Goal: Task Accomplishment & Management: Use online tool/utility

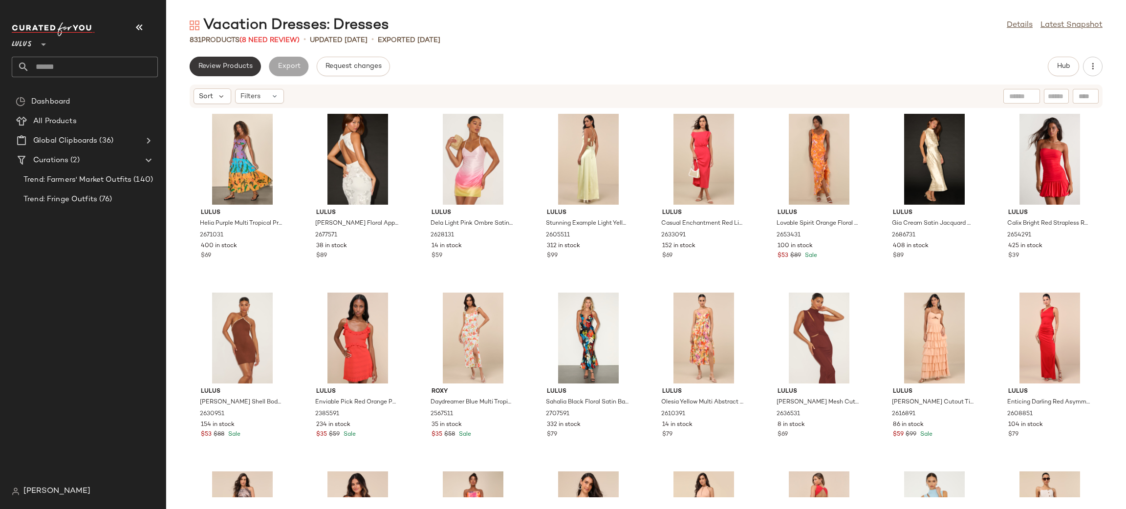
click at [219, 64] on span "Review Products" at bounding box center [225, 67] width 55 height 8
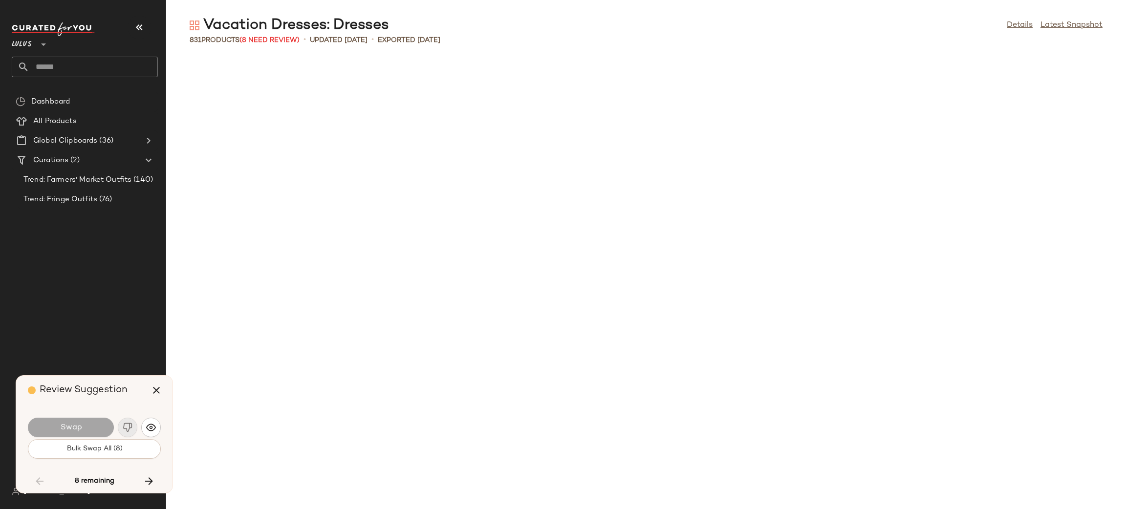
scroll to position [1789, 0]
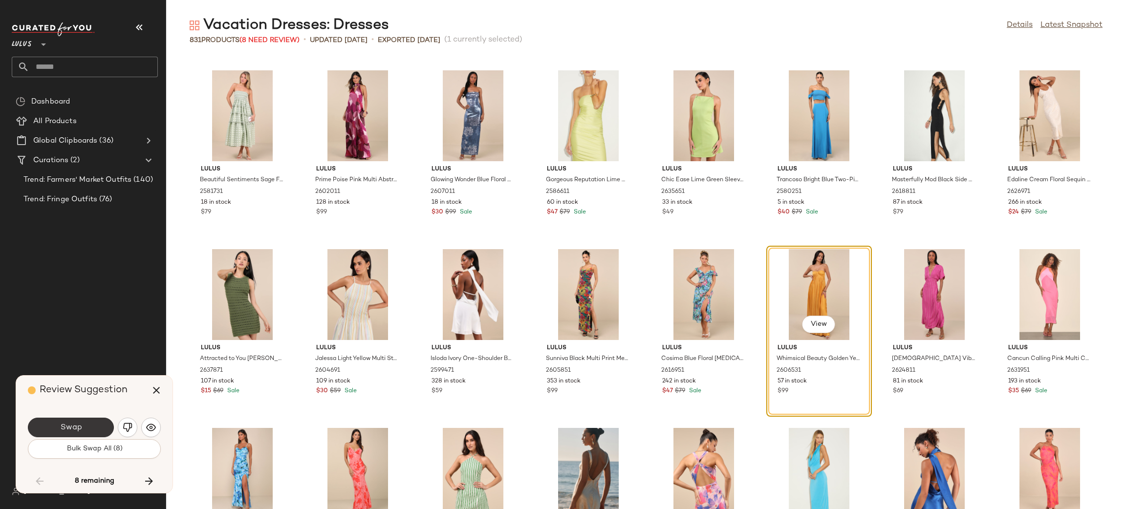
click at [69, 425] on span "Swap" at bounding box center [71, 427] width 22 height 9
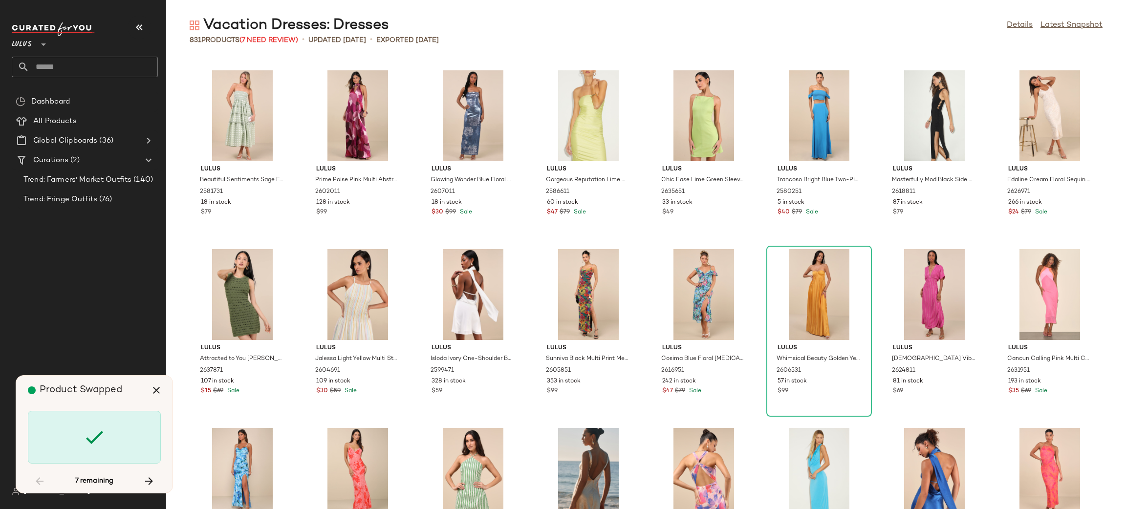
scroll to position [3220, 0]
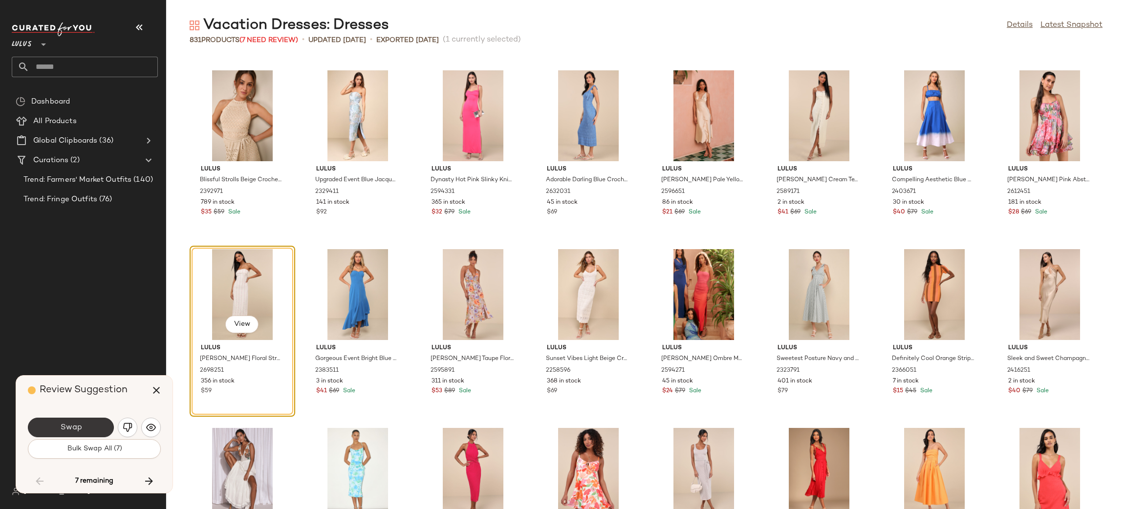
click at [81, 419] on button "Swap" at bounding box center [71, 428] width 86 height 20
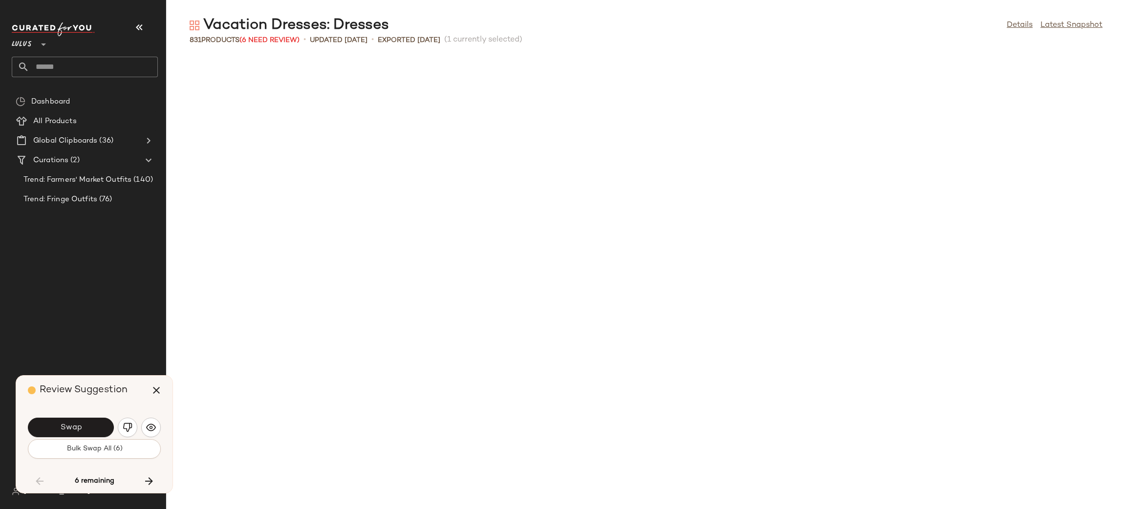
scroll to position [3757, 0]
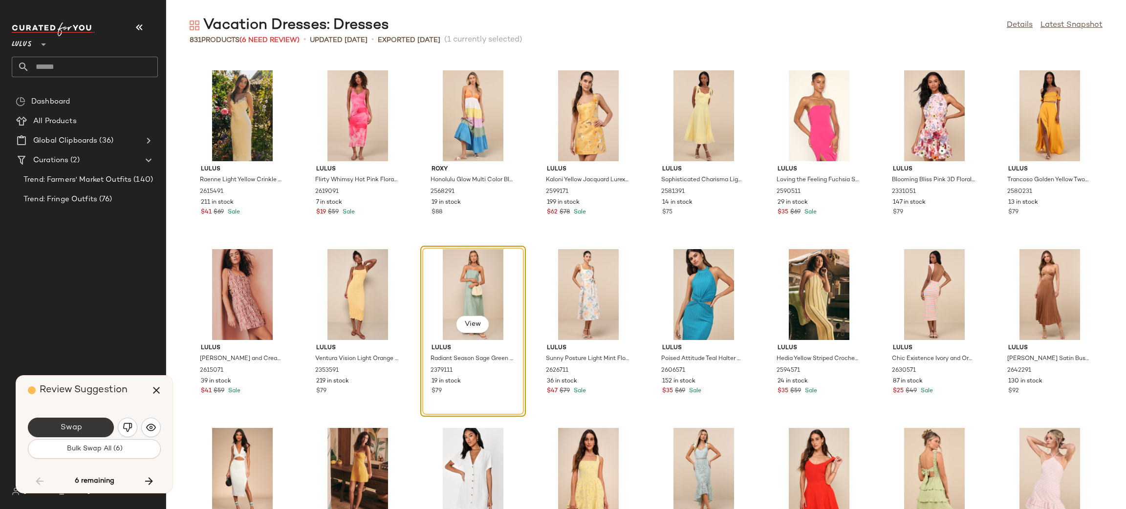
click at [80, 424] on span "Swap" at bounding box center [71, 427] width 22 height 9
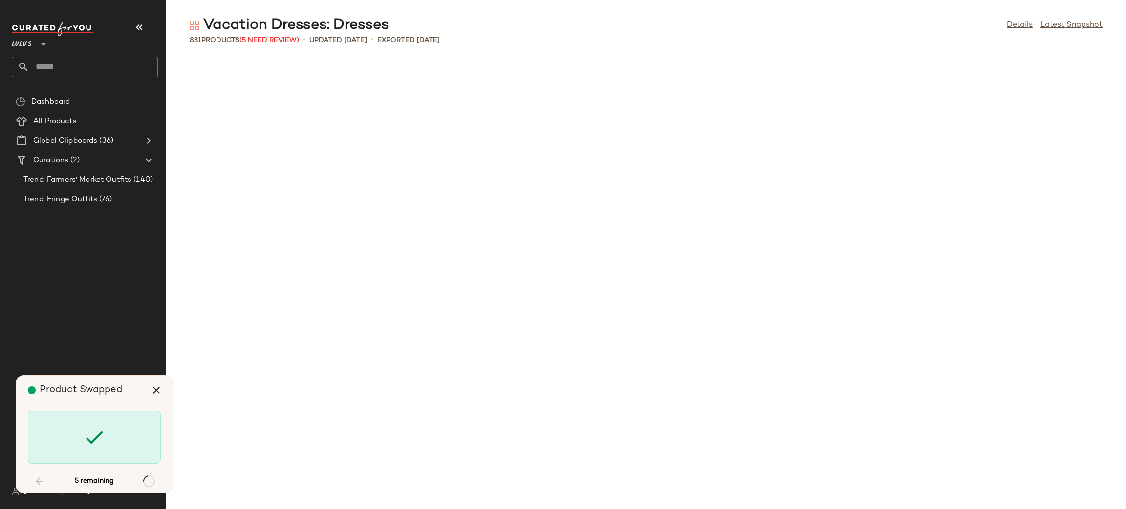
scroll to position [8231, 0]
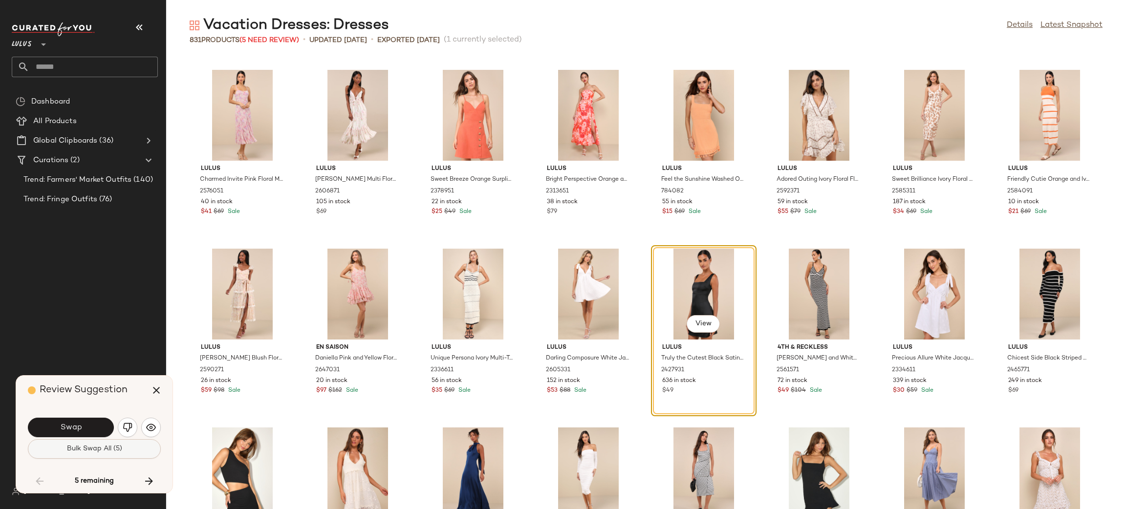
click at [94, 455] on button "Bulk Swap All (5)" at bounding box center [94, 450] width 133 height 20
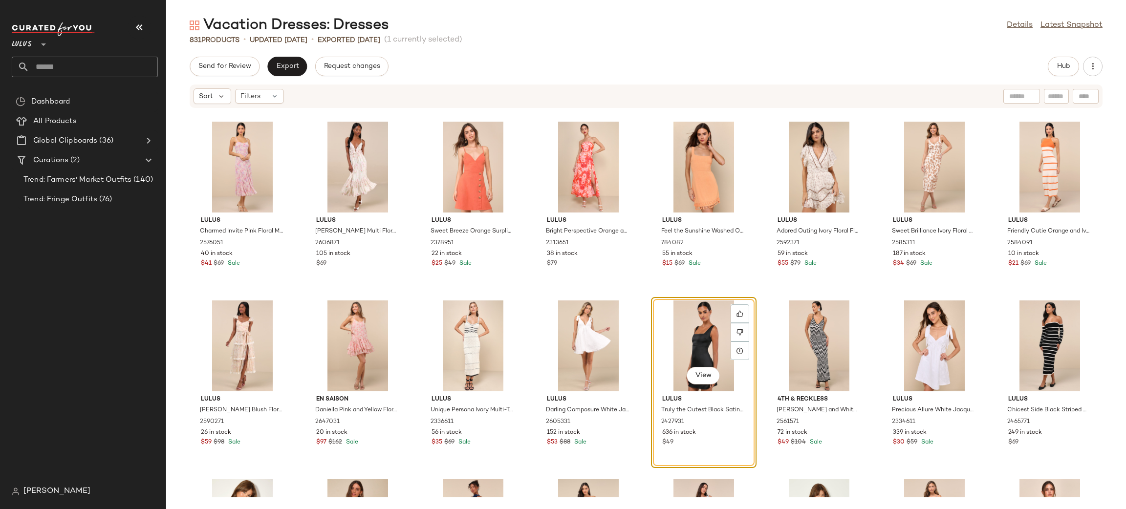
click at [277, 76] on div "Send for Review Export Request changes Hub Sort Filters Lulus Charmed Invite Pi…" at bounding box center [646, 283] width 960 height 453
click at [287, 73] on button "Export" at bounding box center [287, 67] width 40 height 20
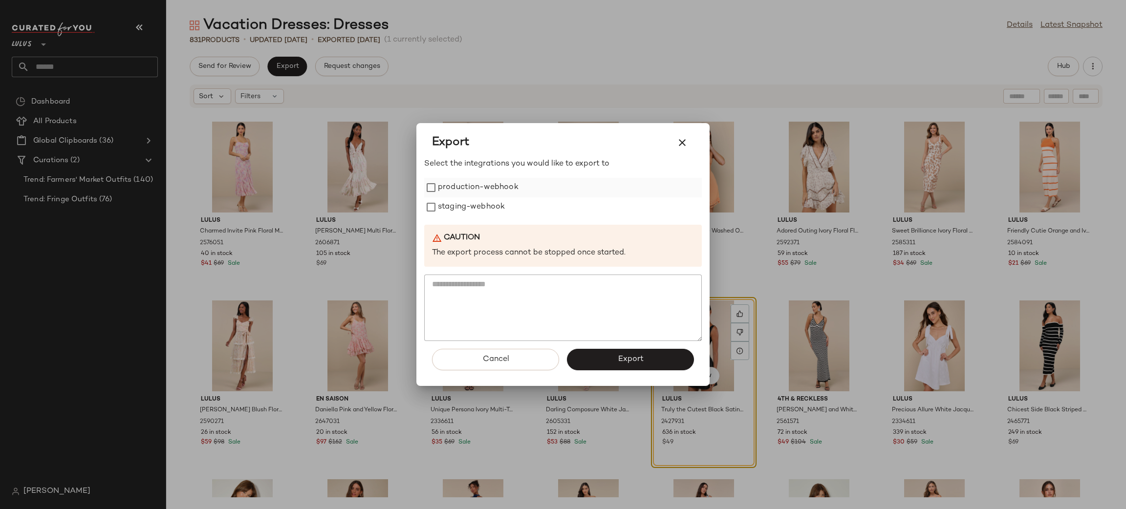
click at [484, 189] on label "production-webhook" at bounding box center [478, 188] width 81 height 20
click at [462, 208] on label "staging-webhook" at bounding box center [471, 208] width 67 height 20
click at [608, 361] on button "Export" at bounding box center [630, 360] width 127 height 22
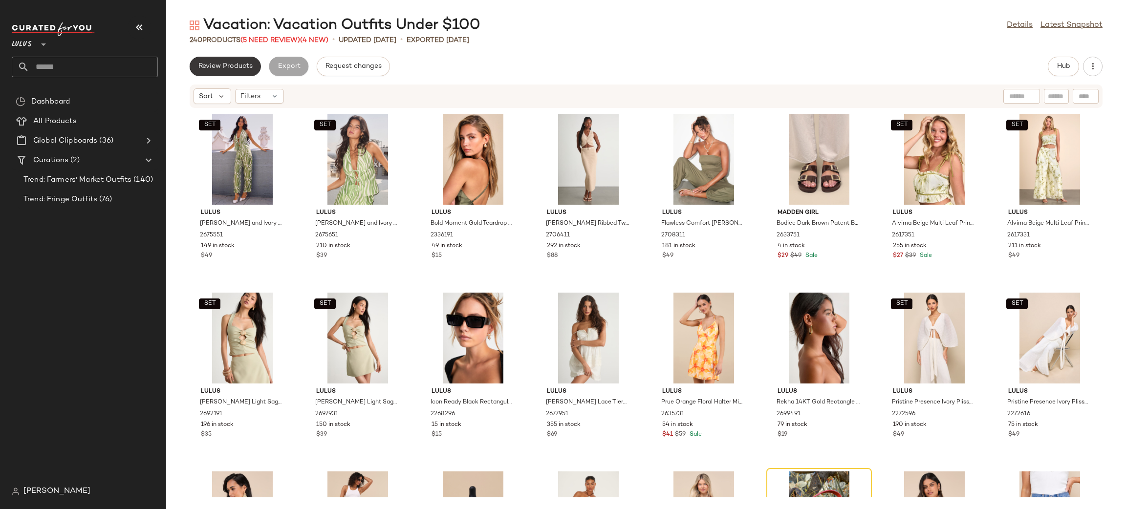
click at [224, 73] on button "Review Products" at bounding box center [225, 67] width 71 height 20
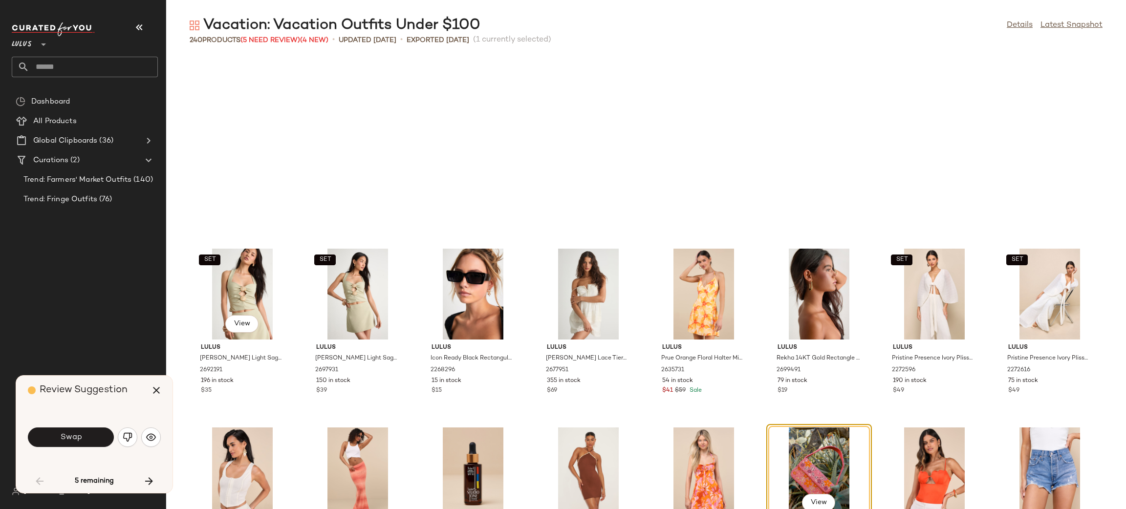
scroll to position [187, 0]
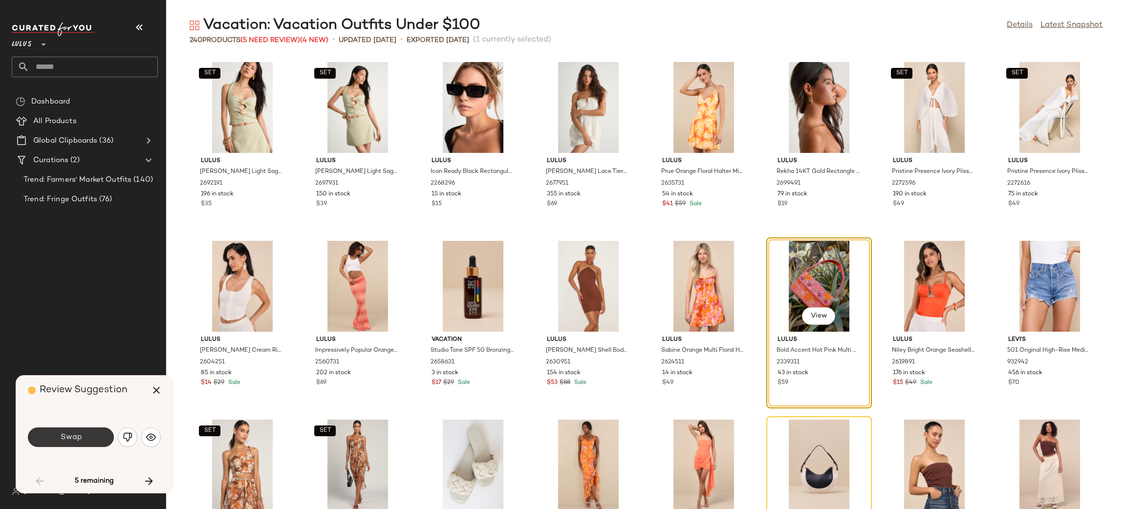
click at [87, 440] on button "Swap" at bounding box center [71, 438] width 86 height 20
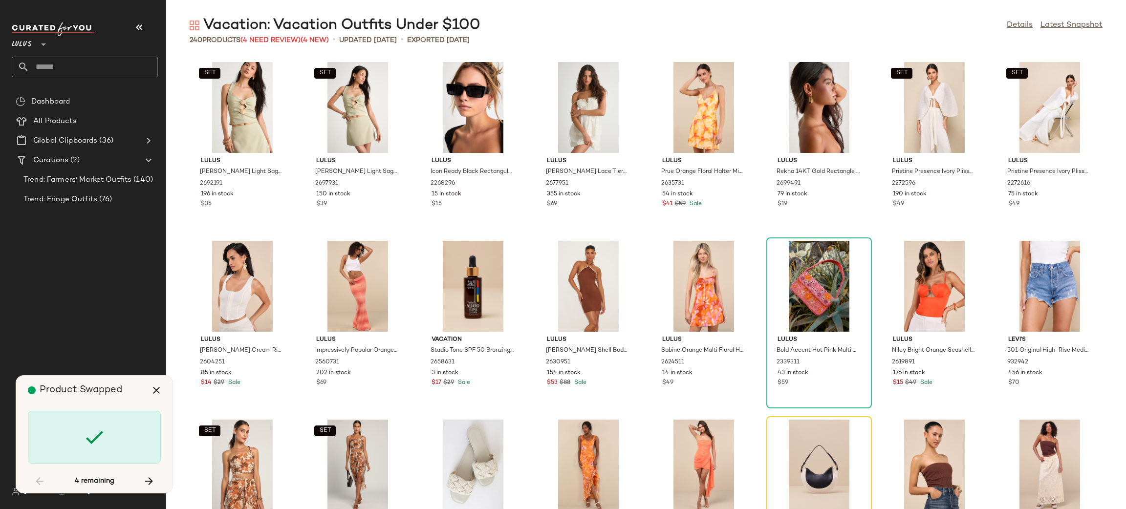
scroll to position [357, 0]
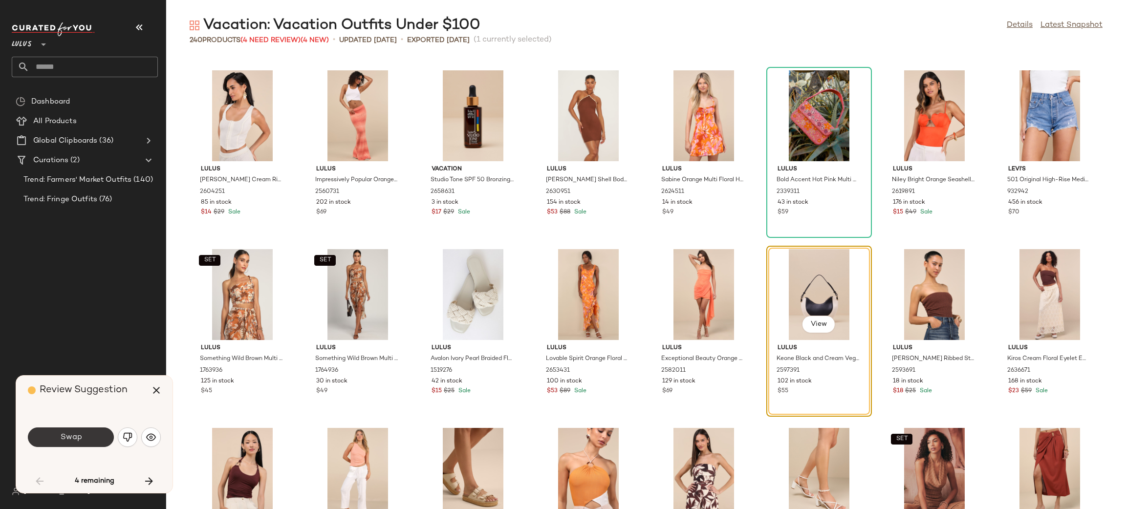
click at [102, 432] on button "Swap" at bounding box center [71, 438] width 86 height 20
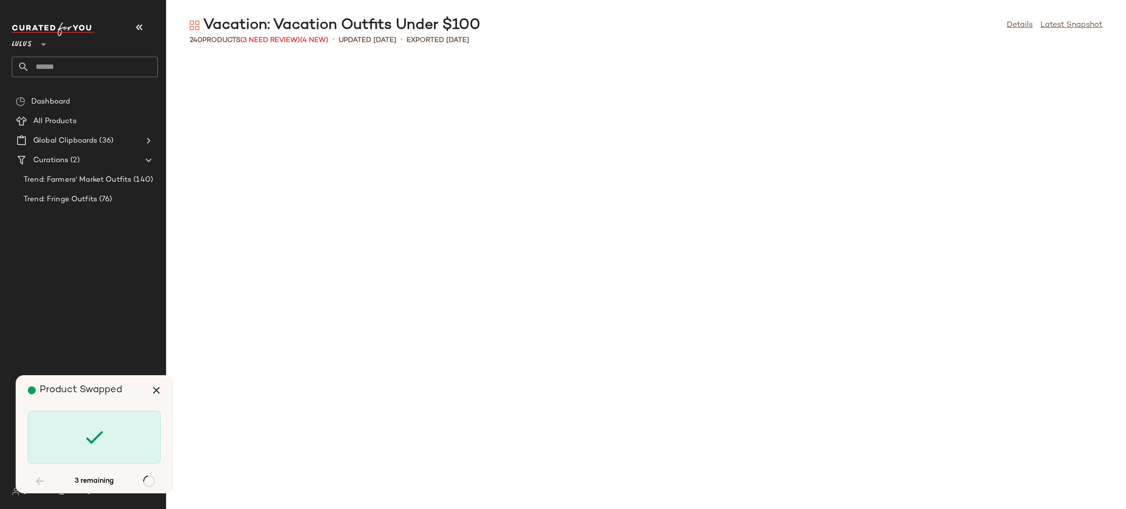
scroll to position [3220, 0]
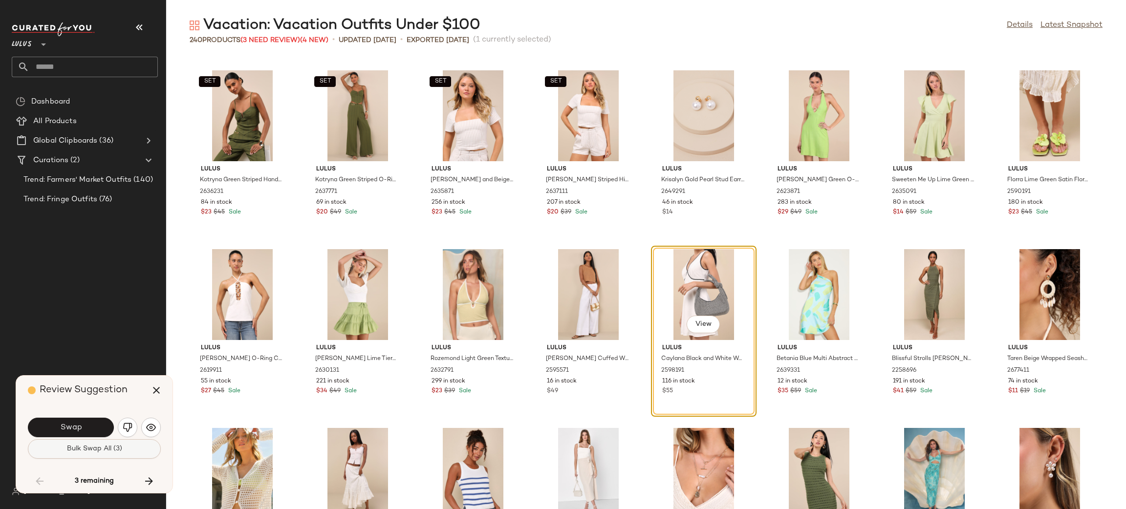
click at [124, 441] on button "Bulk Swap All (3)" at bounding box center [94, 450] width 133 height 20
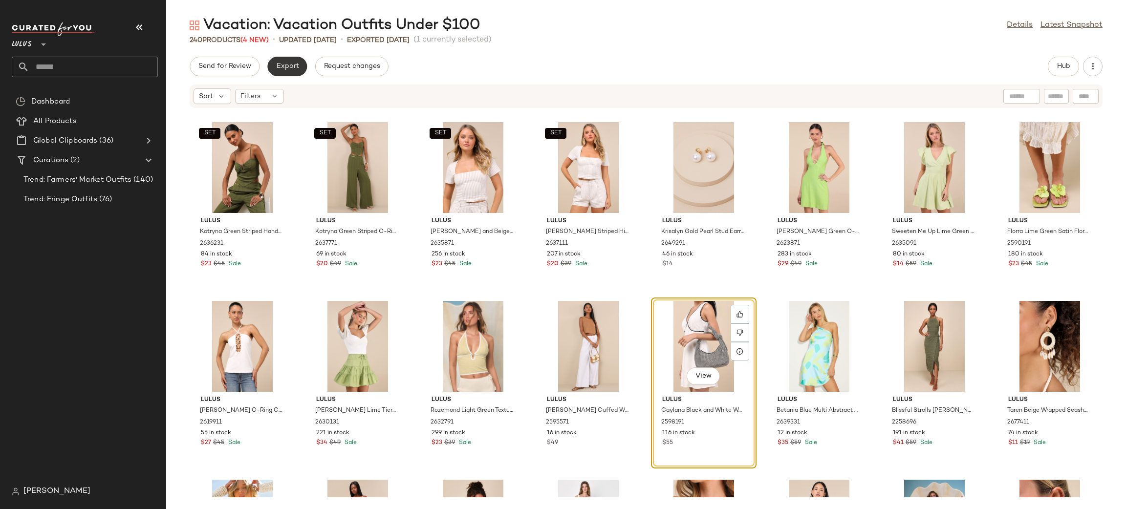
click at [294, 70] on button "Export" at bounding box center [287, 67] width 40 height 20
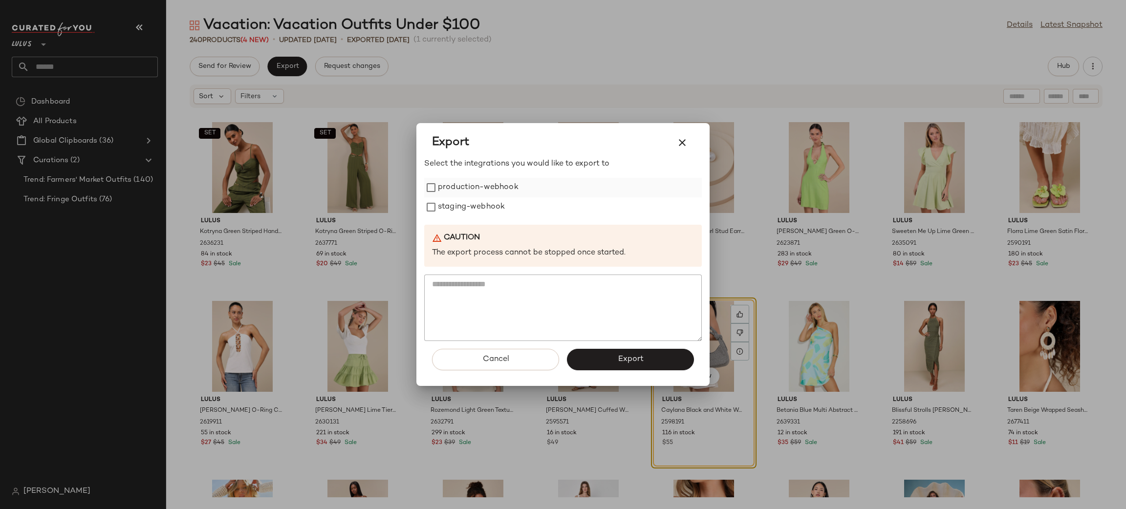
click at [466, 196] on label "production-webhook" at bounding box center [478, 188] width 81 height 20
click at [468, 201] on label "staging-webhook" at bounding box center [471, 208] width 67 height 20
click at [655, 369] on button "Export" at bounding box center [630, 360] width 127 height 22
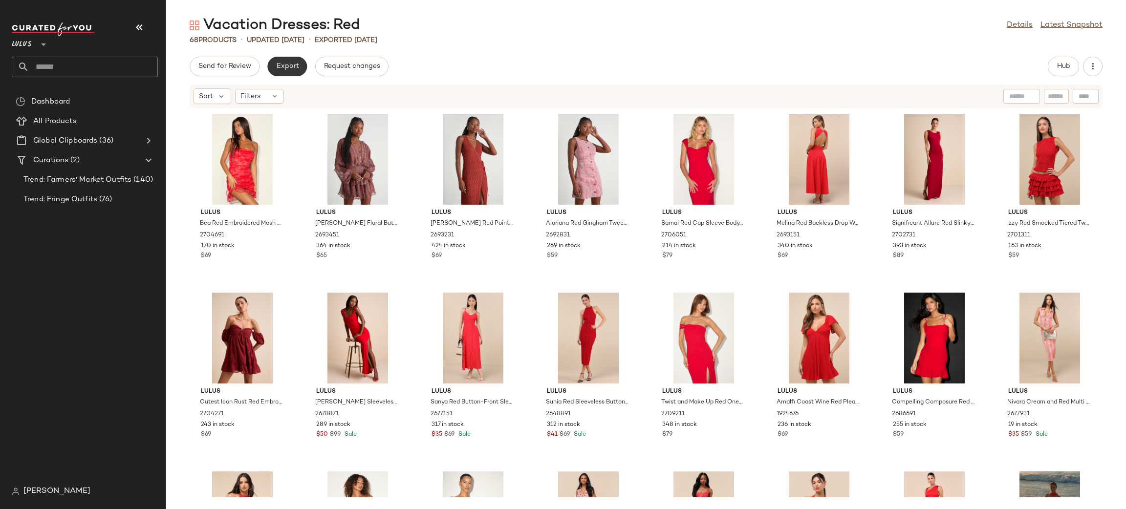
click at [290, 71] on button "Export" at bounding box center [287, 67] width 40 height 20
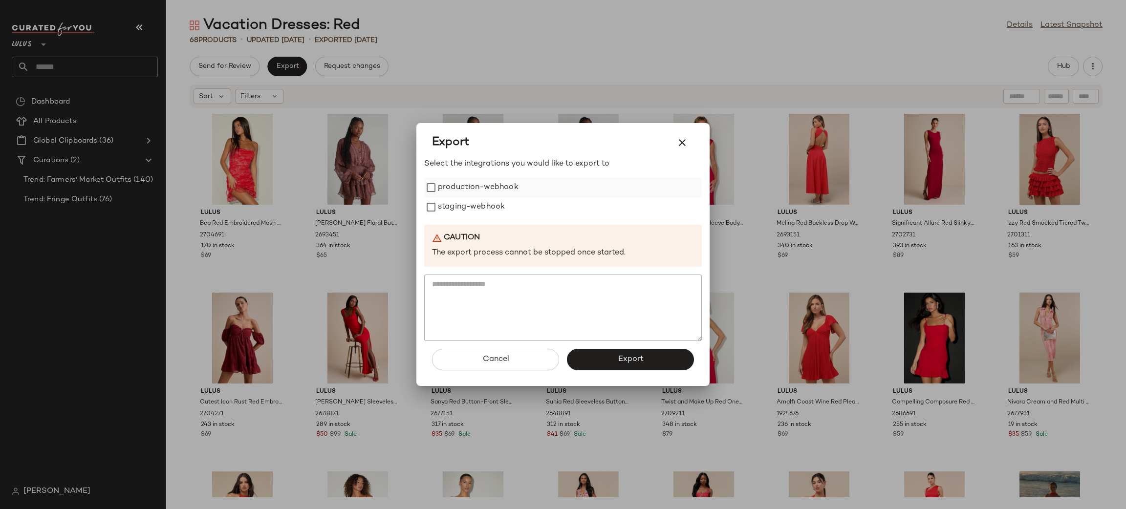
click at [485, 186] on label "production-webhook" at bounding box center [478, 188] width 81 height 20
click at [480, 203] on label "staging-webhook" at bounding box center [471, 208] width 67 height 20
click at [621, 359] on span "Export" at bounding box center [630, 359] width 26 height 9
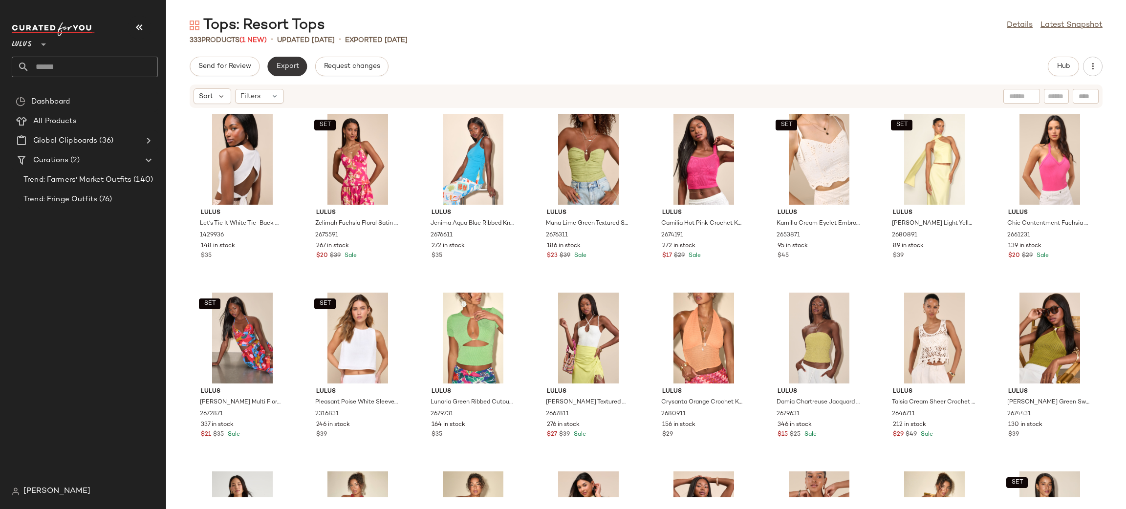
click at [291, 70] on button "Export" at bounding box center [287, 67] width 40 height 20
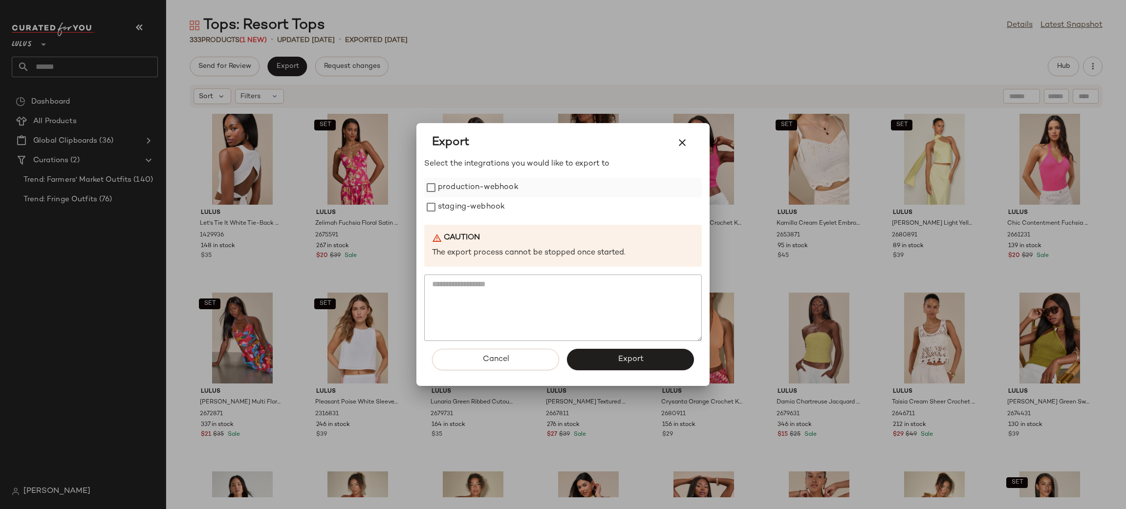
click at [474, 195] on label "production-webhook" at bounding box center [478, 188] width 81 height 20
click at [478, 208] on label "staging-webhook" at bounding box center [471, 208] width 67 height 20
click at [639, 365] on button "Export" at bounding box center [630, 360] width 127 height 22
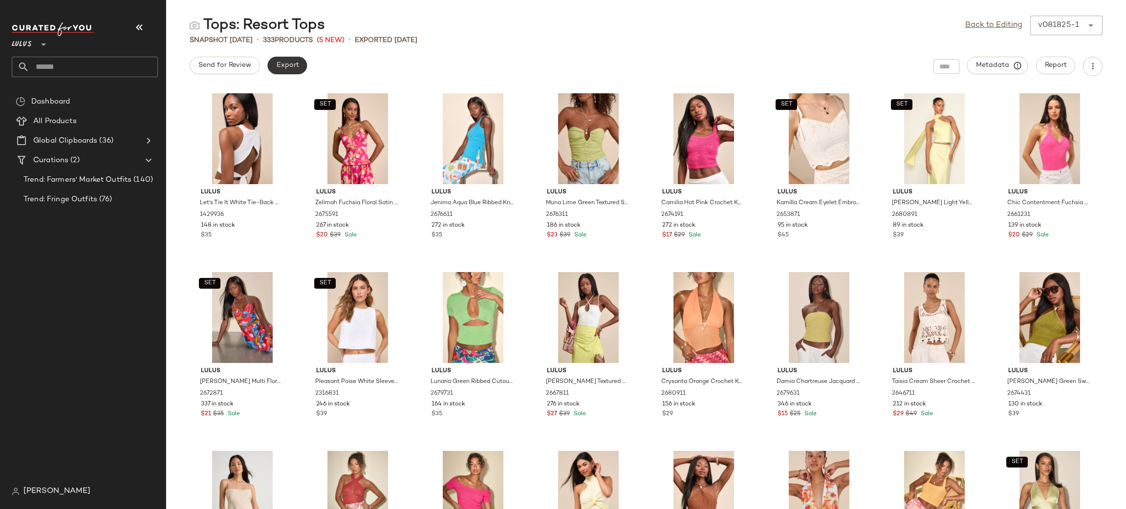
click at [301, 63] on button "Export" at bounding box center [287, 66] width 40 height 18
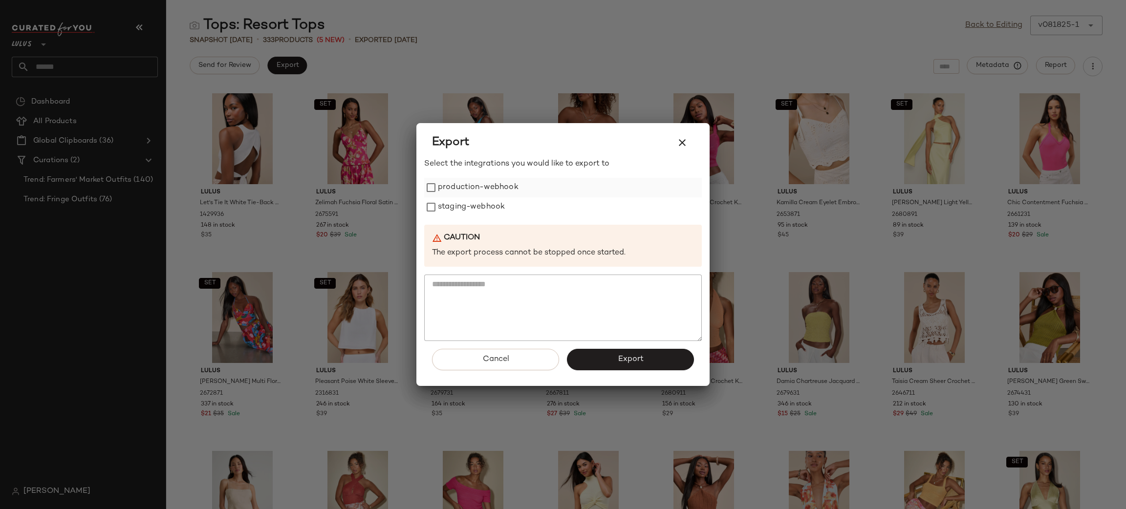
click at [483, 187] on label "production-webhook" at bounding box center [478, 188] width 81 height 20
click at [477, 210] on label "staging-webhook" at bounding box center [471, 208] width 67 height 20
click at [618, 364] on button "Export" at bounding box center [630, 360] width 127 height 22
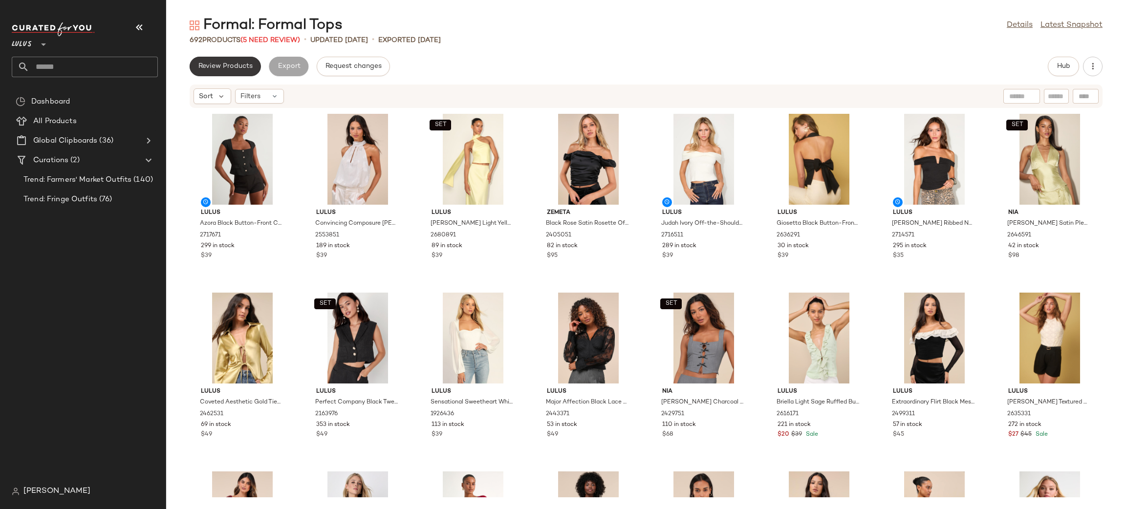
click at [220, 63] on span "Review Products" at bounding box center [225, 67] width 55 height 8
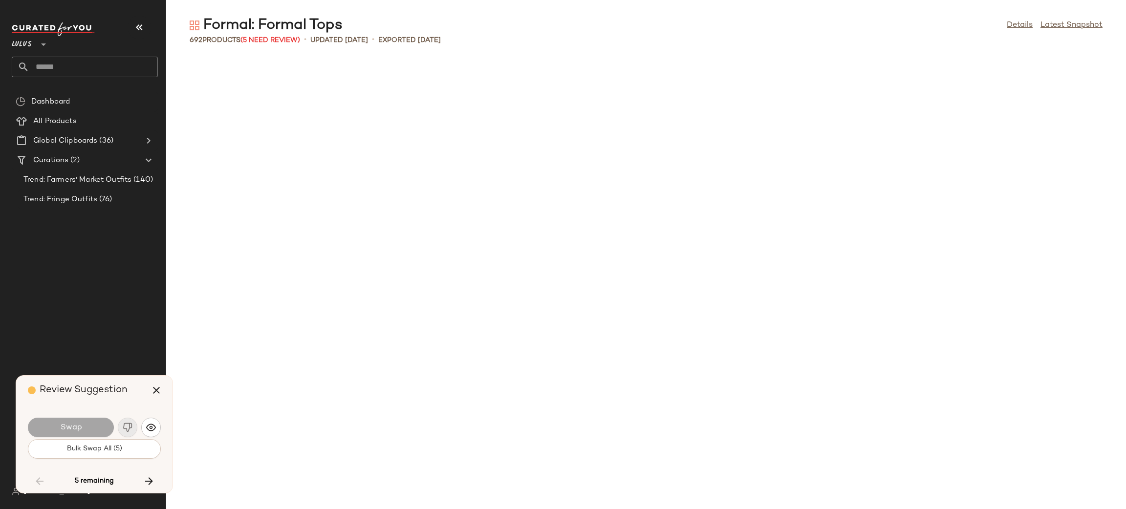
scroll to position [7873, 0]
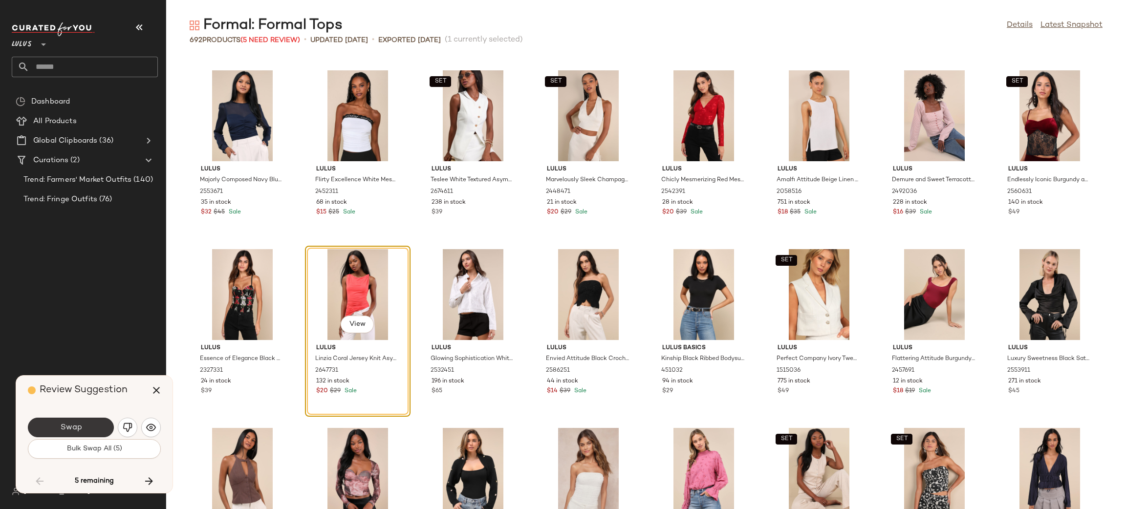
click at [95, 426] on button "Swap" at bounding box center [71, 428] width 86 height 20
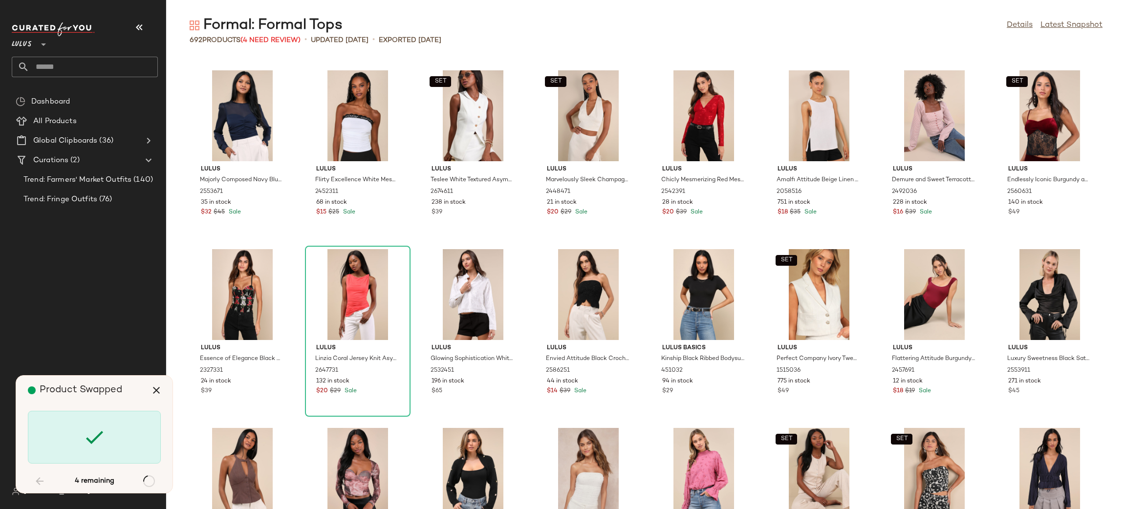
scroll to position [10557, 0]
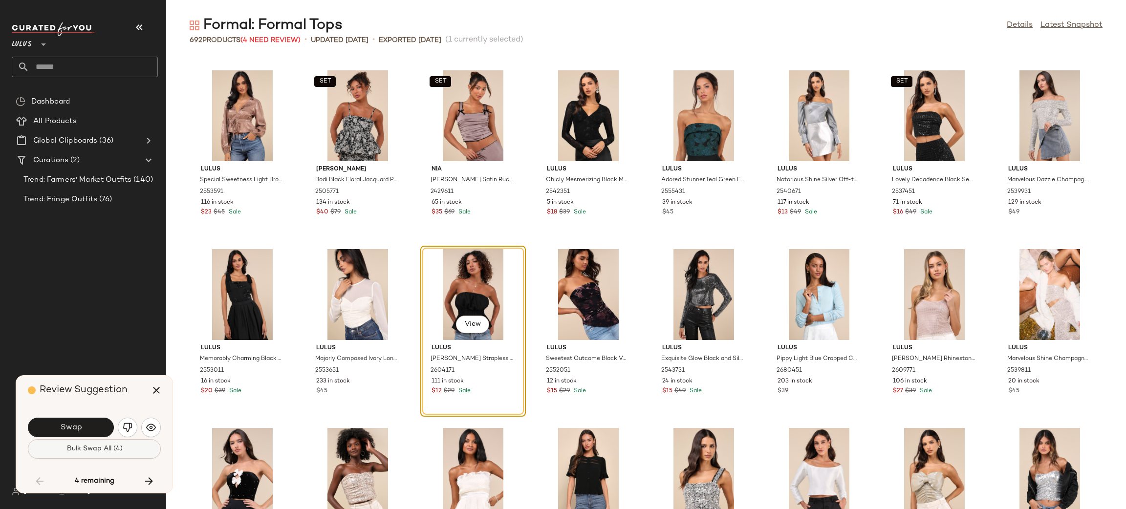
click at [84, 454] on button "Bulk Swap All (4)" at bounding box center [94, 450] width 133 height 20
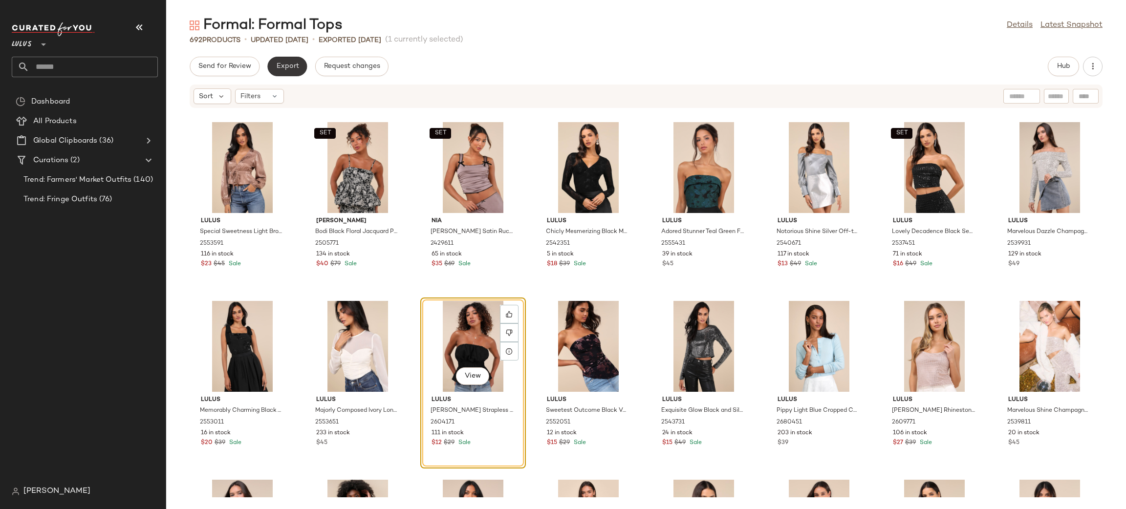
click at [284, 65] on span "Export" at bounding box center [287, 67] width 23 height 8
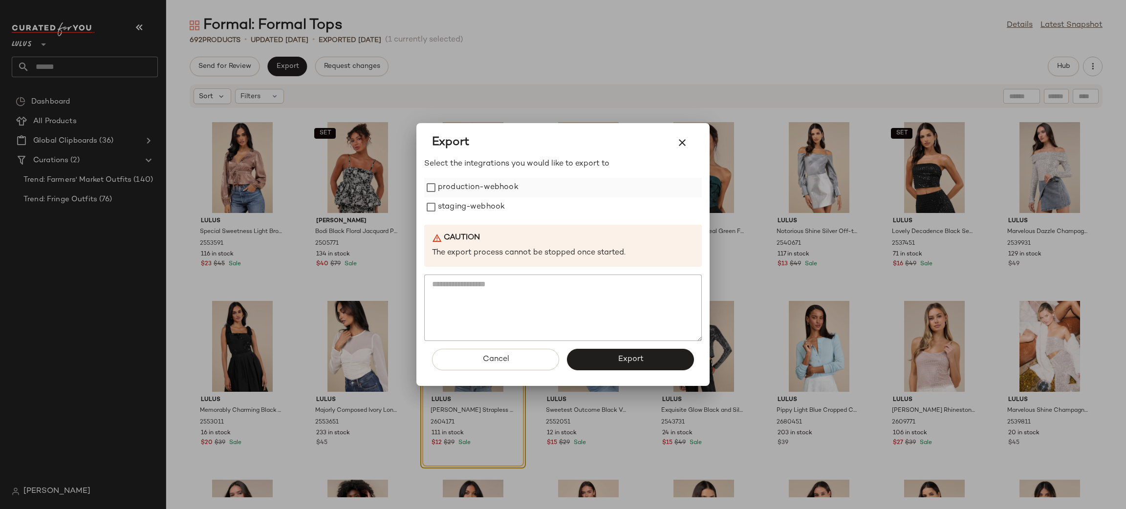
click at [513, 195] on label "production-webhook" at bounding box center [478, 188] width 81 height 20
click at [506, 204] on div "staging-webhook" at bounding box center [563, 208] width 278 height 20
click at [486, 208] on label "staging-webhook" at bounding box center [471, 208] width 67 height 20
click at [627, 364] on span "Export" at bounding box center [630, 359] width 26 height 9
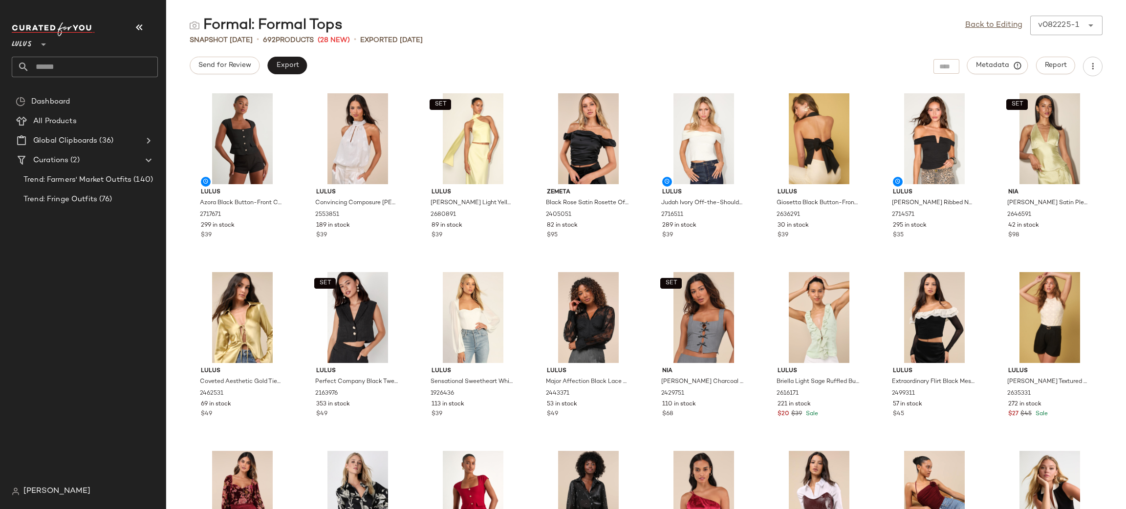
click at [293, 54] on div "Formal: Formal Tops Back to Editing v082225-1 ****** Snapshot Aug 22nd • 692 Pr…" at bounding box center [646, 263] width 960 height 494
click at [292, 60] on button "Export" at bounding box center [287, 66] width 40 height 18
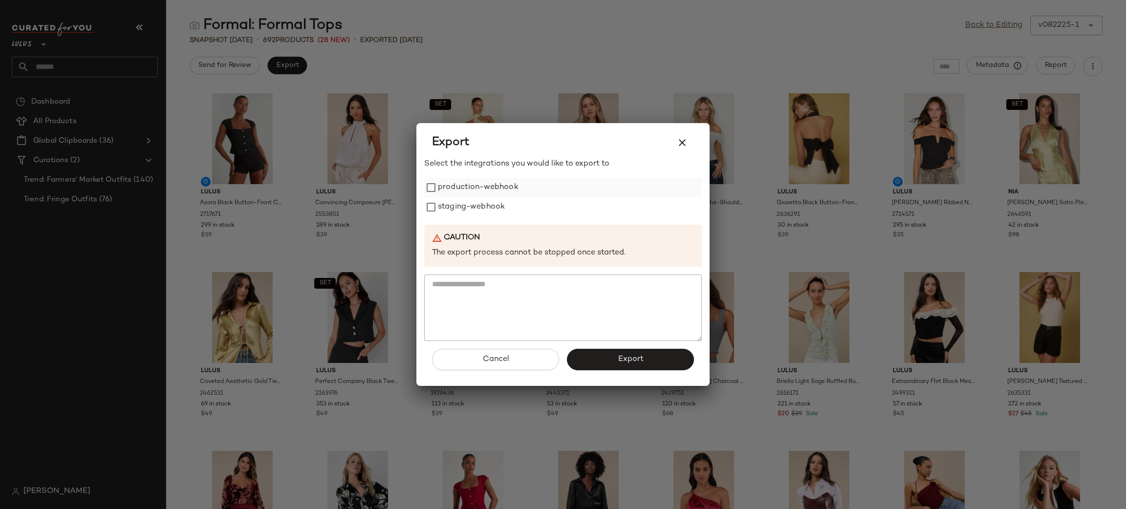
click at [447, 185] on label "production-webhook" at bounding box center [478, 188] width 81 height 20
click at [459, 204] on label "staging-webhook" at bounding box center [471, 208] width 67 height 20
click at [615, 364] on button "Export" at bounding box center [630, 360] width 127 height 22
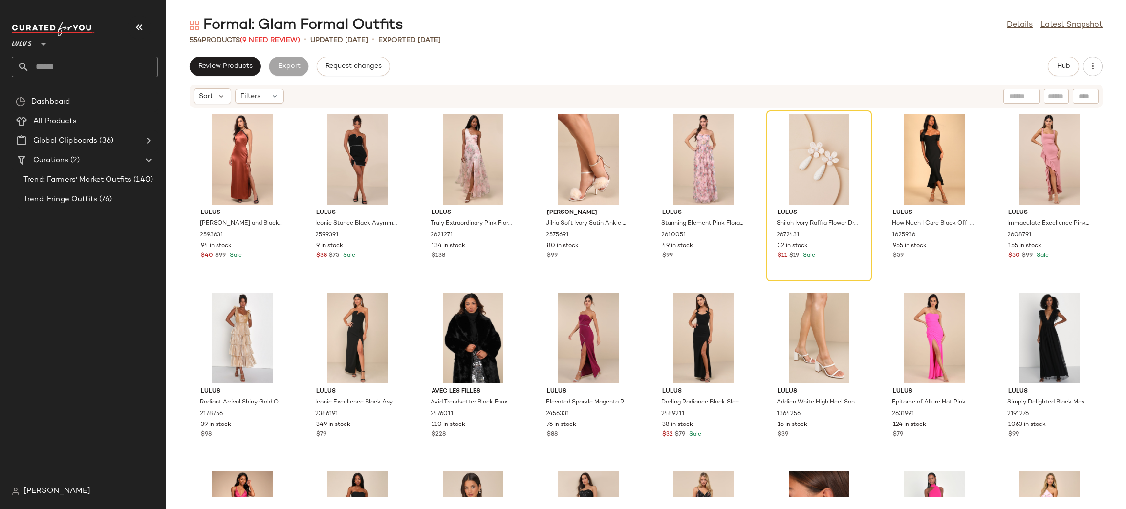
click at [222, 77] on div "Review Products Export Request changes Hub Sort Filters Lulus Mairwen Rust and …" at bounding box center [646, 283] width 960 height 453
click at [205, 63] on span "Review Products" at bounding box center [225, 67] width 55 height 8
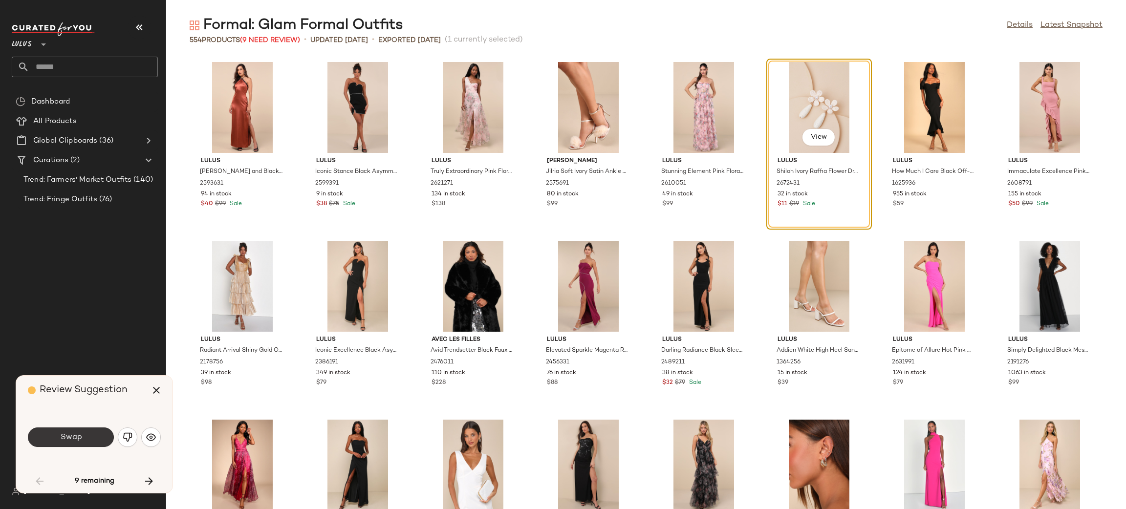
click at [94, 440] on button "Swap" at bounding box center [71, 438] width 86 height 20
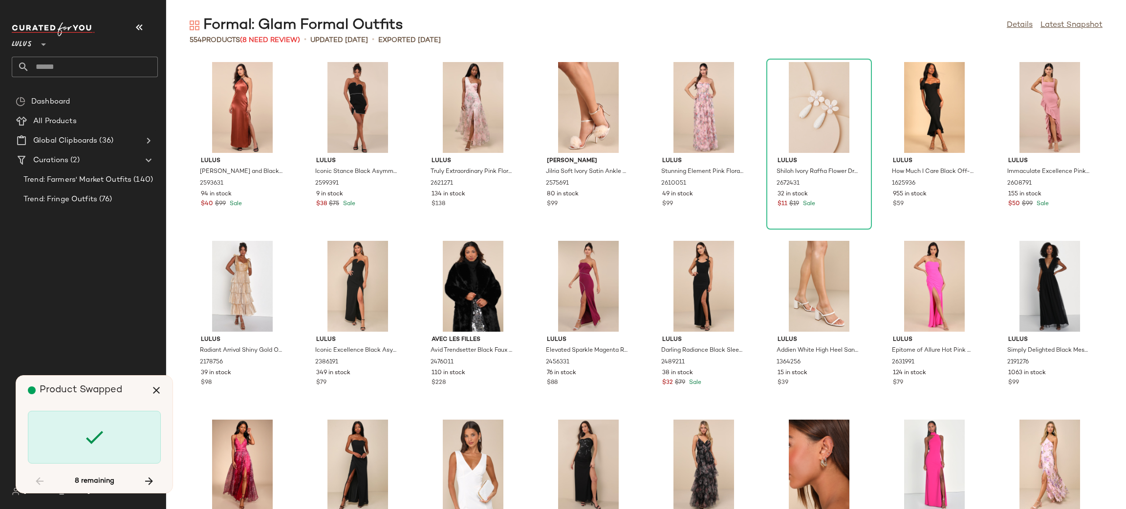
scroll to position [3220, 0]
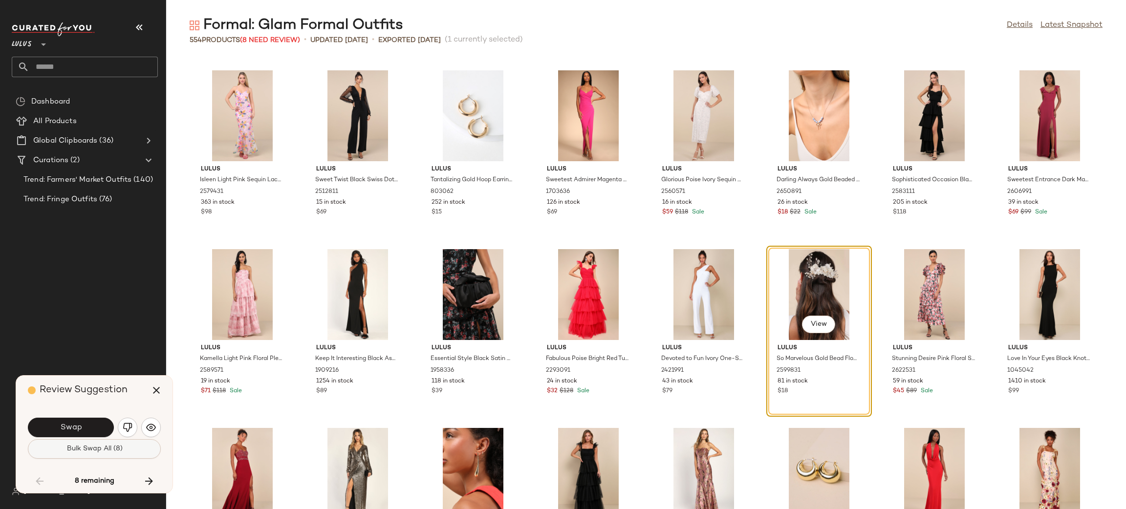
click at [90, 451] on span "Bulk Swap All (8)" at bounding box center [94, 449] width 56 height 8
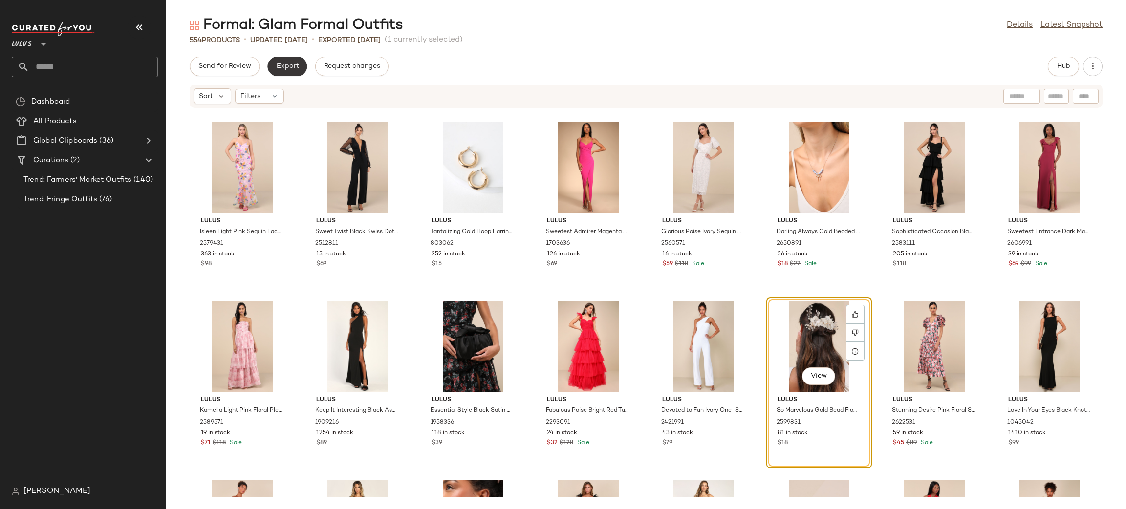
click at [294, 61] on button "Export" at bounding box center [287, 67] width 40 height 20
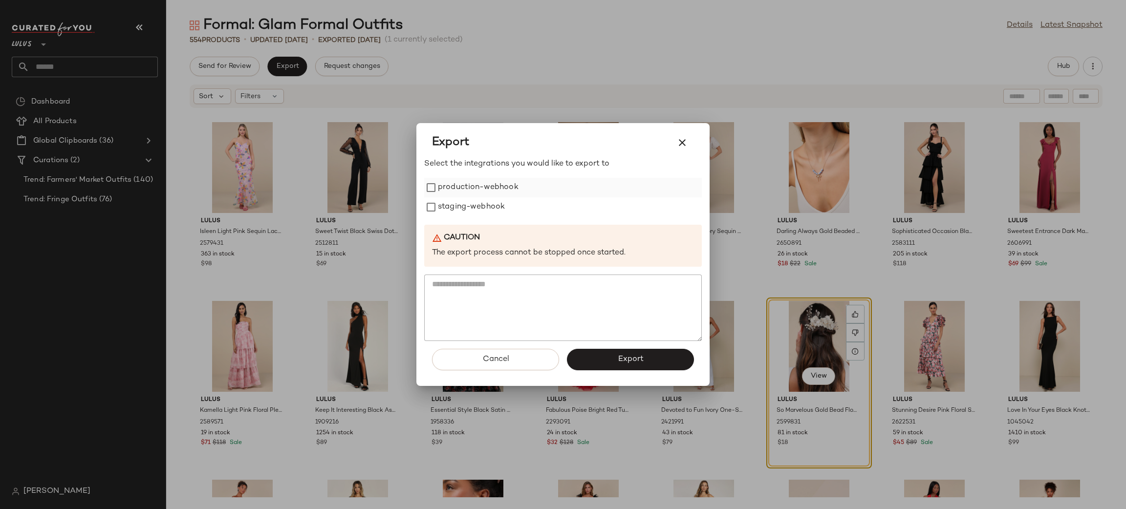
click at [459, 187] on label "production-webhook" at bounding box center [478, 188] width 81 height 20
click at [473, 214] on label "staging-webhook" at bounding box center [471, 208] width 67 height 20
click at [612, 358] on button "Export" at bounding box center [630, 360] width 127 height 22
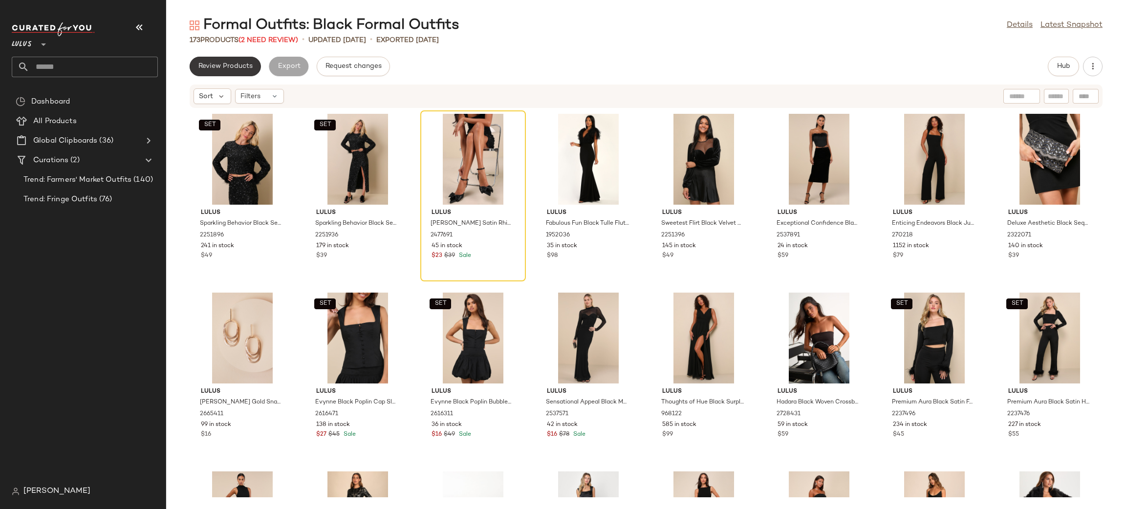
click at [238, 70] on button "Review Products" at bounding box center [225, 67] width 71 height 20
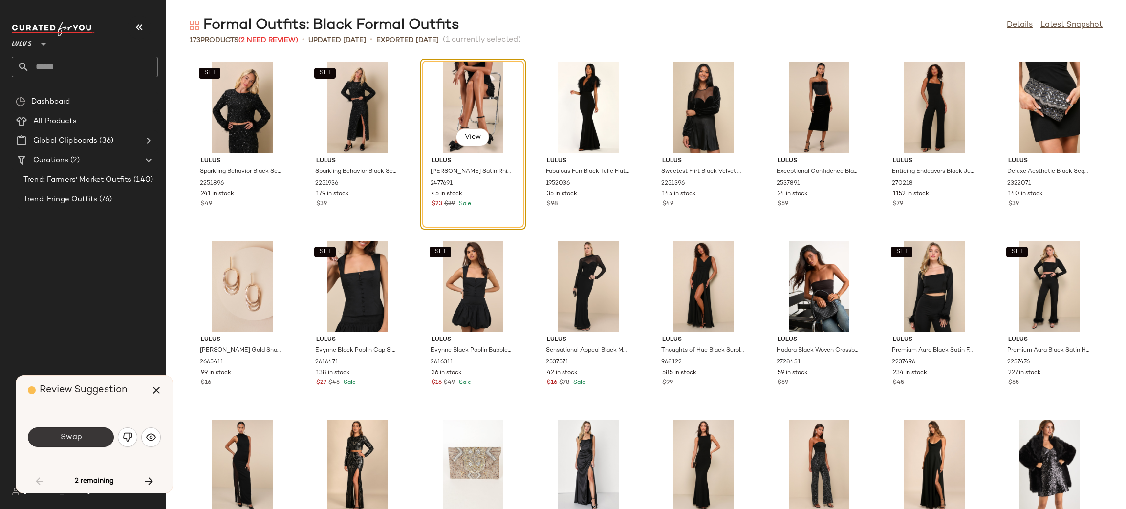
click at [57, 435] on button "Swap" at bounding box center [71, 438] width 86 height 20
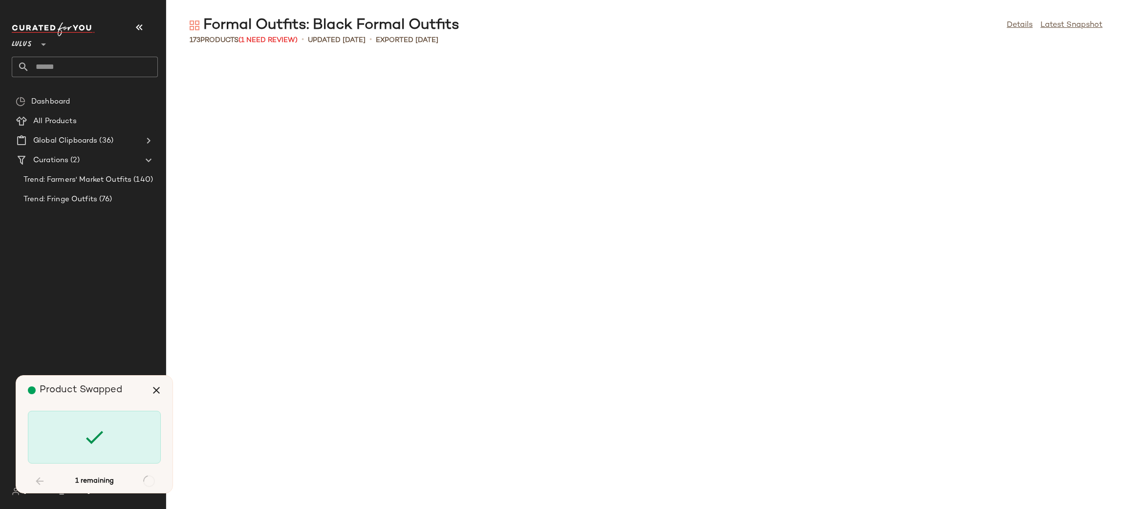
scroll to position [1789, 0]
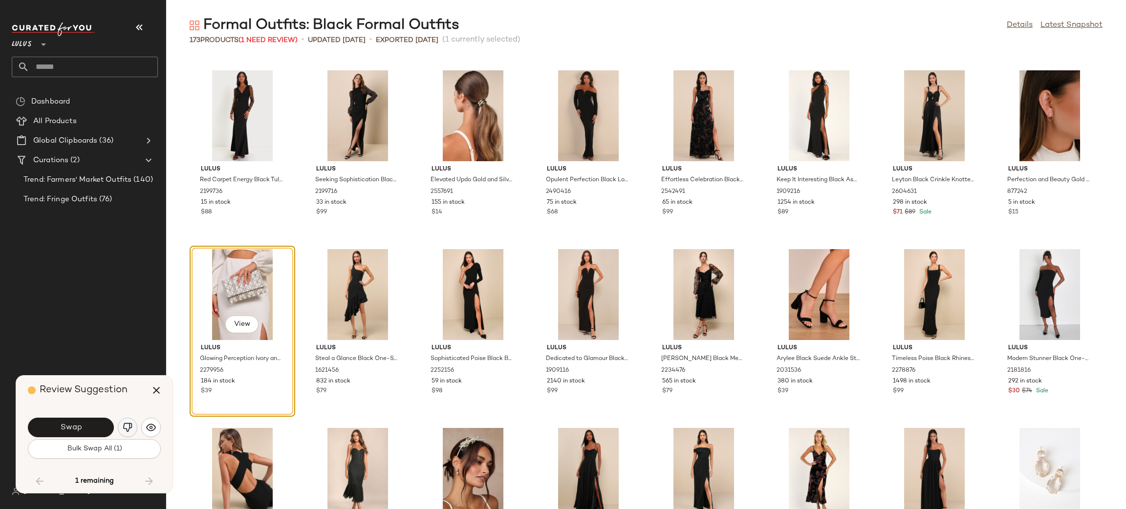
click at [127, 432] on img "button" at bounding box center [128, 428] width 10 height 10
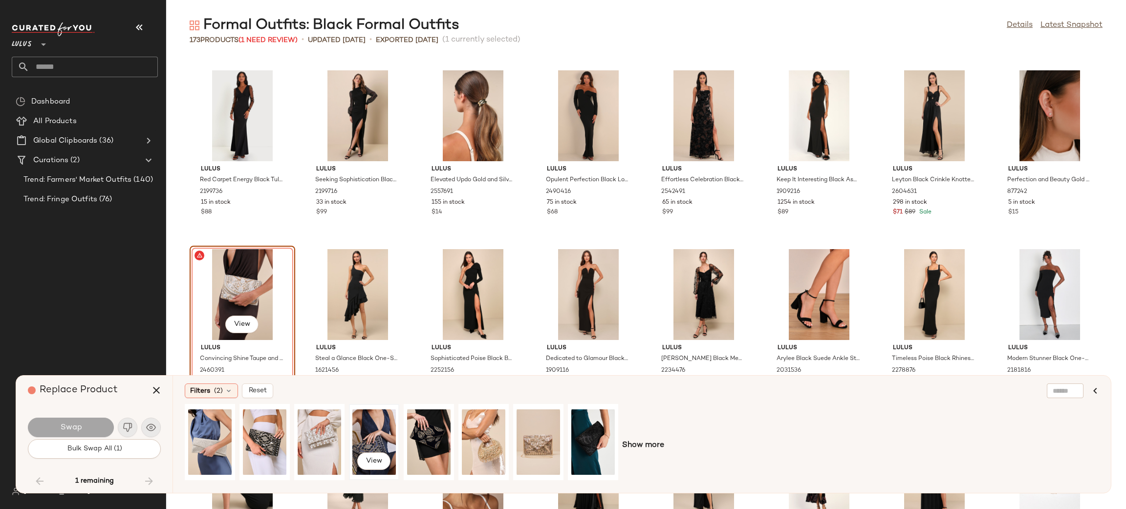
click at [372, 430] on div "View" at bounding box center [374, 442] width 44 height 69
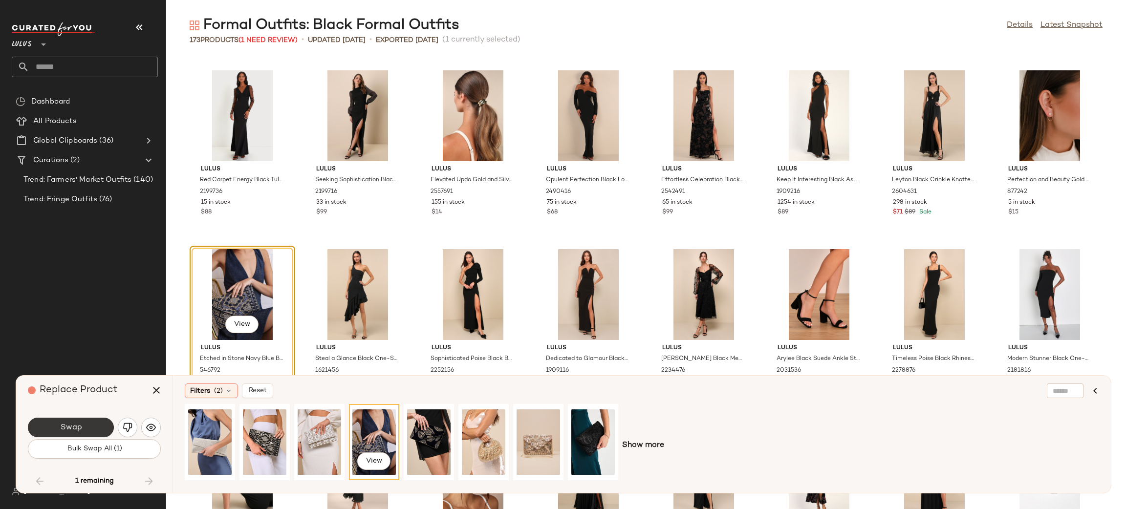
click at [89, 430] on button "Swap" at bounding box center [71, 428] width 86 height 20
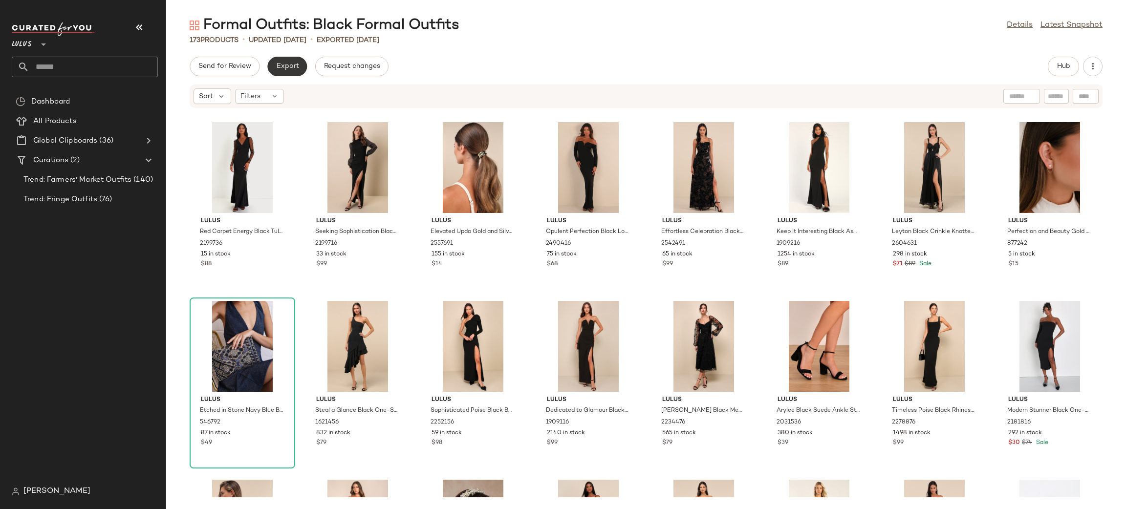
click at [299, 63] on button "Export" at bounding box center [287, 67] width 40 height 20
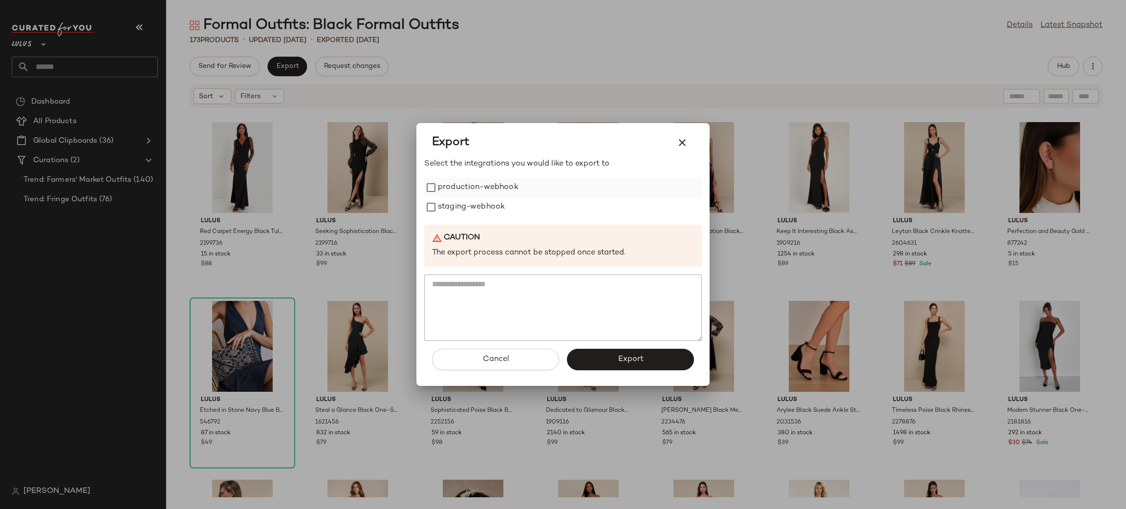
click at [487, 189] on label "production-webhook" at bounding box center [478, 188] width 81 height 20
click at [486, 209] on label "staging-webhook" at bounding box center [471, 208] width 67 height 20
click at [604, 365] on button "Export" at bounding box center [630, 360] width 127 height 22
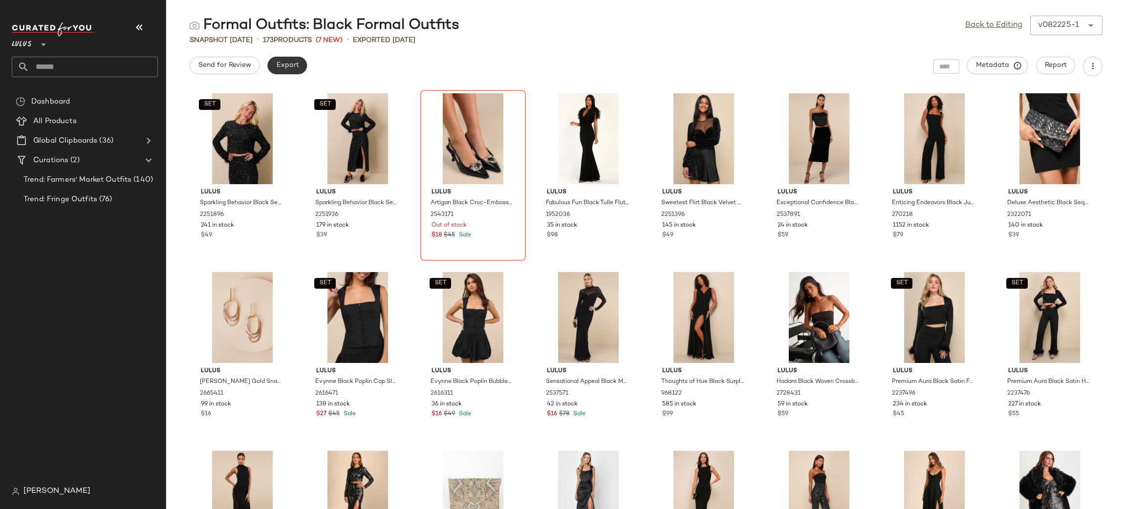
click at [299, 61] on button "Export" at bounding box center [287, 66] width 40 height 18
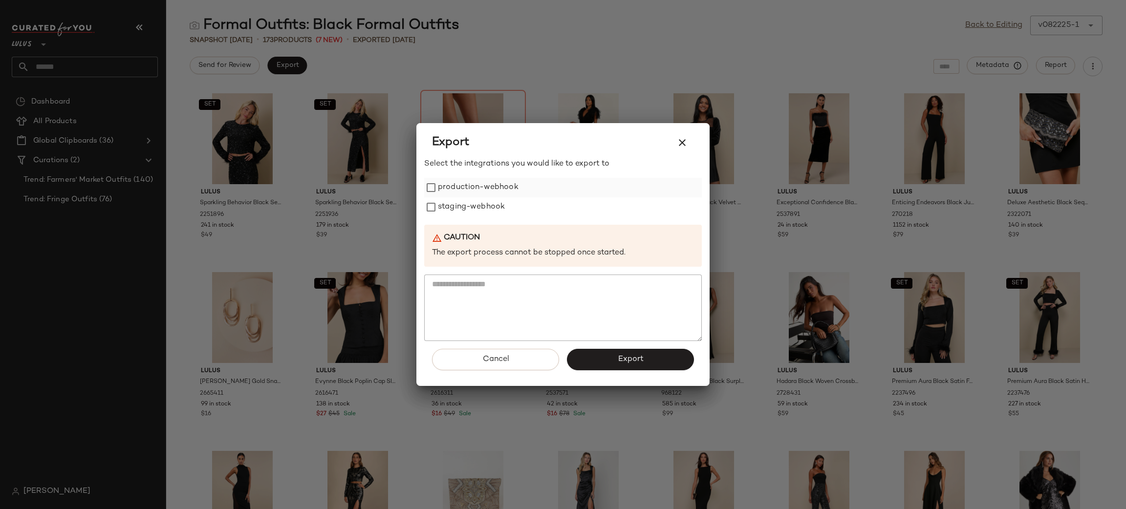
click at [452, 188] on label "production-webhook" at bounding box center [478, 188] width 81 height 20
click at [459, 202] on label "staging-webhook" at bounding box center [471, 208] width 67 height 20
click at [644, 357] on button "Export" at bounding box center [630, 360] width 127 height 22
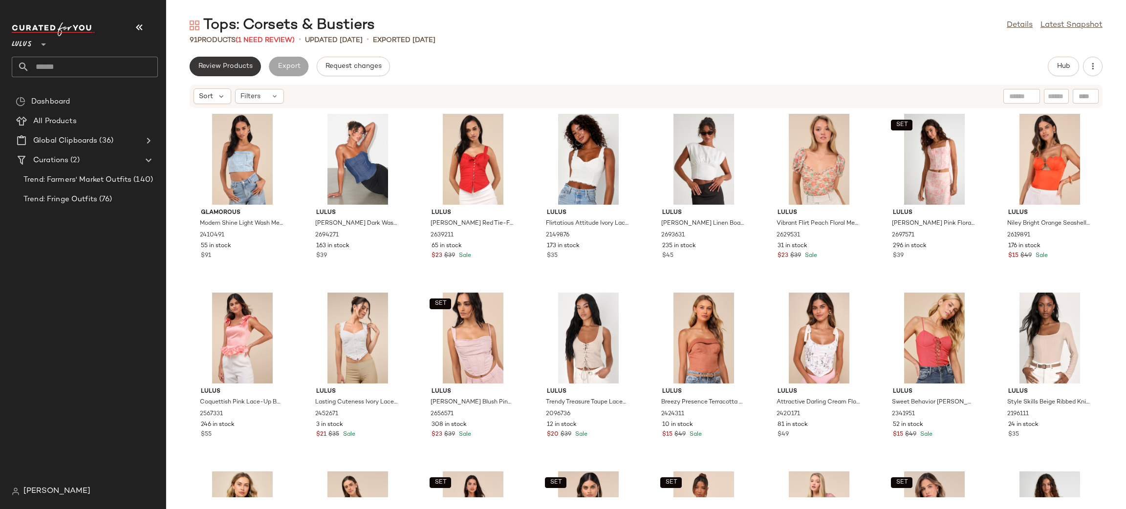
click at [207, 59] on button "Review Products" at bounding box center [225, 67] width 71 height 20
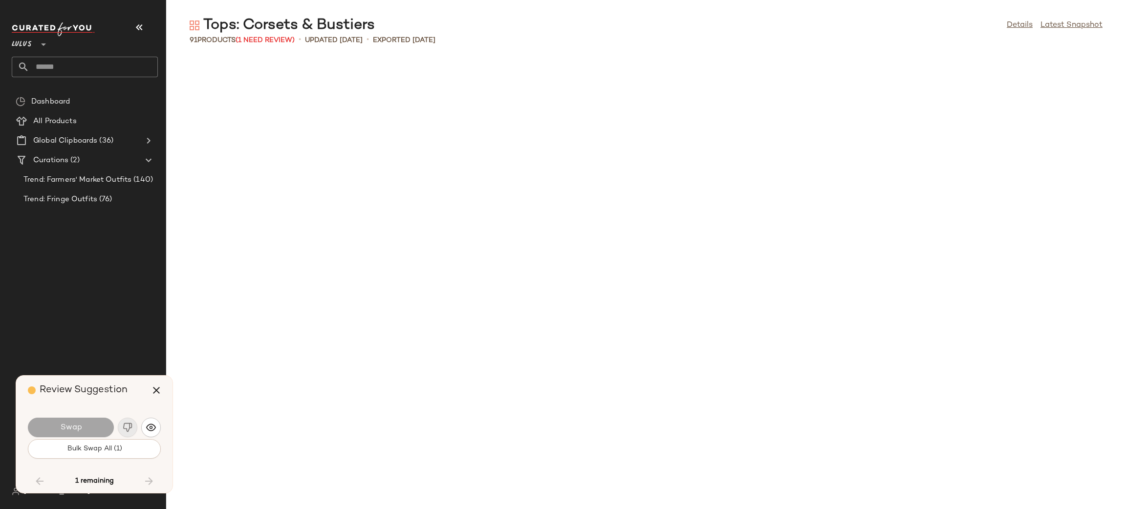
scroll to position [1431, 0]
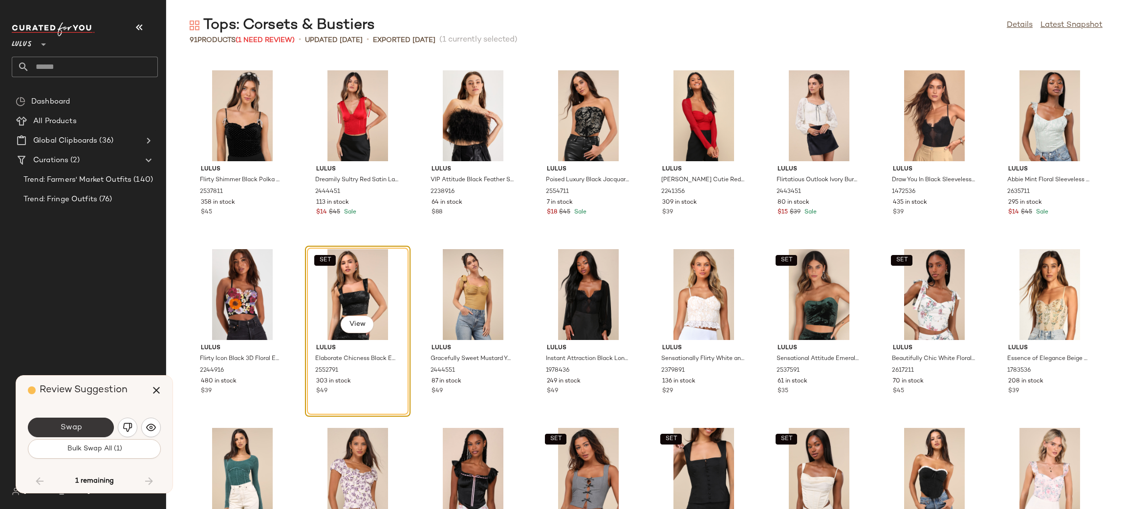
click at [72, 431] on span "Swap" at bounding box center [71, 427] width 22 height 9
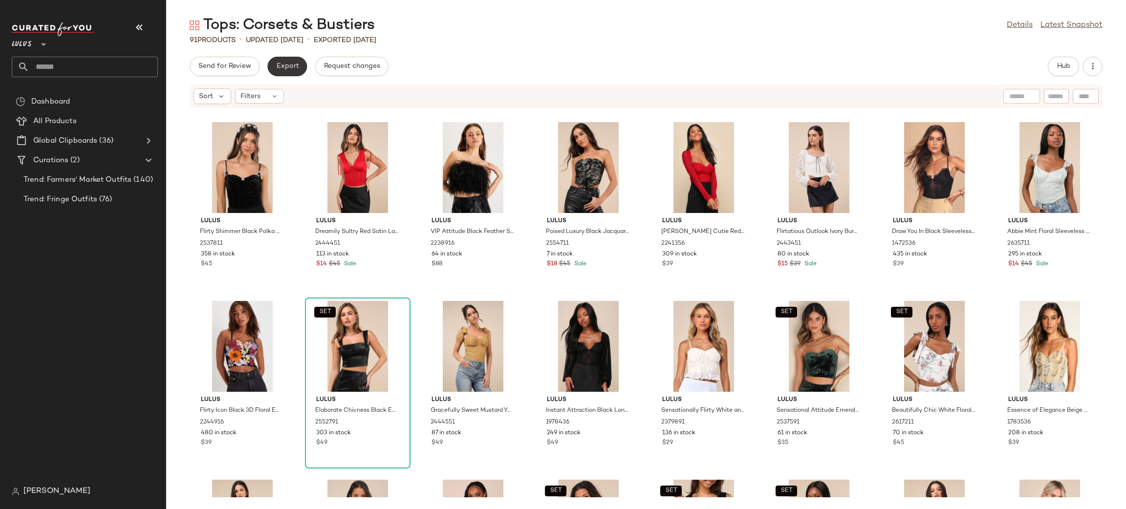
click at [300, 63] on button "Export" at bounding box center [287, 67] width 40 height 20
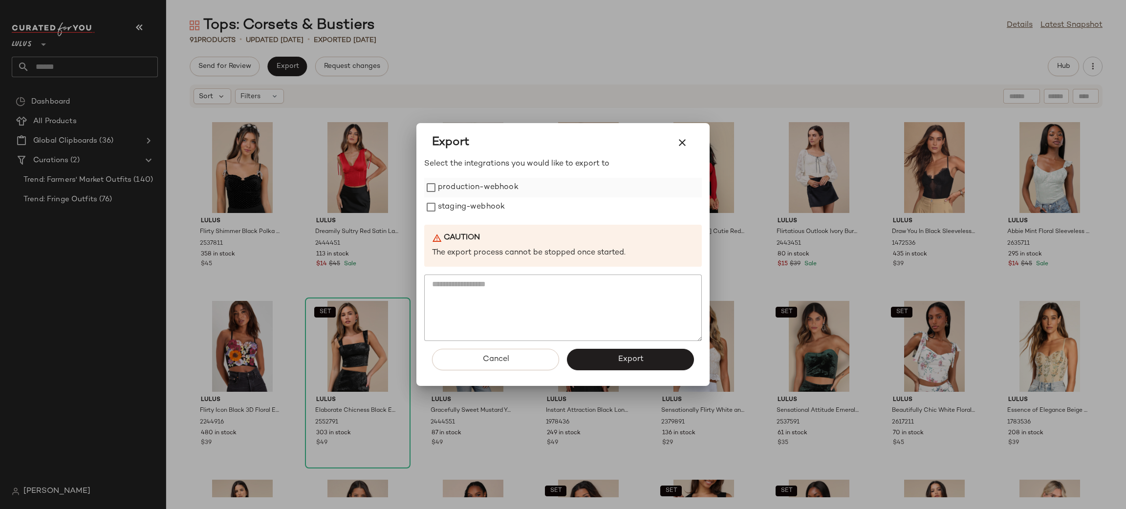
click at [456, 180] on label "production-webhook" at bounding box center [478, 188] width 81 height 20
click at [468, 210] on label "staging-webhook" at bounding box center [471, 208] width 67 height 20
click at [670, 364] on button "Export" at bounding box center [630, 360] width 127 height 22
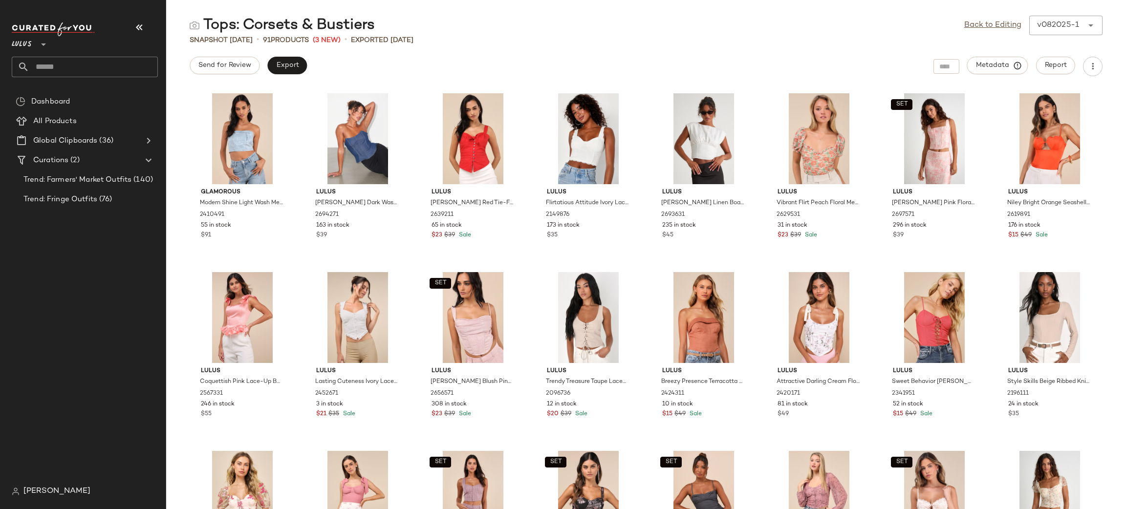
click at [267, 53] on div "Tops: Corsets & Bustiers Back to Editing v082025-1 ****** Snapshot Aug 20th • 9…" at bounding box center [646, 263] width 960 height 494
click at [292, 69] on button "Export" at bounding box center [287, 66] width 40 height 18
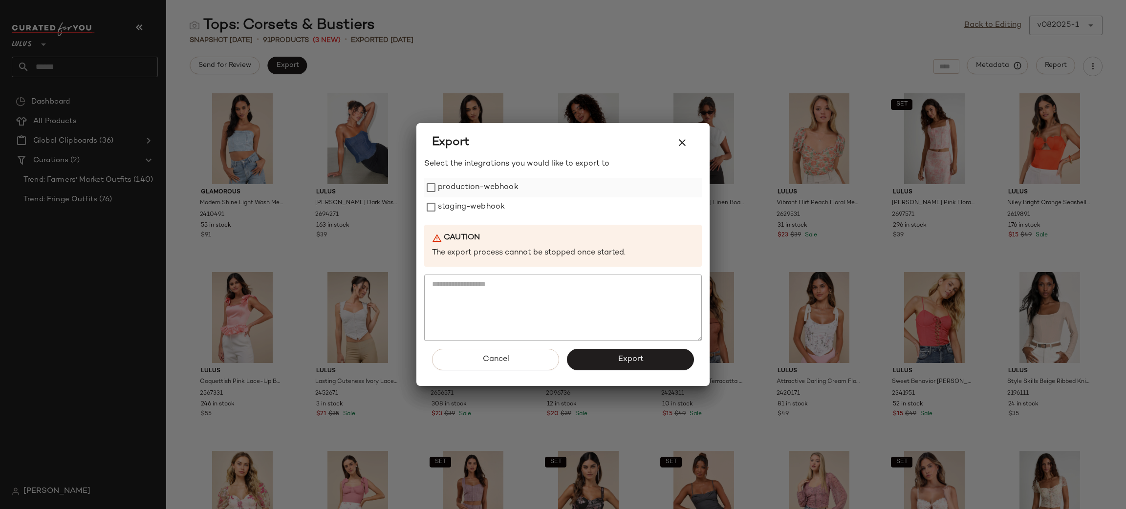
click at [484, 180] on label "production-webhook" at bounding box center [478, 188] width 81 height 20
click at [475, 201] on label "staging-webhook" at bounding box center [471, 208] width 67 height 20
click at [625, 357] on span "Export" at bounding box center [630, 359] width 26 height 9
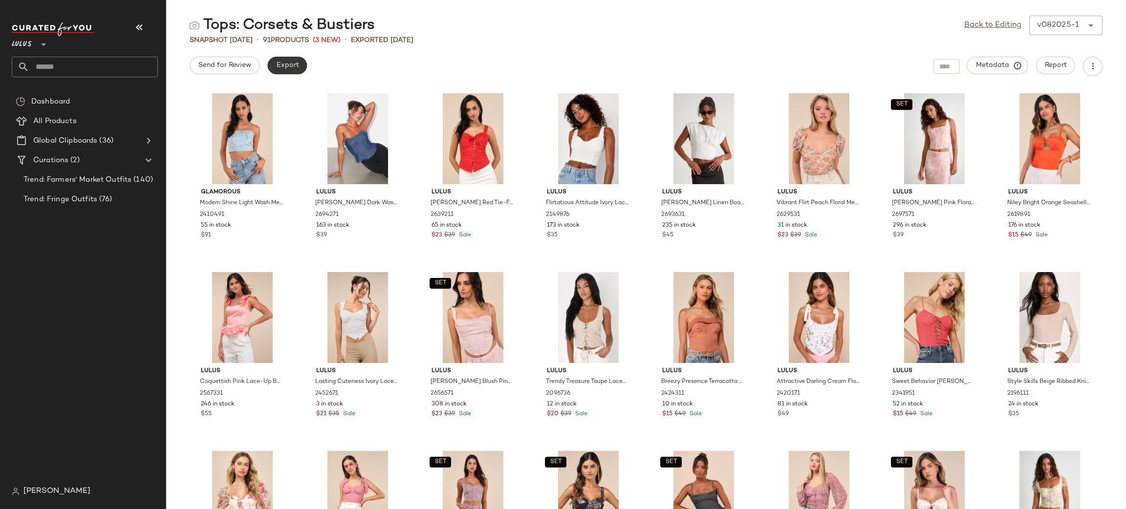
click at [283, 69] on button "Export" at bounding box center [287, 66] width 40 height 18
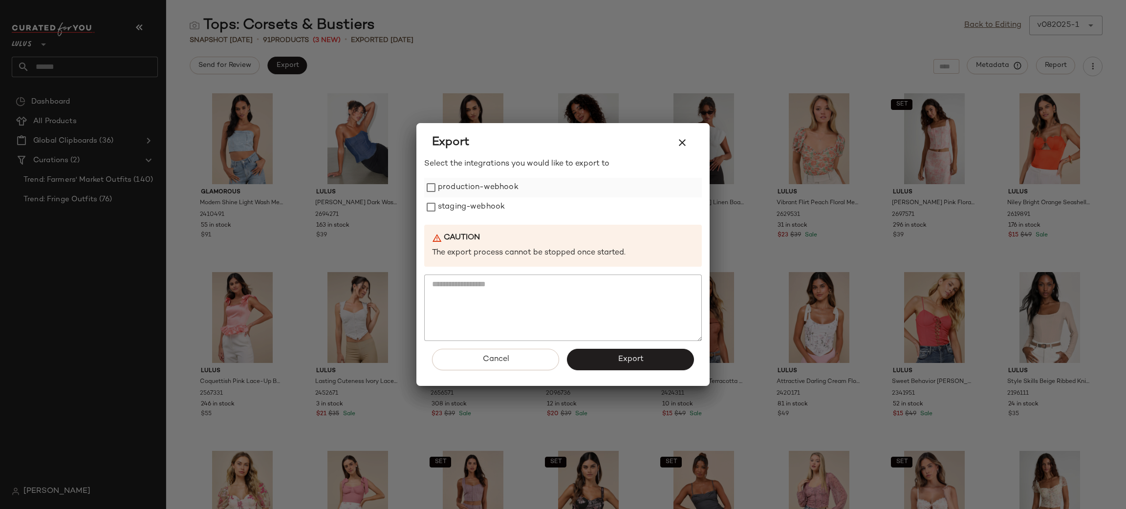
click at [478, 182] on label "production-webhook" at bounding box center [478, 188] width 81 height 20
click at [495, 220] on div "Select the integrations you would like to export to production-webhook staging-…" at bounding box center [563, 249] width 278 height 183
click at [482, 207] on label "staging-webhook" at bounding box center [471, 208] width 67 height 20
click at [616, 358] on button "Export" at bounding box center [630, 360] width 127 height 22
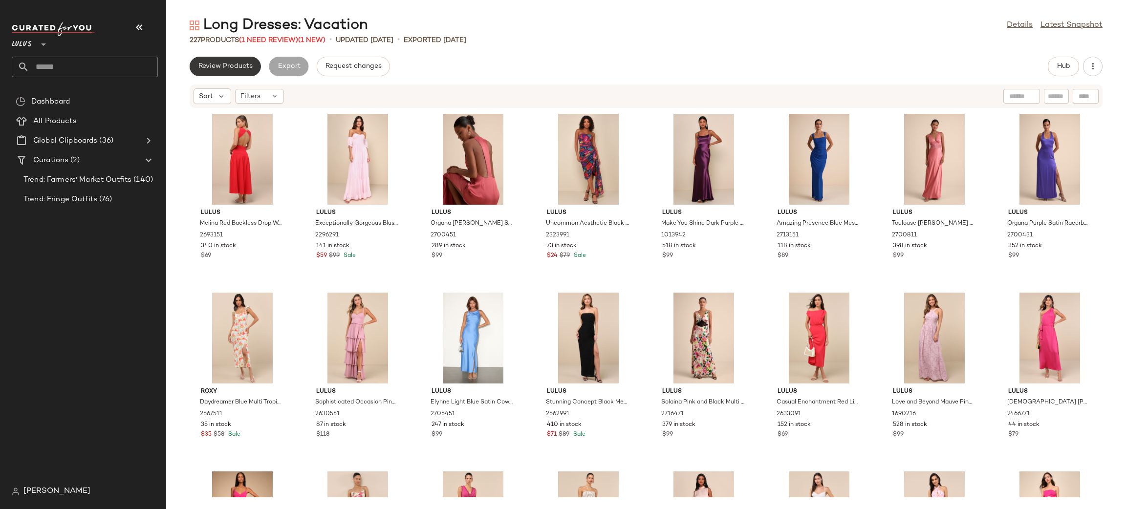
click at [212, 71] on button "Review Products" at bounding box center [225, 67] width 71 height 20
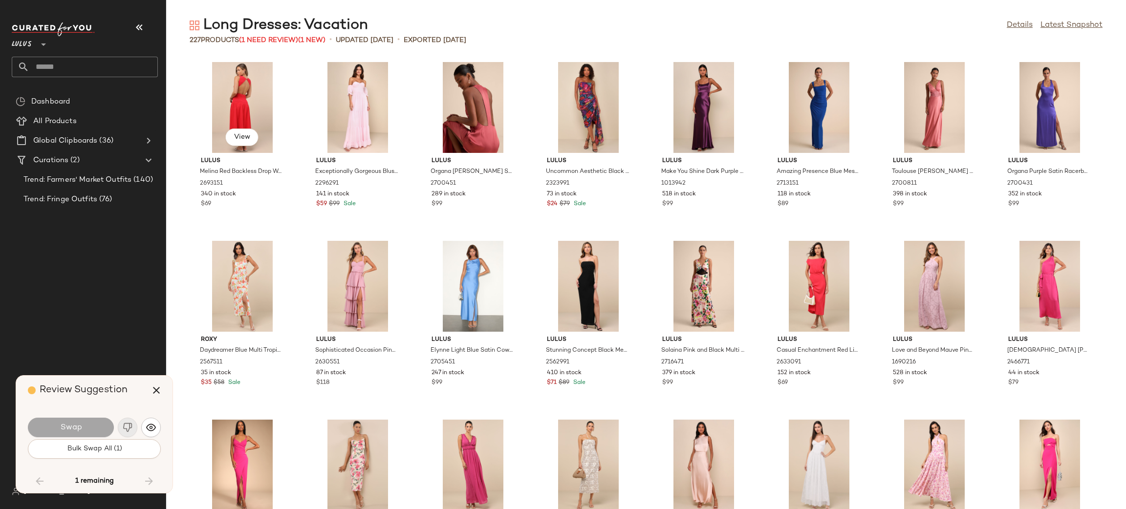
scroll to position [4652, 0]
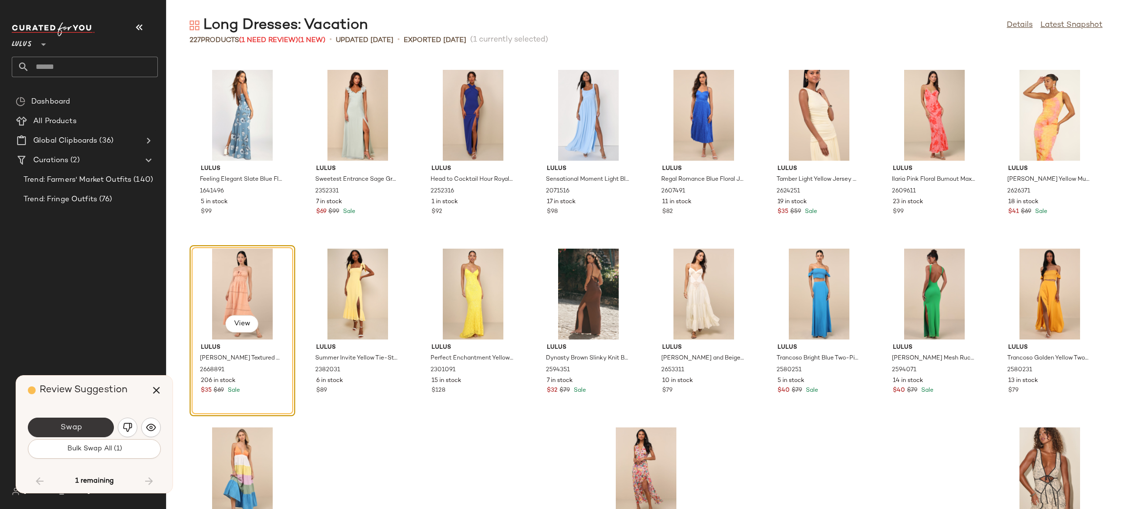
click at [72, 428] on span "Swap" at bounding box center [71, 427] width 22 height 9
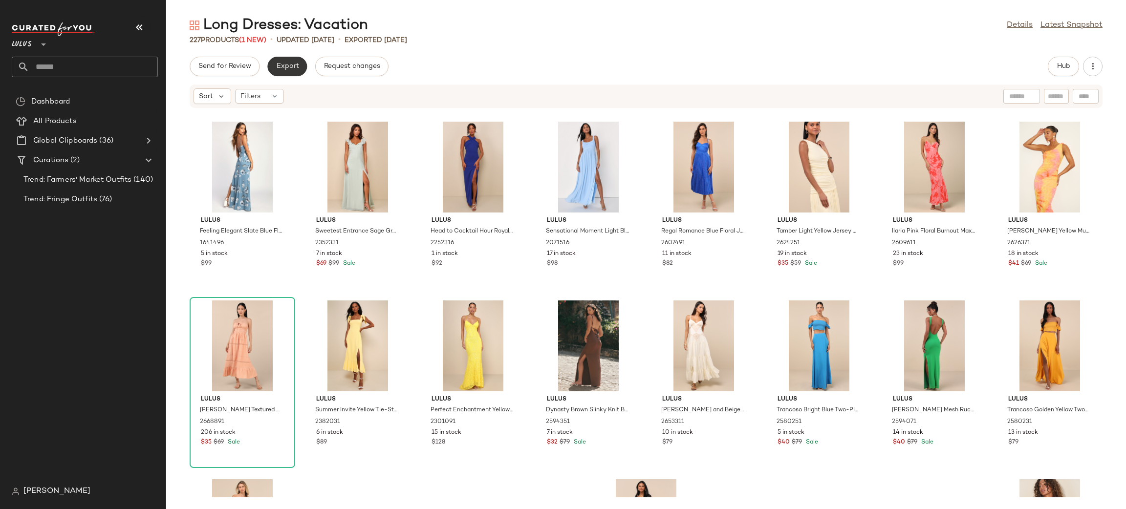
click at [297, 68] on span "Export" at bounding box center [287, 67] width 23 height 8
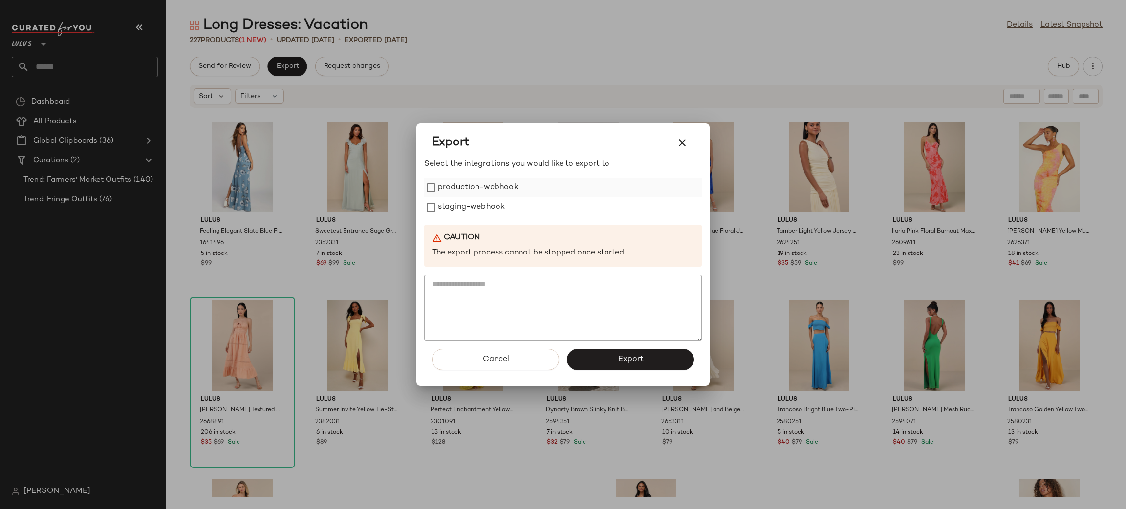
click at [445, 186] on label "production-webhook" at bounding box center [478, 188] width 81 height 20
click at [468, 207] on label "staging-webhook" at bounding box center [471, 208] width 67 height 20
click at [644, 361] on button "Export" at bounding box center [630, 360] width 127 height 22
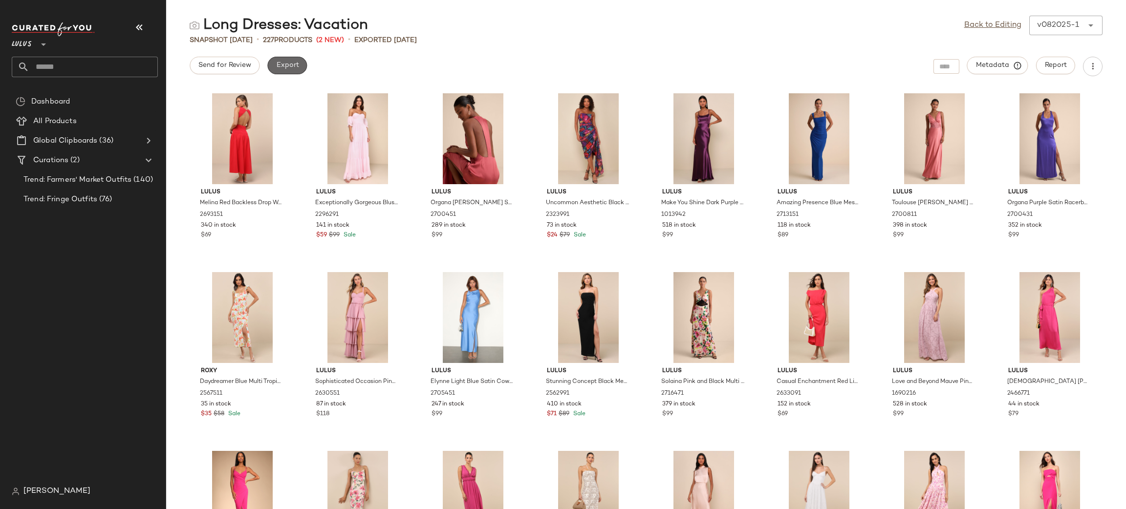
click at [292, 68] on span "Export" at bounding box center [287, 66] width 23 height 8
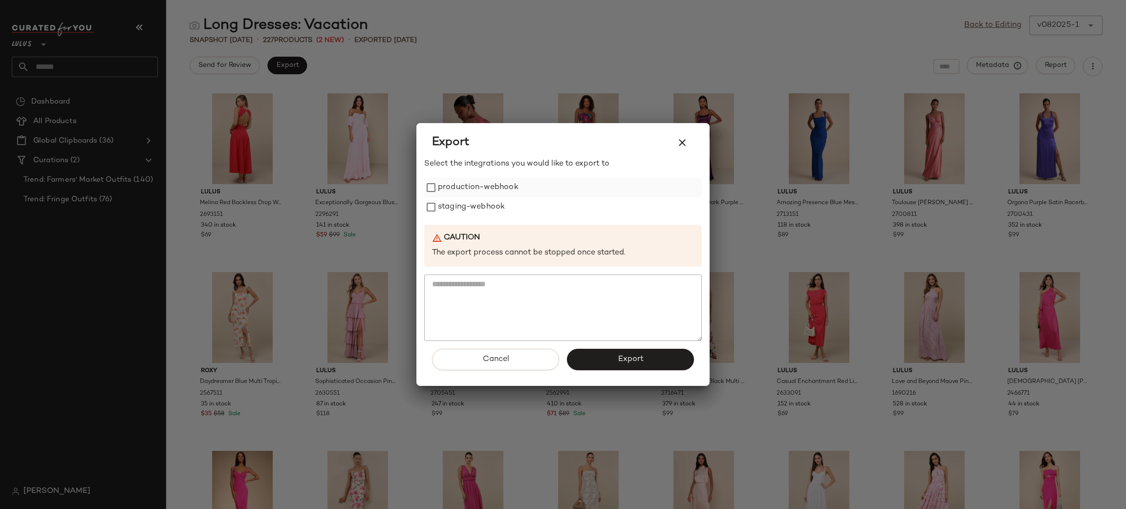
click at [478, 178] on label "production-webhook" at bounding box center [478, 188] width 81 height 20
click at [470, 202] on label "staging-webhook" at bounding box center [471, 208] width 67 height 20
click at [627, 352] on button "Export" at bounding box center [630, 360] width 127 height 22
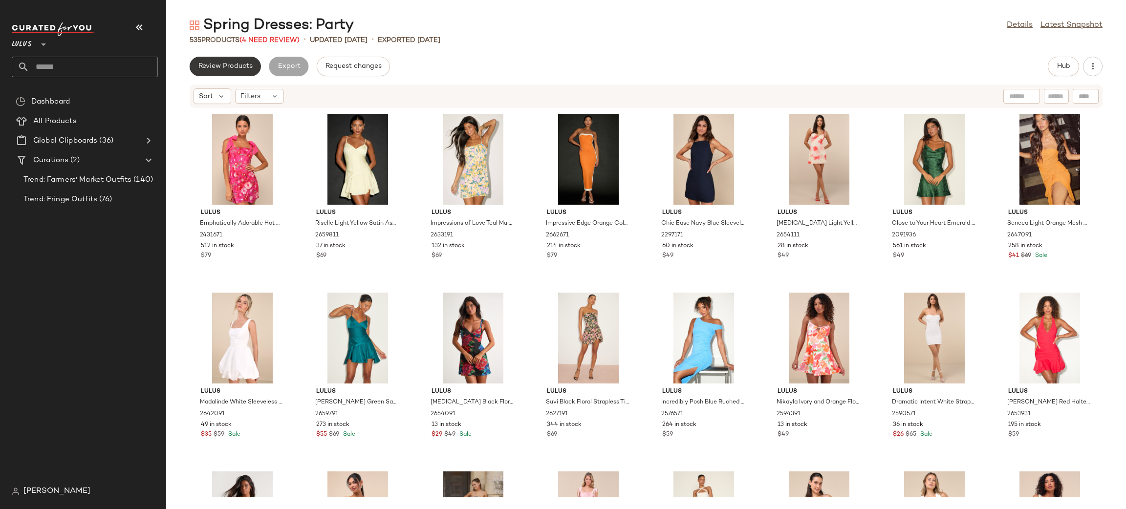
drag, startPoint x: 234, startPoint y: 77, endPoint x: 241, endPoint y: 67, distance: 11.7
click at [235, 77] on div "Review Products Export Request changes Hub Sort Filters Lulus Emphatically Ador…" at bounding box center [646, 283] width 960 height 453
click at [241, 65] on span "Review Products" at bounding box center [225, 67] width 55 height 8
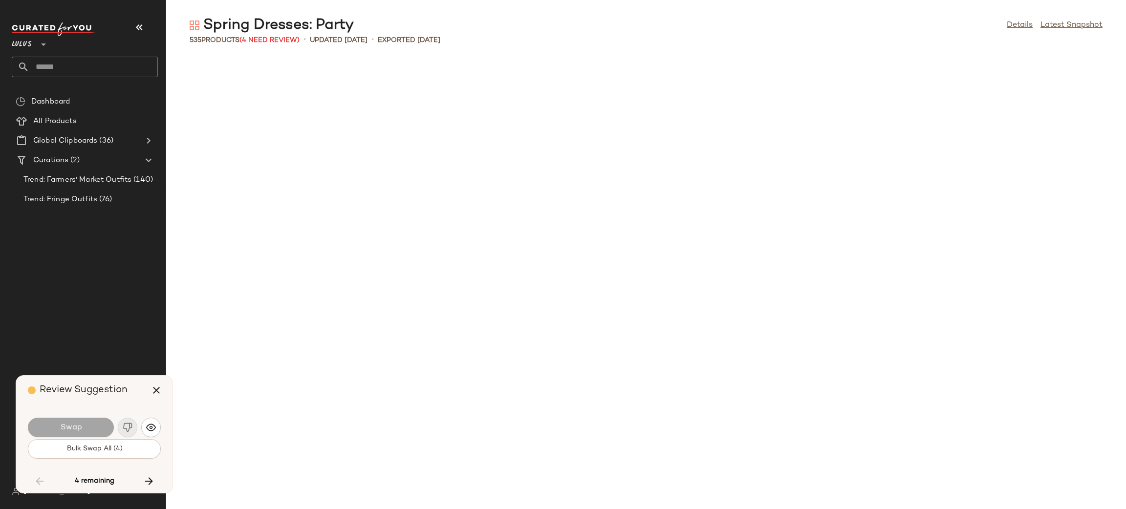
scroll to position [1968, 0]
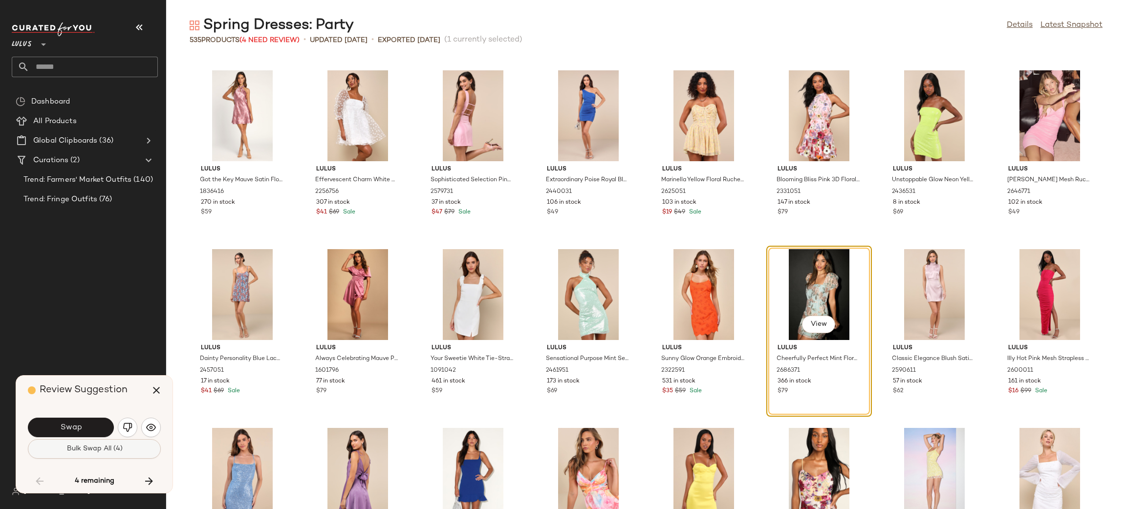
click at [92, 443] on button "Bulk Swap All (4)" at bounding box center [94, 450] width 133 height 20
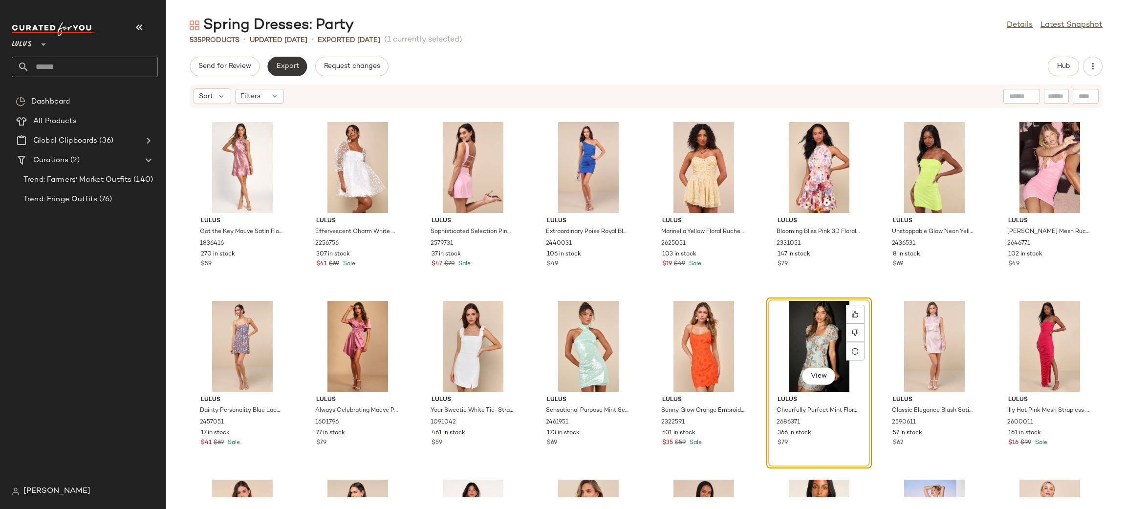
click at [285, 65] on span "Export" at bounding box center [287, 67] width 23 height 8
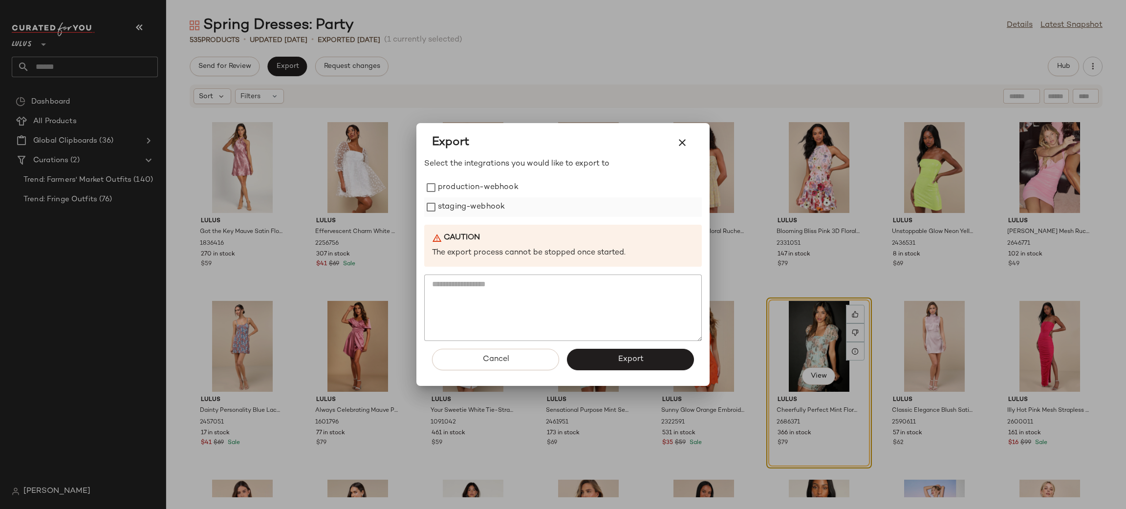
drag, startPoint x: 487, startPoint y: 196, endPoint x: 488, endPoint y: 204, distance: 8.4
click at [486, 196] on label "production-webhook" at bounding box center [478, 188] width 81 height 20
click at [482, 215] on label "staging-webhook" at bounding box center [471, 208] width 67 height 20
click at [622, 352] on button "Export" at bounding box center [630, 360] width 127 height 22
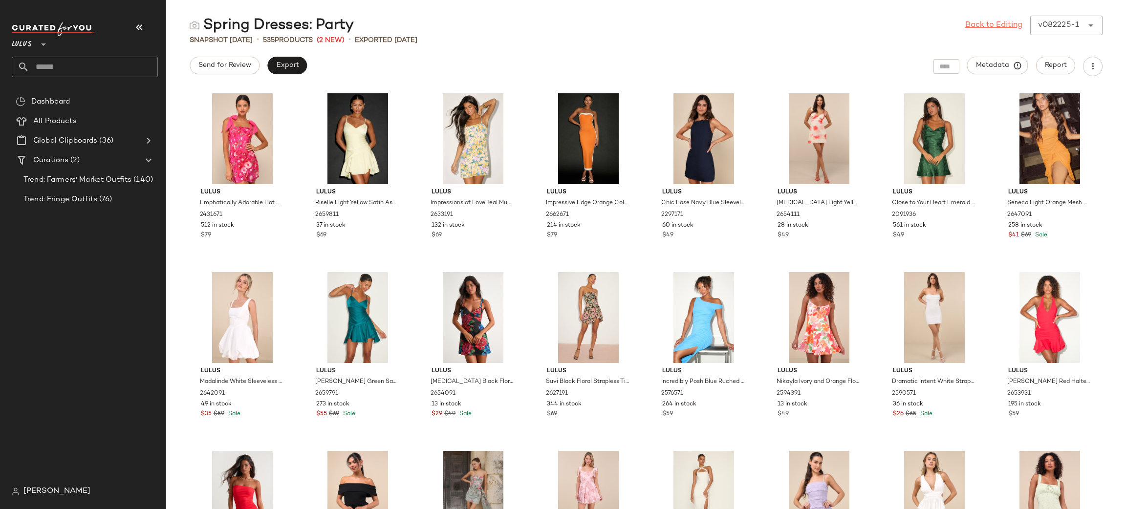
click at [984, 25] on link "Back to Editing" at bounding box center [994, 26] width 57 height 12
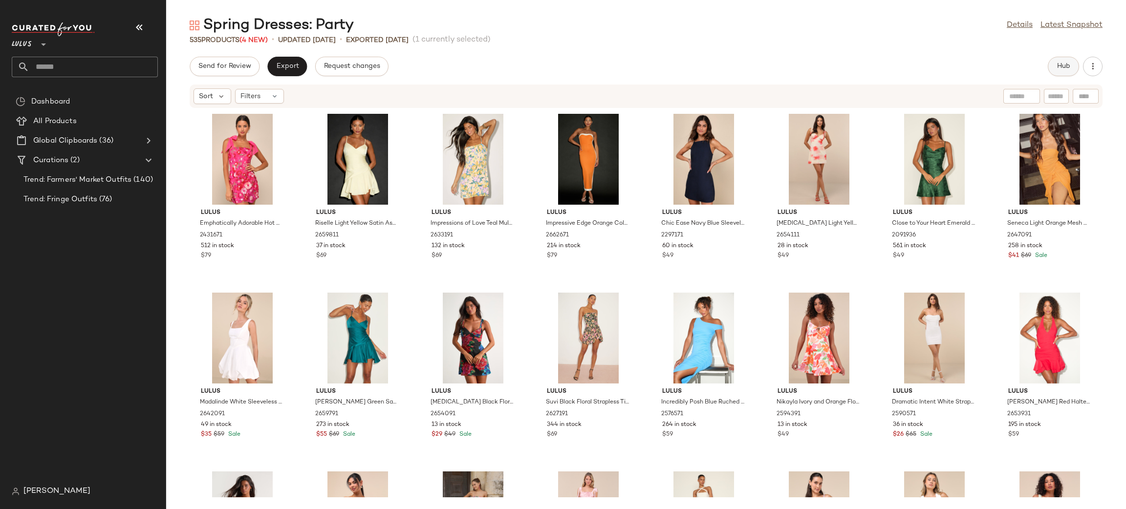
click at [1051, 67] on button "Hub" at bounding box center [1063, 67] width 31 height 20
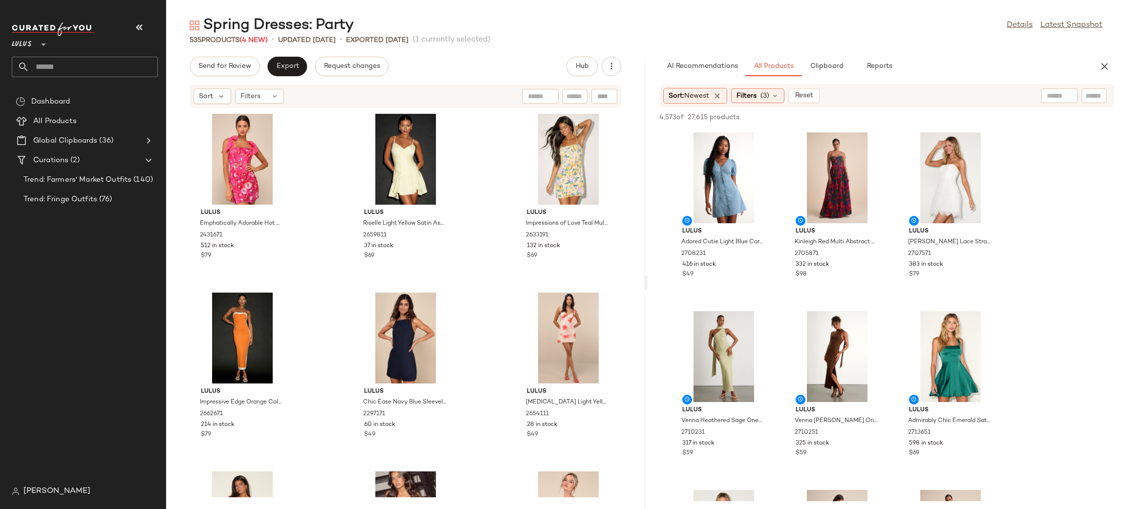
click at [808, 94] on span "Reset" at bounding box center [803, 96] width 19 height 8
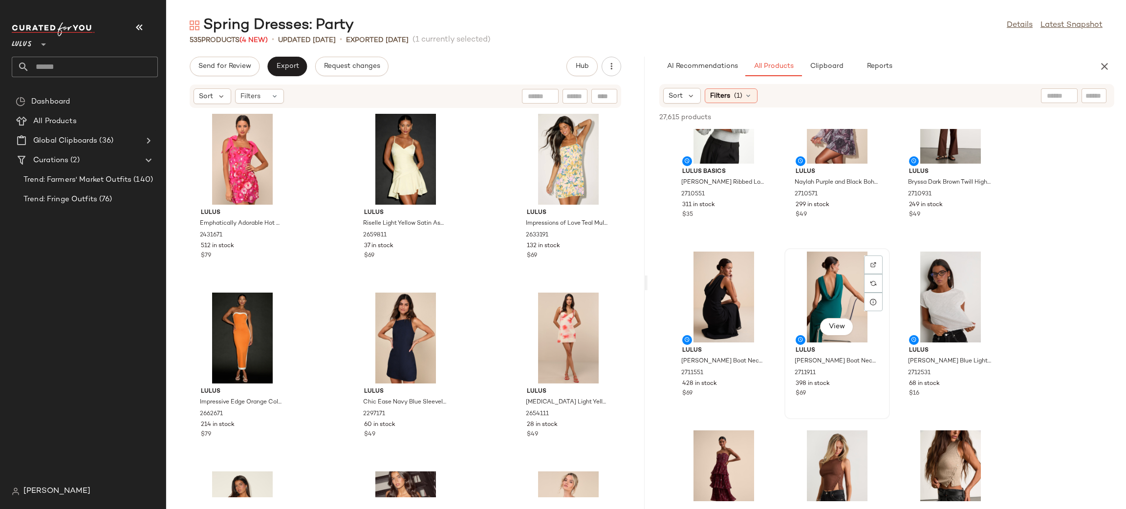
scroll to position [5079, 0]
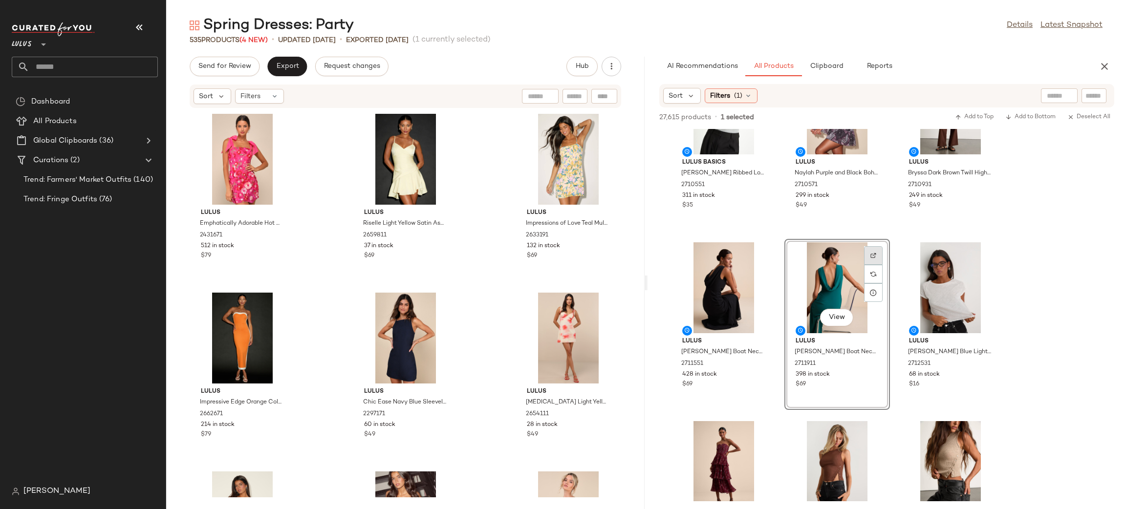
click at [872, 251] on div at bounding box center [873, 255] width 19 height 19
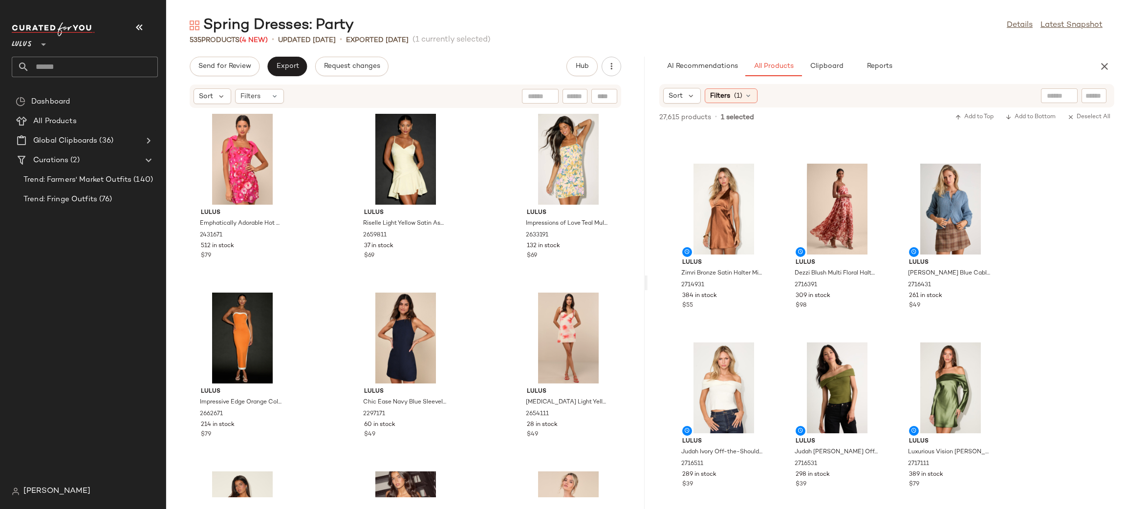
scroll to position [6000, 0]
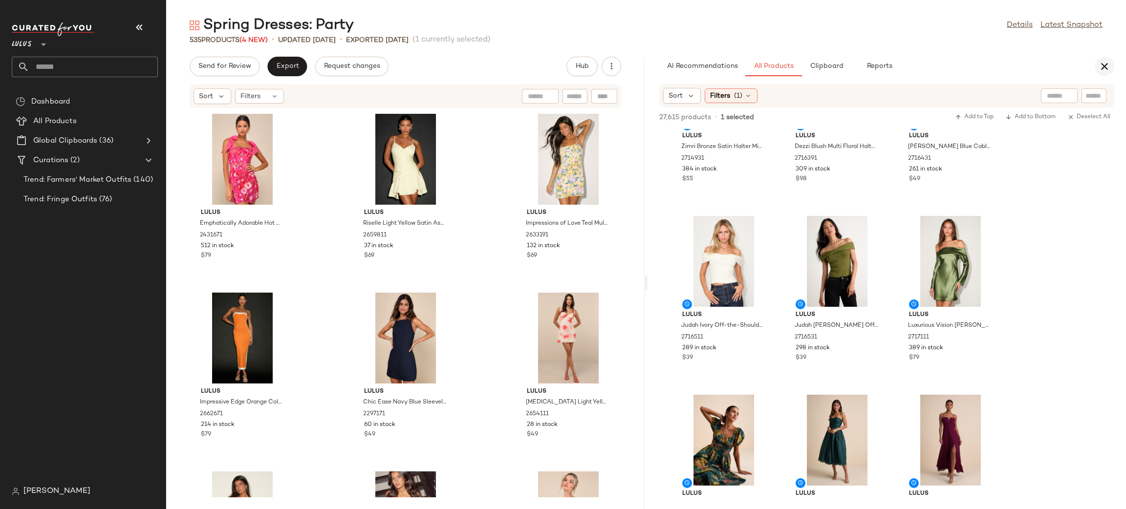
click at [1105, 63] on icon "button" at bounding box center [1105, 67] width 12 height 12
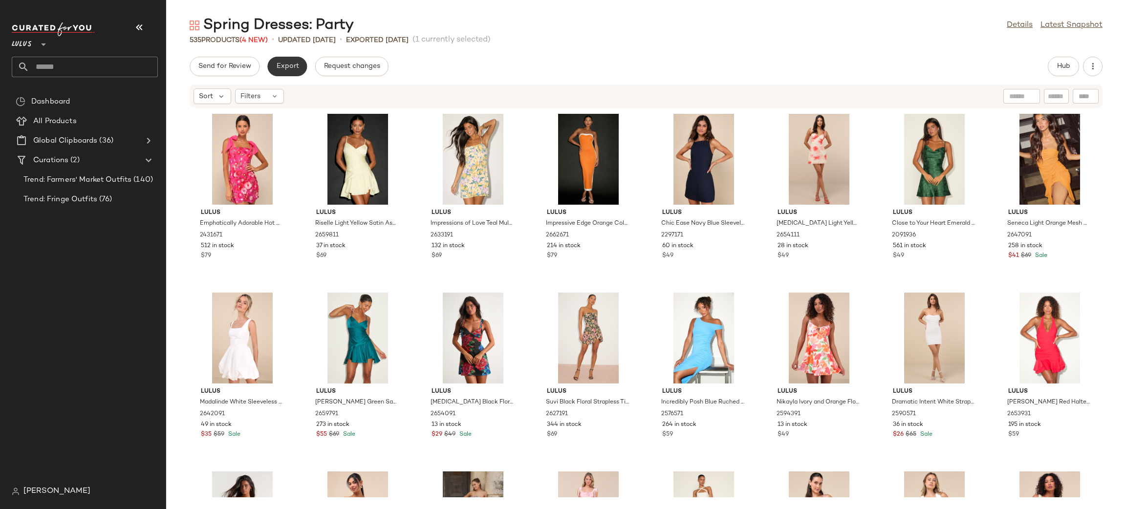
click at [293, 69] on span "Export" at bounding box center [287, 67] width 23 height 8
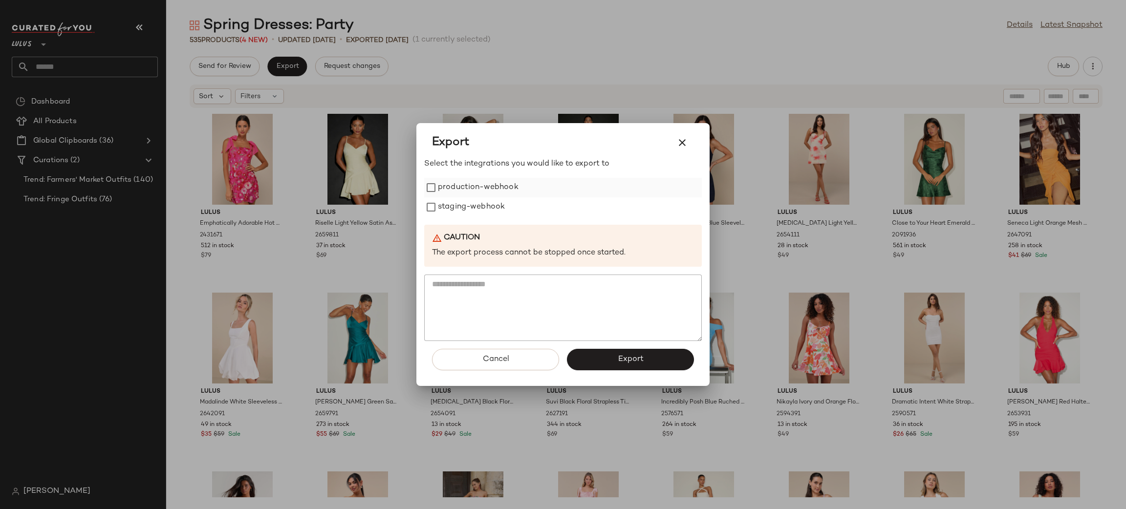
click at [477, 184] on label "production-webhook" at bounding box center [478, 188] width 81 height 20
click at [481, 200] on label "staging-webhook" at bounding box center [471, 208] width 67 height 20
click at [606, 368] on button "Export" at bounding box center [630, 360] width 127 height 22
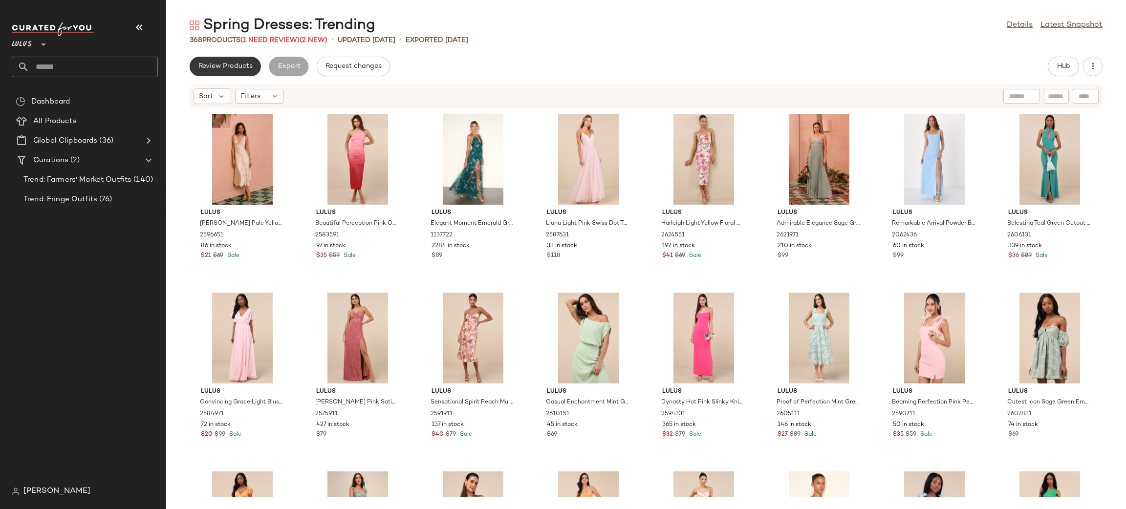
click at [248, 66] on span "Review Products" at bounding box center [225, 67] width 55 height 8
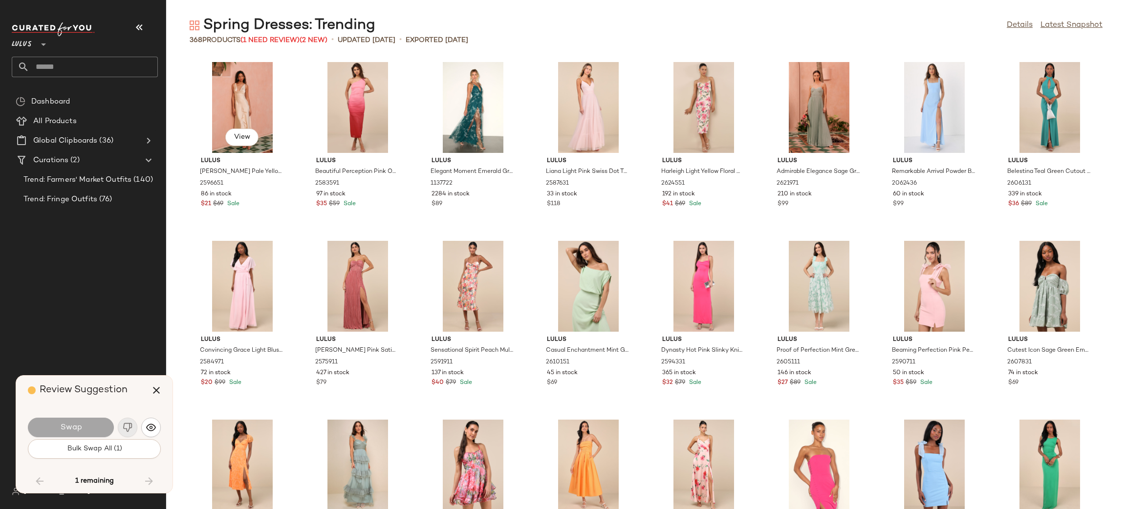
scroll to position [7694, 0]
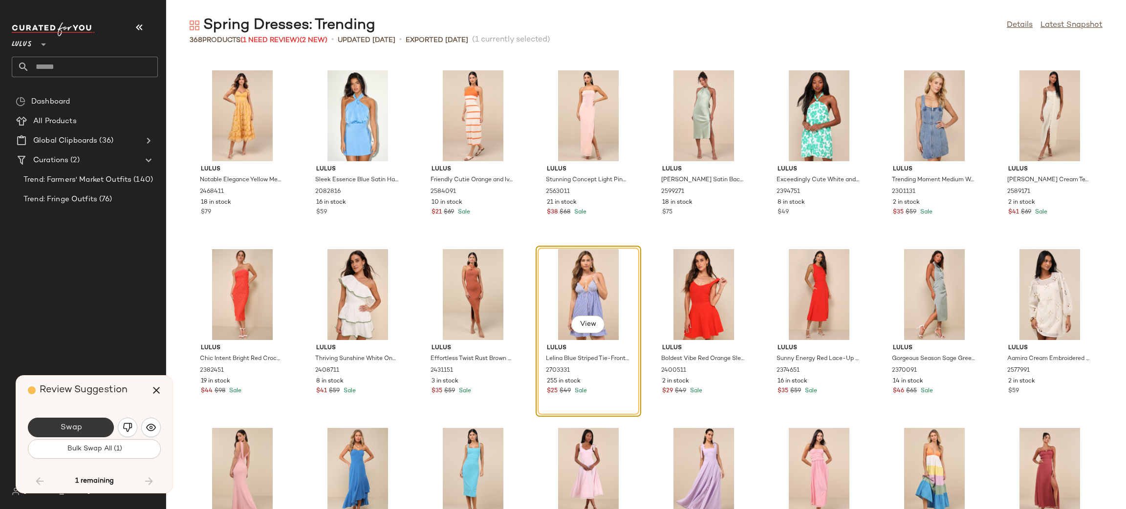
click at [89, 426] on button "Swap" at bounding box center [71, 428] width 86 height 20
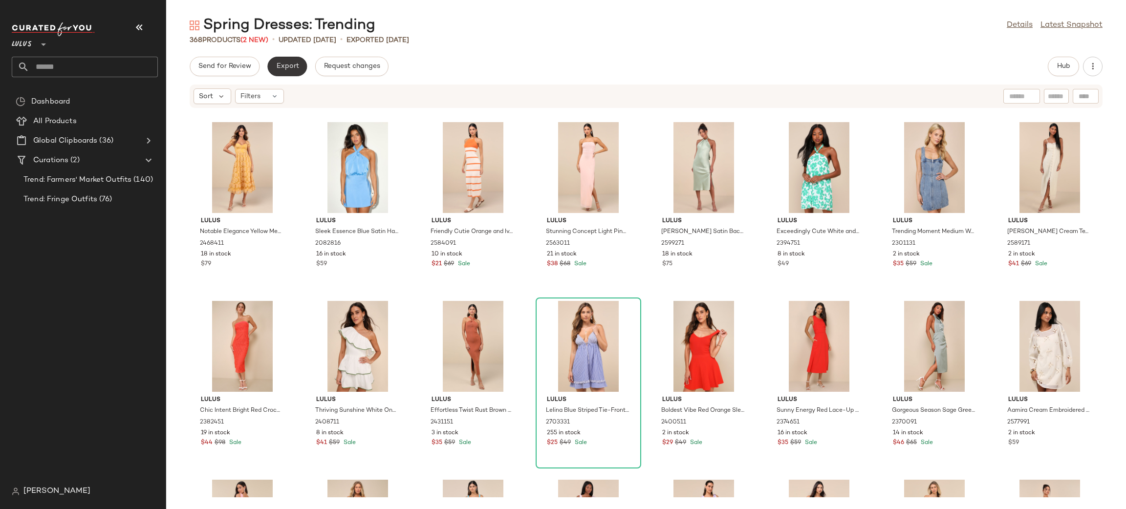
click at [286, 72] on button "Export" at bounding box center [287, 67] width 40 height 20
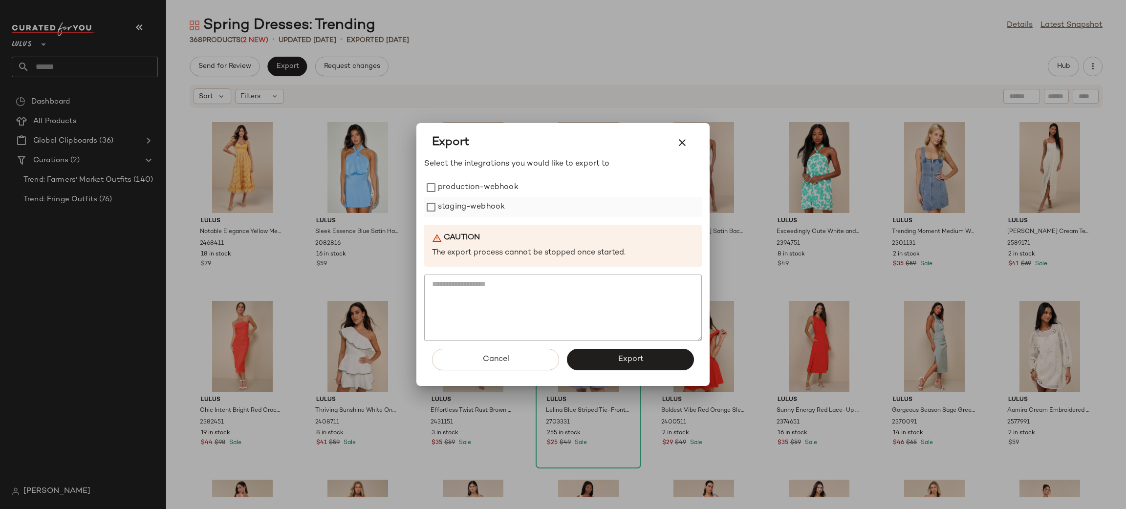
drag, startPoint x: 484, startPoint y: 188, endPoint x: 480, endPoint y: 198, distance: 10.4
click at [481, 190] on label "production-webhook" at bounding box center [478, 188] width 81 height 20
click at [480, 202] on label "staging-webhook" at bounding box center [471, 208] width 67 height 20
click at [636, 353] on button "Export" at bounding box center [630, 360] width 127 height 22
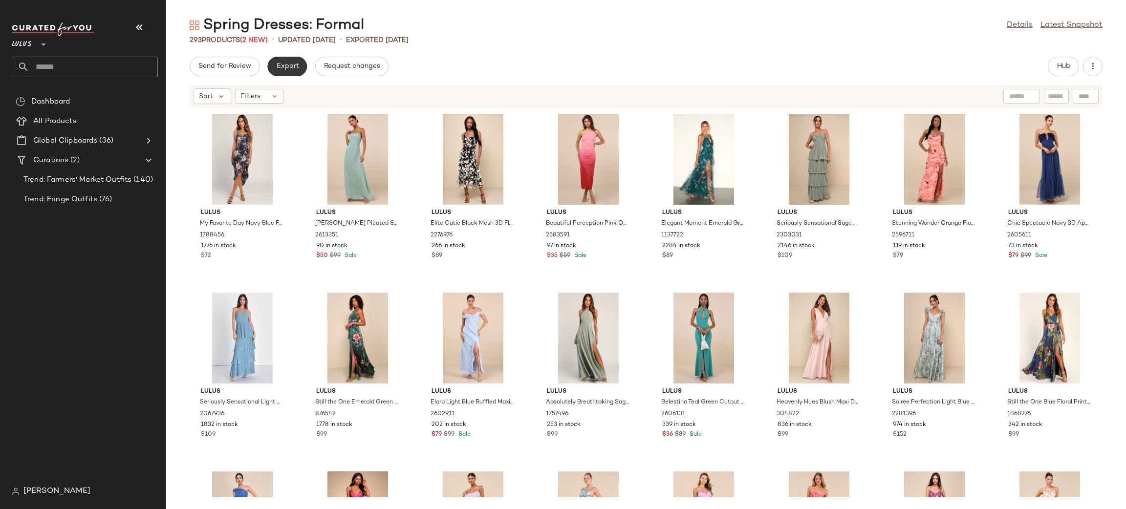
click at [290, 67] on span "Export" at bounding box center [287, 67] width 23 height 8
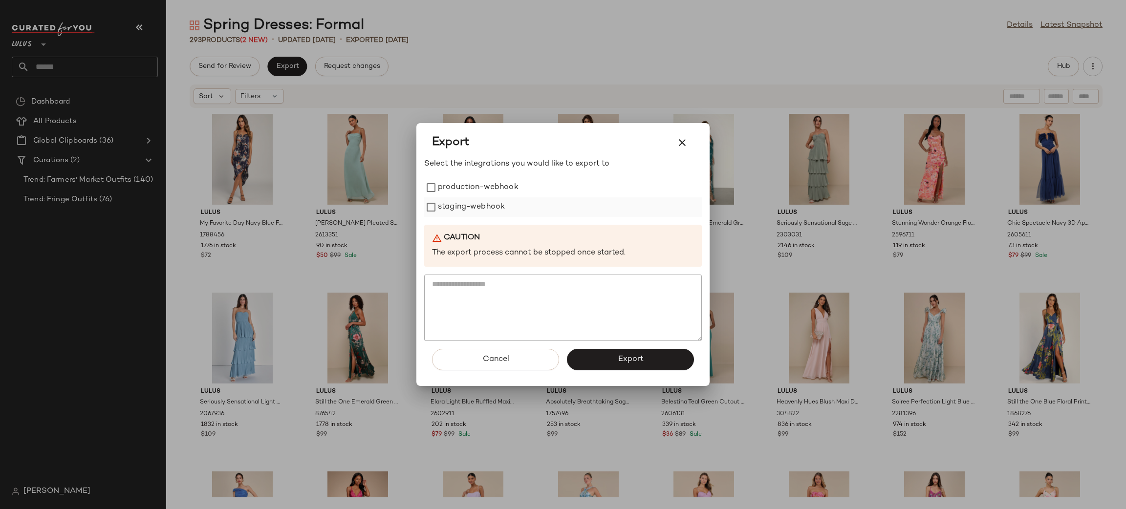
drag, startPoint x: 454, startPoint y: 187, endPoint x: 462, endPoint y: 199, distance: 15.2
click at [454, 187] on label "production-webhook" at bounding box center [478, 188] width 81 height 20
click at [472, 211] on label "staging-webhook" at bounding box center [471, 208] width 67 height 20
click at [672, 356] on button "Export" at bounding box center [630, 360] width 127 height 22
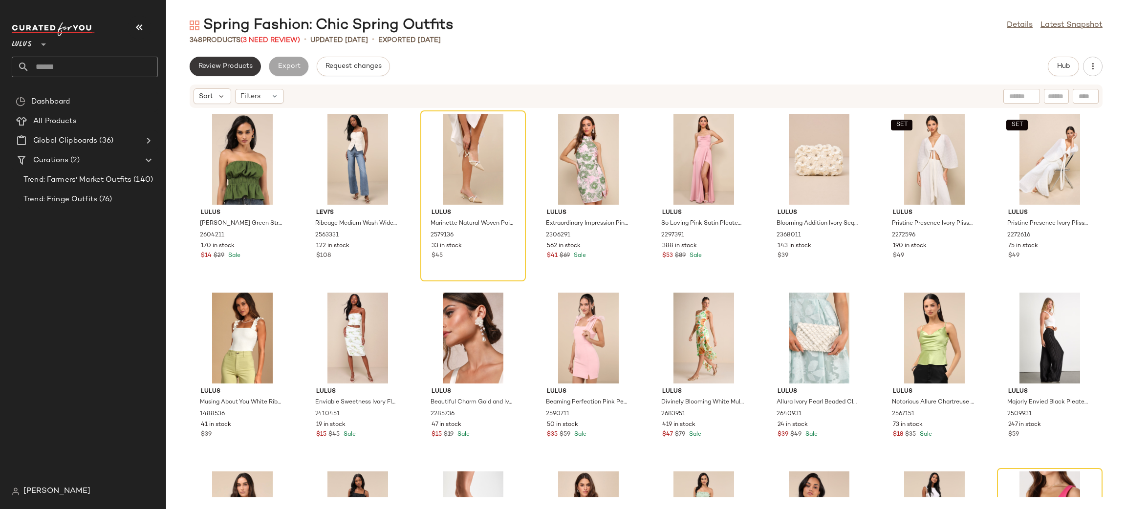
click at [237, 67] on span "Review Products" at bounding box center [225, 67] width 55 height 8
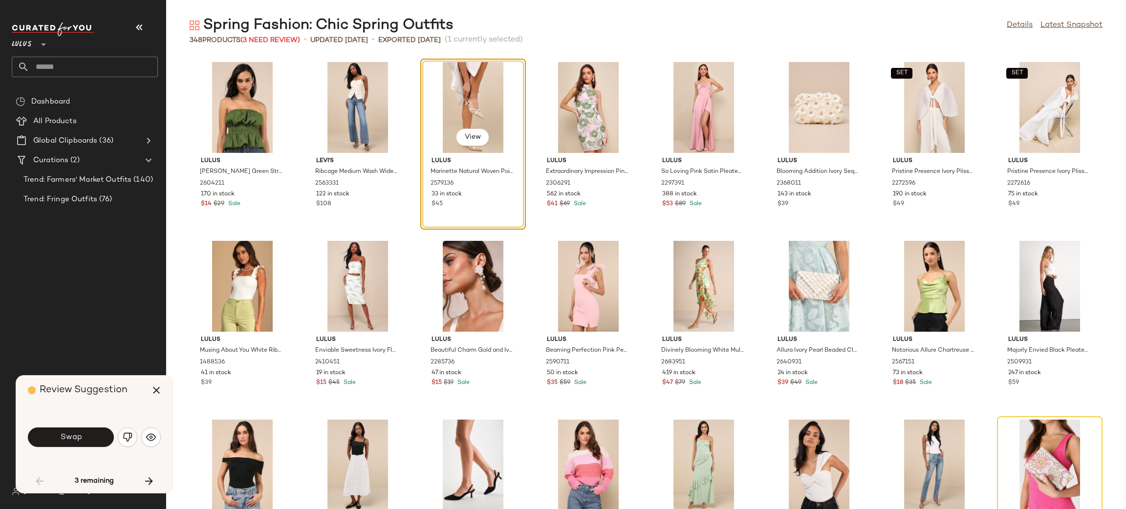
click at [77, 421] on div "Swap" at bounding box center [94, 437] width 133 height 53
click at [80, 425] on div "Swap" at bounding box center [94, 437] width 133 height 53
click at [65, 429] on button "Swap" at bounding box center [71, 438] width 86 height 20
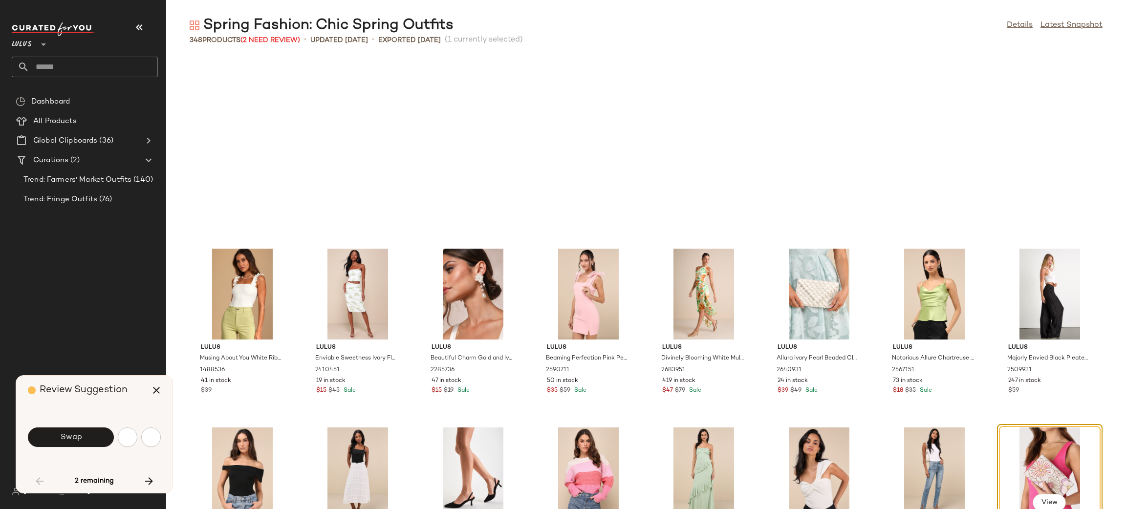
scroll to position [187, 0]
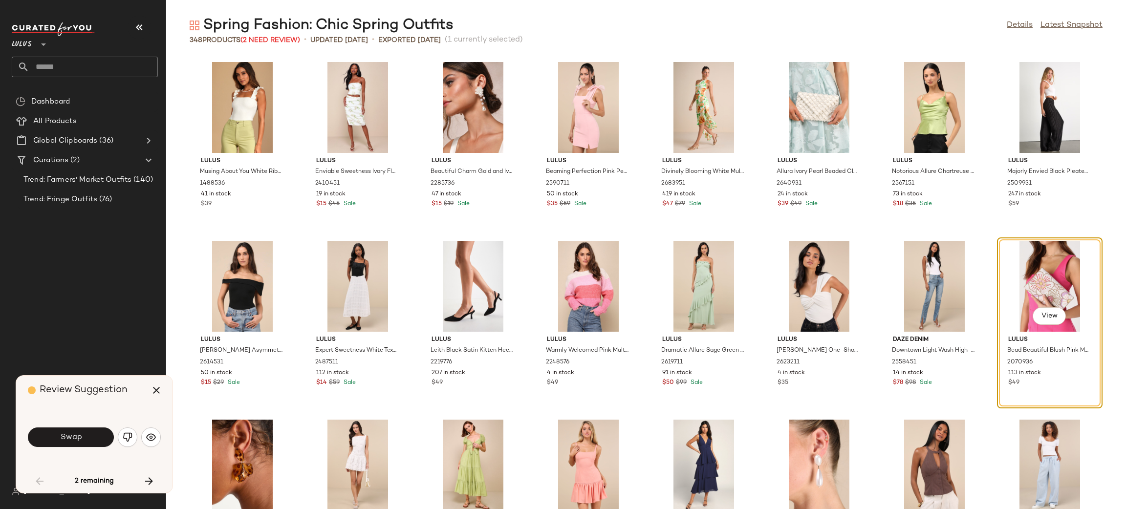
click at [90, 436] on button "Swap" at bounding box center [71, 438] width 86 height 20
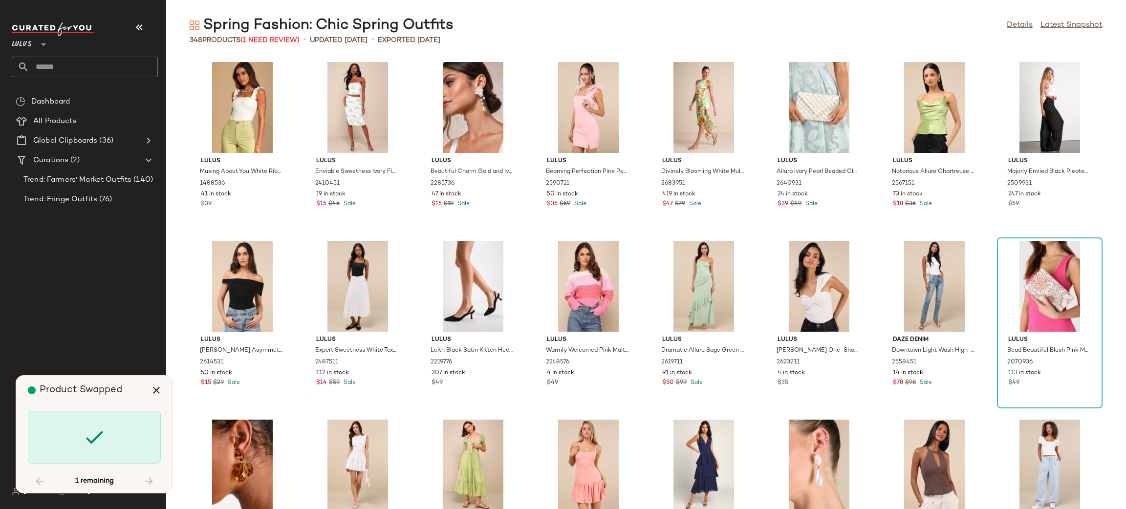
scroll to position [3399, 0]
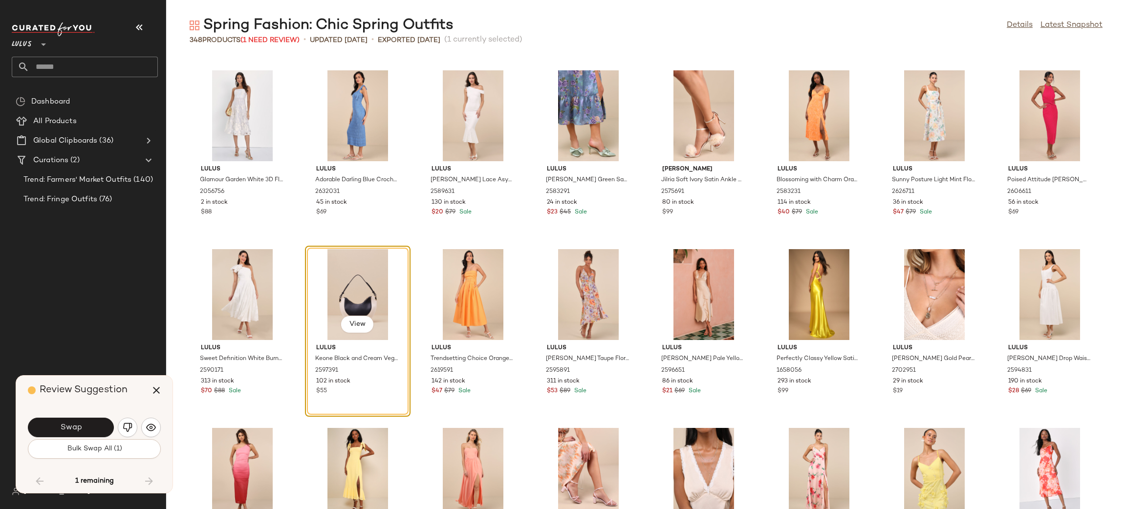
click at [126, 426] on img "button" at bounding box center [128, 428] width 10 height 10
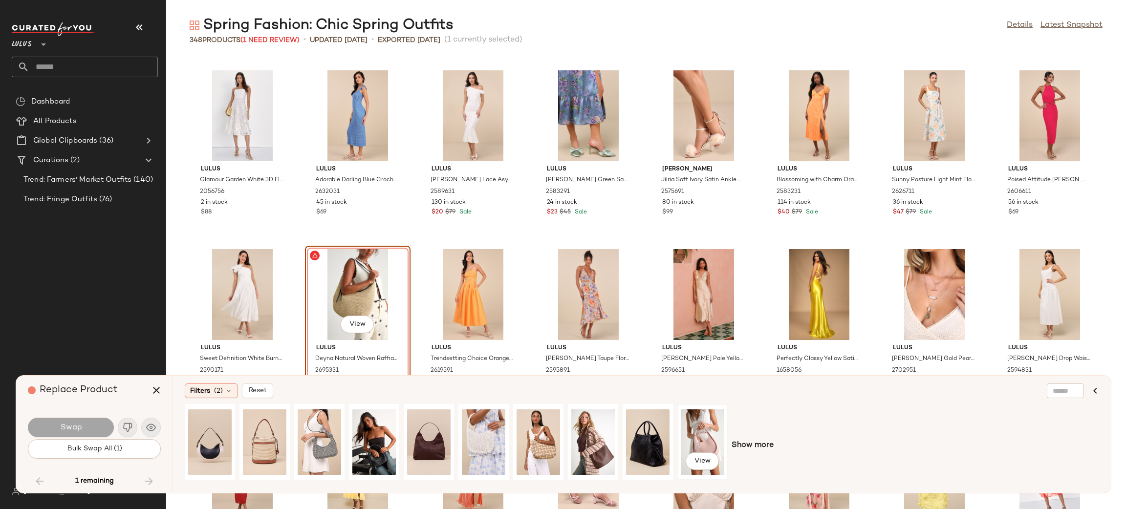
click at [709, 440] on div "View" at bounding box center [703, 442] width 44 height 69
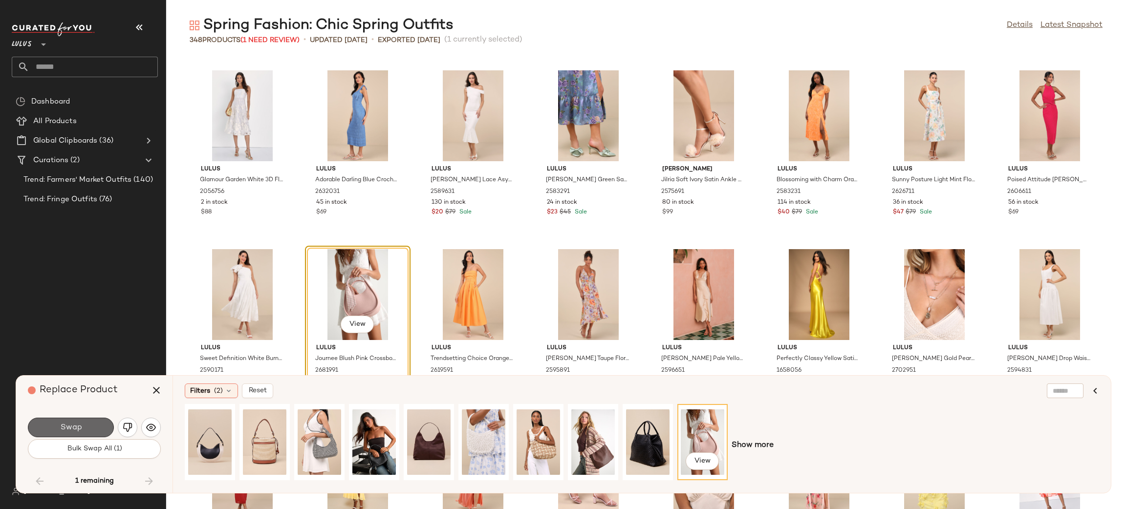
click at [82, 431] on button "Swap" at bounding box center [71, 428] width 86 height 20
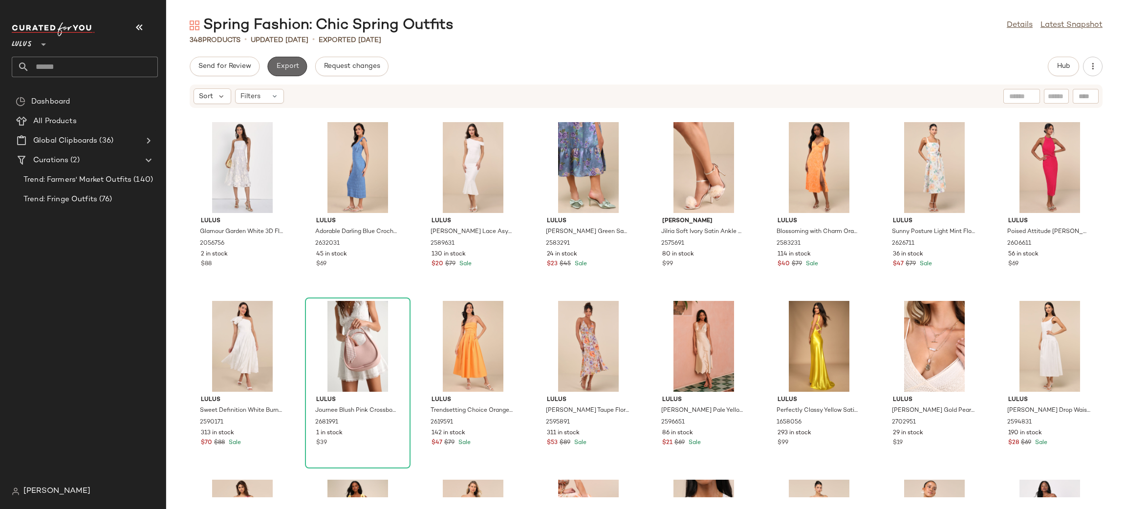
click at [296, 68] on span "Export" at bounding box center [287, 67] width 23 height 8
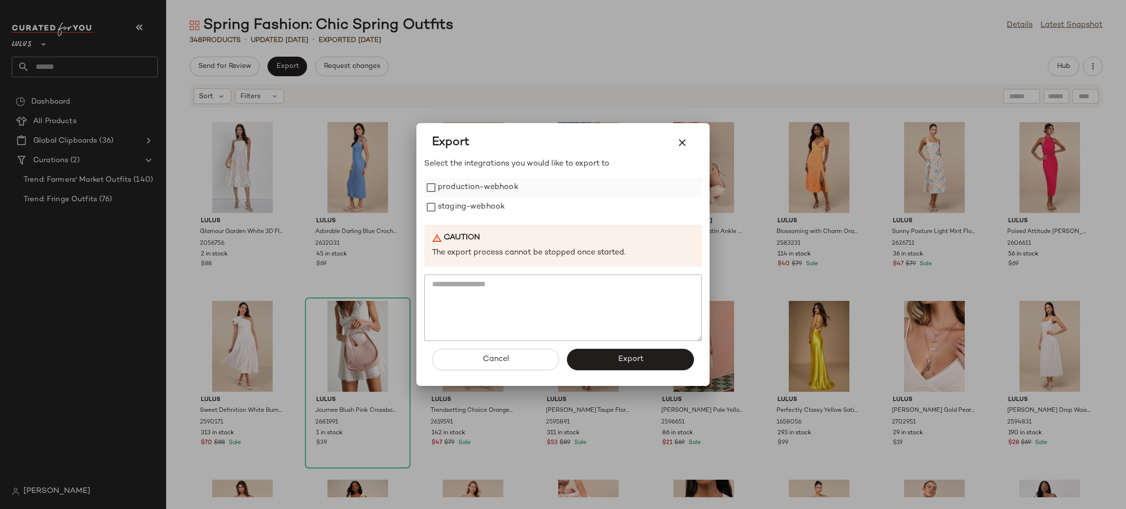
drag, startPoint x: 444, startPoint y: 189, endPoint x: 452, endPoint y: 194, distance: 8.8
click at [444, 186] on label "production-webhook" at bounding box center [478, 188] width 81 height 20
click at [475, 207] on label "staging-webhook" at bounding box center [471, 208] width 67 height 20
click at [638, 359] on span "Export" at bounding box center [630, 359] width 26 height 9
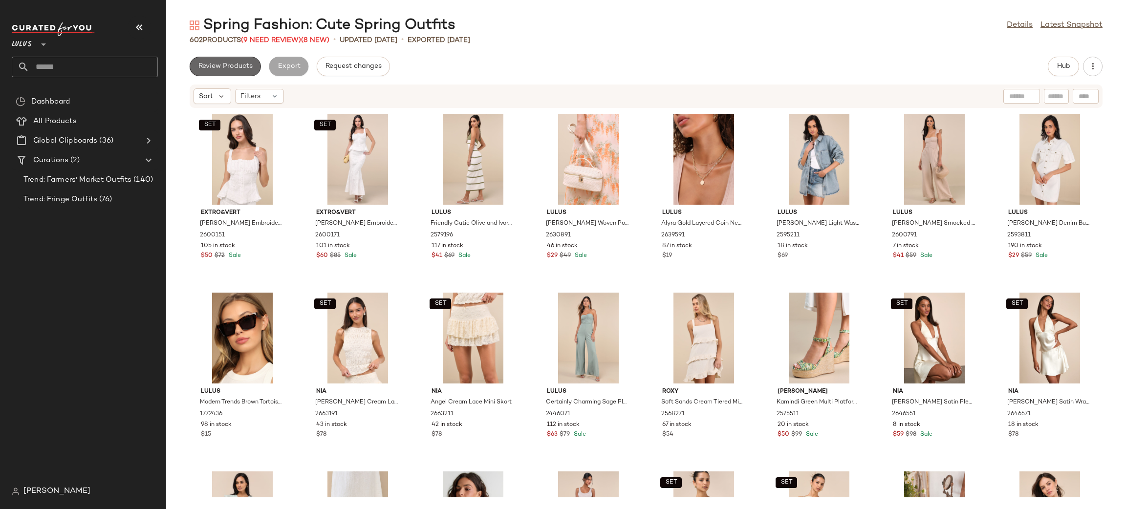
click at [234, 73] on button "Review Products" at bounding box center [225, 67] width 71 height 20
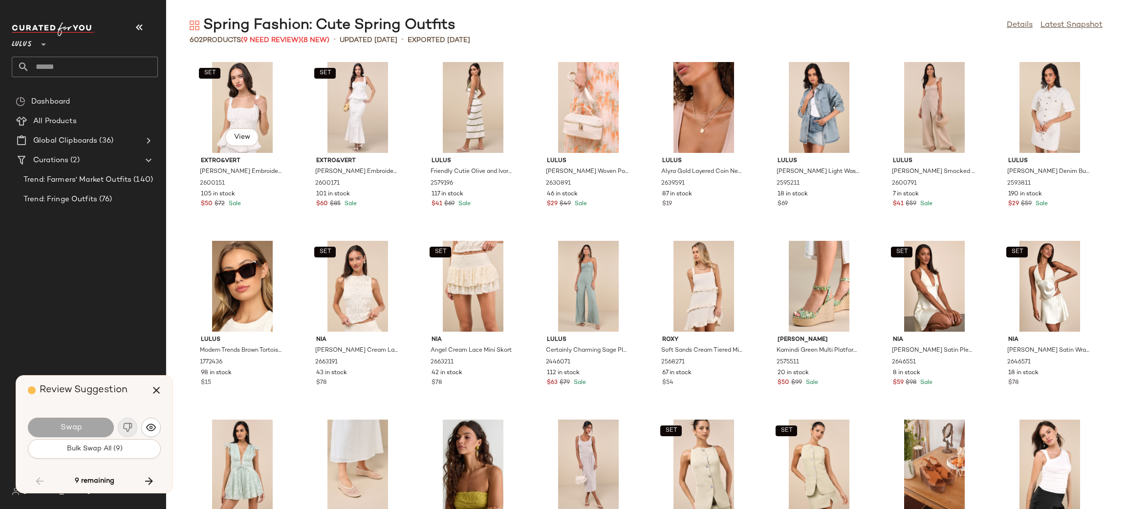
scroll to position [1431, 0]
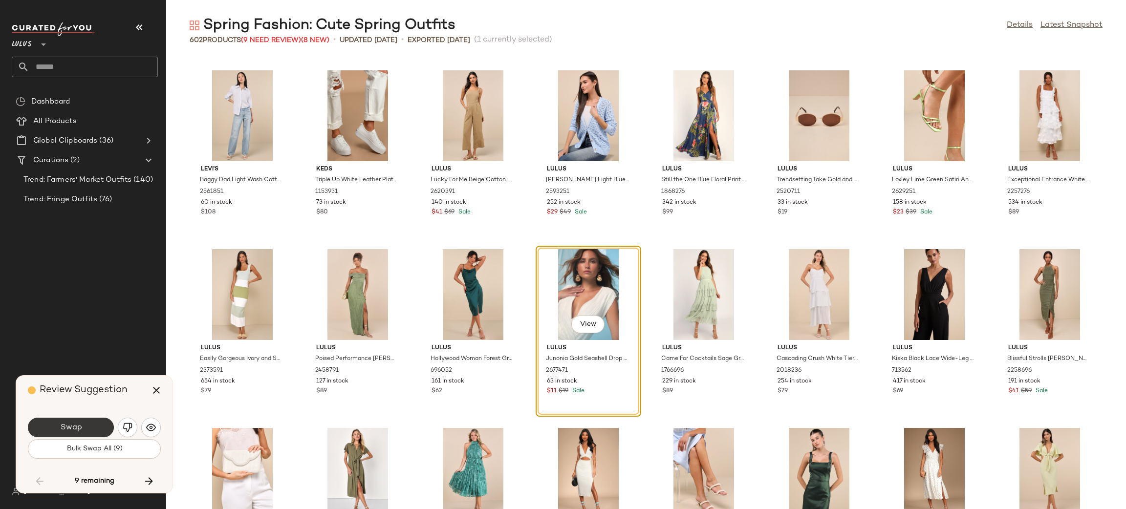
click at [91, 423] on button "Swap" at bounding box center [71, 428] width 86 height 20
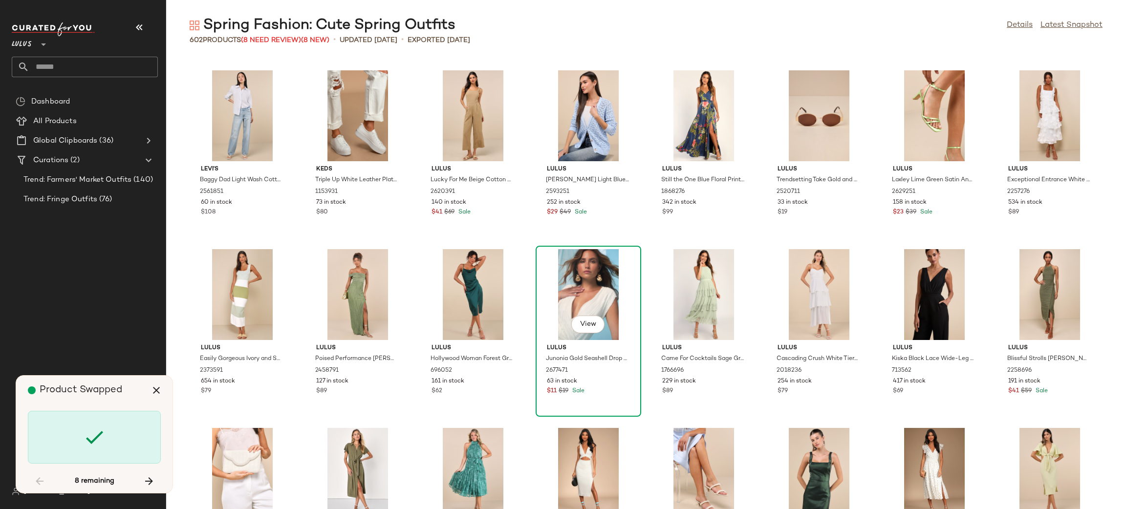
scroll to position [5189, 0]
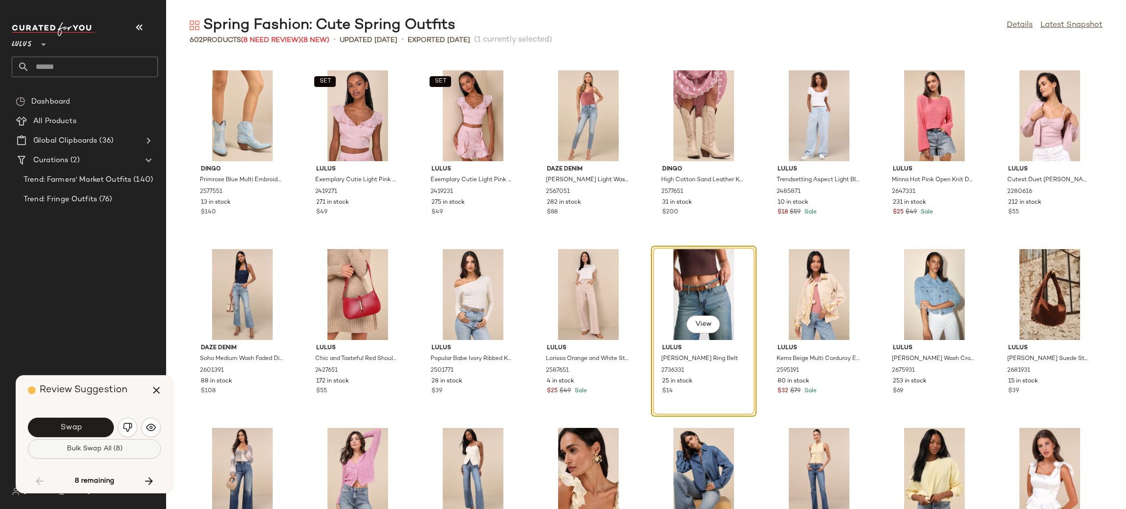
click at [82, 452] on span "Bulk Swap All (8)" at bounding box center [94, 449] width 56 height 8
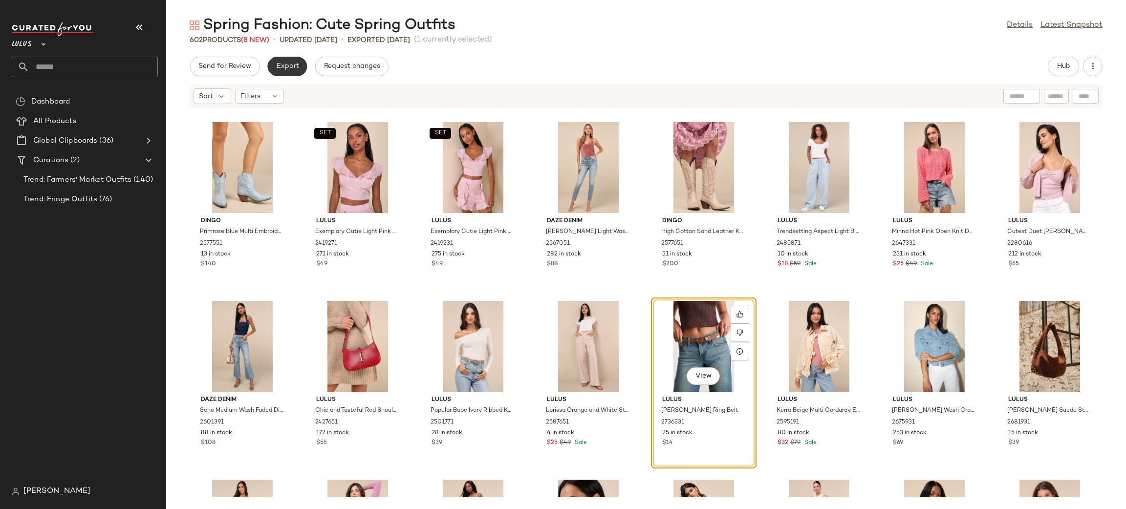
click at [290, 68] on span "Export" at bounding box center [287, 67] width 23 height 8
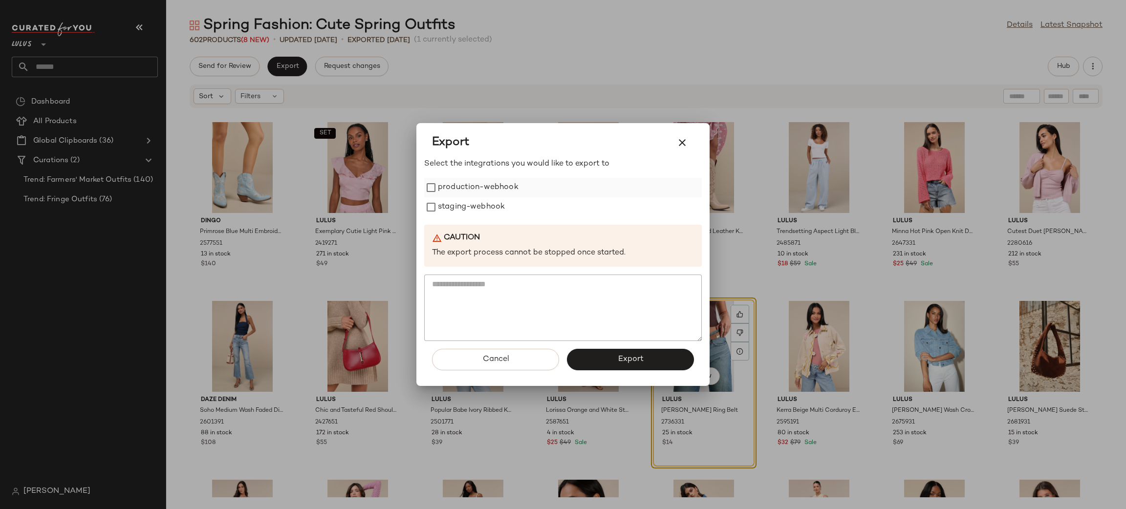
click at [484, 189] on label "production-webhook" at bounding box center [478, 188] width 81 height 20
click at [478, 208] on label "staging-webhook" at bounding box center [471, 208] width 67 height 20
click at [617, 357] on button "Export" at bounding box center [630, 360] width 127 height 22
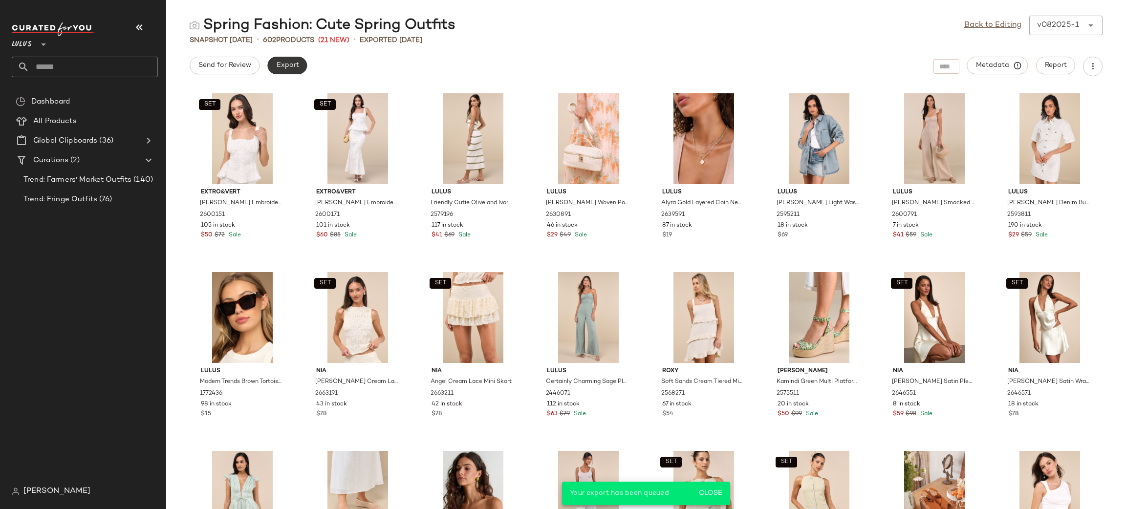
click at [294, 65] on span "Export" at bounding box center [287, 66] width 23 height 8
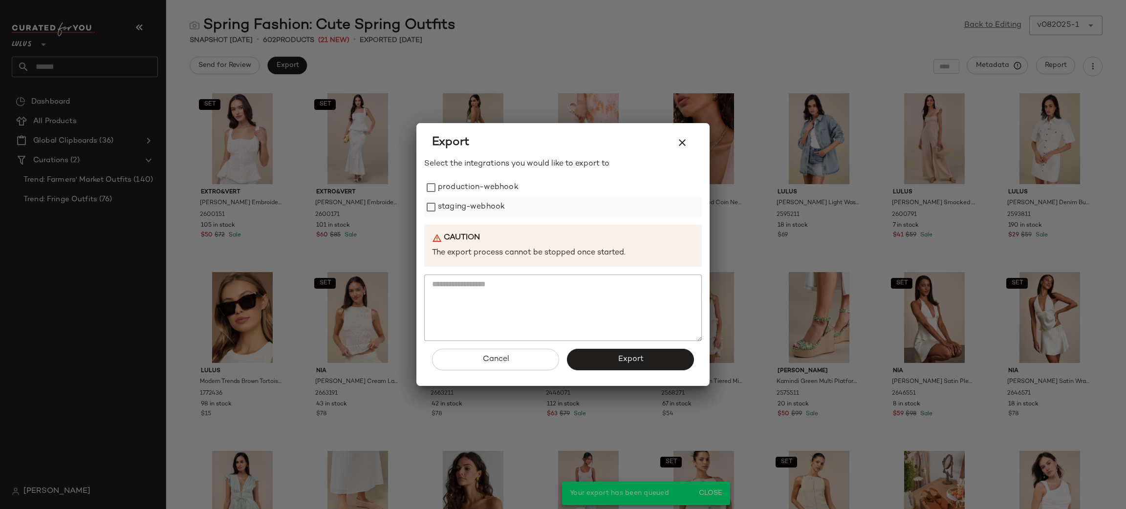
drag, startPoint x: 468, startPoint y: 179, endPoint x: 464, endPoint y: 197, distance: 18.5
click at [468, 179] on label "production-webhook" at bounding box center [478, 188] width 81 height 20
click at [467, 201] on label "staging-webhook" at bounding box center [471, 208] width 67 height 20
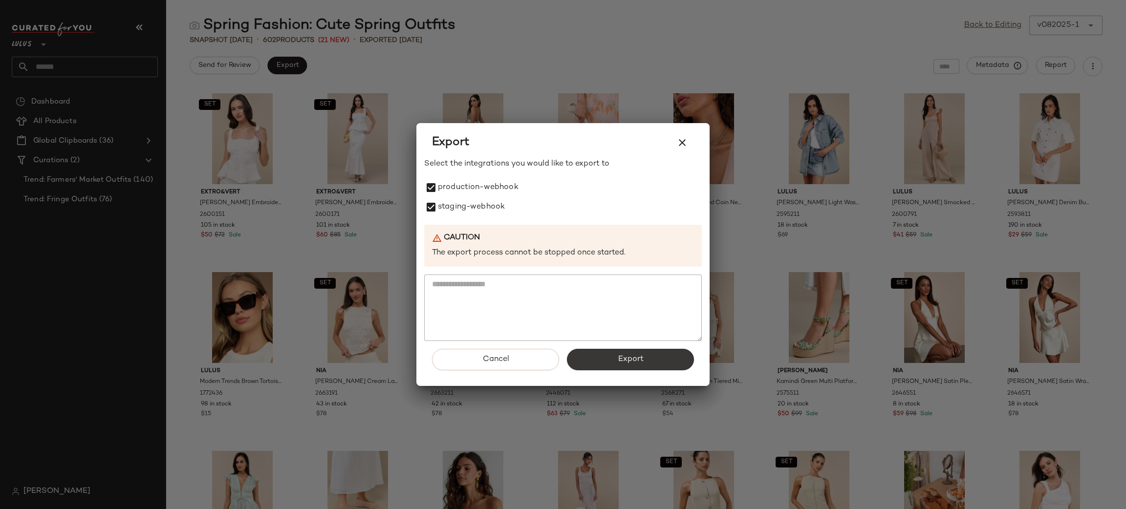
click at [632, 351] on button "Export" at bounding box center [630, 360] width 127 height 22
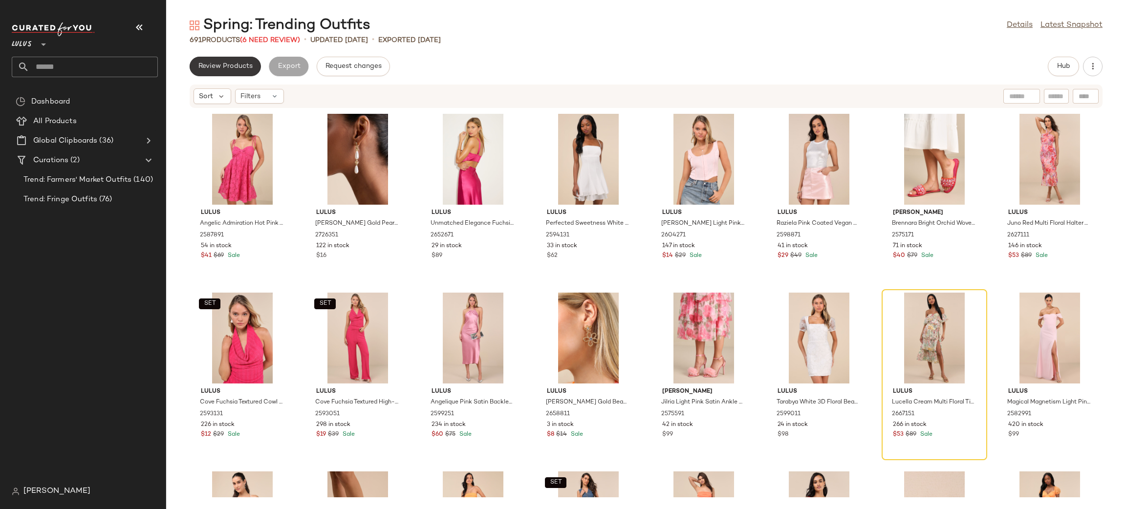
click at [231, 66] on span "Review Products" at bounding box center [225, 67] width 55 height 8
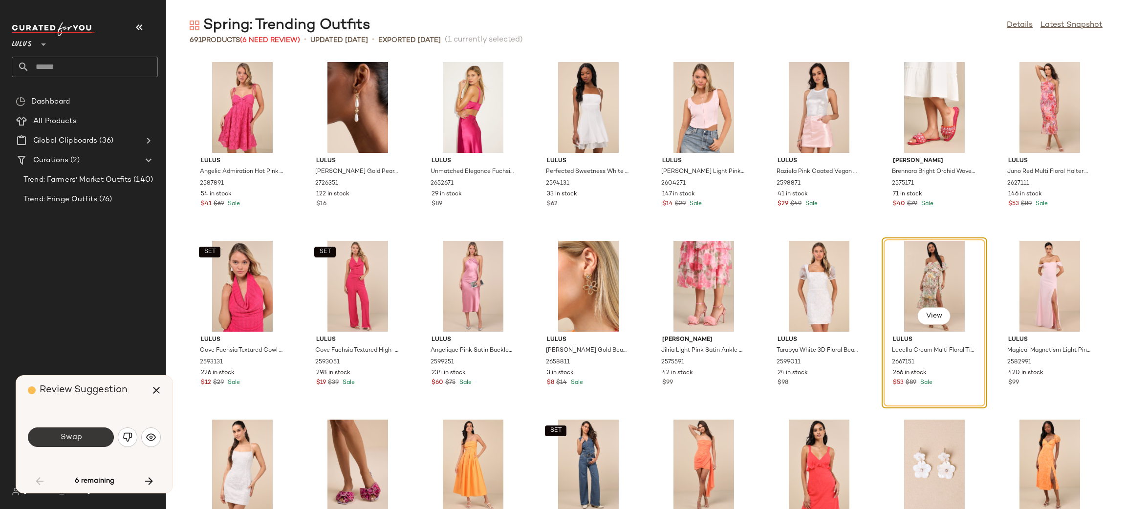
click at [71, 437] on span "Swap" at bounding box center [71, 437] width 22 height 9
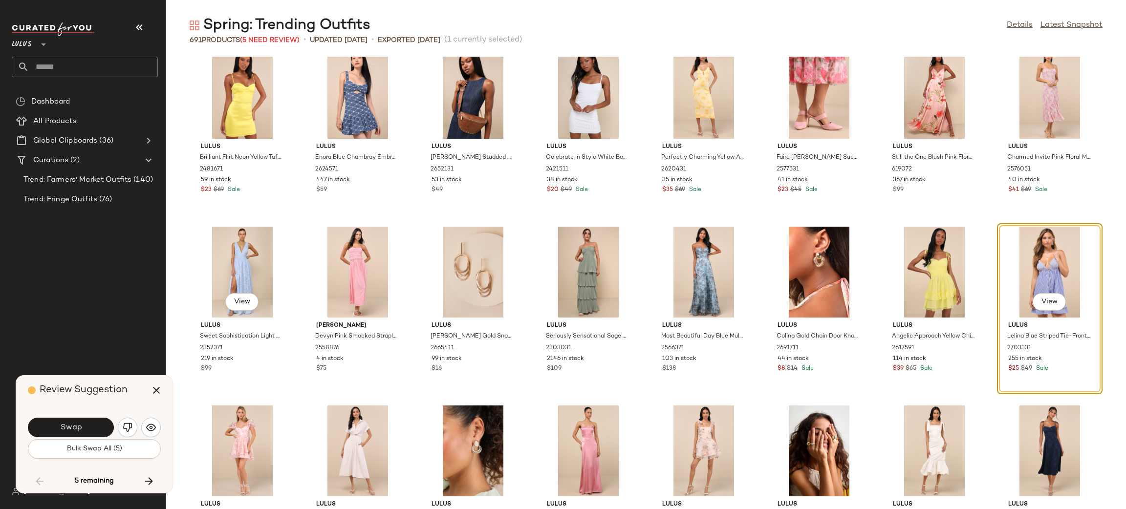
scroll to position [1633, 0]
click at [87, 453] on span "Bulk Swap All (5)" at bounding box center [94, 449] width 56 height 8
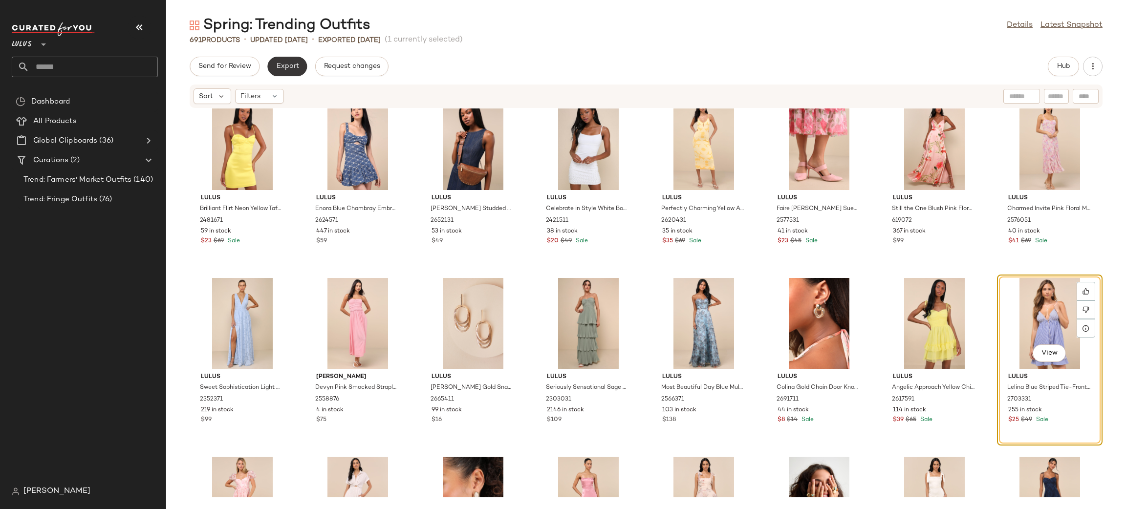
drag, startPoint x: 291, startPoint y: 66, endPoint x: 286, endPoint y: 60, distance: 8.3
click at [286, 60] on button "Export" at bounding box center [287, 67] width 40 height 20
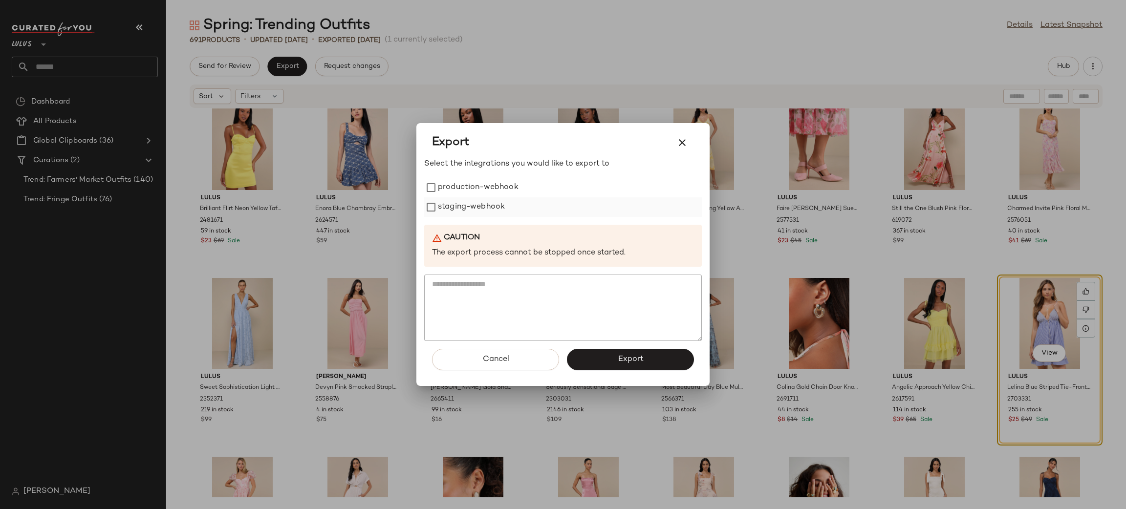
click at [494, 202] on label "staging-webhook" at bounding box center [471, 208] width 67 height 20
click at [482, 183] on label "production-webhook" at bounding box center [478, 188] width 81 height 20
click at [642, 350] on button "Export" at bounding box center [630, 360] width 127 height 22
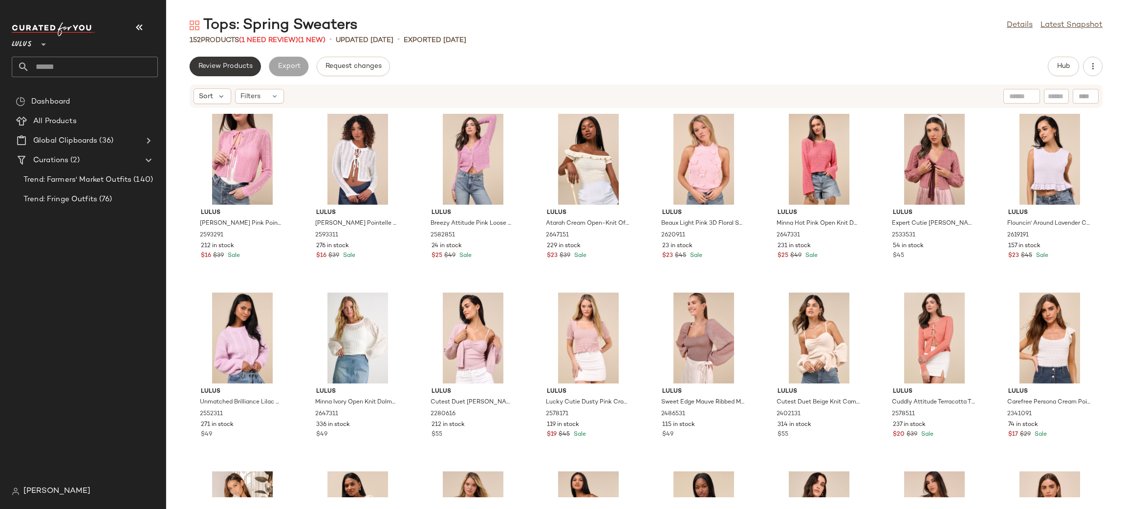
click at [247, 68] on span "Review Products" at bounding box center [225, 67] width 55 height 8
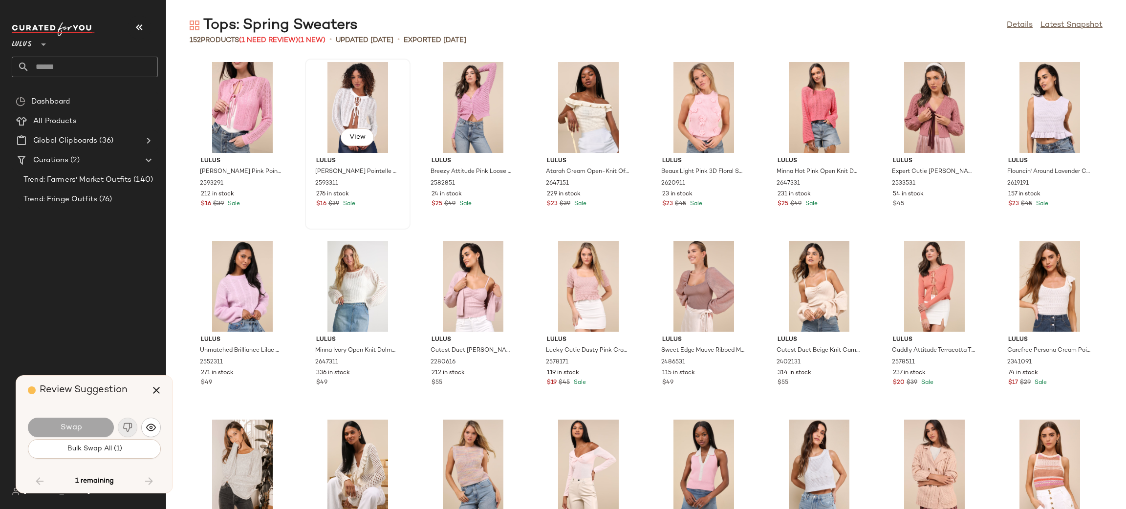
scroll to position [2862, 0]
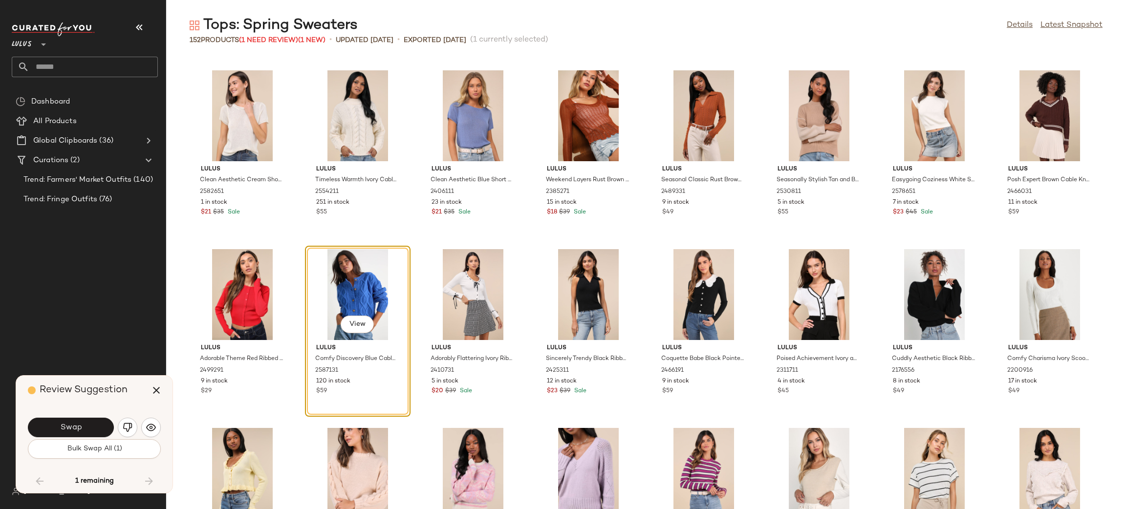
click at [81, 439] on div "Swap" at bounding box center [94, 427] width 133 height 23
click at [89, 425] on button "Swap" at bounding box center [71, 428] width 86 height 20
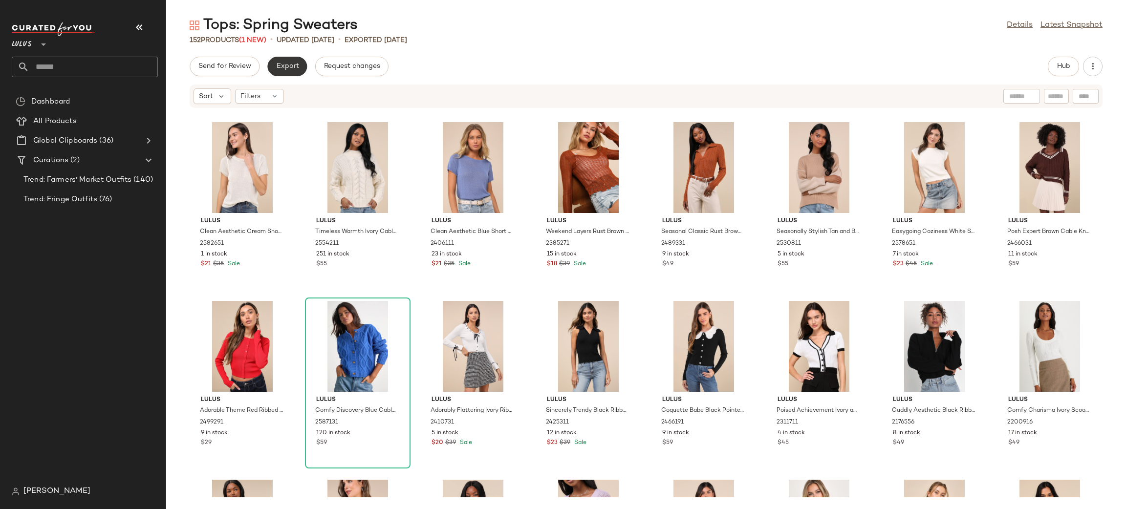
click at [283, 66] on span "Export" at bounding box center [287, 67] width 23 height 8
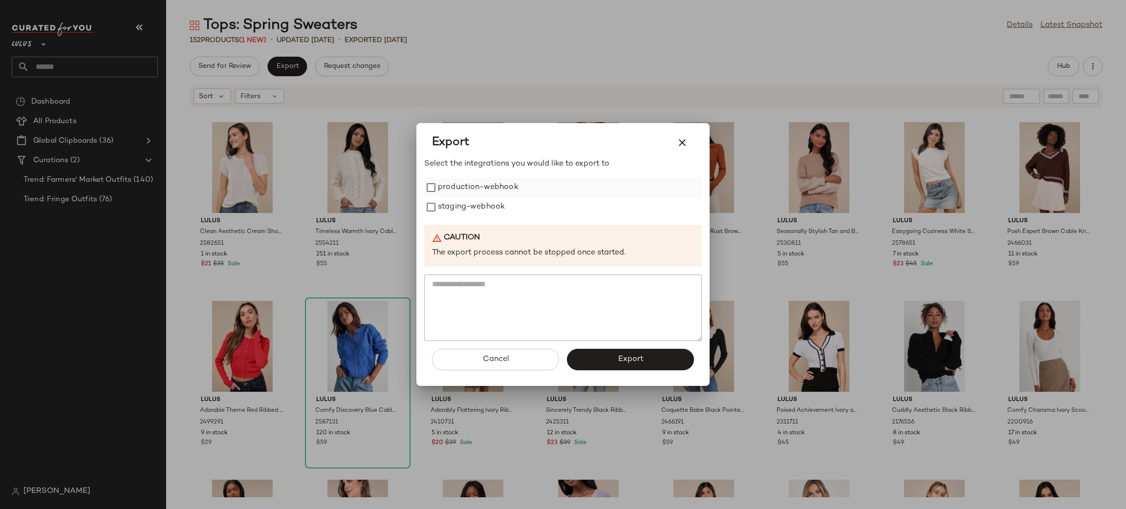
click at [444, 178] on label "production-webhook" at bounding box center [478, 188] width 81 height 20
click at [460, 206] on label "staging-webhook" at bounding box center [471, 208] width 67 height 20
click at [614, 357] on button "Export" at bounding box center [630, 360] width 127 height 22
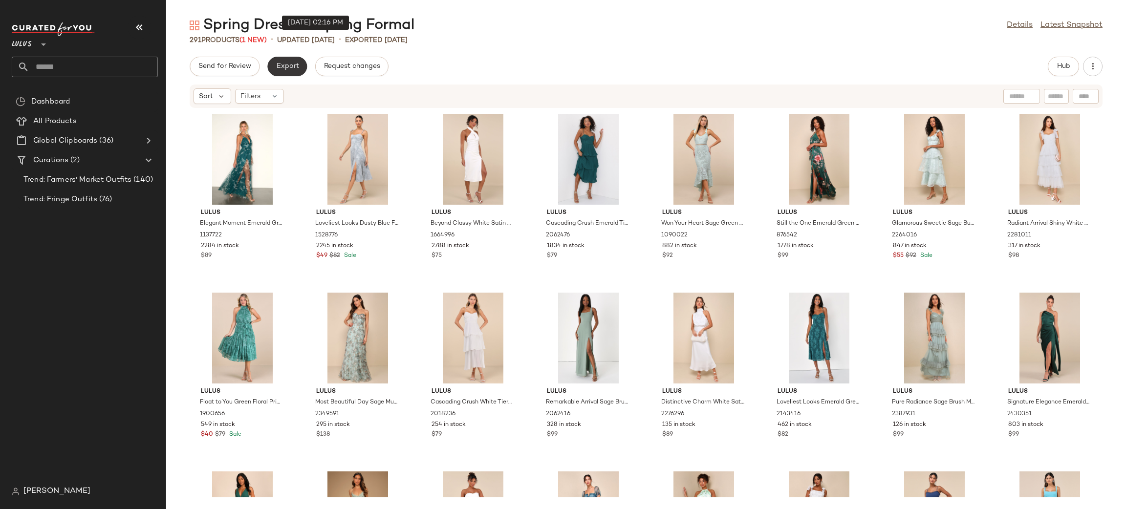
click at [292, 62] on button "Export" at bounding box center [287, 67] width 40 height 20
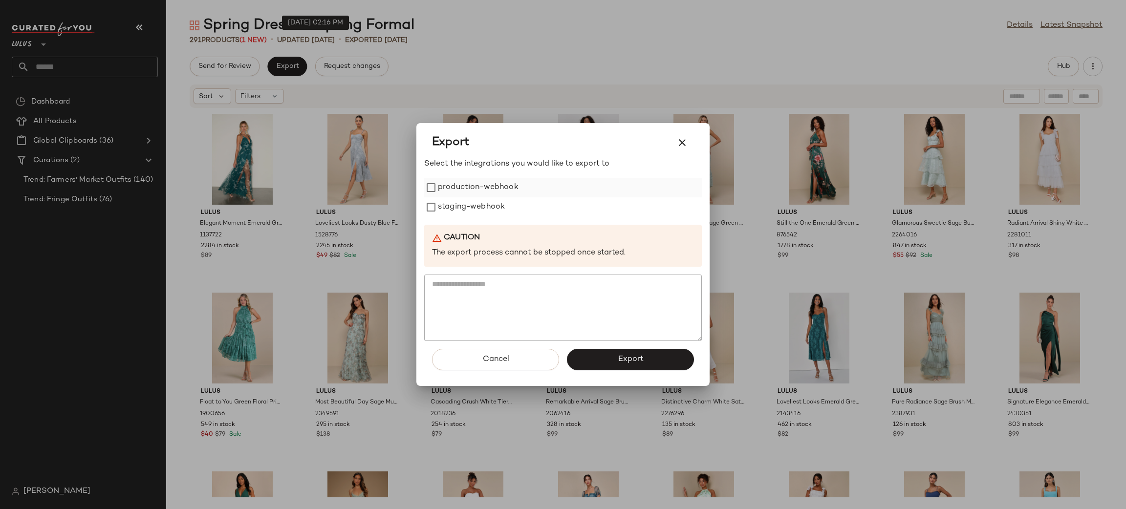
click at [470, 192] on label "production-webhook" at bounding box center [478, 188] width 81 height 20
click at [483, 211] on label "staging-webhook" at bounding box center [471, 208] width 67 height 20
click at [635, 354] on button "Export" at bounding box center [630, 360] width 127 height 22
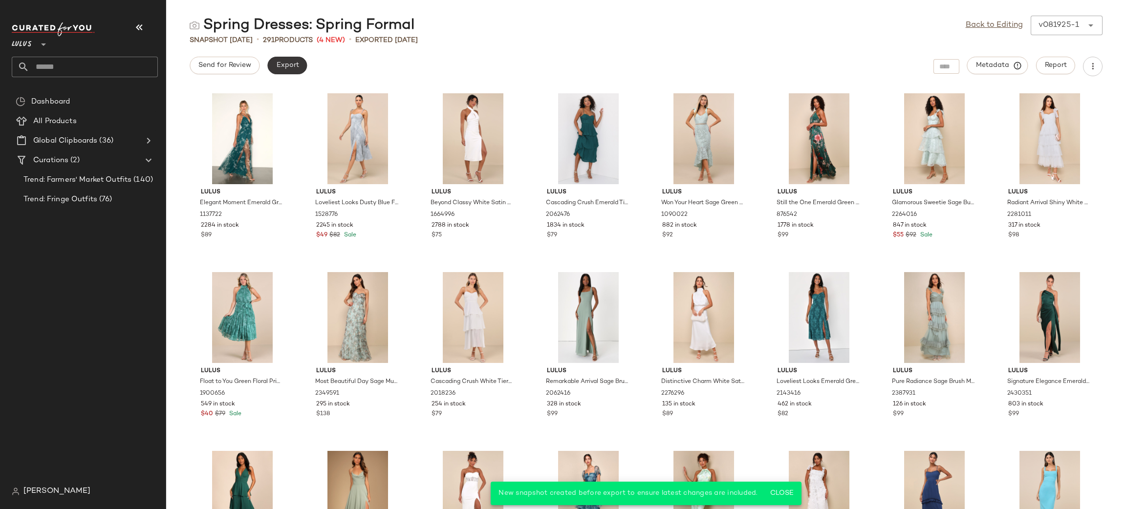
click at [290, 70] on button "Export" at bounding box center [287, 66] width 40 height 18
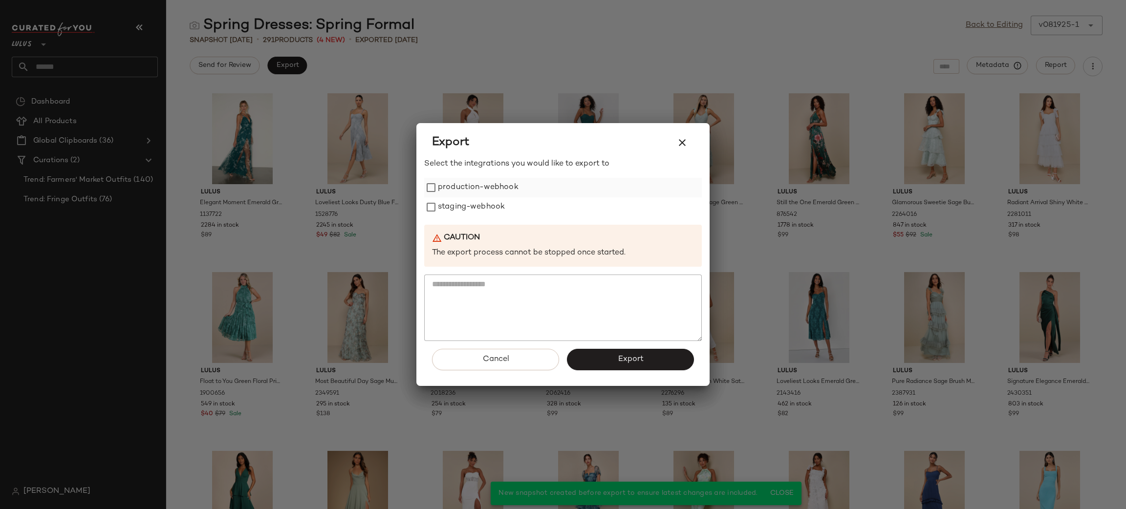
click at [449, 190] on label "production-webhook" at bounding box center [478, 188] width 81 height 20
click at [458, 212] on label "staging-webhook" at bounding box center [471, 208] width 67 height 20
drag, startPoint x: 618, startPoint y: 356, endPoint x: 614, endPoint y: 360, distance: 6.0
click at [617, 357] on span "Export" at bounding box center [630, 359] width 26 height 9
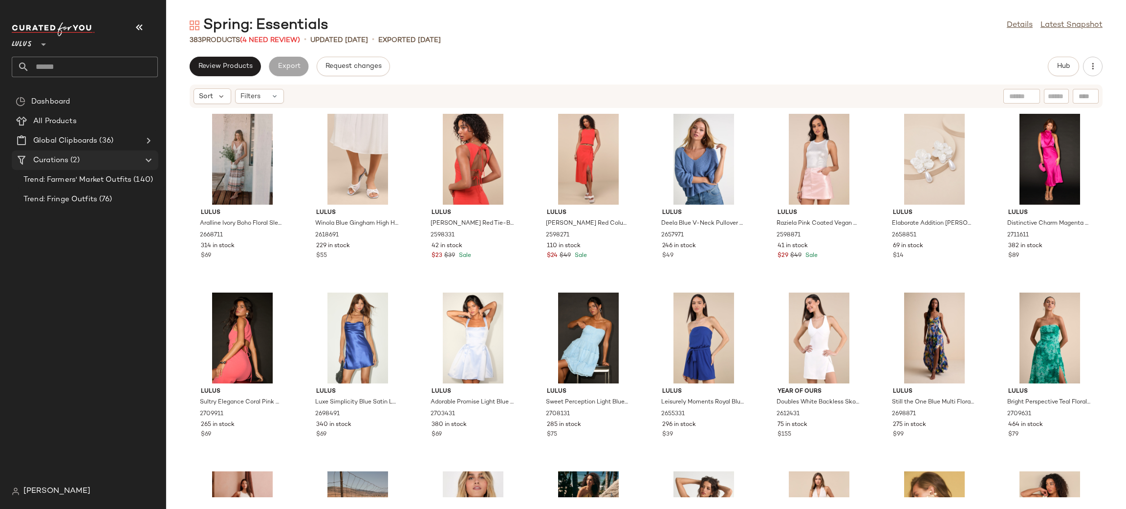
click at [94, 160] on div "Curations (2)" at bounding box center [85, 160] width 110 height 11
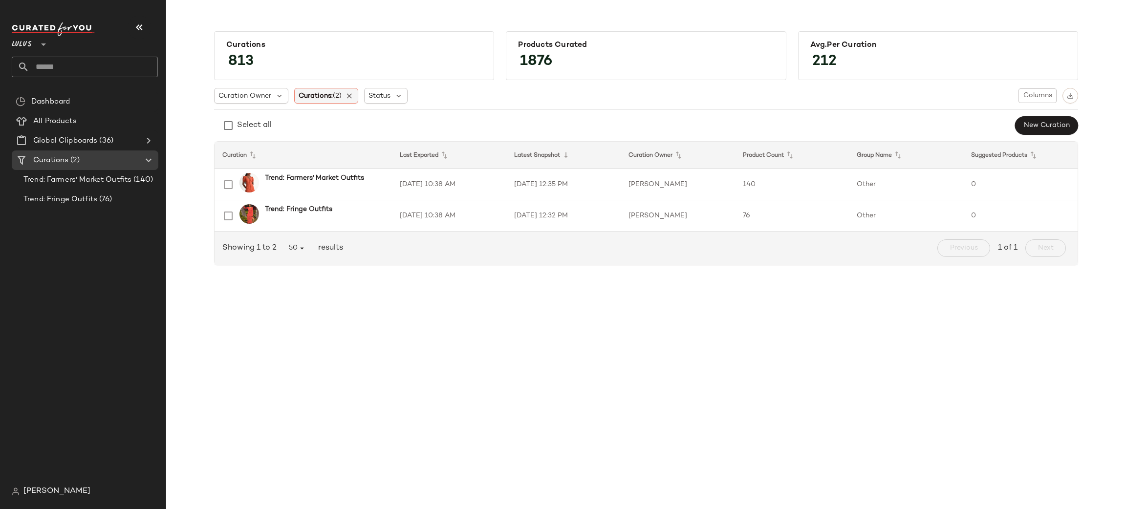
click at [328, 98] on span "Curations: (2)" at bounding box center [320, 96] width 43 height 10
click at [359, 124] on input "text" at bounding box center [362, 122] width 122 height 15
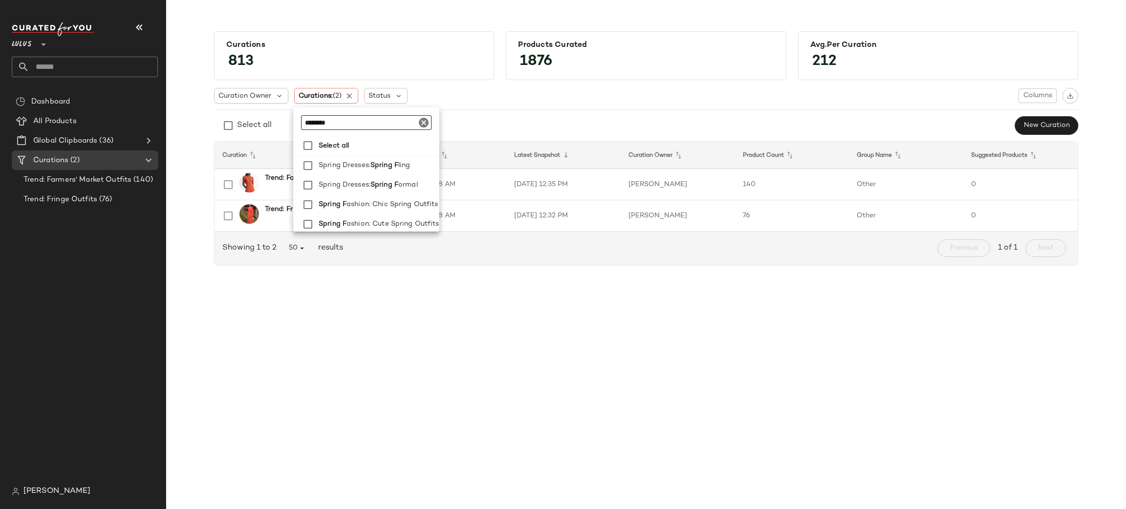
drag, startPoint x: 325, startPoint y: 118, endPoint x: 208, endPoint y: 86, distance: 121.3
click at [208, 86] on body "Lulus ** Dashboard All Products Global Clipboards (36) Curations (2) Trend: Far…" at bounding box center [563, 254] width 1126 height 509
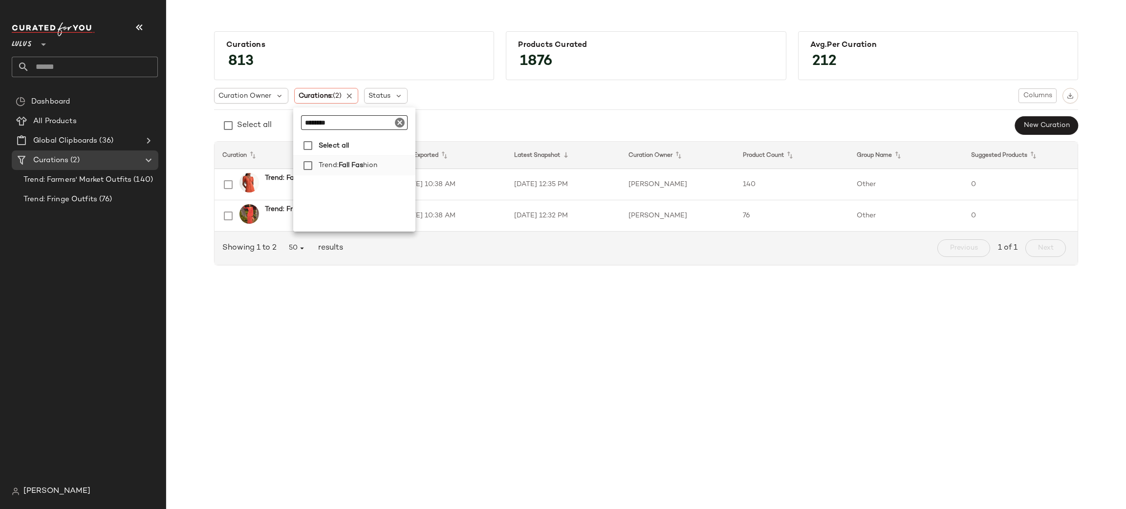
type input "********"
click at [362, 165] on span "Fall Fas" at bounding box center [351, 166] width 24 height 20
click at [697, 109] on div "Curation Owner Curations: (3) Status Columns Select all New Curation" at bounding box center [646, 111] width 864 height 47
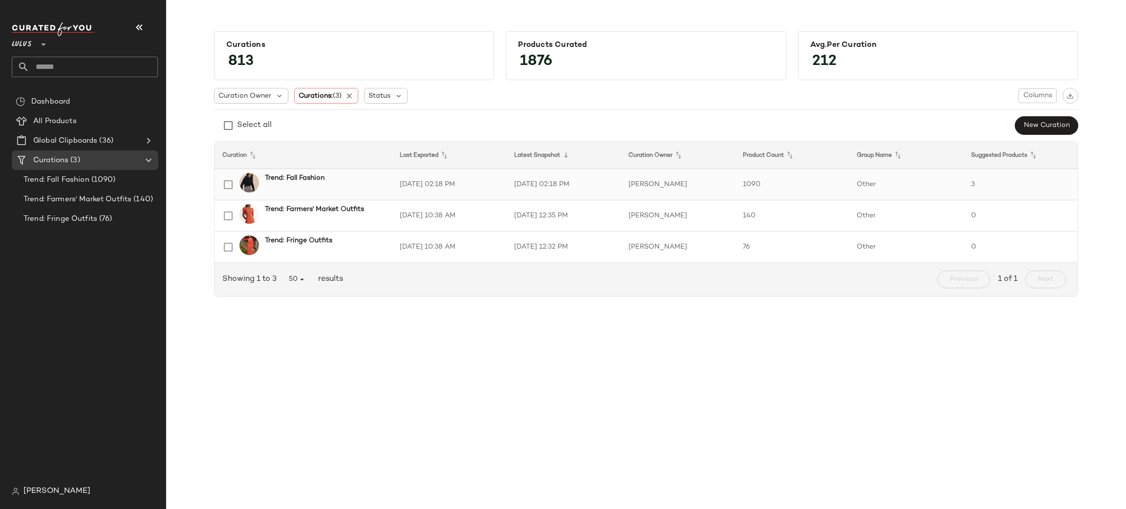
click at [890, 183] on td "Other" at bounding box center [906, 184] width 114 height 31
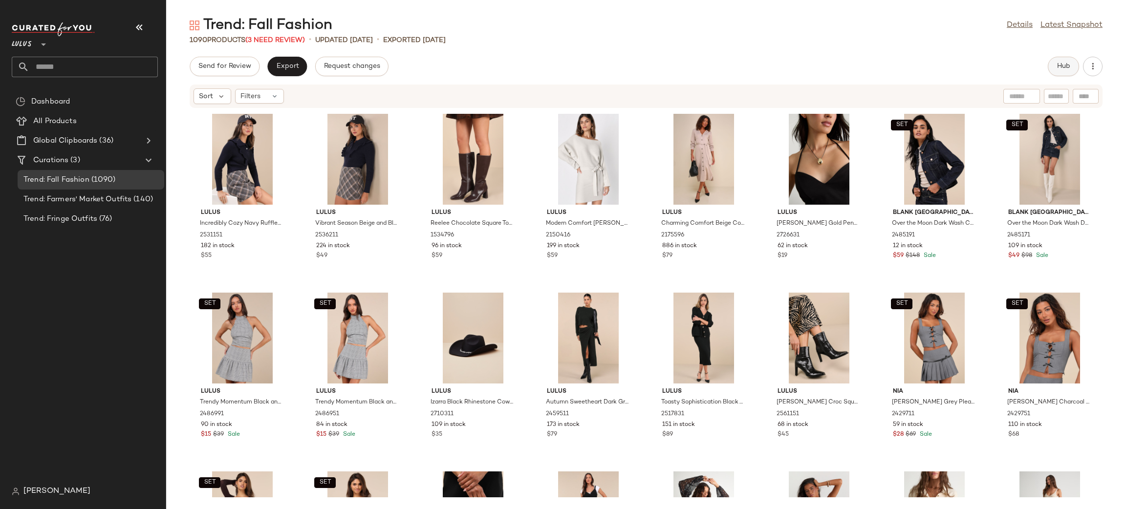
click at [1053, 65] on button "Hub" at bounding box center [1063, 67] width 31 height 20
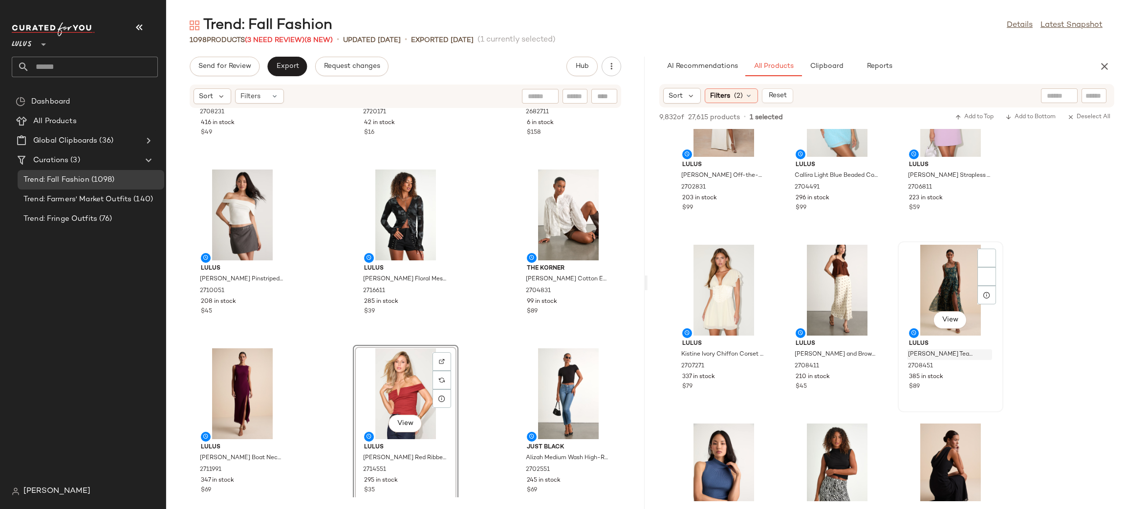
scroll to position [2215, 0]
click at [1105, 69] on icon "button" at bounding box center [1105, 67] width 12 height 12
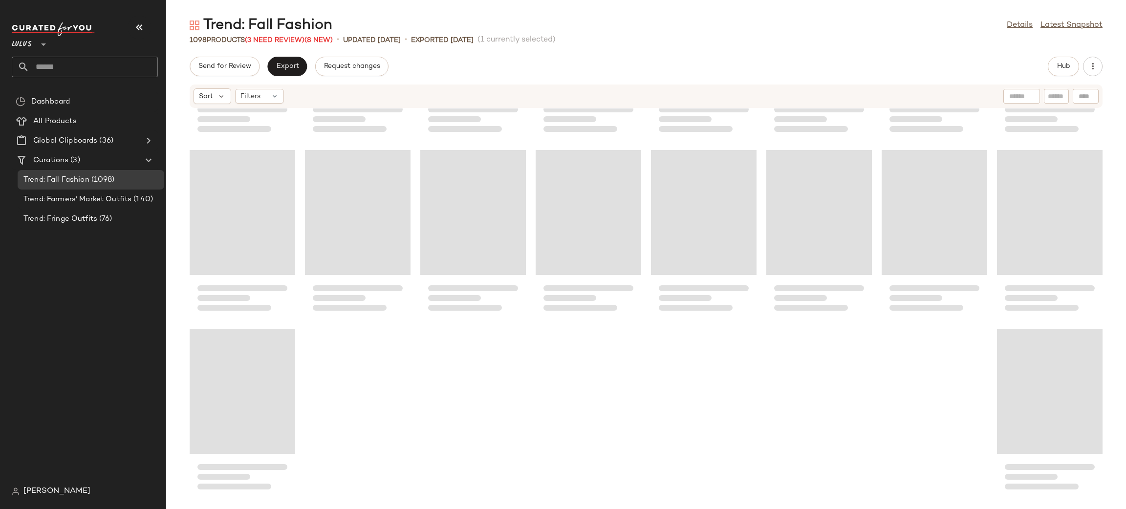
scroll to position [24155, 0]
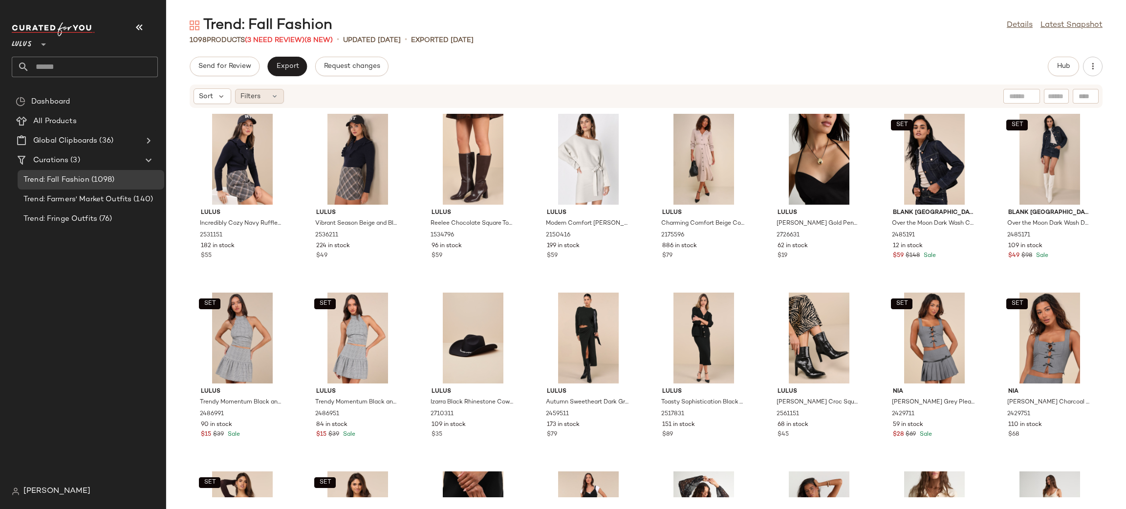
click at [260, 99] on div "Filters" at bounding box center [259, 96] width 49 height 15
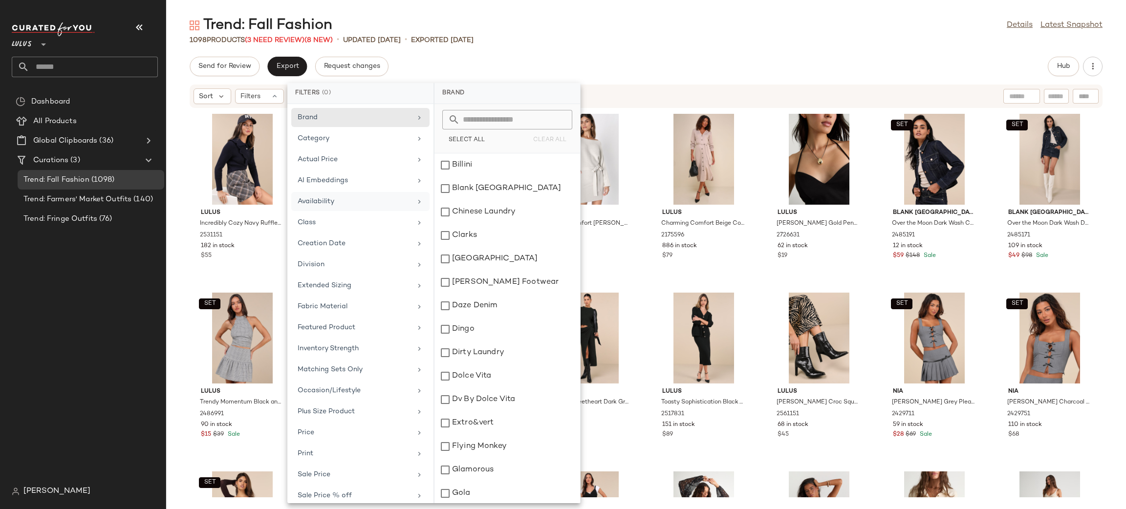
click at [344, 203] on div "Availability" at bounding box center [355, 202] width 114 height 10
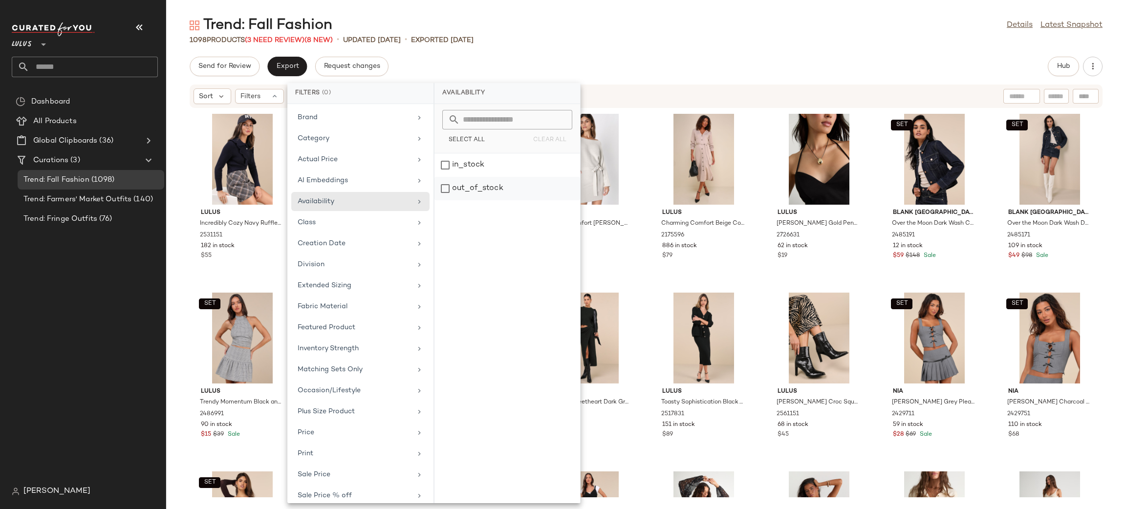
click at [467, 192] on div "out_of_stock" at bounding box center [508, 188] width 146 height 23
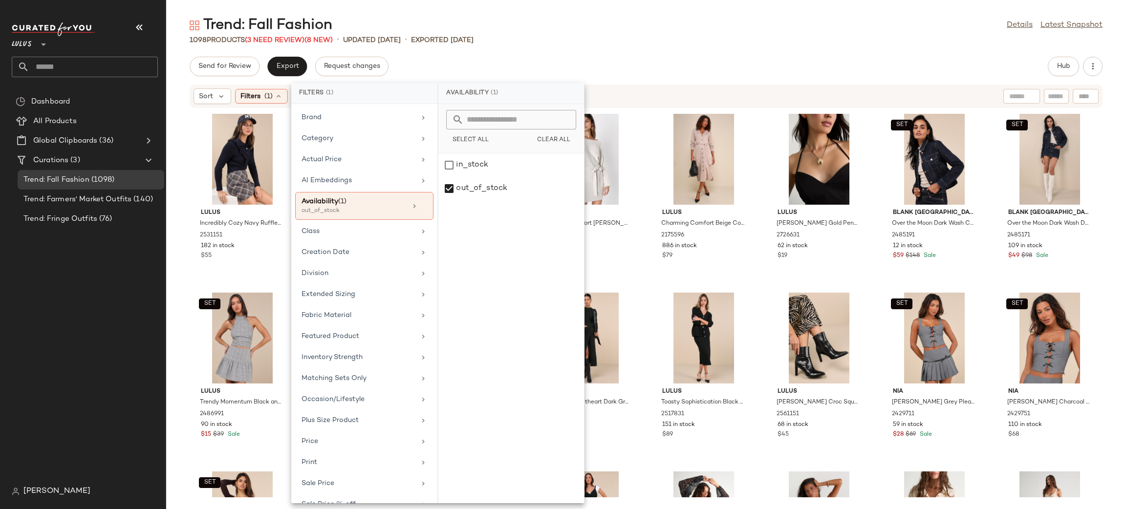
click at [641, 43] on div "1098 Products (3 Need Review) (8 New) • updated [DATE] • Exported [DATE]" at bounding box center [646, 40] width 960 height 10
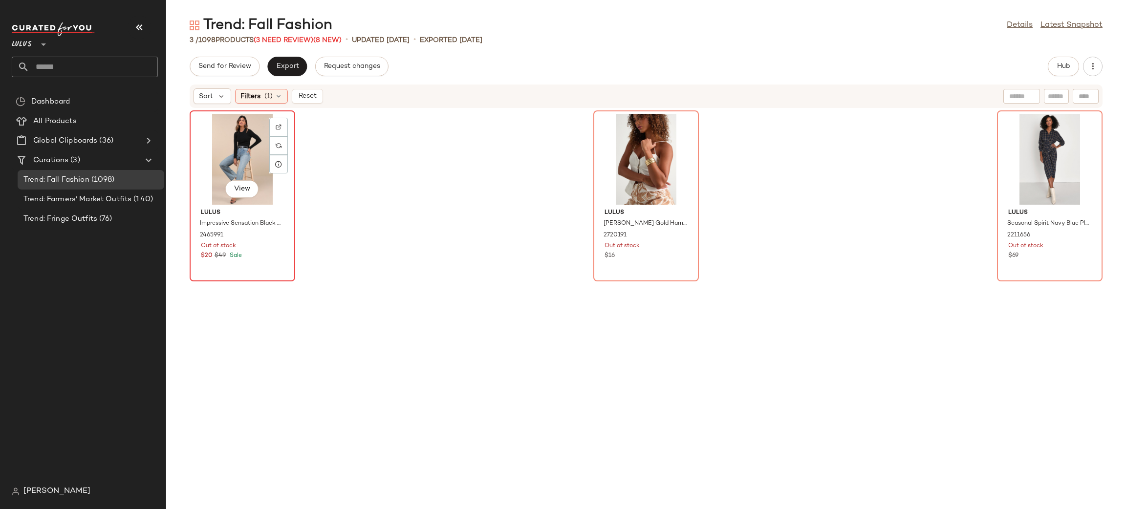
click at [222, 168] on div "View" at bounding box center [242, 159] width 99 height 91
click at [1045, 157] on div "View" at bounding box center [1050, 159] width 99 height 91
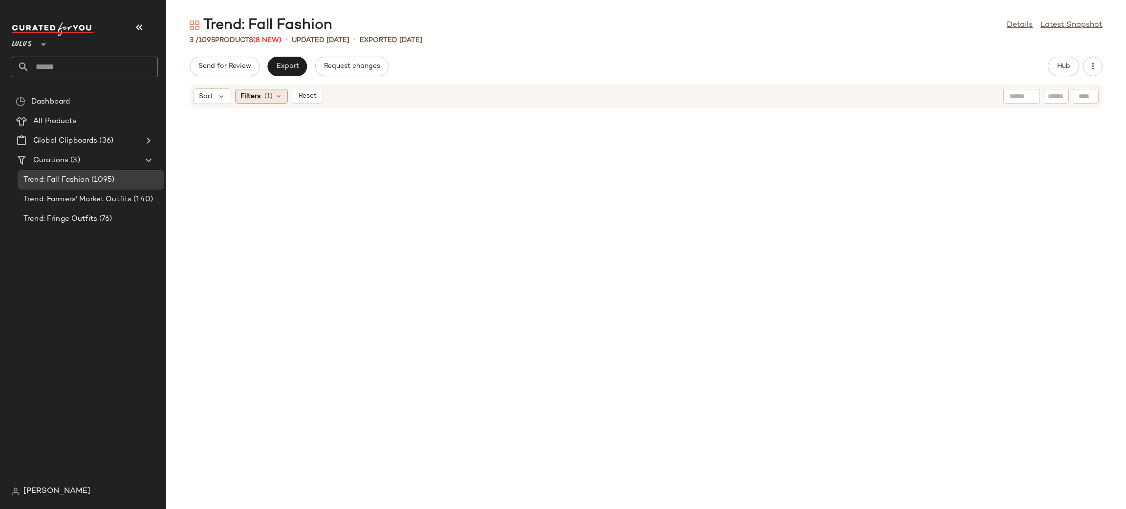
click at [284, 98] on div "Filters (1)" at bounding box center [261, 96] width 53 height 15
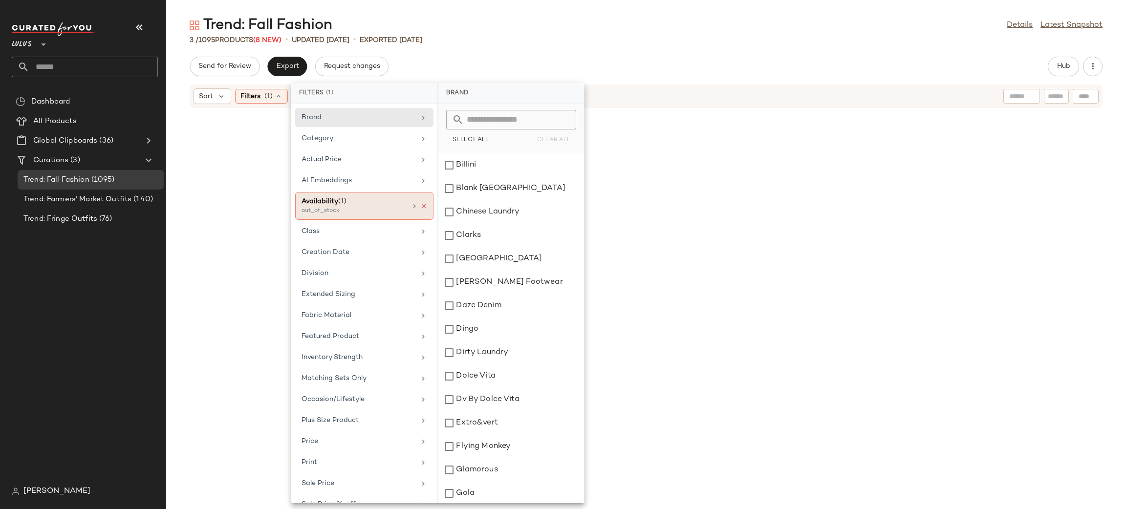
click at [422, 207] on icon at bounding box center [423, 206] width 7 height 7
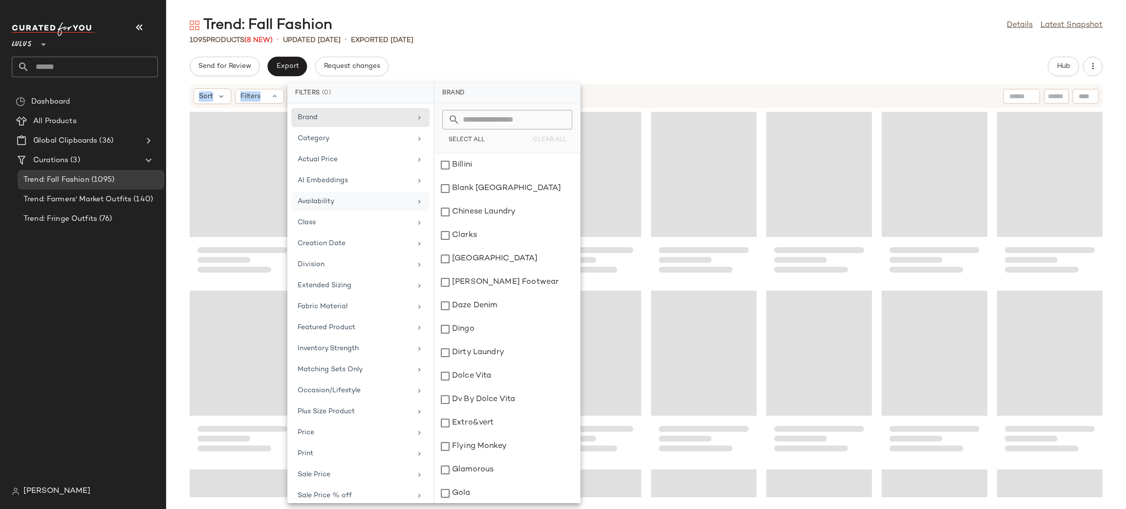
click at [580, 67] on div "Send for Review Export Request changes Hub Sort Filters" at bounding box center [646, 283] width 960 height 453
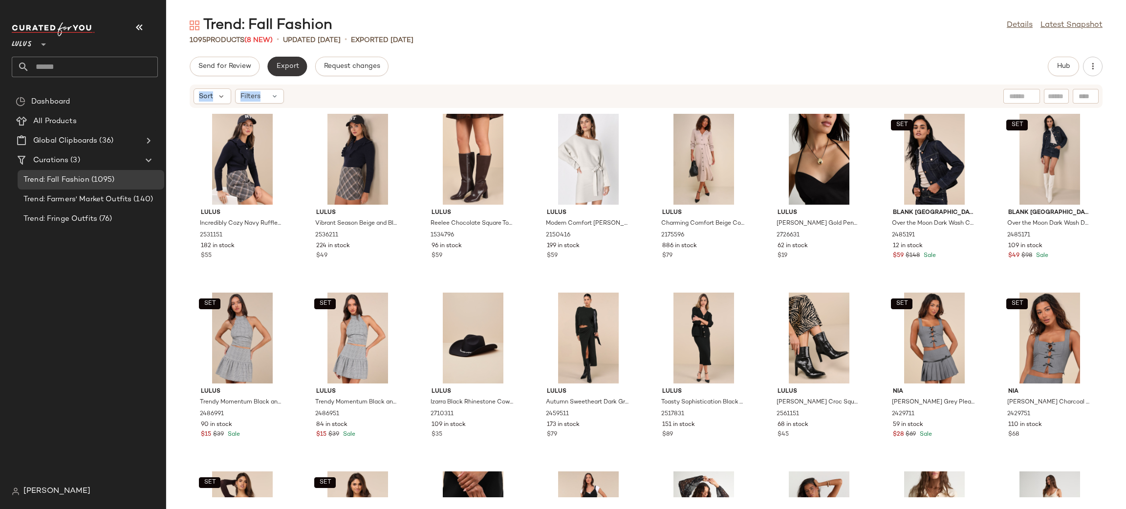
click at [288, 67] on span "Export" at bounding box center [287, 67] width 23 height 8
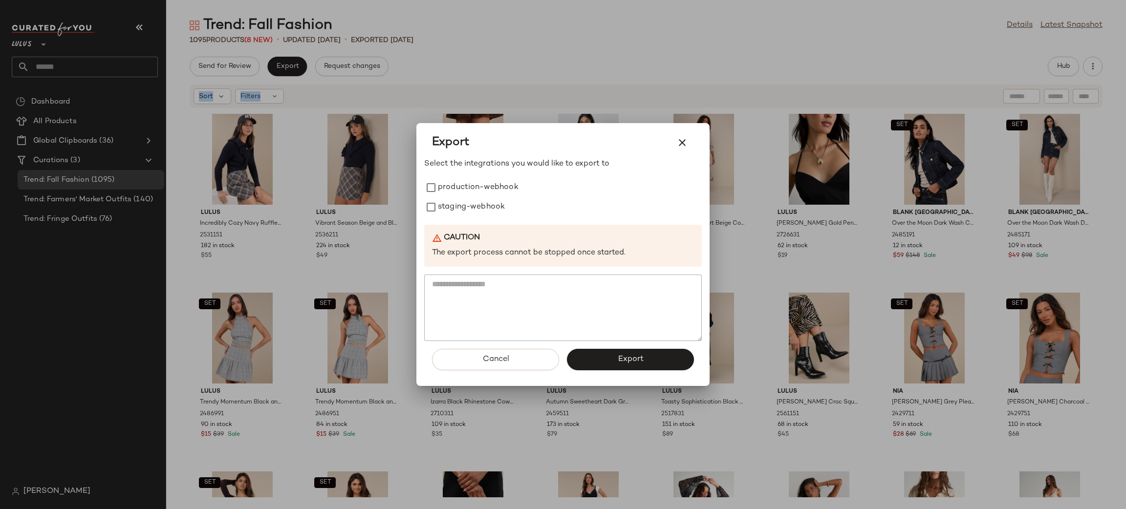
drag, startPoint x: 488, startPoint y: 193, endPoint x: 498, endPoint y: 225, distance: 33.7
click at [489, 201] on div "production-webhook staging-webhook" at bounding box center [563, 197] width 278 height 39
drag, startPoint x: 498, startPoint y: 225, endPoint x: 486, endPoint y: 209, distance: 19.7
click at [495, 218] on div "Select the integrations you would like to export to production-webhook staging-…" at bounding box center [563, 249] width 278 height 183
click at [485, 206] on label "staging-webhook" at bounding box center [471, 208] width 67 height 20
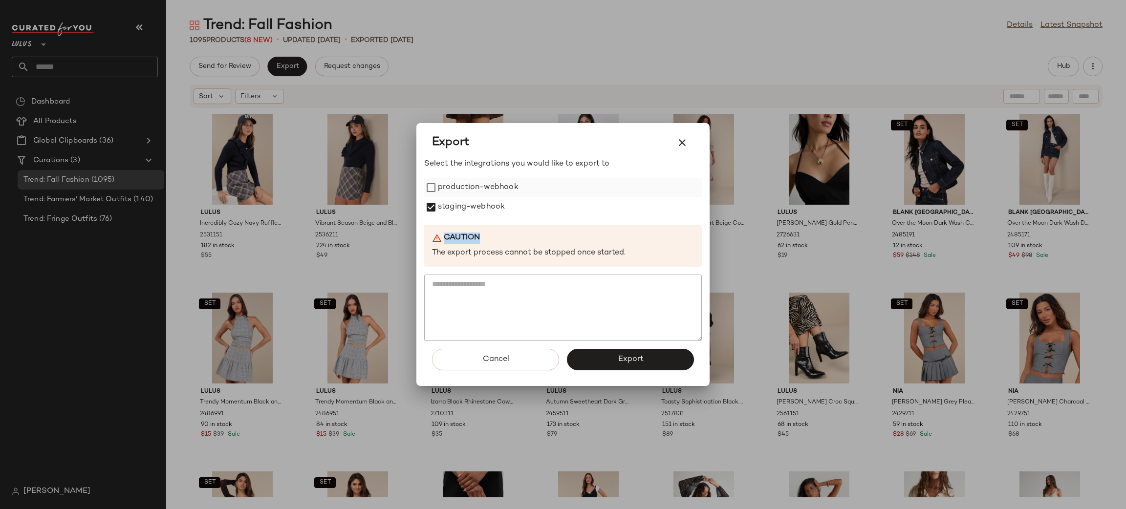
click at [478, 189] on label "production-webhook" at bounding box center [478, 188] width 81 height 20
click at [626, 360] on span "Export" at bounding box center [630, 359] width 26 height 9
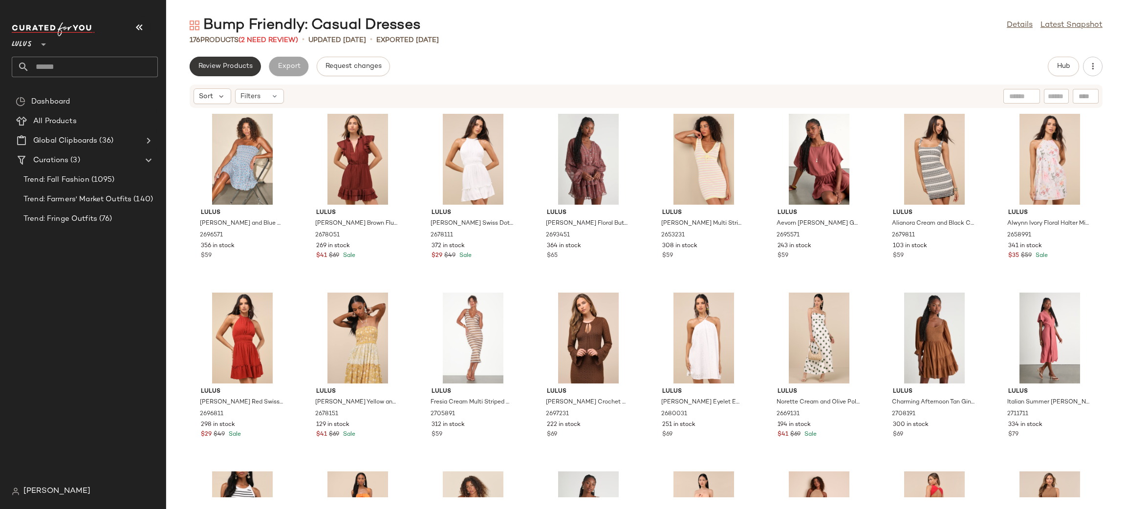
click at [255, 65] on button "Review Products" at bounding box center [225, 67] width 71 height 20
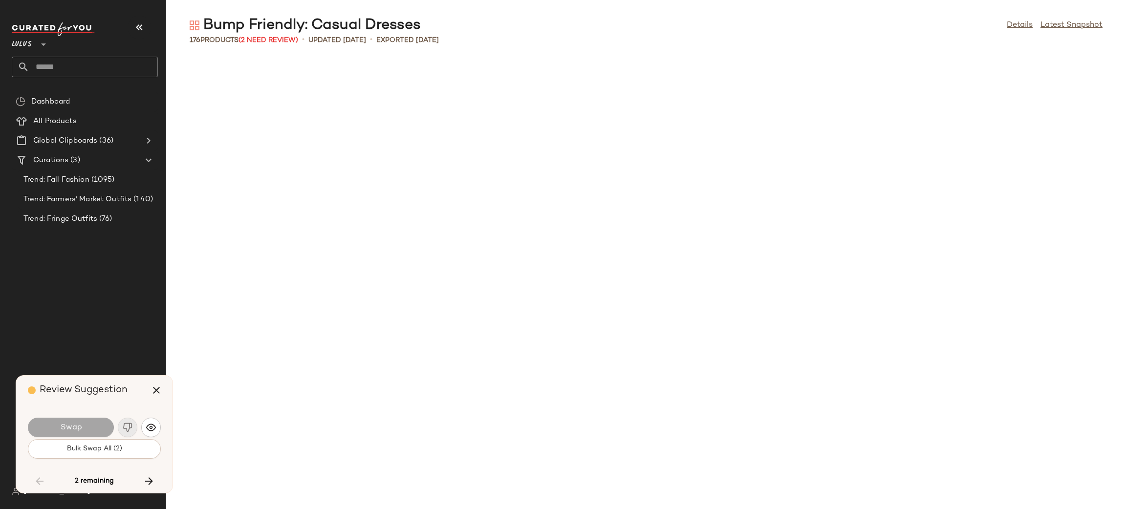
scroll to position [3220, 0]
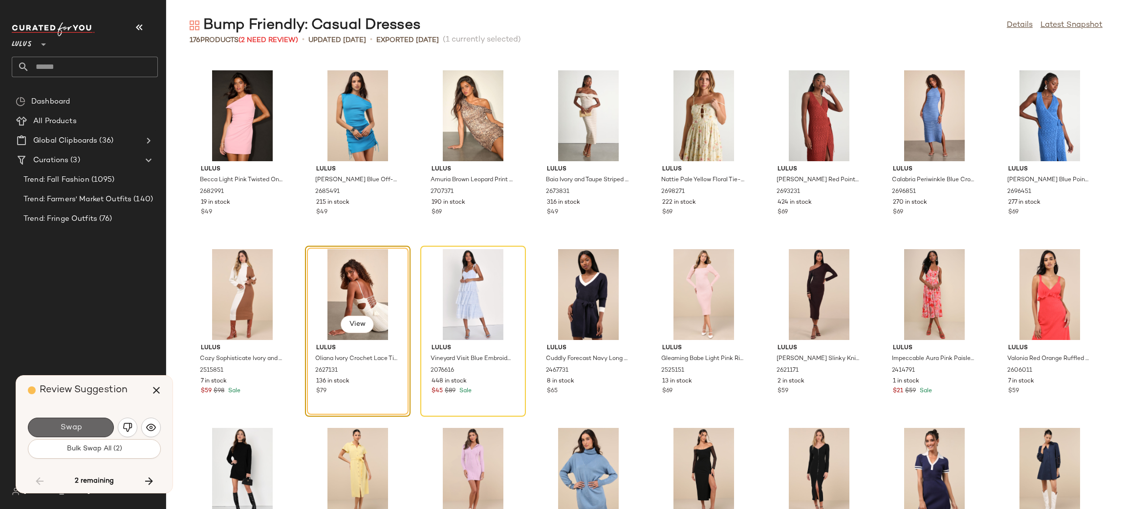
click at [67, 425] on span "Swap" at bounding box center [71, 427] width 22 height 9
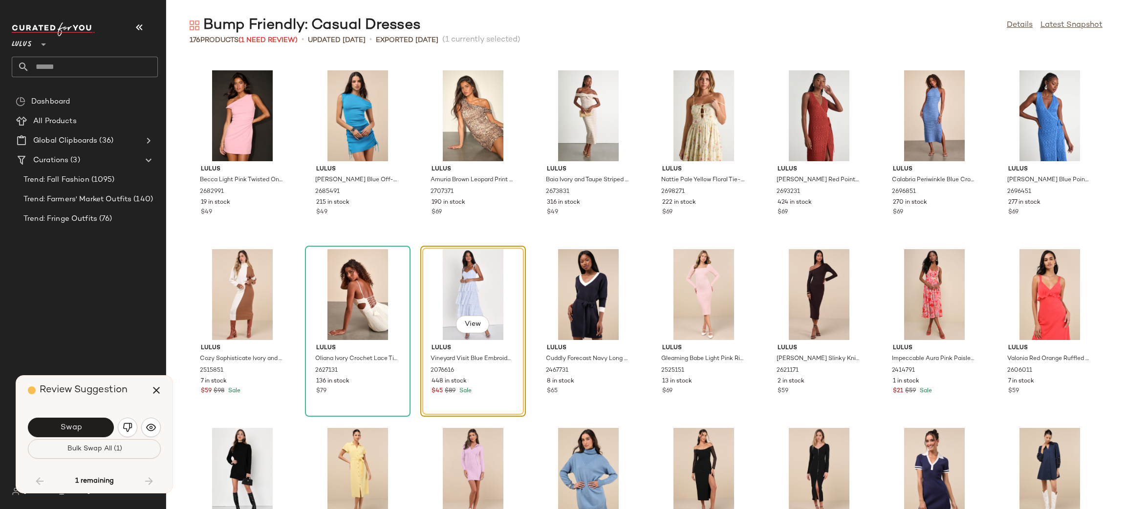
click at [103, 448] on span "Bulk Swap All (1)" at bounding box center [93, 449] width 55 height 8
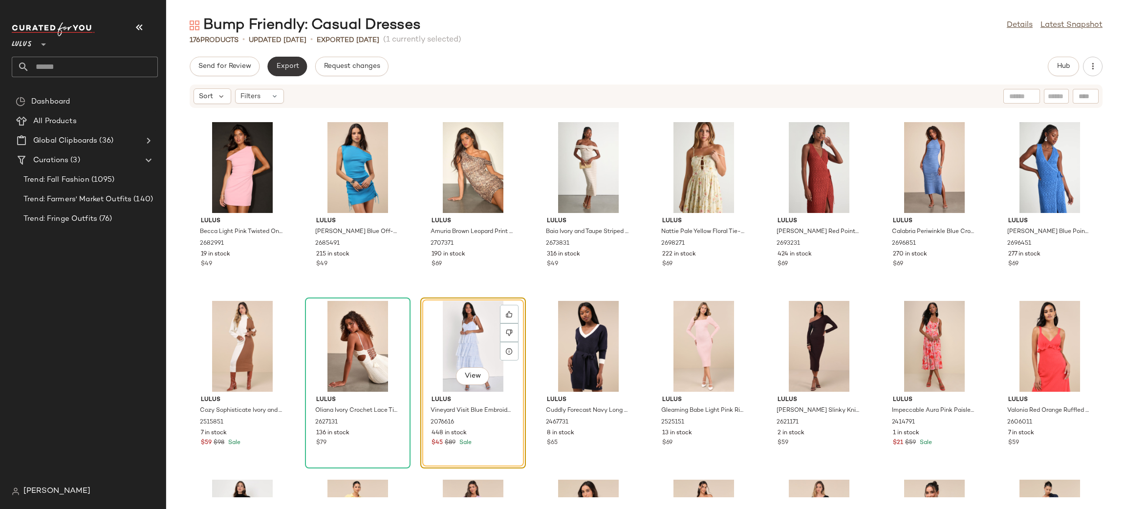
click at [289, 60] on button "Export" at bounding box center [287, 67] width 40 height 20
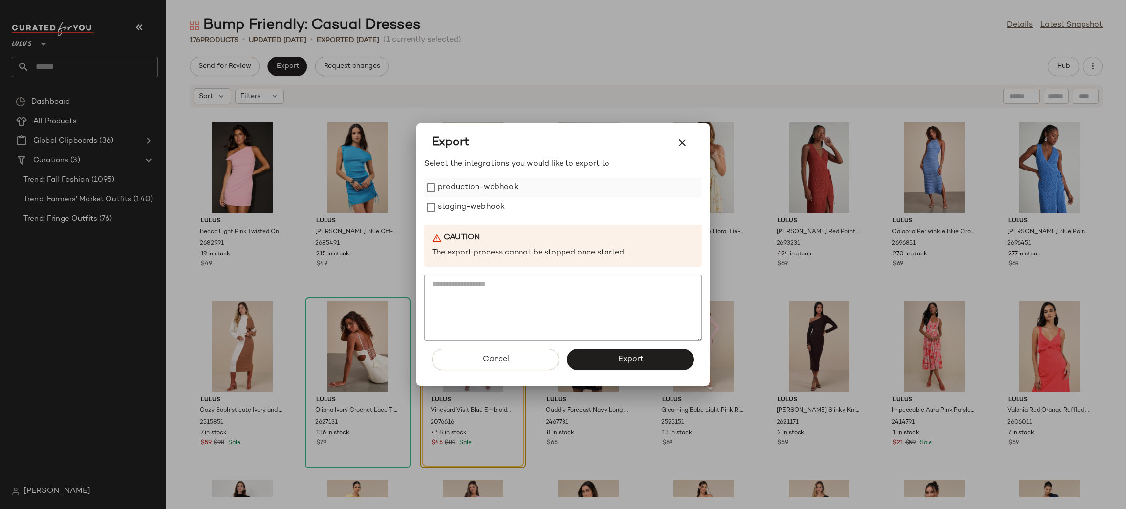
click at [442, 190] on label "production-webhook" at bounding box center [478, 188] width 81 height 20
click at [464, 213] on label "staging-webhook" at bounding box center [471, 208] width 67 height 20
click at [633, 353] on button "Export" at bounding box center [630, 360] width 127 height 22
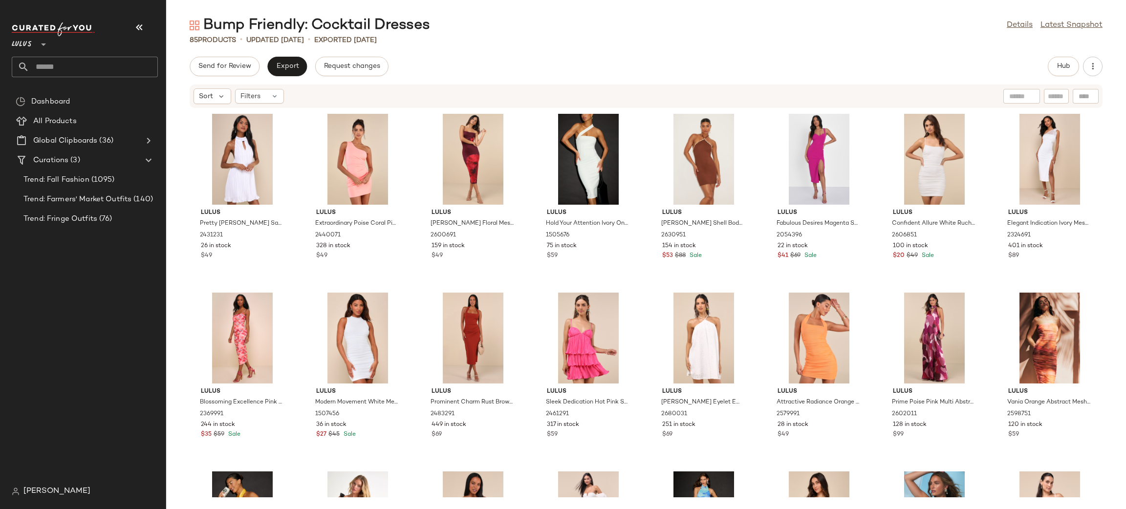
click at [274, 79] on div "Send for Review Export Request changes Hub Sort Filters Lulus Pretty [PERSON_NA…" at bounding box center [646, 283] width 960 height 453
click at [290, 66] on span "Export" at bounding box center [287, 67] width 23 height 8
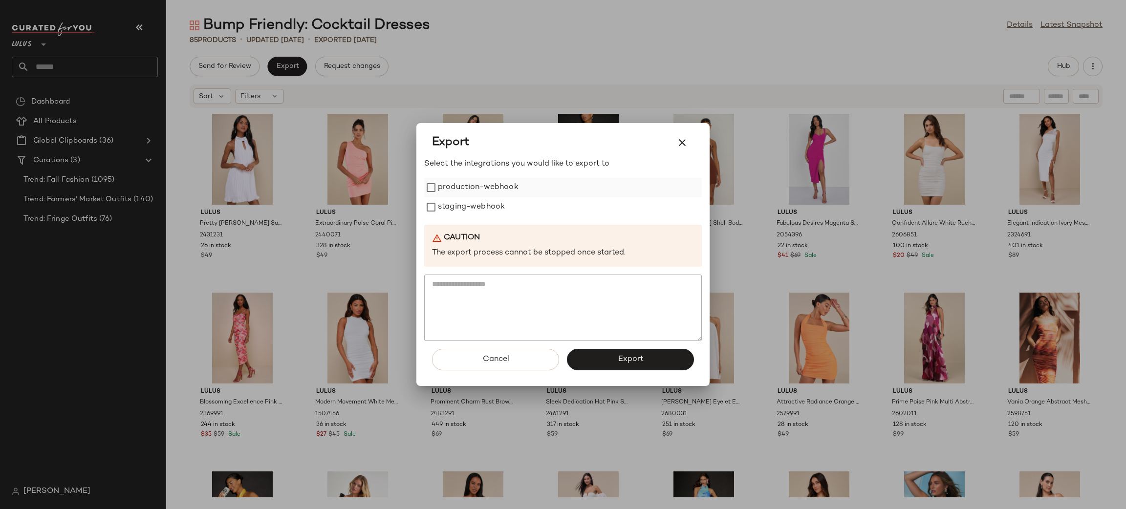
click at [476, 180] on label "production-webhook" at bounding box center [478, 188] width 81 height 20
click at [492, 200] on label "staging-webhook" at bounding box center [471, 208] width 67 height 20
click at [607, 367] on button "Export" at bounding box center [630, 360] width 127 height 22
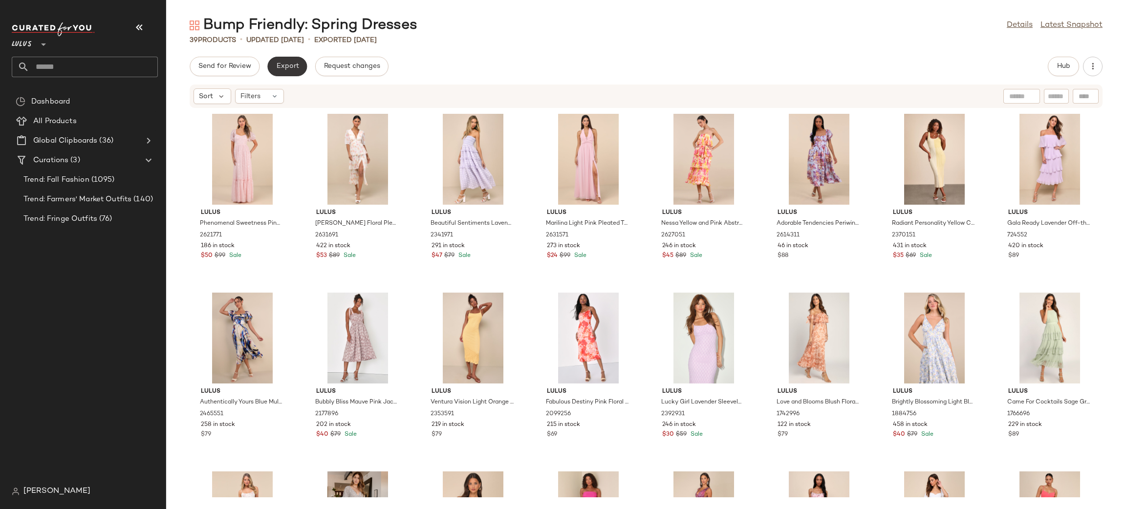
click at [297, 60] on button "Export" at bounding box center [287, 67] width 40 height 20
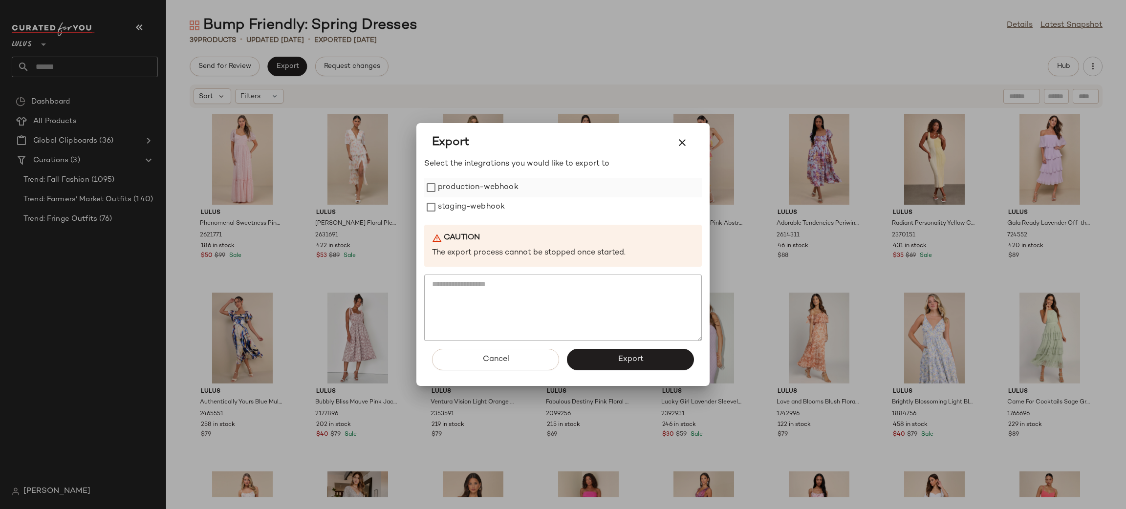
click at [462, 189] on label "production-webhook" at bounding box center [478, 188] width 81 height 20
click at [463, 205] on label "staging-webhook" at bounding box center [471, 208] width 67 height 20
click at [630, 356] on span "Export" at bounding box center [630, 359] width 26 height 9
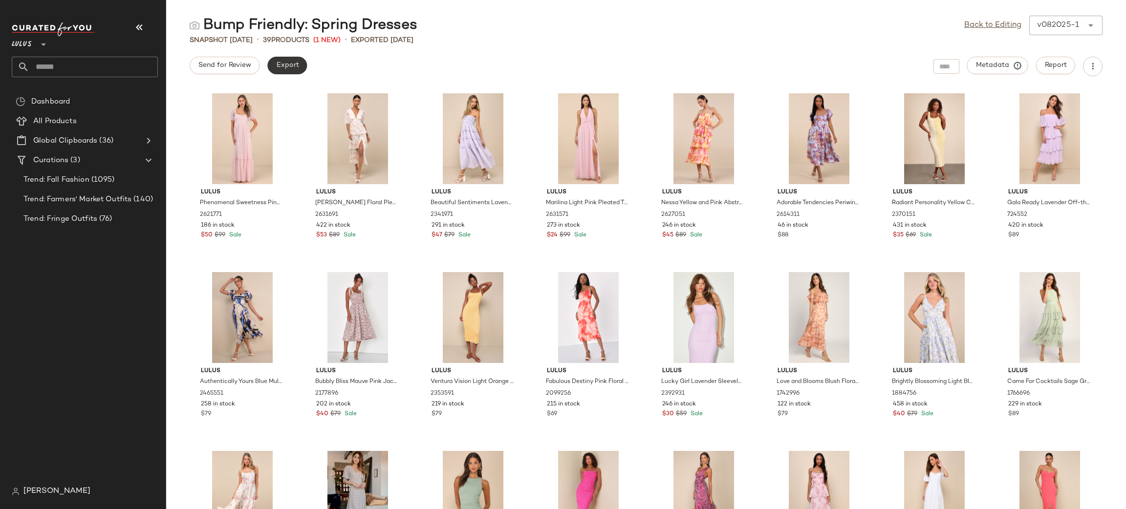
click at [293, 72] on button "Export" at bounding box center [287, 66] width 40 height 18
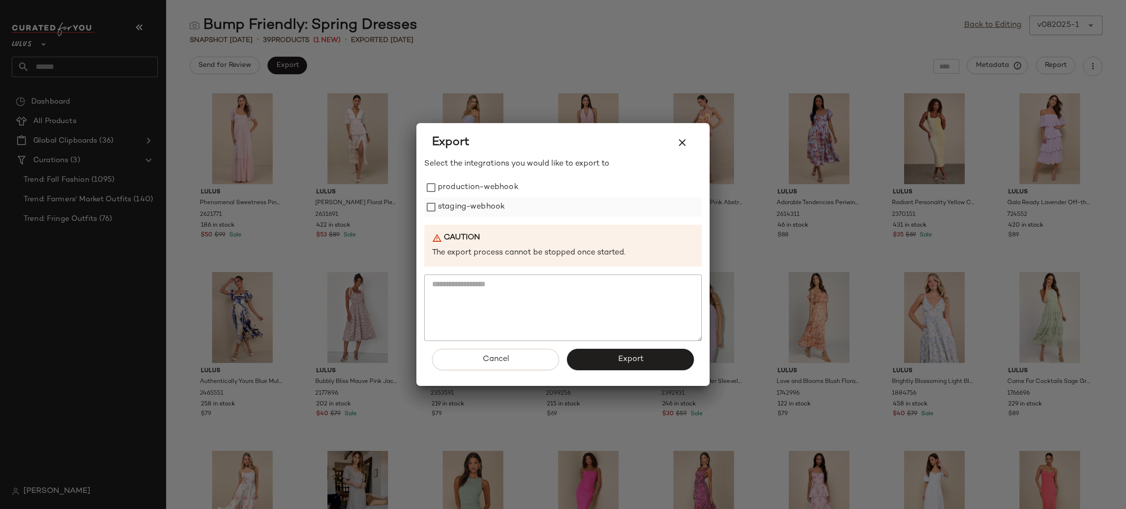
drag, startPoint x: 482, startPoint y: 183, endPoint x: 479, endPoint y: 200, distance: 17.4
click at [482, 184] on label "production-webhook" at bounding box center [478, 188] width 81 height 20
click at [479, 205] on label "staging-webhook" at bounding box center [471, 208] width 67 height 20
click at [641, 361] on span "Export" at bounding box center [630, 359] width 26 height 9
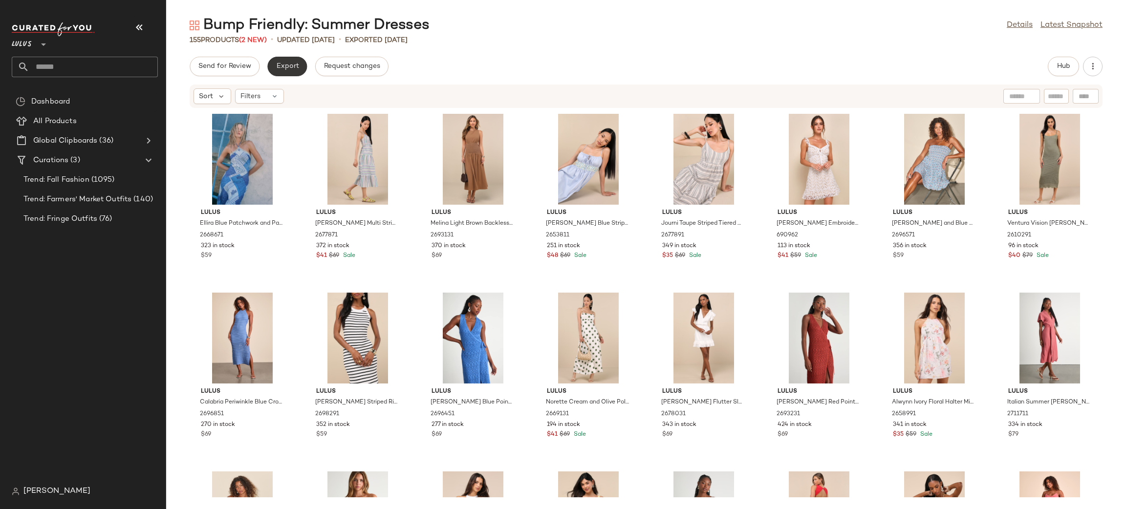
click at [282, 67] on span "Export" at bounding box center [287, 67] width 23 height 8
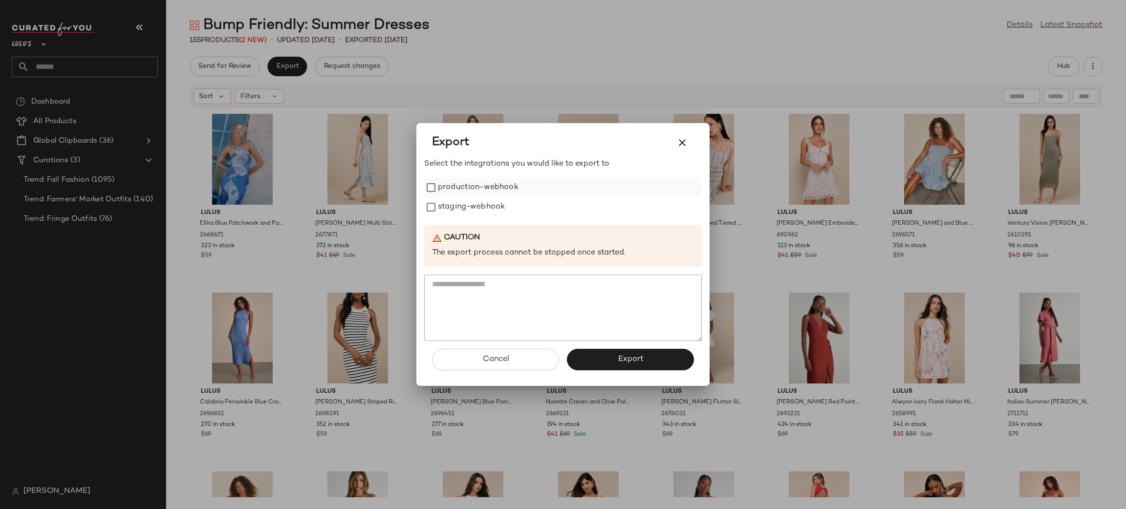
click at [493, 187] on label "production-webhook" at bounding box center [478, 188] width 81 height 20
drag, startPoint x: 493, startPoint y: 207, endPoint x: 547, endPoint y: 259, distance: 74.7
click at [492, 207] on label "staging-webhook" at bounding box center [471, 208] width 67 height 20
click at [647, 364] on button "Export" at bounding box center [630, 360] width 127 height 22
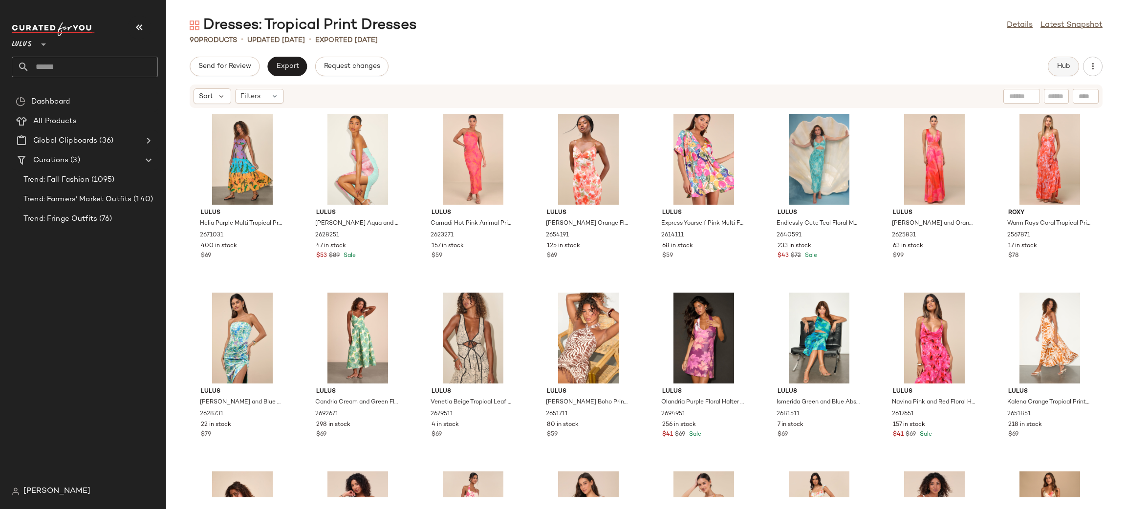
click at [1066, 72] on button "Hub" at bounding box center [1063, 67] width 31 height 20
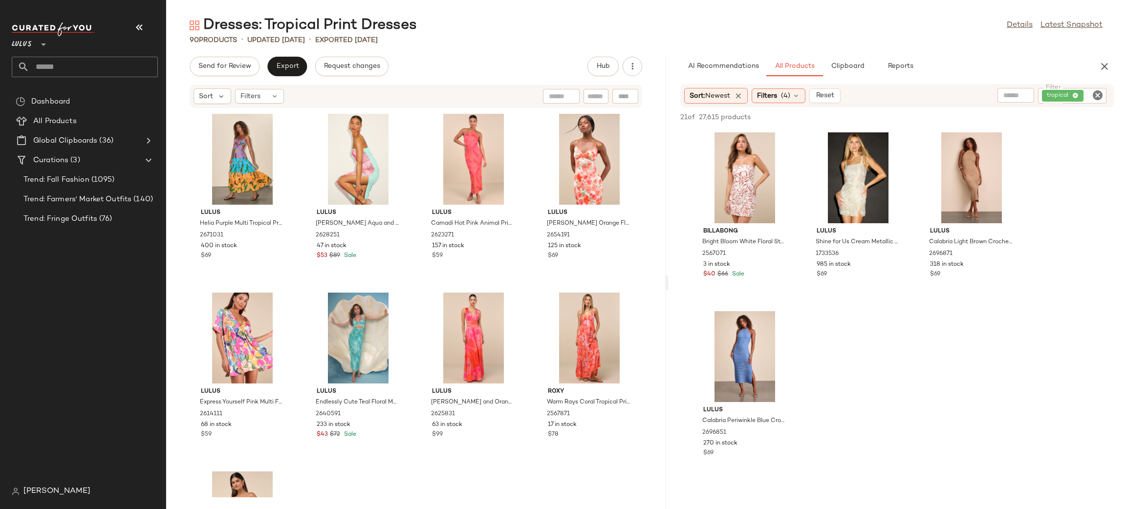
drag, startPoint x: 644, startPoint y: 117, endPoint x: 679, endPoint y: 197, distance: 86.7
click at [680, 226] on div "Dresses: Tropical Print Dresses Details Latest Snapshot 90 Products • updated A…" at bounding box center [646, 263] width 960 height 494
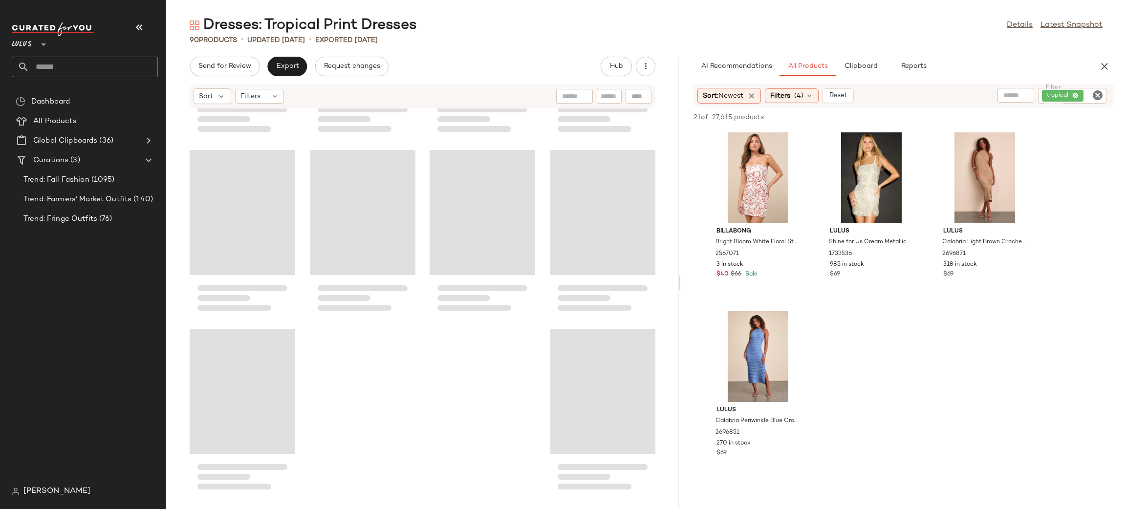
scroll to position [3727, 0]
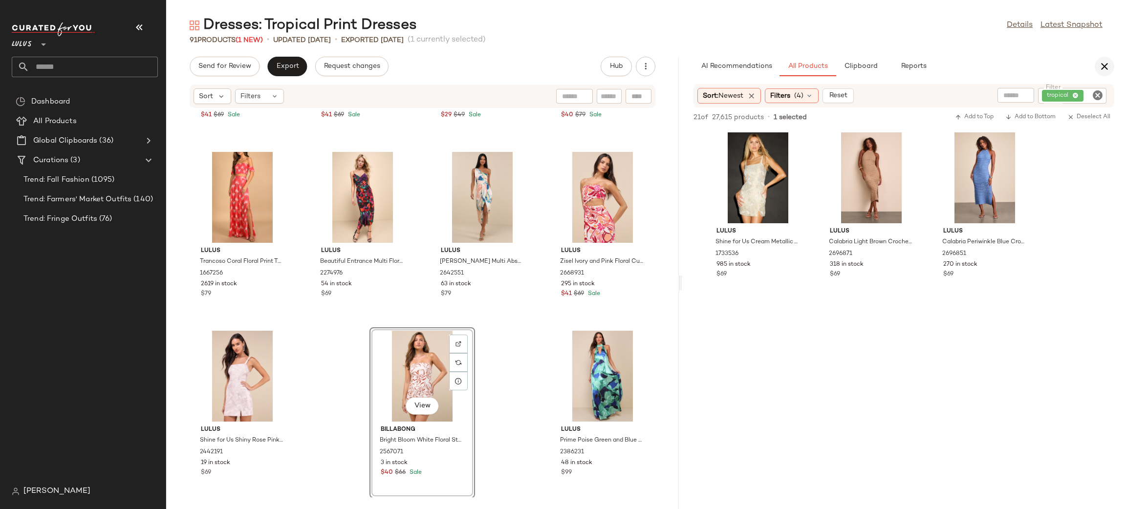
click at [1106, 65] on icon "button" at bounding box center [1105, 67] width 12 height 12
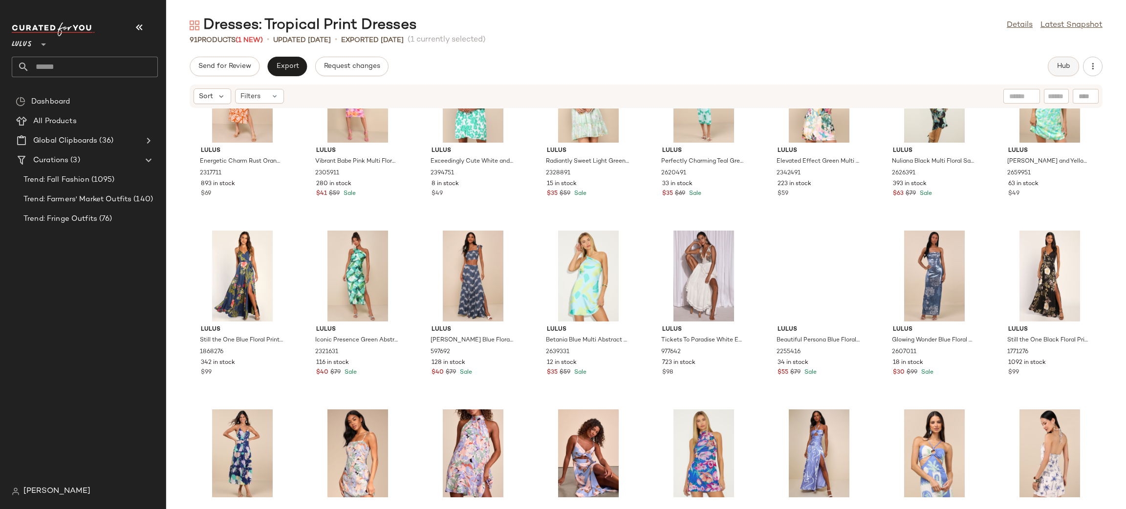
click at [1061, 68] on span "Hub" at bounding box center [1064, 67] width 14 height 8
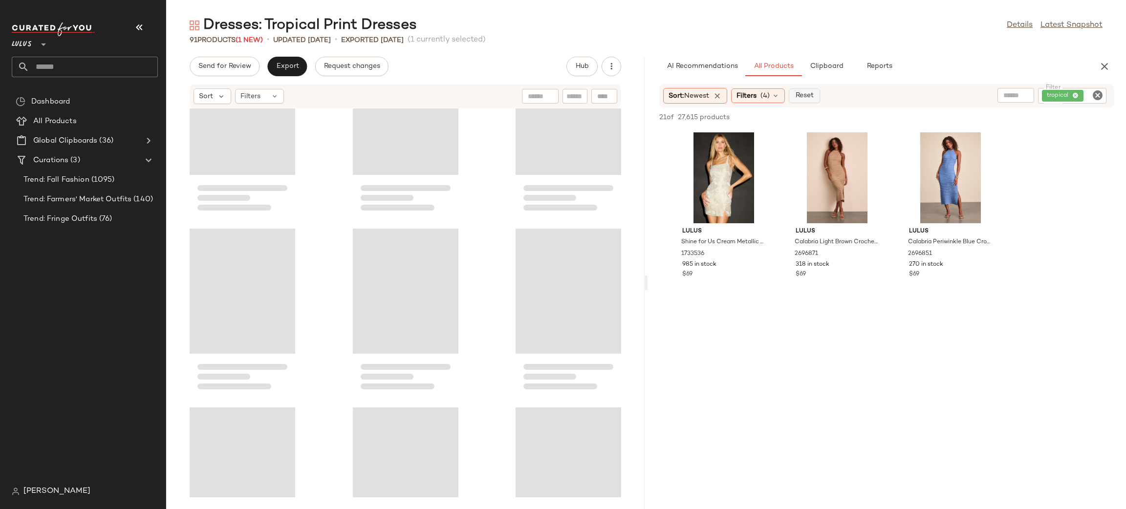
click at [810, 98] on span "Reset" at bounding box center [804, 96] width 19 height 8
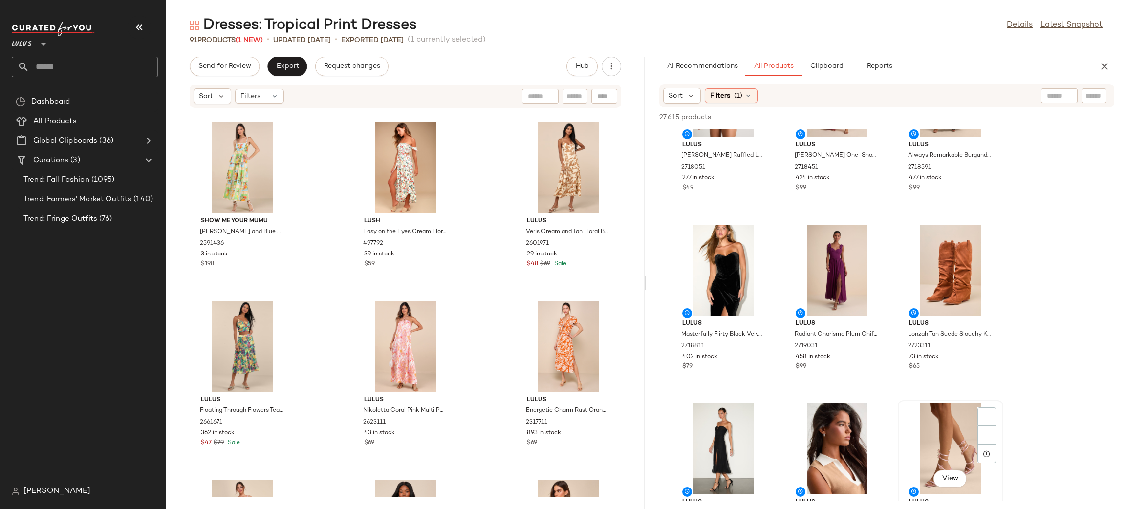
scroll to position [3810, 0]
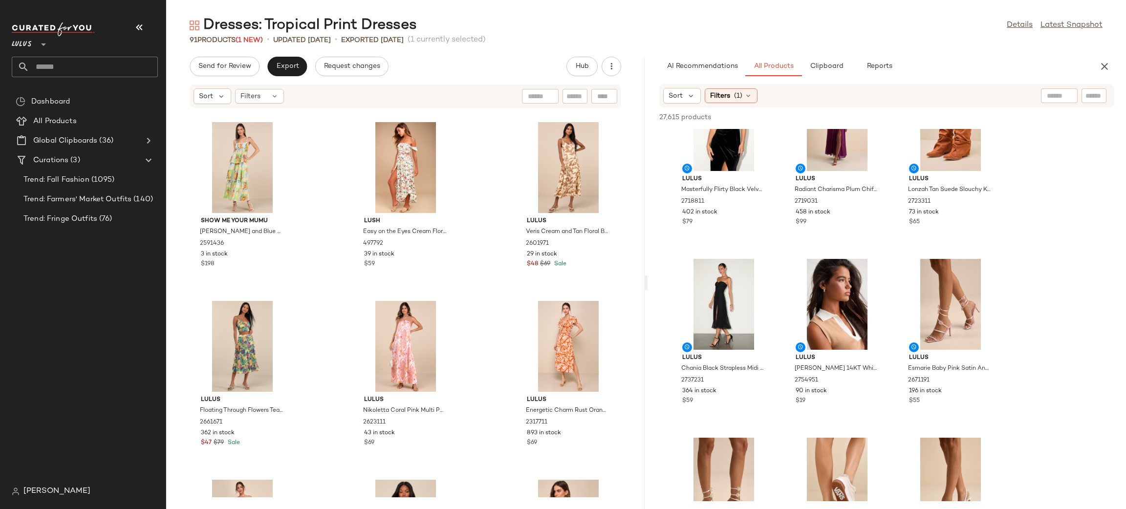
click at [1100, 88] on div at bounding box center [1094, 95] width 25 height 15
type input "******"
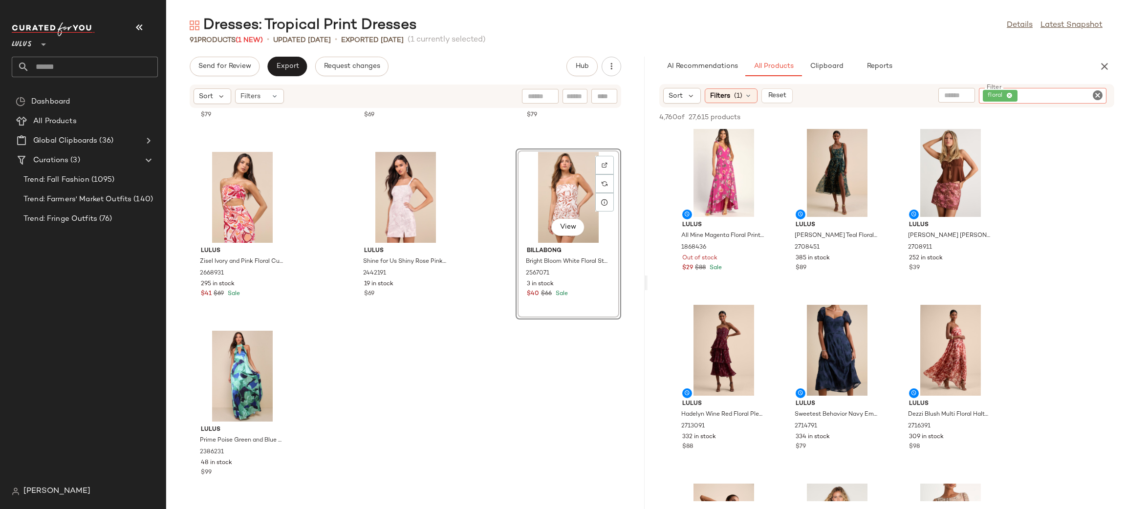
scroll to position [298, 0]
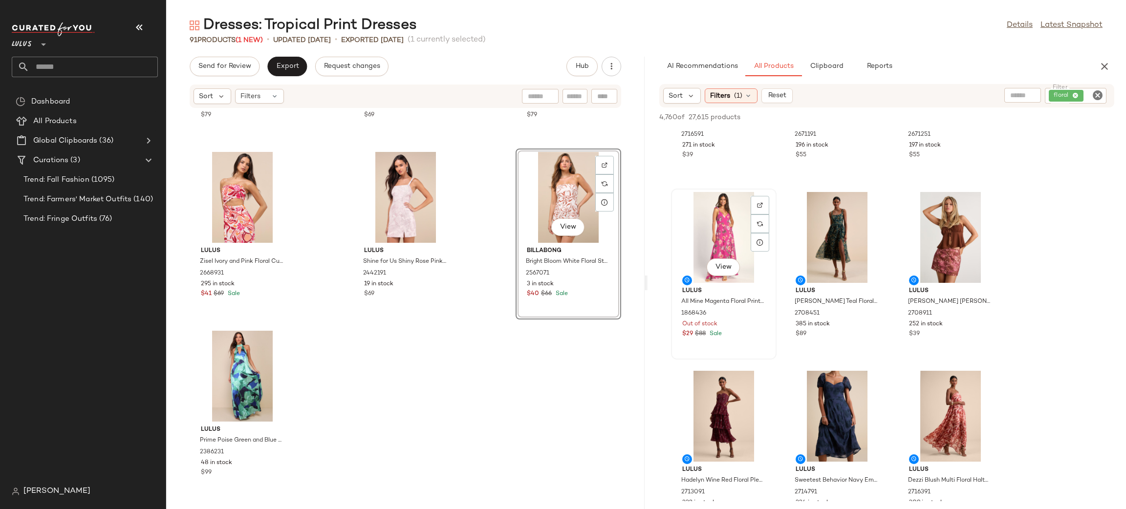
click at [754, 203] on div at bounding box center [760, 205] width 19 height 19
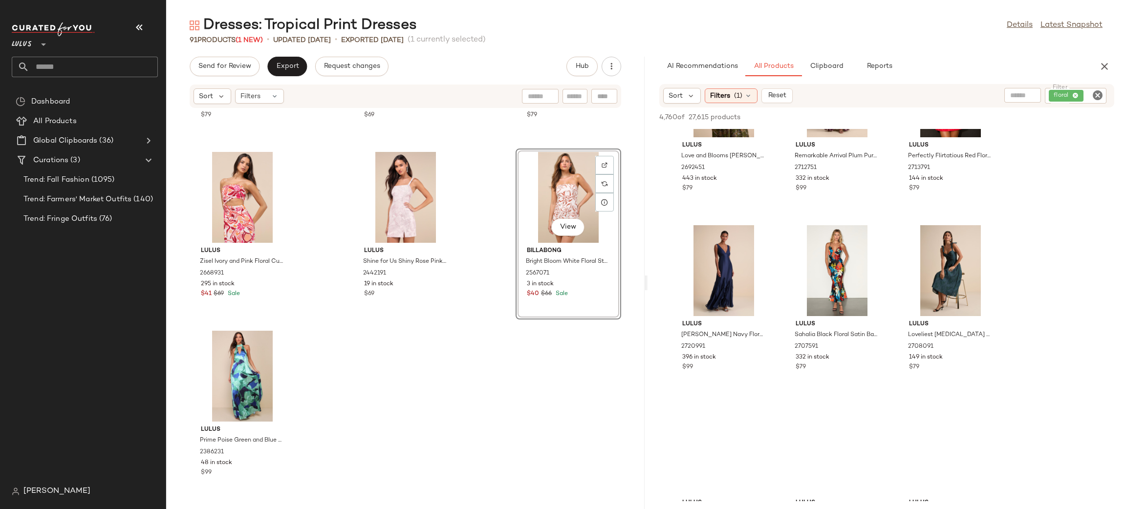
scroll to position [1062, 0]
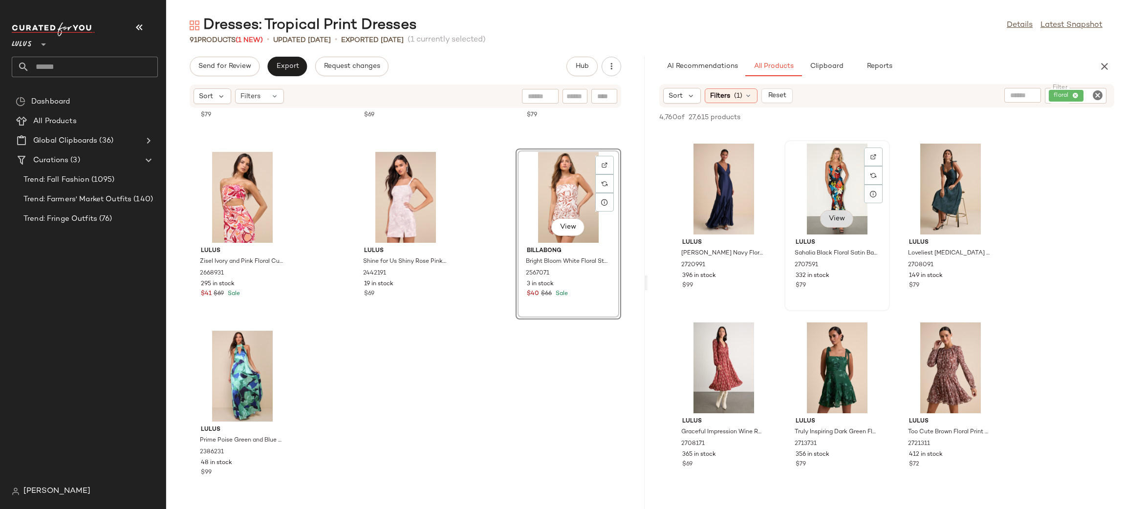
click at [833, 216] on span "View" at bounding box center [837, 219] width 17 height 8
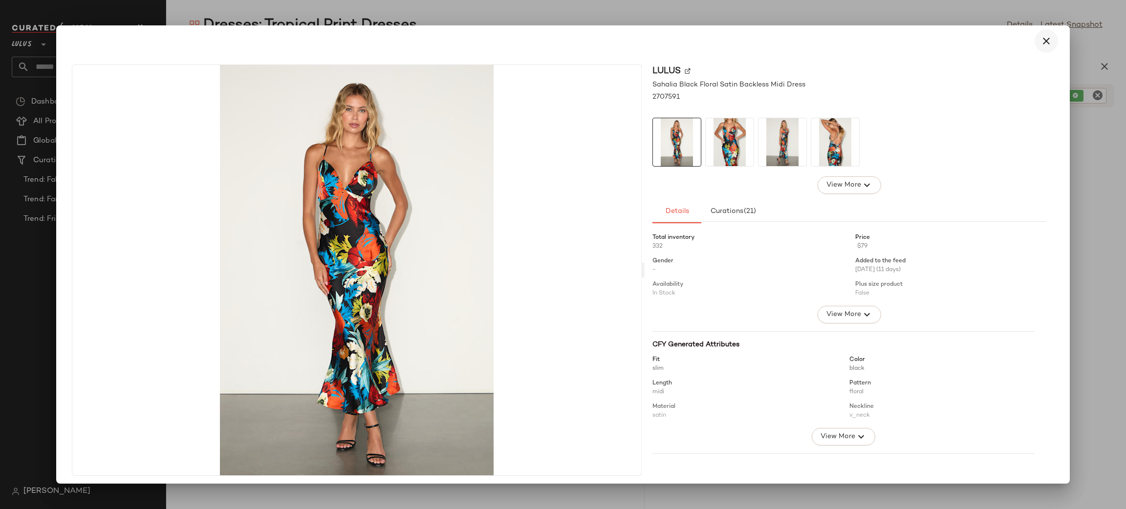
click at [1043, 49] on button "button" at bounding box center [1046, 40] width 23 height 23
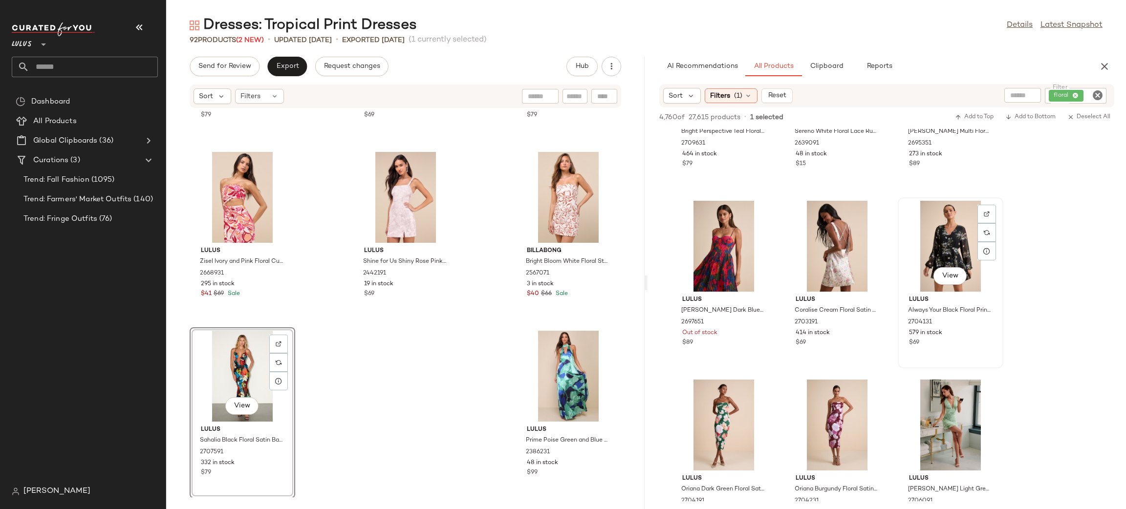
scroll to position [3182, 0]
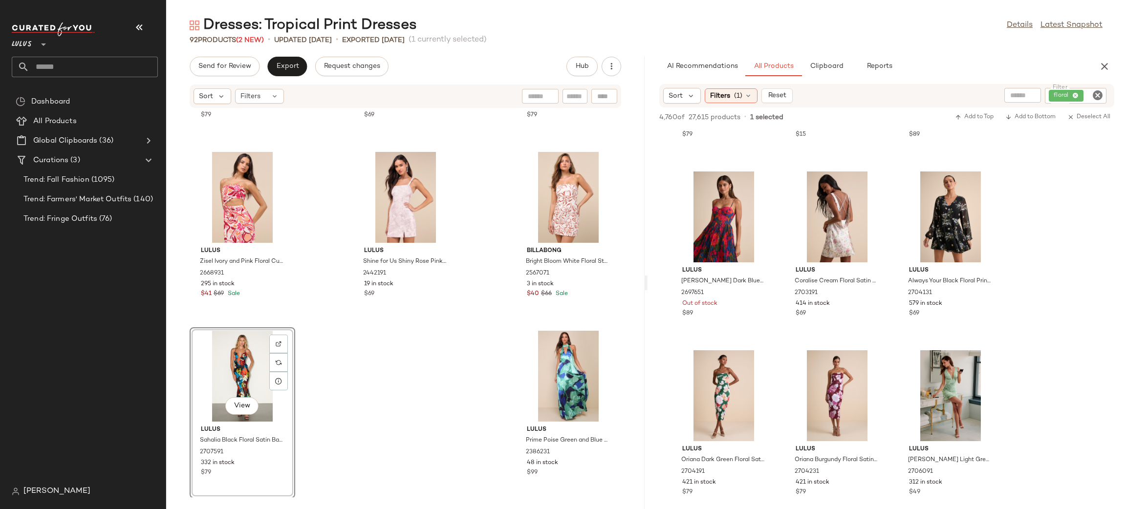
drag, startPoint x: 1105, startPoint y: 71, endPoint x: 759, endPoint y: 33, distance: 348.2
click at [1105, 66] on icon "button" at bounding box center [1105, 67] width 12 height 12
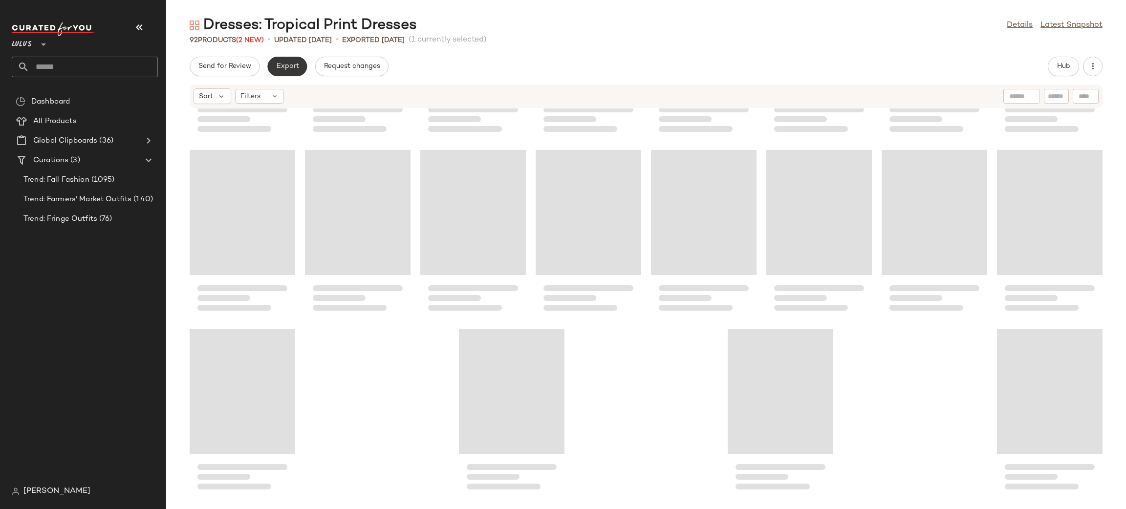
click at [282, 74] on button "Export" at bounding box center [287, 67] width 40 height 20
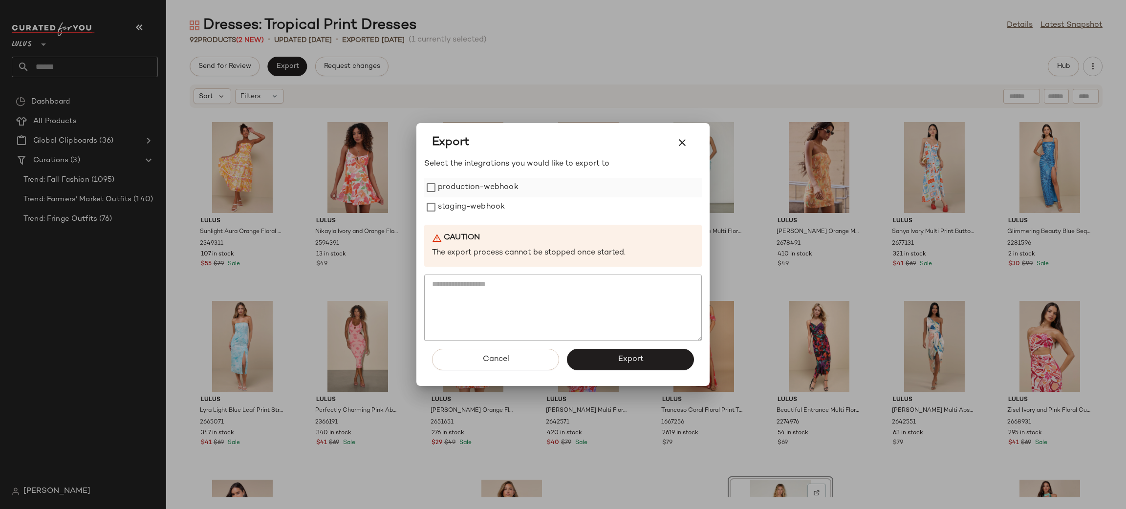
click at [480, 189] on label "production-webhook" at bounding box center [478, 188] width 81 height 20
click at [482, 201] on label "staging-webhook" at bounding box center [471, 208] width 67 height 20
click at [619, 356] on span "Export" at bounding box center [630, 359] width 26 height 9
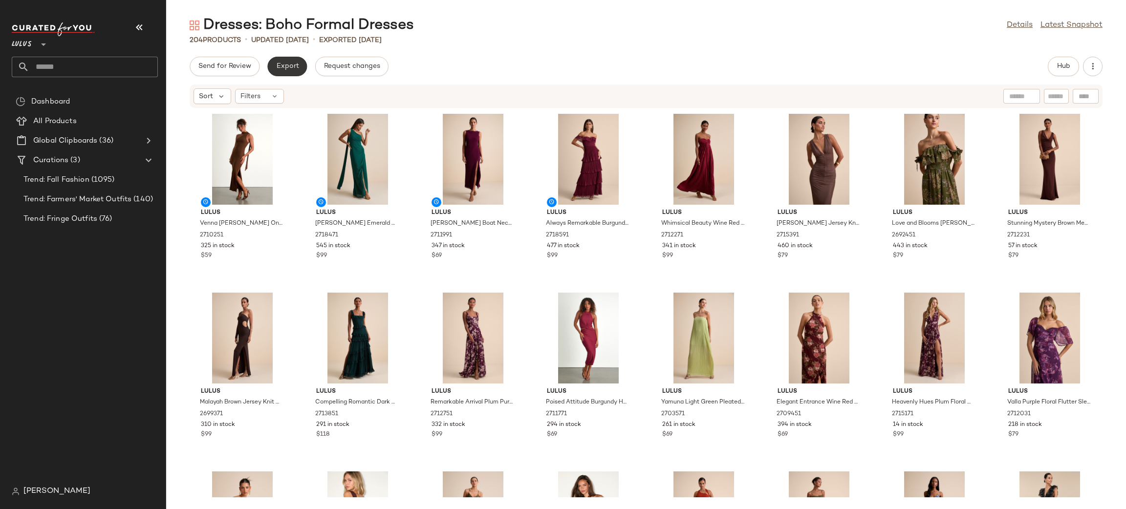
click at [286, 63] on span "Export" at bounding box center [287, 67] width 23 height 8
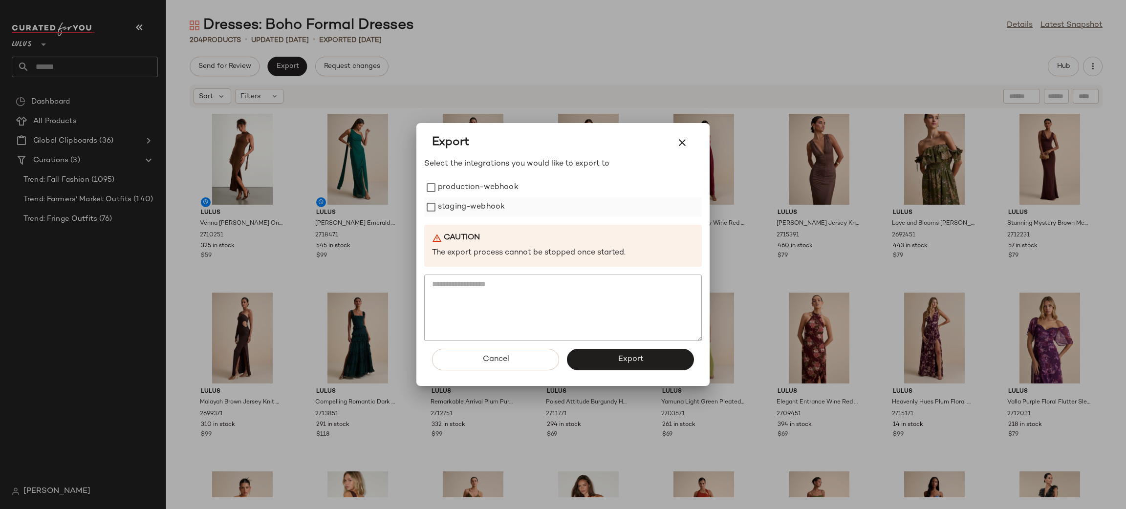
click at [472, 191] on label "production-webhook" at bounding box center [478, 188] width 81 height 20
click at [469, 209] on label "staging-webhook" at bounding box center [471, 208] width 67 height 20
click at [622, 359] on button "Export" at bounding box center [630, 360] width 127 height 22
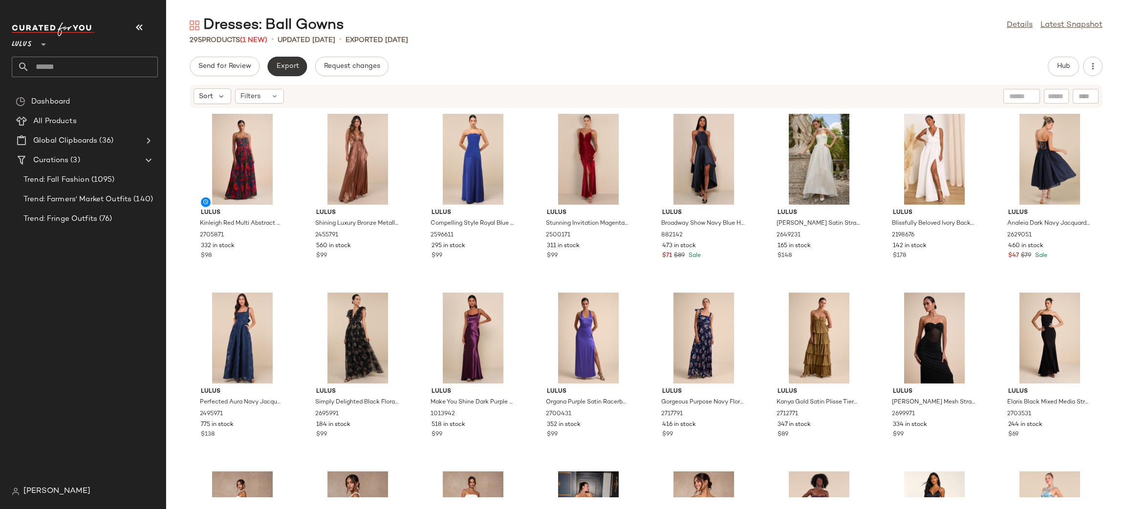
click at [286, 67] on span "Export" at bounding box center [287, 67] width 23 height 8
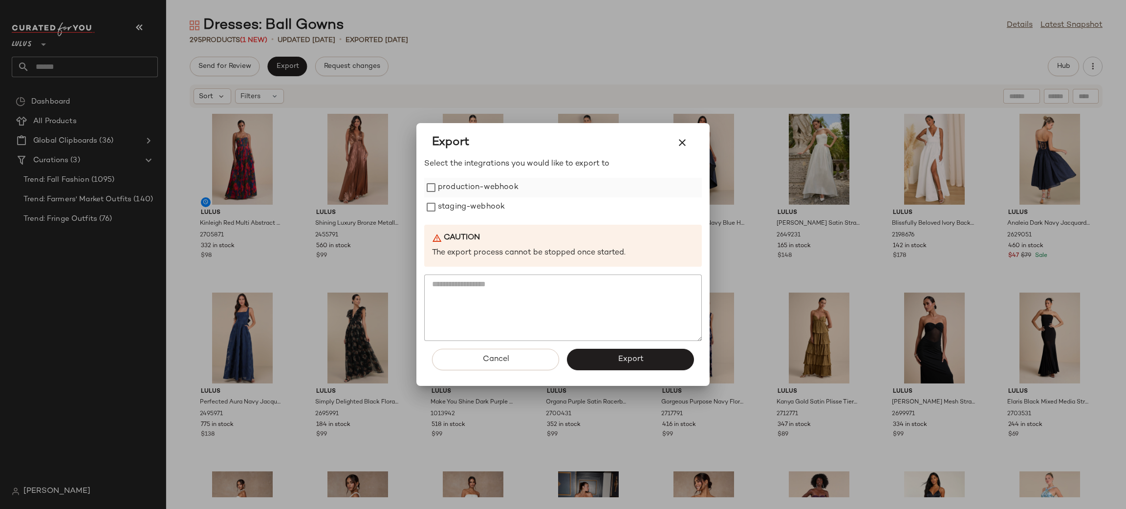
click at [484, 197] on label "production-webhook" at bounding box center [478, 188] width 81 height 20
click at [485, 208] on label "staging-webhook" at bounding box center [471, 208] width 67 height 20
click at [652, 365] on button "Export" at bounding box center [630, 360] width 127 height 22
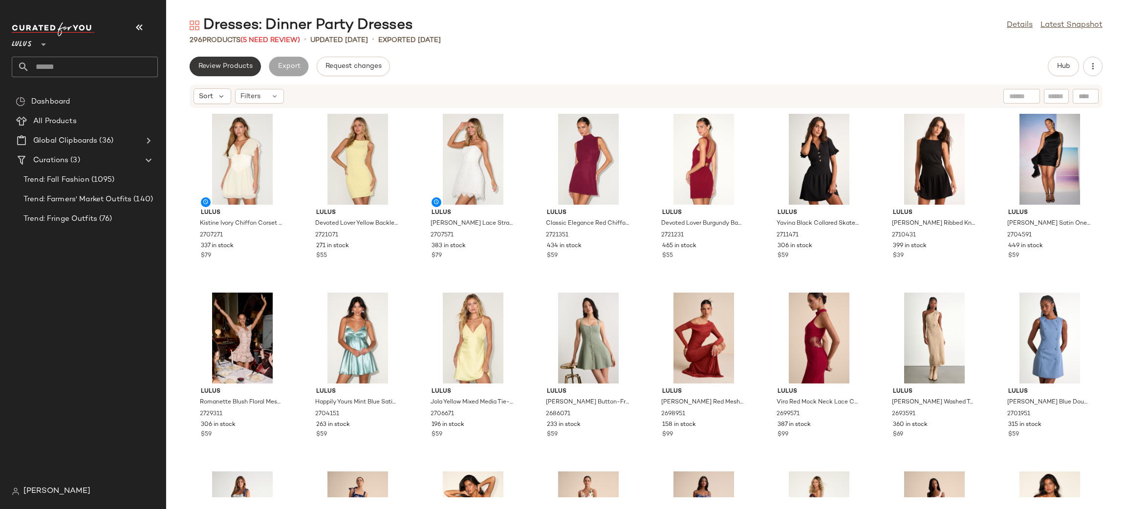
click at [236, 62] on button "Review Products" at bounding box center [225, 67] width 71 height 20
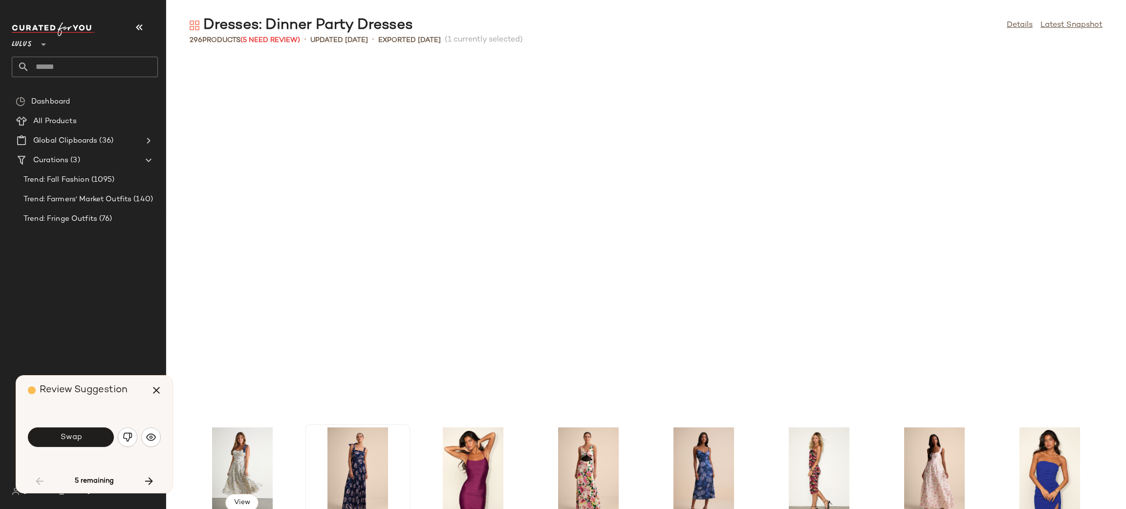
scroll to position [366, 0]
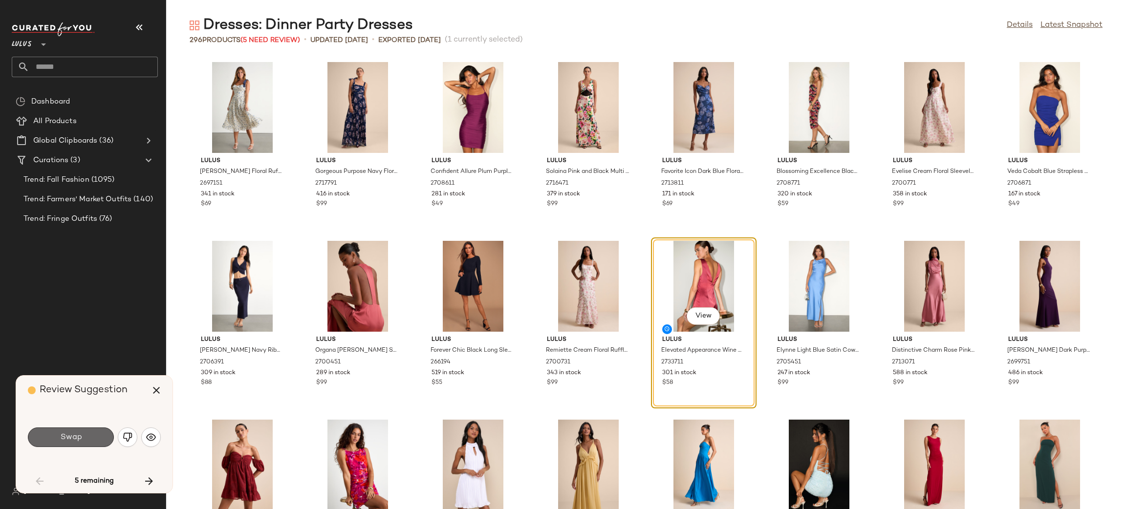
click at [91, 441] on button "Swap" at bounding box center [71, 438] width 86 height 20
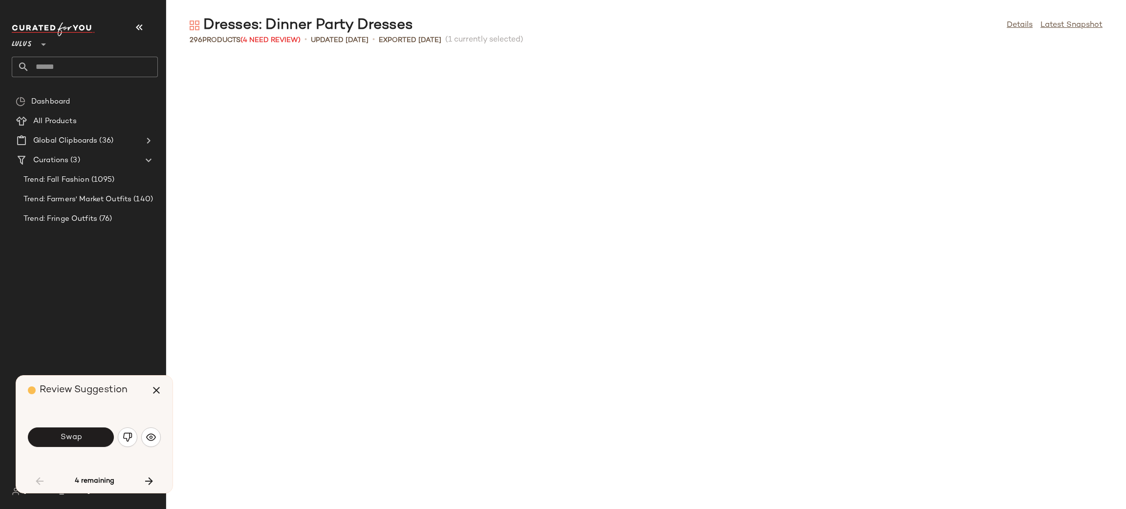
scroll to position [894, 0]
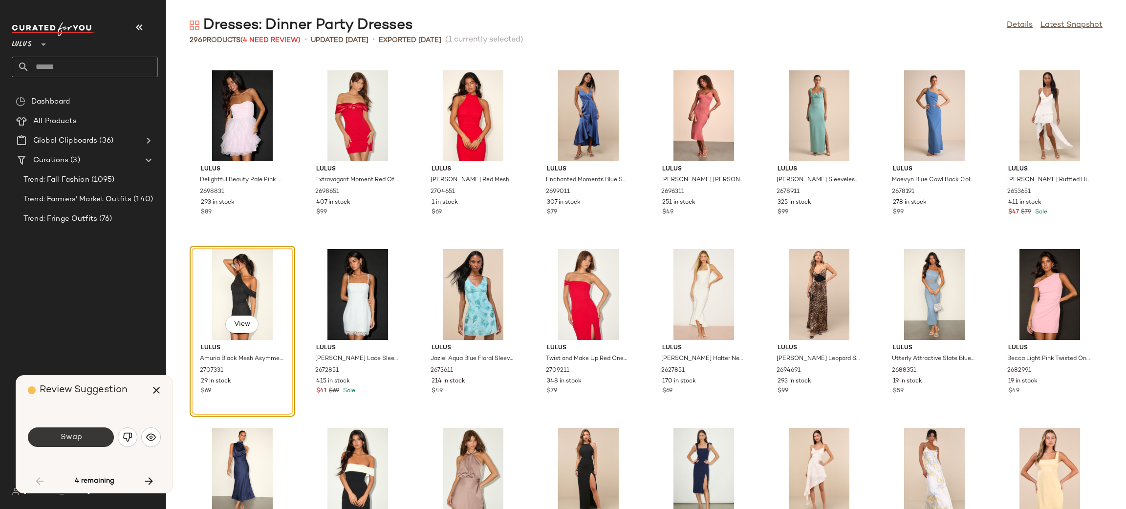
click at [76, 440] on span "Swap" at bounding box center [71, 437] width 22 height 9
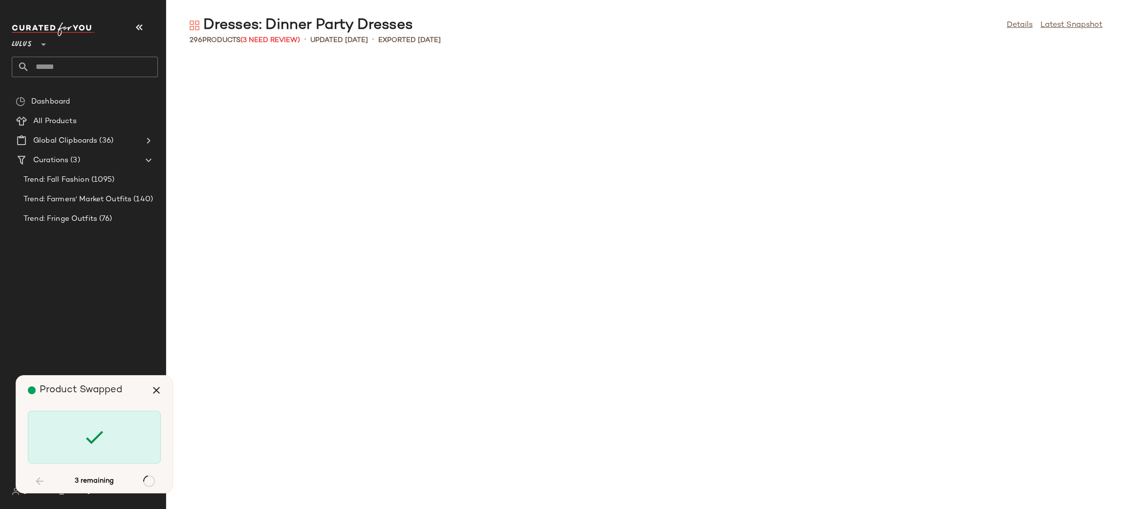
scroll to position [2862, 0]
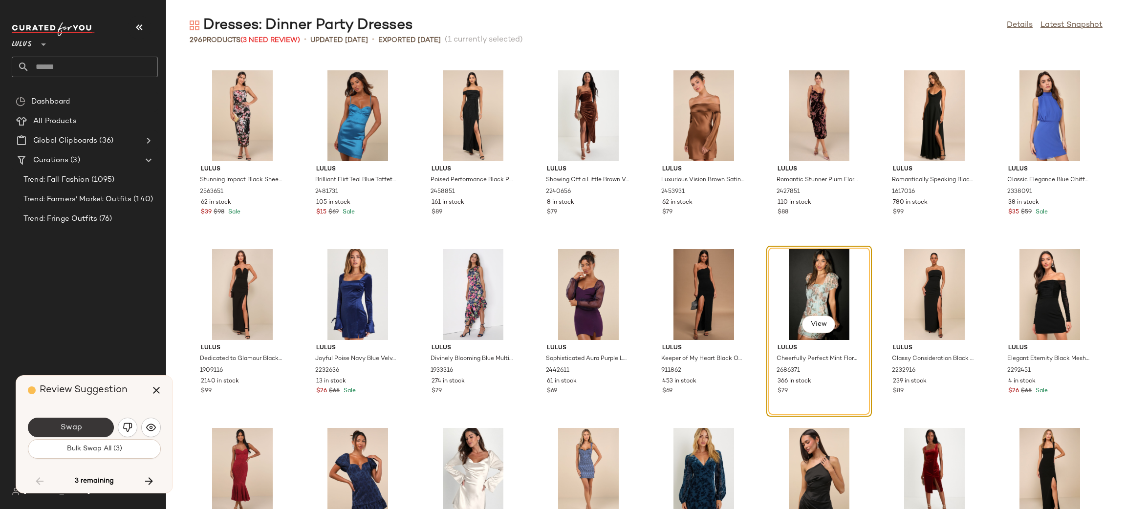
click at [84, 427] on button "Swap" at bounding box center [71, 428] width 86 height 20
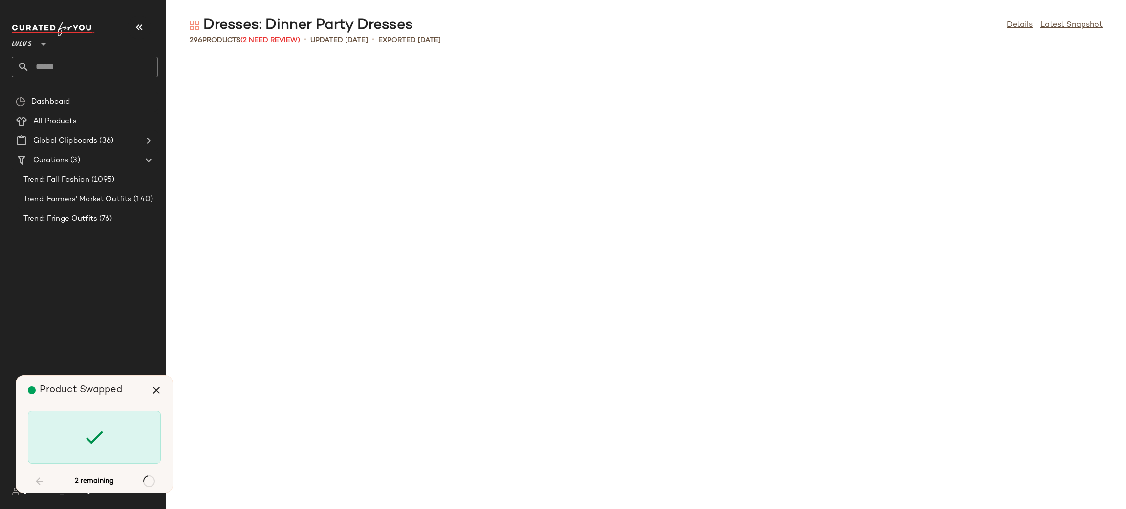
scroll to position [4473, 0]
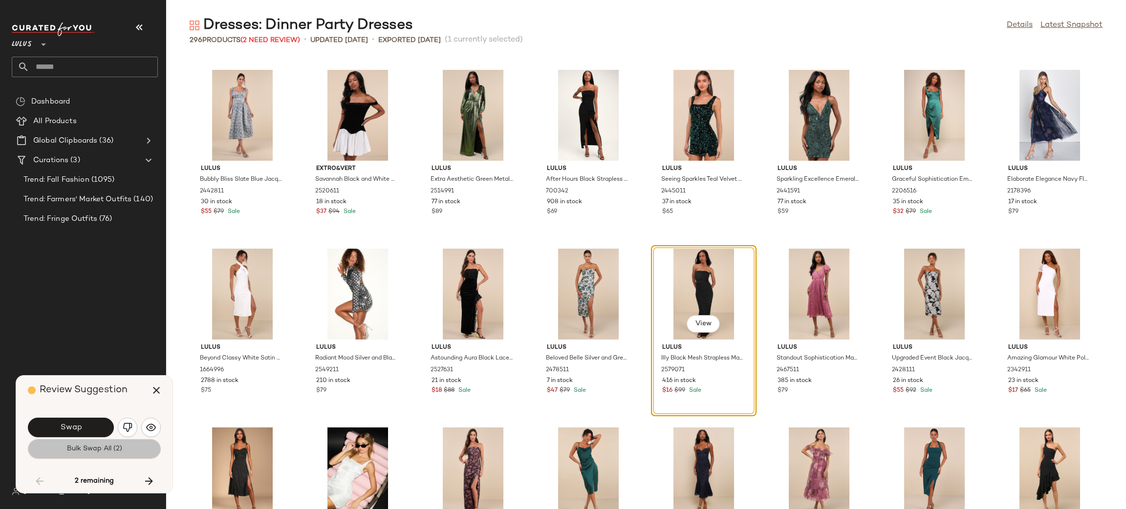
click at [89, 440] on button "Bulk Swap All (2)" at bounding box center [94, 450] width 133 height 20
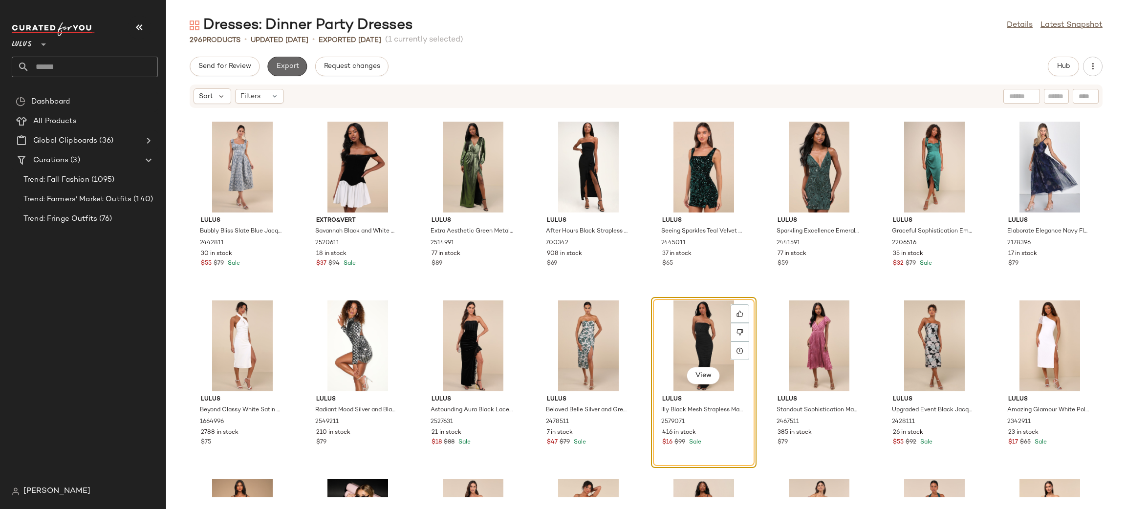
click at [285, 68] on span "Export" at bounding box center [287, 67] width 23 height 8
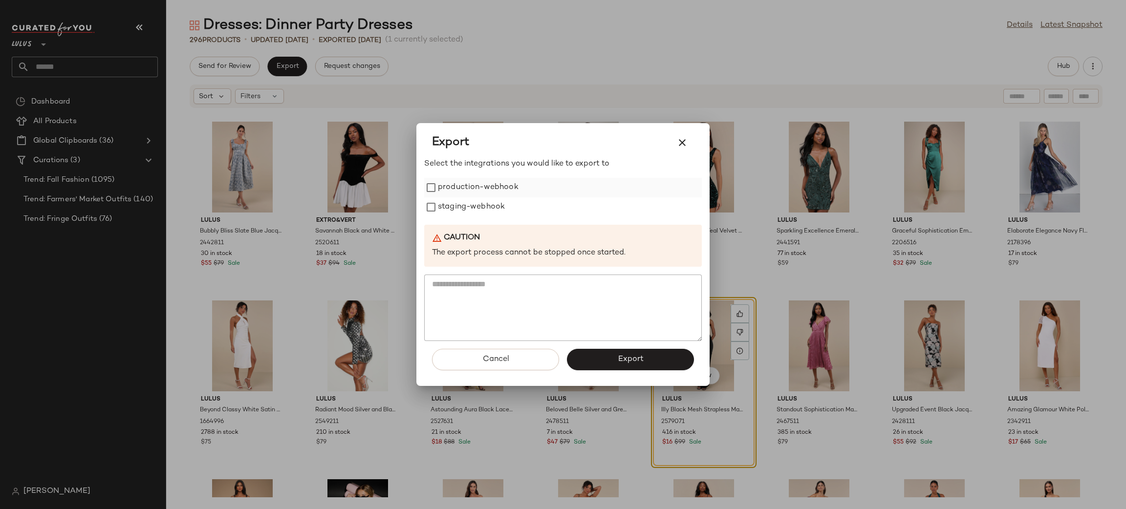
drag, startPoint x: 488, startPoint y: 191, endPoint x: 492, endPoint y: 197, distance: 6.4
click at [488, 190] on label "production-webhook" at bounding box center [478, 188] width 81 height 20
click at [492, 206] on label "staging-webhook" at bounding box center [471, 208] width 67 height 20
click at [656, 360] on button "Export" at bounding box center [630, 360] width 127 height 22
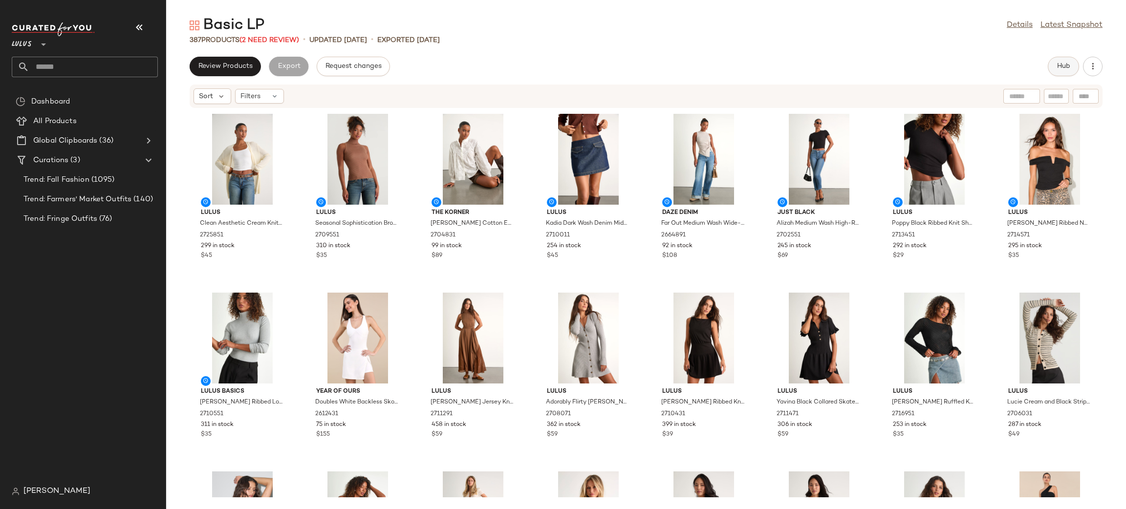
click at [1072, 73] on button "Hub" at bounding box center [1063, 67] width 31 height 20
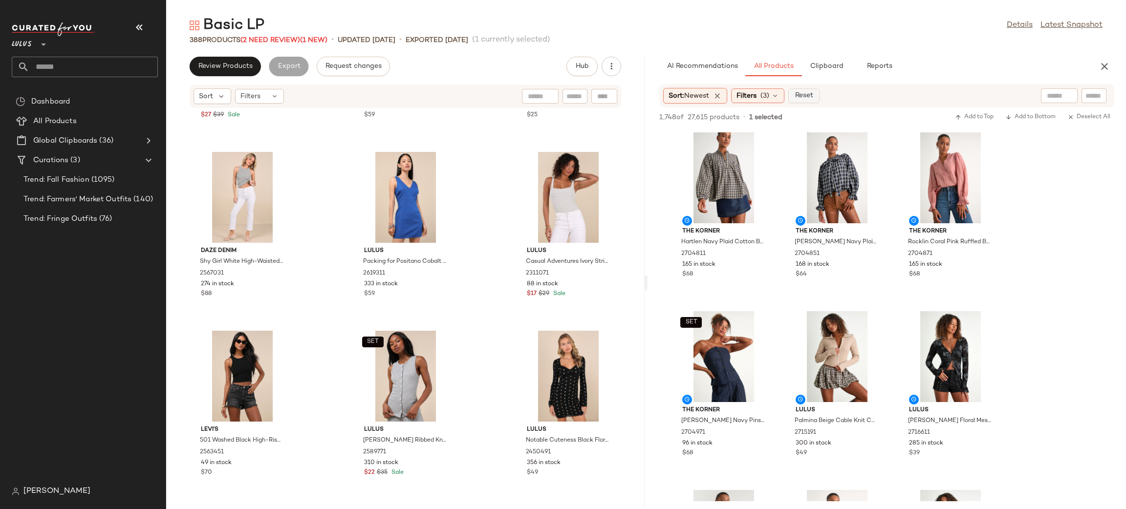
click at [804, 94] on span "Reset" at bounding box center [803, 96] width 19 height 8
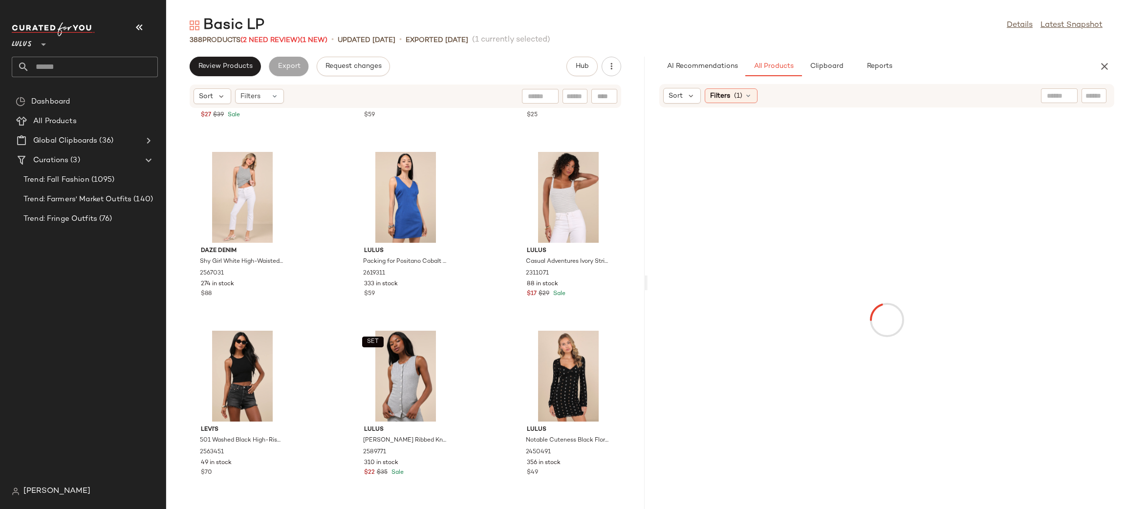
click at [1063, 91] on div at bounding box center [1059, 95] width 37 height 15
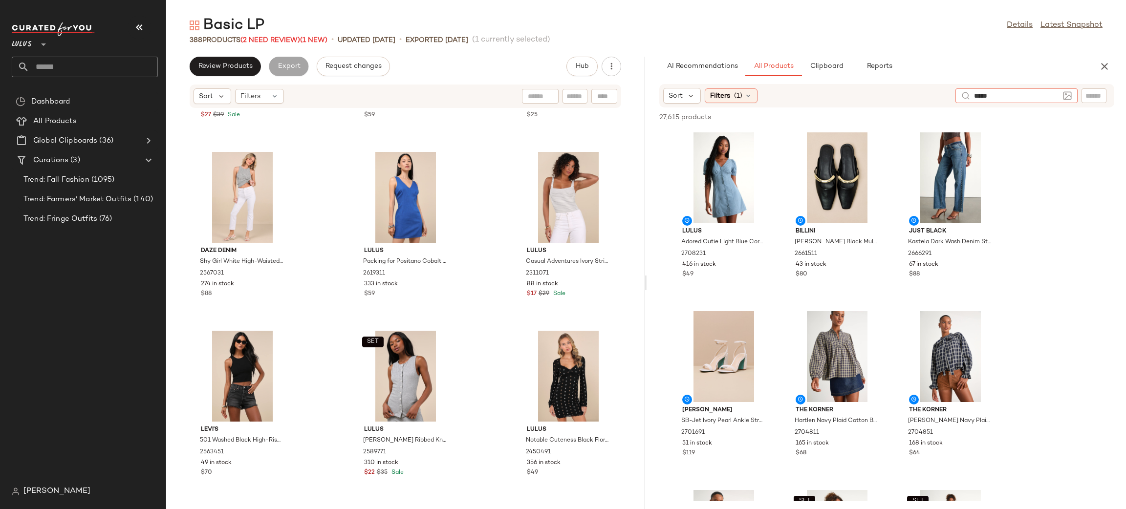
type input "******"
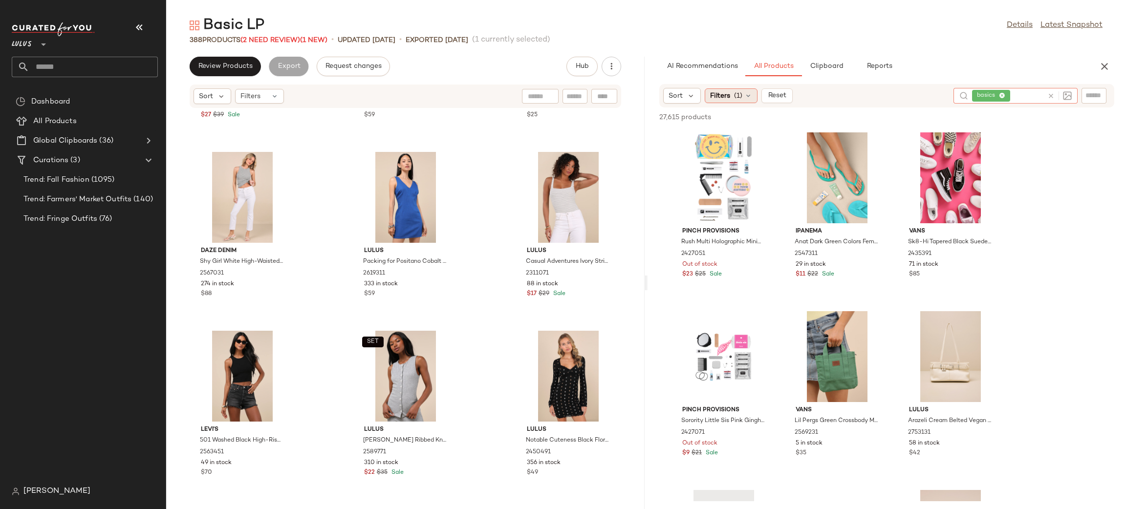
click at [742, 92] on span "(1)" at bounding box center [738, 96] width 8 height 10
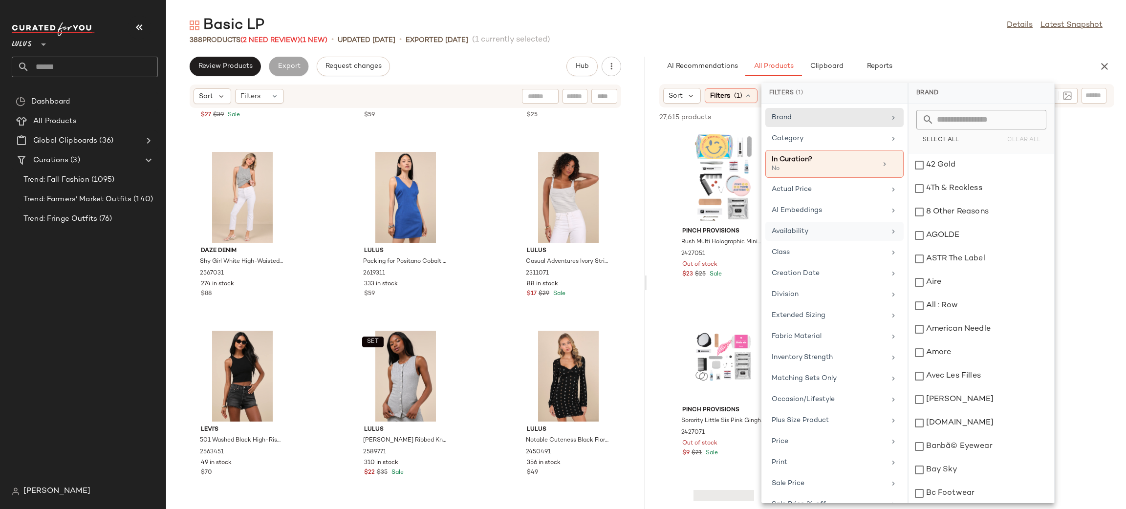
click at [814, 234] on div "Availability" at bounding box center [829, 231] width 114 height 10
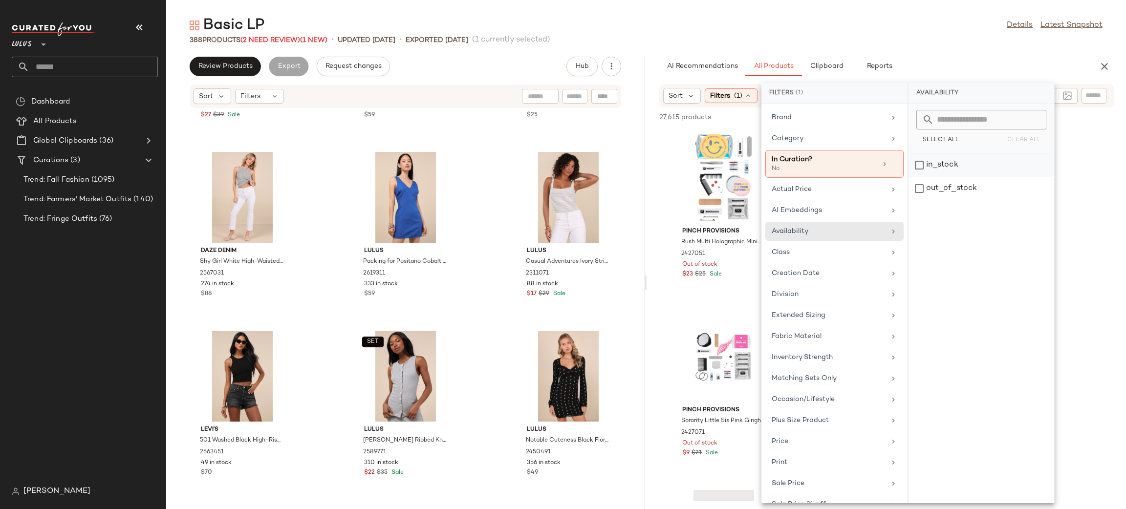
click at [942, 168] on div "in_stock" at bounding box center [982, 165] width 146 height 23
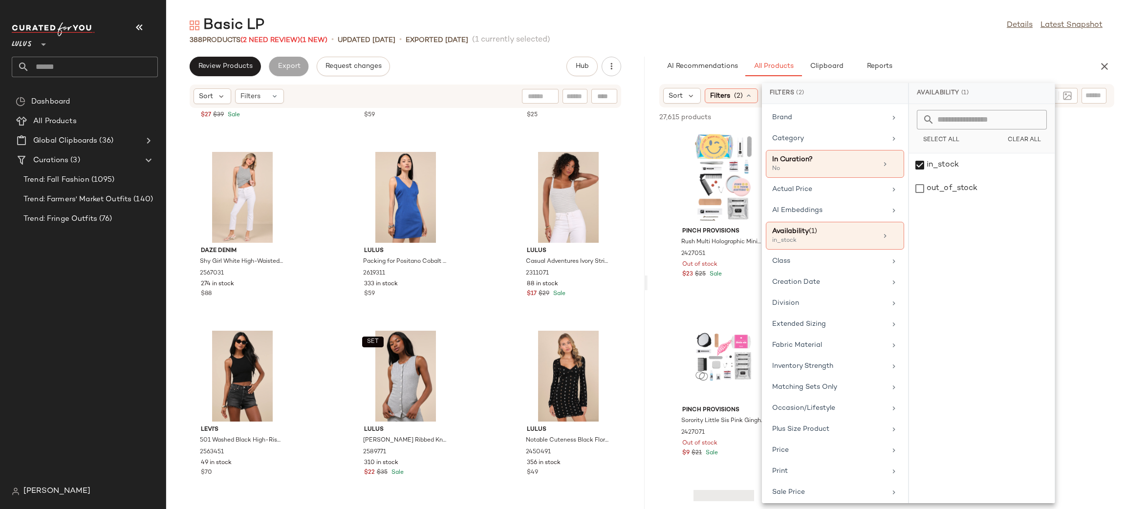
click at [946, 39] on div "388 Products (2 Need Review) (1 New) • updated Aug 25th • Exported Aug 22nd (1 …" at bounding box center [646, 40] width 960 height 10
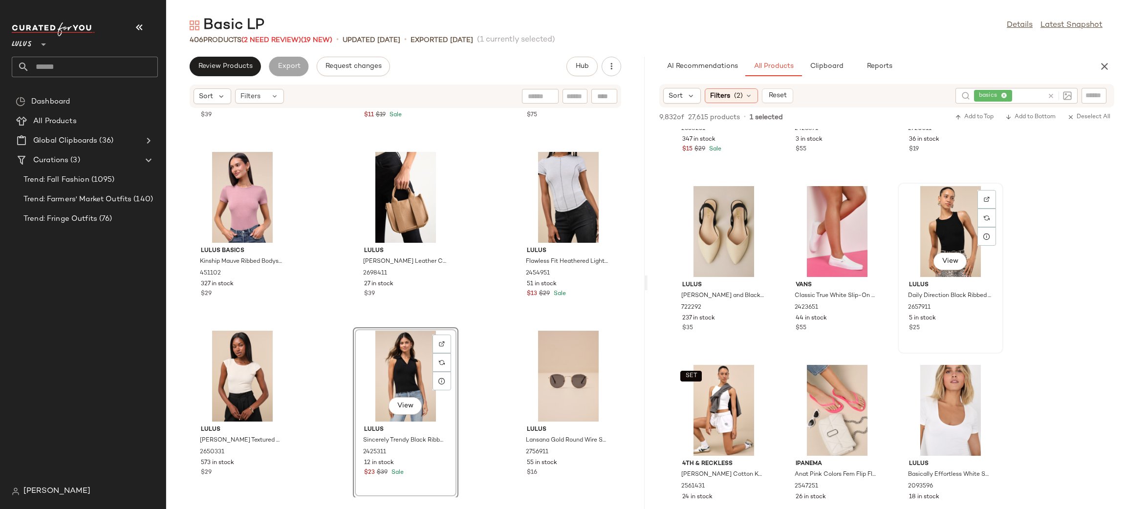
scroll to position [4243, 0]
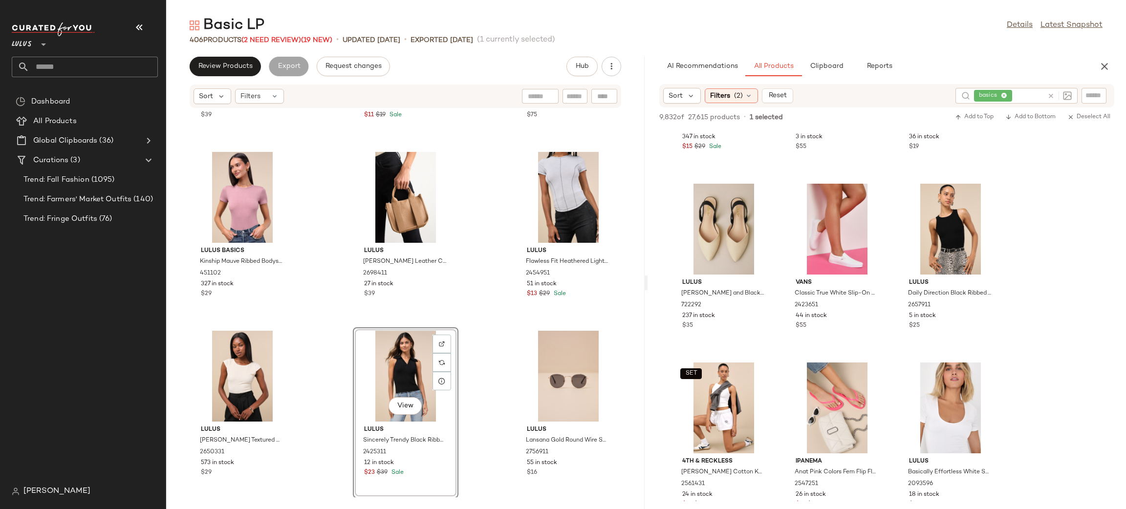
click at [1118, 70] on div "AI Recommendations All Products Clipboard Reports" at bounding box center [887, 67] width 479 height 20
click at [1115, 52] on div "Basic LP Details Latest Snapshot 406 Products (2 Need Review) (19 New) • update…" at bounding box center [646, 263] width 960 height 494
click at [1112, 69] on button "button" at bounding box center [1105, 67] width 20 height 20
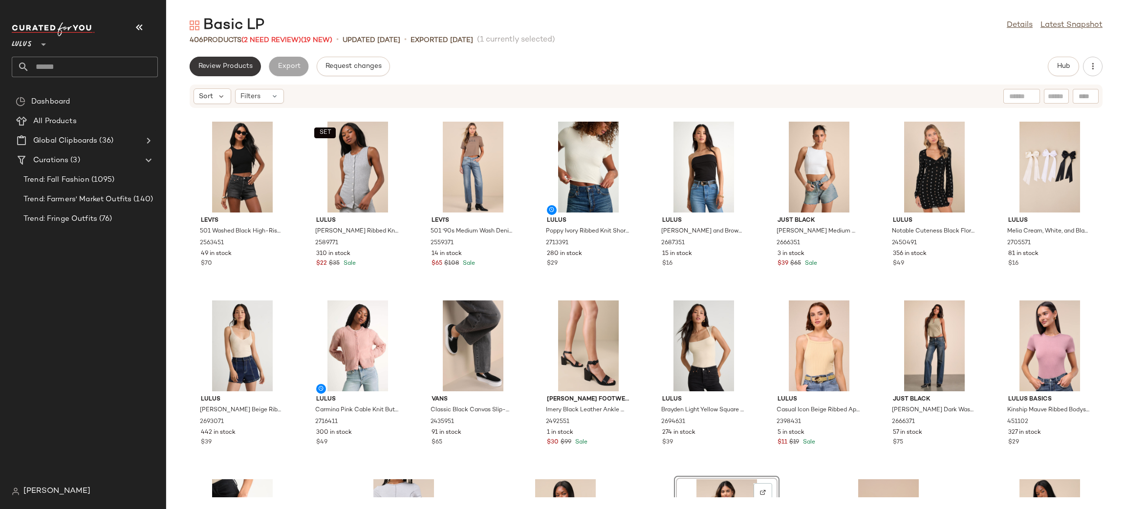
click at [226, 65] on span "Review Products" at bounding box center [225, 67] width 55 height 8
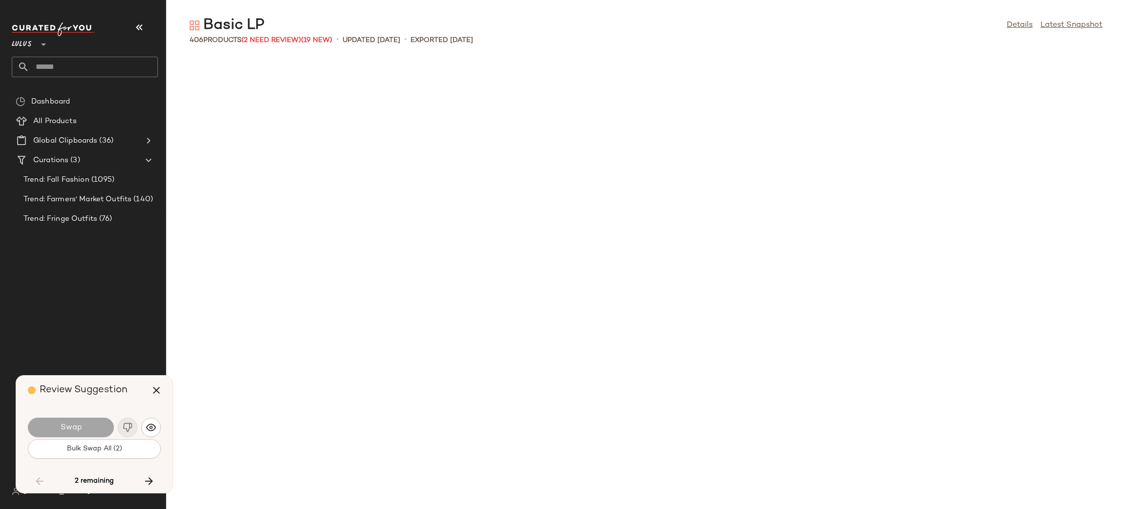
scroll to position [1789, 0]
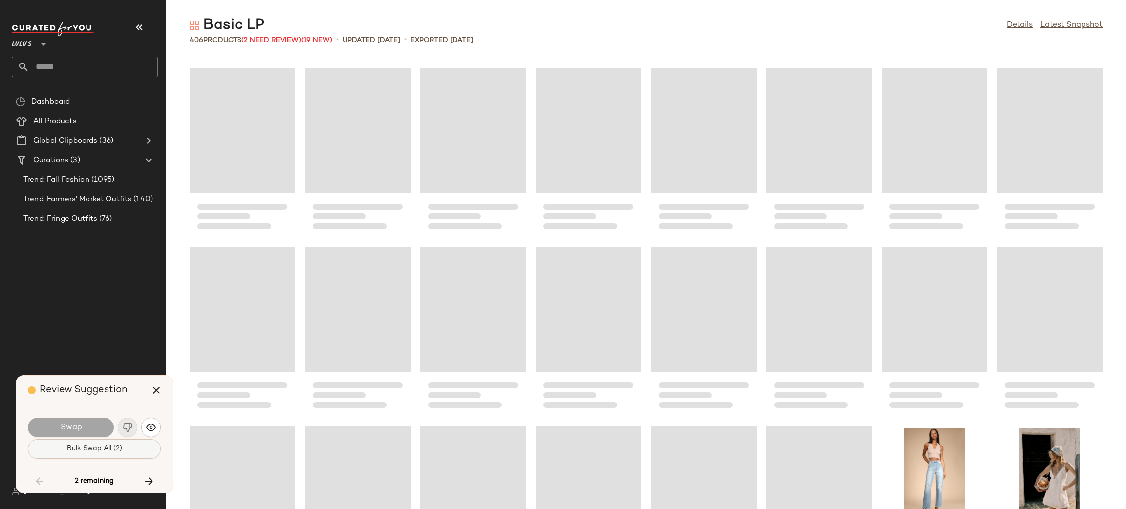
click at [114, 453] on span "Bulk Swap All (2)" at bounding box center [94, 449] width 56 height 8
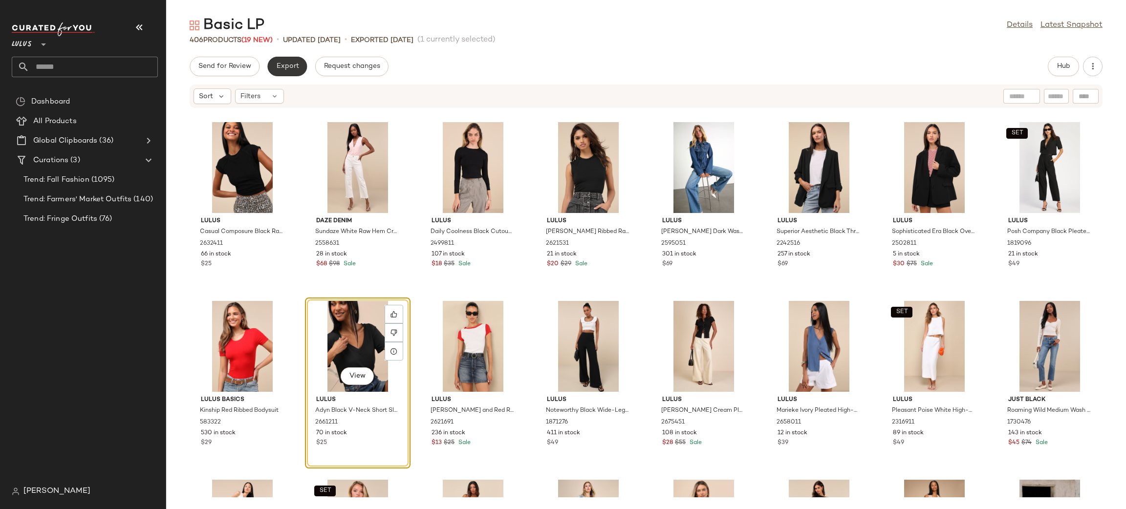
click at [290, 65] on span "Export" at bounding box center [287, 67] width 23 height 8
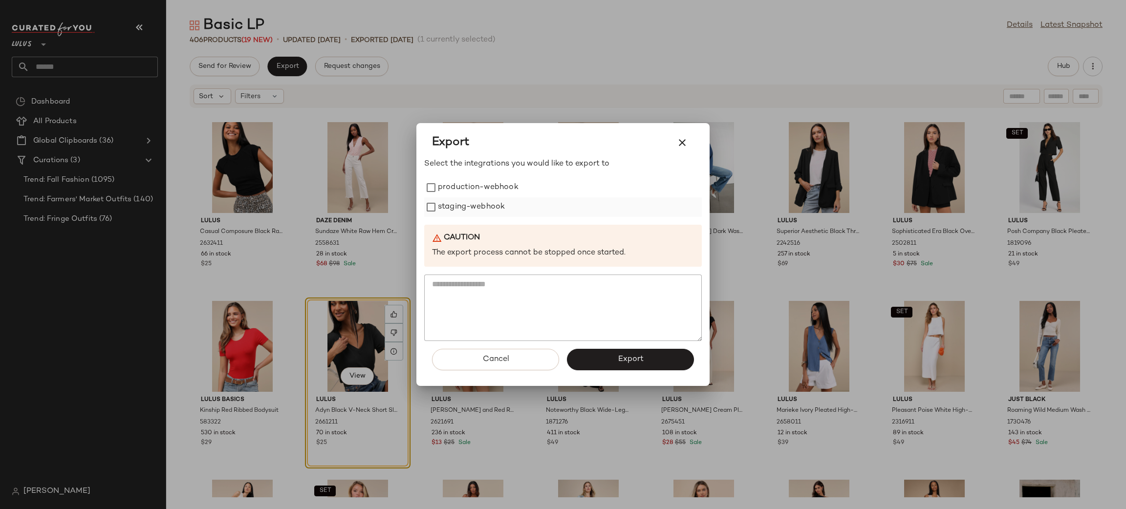
drag, startPoint x: 502, startPoint y: 191, endPoint x: 484, endPoint y: 217, distance: 32.0
click at [501, 192] on label "production-webhook" at bounding box center [478, 188] width 81 height 20
drag, startPoint x: 470, startPoint y: 207, endPoint x: 496, endPoint y: 233, distance: 36.6
click at [469, 207] on label "staging-webhook" at bounding box center [471, 208] width 67 height 20
click at [612, 354] on button "Export" at bounding box center [630, 360] width 127 height 22
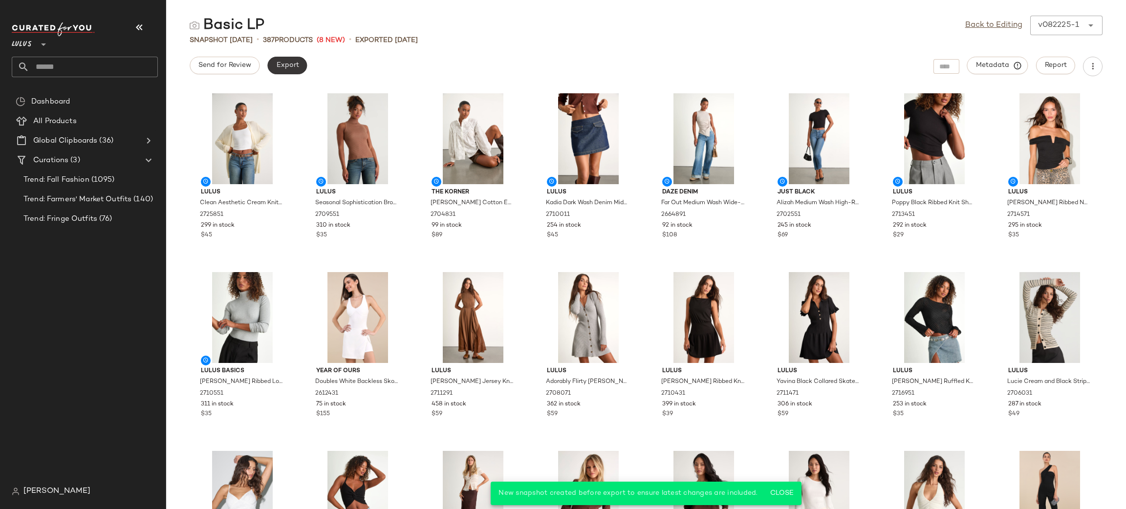
click at [280, 71] on button "Export" at bounding box center [287, 66] width 40 height 18
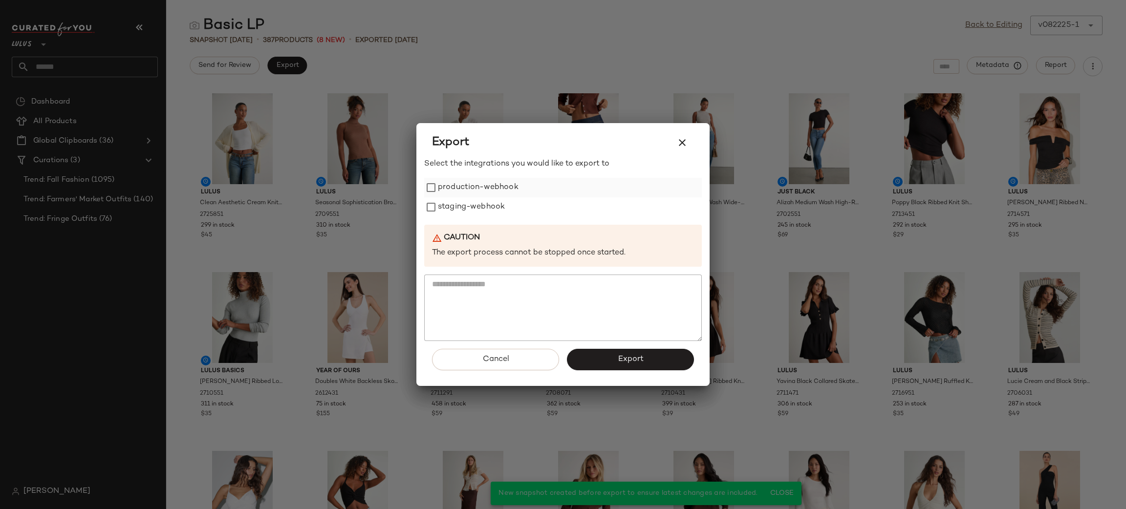
click at [462, 192] on label "production-webhook" at bounding box center [478, 188] width 81 height 20
click at [460, 201] on label "staging-webhook" at bounding box center [471, 208] width 67 height 20
click at [618, 353] on button "Export" at bounding box center [630, 360] width 127 height 22
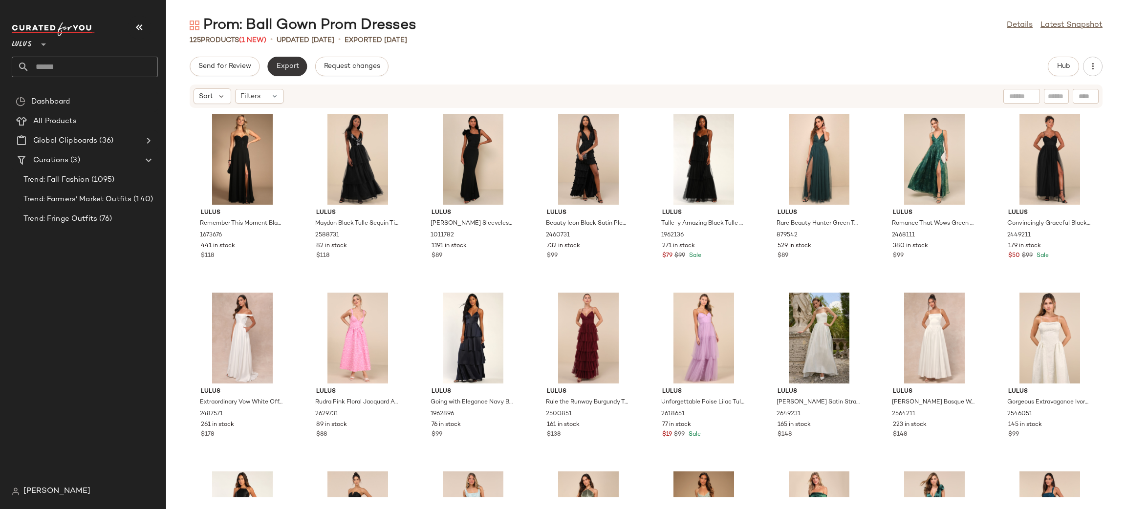
click at [276, 63] on span "Export" at bounding box center [287, 67] width 23 height 8
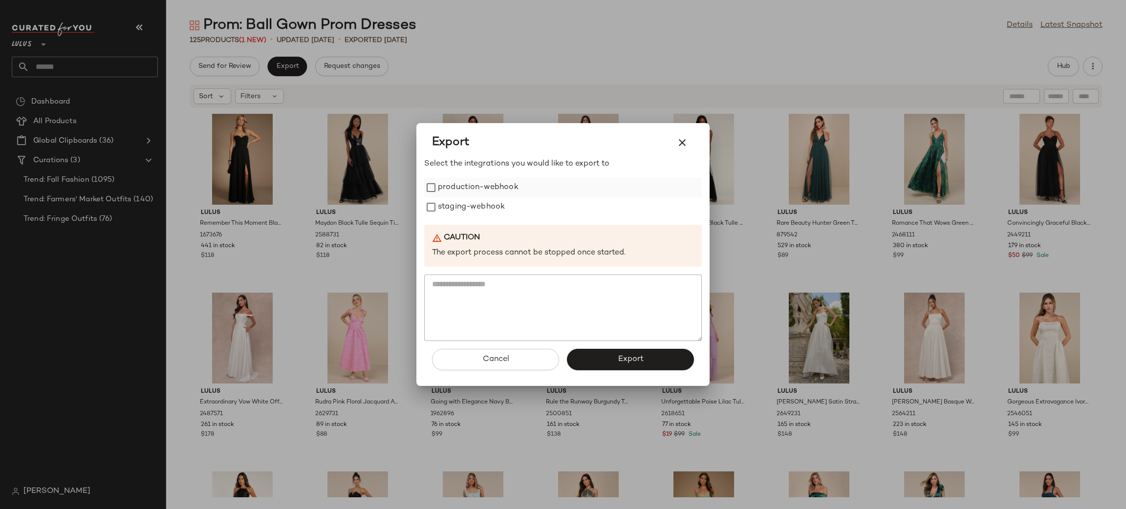
click at [495, 194] on label "production-webhook" at bounding box center [478, 188] width 81 height 20
drag, startPoint x: 488, startPoint y: 210, endPoint x: 515, endPoint y: 239, distance: 39.8
click at [487, 209] on label "staging-webhook" at bounding box center [471, 208] width 67 height 20
click at [605, 358] on button "Export" at bounding box center [630, 360] width 127 height 22
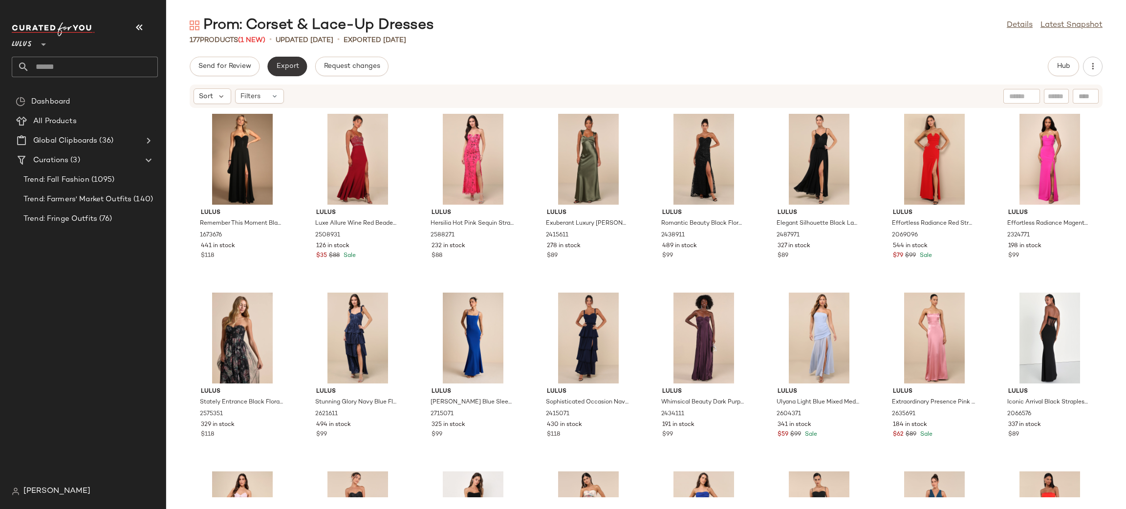
click at [295, 71] on button "Export" at bounding box center [287, 67] width 40 height 20
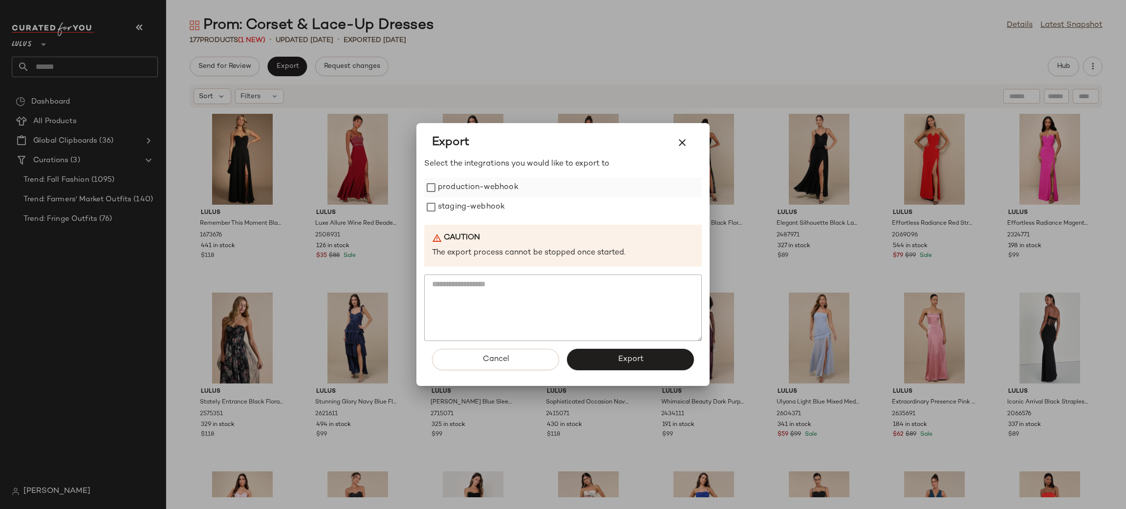
click at [460, 181] on label "production-webhook" at bounding box center [478, 188] width 81 height 20
click at [471, 209] on label "staging-webhook" at bounding box center [471, 208] width 67 height 20
click at [613, 354] on button "Export" at bounding box center [630, 360] width 127 height 22
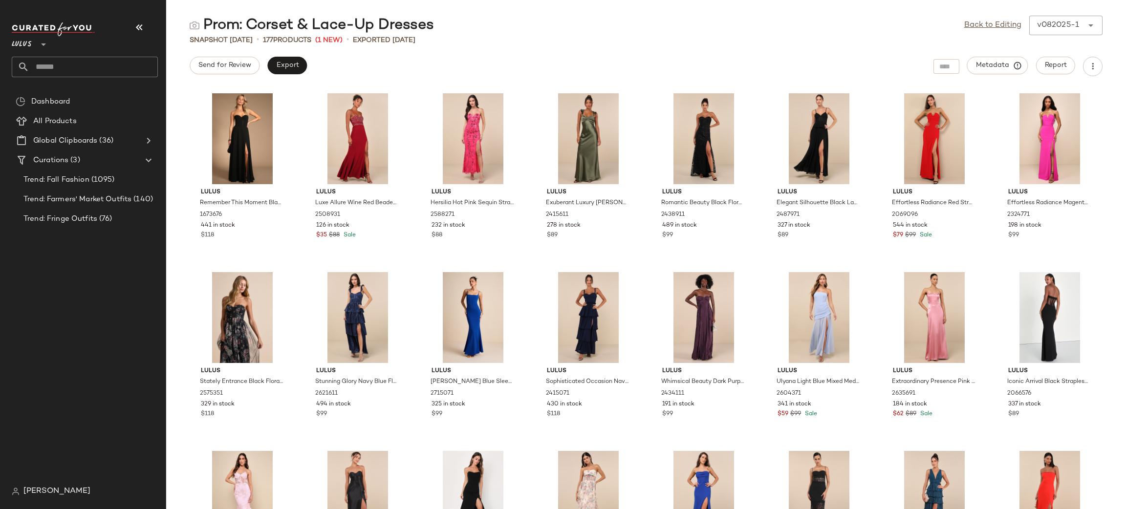
click at [94, 55] on div "Lulus **" at bounding box center [85, 49] width 146 height 55
click at [92, 65] on input "text" at bounding box center [93, 67] width 129 height 21
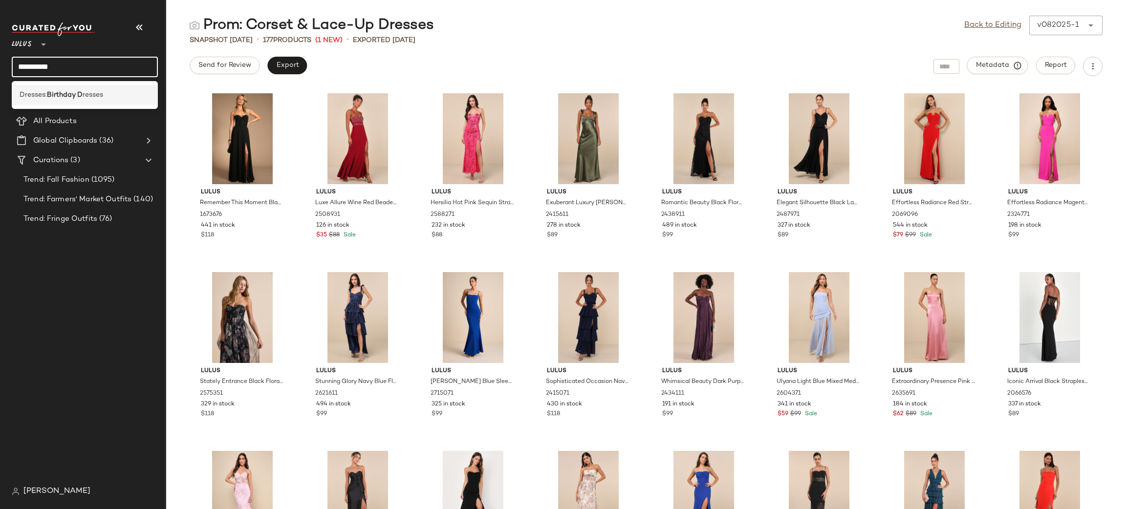
type input "**********"
click at [62, 95] on b "Birthday D" at bounding box center [65, 95] width 36 height 10
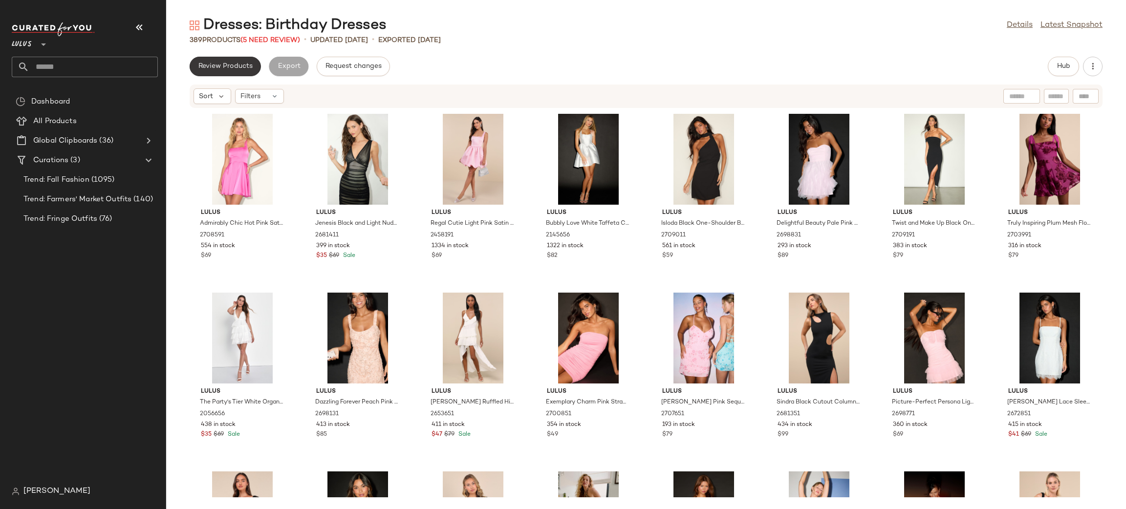
click at [236, 72] on button "Review Products" at bounding box center [225, 67] width 71 height 20
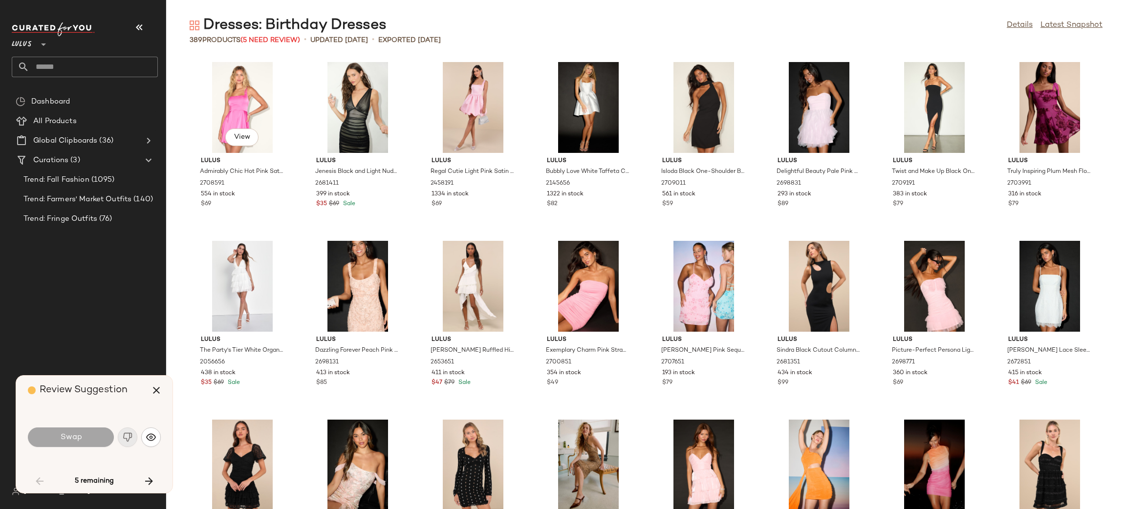
scroll to position [545, 0]
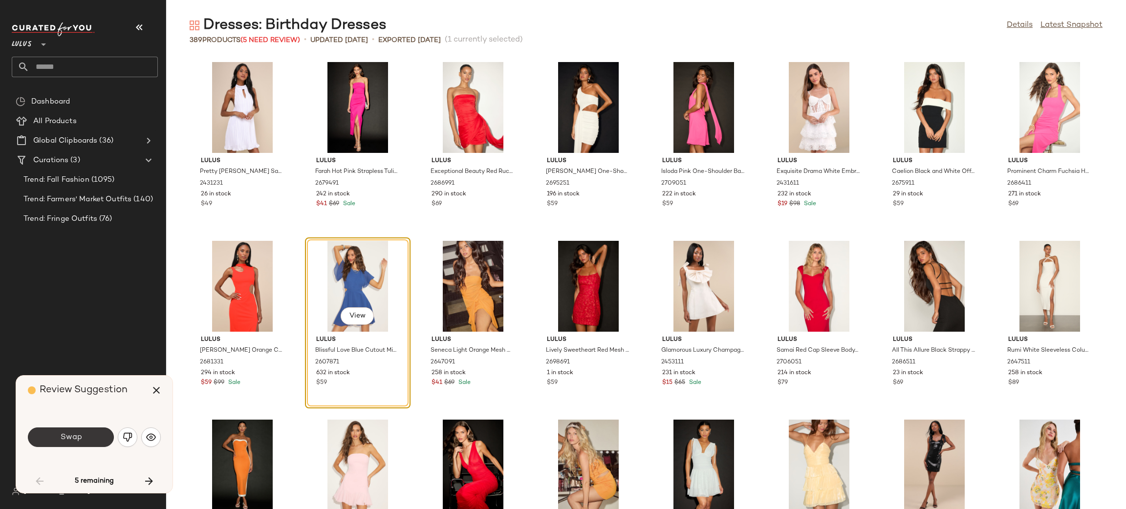
click at [88, 439] on button "Swap" at bounding box center [71, 438] width 86 height 20
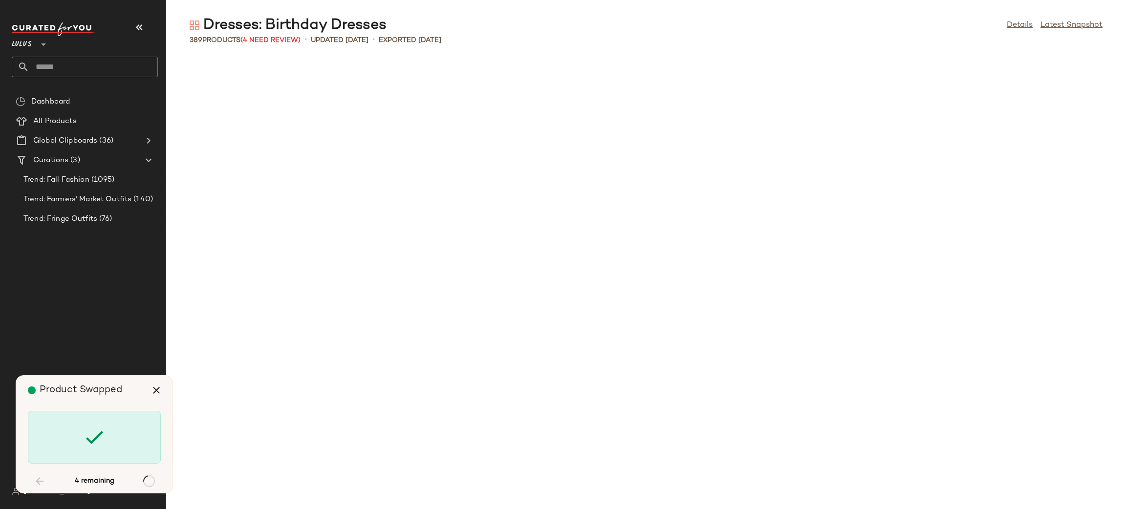
scroll to position [3220, 0]
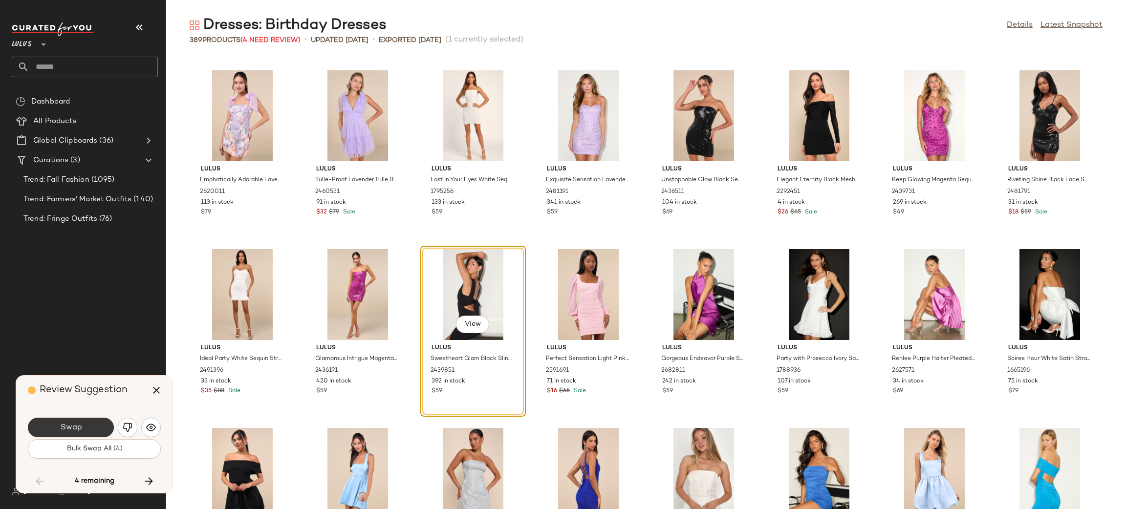
click at [76, 419] on button "Swap" at bounding box center [71, 428] width 86 height 20
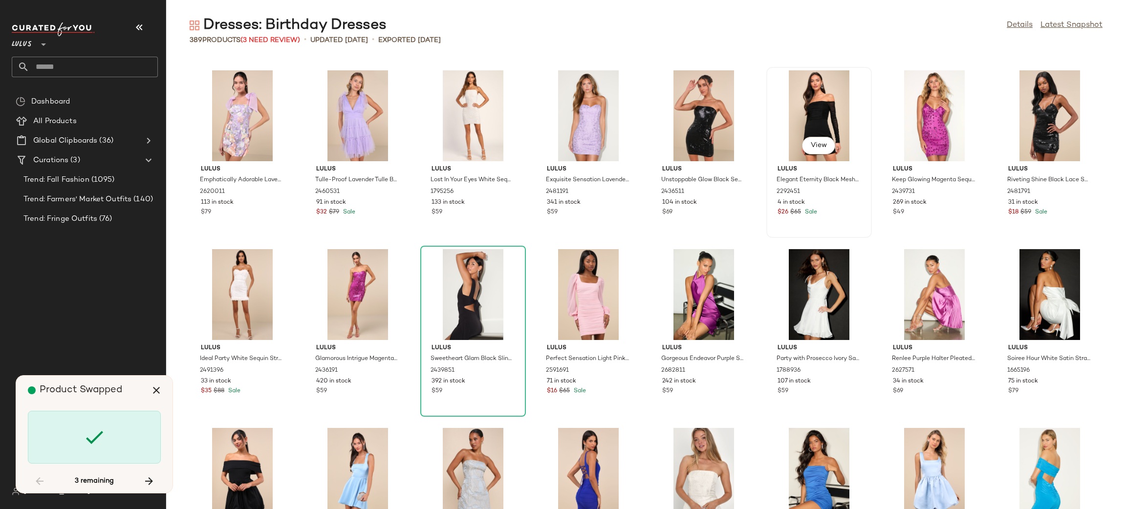
scroll to position [4294, 0]
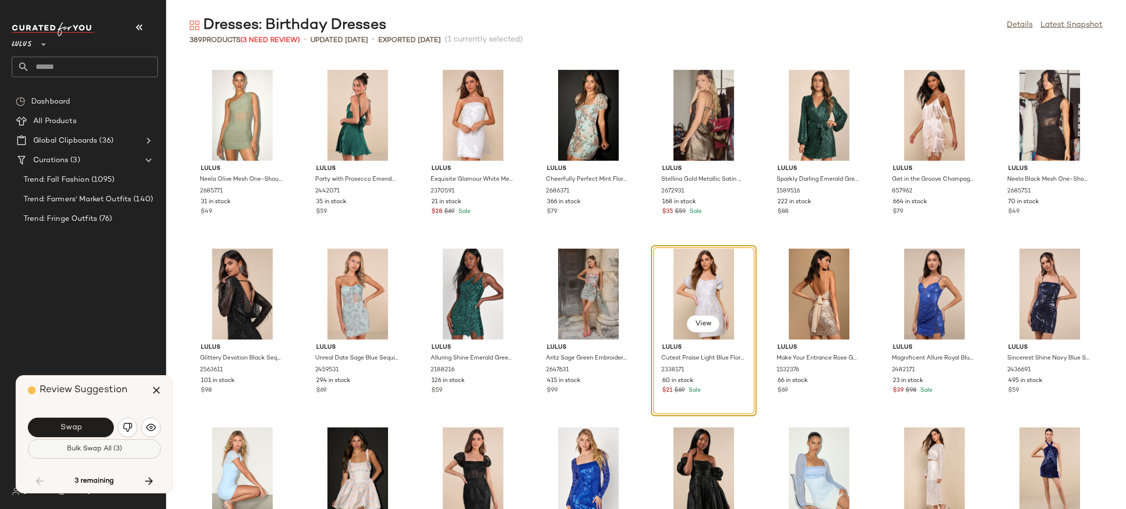
click at [98, 446] on span "Bulk Swap All (3)" at bounding box center [94, 449] width 56 height 8
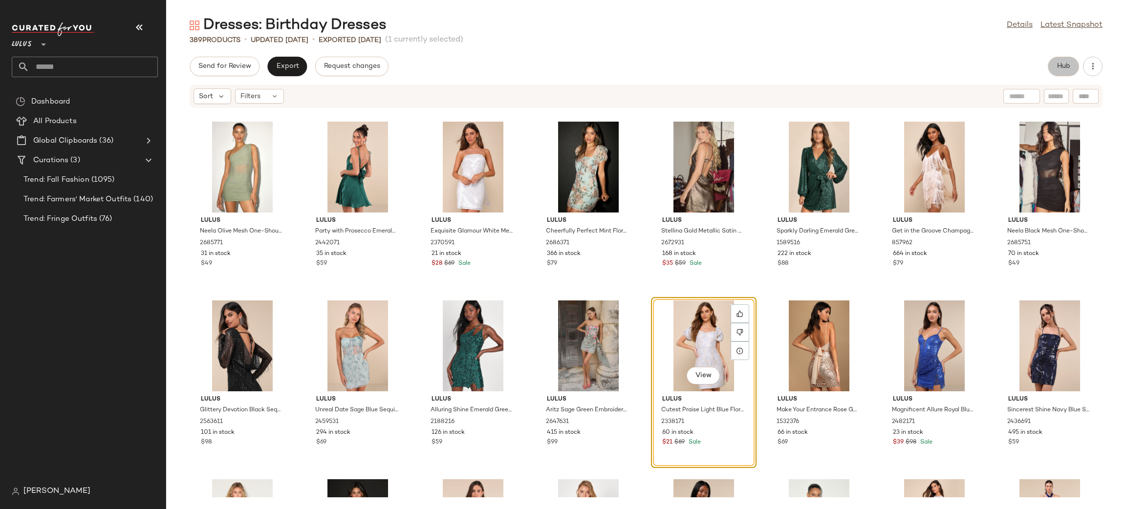
click at [1060, 63] on span "Hub" at bounding box center [1064, 67] width 14 height 8
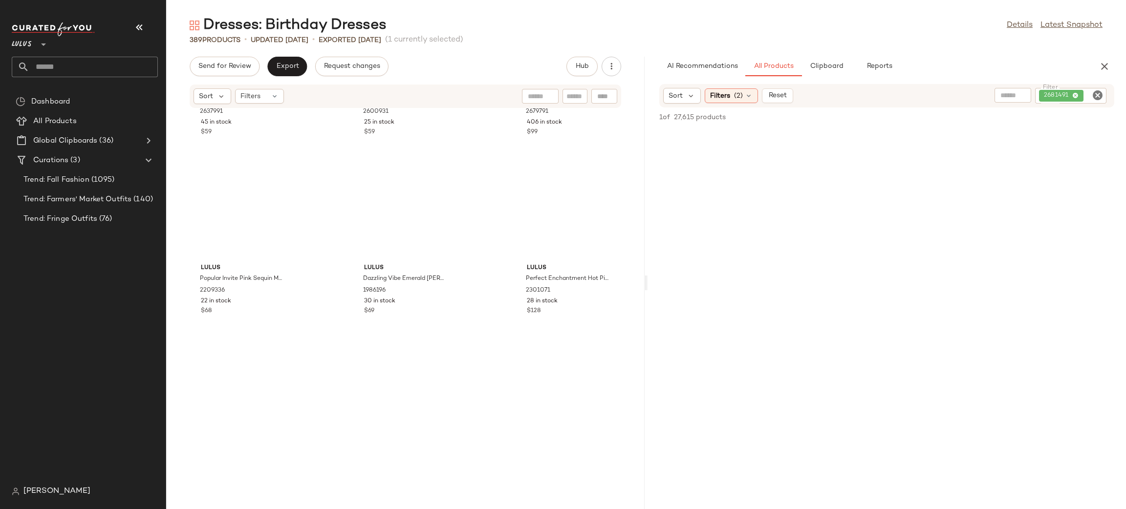
scroll to position [15043, 0]
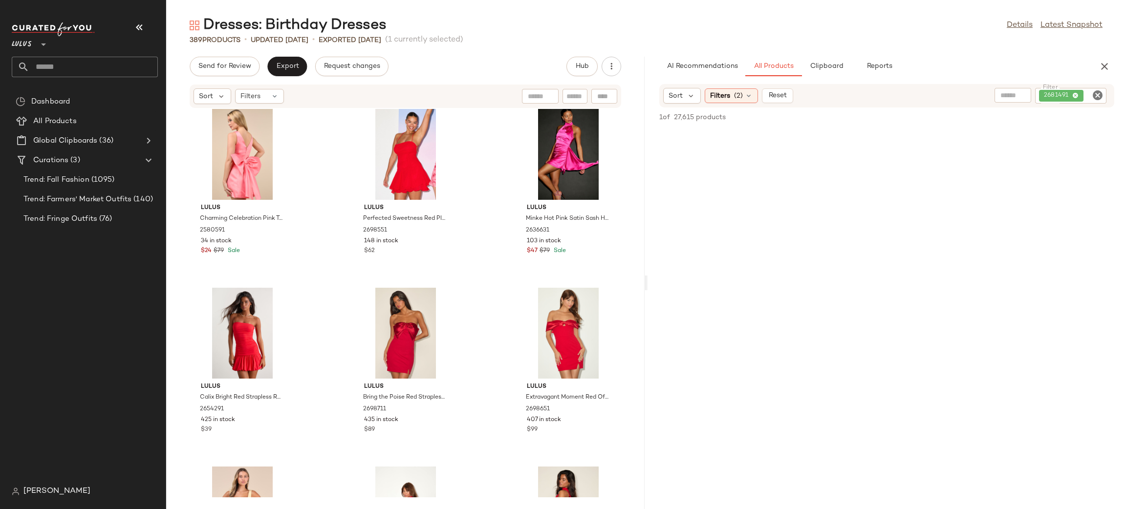
click at [1098, 100] on icon "Clear Filter" at bounding box center [1098, 95] width 12 height 12
click at [773, 94] on span "Reset" at bounding box center [777, 96] width 19 height 8
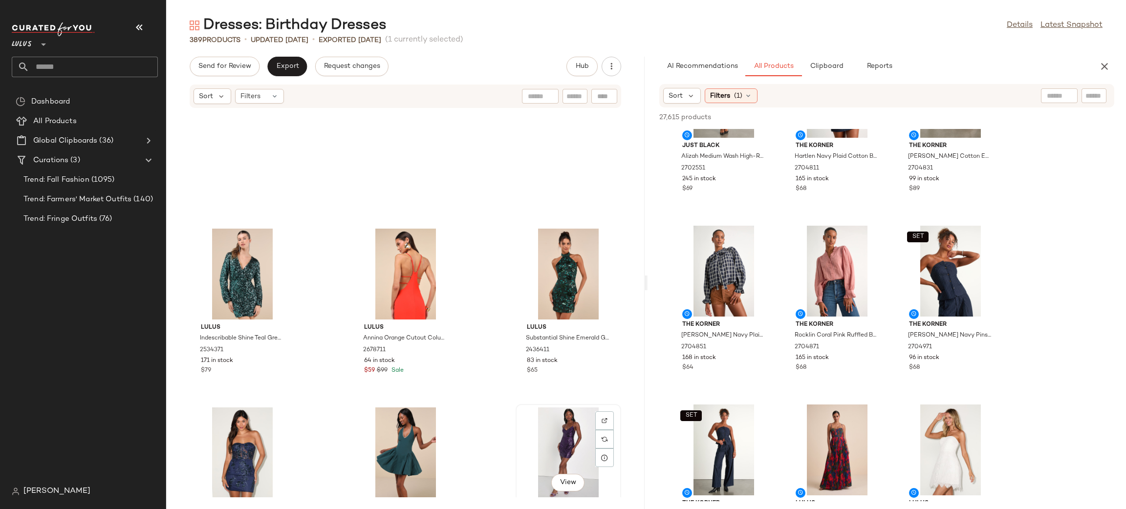
scroll to position [15701, 0]
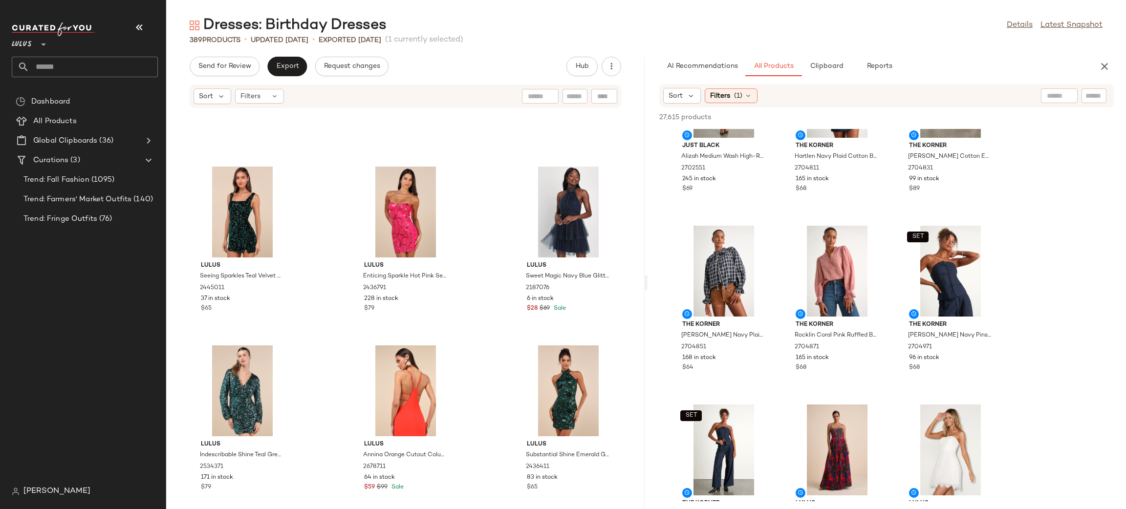
drag, startPoint x: 647, startPoint y: 284, endPoint x: 656, endPoint y: 285, distance: 8.8
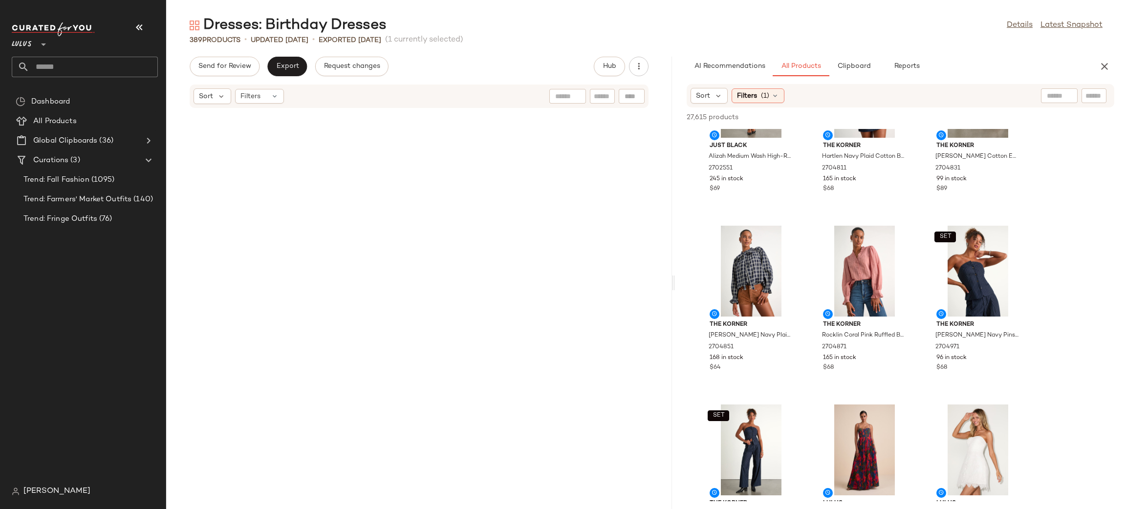
drag, startPoint x: 645, startPoint y: 282, endPoint x: 674, endPoint y: 275, distance: 30.1
click at [674, 275] on div "Dresses: Birthday Dresses Details Latest Snapshot 389 Products • updated Aug 22…" at bounding box center [646, 263] width 960 height 494
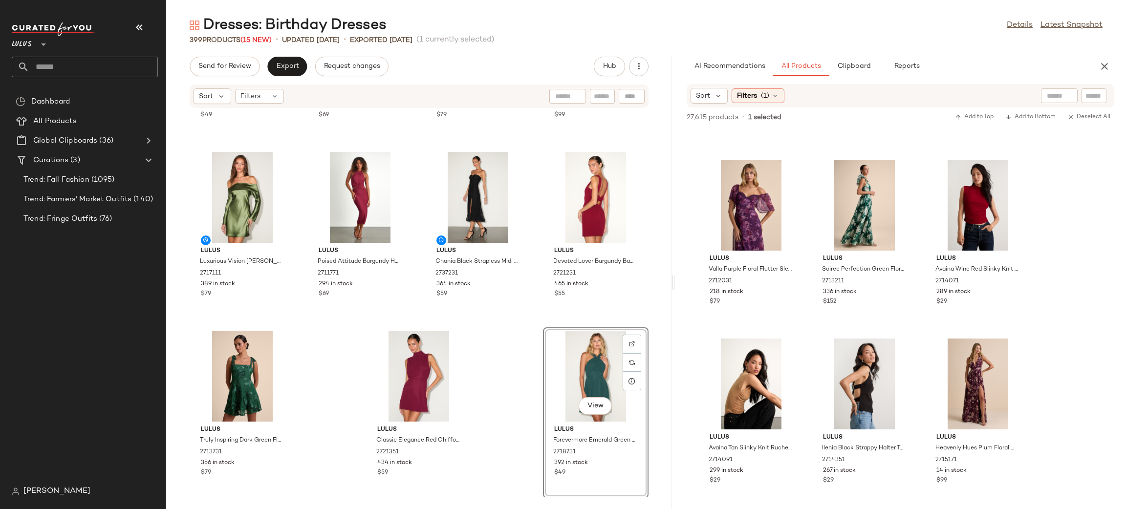
scroll to position [12072, 0]
click at [1103, 70] on icon "button" at bounding box center [1105, 67] width 12 height 12
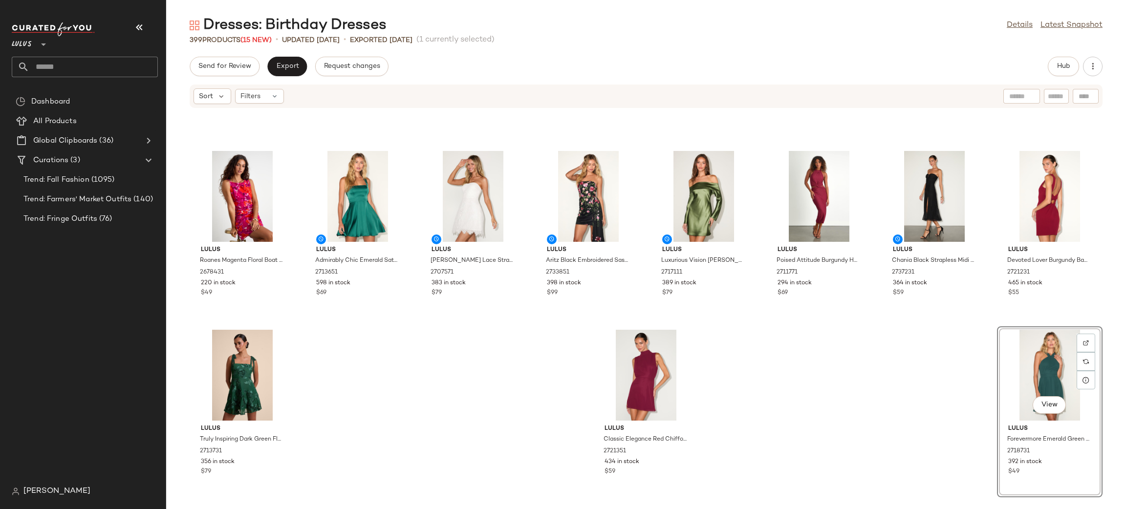
scroll to position [8558, 0]
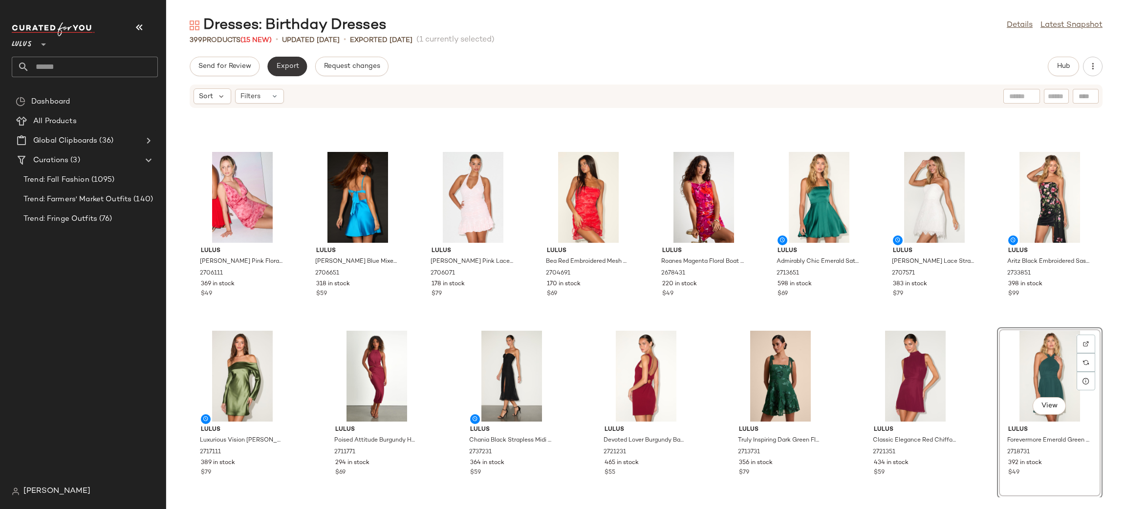
click at [283, 72] on button "Export" at bounding box center [287, 67] width 40 height 20
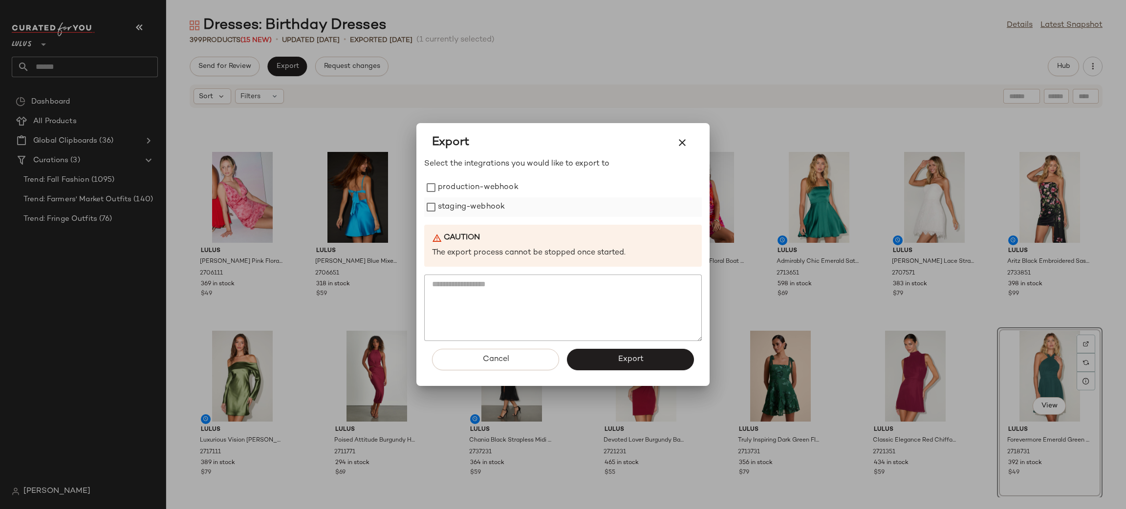
drag, startPoint x: 472, startPoint y: 184, endPoint x: 484, endPoint y: 214, distance: 31.8
click at [473, 185] on label "production-webhook" at bounding box center [478, 188] width 81 height 20
click at [484, 214] on label "staging-webhook" at bounding box center [471, 208] width 67 height 20
click at [682, 363] on button "Export" at bounding box center [630, 360] width 127 height 22
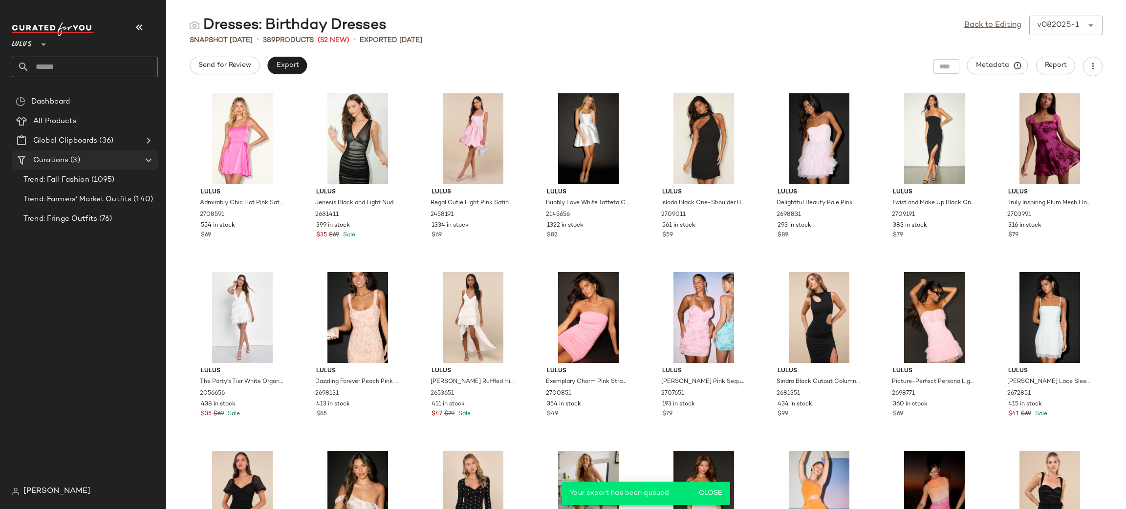
click at [116, 156] on div "Curations (3)" at bounding box center [85, 160] width 110 height 11
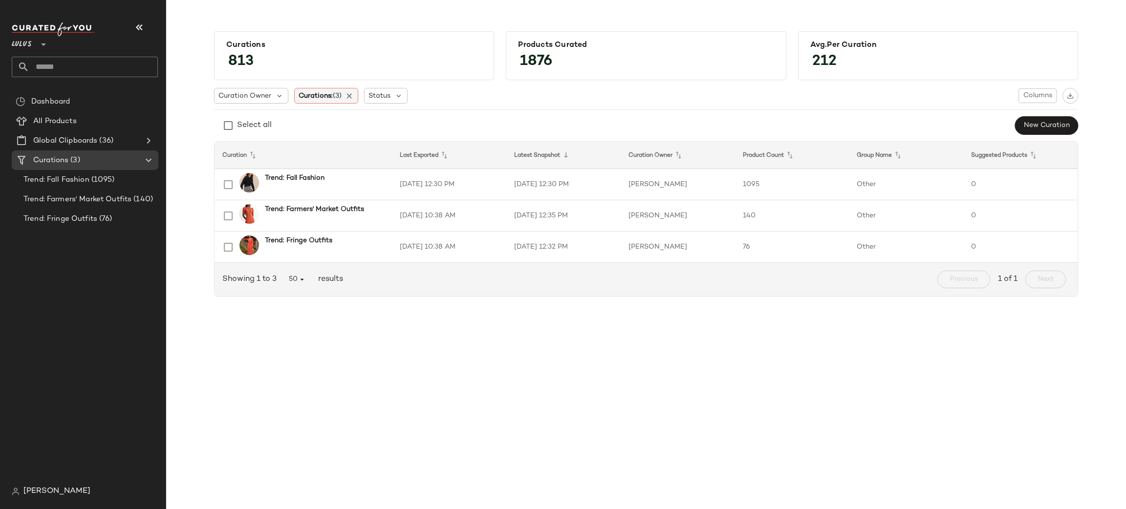
click at [321, 91] on span "Curations: (3)" at bounding box center [320, 96] width 43 height 10
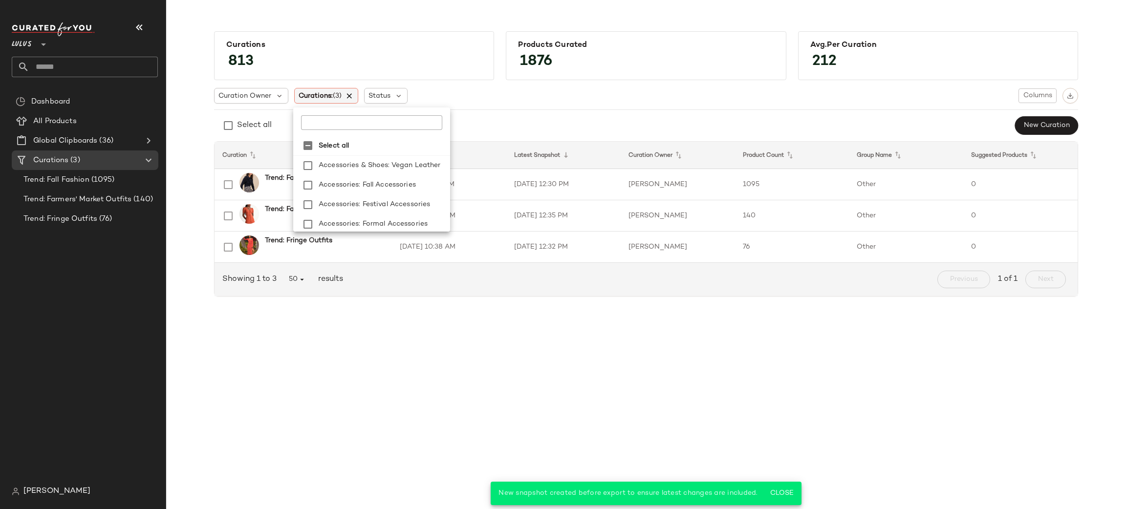
click at [349, 93] on icon at bounding box center [350, 95] width 9 height 9
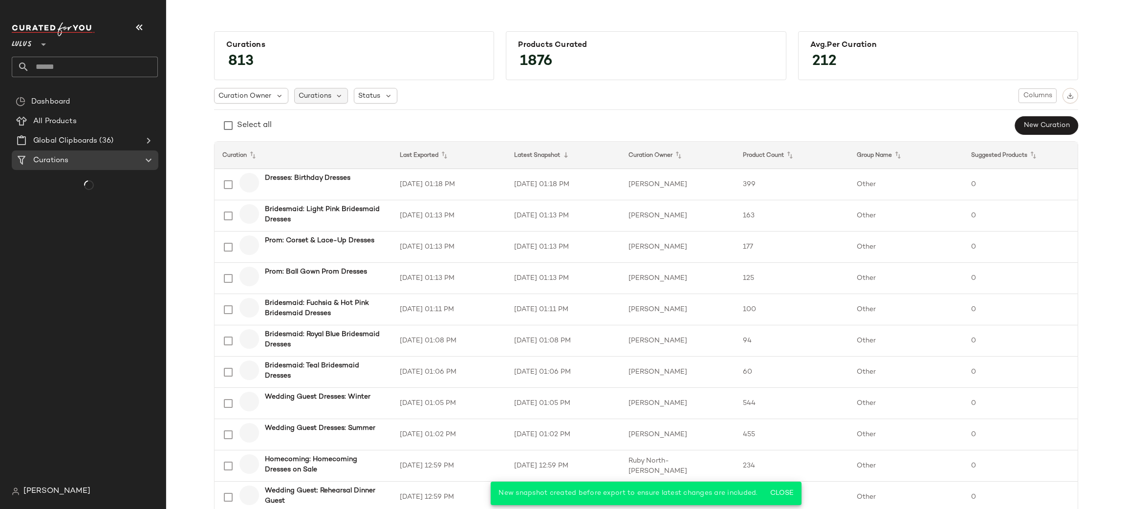
click at [302, 91] on span "Curations" at bounding box center [315, 96] width 33 height 10
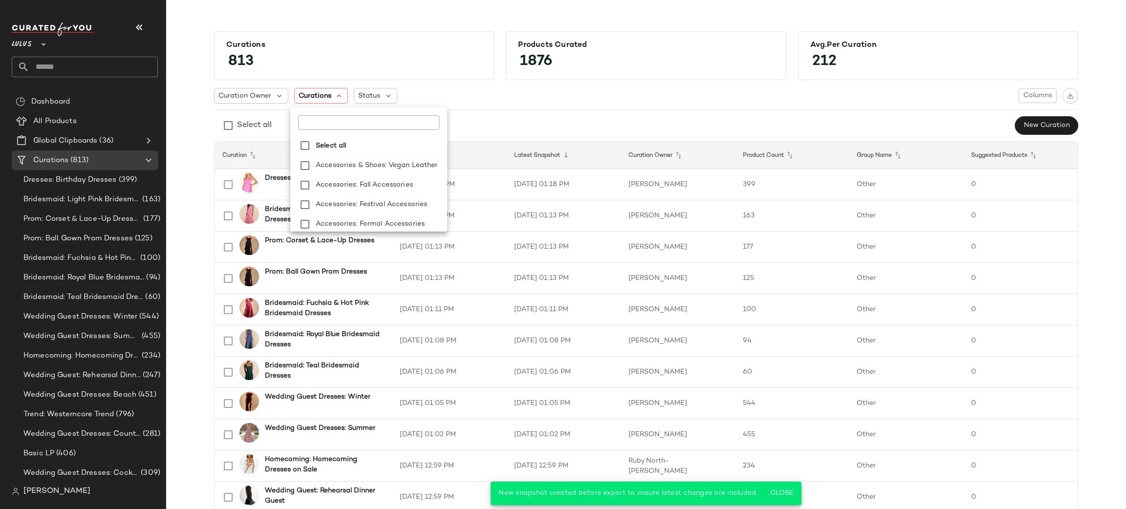
click at [332, 122] on input "text" at bounding box center [359, 122] width 122 height 15
type input "*****"
click at [375, 167] on span "etrical Dresses" at bounding box center [394, 166] width 50 height 20
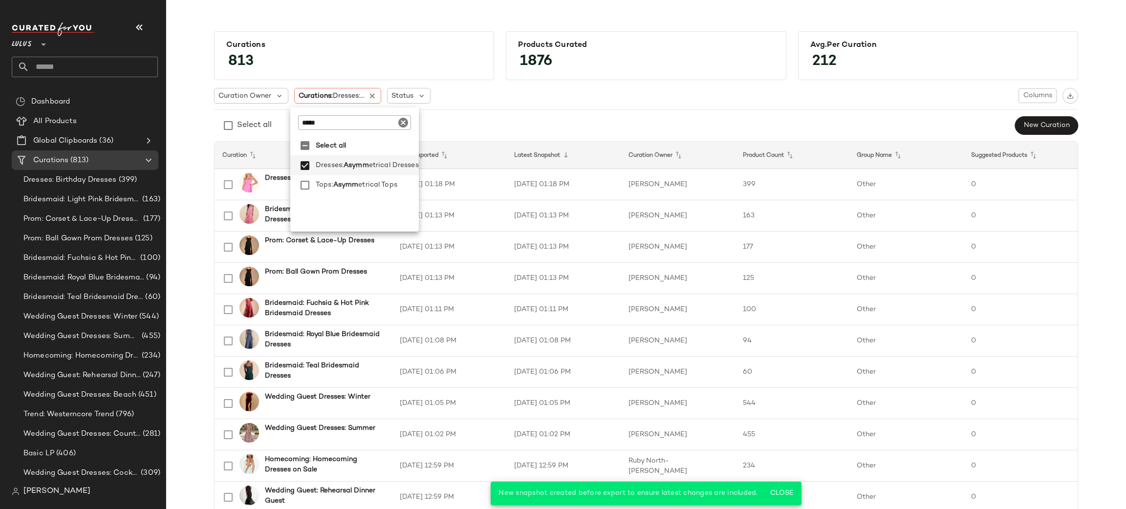
click at [717, 92] on div "Curation Owner Curations: Dresses:... Status Columns" at bounding box center [646, 96] width 864 height 16
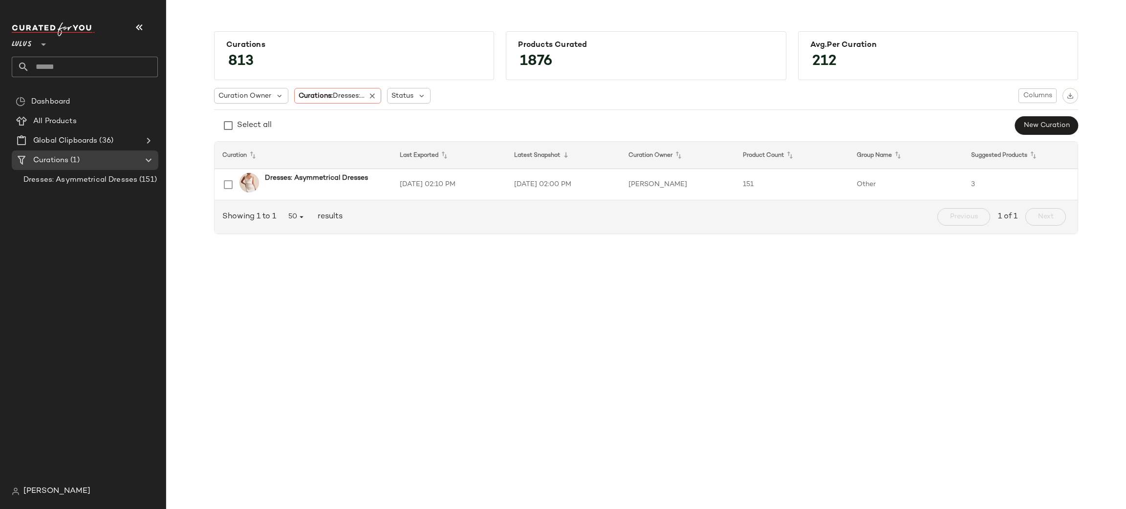
click at [860, 167] on th "Group Name" at bounding box center [906, 155] width 114 height 27
click at [864, 180] on td "Other" at bounding box center [906, 184] width 114 height 31
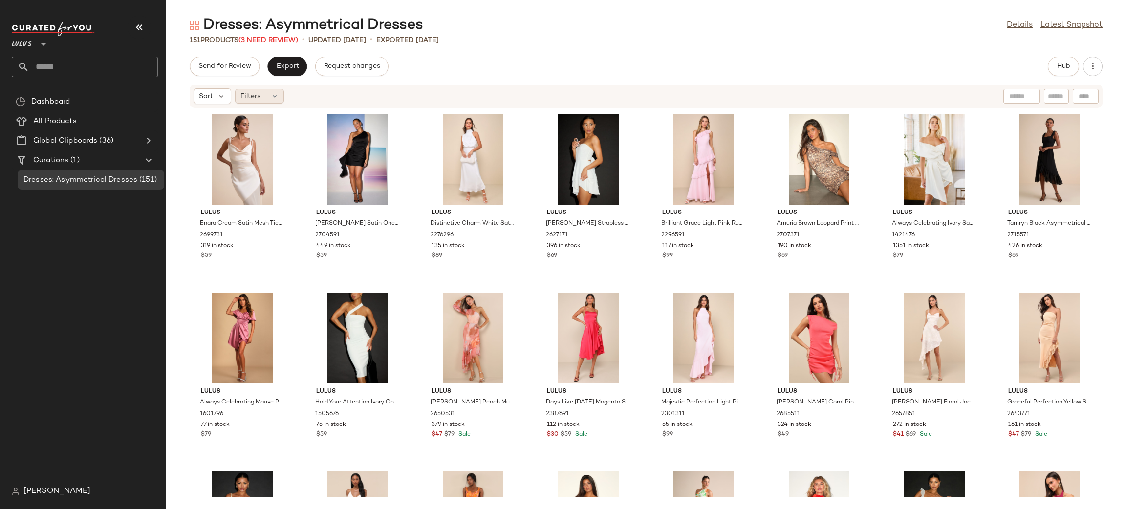
click at [276, 99] on icon at bounding box center [275, 96] width 8 height 8
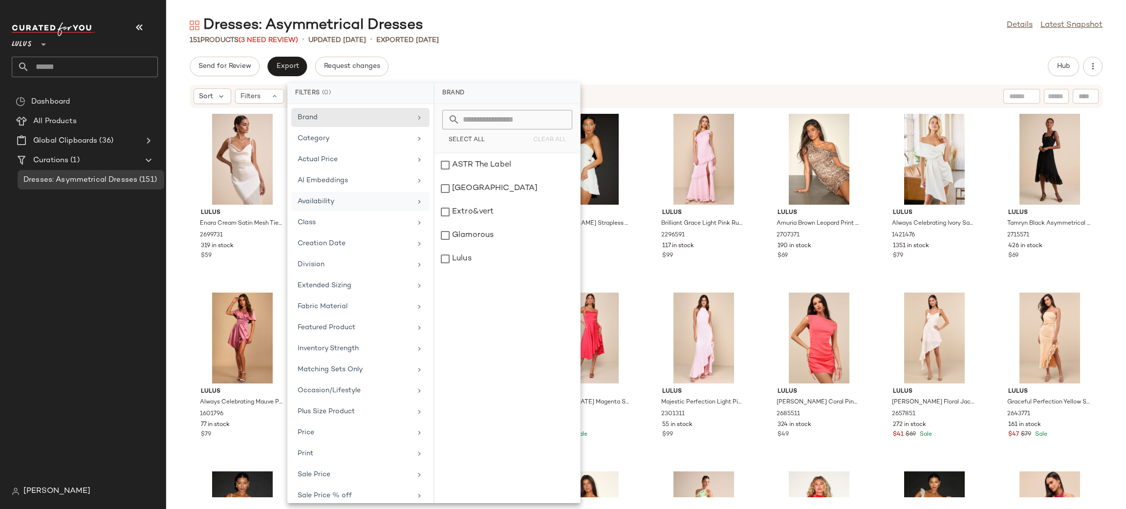
click at [341, 200] on div "Availability" at bounding box center [355, 202] width 114 height 10
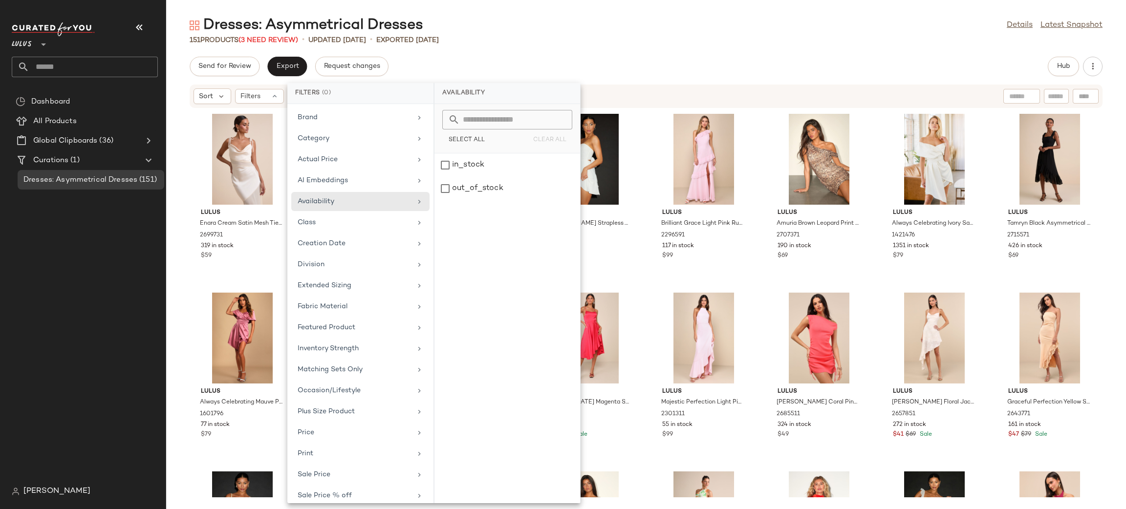
drag, startPoint x: 509, startPoint y: 191, endPoint x: 643, endPoint y: 120, distance: 151.1
click at [508, 190] on div "out_of_stock" at bounding box center [508, 188] width 146 height 23
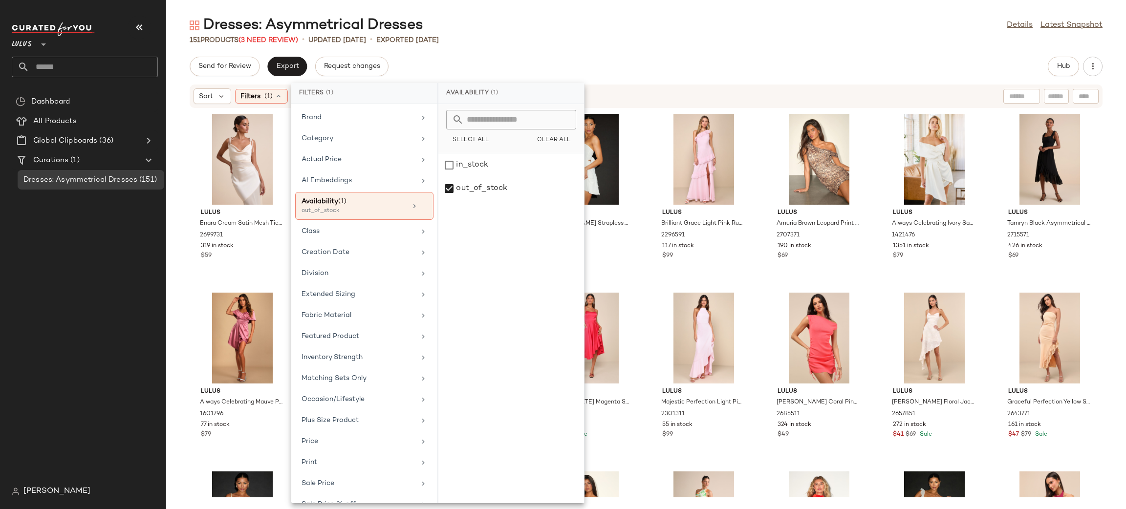
click at [734, 49] on div "Dresses: Asymmetrical Dresses Details Latest Snapshot 151 Products (3 Need Revi…" at bounding box center [646, 263] width 960 height 494
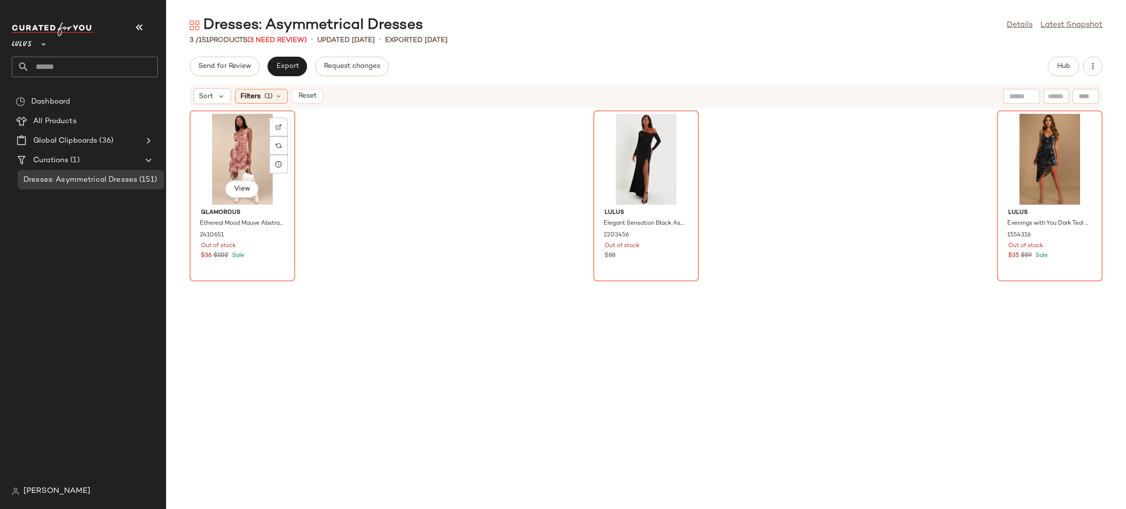
click at [248, 176] on div "View" at bounding box center [242, 159] width 99 height 91
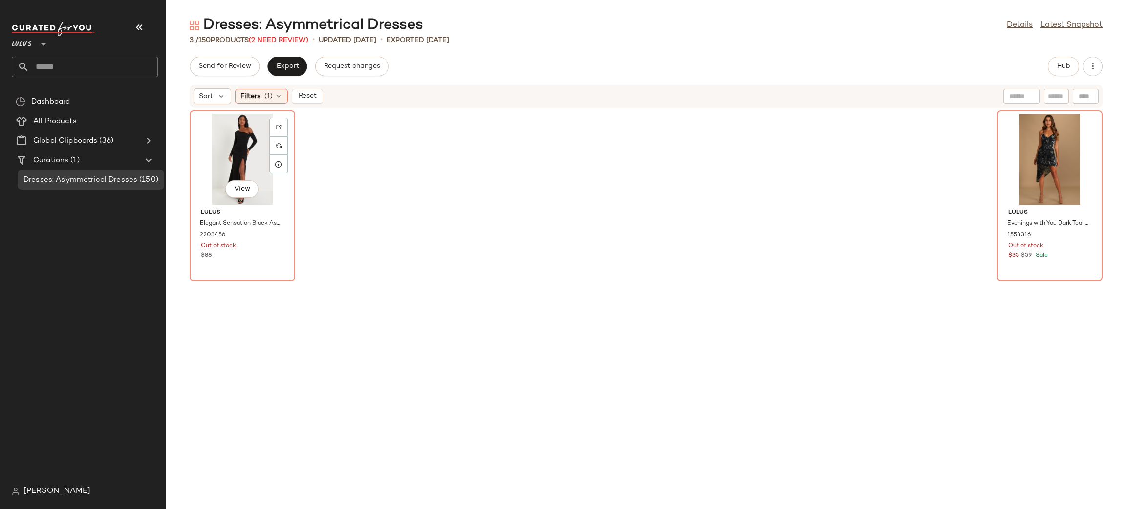
click at [248, 176] on div "View" at bounding box center [242, 159] width 99 height 91
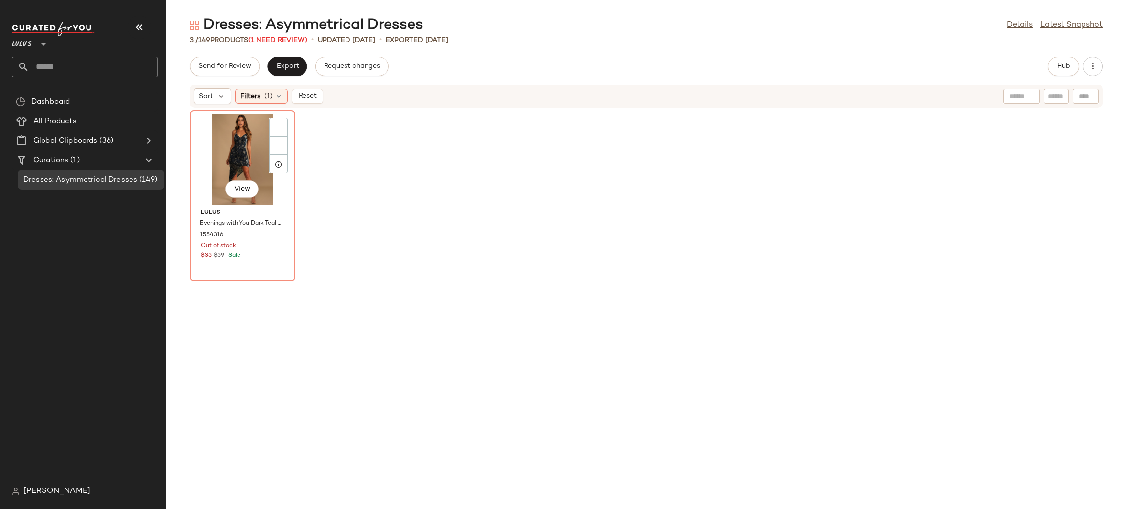
click at [248, 176] on div "View" at bounding box center [242, 159] width 99 height 91
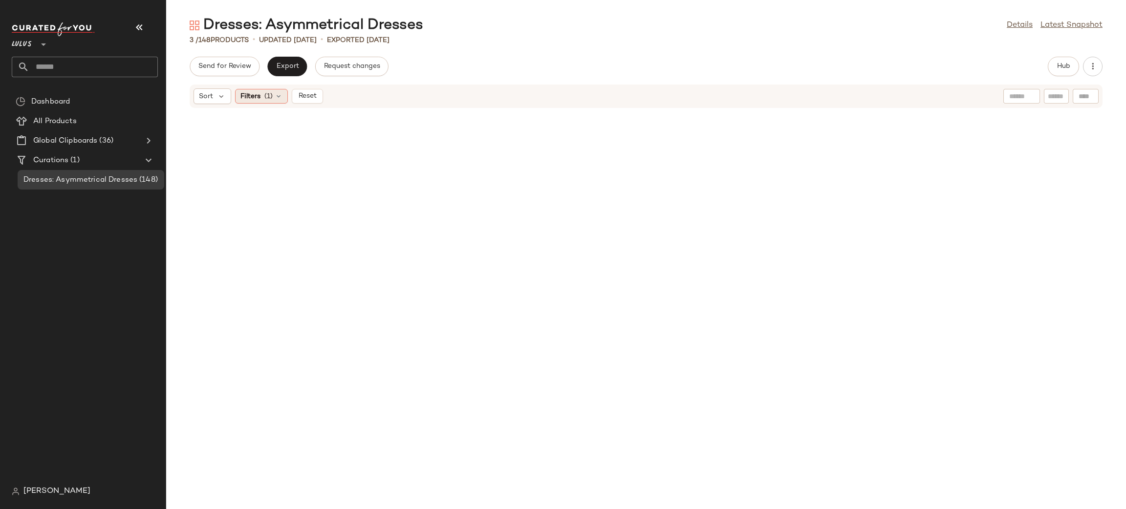
click at [282, 94] on div "Filters (1)" at bounding box center [261, 96] width 53 height 15
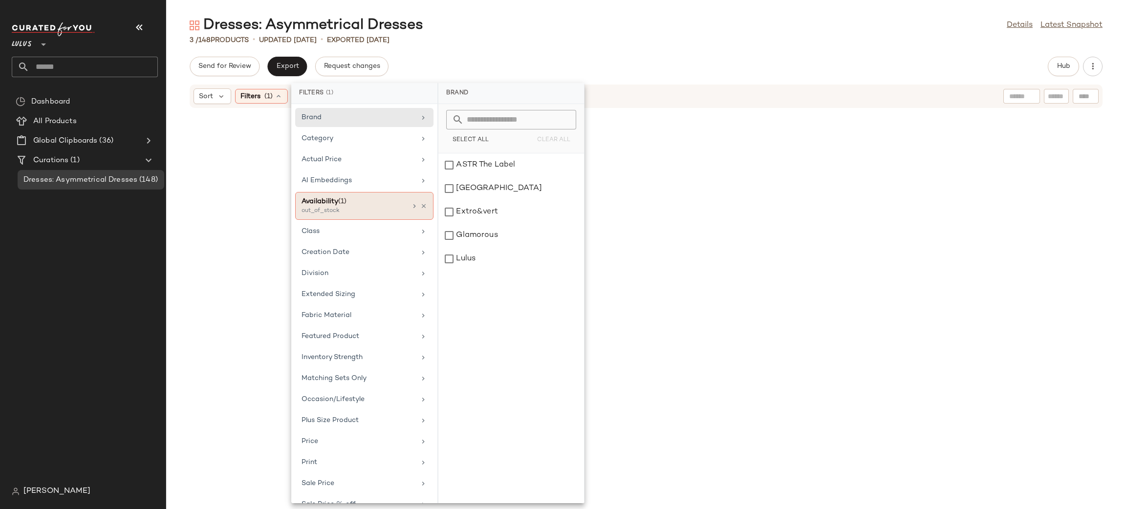
click at [424, 206] on div "Availability (1) out_of_stock" at bounding box center [364, 206] width 138 height 28
click at [420, 206] on icon at bounding box center [423, 206] width 7 height 7
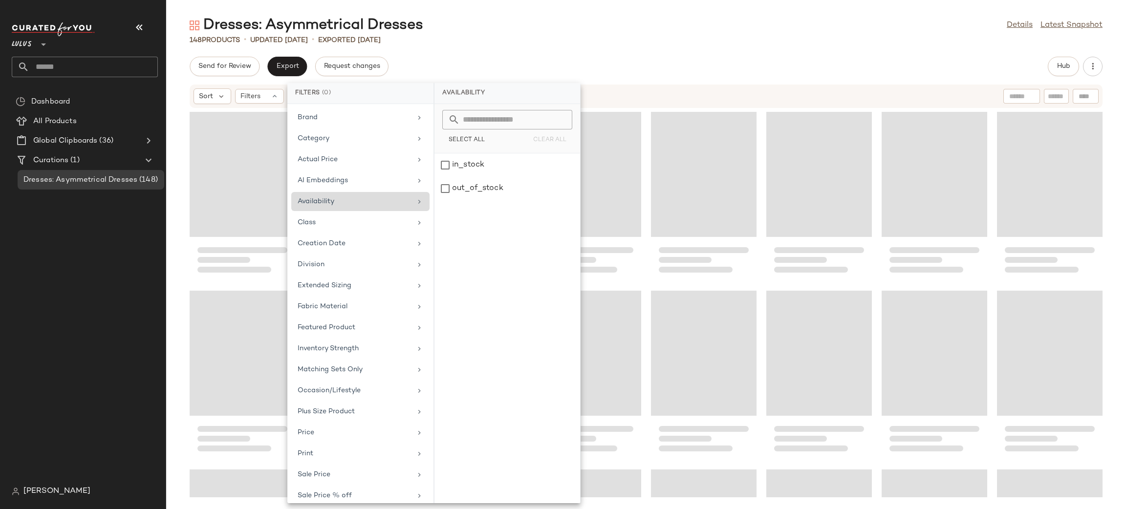
click at [639, 73] on div "Send for Review Export Request changes Hub" at bounding box center [646, 67] width 913 height 20
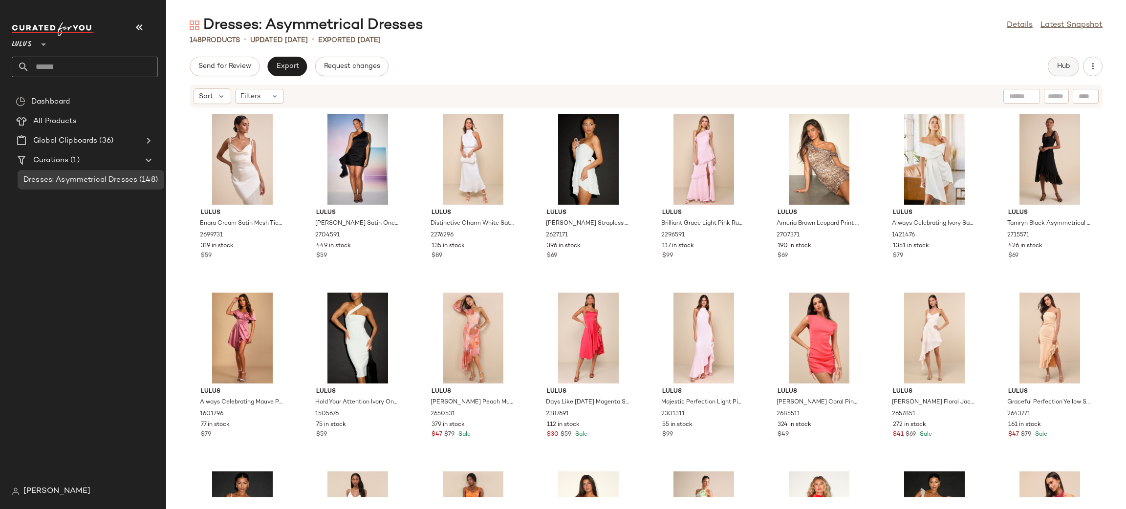
click at [1069, 66] on span "Hub" at bounding box center [1064, 67] width 14 height 8
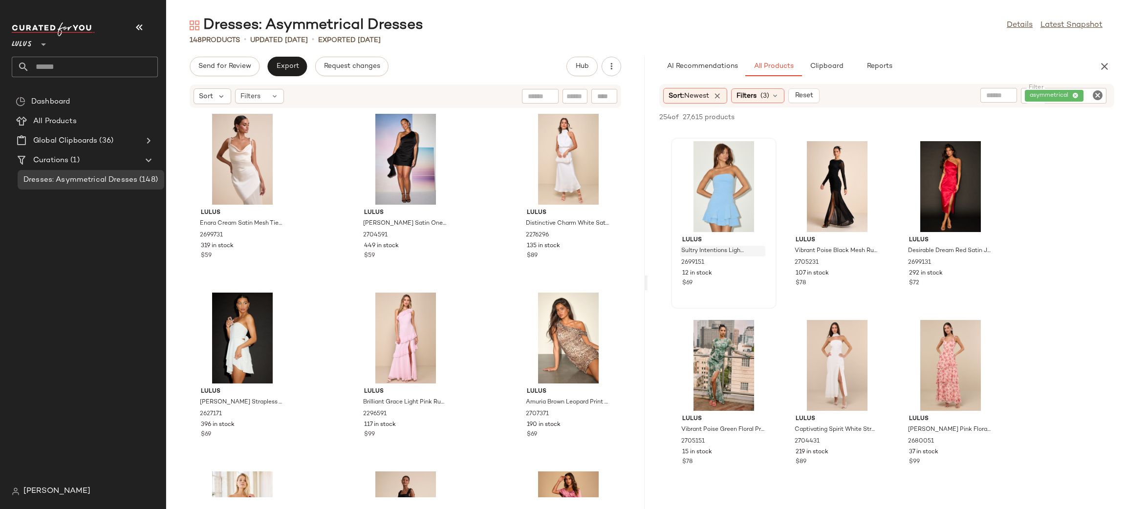
scroll to position [554, 0]
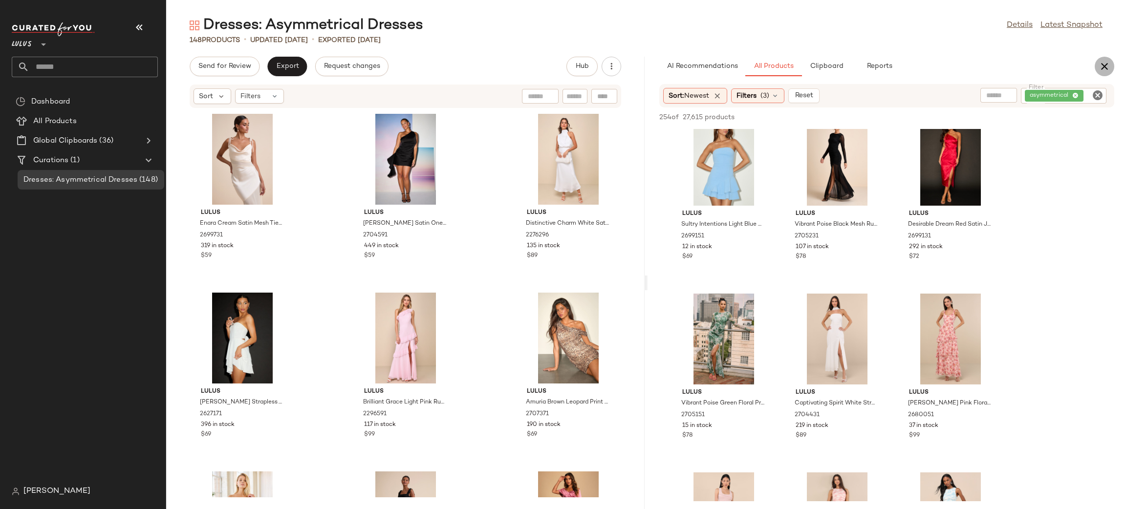
click at [1110, 61] on icon "button" at bounding box center [1105, 67] width 12 height 12
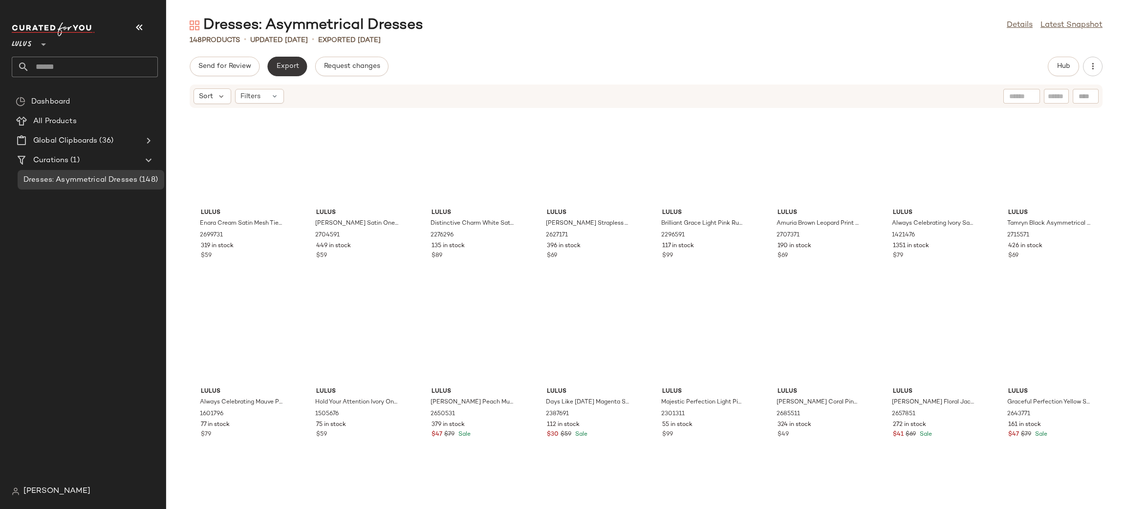
click at [302, 67] on button "Export" at bounding box center [287, 67] width 40 height 20
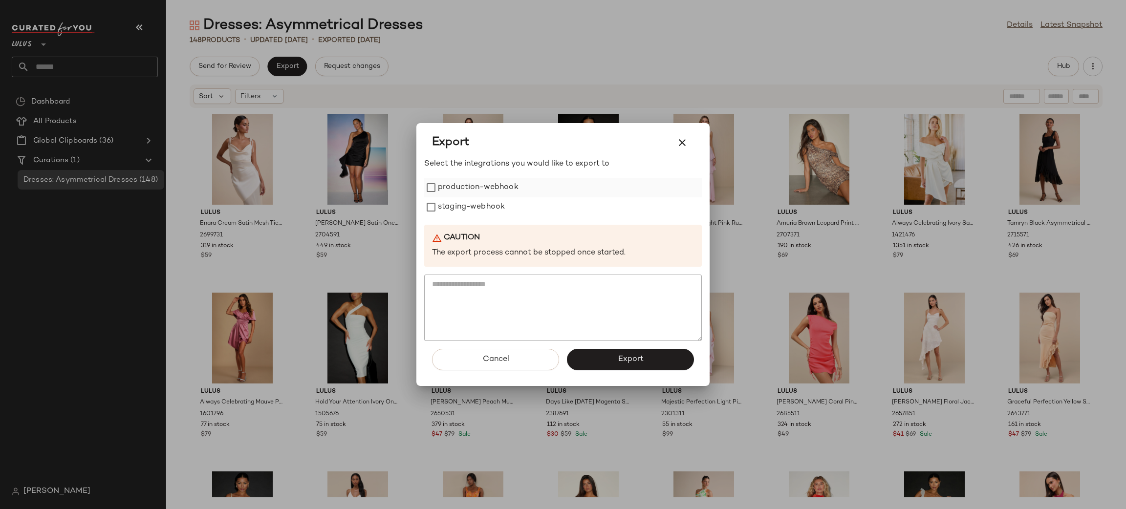
click at [461, 192] on label "production-webhook" at bounding box center [478, 188] width 81 height 20
click at [464, 202] on label "staging-webhook" at bounding box center [471, 208] width 67 height 20
click at [590, 356] on button "Export" at bounding box center [630, 360] width 127 height 22
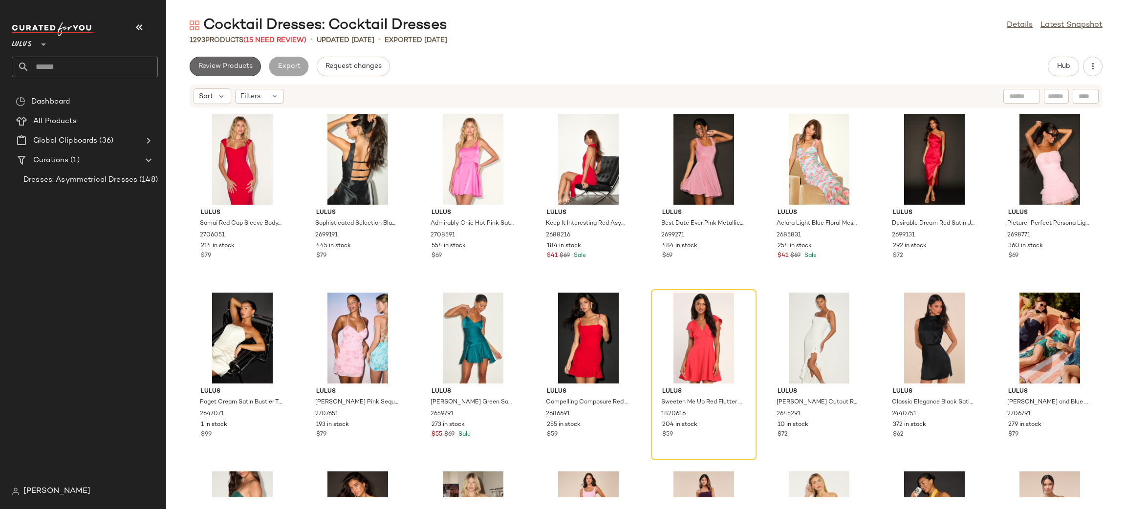
click at [220, 67] on span "Review Products" at bounding box center [225, 67] width 55 height 8
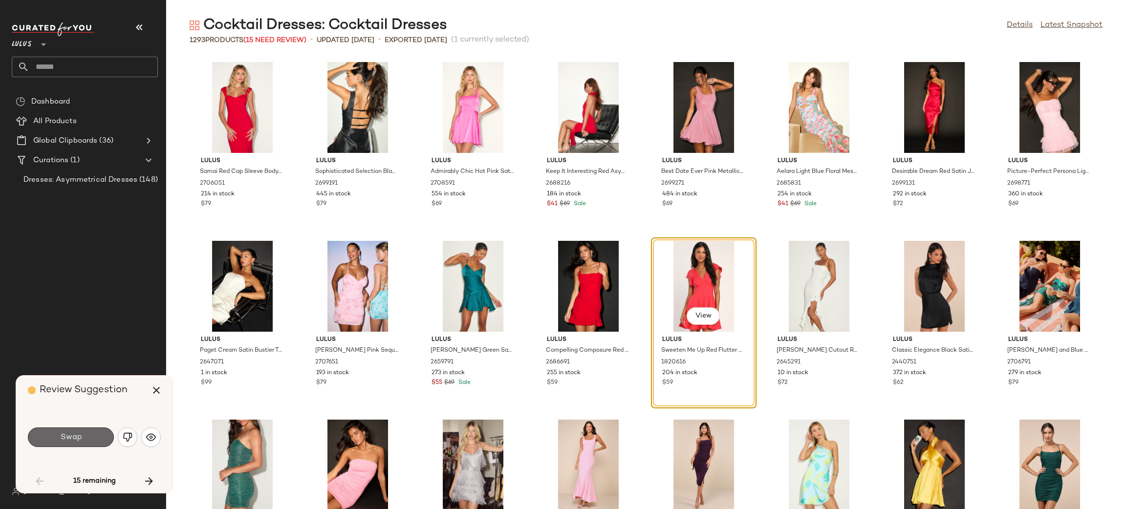
click at [96, 441] on button "Swap" at bounding box center [71, 438] width 86 height 20
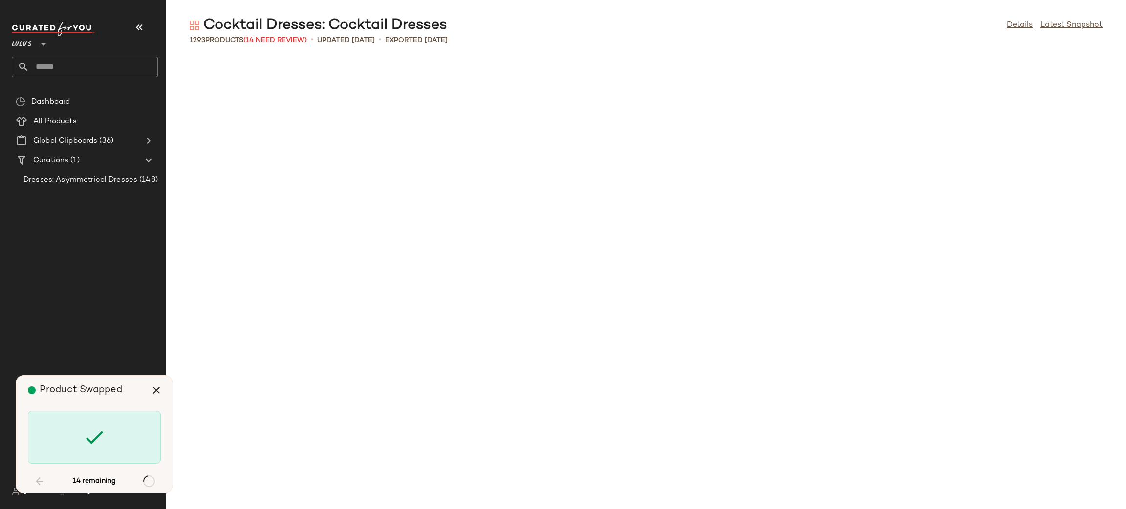
scroll to position [2147, 0]
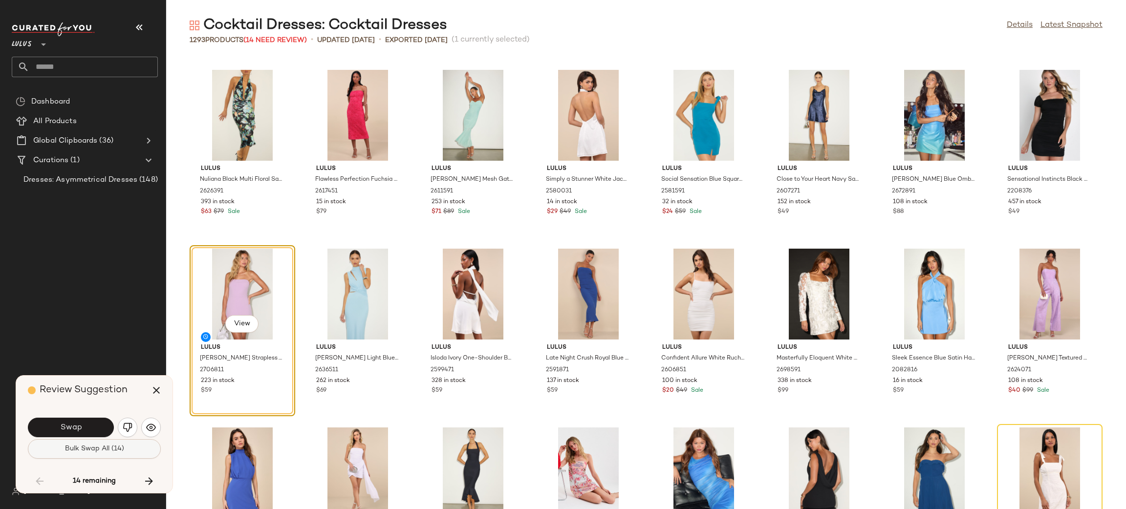
click at [72, 449] on span "Bulk Swap All (14)" at bounding box center [95, 449] width 60 height 8
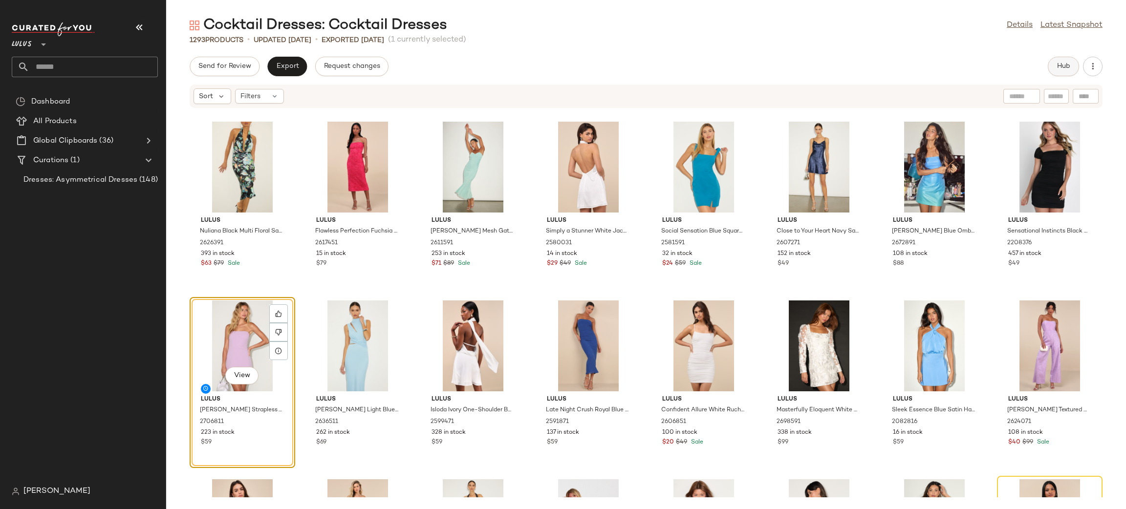
click at [1064, 63] on span "Hub" at bounding box center [1064, 67] width 14 height 8
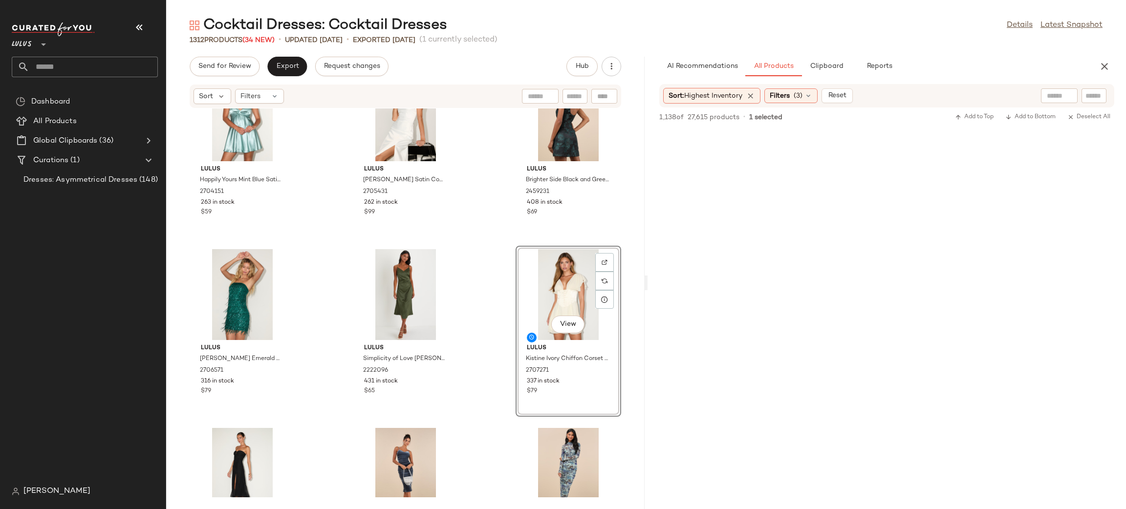
click at [1115, 65] on div "AI Recommendations All Products Clipboard Reports" at bounding box center [887, 67] width 479 height 20
click at [1105, 66] on icon "button" at bounding box center [1105, 67] width 12 height 12
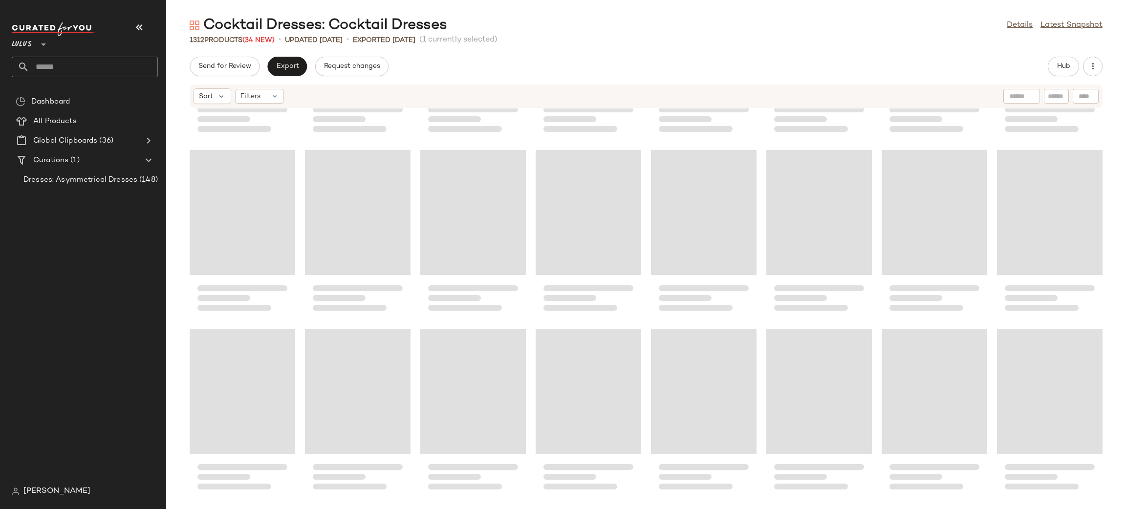
scroll to position [27565, 0]
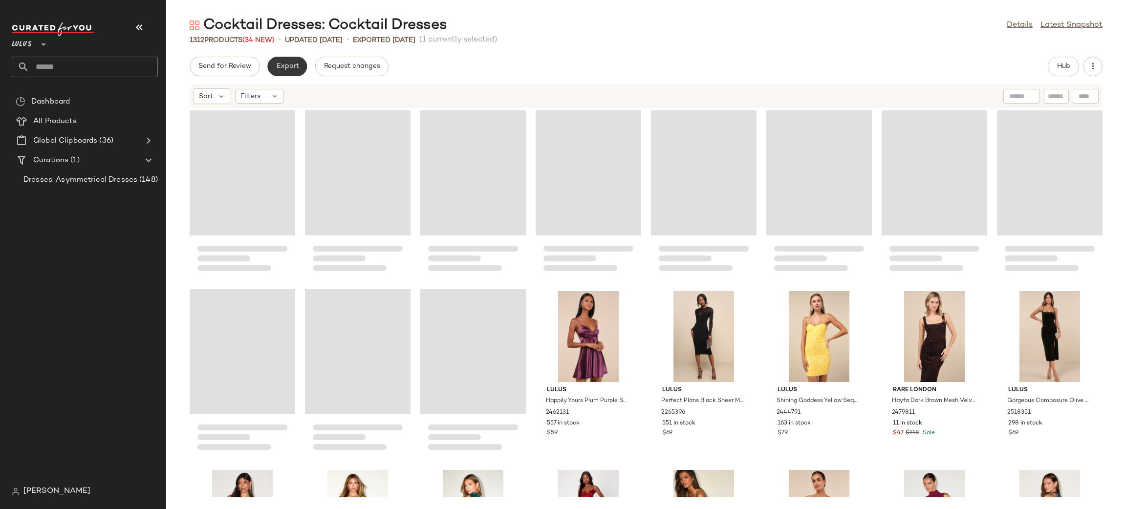
click at [284, 65] on span "Export" at bounding box center [287, 67] width 23 height 8
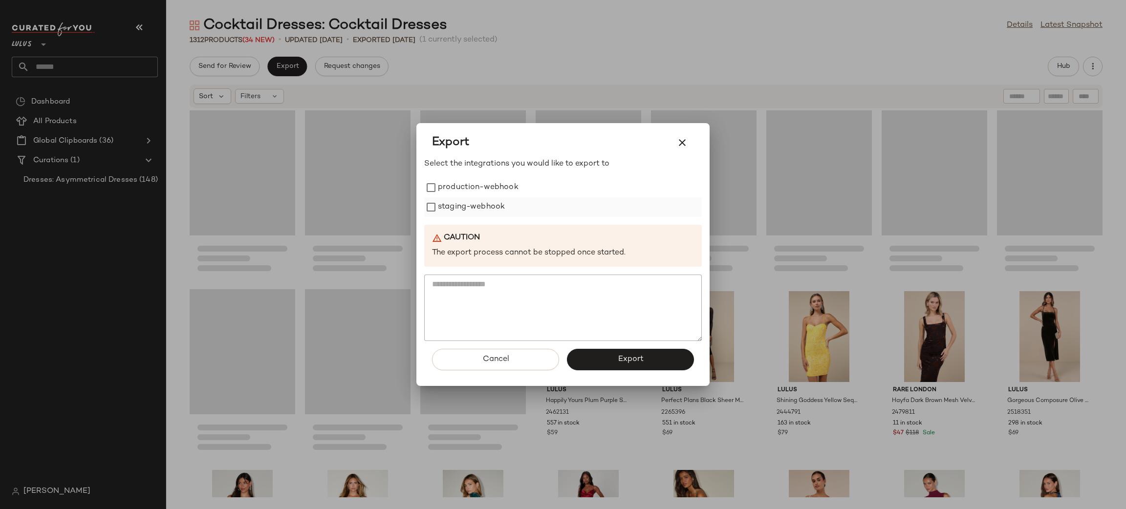
drag, startPoint x: 460, startPoint y: 192, endPoint x: 465, endPoint y: 204, distance: 13.4
click at [460, 192] on label "production-webhook" at bounding box center [478, 188] width 81 height 20
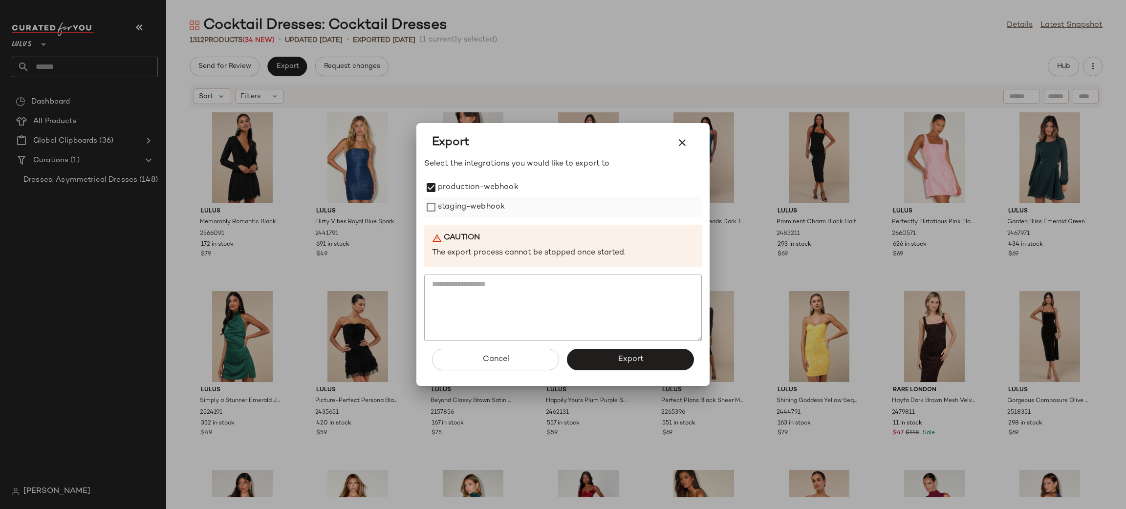
click at [465, 204] on label "staging-webhook" at bounding box center [471, 208] width 67 height 20
click at [620, 364] on span "Export" at bounding box center [630, 359] width 26 height 9
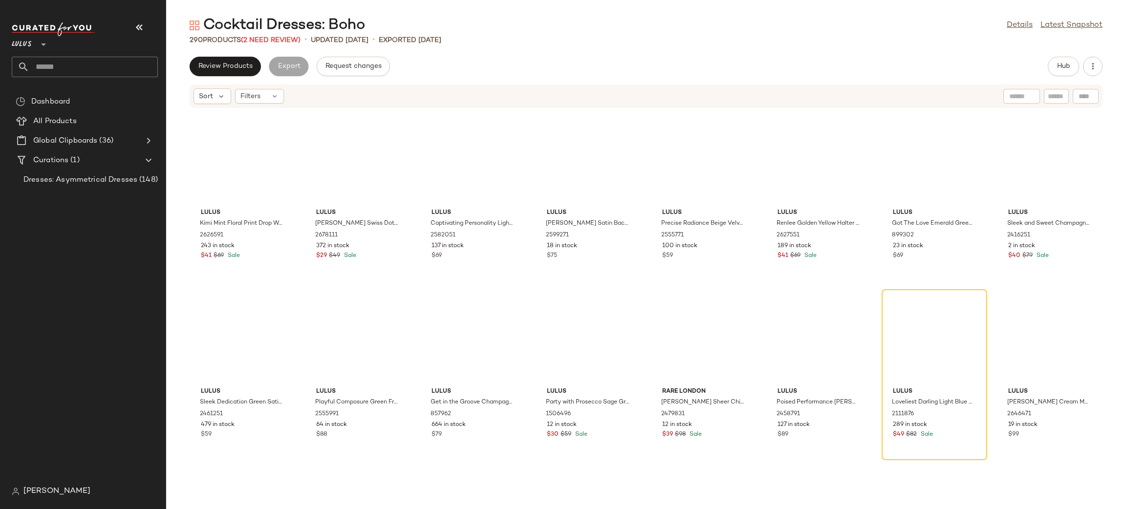
click at [222, 70] on button "Review Products" at bounding box center [225, 67] width 71 height 20
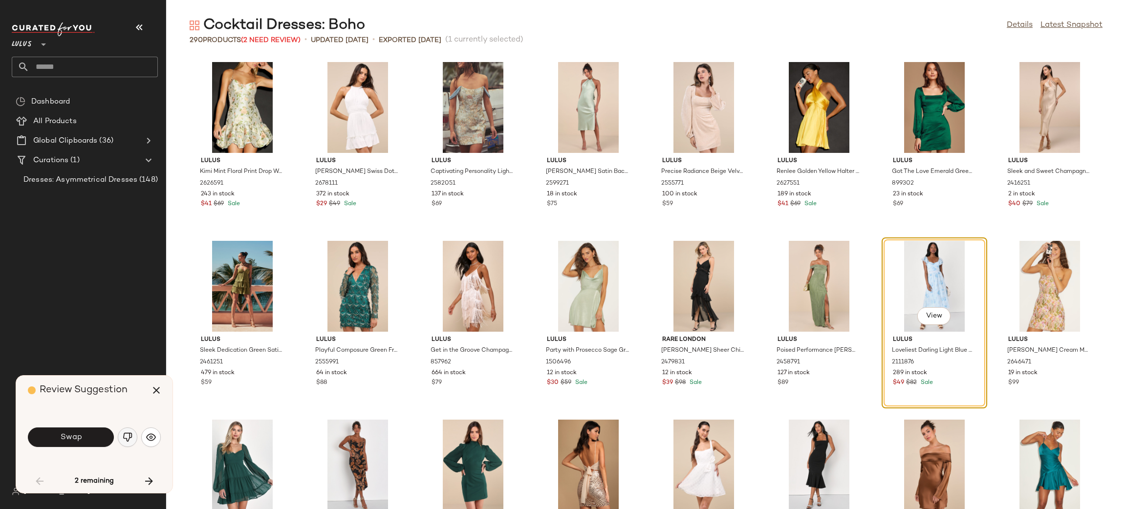
click at [133, 437] on button "button" at bounding box center [128, 438] width 20 height 20
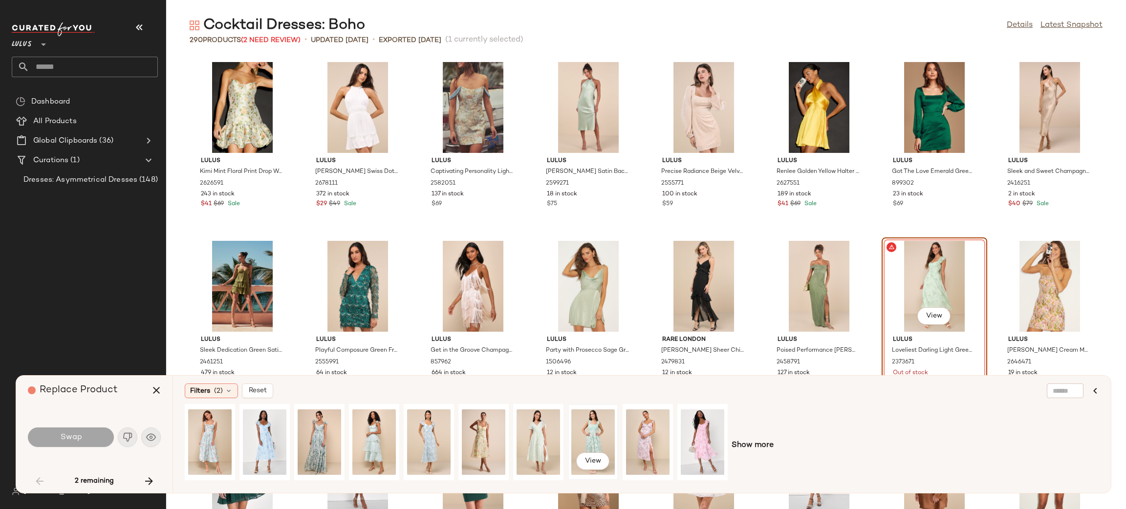
click at [584, 445] on div "View" at bounding box center [594, 442] width 44 height 69
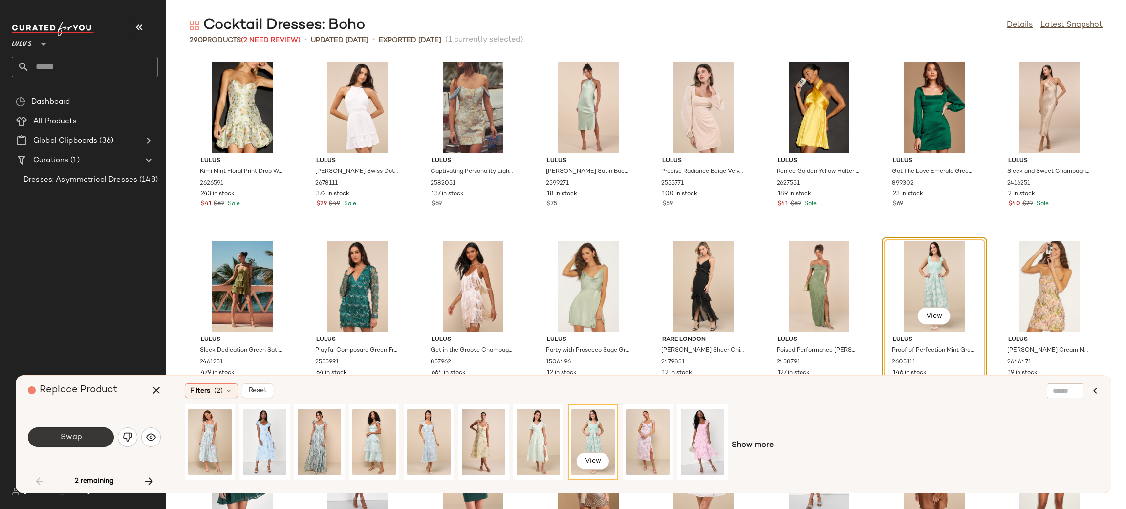
click at [38, 435] on button "Swap" at bounding box center [71, 438] width 86 height 20
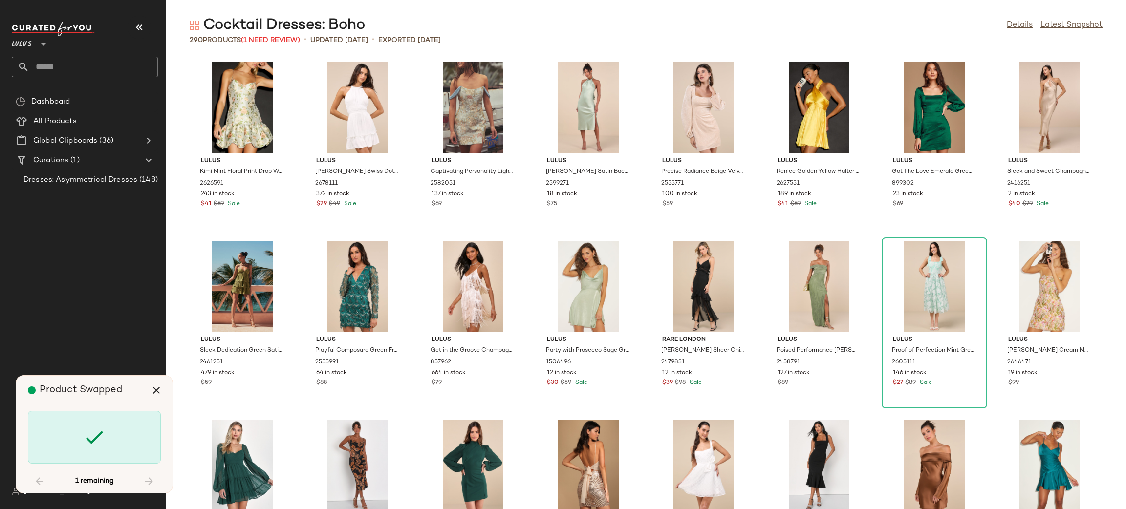
scroll to position [4831, 0]
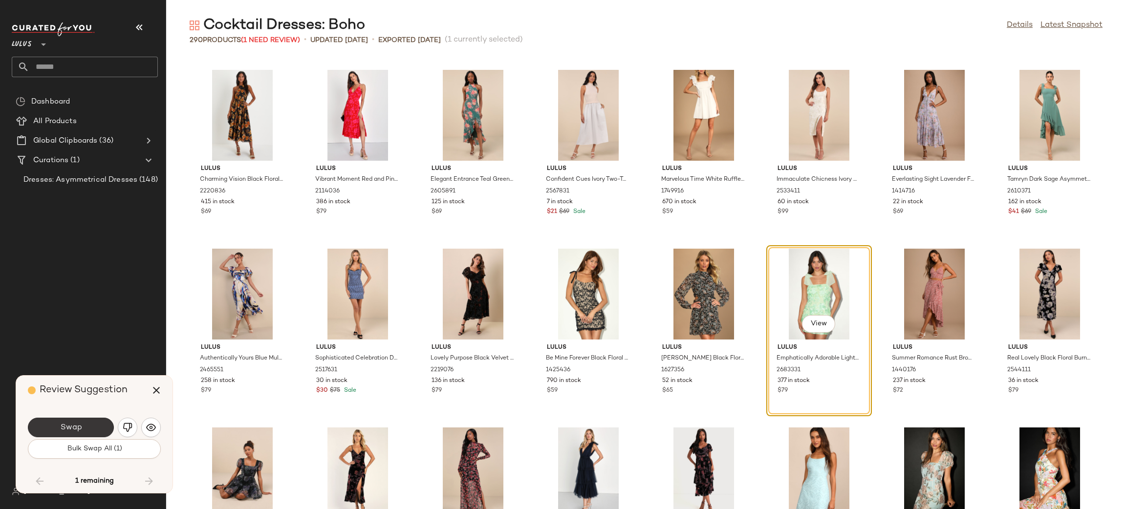
click at [94, 427] on button "Swap" at bounding box center [71, 428] width 86 height 20
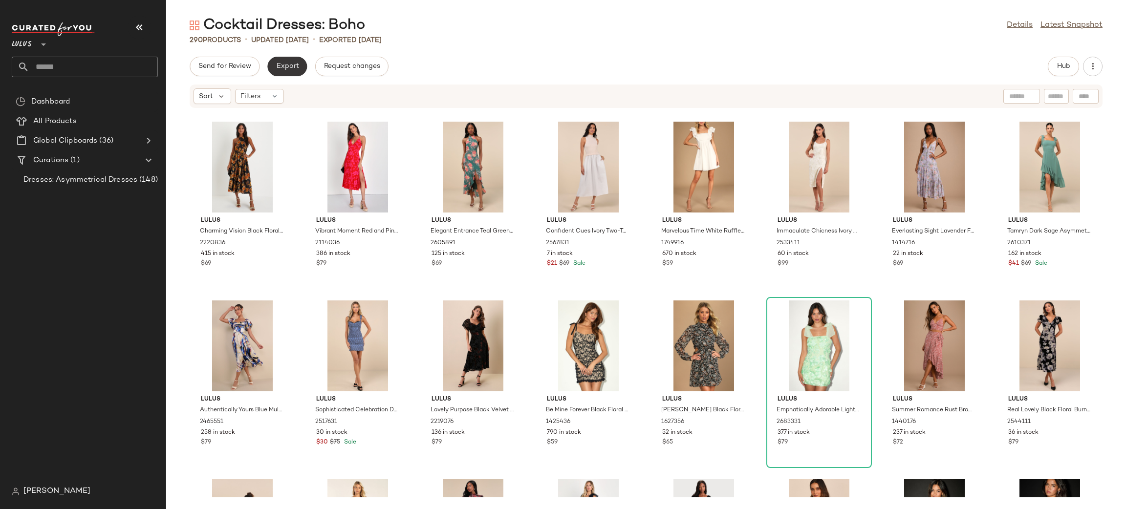
click at [290, 59] on button "Export" at bounding box center [287, 67] width 40 height 20
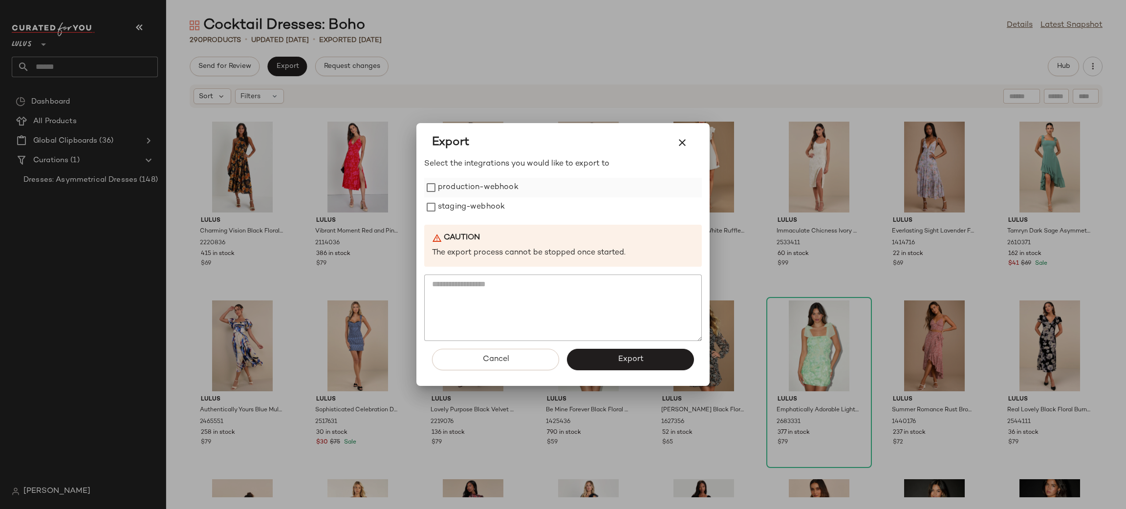
click at [448, 182] on label "production-webhook" at bounding box center [478, 188] width 81 height 20
click at [461, 206] on label "staging-webhook" at bounding box center [471, 208] width 67 height 20
click at [621, 362] on span "Export" at bounding box center [630, 359] width 26 height 9
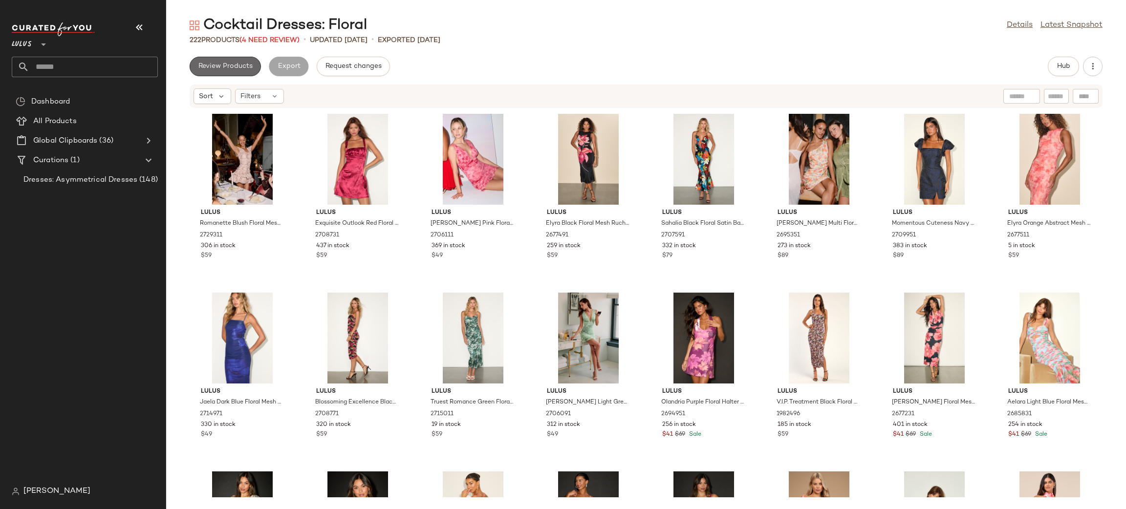
click at [209, 62] on button "Review Products" at bounding box center [225, 67] width 71 height 20
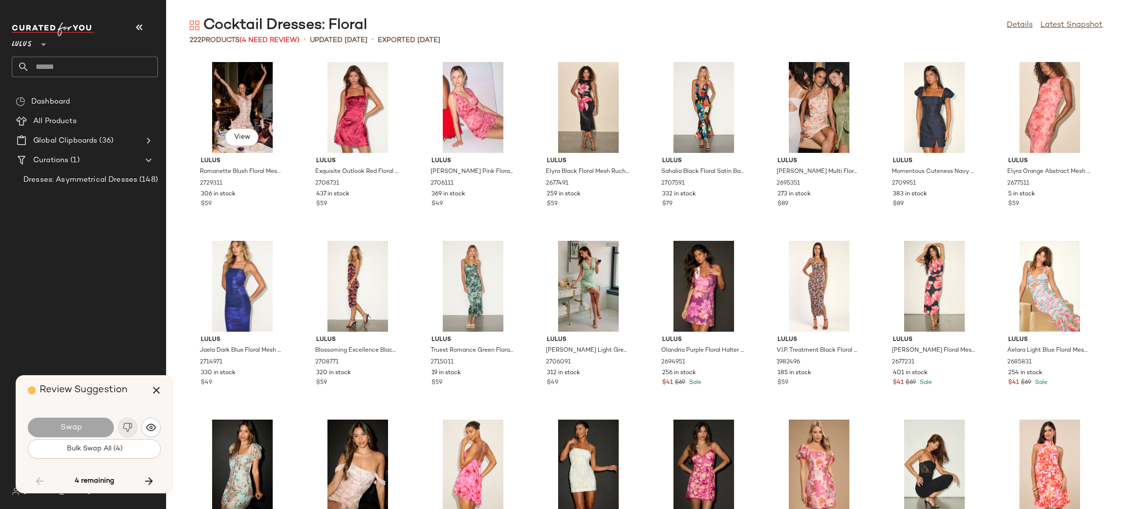
scroll to position [1431, 0]
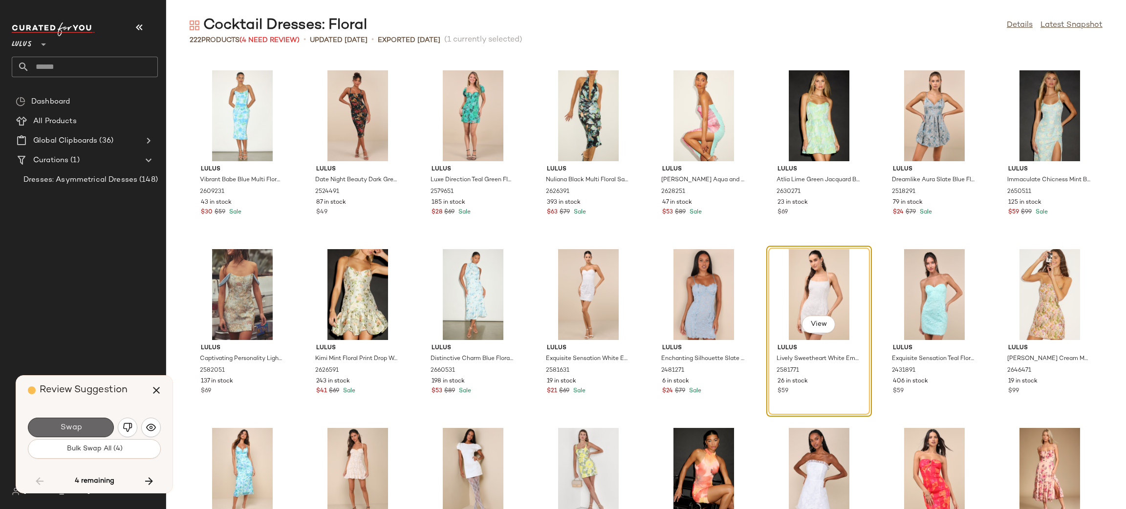
click at [57, 432] on button "Swap" at bounding box center [71, 428] width 86 height 20
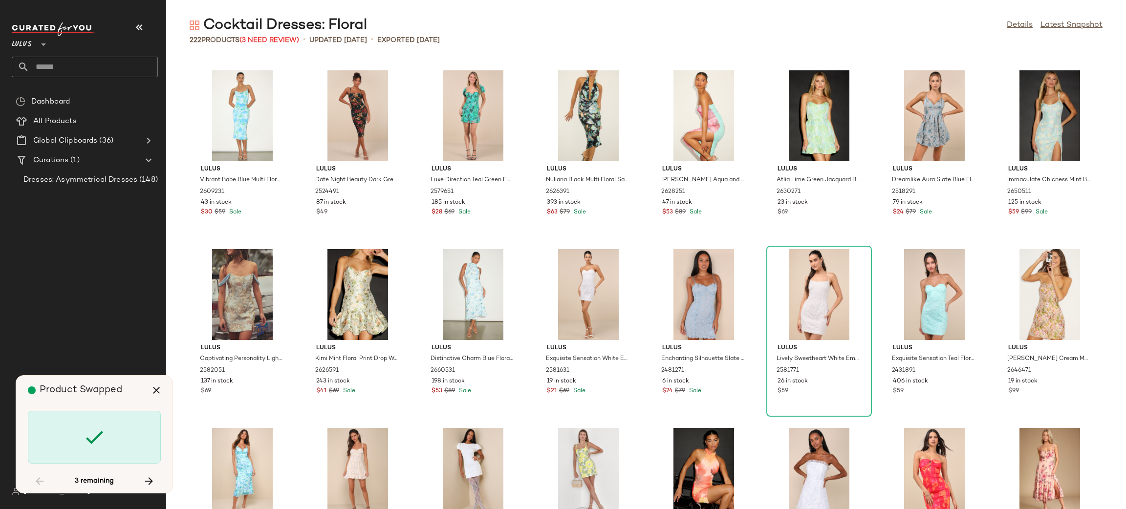
scroll to position [2326, 0]
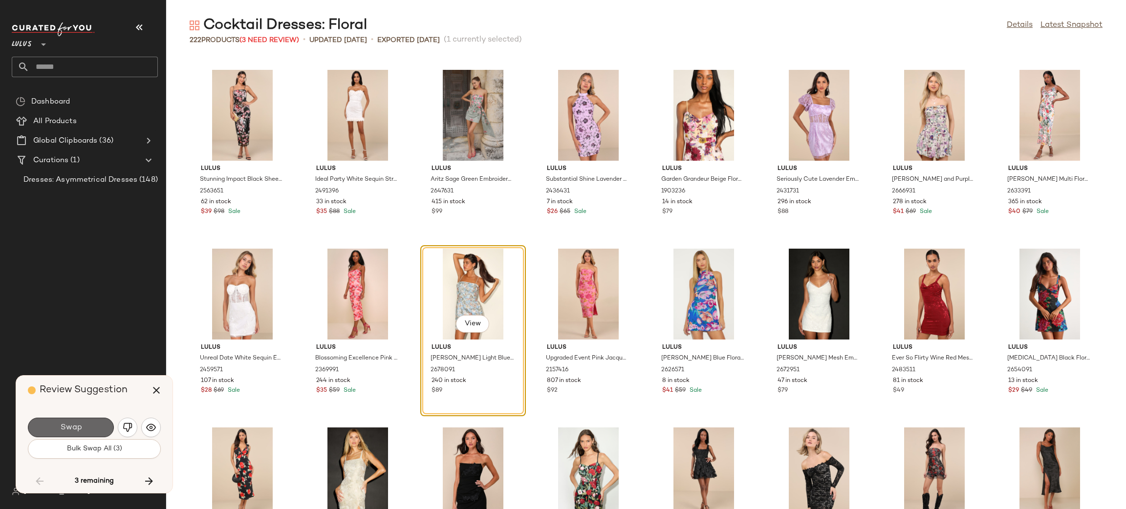
click at [58, 430] on button "Swap" at bounding box center [71, 428] width 86 height 20
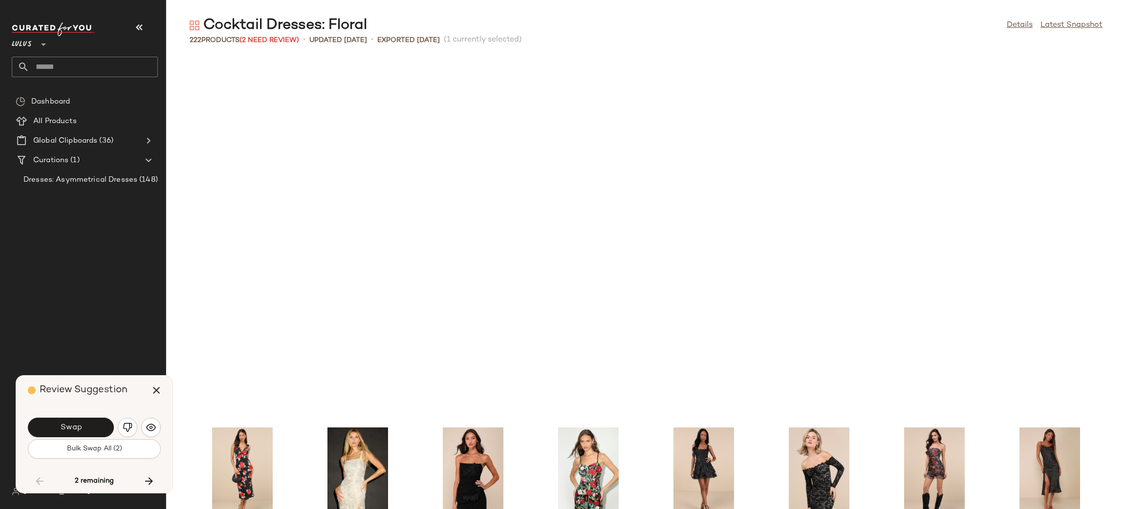
scroll to position [2683, 0]
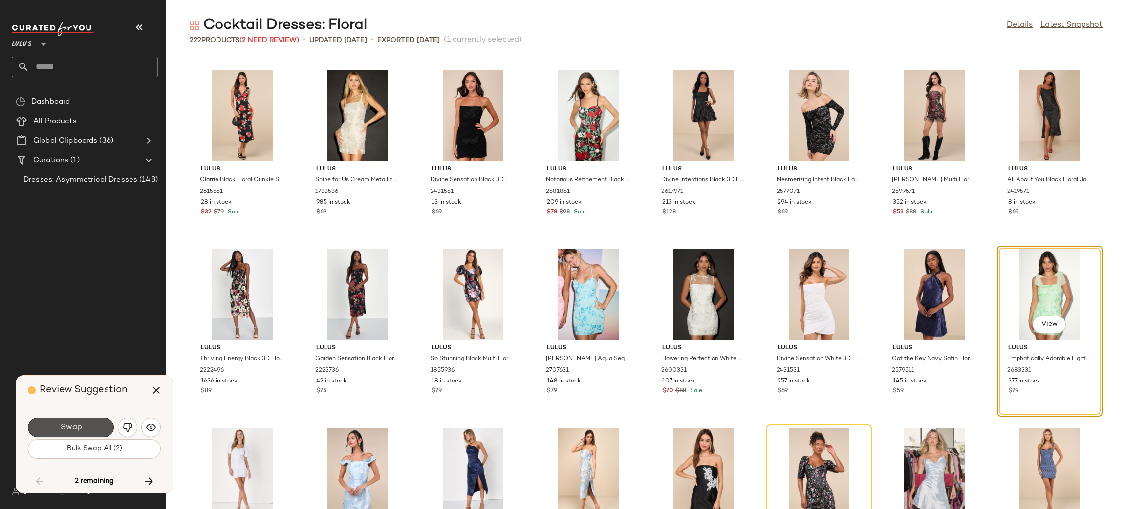
click at [58, 430] on button "Swap" at bounding box center [71, 428] width 86 height 20
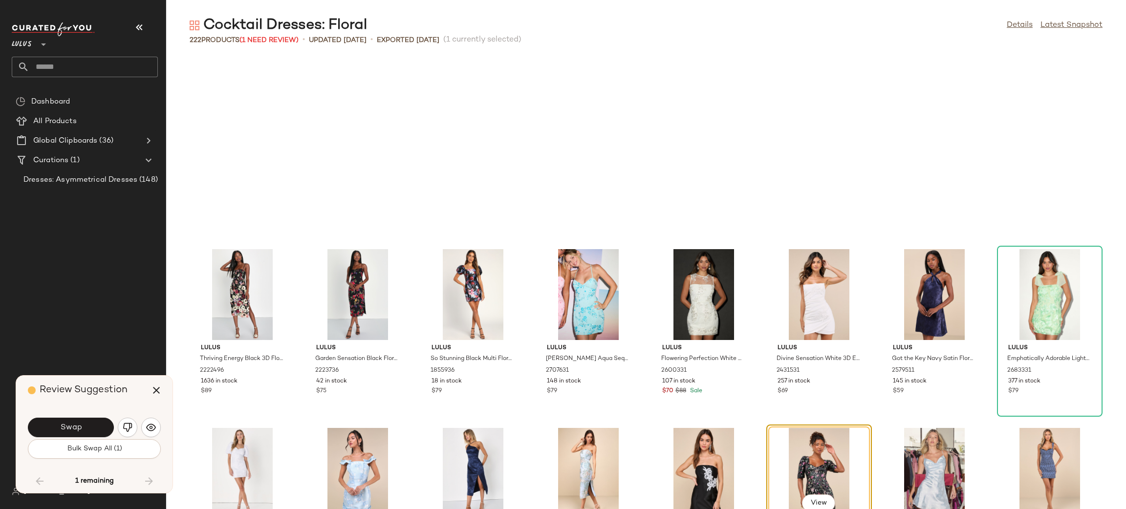
scroll to position [2862, 0]
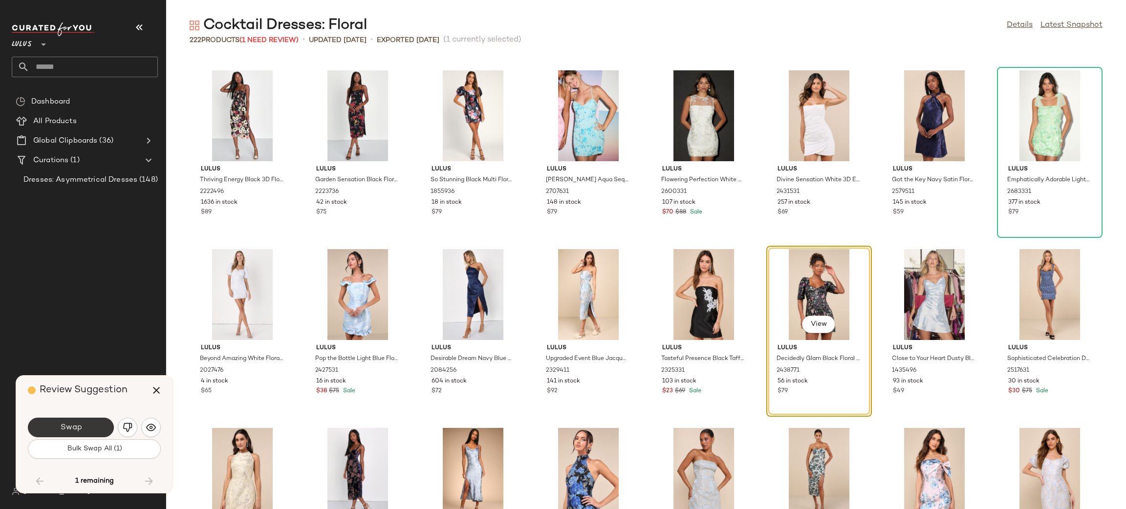
click at [58, 429] on button "Swap" at bounding box center [71, 428] width 86 height 20
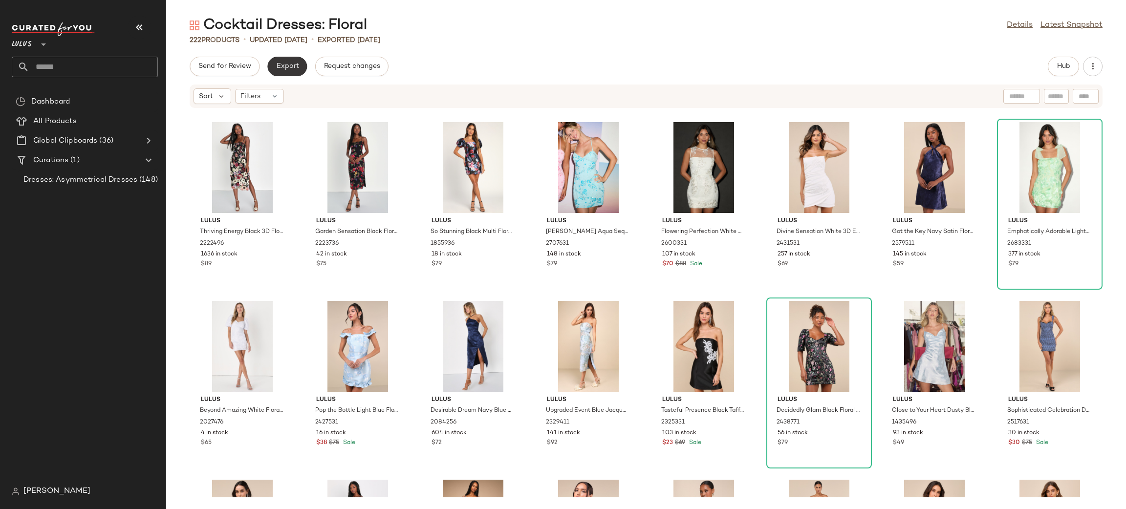
click at [290, 61] on button "Export" at bounding box center [287, 67] width 40 height 20
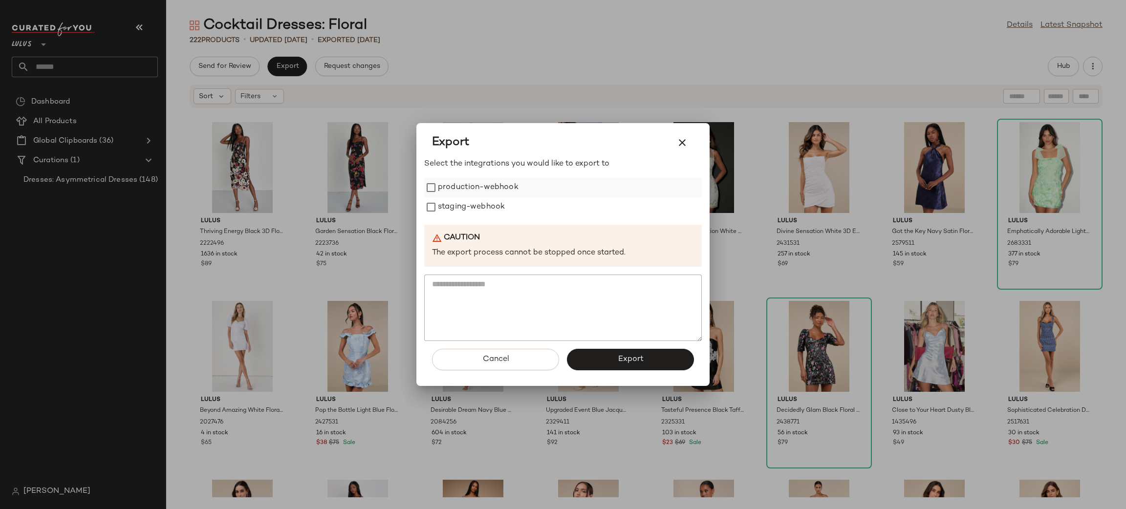
click at [453, 184] on label "production-webhook" at bounding box center [478, 188] width 81 height 20
click at [463, 204] on label "staging-webhook" at bounding box center [471, 208] width 67 height 20
click at [634, 362] on span "Export" at bounding box center [630, 359] width 26 height 9
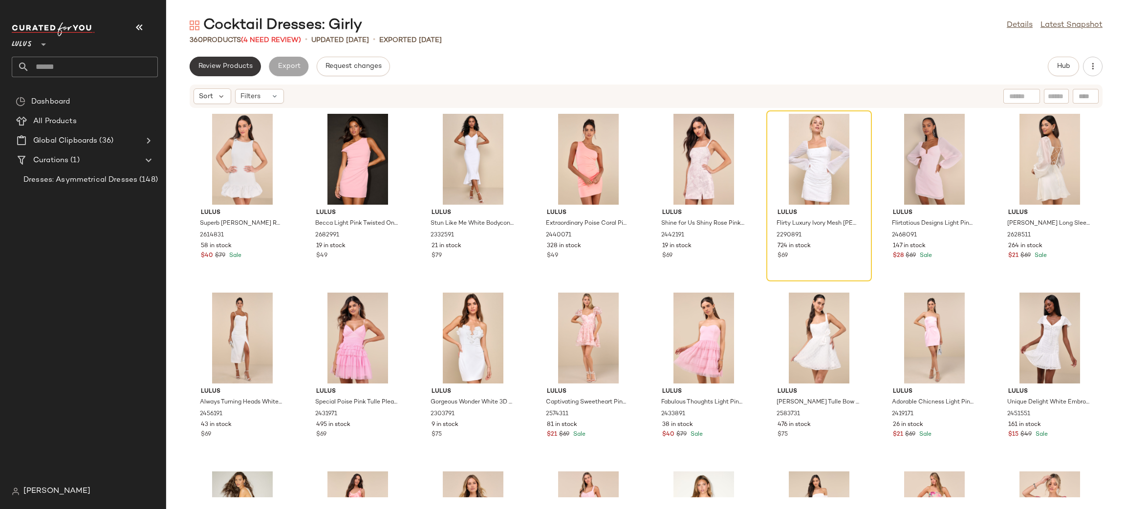
click at [246, 69] on button "Review Products" at bounding box center [225, 67] width 71 height 20
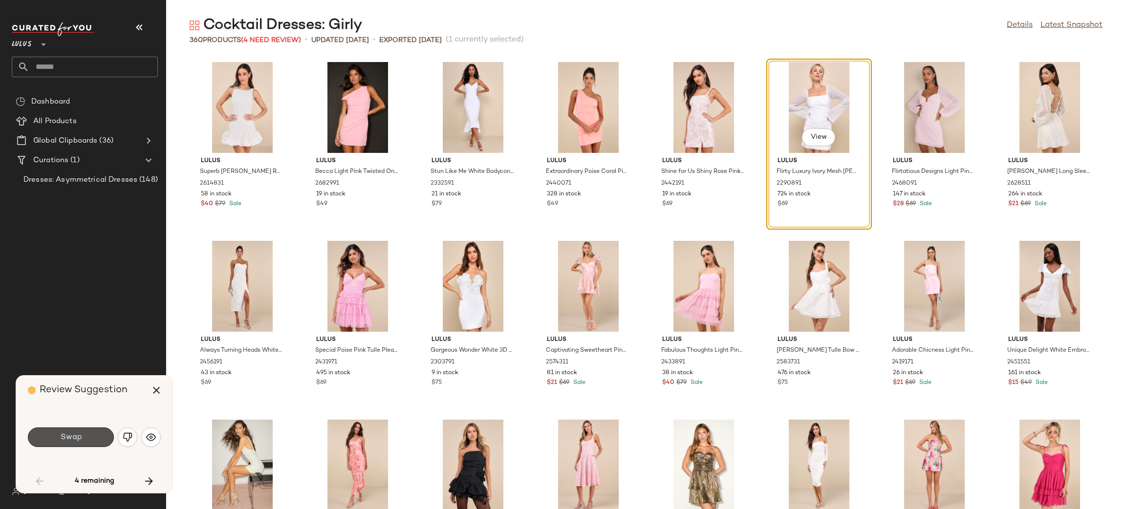
click at [85, 443] on button "Swap" at bounding box center [71, 438] width 86 height 20
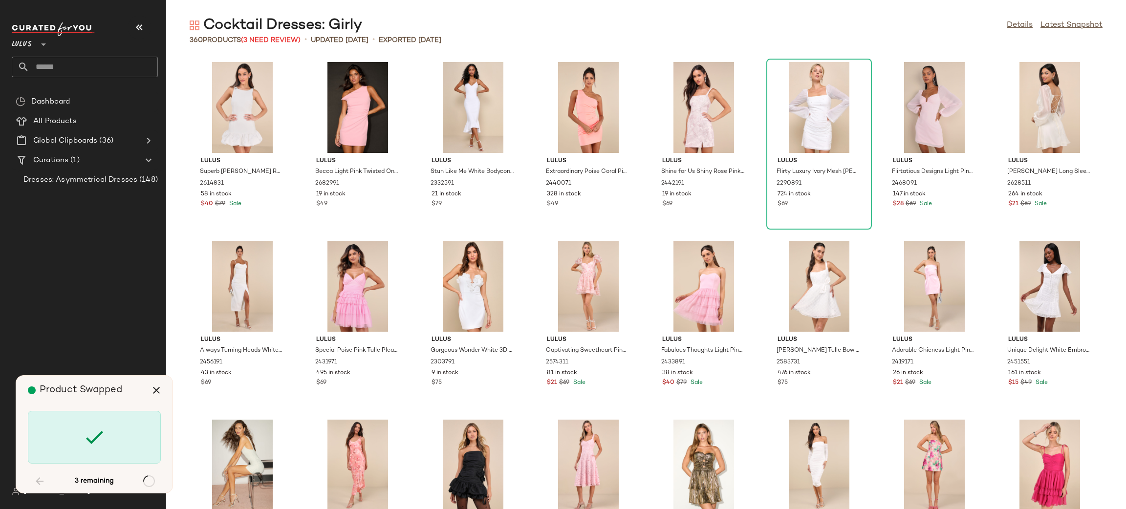
scroll to position [6083, 0]
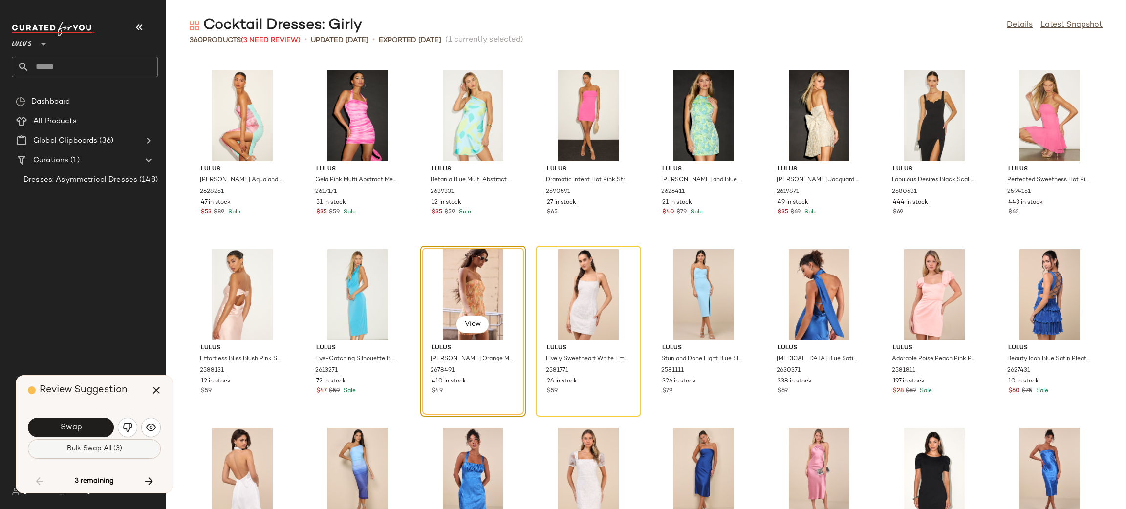
click at [96, 444] on button "Bulk Swap All (3)" at bounding box center [94, 450] width 133 height 20
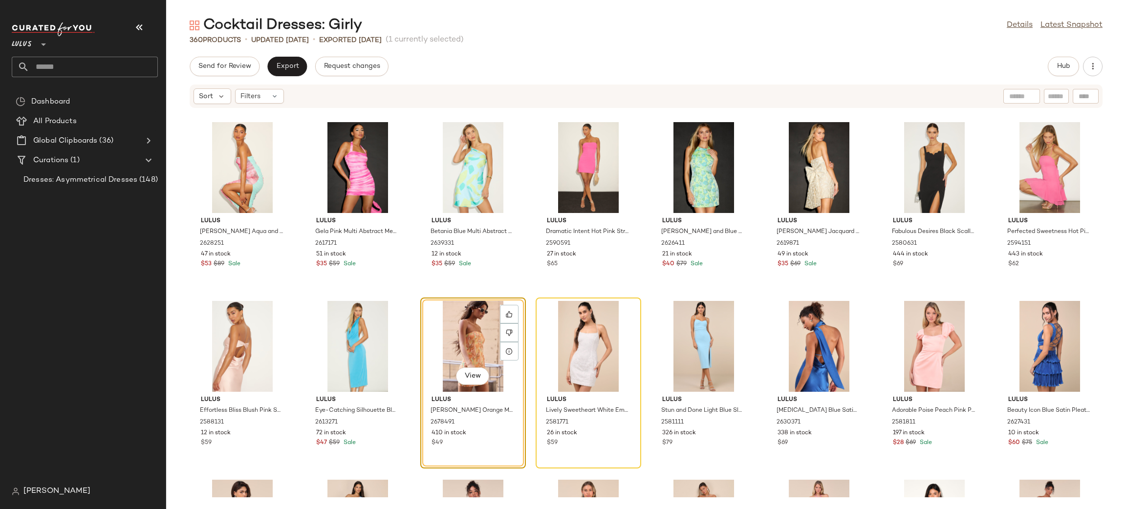
click at [310, 70] on div "Send for Review Export Request changes" at bounding box center [289, 67] width 199 height 20
click at [303, 71] on button "Export" at bounding box center [287, 67] width 40 height 20
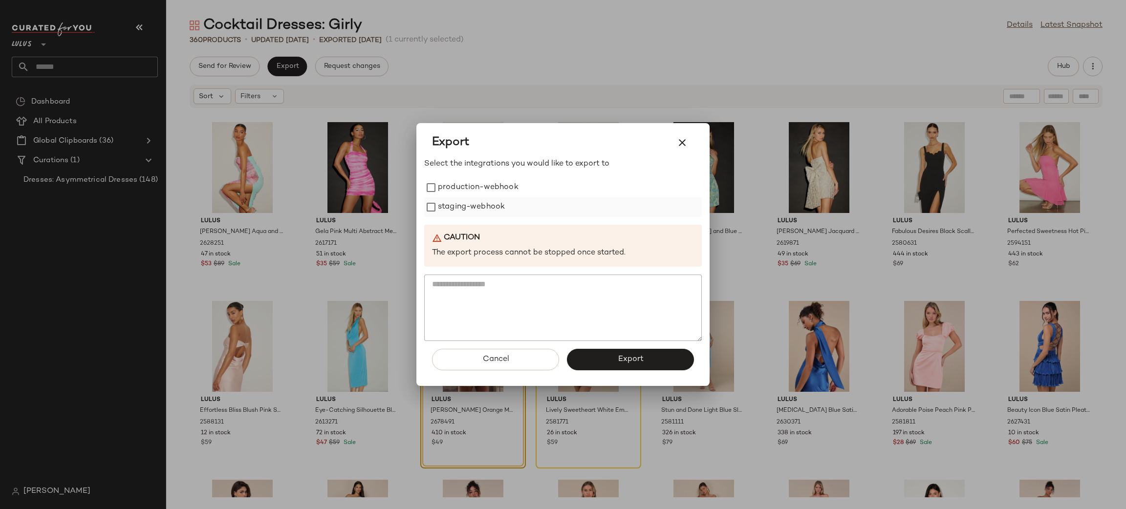
drag, startPoint x: 469, startPoint y: 201, endPoint x: 464, endPoint y: 215, distance: 14.5
click at [469, 203] on label "staging-webhook" at bounding box center [471, 208] width 67 height 20
drag, startPoint x: 464, startPoint y: 188, endPoint x: 664, endPoint y: 357, distance: 261.9
click at [465, 189] on label "production-webhook" at bounding box center [478, 188] width 81 height 20
click at [656, 359] on button "Export" at bounding box center [630, 360] width 127 height 22
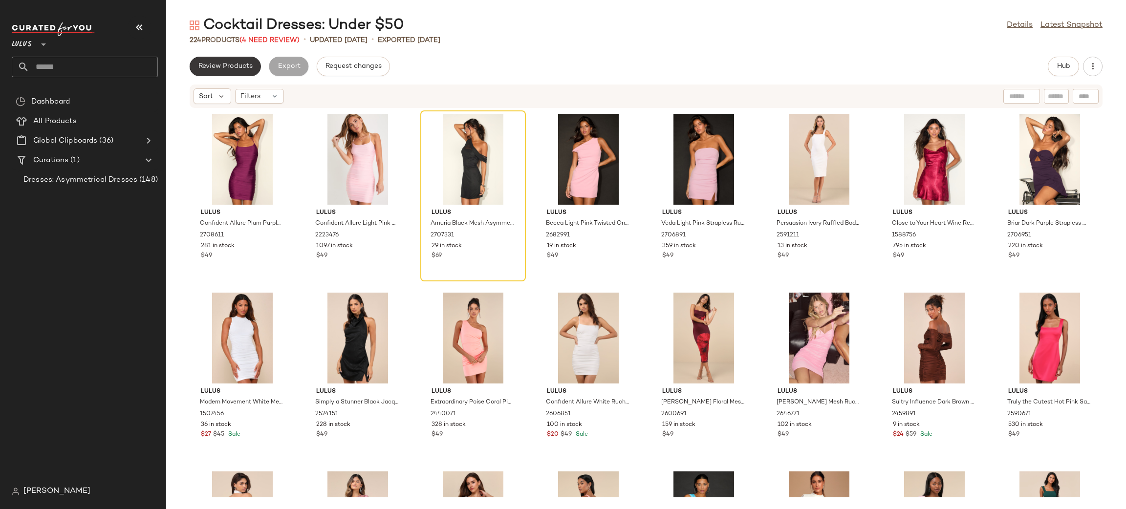
click at [225, 59] on button "Review Products" at bounding box center [225, 67] width 71 height 20
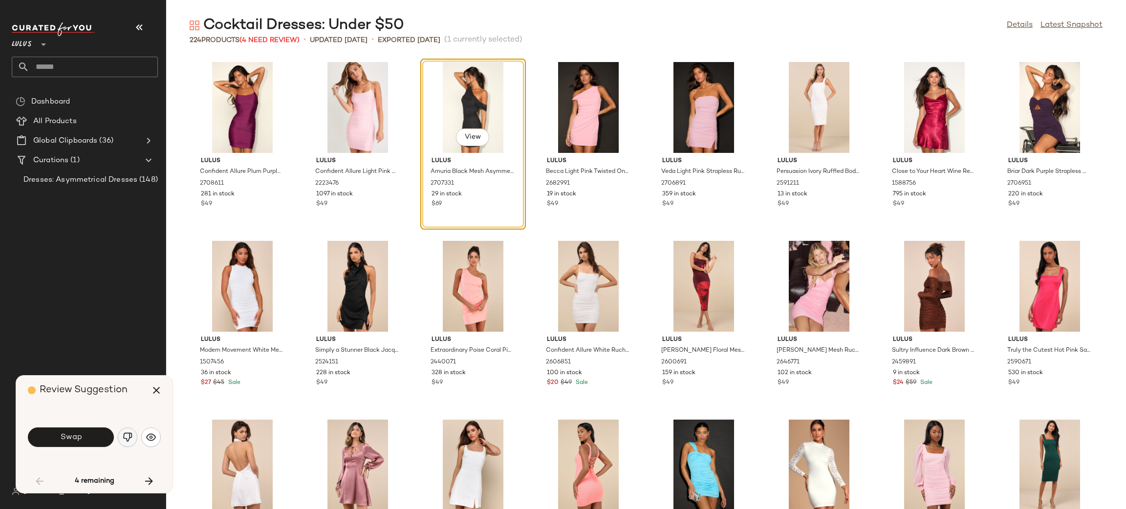
click at [124, 439] on img "button" at bounding box center [128, 438] width 10 height 10
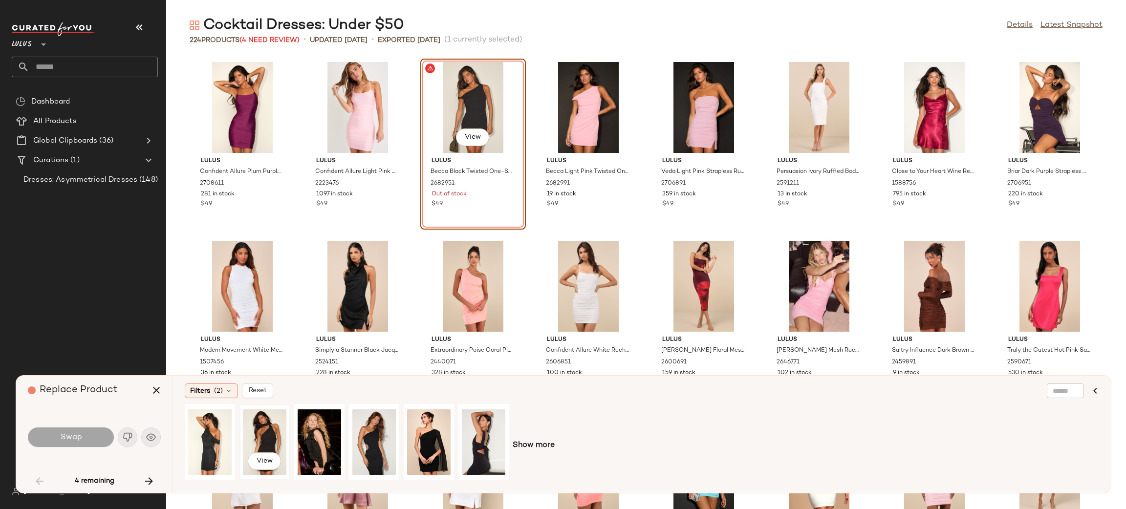
click at [251, 436] on div "View" at bounding box center [265, 442] width 44 height 69
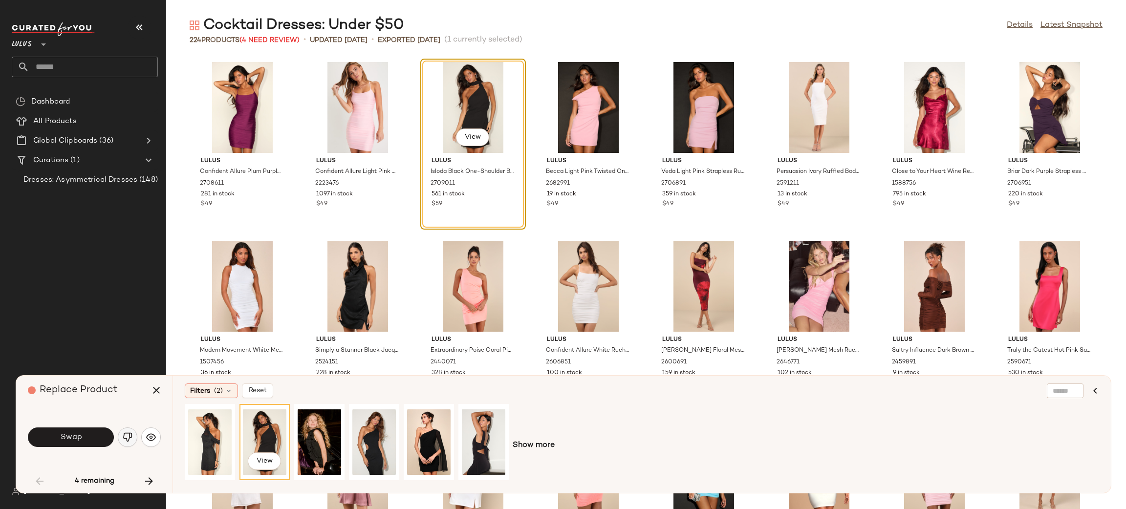
click at [127, 445] on button "button" at bounding box center [128, 438] width 20 height 20
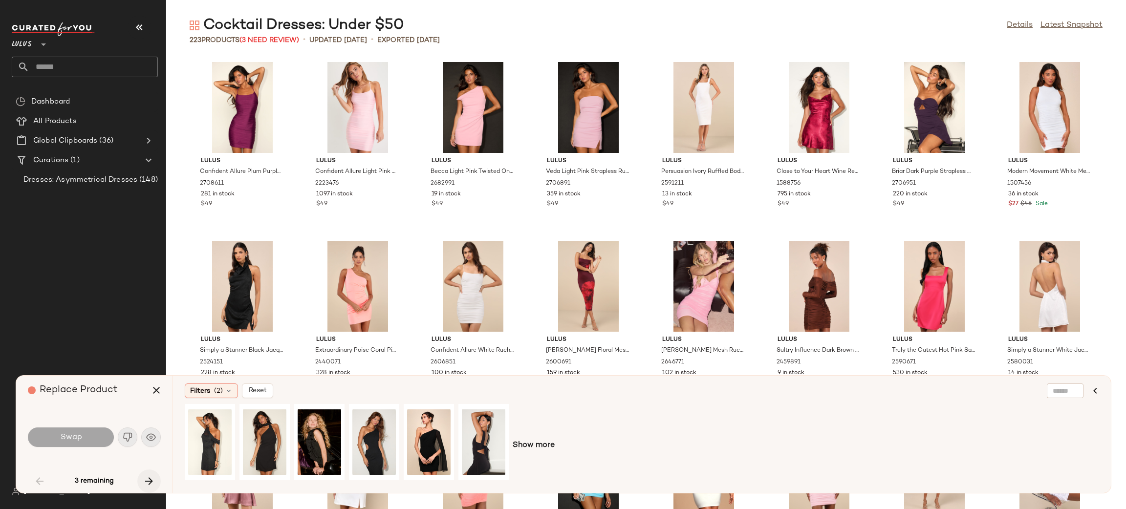
click at [151, 481] on icon "button" at bounding box center [149, 482] width 12 height 12
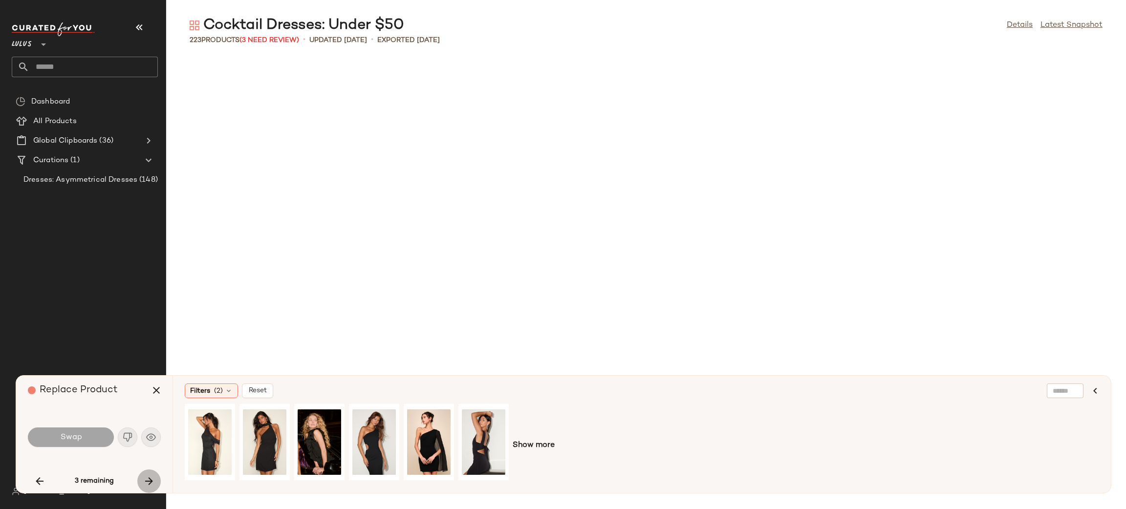
scroll to position [3578, 0]
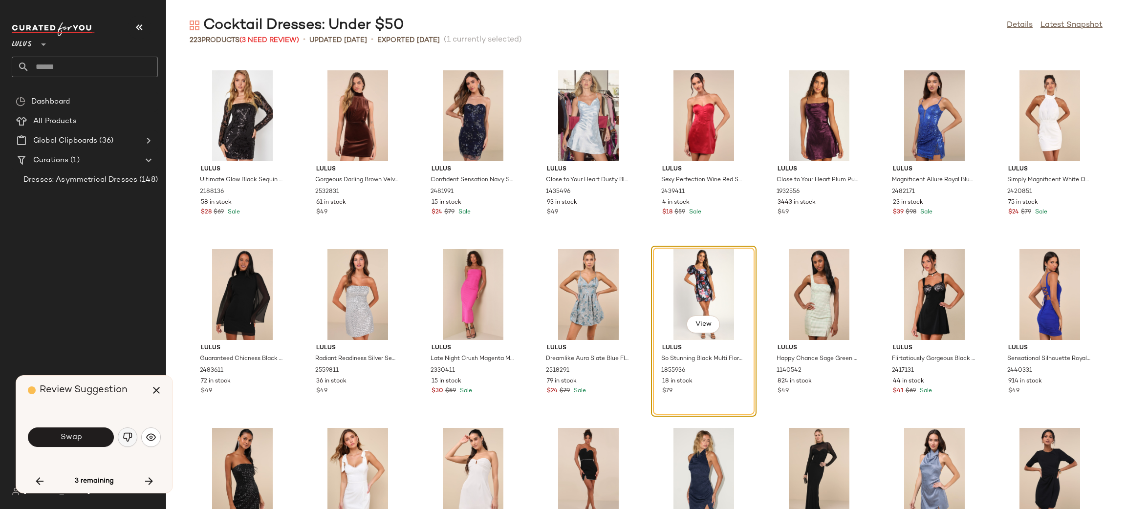
click at [133, 434] on button "button" at bounding box center [128, 438] width 20 height 20
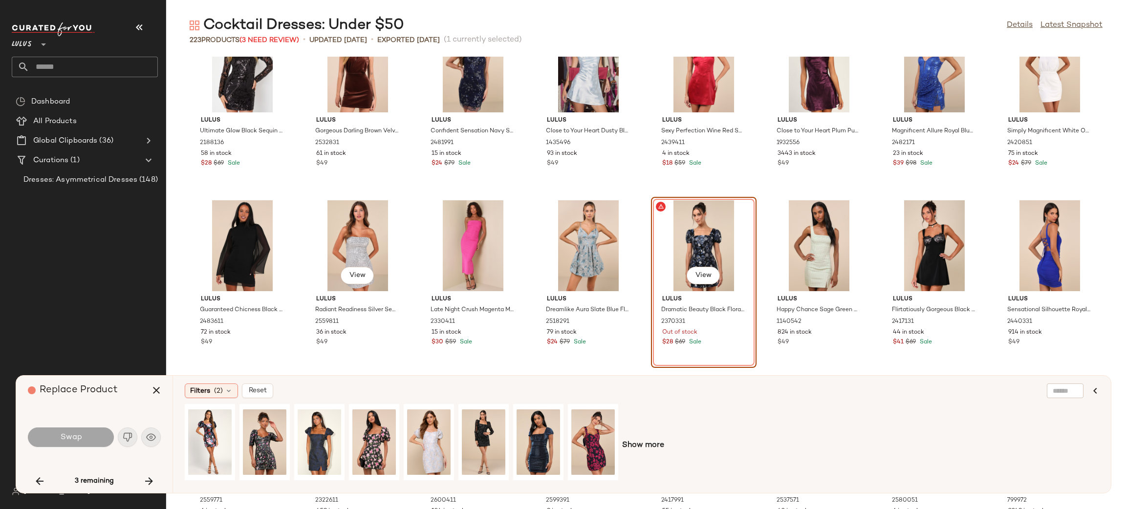
scroll to position [3636, 0]
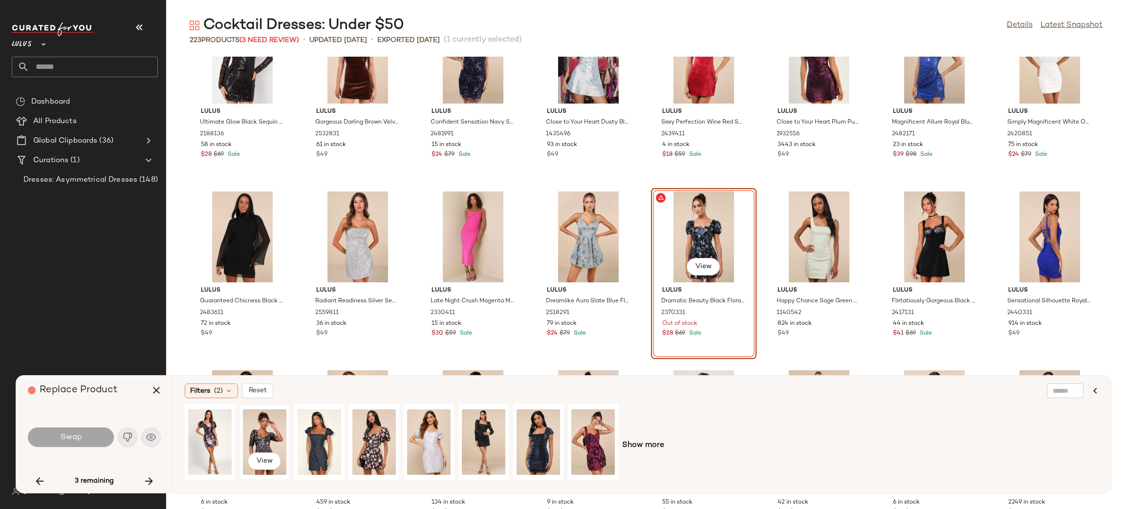
click at [264, 437] on div "View" at bounding box center [265, 442] width 44 height 69
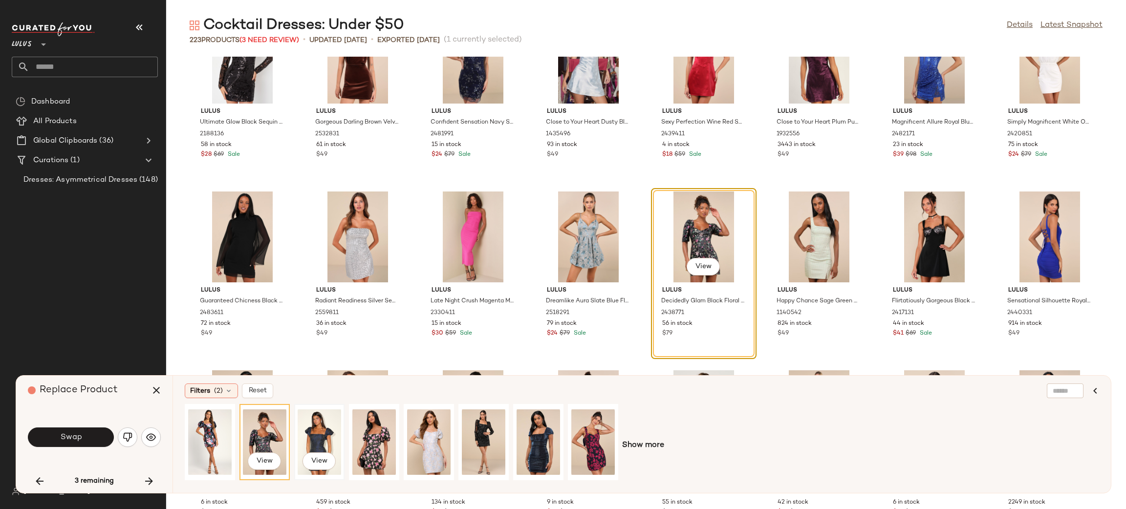
click at [332, 440] on div "View" at bounding box center [320, 442] width 44 height 69
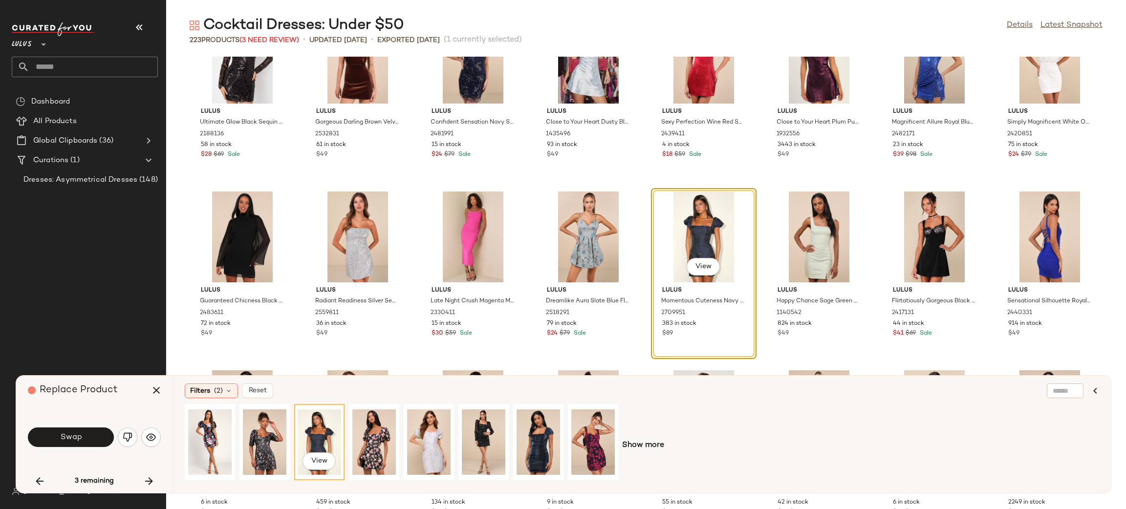
drag, startPoint x: 123, startPoint y: 434, endPoint x: 131, endPoint y: 437, distance: 7.9
click at [124, 434] on img "button" at bounding box center [128, 438] width 10 height 10
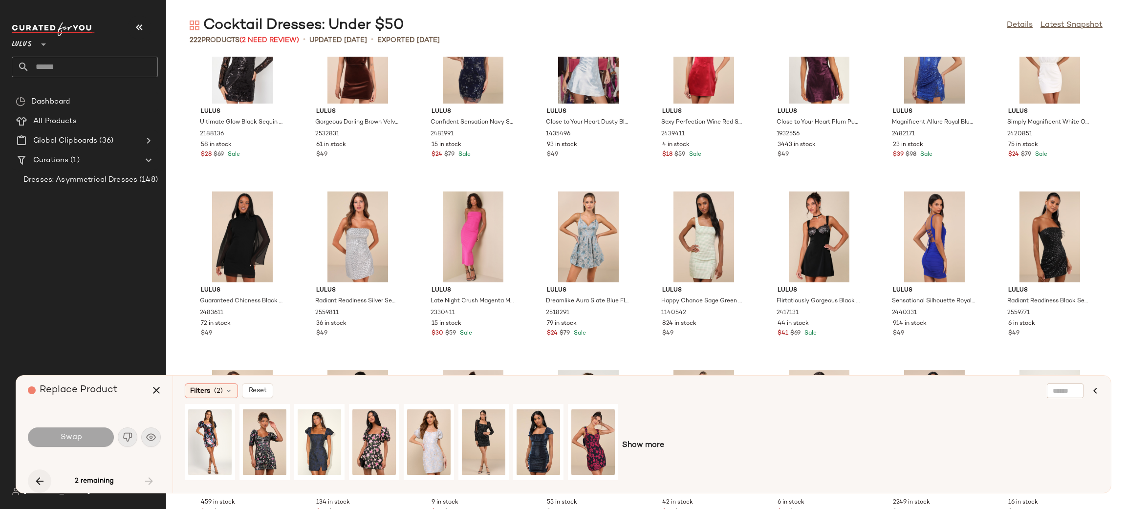
click at [43, 473] on button "button" at bounding box center [39, 481] width 23 height 23
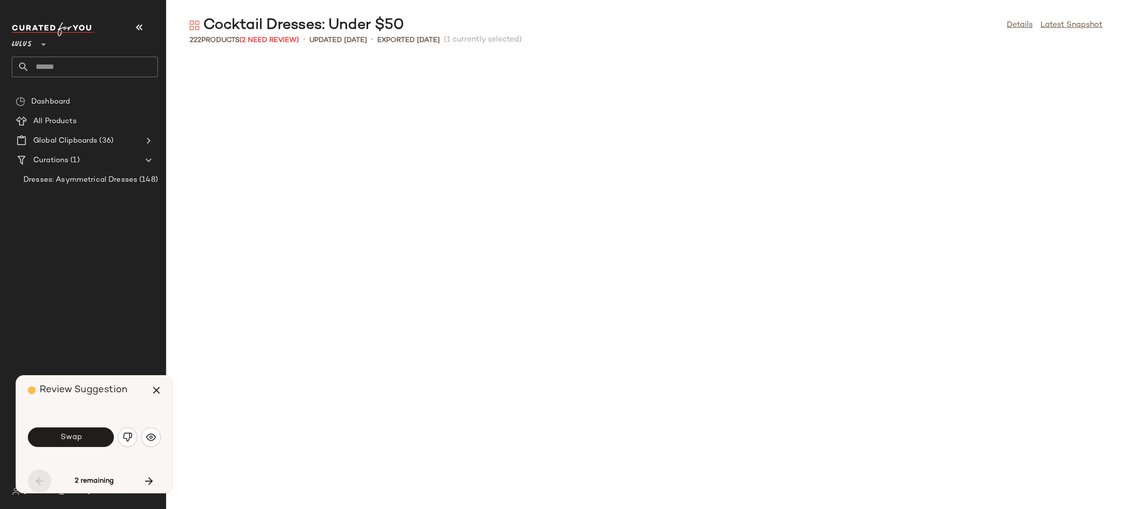
scroll to position [357, 0]
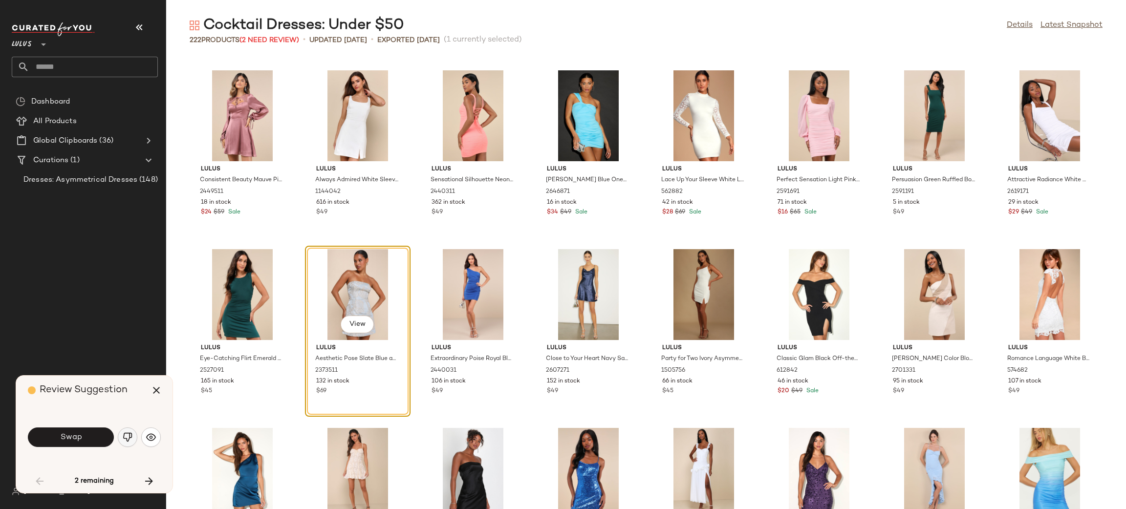
click at [132, 435] on img "button" at bounding box center [128, 438] width 10 height 10
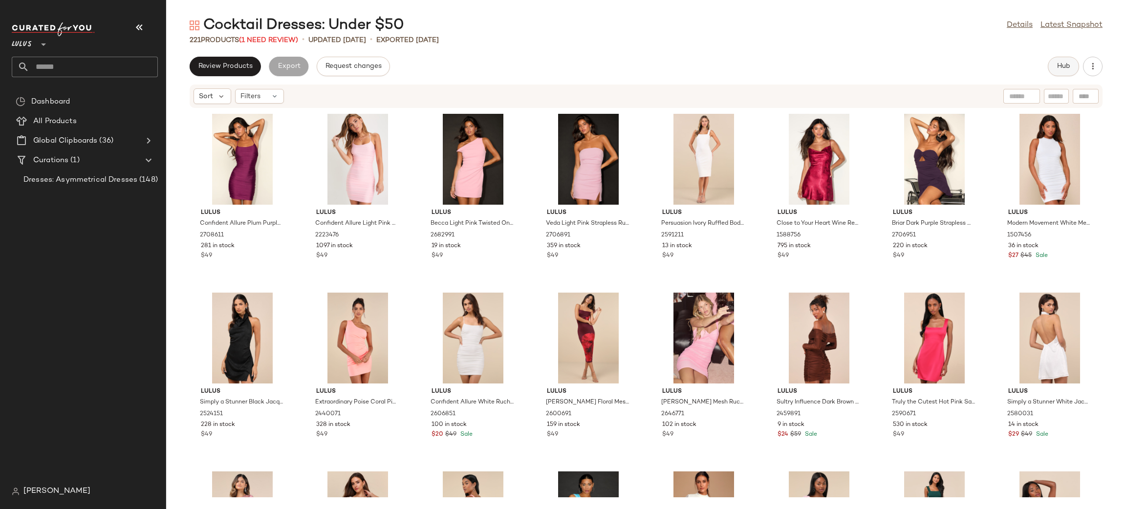
click at [1074, 72] on button "Hub" at bounding box center [1063, 67] width 31 height 20
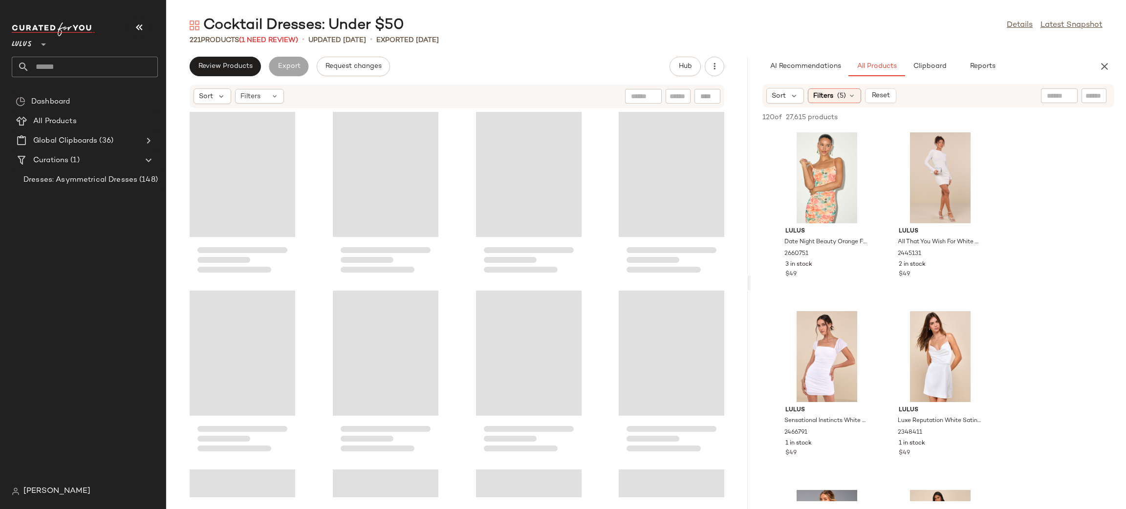
drag, startPoint x: 646, startPoint y: 284, endPoint x: 748, endPoint y: 274, distance: 102.7
click at [750, 276] on div "Cocktail Dresses: Under $50 Details Latest Snapshot 221 Products (1 Need Review…" at bounding box center [646, 263] width 960 height 494
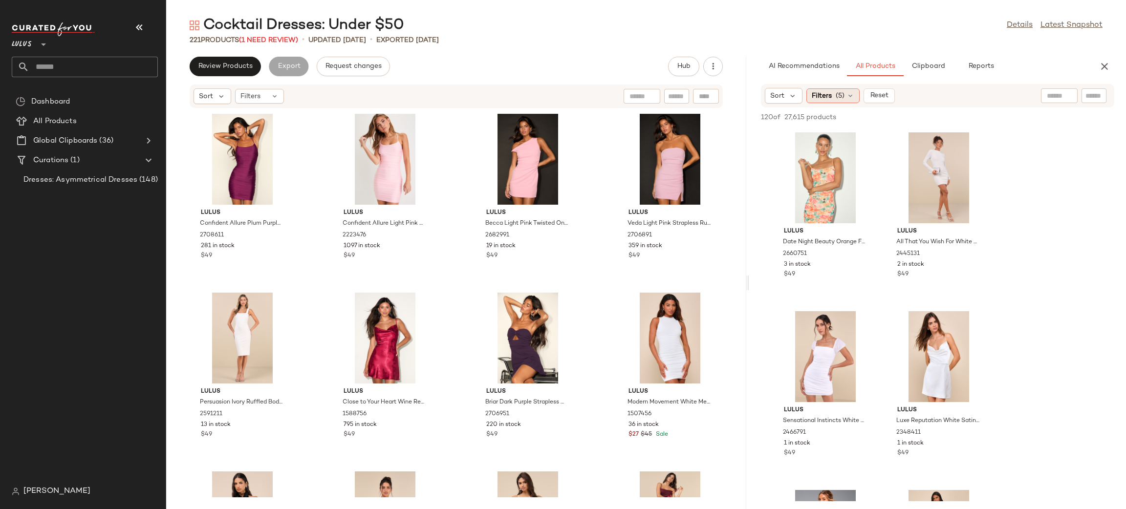
click at [816, 102] on div "Filters (5)" at bounding box center [833, 95] width 53 height 15
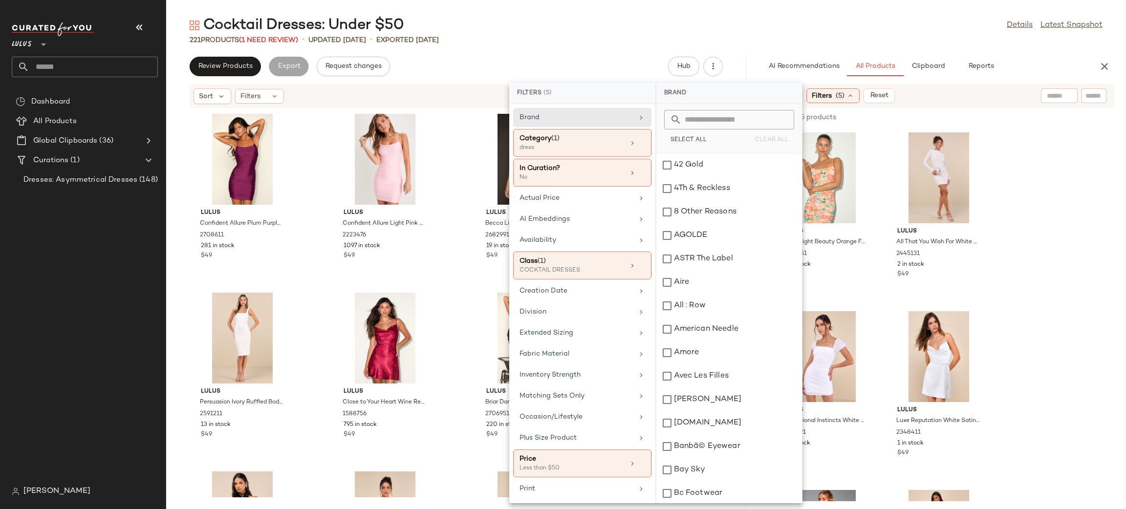
click at [1050, 274] on div "Lulus Date Night Beauty Orange Floral Print Mesh Ruched Midi Dress 2660751 3 in…" at bounding box center [937, 393] width 377 height 529
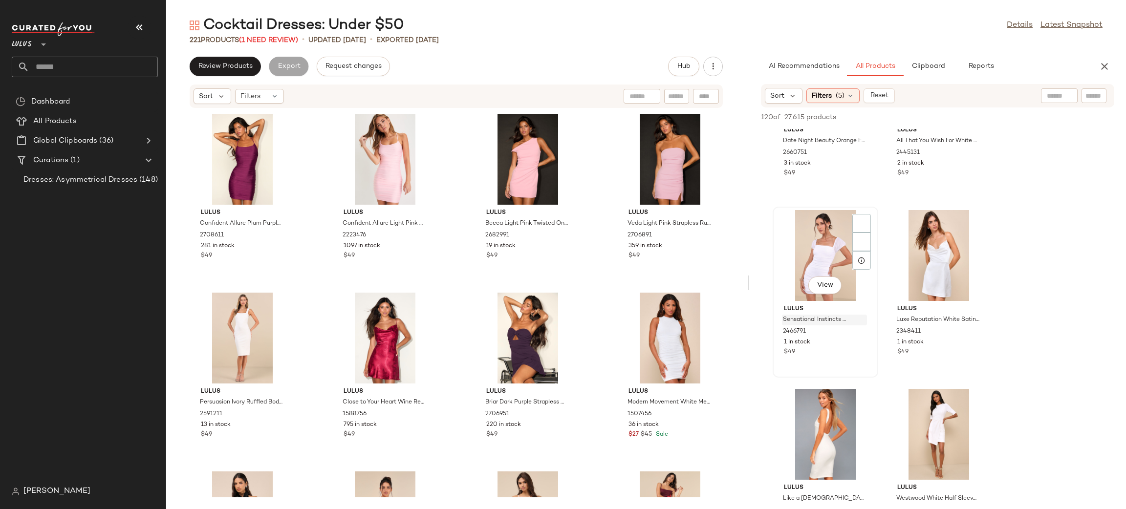
scroll to position [155, 0]
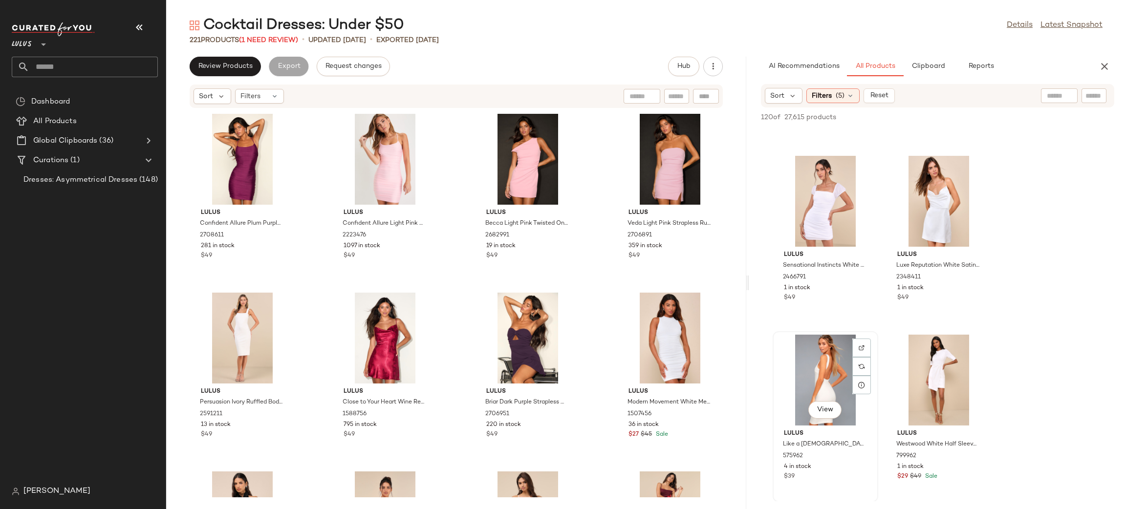
click at [812, 365] on div "View" at bounding box center [825, 380] width 99 height 91
click at [933, 196] on div "View" at bounding box center [939, 201] width 99 height 91
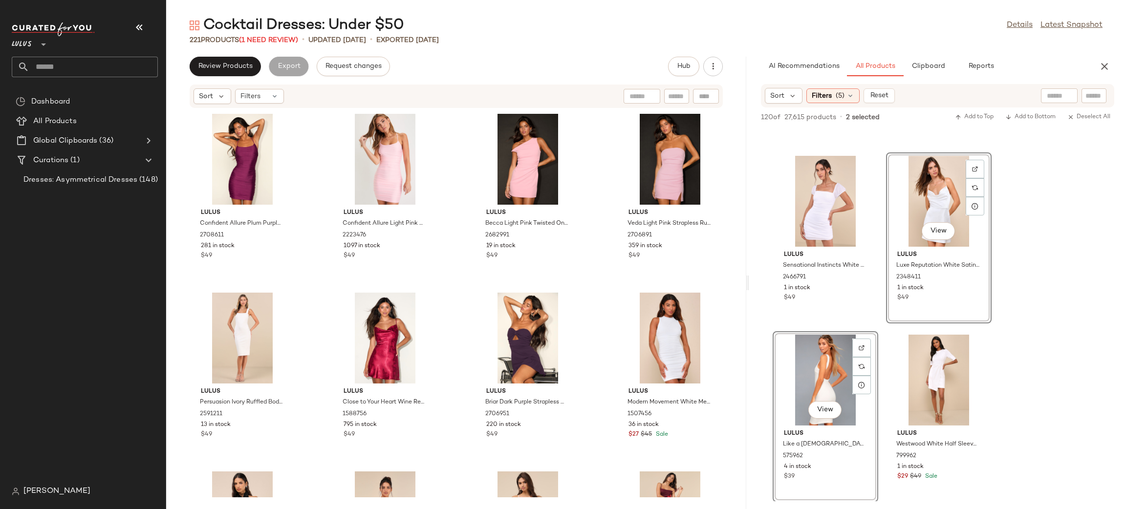
click at [1034, 343] on div "Lulus Date Night Beauty Orange Floral Print Mesh Ruched Midi Dress 2660751 3 in…" at bounding box center [937, 238] width 377 height 529
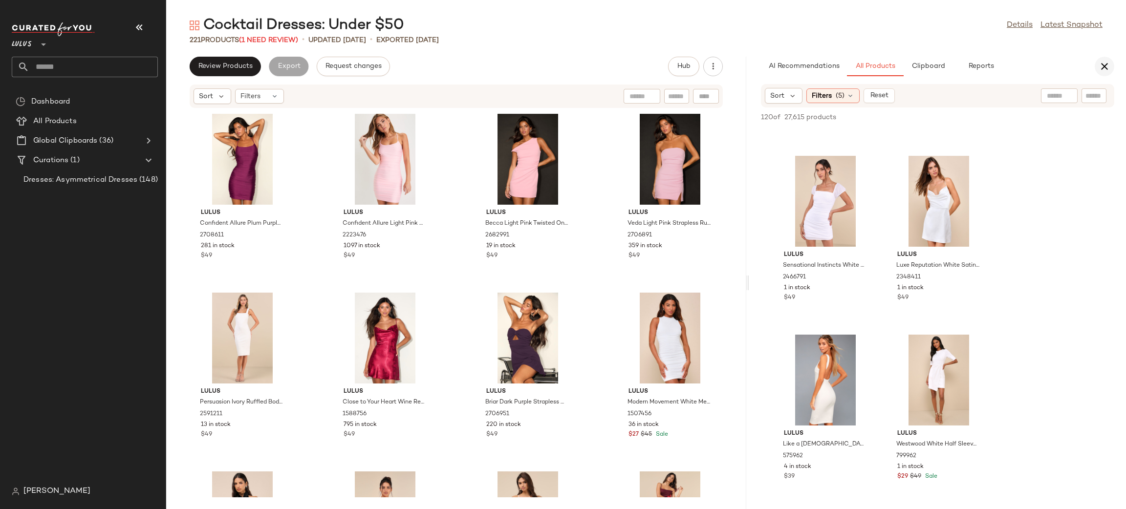
click at [1104, 63] on icon "button" at bounding box center [1105, 67] width 12 height 12
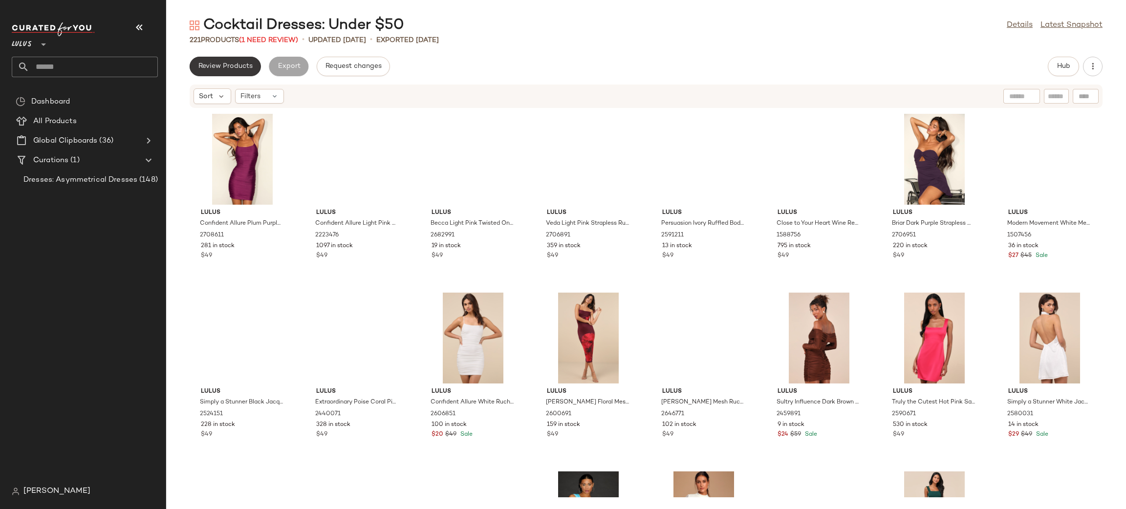
click at [237, 67] on span "Review Products" at bounding box center [225, 67] width 55 height 8
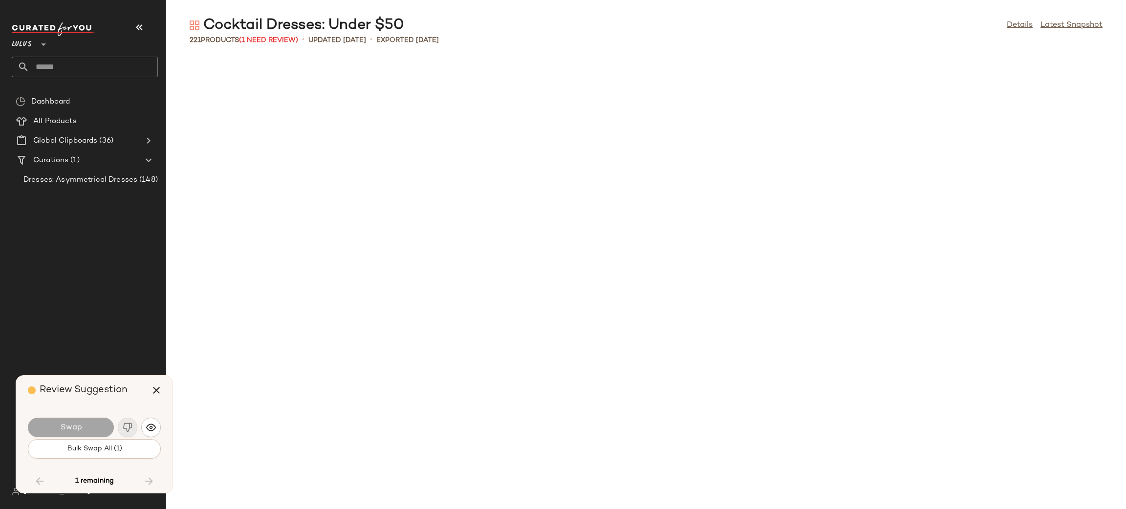
scroll to position [4559, 0]
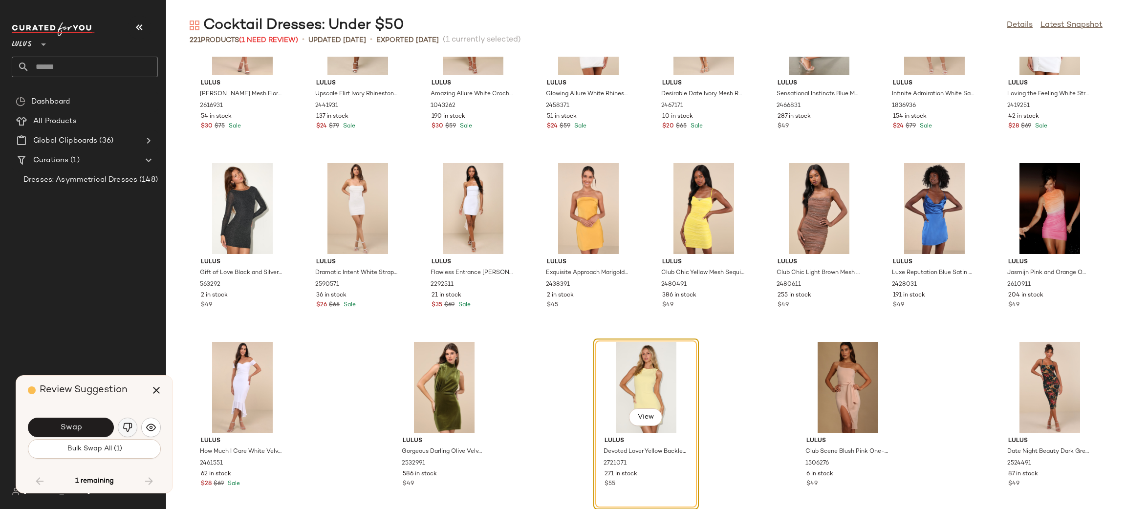
click at [133, 428] on button "button" at bounding box center [128, 428] width 20 height 20
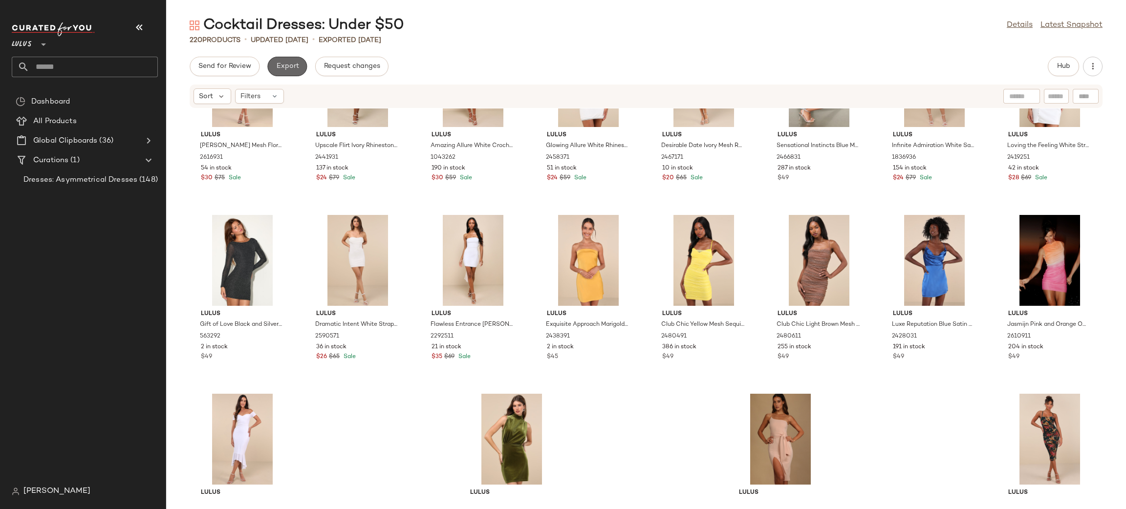
click at [281, 65] on span "Export" at bounding box center [287, 67] width 23 height 8
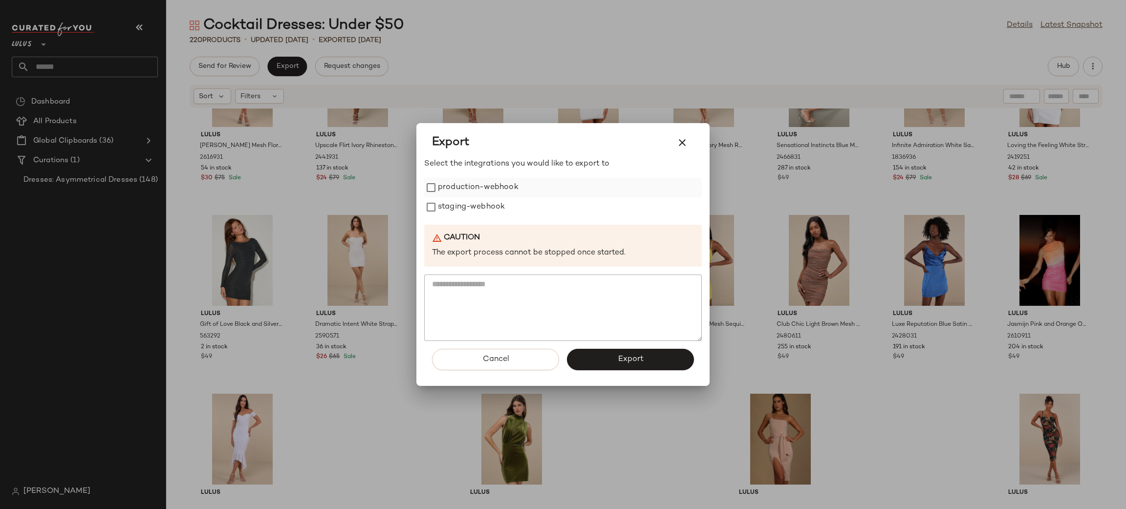
click at [464, 193] on label "production-webhook" at bounding box center [478, 188] width 81 height 20
click at [467, 208] on label "staging-webhook" at bounding box center [471, 208] width 67 height 20
click at [672, 353] on button "Export" at bounding box center [630, 360] width 127 height 22
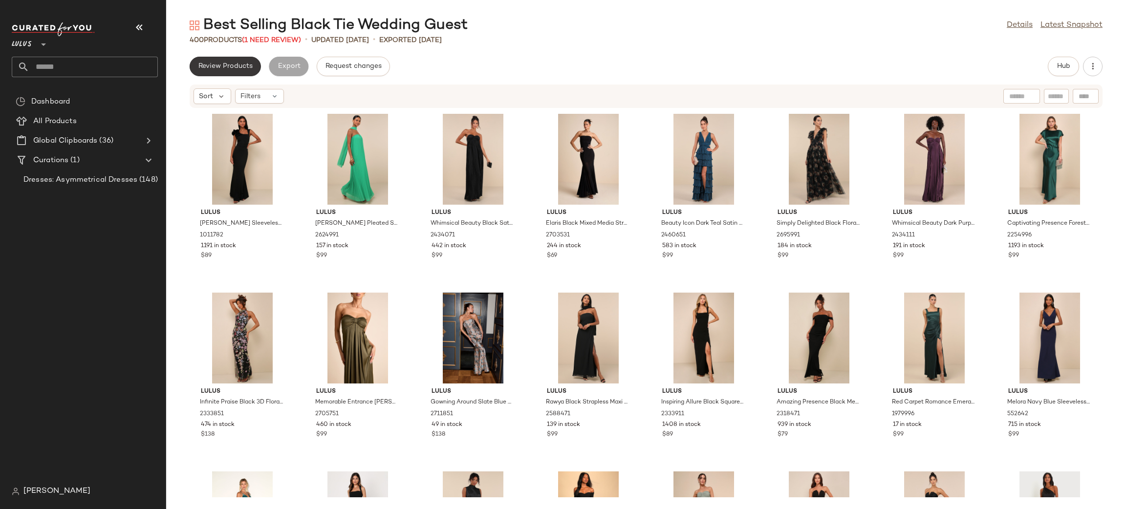
click at [242, 66] on span "Review Products" at bounding box center [225, 67] width 55 height 8
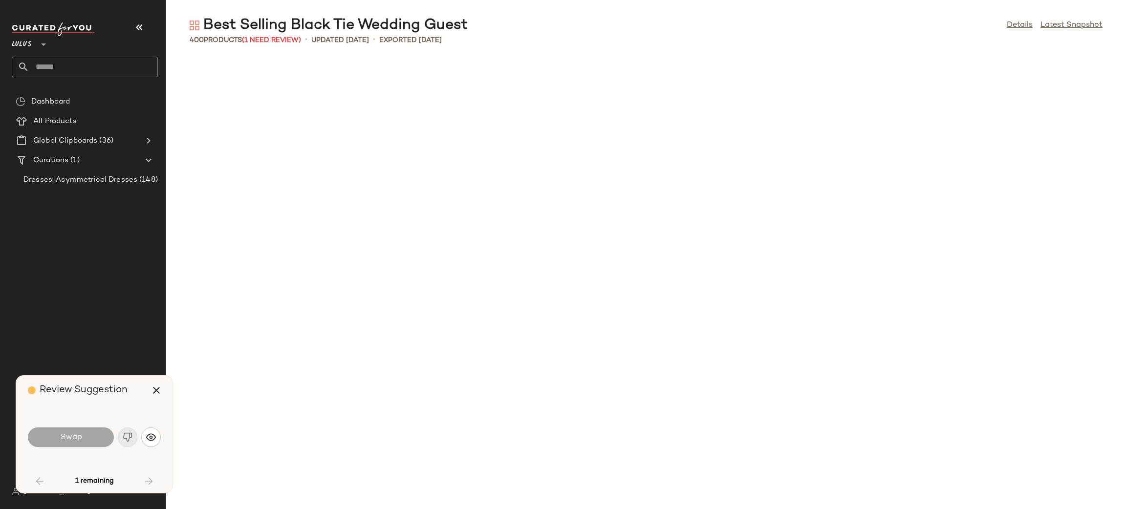
scroll to position [1074, 0]
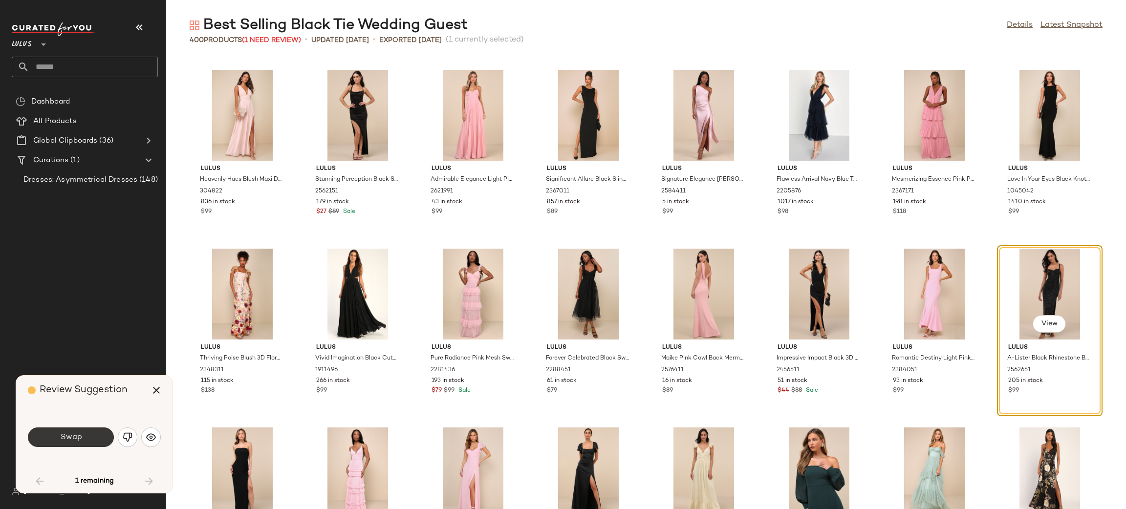
click at [67, 442] on button "Swap" at bounding box center [71, 438] width 86 height 20
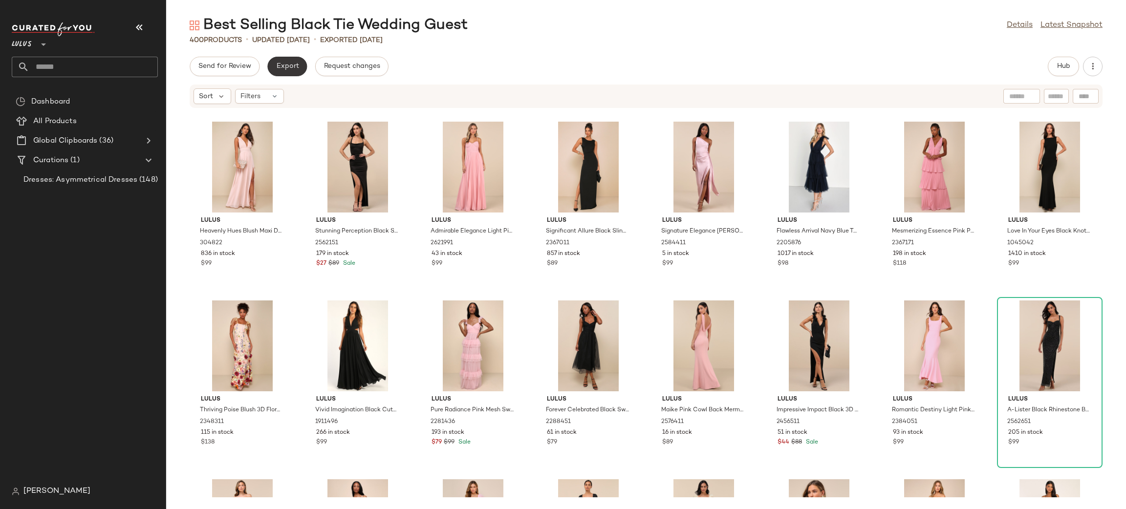
click at [288, 60] on button "Export" at bounding box center [287, 67] width 40 height 20
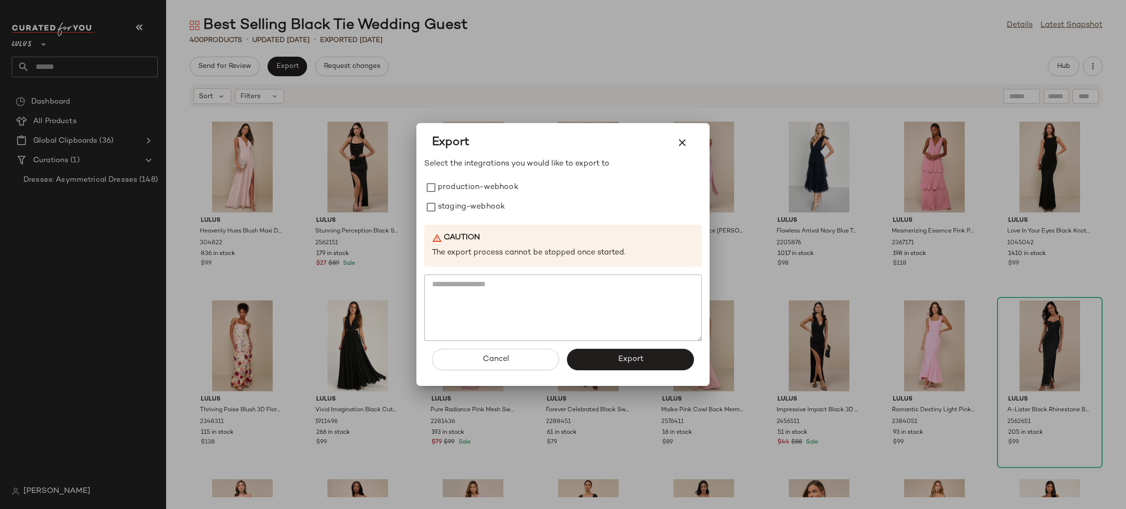
drag, startPoint x: 465, startPoint y: 179, endPoint x: 460, endPoint y: 218, distance: 38.4
click at [465, 181] on label "production-webhook" at bounding box center [478, 188] width 81 height 20
click at [460, 217] on div "Select the integrations you would like to export to production-webhook staging-…" at bounding box center [563, 249] width 278 height 183
click at [455, 210] on label "staging-webhook" at bounding box center [471, 208] width 67 height 20
click at [619, 359] on span "Export" at bounding box center [630, 359] width 26 height 9
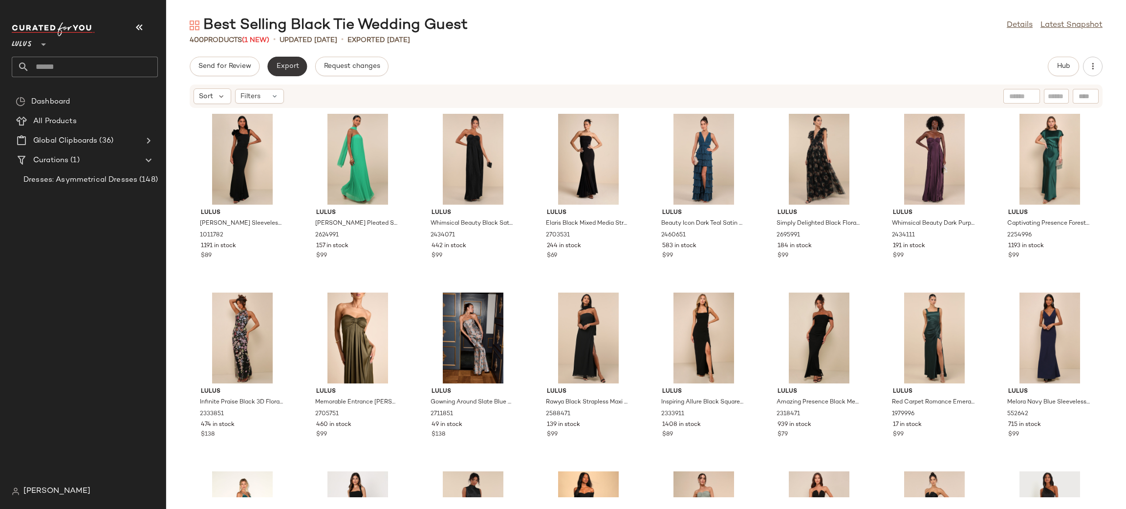
click at [294, 69] on span "Export" at bounding box center [287, 67] width 23 height 8
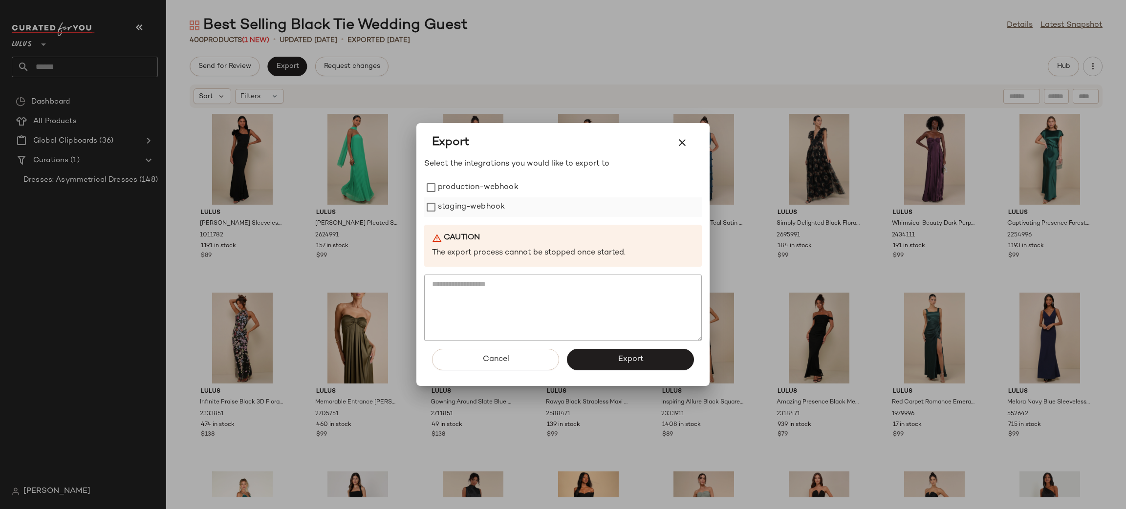
drag, startPoint x: 447, startPoint y: 195, endPoint x: 448, endPoint y: 205, distance: 10.3
click at [447, 196] on label "production-webhook" at bounding box center [478, 188] width 81 height 20
click at [448, 205] on label "staging-webhook" at bounding box center [471, 208] width 67 height 20
click at [616, 355] on button "Export" at bounding box center [630, 360] width 127 height 22
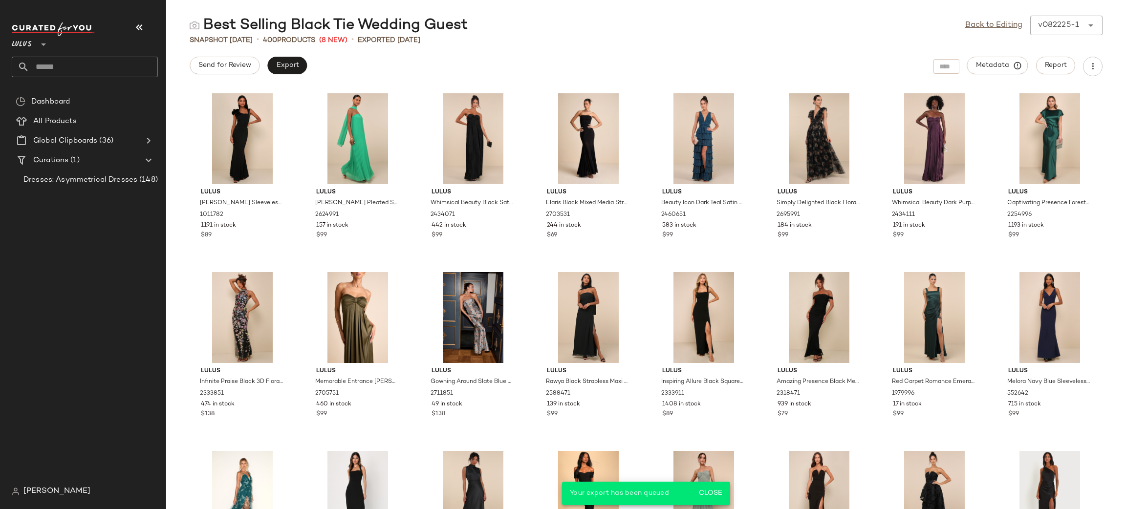
click at [116, 66] on input "text" at bounding box center [93, 67] width 129 height 21
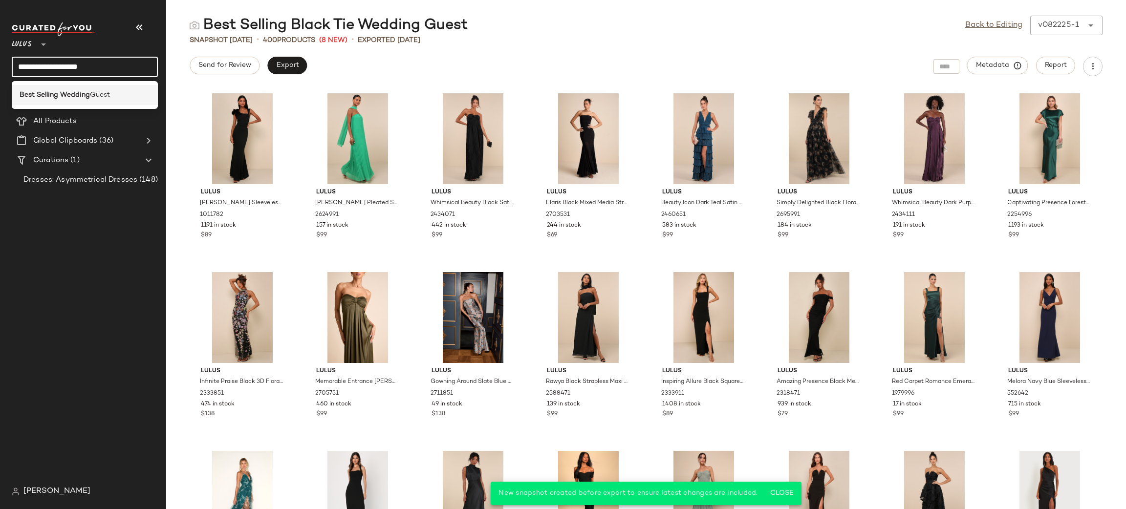
type input "**********"
click at [92, 87] on div "Best Selling Wedding Guest" at bounding box center [85, 95] width 146 height 20
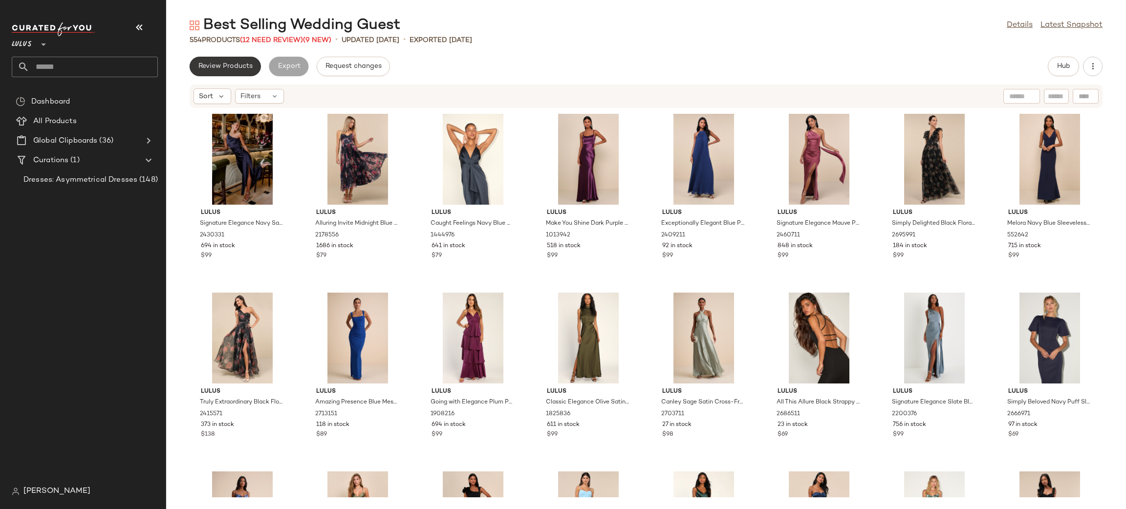
click at [240, 61] on button "Review Products" at bounding box center [225, 67] width 71 height 20
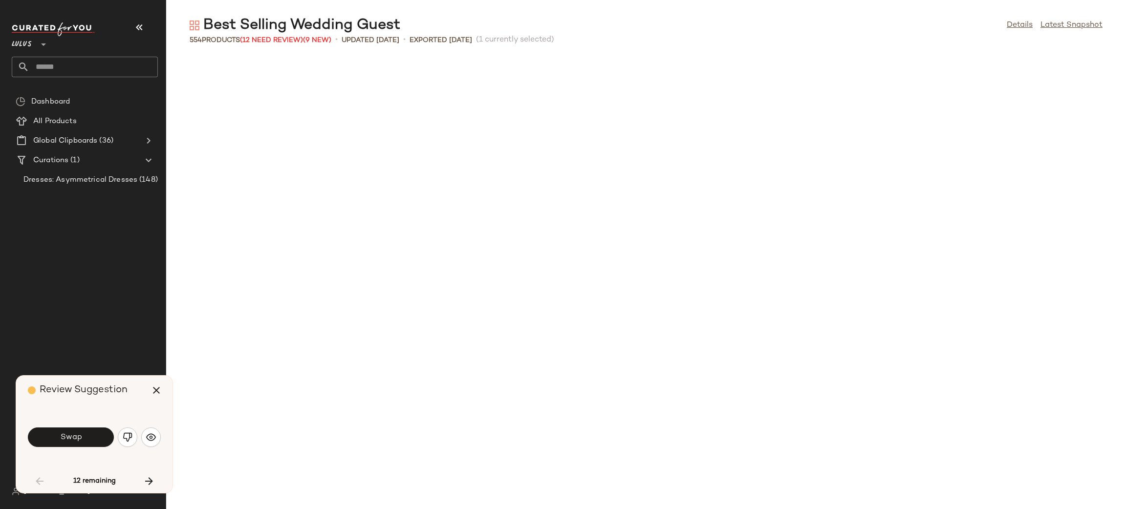
scroll to position [545, 0]
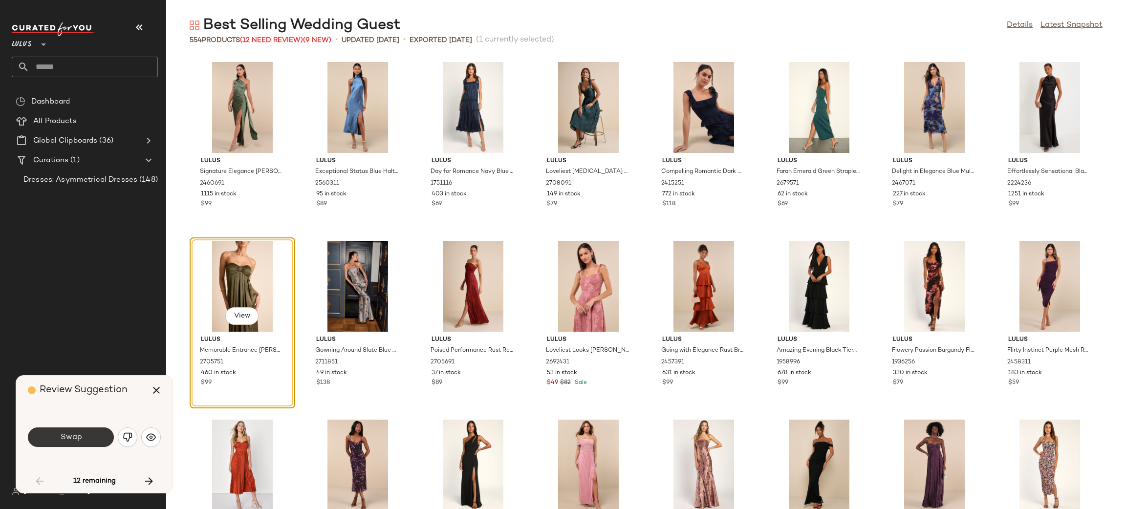
click at [76, 436] on span "Swap" at bounding box center [71, 437] width 22 height 9
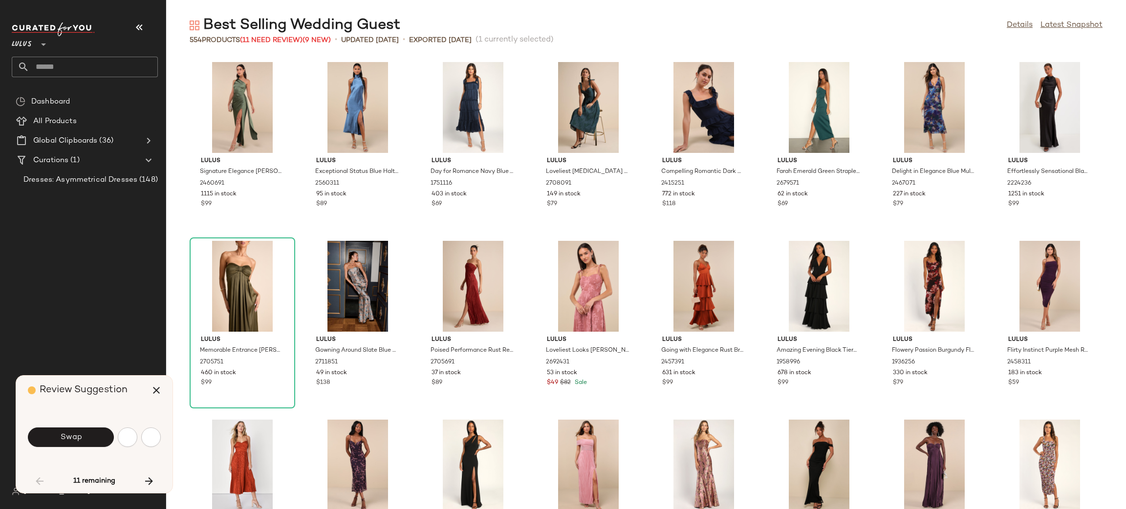
scroll to position [894, 0]
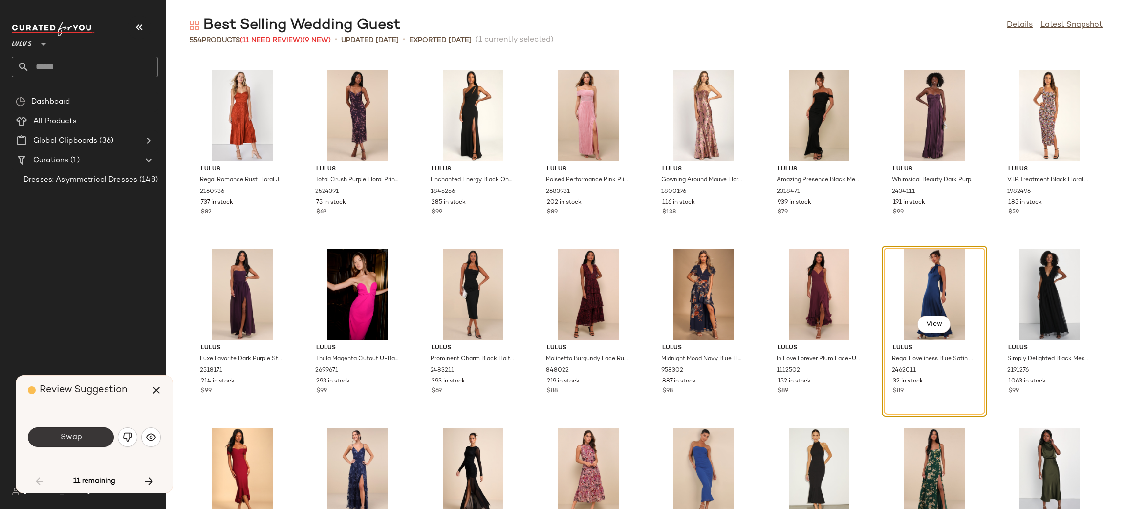
click at [80, 444] on button "Swap" at bounding box center [71, 438] width 86 height 20
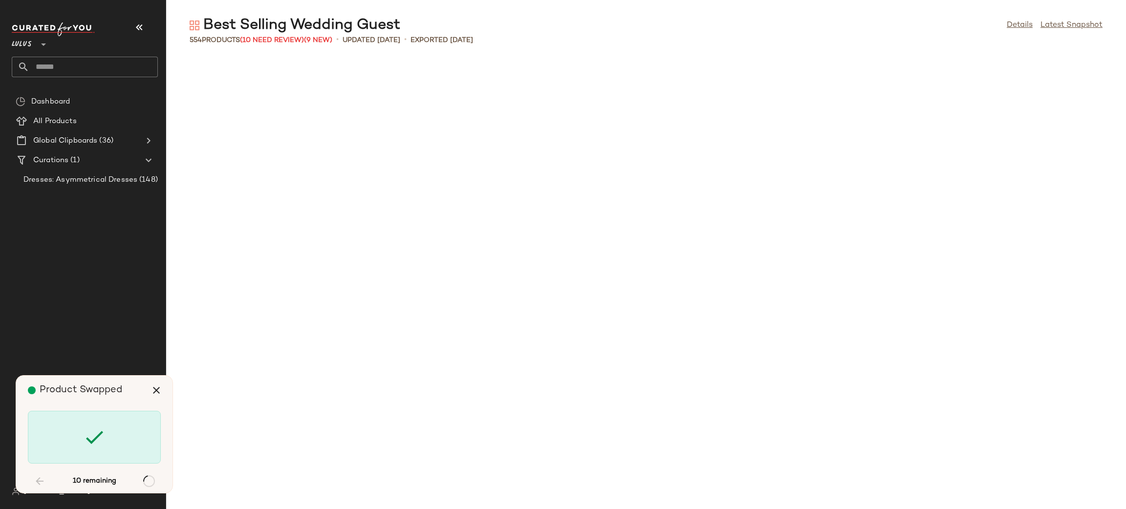
scroll to position [2147, 0]
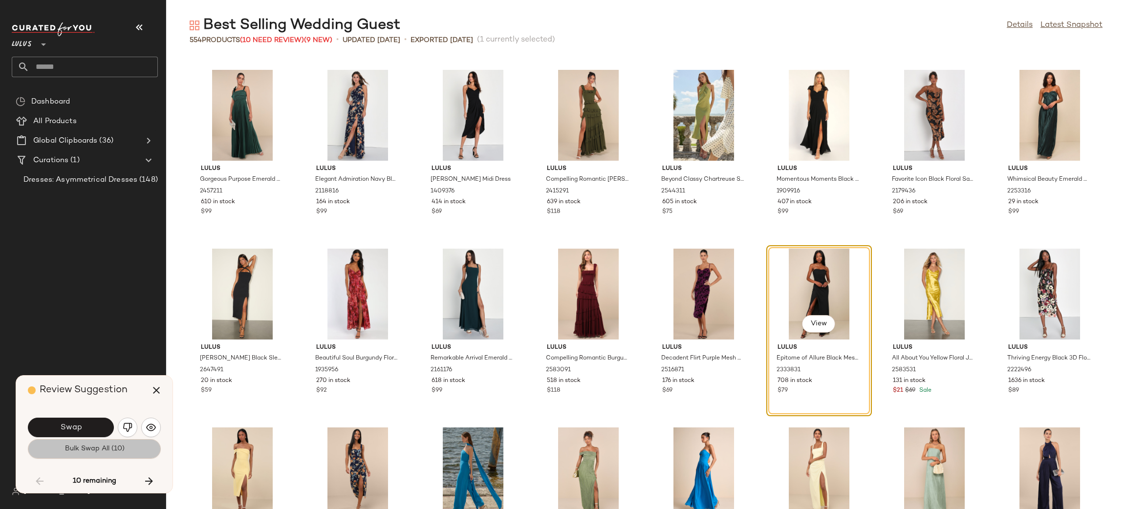
click at [92, 456] on button "Bulk Swap All (10)" at bounding box center [94, 450] width 133 height 20
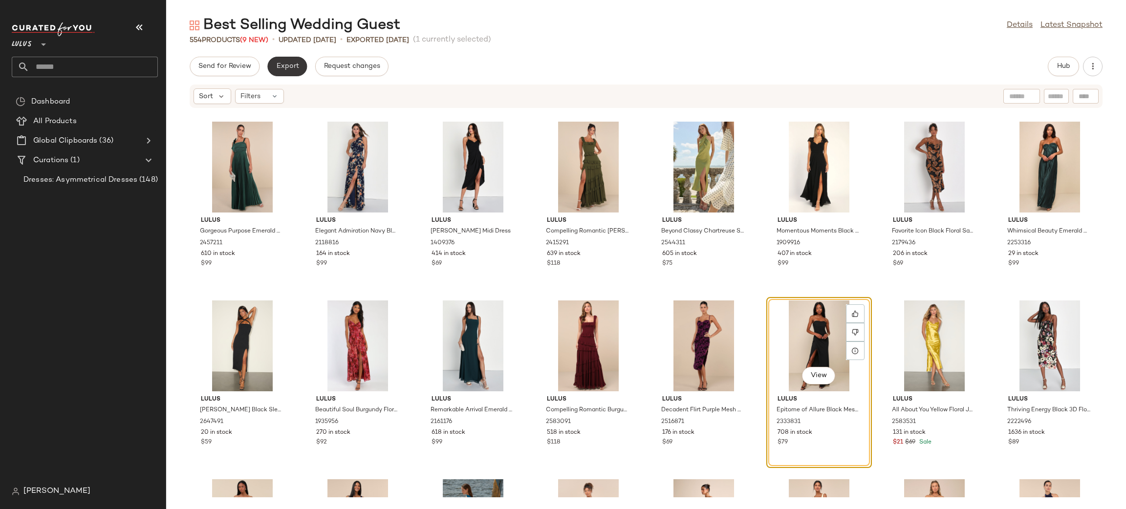
click at [286, 66] on span "Export" at bounding box center [287, 67] width 23 height 8
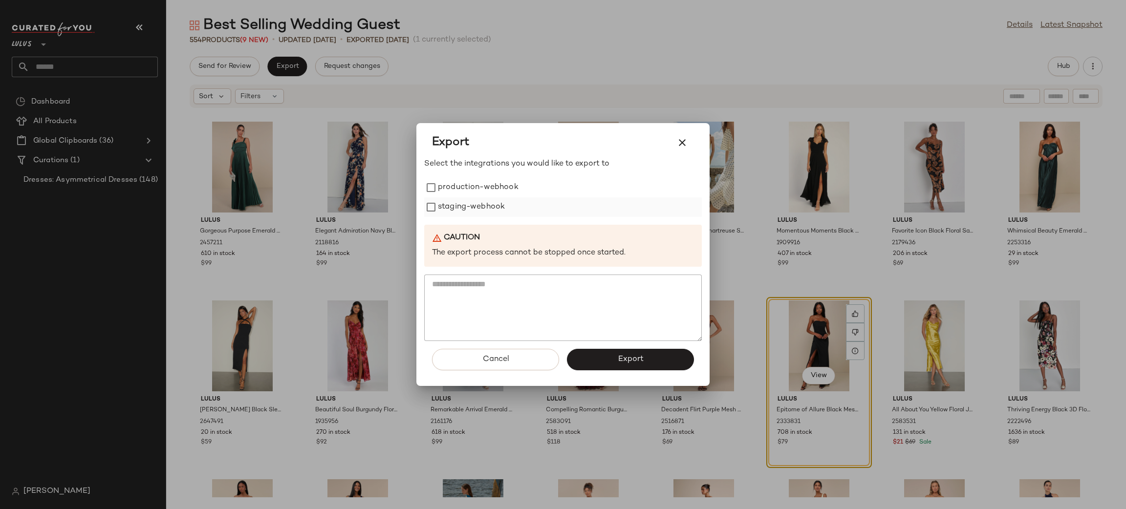
drag, startPoint x: 463, startPoint y: 186, endPoint x: 464, endPoint y: 199, distance: 13.7
click at [463, 186] on label "production-webhook" at bounding box center [478, 188] width 81 height 20
click at [466, 210] on label "staging-webhook" at bounding box center [471, 208] width 67 height 20
click at [643, 362] on button "Export" at bounding box center [630, 360] width 127 height 22
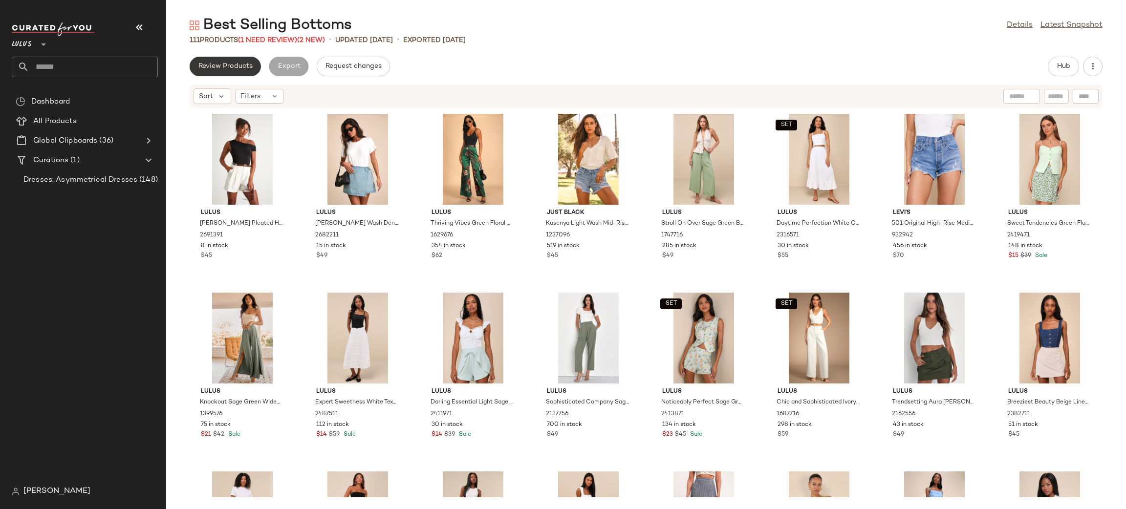
click at [198, 66] on span "Review Products" at bounding box center [225, 67] width 55 height 8
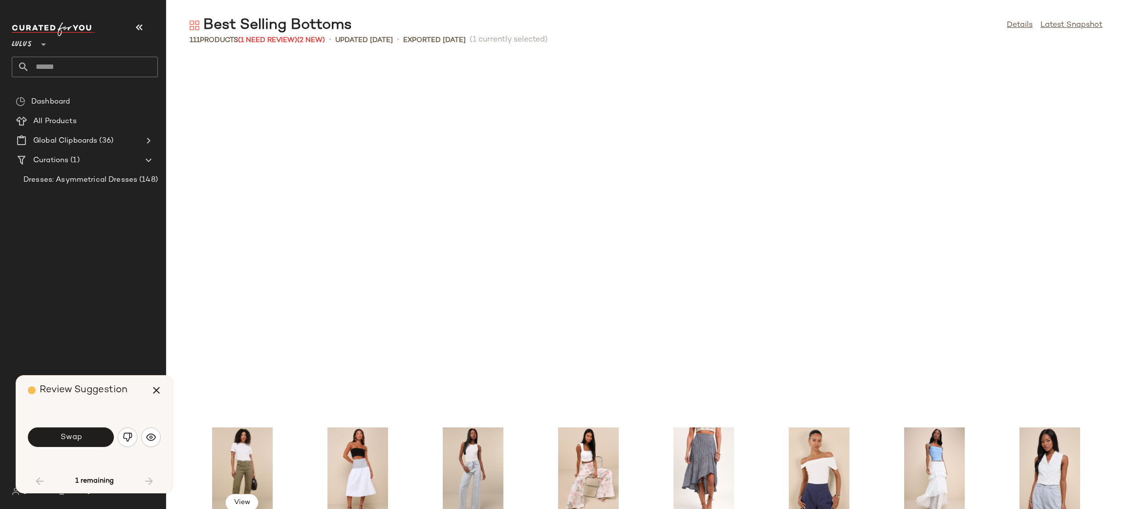
scroll to position [366, 0]
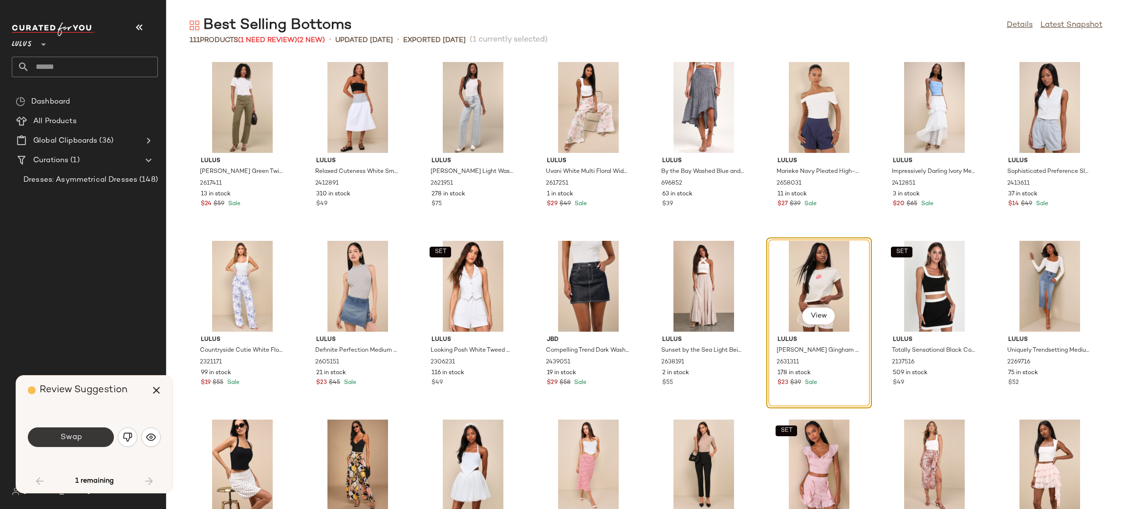
click at [91, 438] on button "Swap" at bounding box center [71, 438] width 86 height 20
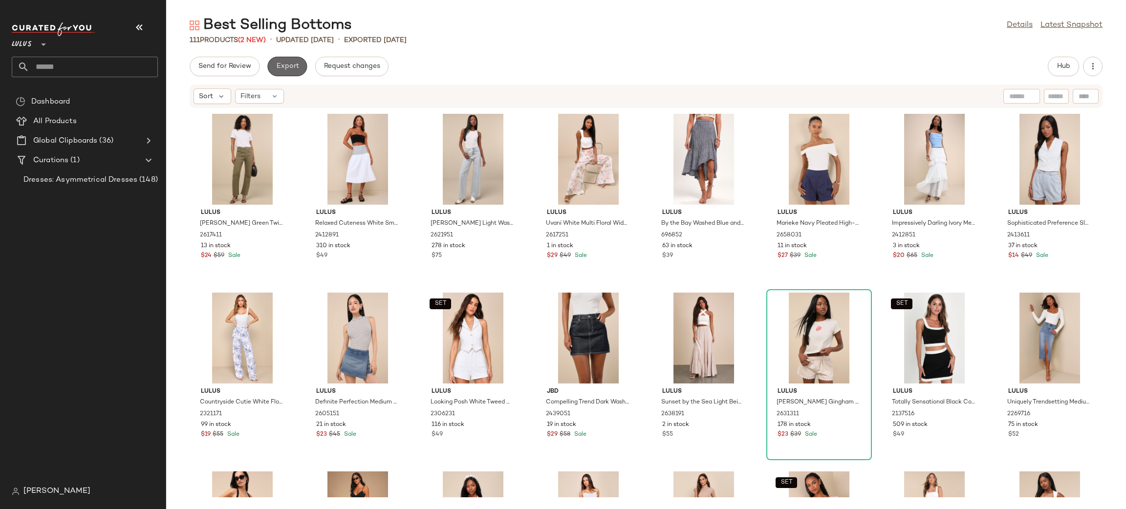
click at [299, 70] on button "Export" at bounding box center [287, 67] width 40 height 20
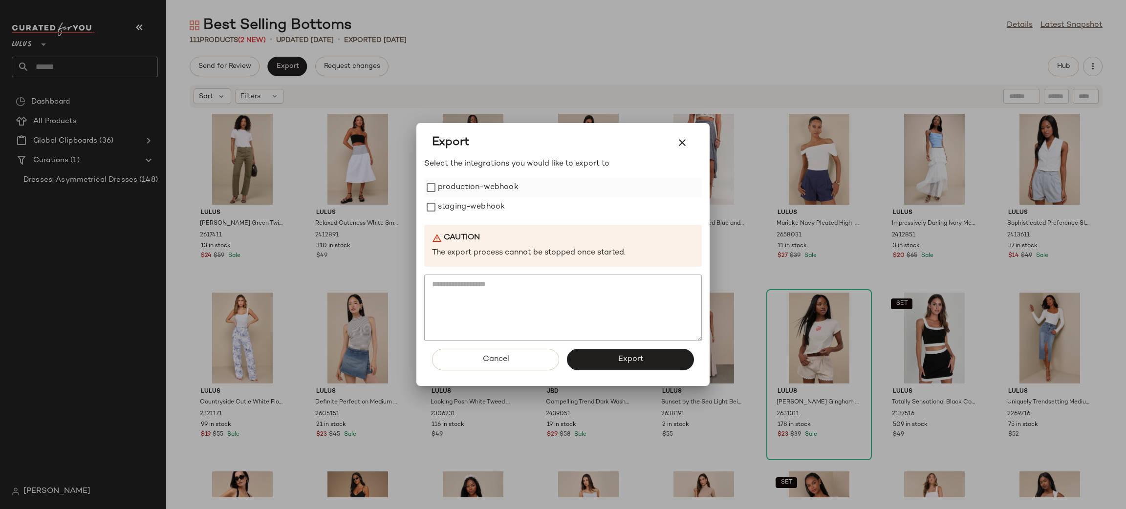
click at [464, 180] on label "production-webhook" at bounding box center [478, 188] width 81 height 20
click at [472, 197] on label "production-webhook" at bounding box center [478, 188] width 81 height 20
click at [486, 200] on label "staging-webhook" at bounding box center [471, 208] width 67 height 20
click at [477, 193] on label "production-webhook" at bounding box center [478, 188] width 81 height 20
click at [656, 369] on button "Export" at bounding box center [630, 360] width 127 height 22
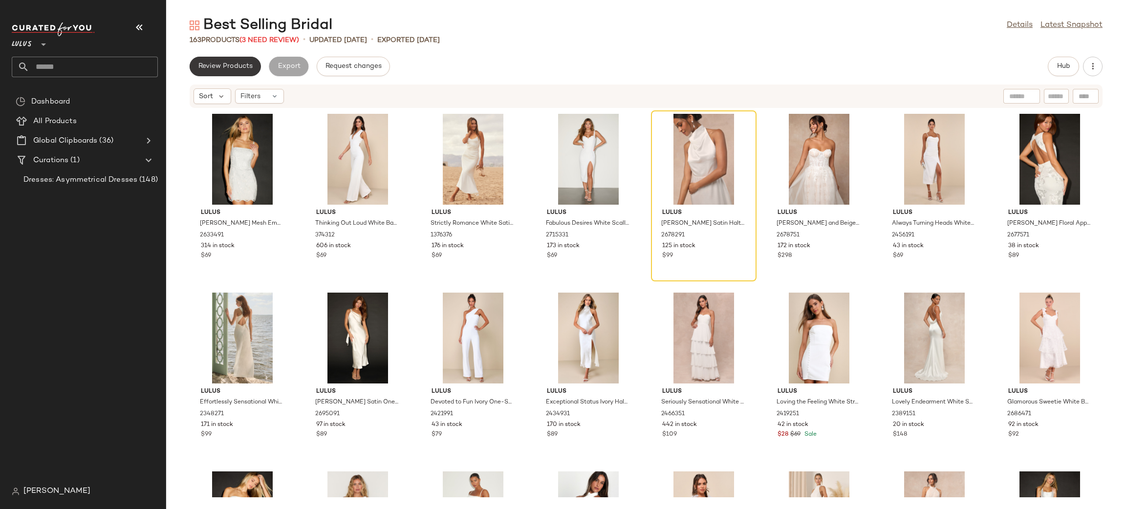
click at [241, 66] on span "Review Products" at bounding box center [225, 67] width 55 height 8
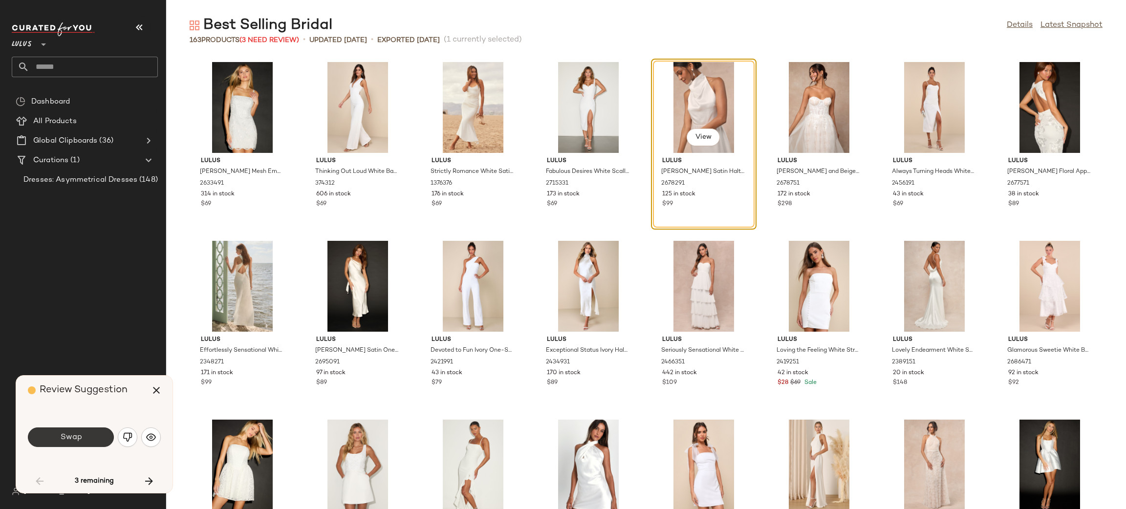
click at [90, 445] on button "Swap" at bounding box center [71, 438] width 86 height 20
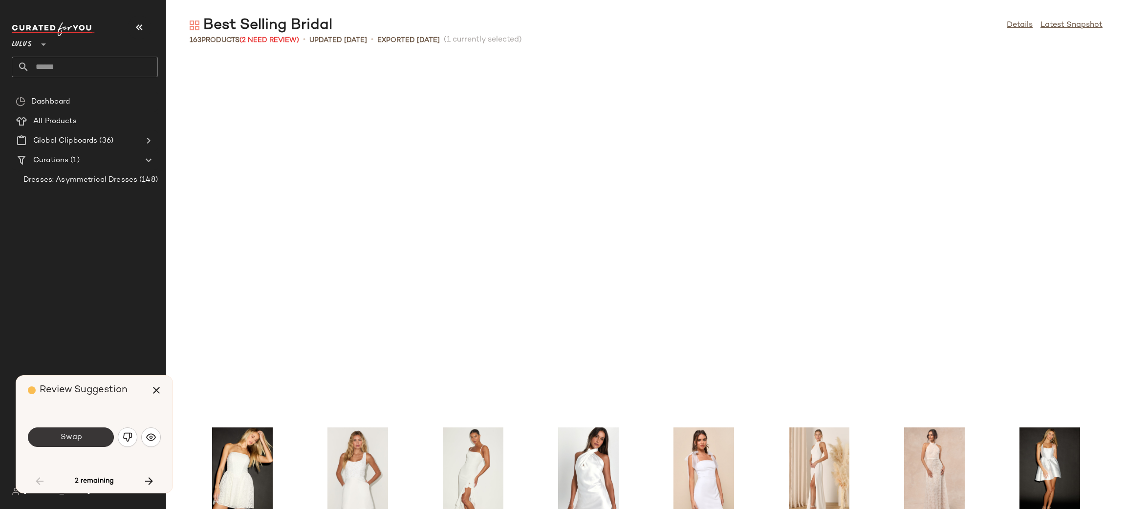
scroll to position [366, 0]
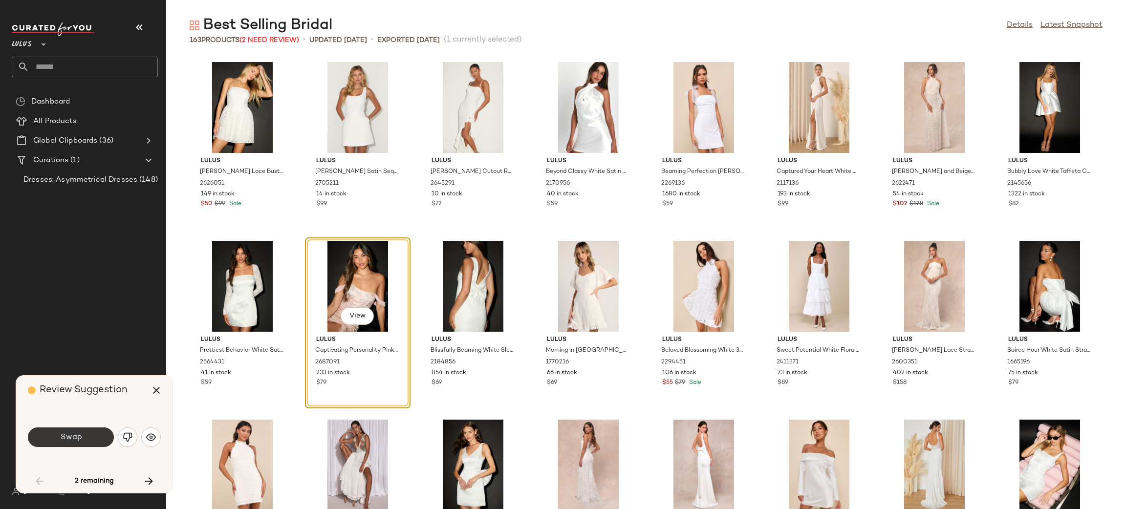
click at [90, 439] on button "Swap" at bounding box center [71, 438] width 86 height 20
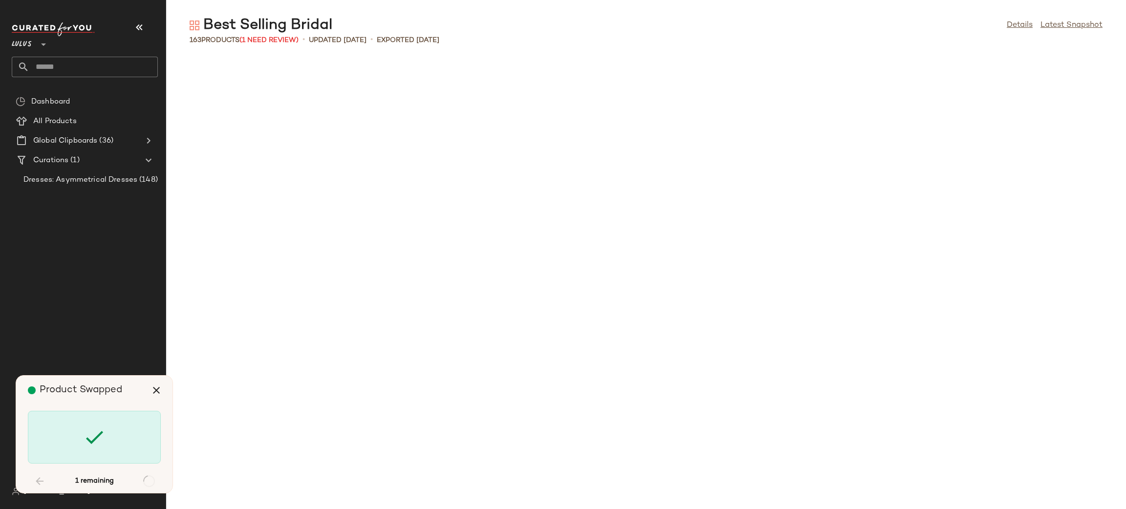
scroll to position [2862, 0]
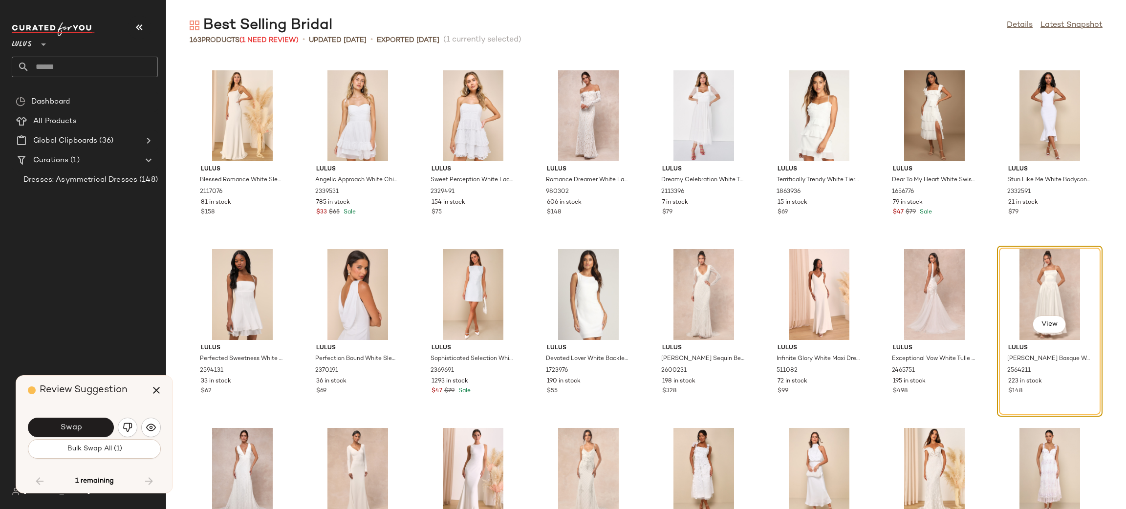
click at [85, 427] on button "Swap" at bounding box center [71, 428] width 86 height 20
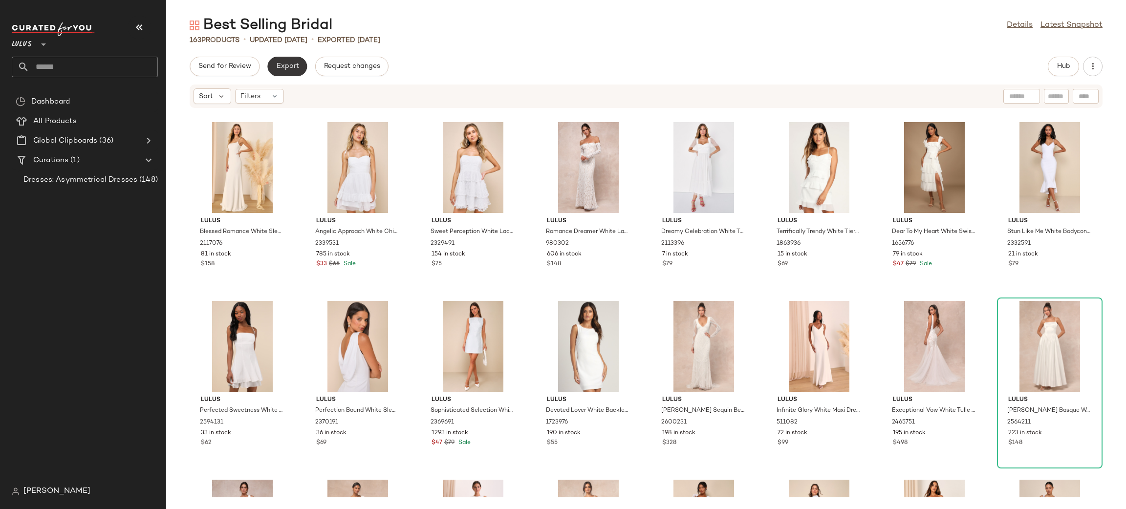
click at [288, 60] on button "Export" at bounding box center [287, 67] width 40 height 20
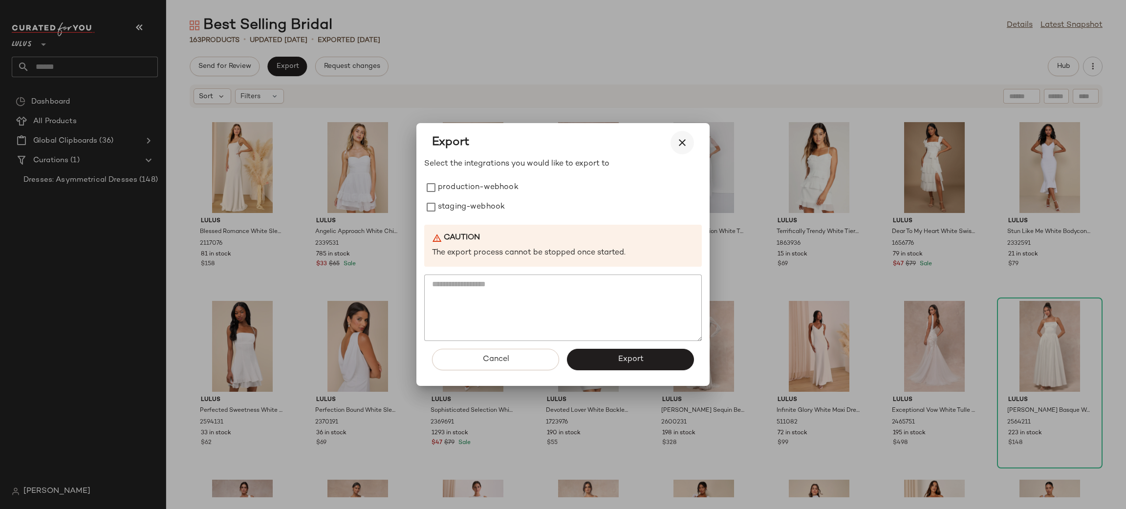
click at [691, 141] on button "button" at bounding box center [682, 142] width 23 height 23
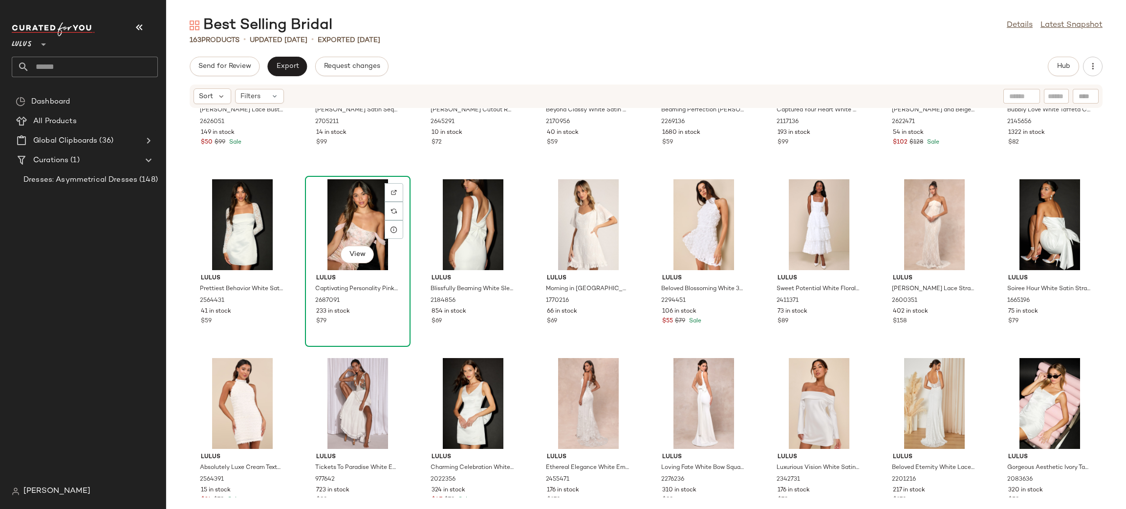
scroll to position [480, 0]
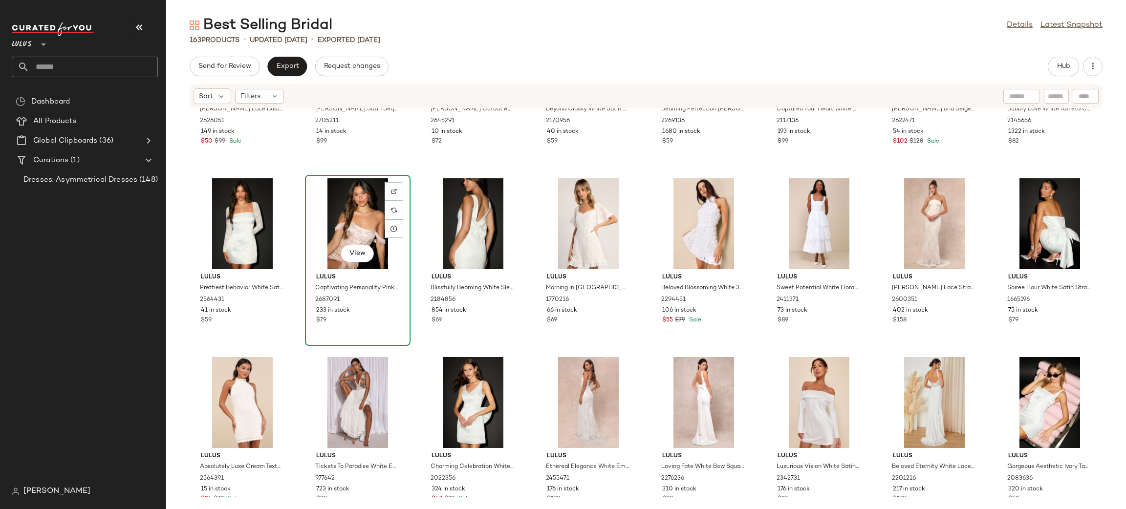
click at [350, 232] on div "View" at bounding box center [357, 223] width 99 height 91
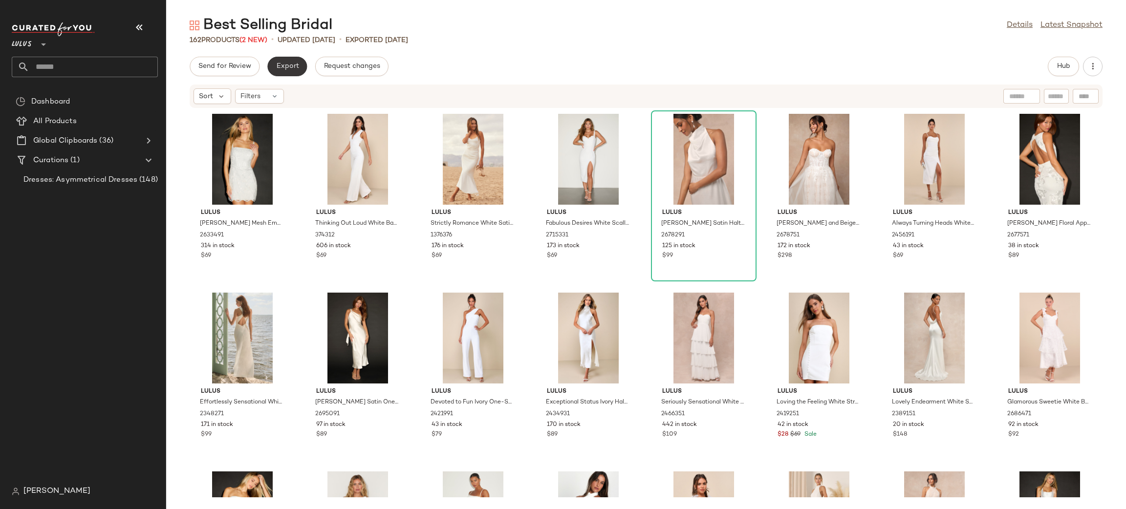
click at [279, 72] on button "Export" at bounding box center [287, 67] width 40 height 20
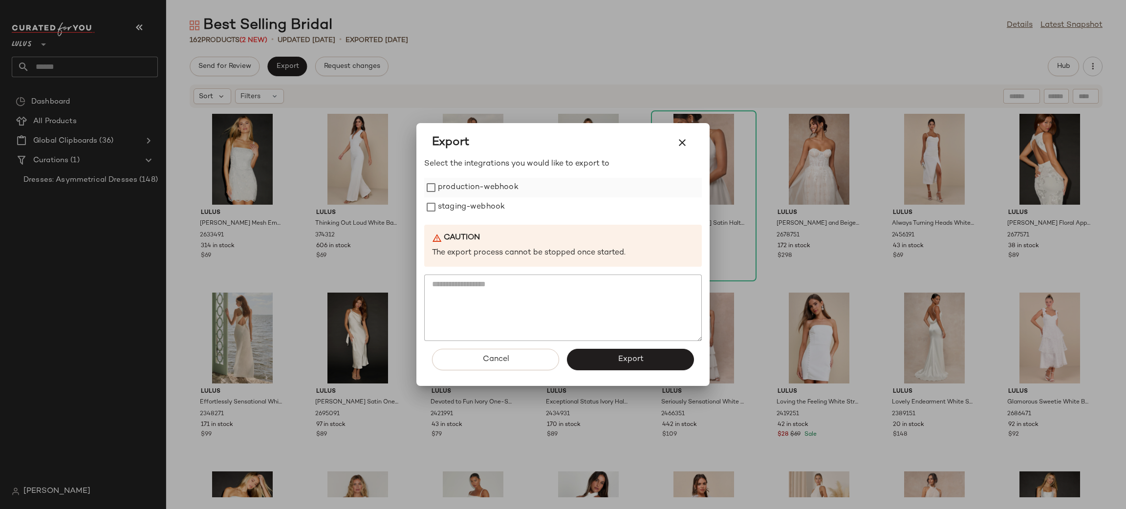
click at [461, 183] on label "production-webhook" at bounding box center [478, 188] width 81 height 20
click at [468, 198] on label "staging-webhook" at bounding box center [471, 208] width 67 height 20
click at [619, 362] on span "Export" at bounding box center [630, 359] width 26 height 9
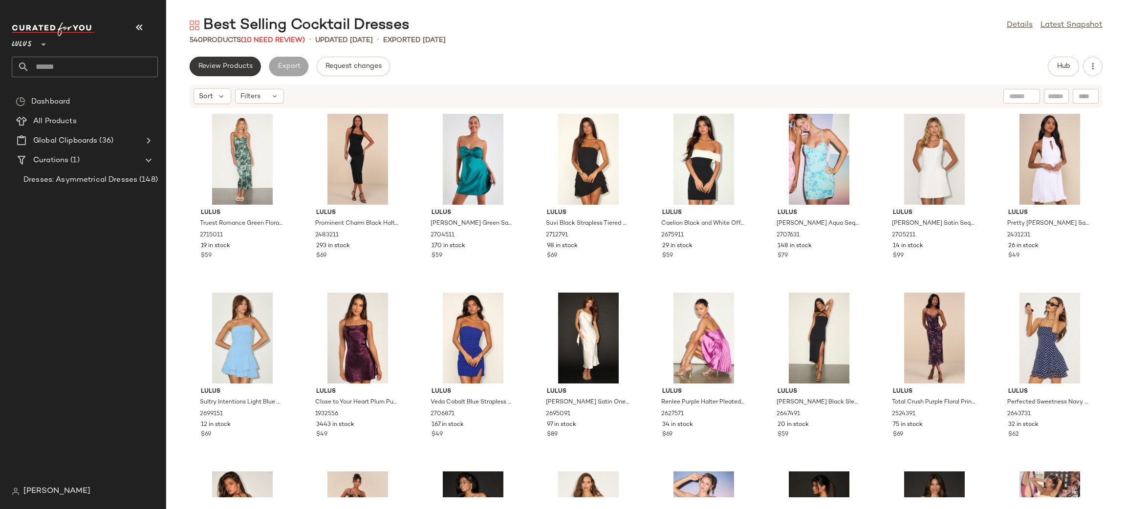
click at [245, 67] on span "Review Products" at bounding box center [225, 67] width 55 height 8
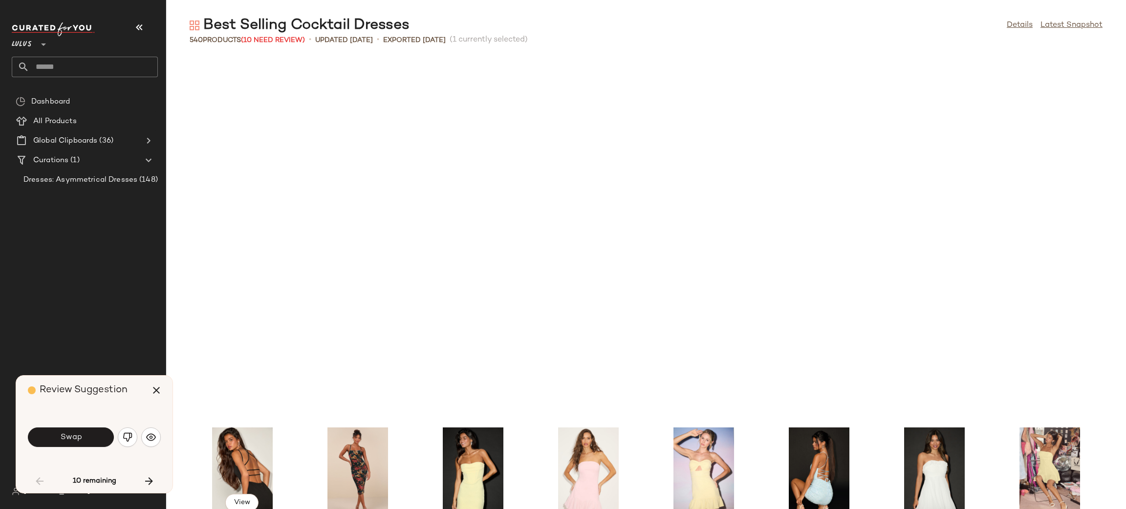
scroll to position [366, 0]
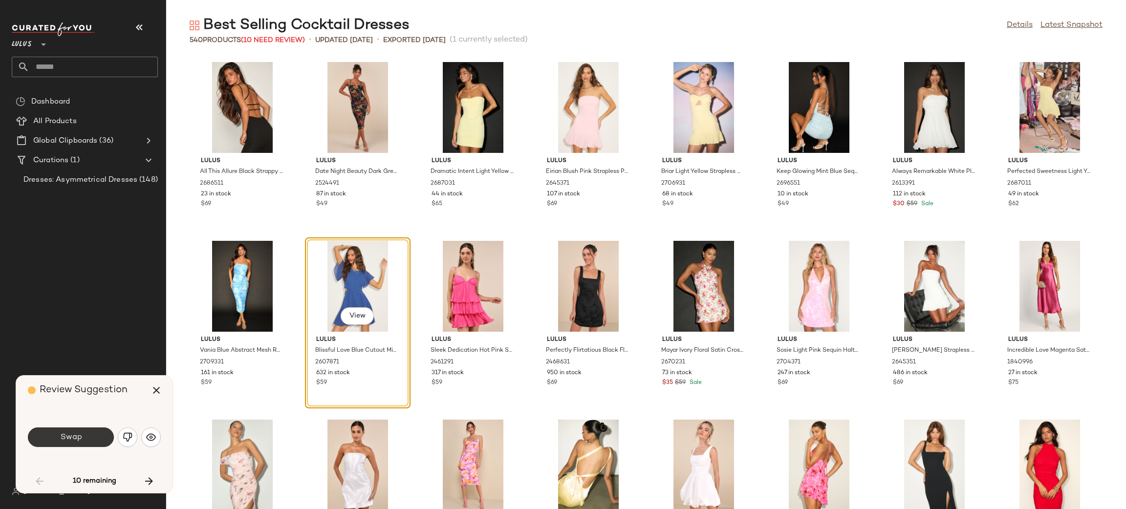
click at [86, 428] on button "Swap" at bounding box center [71, 438] width 86 height 20
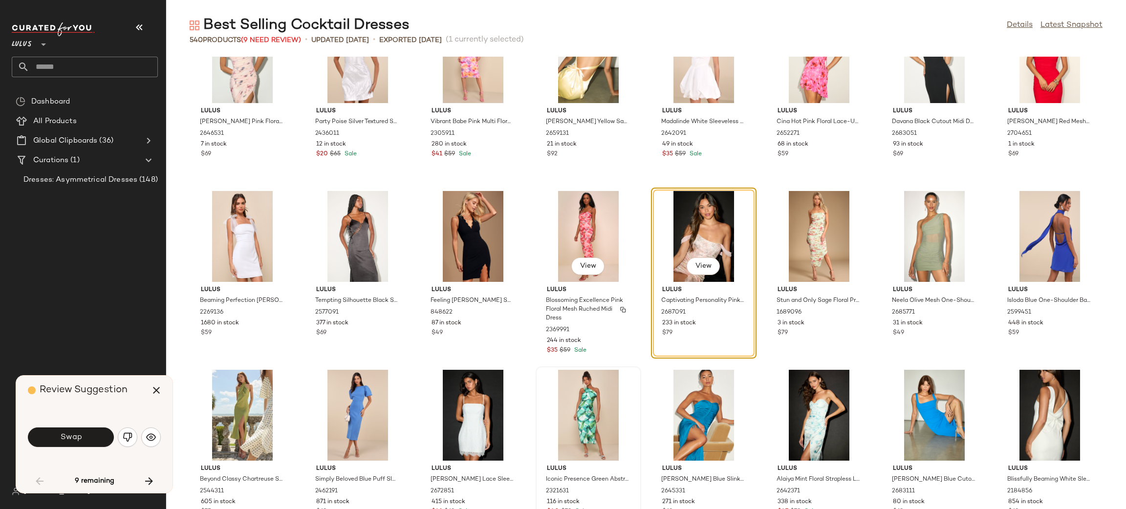
scroll to position [780, 0]
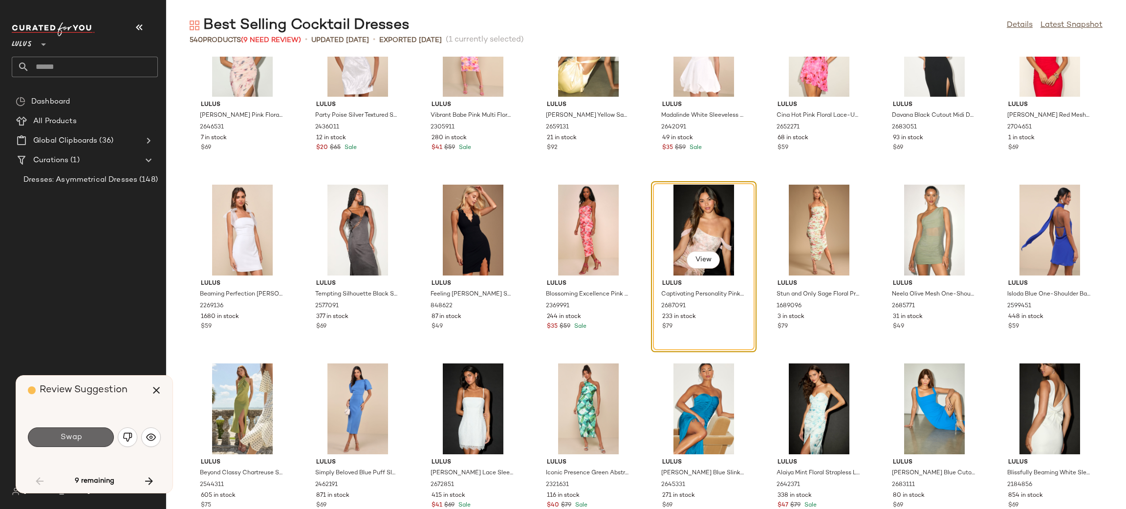
click at [73, 440] on span "Swap" at bounding box center [71, 437] width 22 height 9
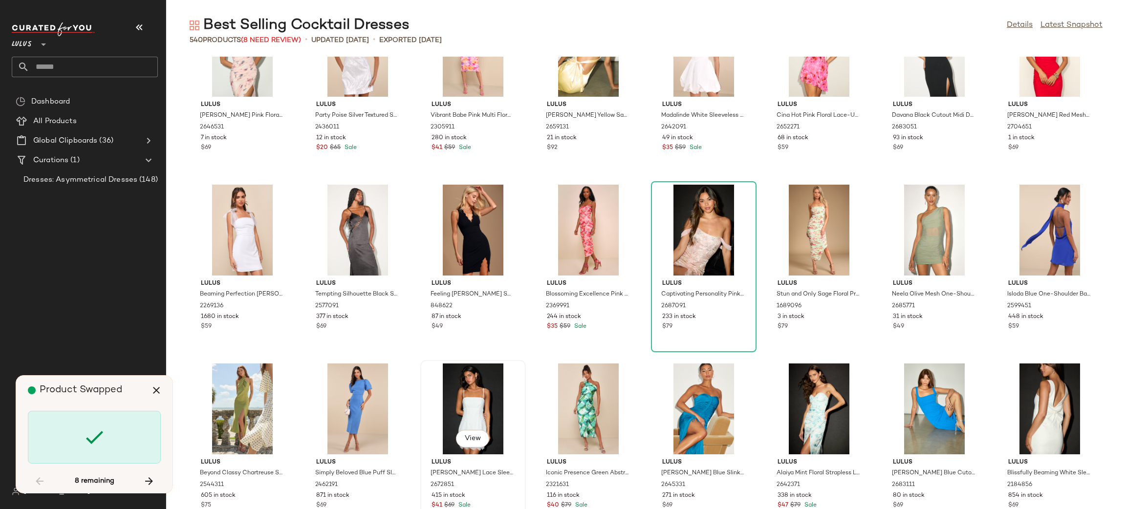
scroll to position [1968, 0]
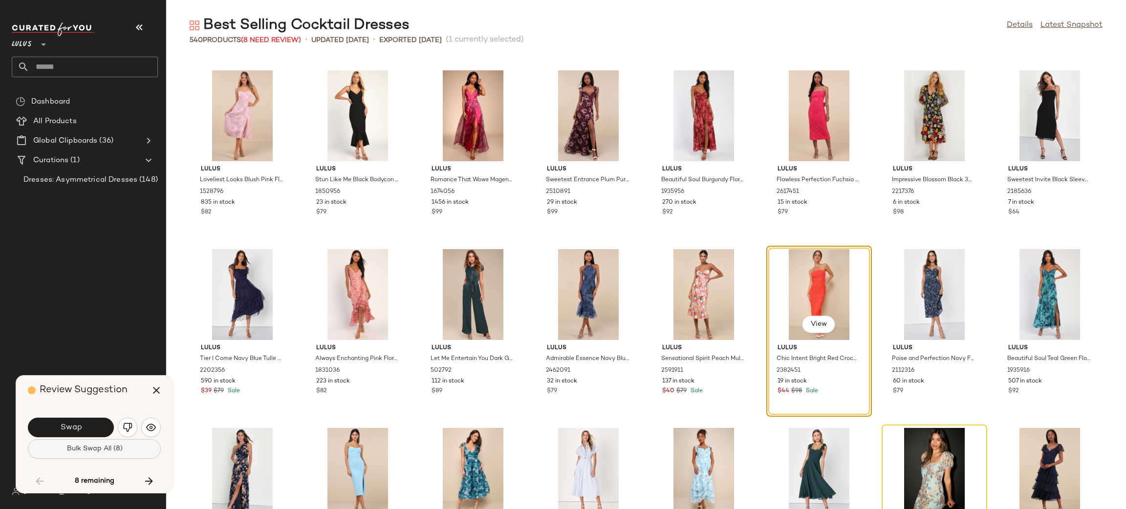
click at [115, 454] on button "Bulk Swap All (8)" at bounding box center [94, 450] width 133 height 20
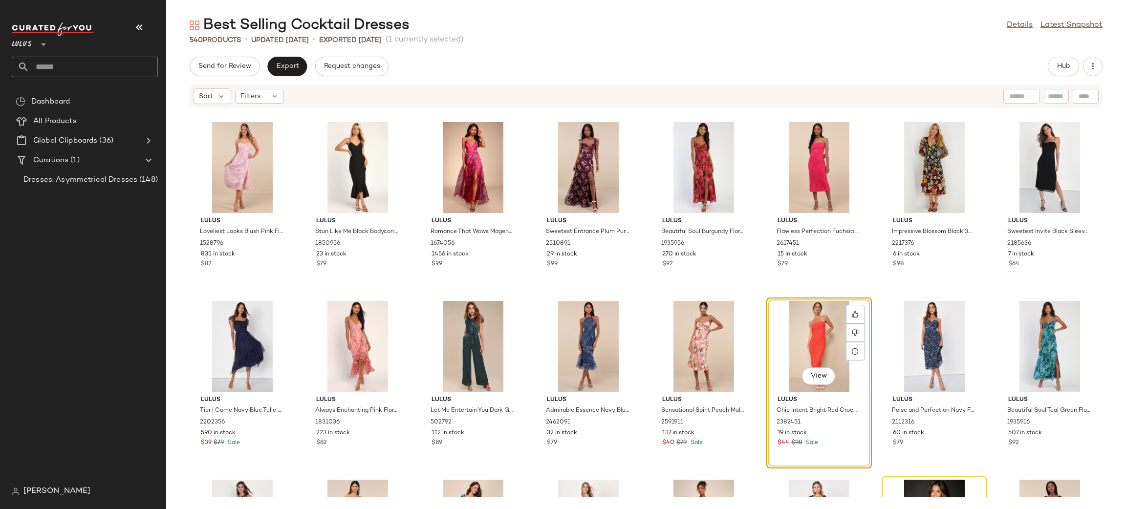
click at [286, 79] on div "Send for Review Export Request changes Hub Sort Filters Lulus Loveliest Looks B…" at bounding box center [646, 283] width 960 height 453
click at [292, 68] on span "Export" at bounding box center [287, 67] width 23 height 8
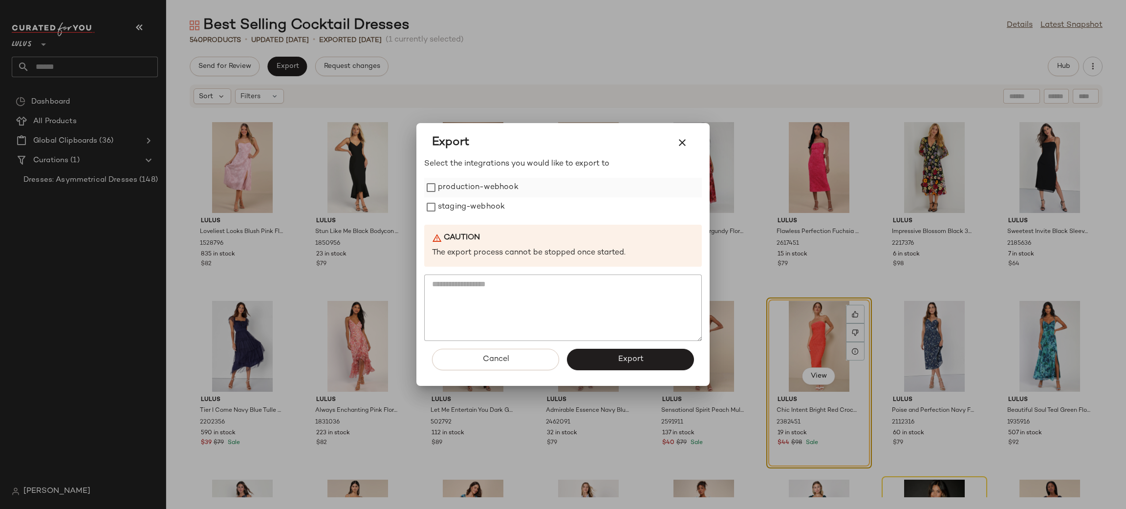
click at [485, 188] on label "production-webhook" at bounding box center [478, 188] width 81 height 20
click at [493, 205] on label "staging-webhook" at bounding box center [471, 208] width 67 height 20
click at [619, 366] on button "Export" at bounding box center [630, 360] width 127 height 22
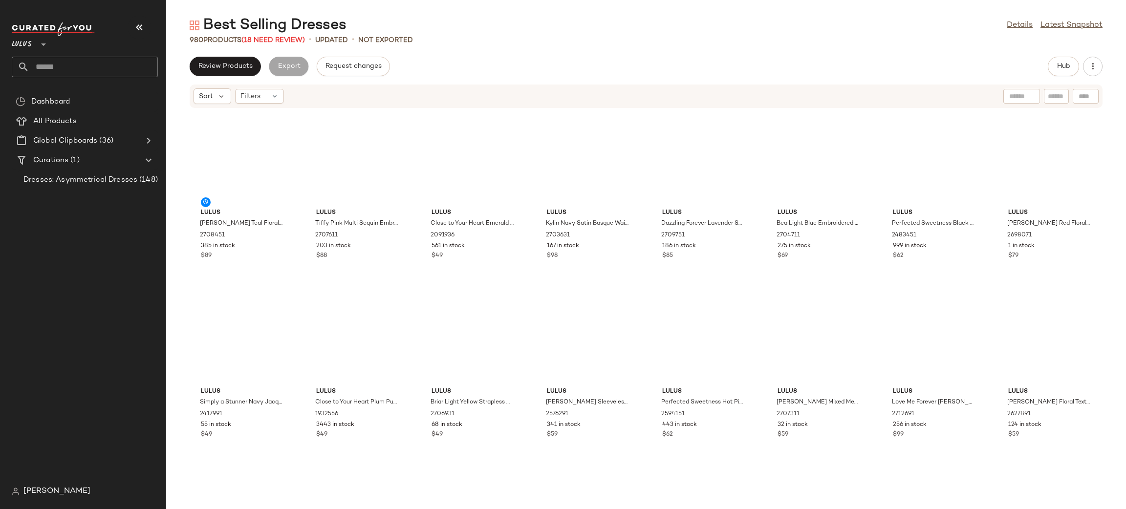
click at [253, 66] on button "Review Products" at bounding box center [225, 67] width 71 height 20
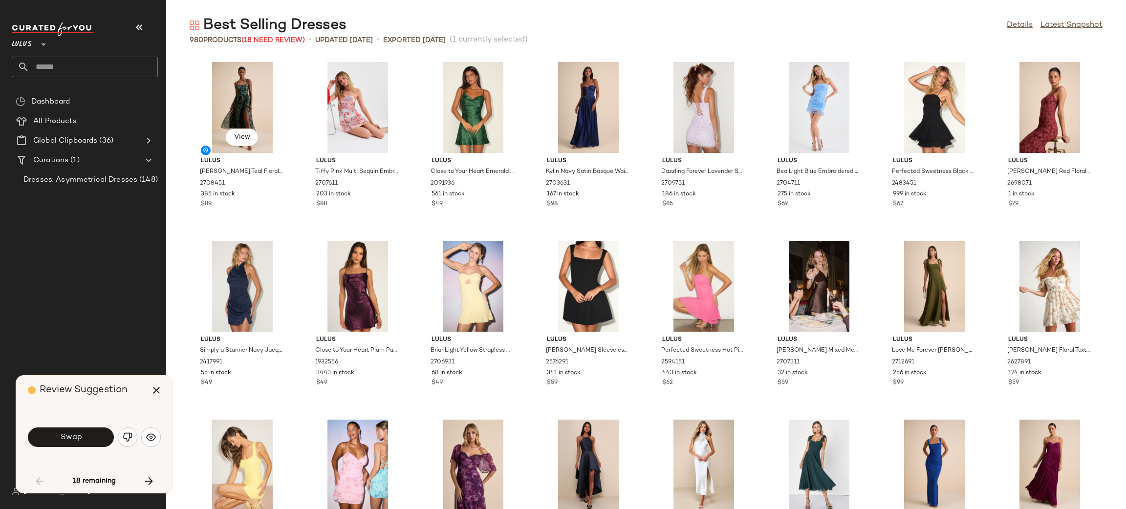
scroll to position [545, 0]
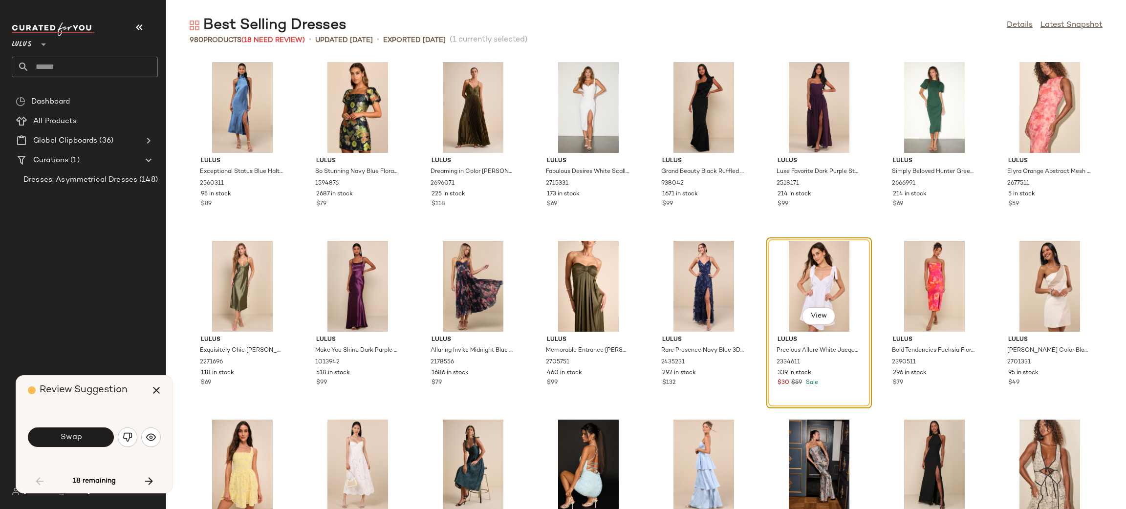
click at [80, 454] on div "Swap" at bounding box center [94, 437] width 133 height 53
click at [84, 440] on button "Swap" at bounding box center [71, 438] width 86 height 20
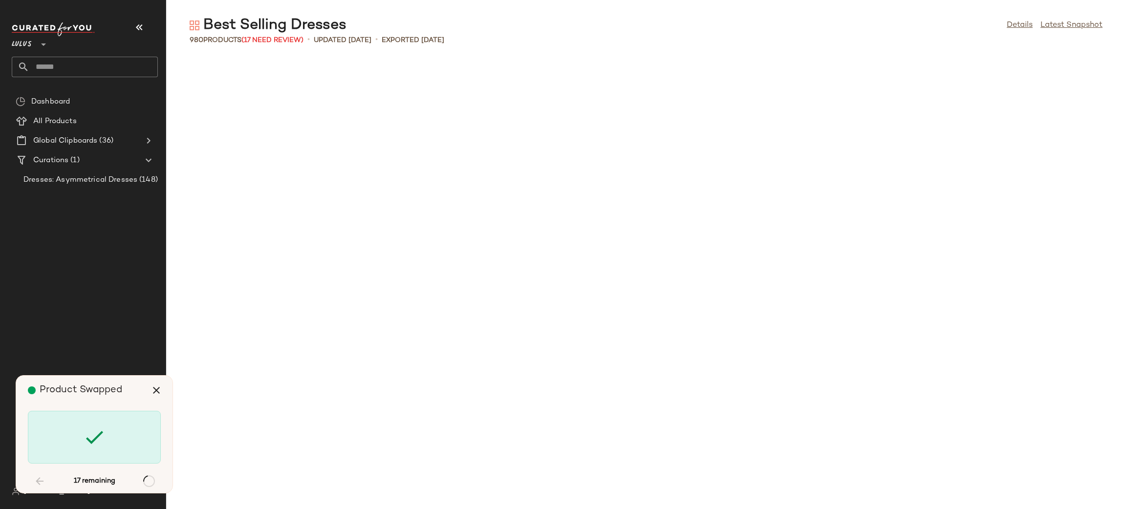
scroll to position [1610, 0]
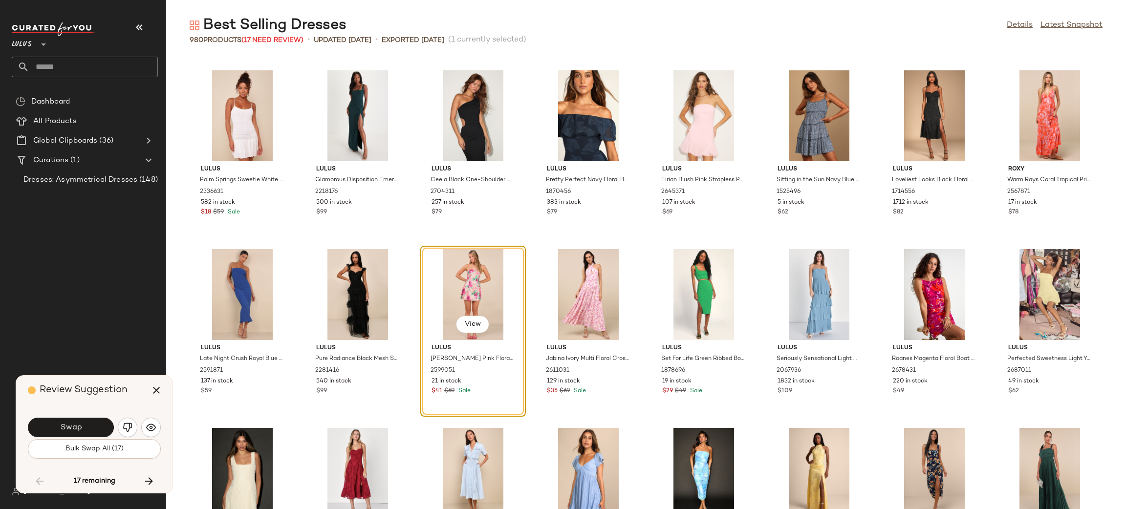
click at [121, 456] on button "Bulk Swap All (17)" at bounding box center [94, 450] width 133 height 20
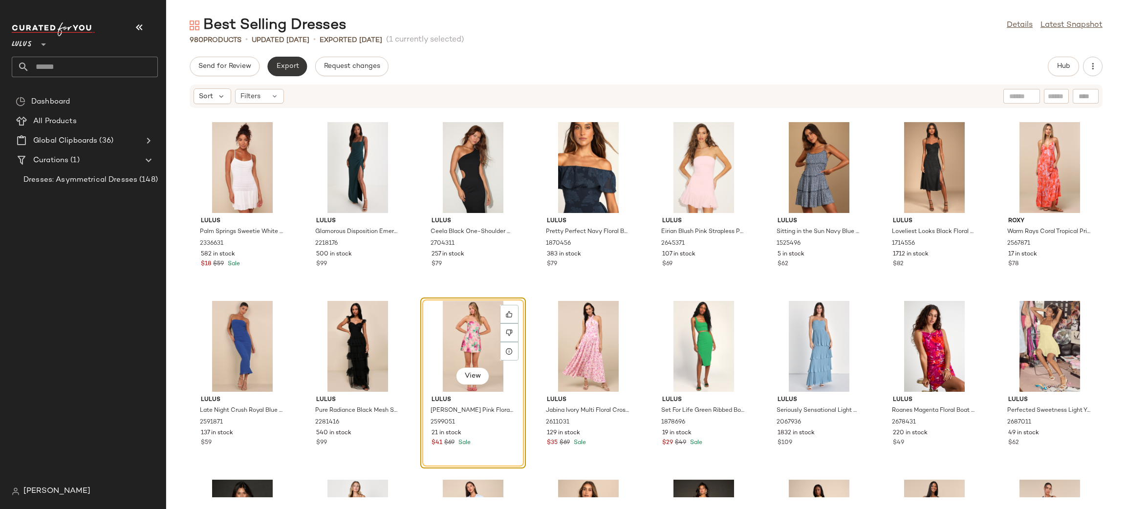
click at [286, 57] on button "Export" at bounding box center [287, 67] width 40 height 20
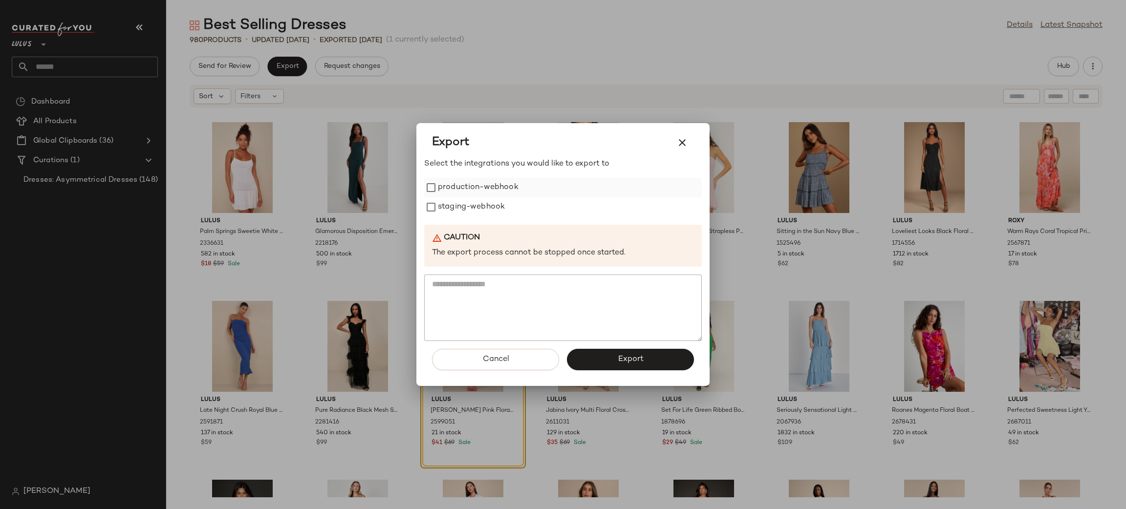
click at [482, 188] on label "production-webhook" at bounding box center [478, 188] width 81 height 20
click at [481, 203] on label "staging-webhook" at bounding box center [471, 208] width 67 height 20
click at [614, 365] on button "Export" at bounding box center [630, 360] width 127 height 22
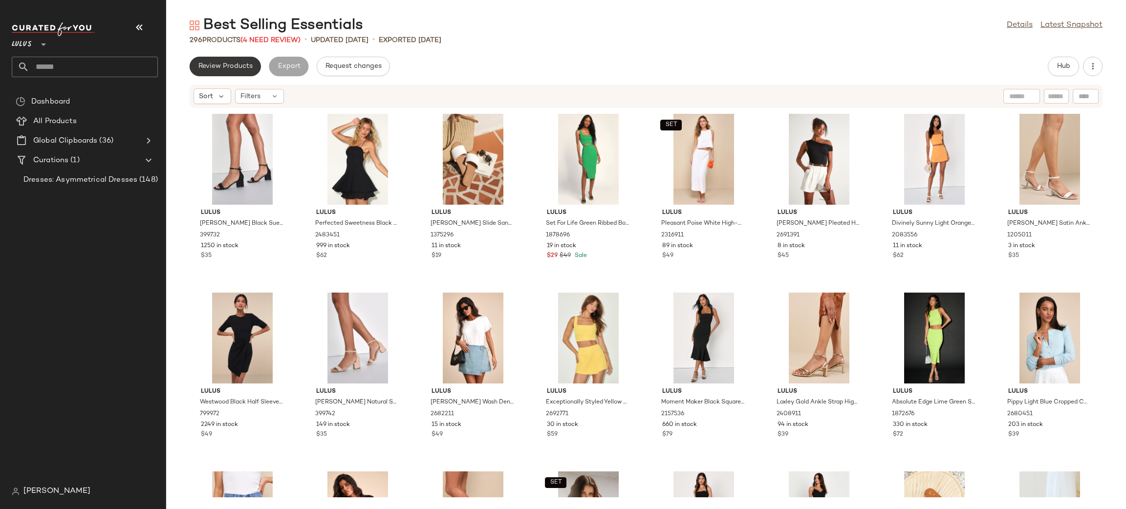
click at [233, 66] on span "Review Products" at bounding box center [225, 67] width 55 height 8
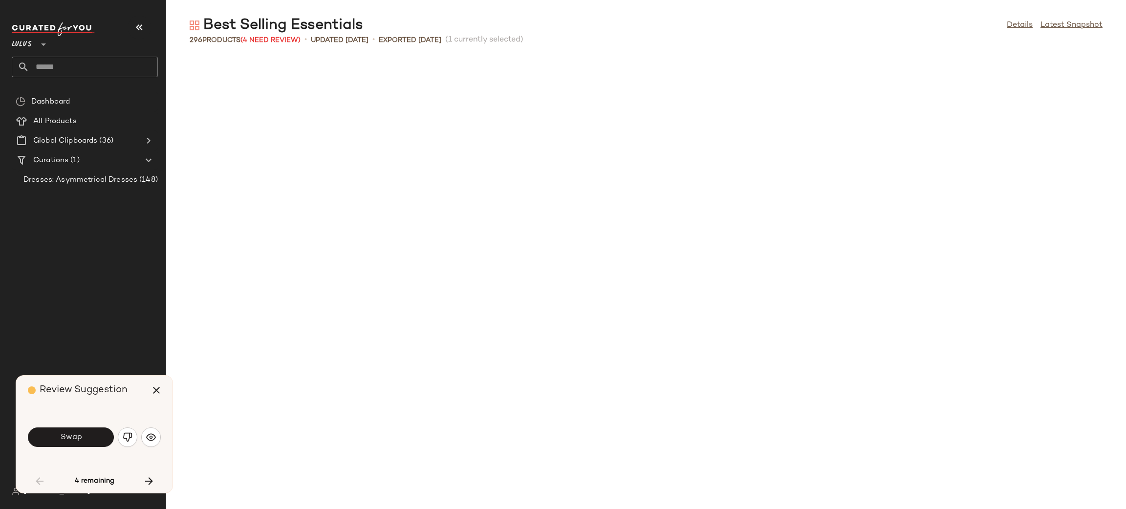
scroll to position [545, 0]
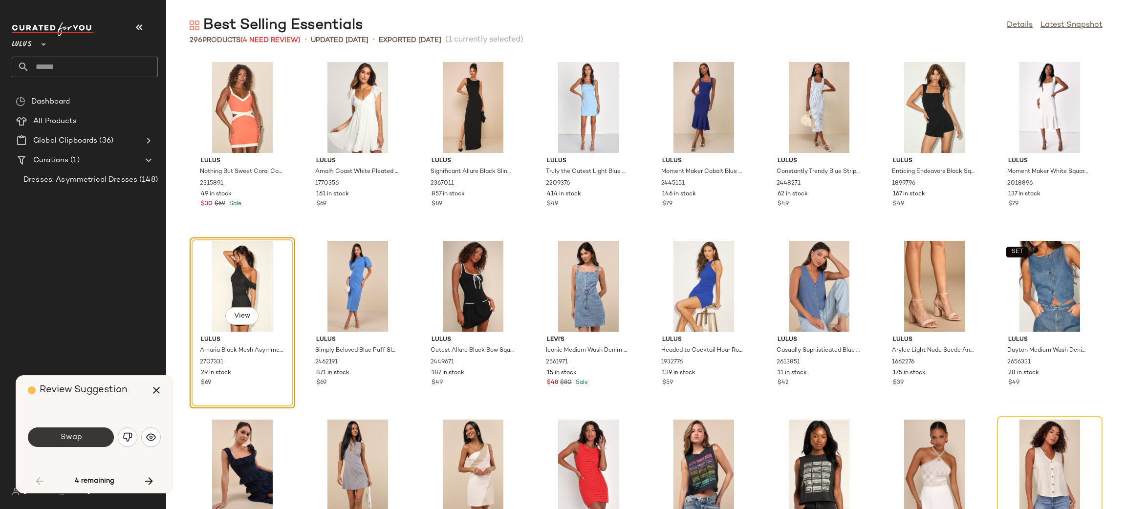
click at [82, 441] on button "Swap" at bounding box center [71, 438] width 86 height 20
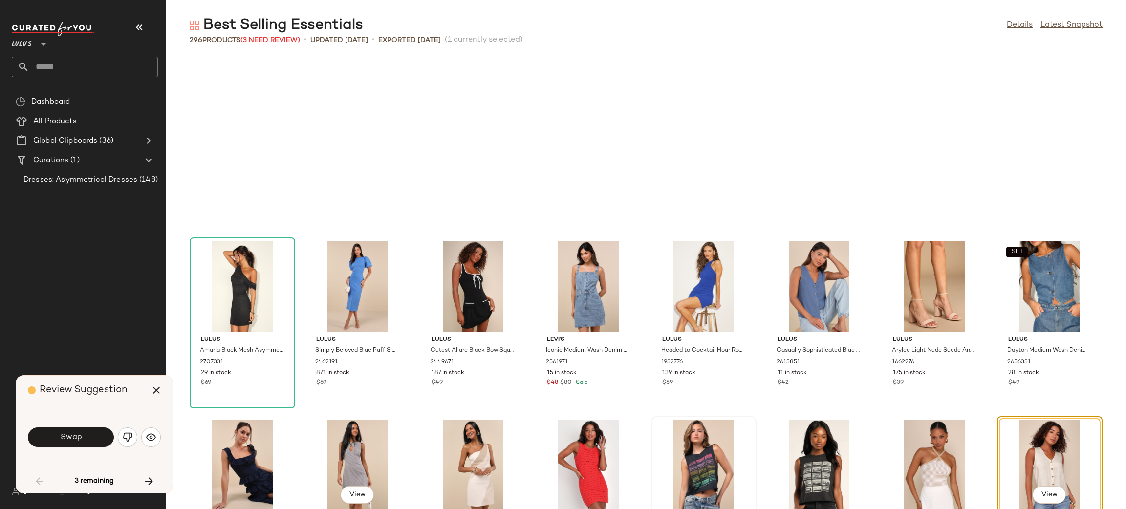
scroll to position [715, 0]
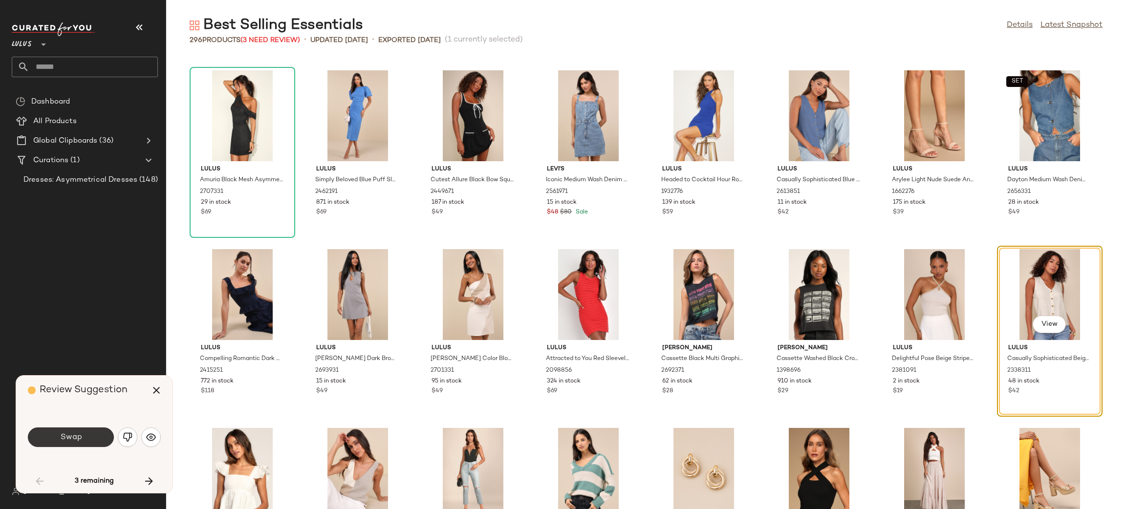
click at [68, 440] on span "Swap" at bounding box center [71, 437] width 22 height 9
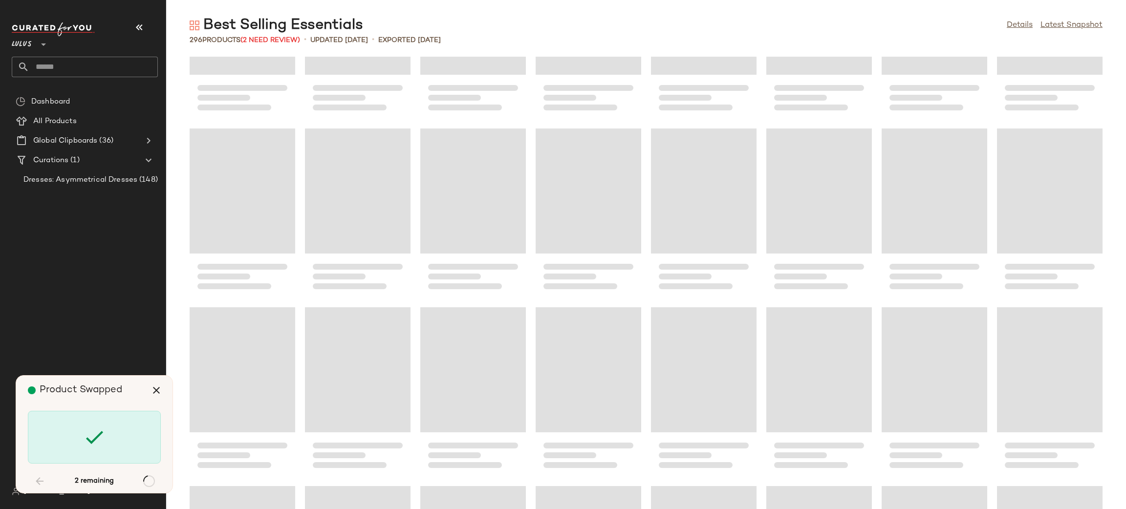
scroll to position [4957, 0]
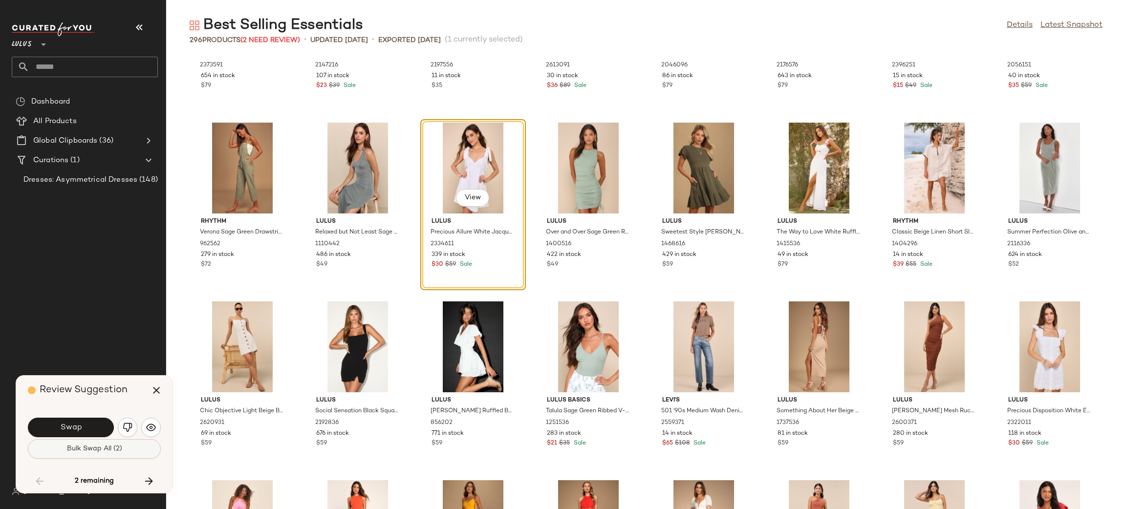
click at [112, 444] on button "Bulk Swap All (2)" at bounding box center [94, 450] width 133 height 20
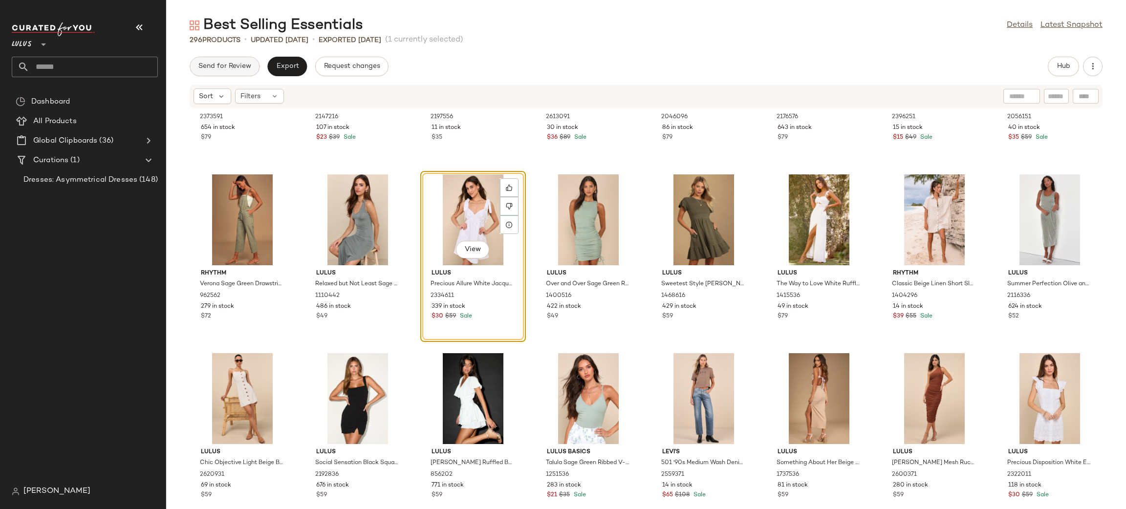
click at [257, 62] on button "Send for Review" at bounding box center [225, 67] width 70 height 20
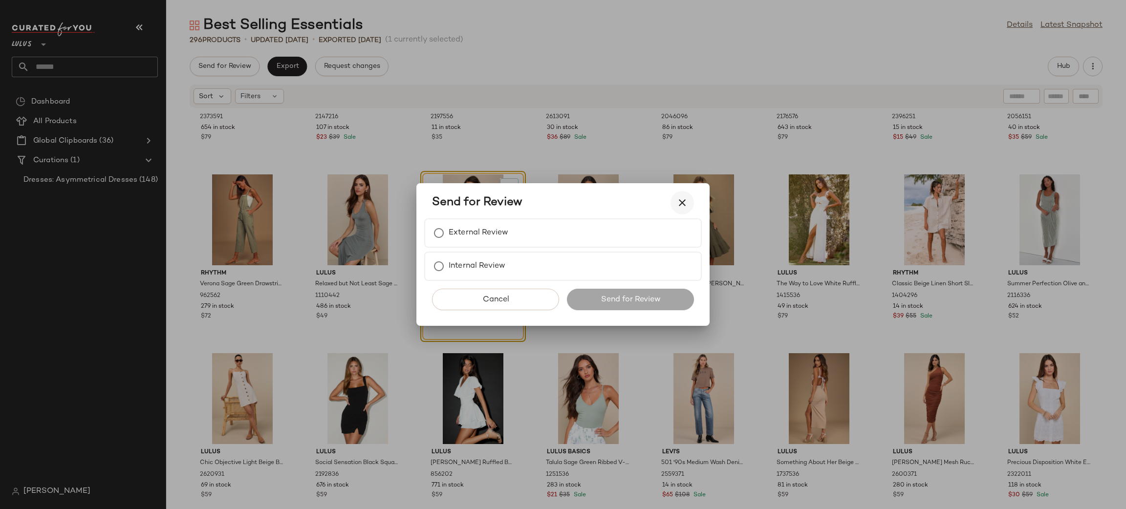
click at [681, 205] on icon "button" at bounding box center [683, 203] width 12 height 12
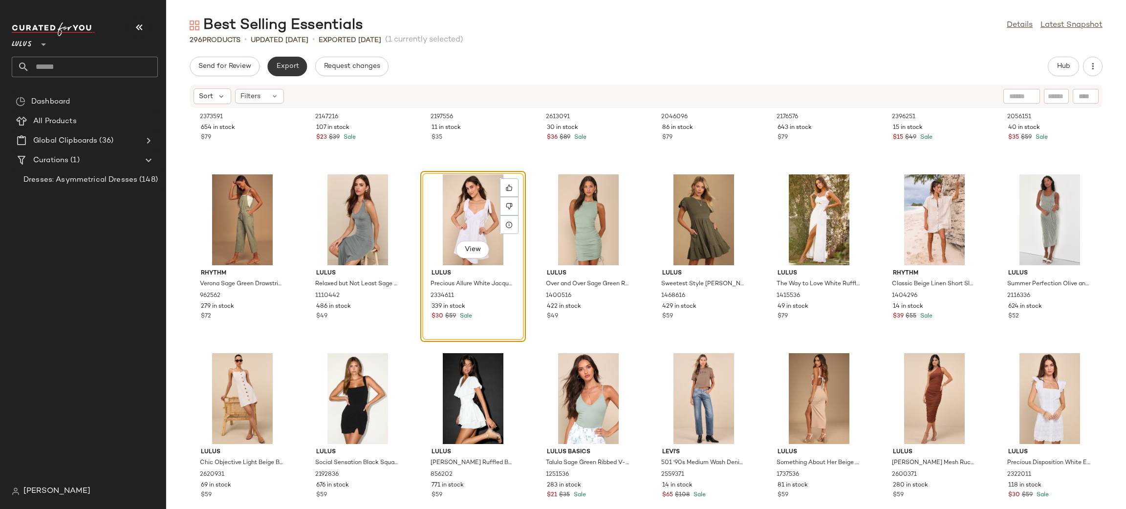
click at [294, 69] on span "Export" at bounding box center [287, 67] width 23 height 8
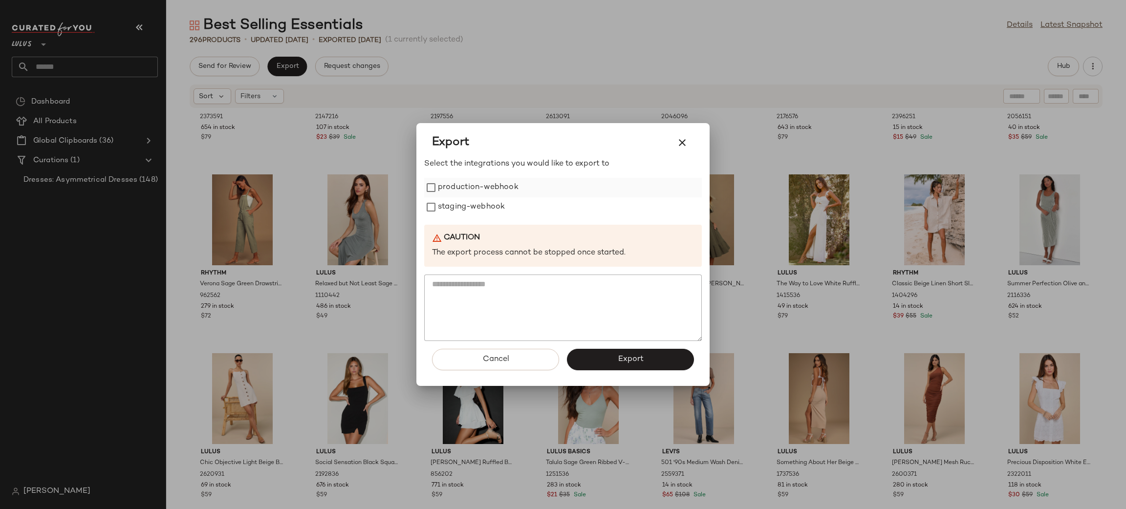
click at [479, 196] on label "production-webhook" at bounding box center [478, 188] width 81 height 20
click at [481, 209] on label "staging-webhook" at bounding box center [471, 208] width 67 height 20
click at [654, 353] on button "Export" at bounding box center [630, 360] width 127 height 22
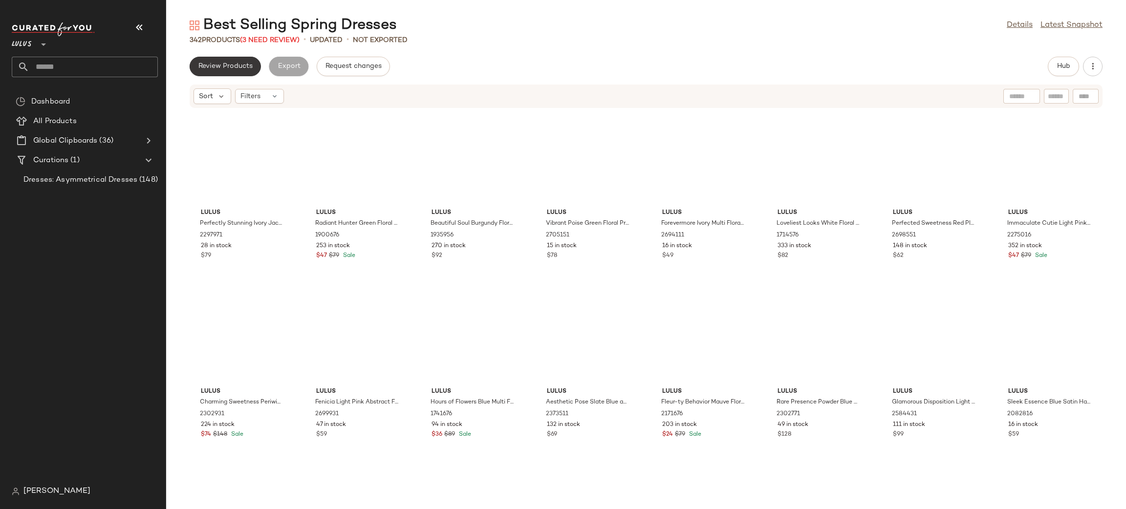
click at [234, 75] on button "Review Products" at bounding box center [225, 67] width 71 height 20
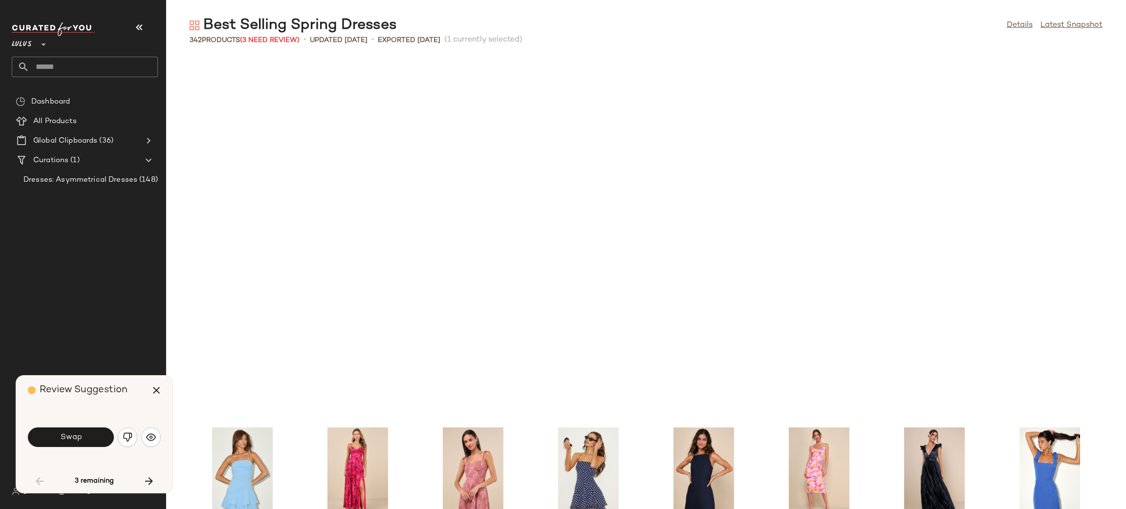
scroll to position [366, 0]
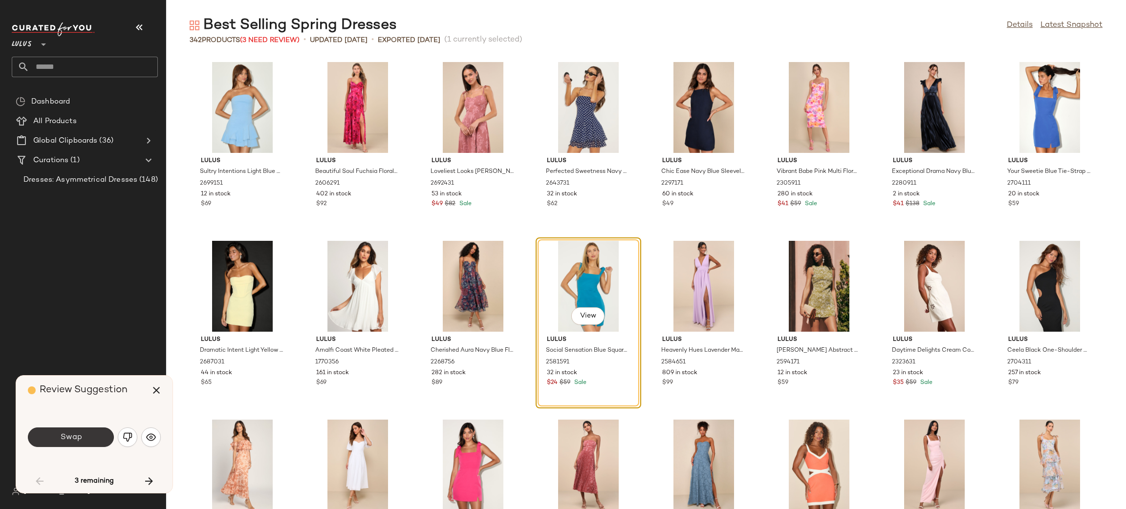
click at [59, 446] on button "Swap" at bounding box center [71, 438] width 86 height 20
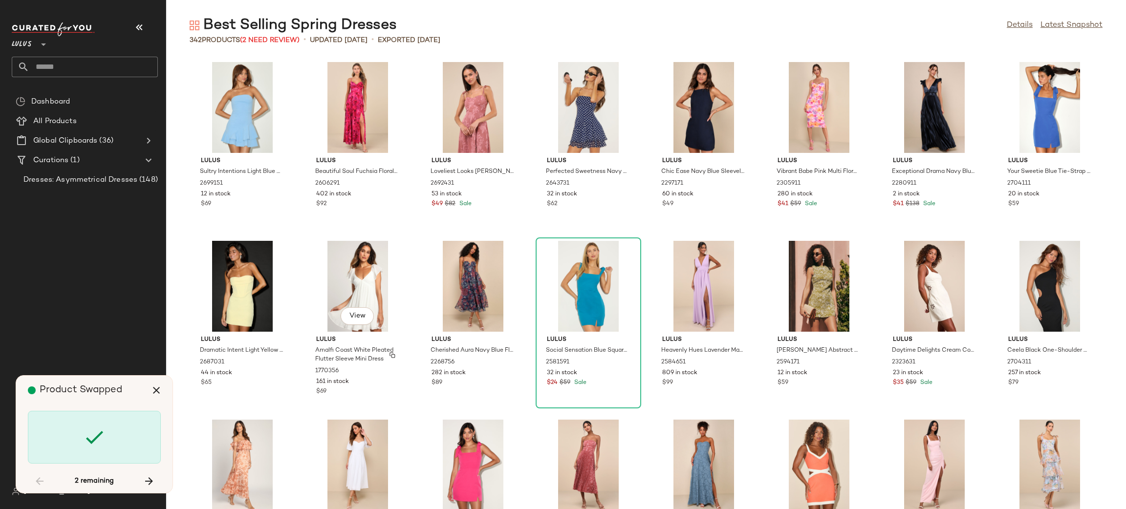
scroll to position [715, 0]
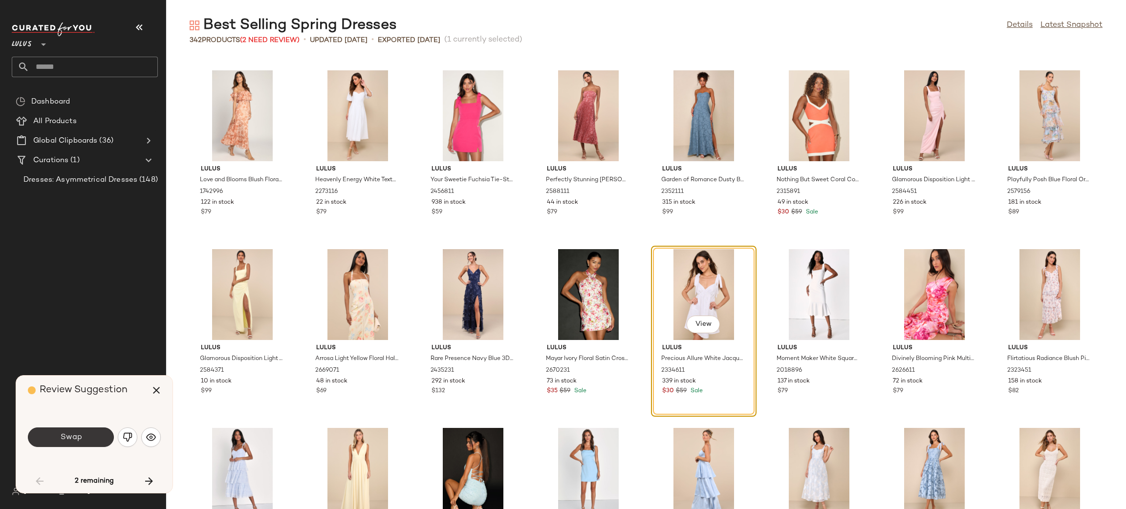
click at [86, 440] on button "Swap" at bounding box center [71, 438] width 86 height 20
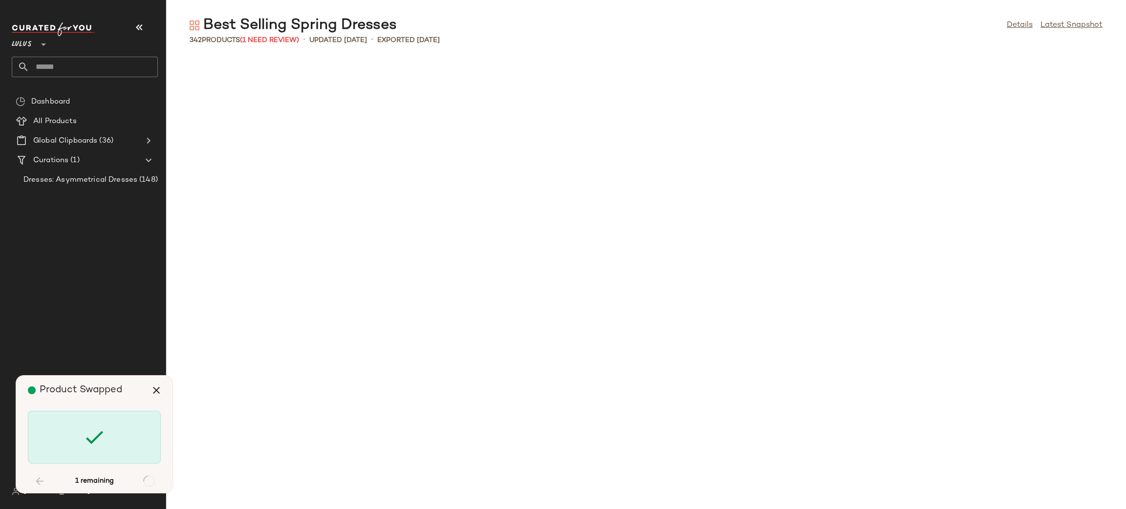
scroll to position [1431, 0]
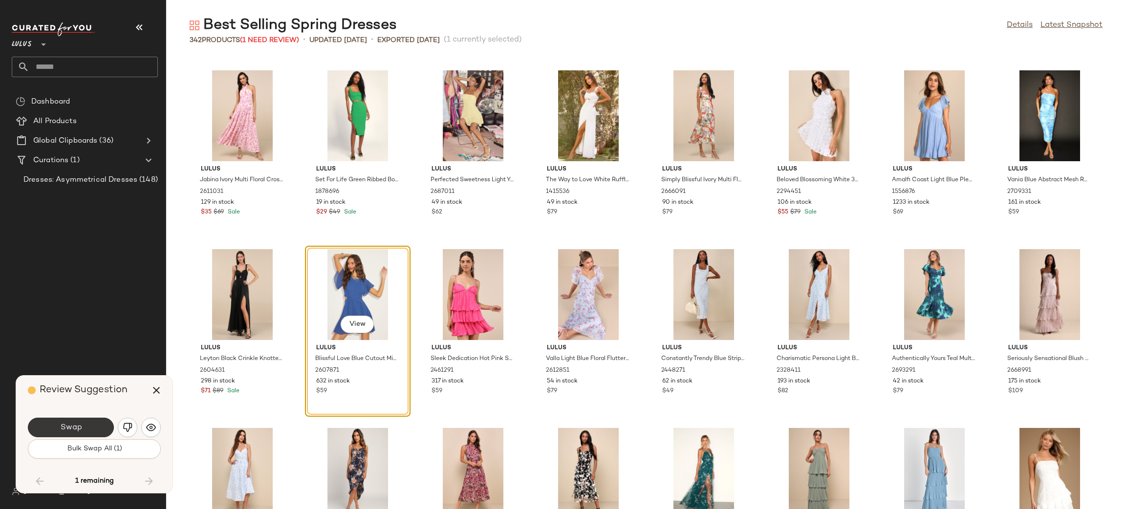
click at [79, 435] on button "Swap" at bounding box center [71, 428] width 86 height 20
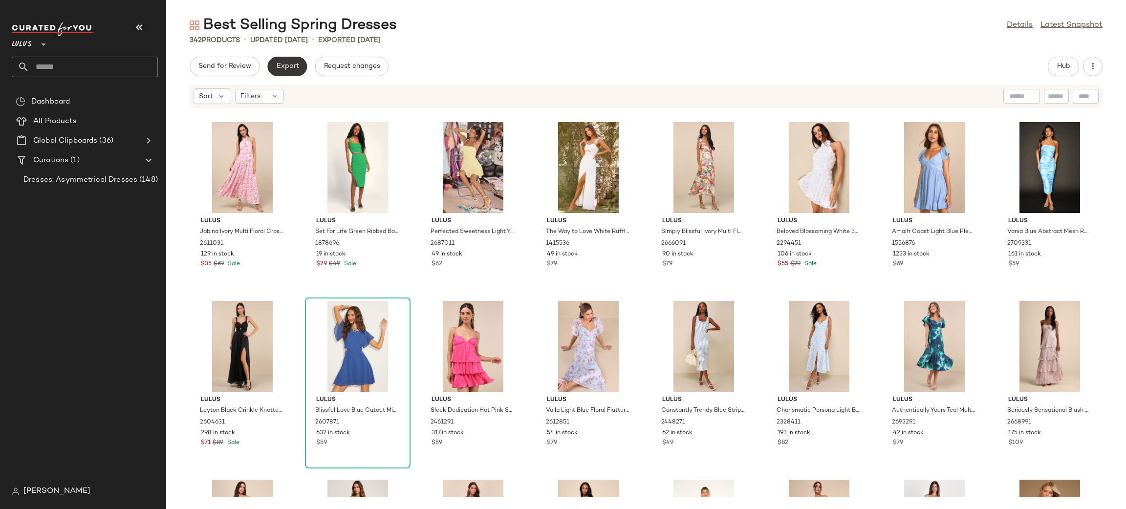
click at [287, 64] on span "Export" at bounding box center [287, 67] width 23 height 8
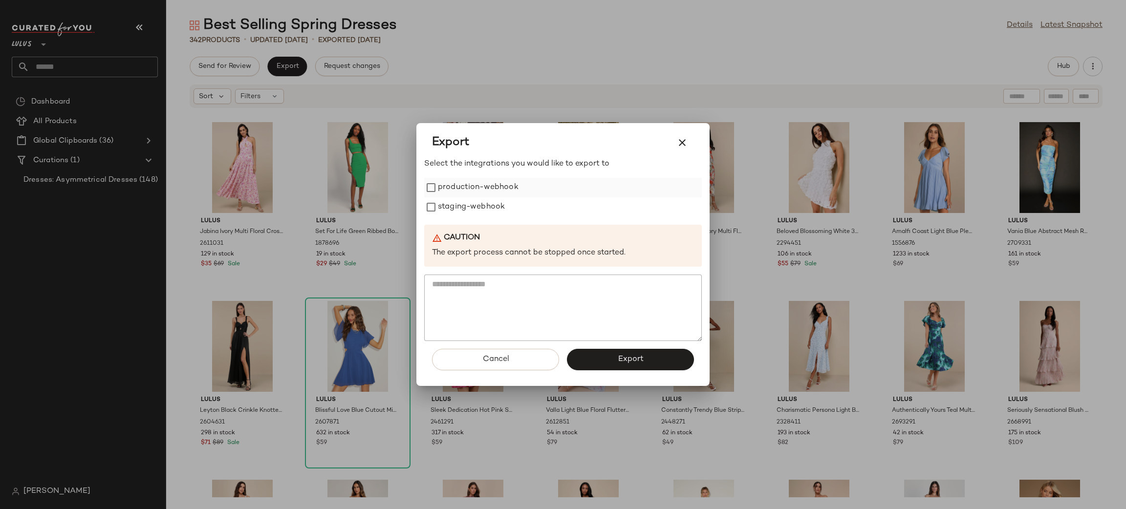
click at [478, 192] on label "production-webhook" at bounding box center [478, 188] width 81 height 20
click at [490, 212] on label "staging-webhook" at bounding box center [471, 208] width 67 height 20
click at [623, 356] on span "Export" at bounding box center [630, 359] width 26 height 9
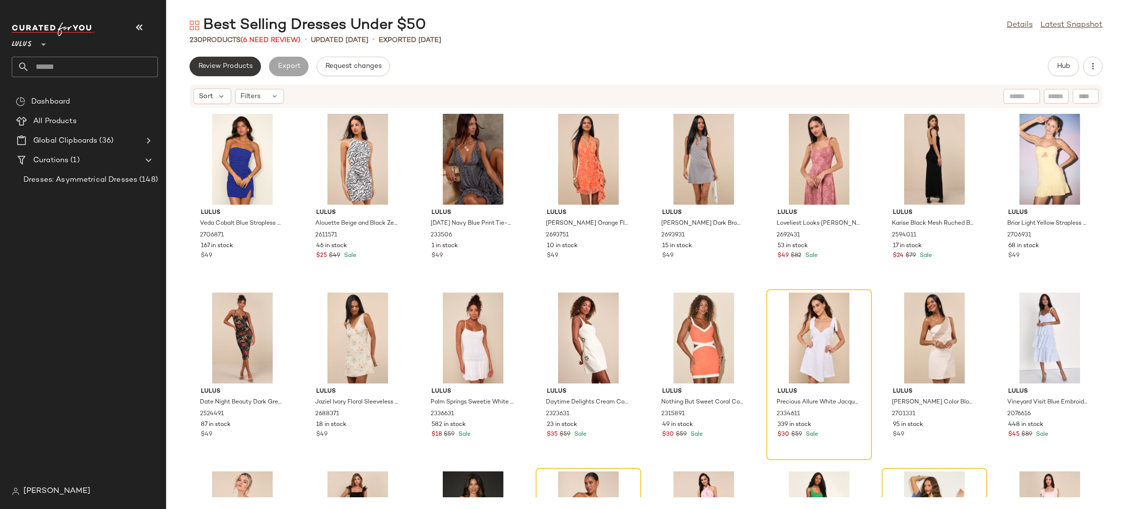
click at [229, 71] on button "Review Products" at bounding box center [225, 67] width 71 height 20
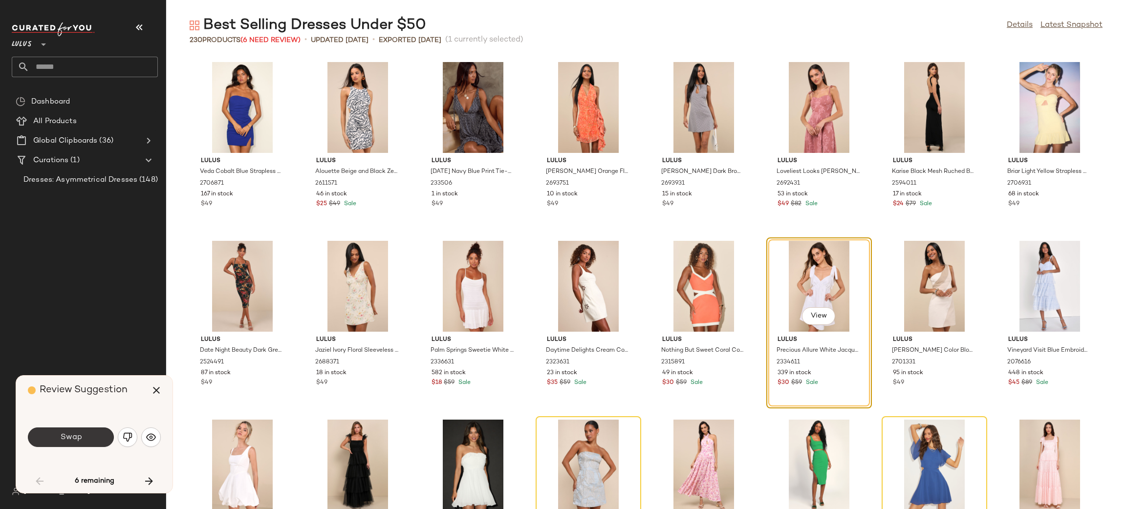
click at [96, 439] on button "Swap" at bounding box center [71, 438] width 86 height 20
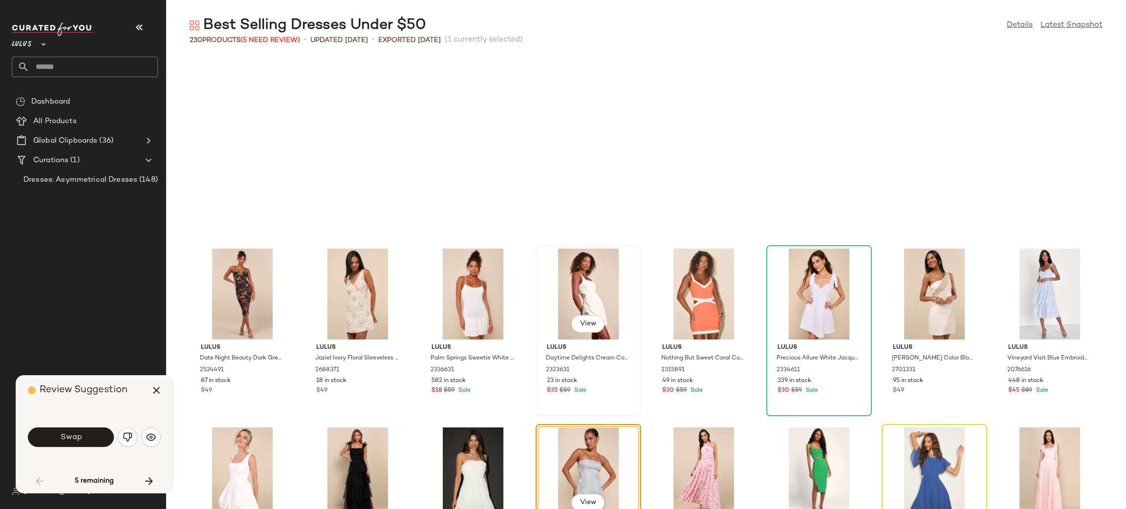
scroll to position [187, 0]
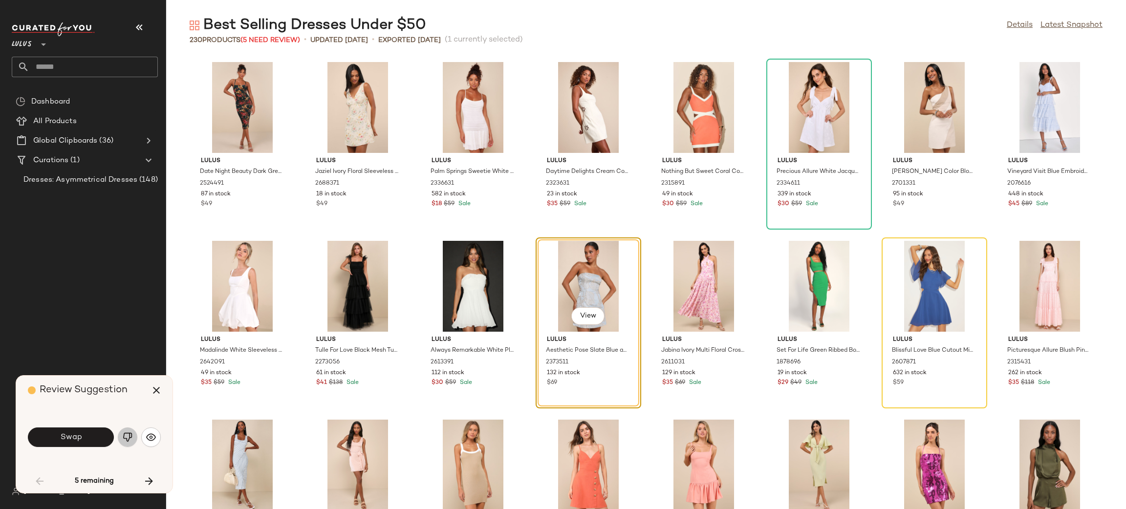
click at [131, 432] on button "button" at bounding box center [128, 438] width 20 height 20
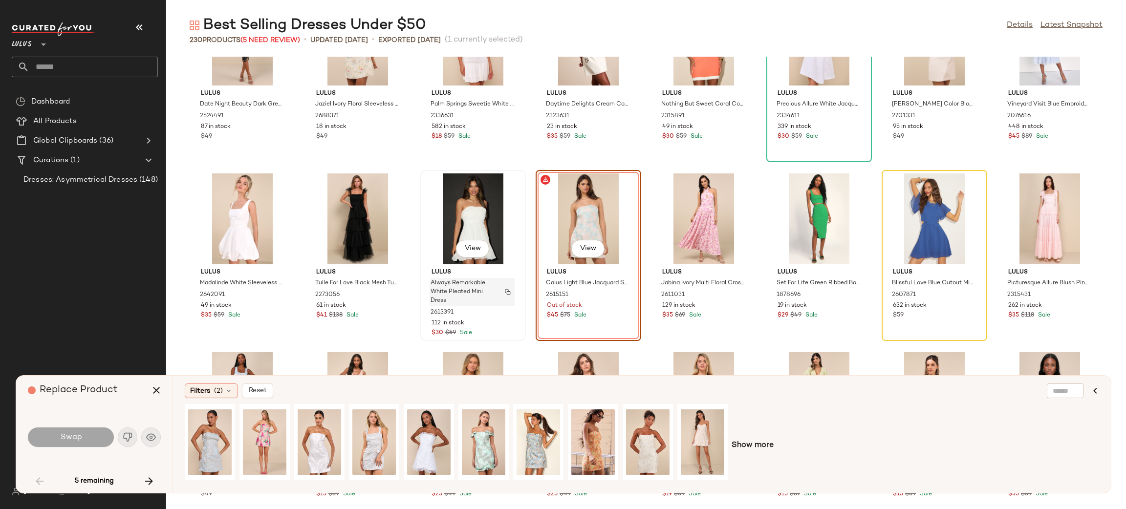
scroll to position [263, 0]
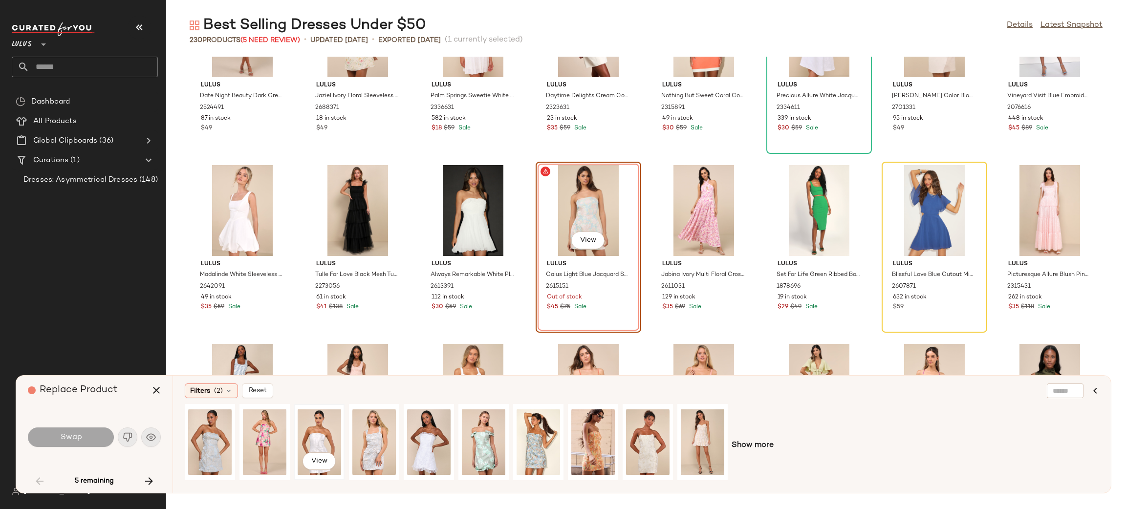
click at [322, 426] on div "View" at bounding box center [320, 442] width 44 height 69
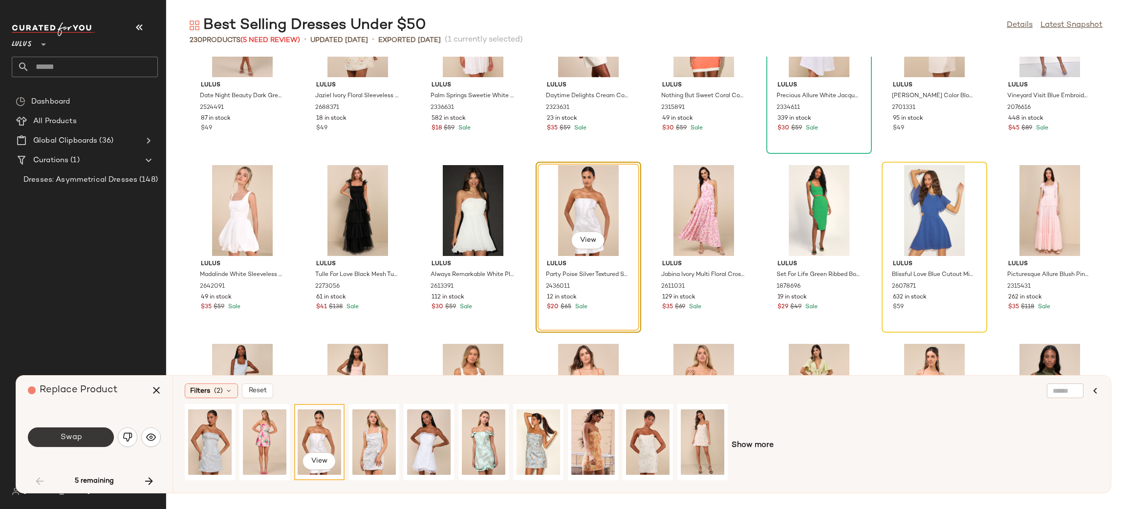
click at [87, 436] on button "Swap" at bounding box center [71, 438] width 86 height 20
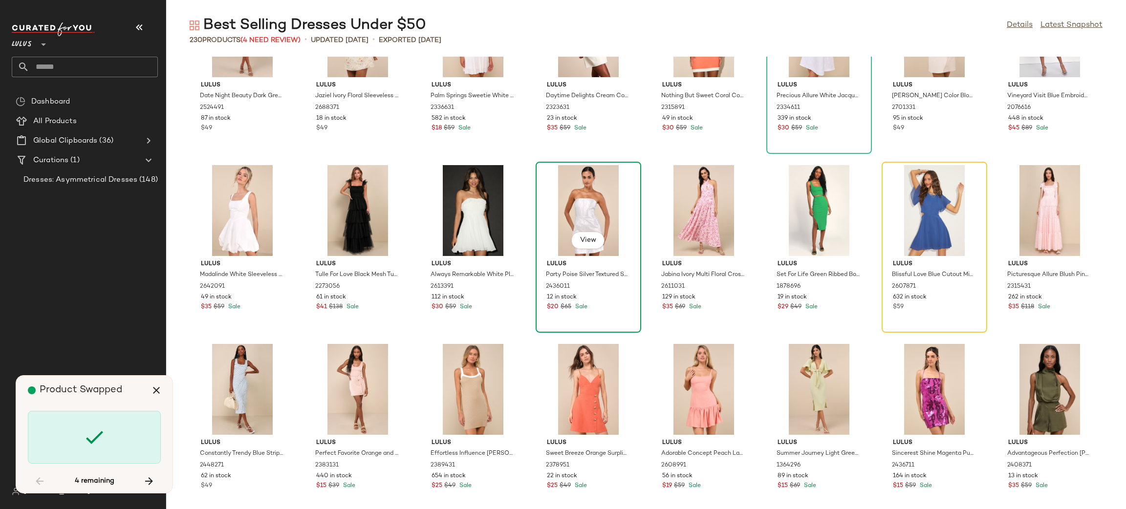
scroll to position [178, 0]
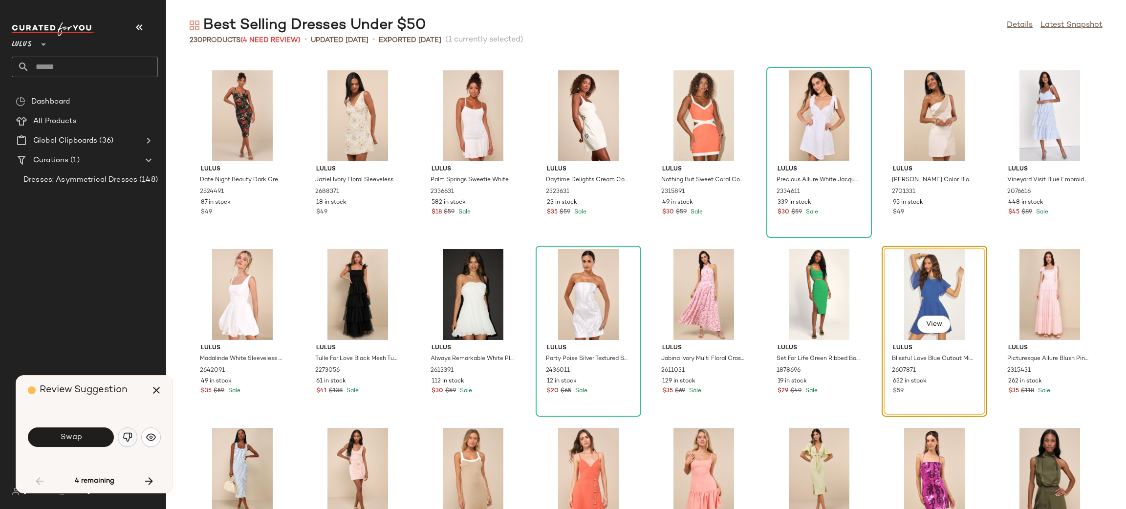
click at [123, 442] on img "button" at bounding box center [128, 438] width 10 height 10
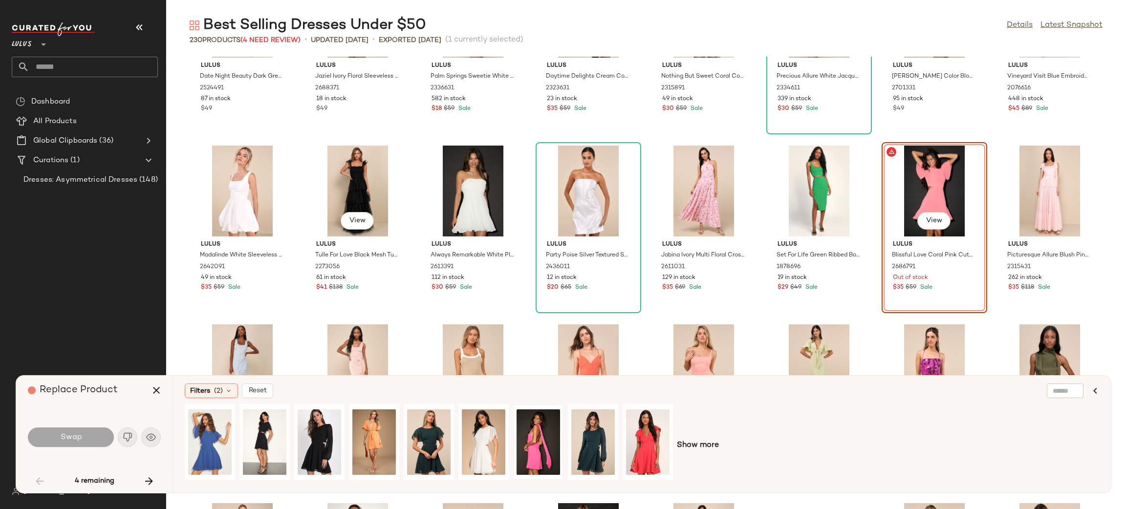
scroll to position [291, 0]
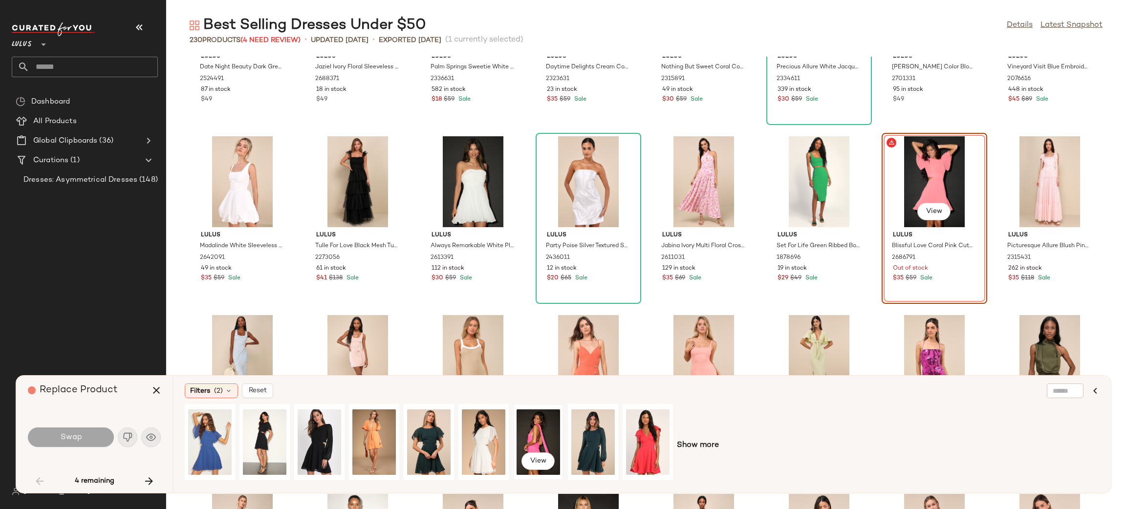
click at [523, 428] on div "View" at bounding box center [539, 442] width 44 height 69
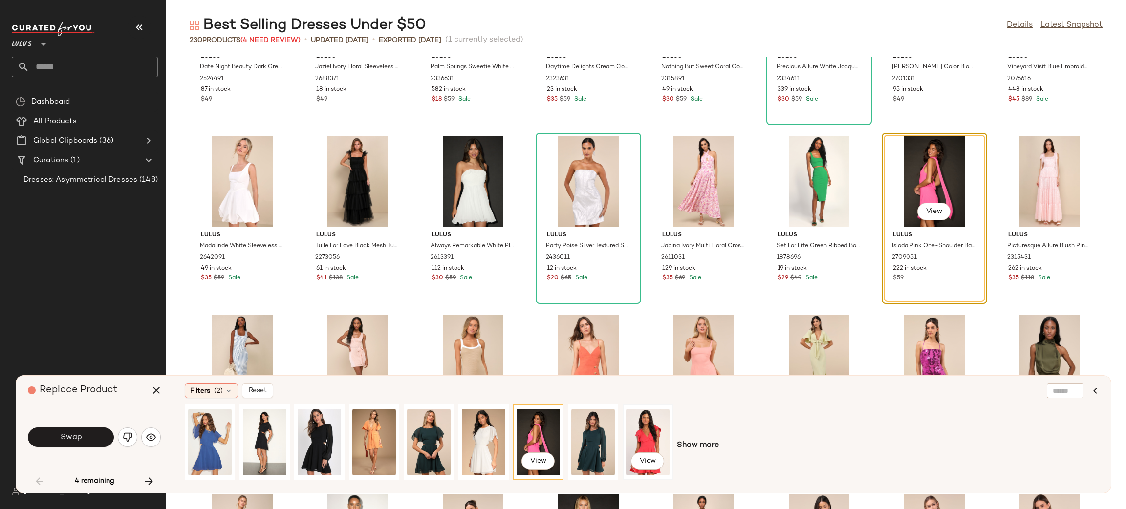
click at [638, 433] on div "View" at bounding box center [648, 442] width 44 height 69
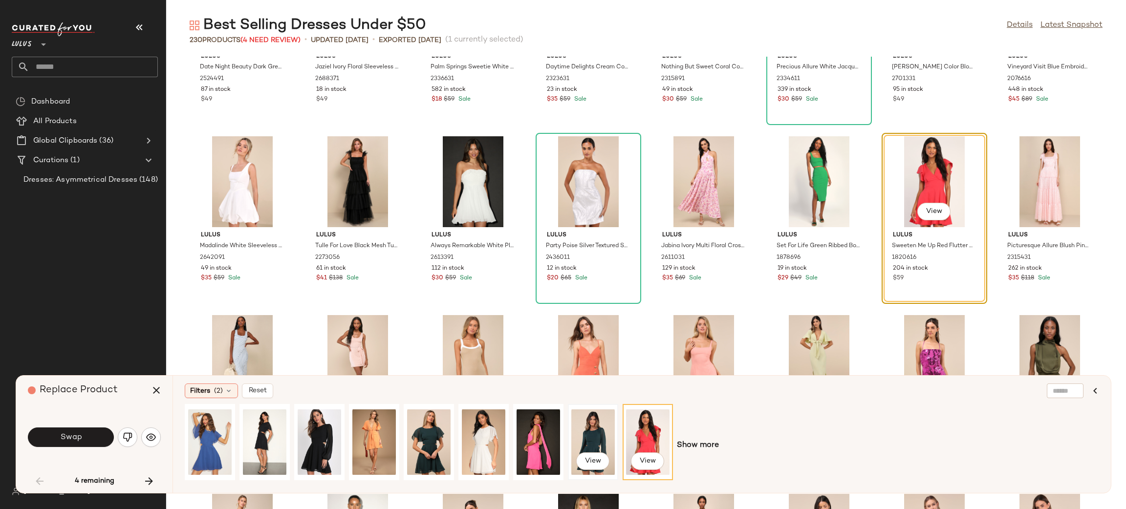
click at [600, 432] on div "View" at bounding box center [594, 442] width 44 height 69
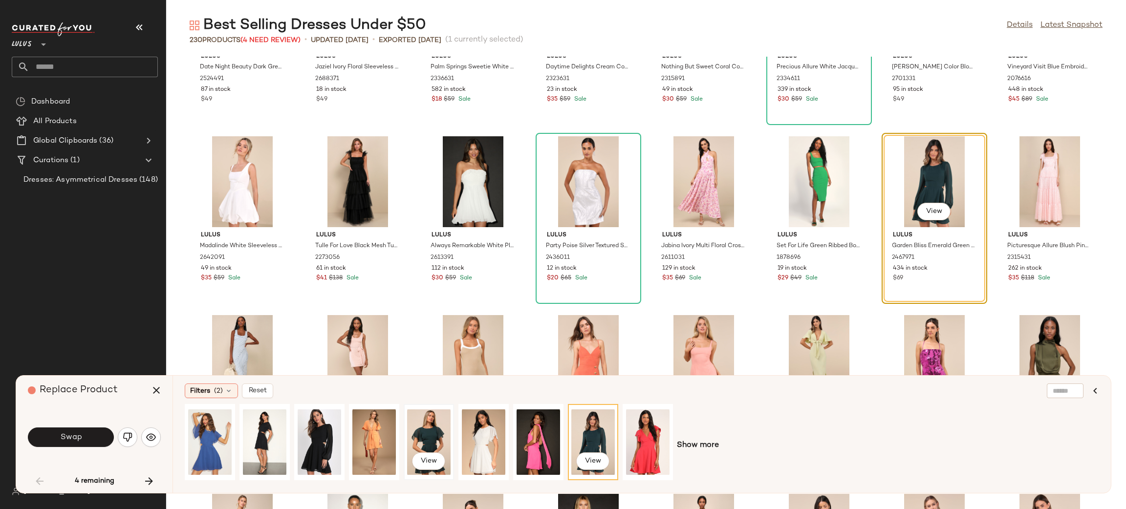
click at [440, 439] on div "View" at bounding box center [429, 442] width 44 height 69
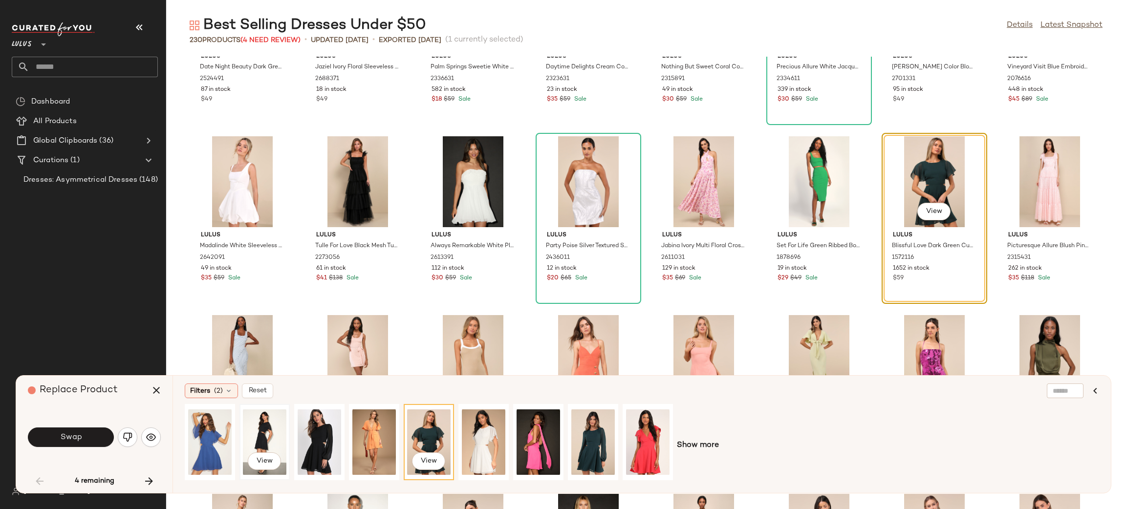
click at [271, 432] on div "View" at bounding box center [265, 442] width 44 height 69
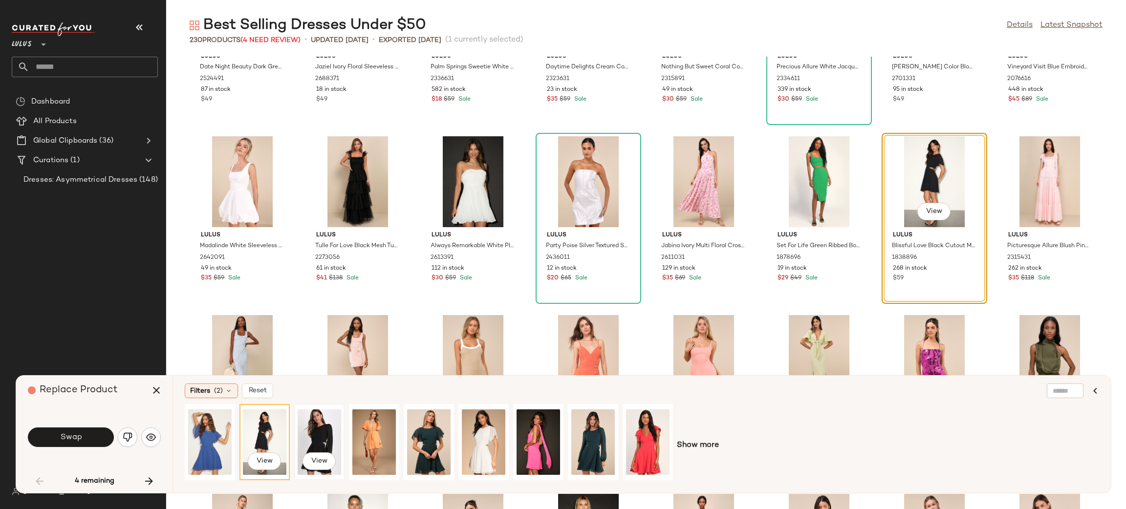
click at [302, 431] on div "View" at bounding box center [320, 442] width 44 height 69
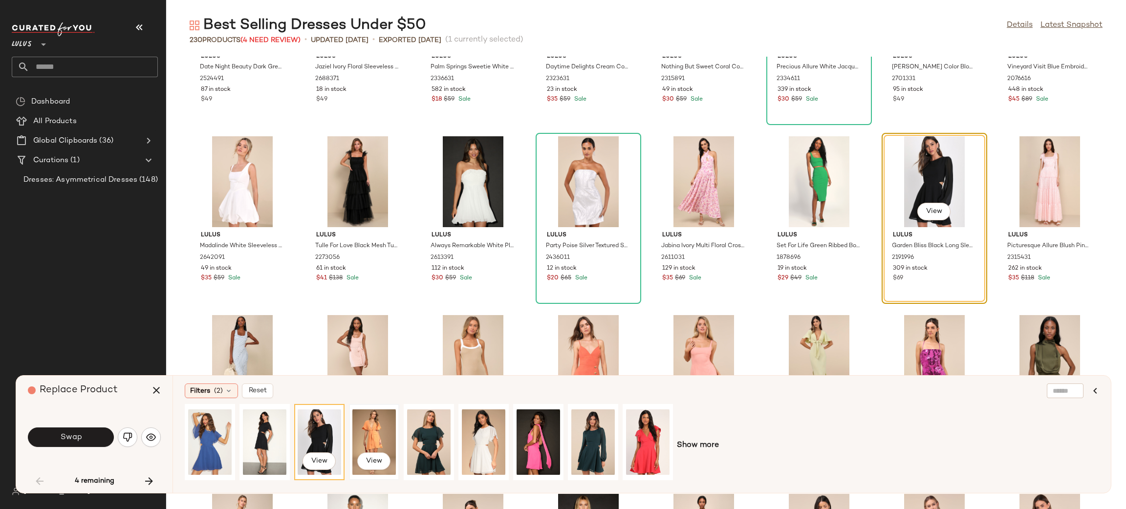
click at [374, 440] on div "View" at bounding box center [374, 442] width 44 height 69
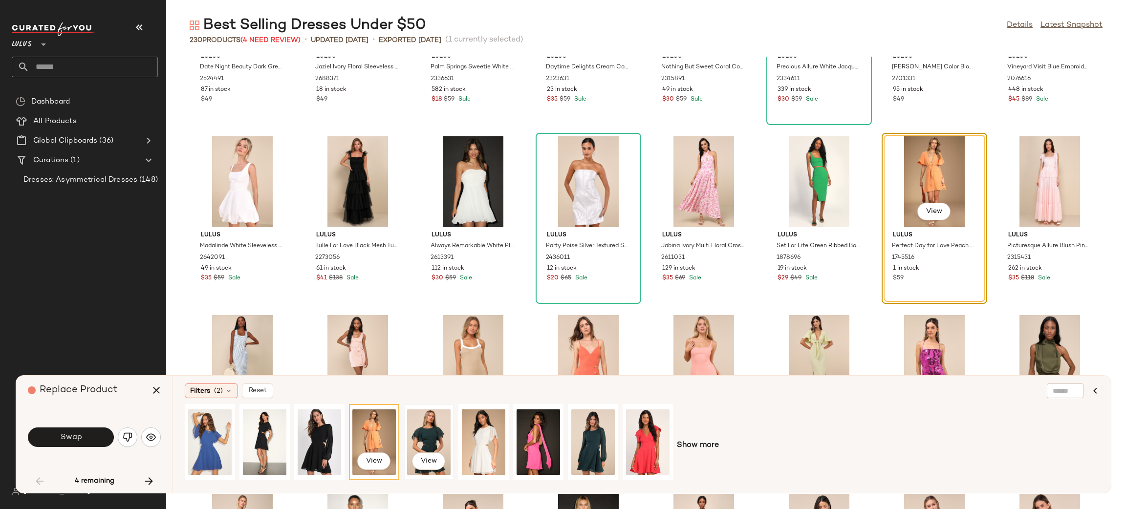
click at [407, 437] on div "View" at bounding box center [429, 442] width 44 height 69
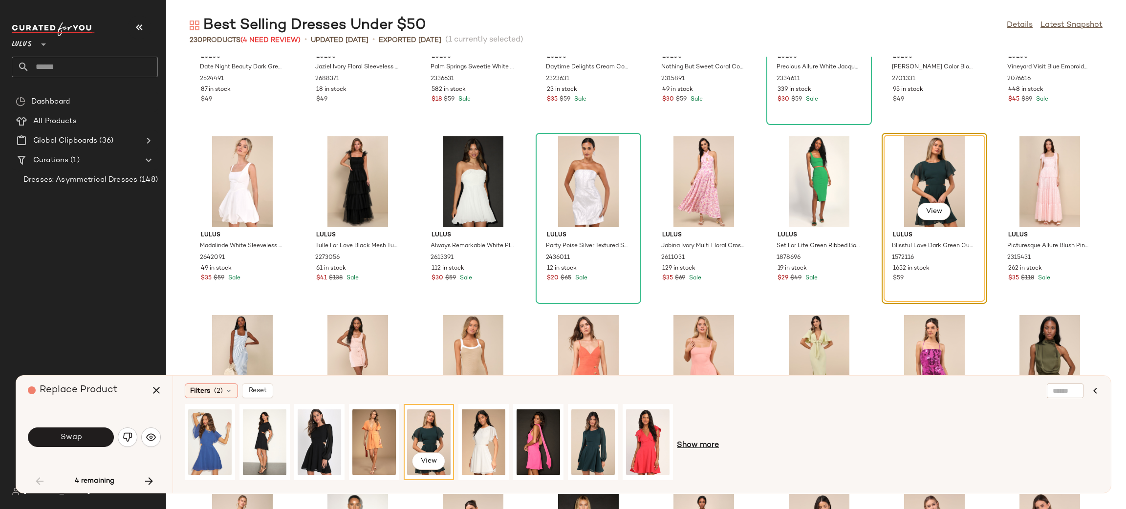
click at [689, 447] on span "Show more" at bounding box center [698, 446] width 42 height 12
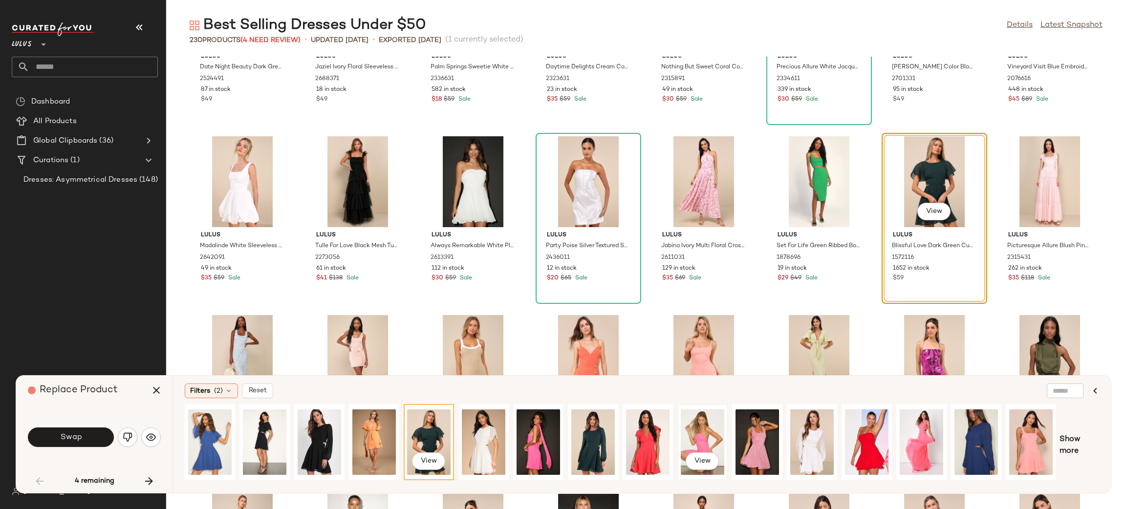
click at [705, 431] on div "View" at bounding box center [703, 442] width 44 height 69
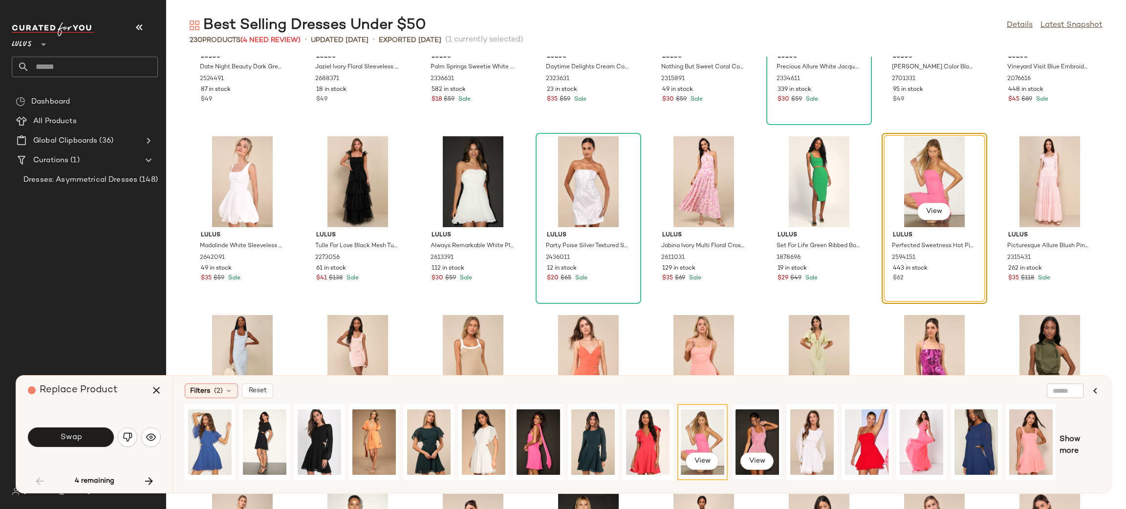
click at [769, 436] on div "View" at bounding box center [758, 442] width 44 height 69
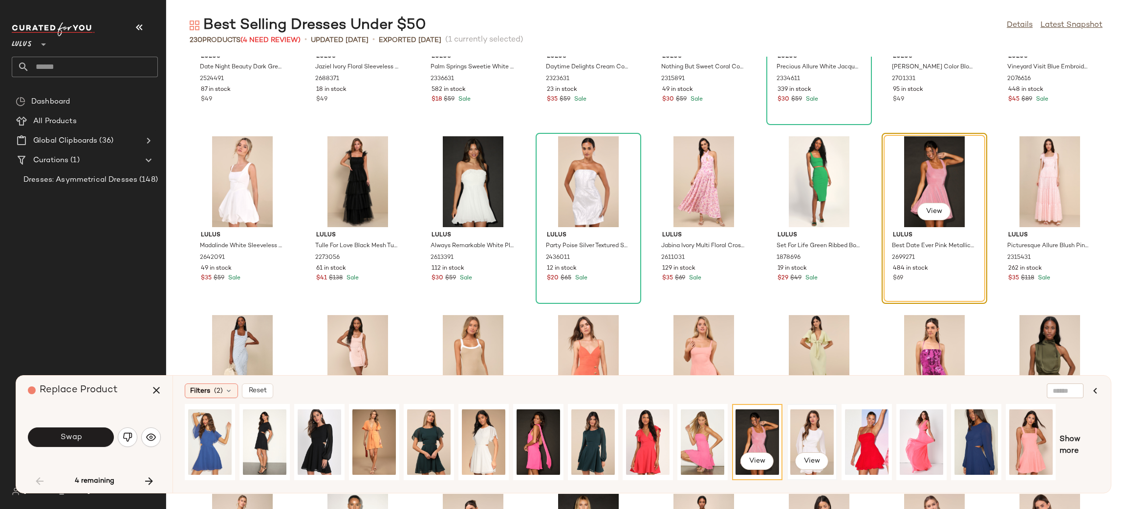
click at [826, 439] on div "View" at bounding box center [813, 442] width 44 height 69
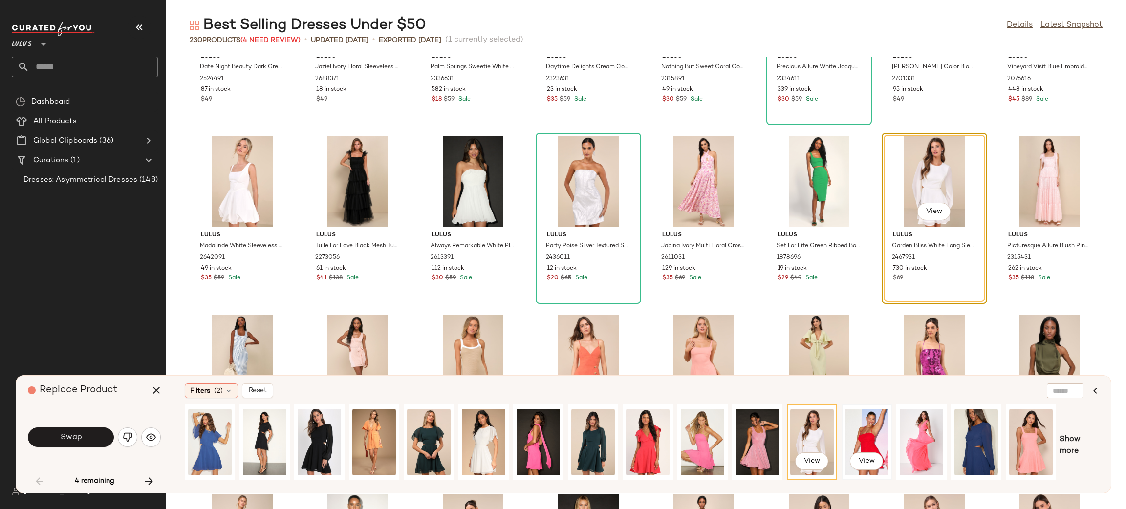
click at [875, 444] on div "View" at bounding box center [867, 442] width 44 height 69
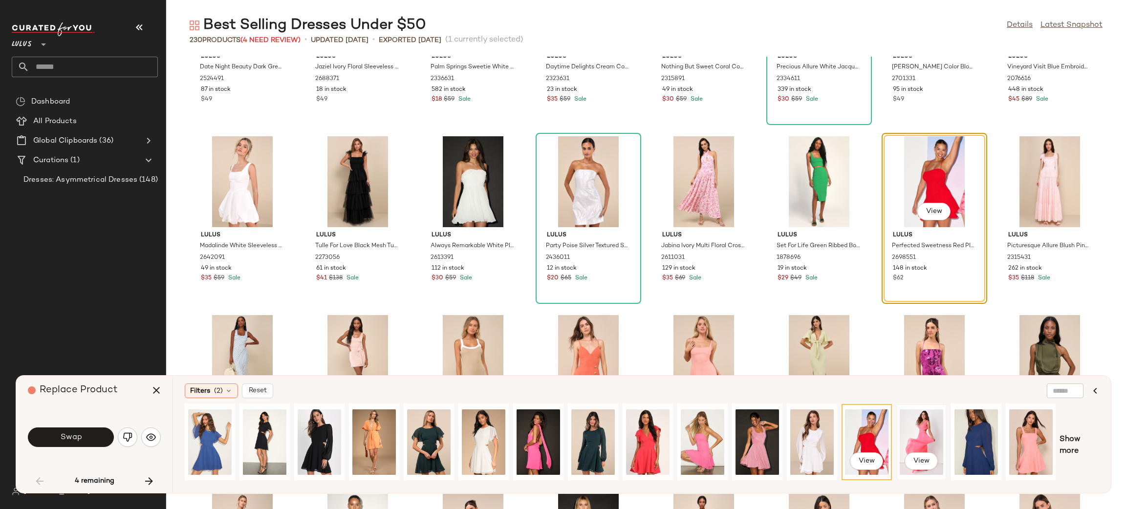
click at [901, 437] on div "View" at bounding box center [922, 442] width 44 height 69
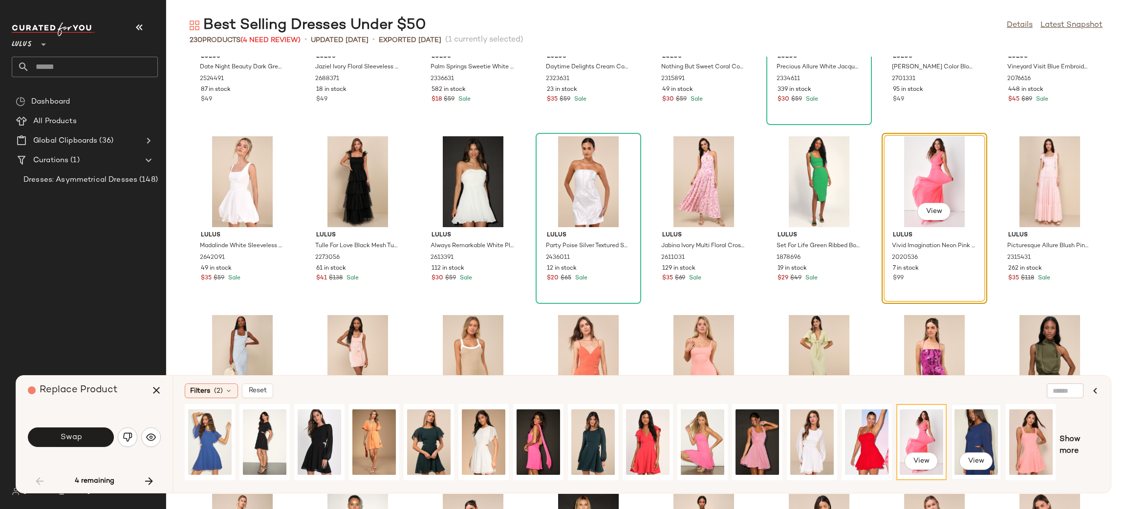
click at [969, 437] on div "View" at bounding box center [977, 442] width 44 height 69
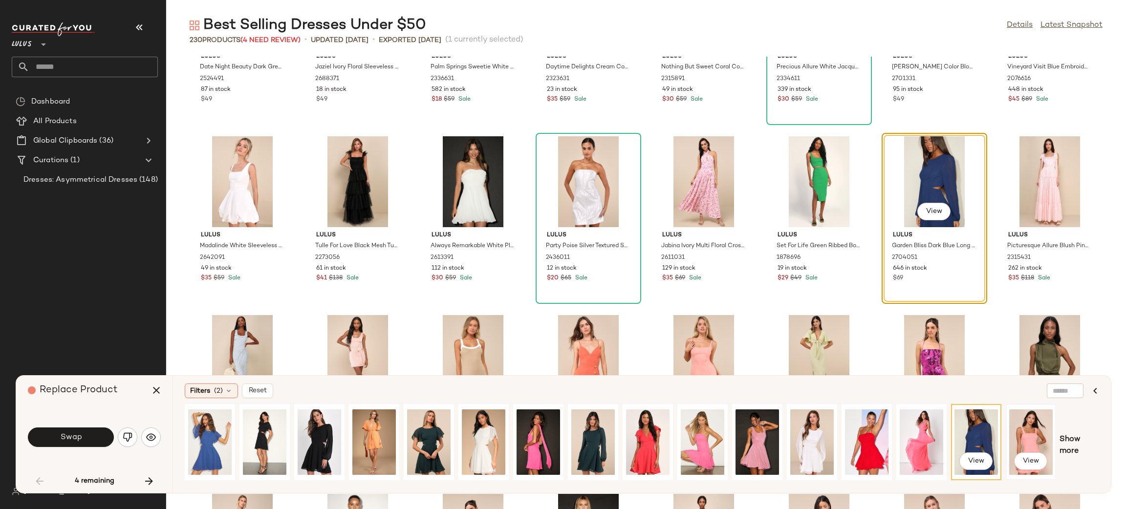
click at [1037, 441] on div "View" at bounding box center [1032, 442] width 44 height 69
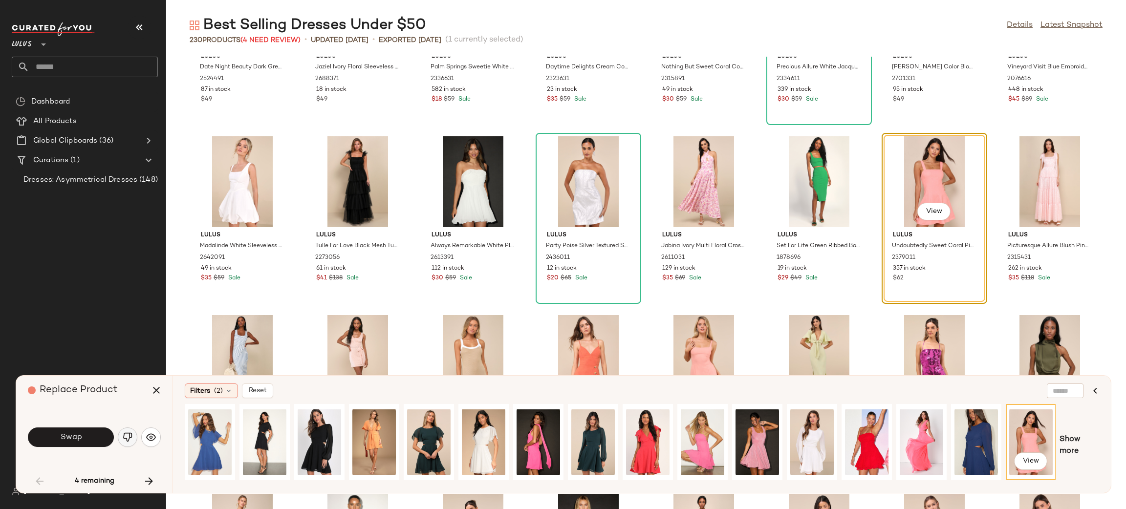
click at [131, 436] on img "button" at bounding box center [128, 438] width 10 height 10
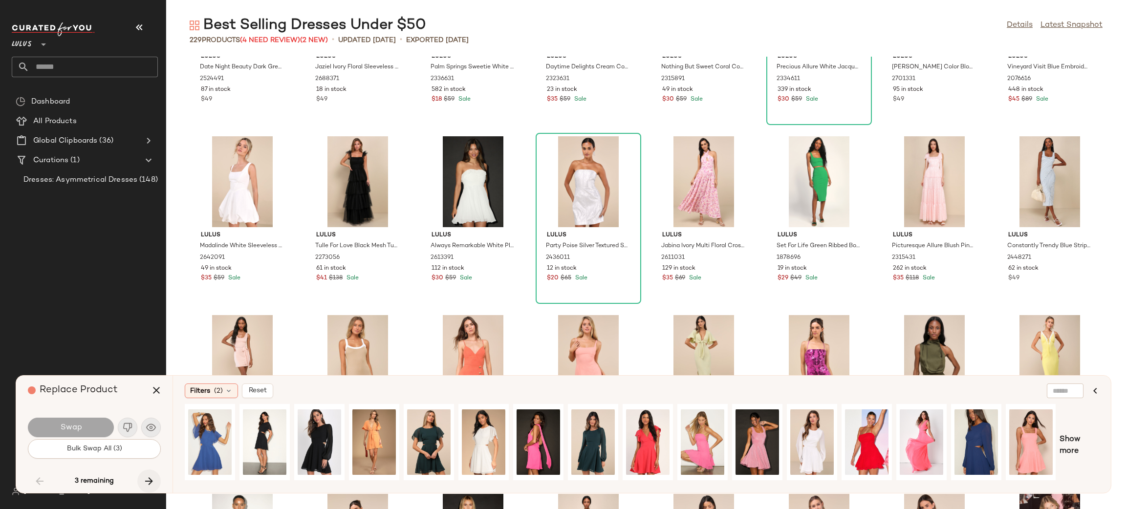
click at [148, 477] on icon "button" at bounding box center [149, 482] width 12 height 12
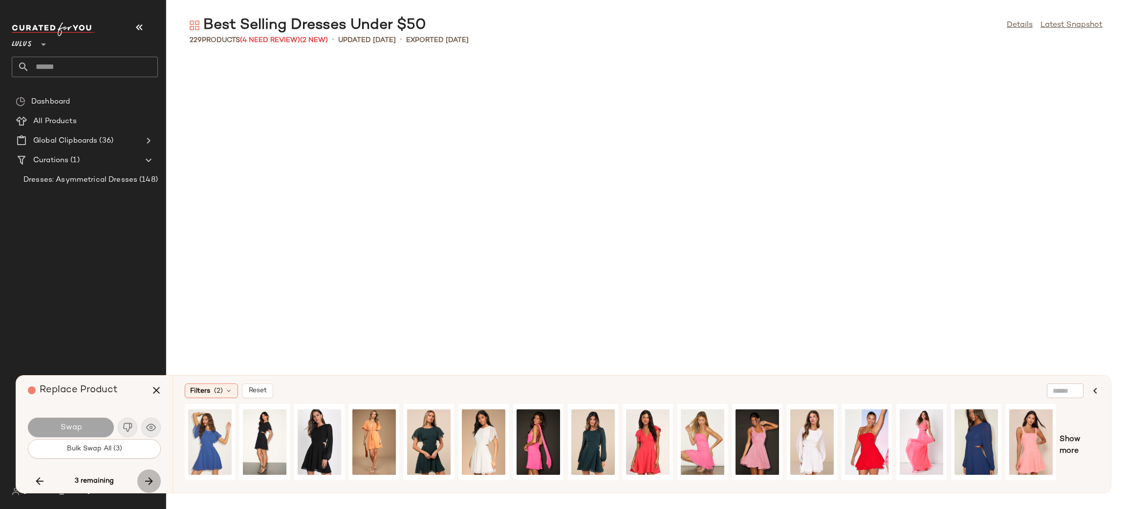
scroll to position [3041, 0]
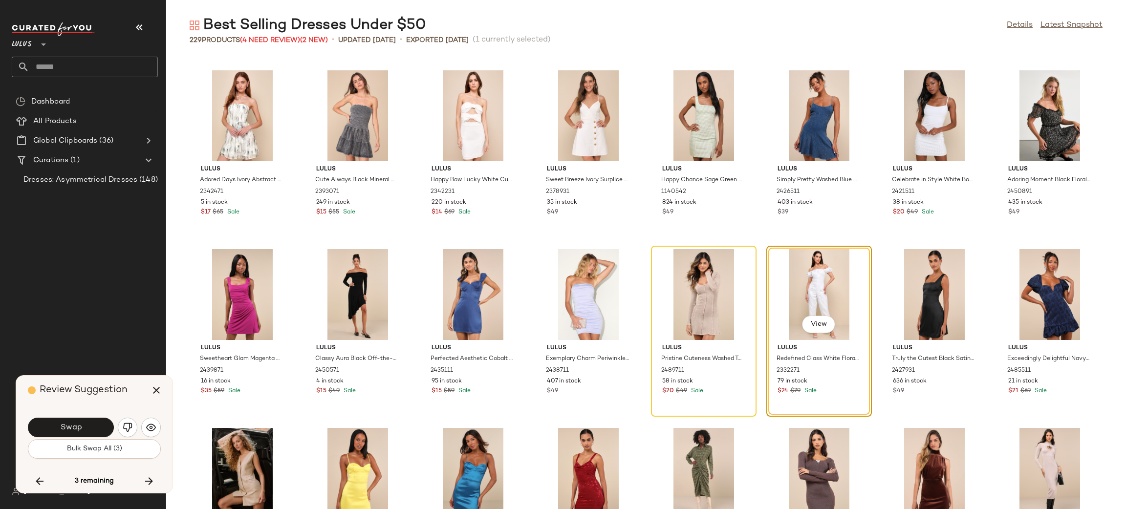
click at [1099, 389] on div "Lulus Adored Days Ivory Abstract Floral Burnout Strapless Mini Dress 2342471 5 …" at bounding box center [646, 283] width 960 height 453
click at [88, 428] on button "Swap" at bounding box center [71, 428] width 86 height 20
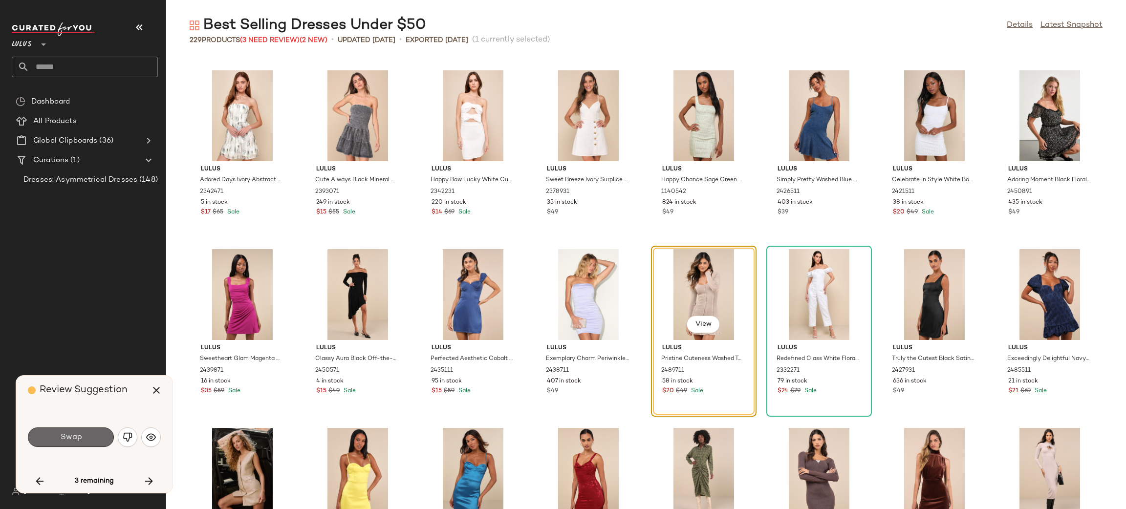
click at [87, 437] on button "Swap" at bounding box center [71, 438] width 86 height 20
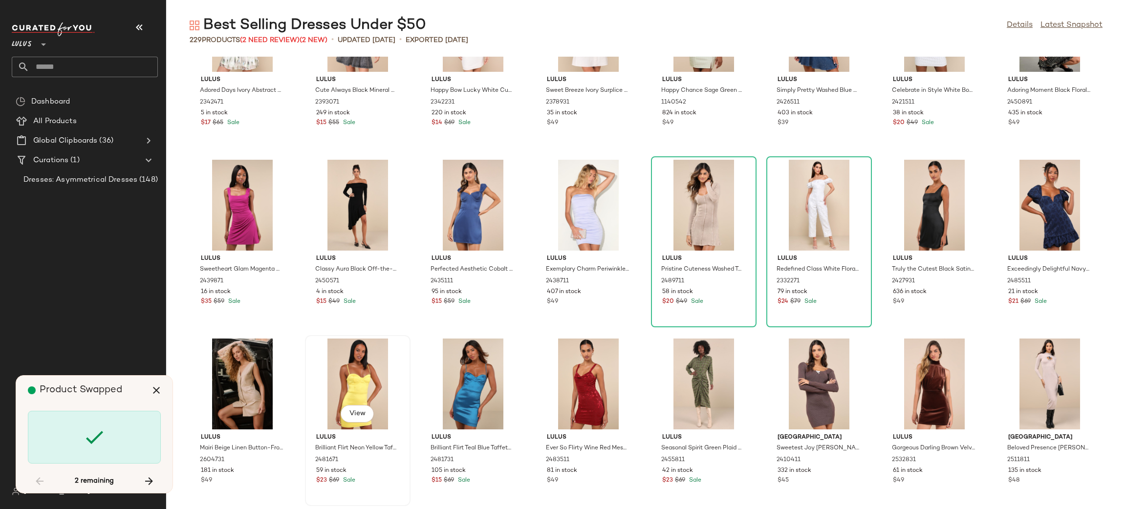
scroll to position [3200, 0]
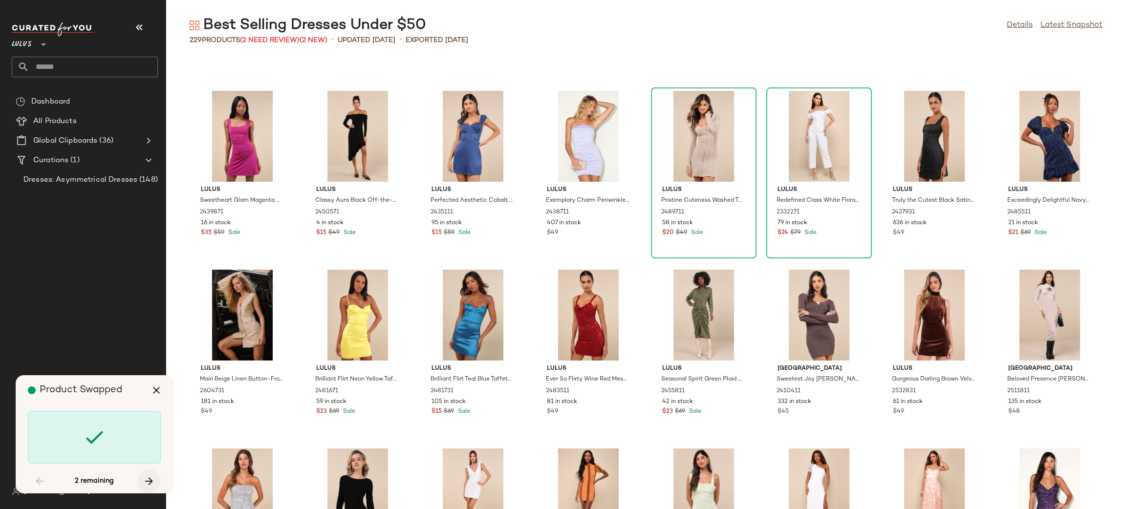
click at [148, 484] on icon "button" at bounding box center [149, 482] width 12 height 12
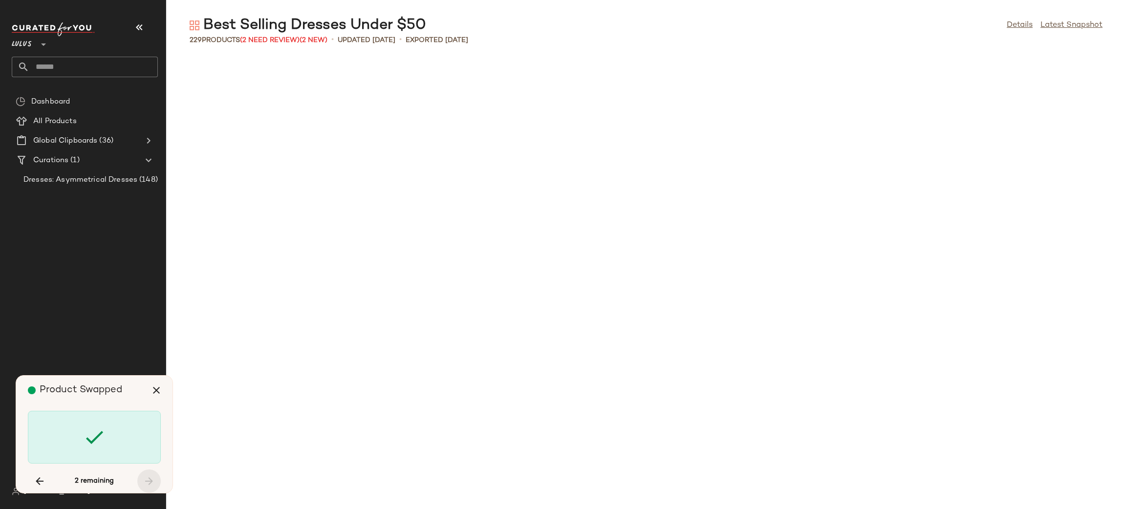
scroll to position [4294, 0]
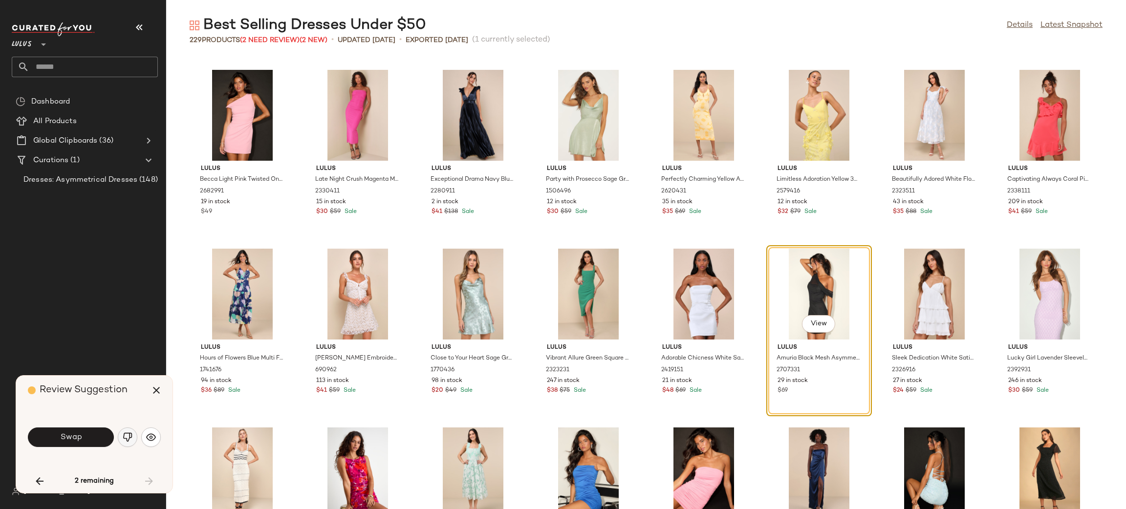
click at [128, 434] on img "button" at bounding box center [128, 438] width 10 height 10
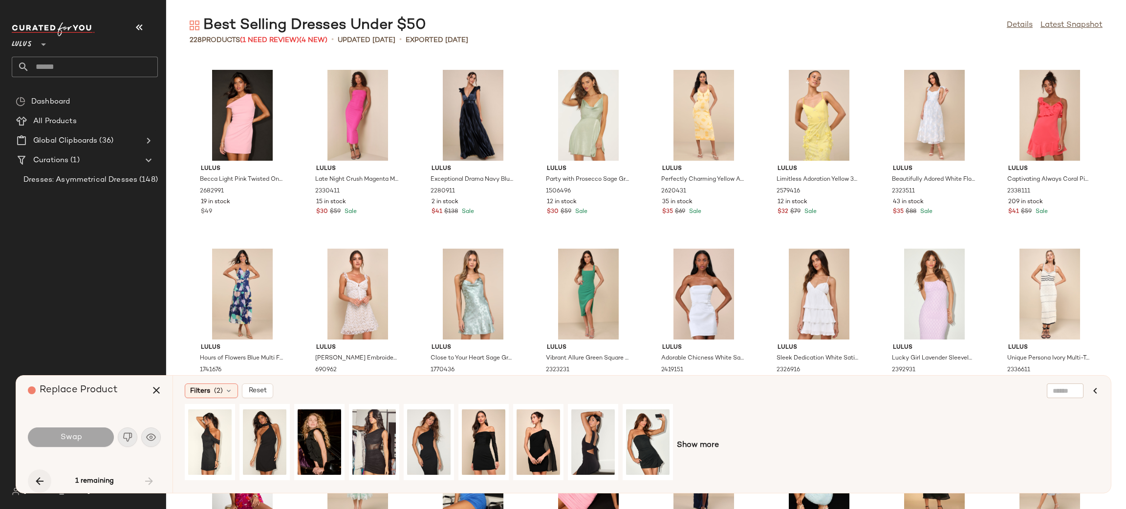
click at [34, 481] on icon "button" at bounding box center [40, 482] width 12 height 12
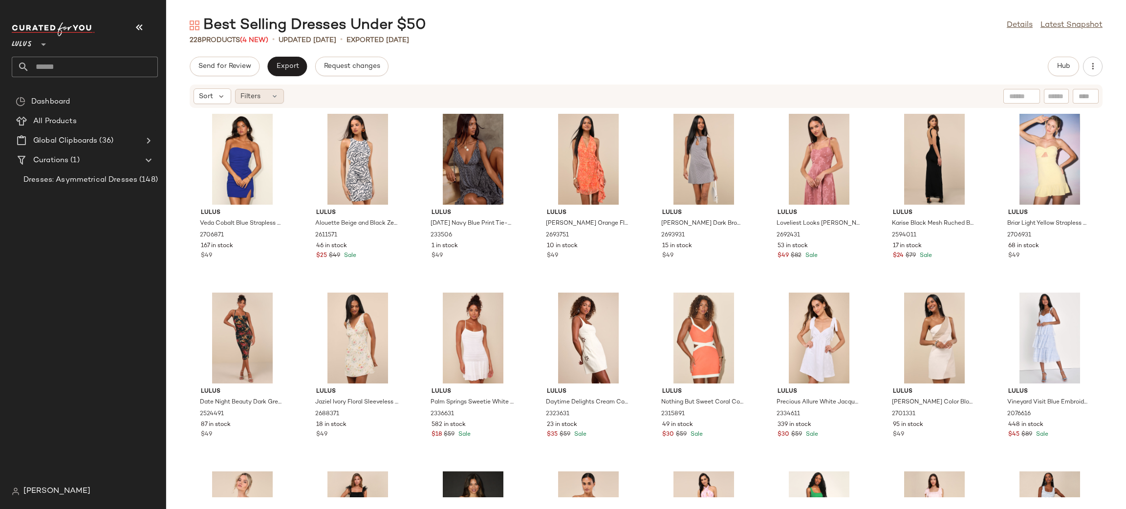
click at [259, 93] on span "Filters" at bounding box center [251, 96] width 20 height 10
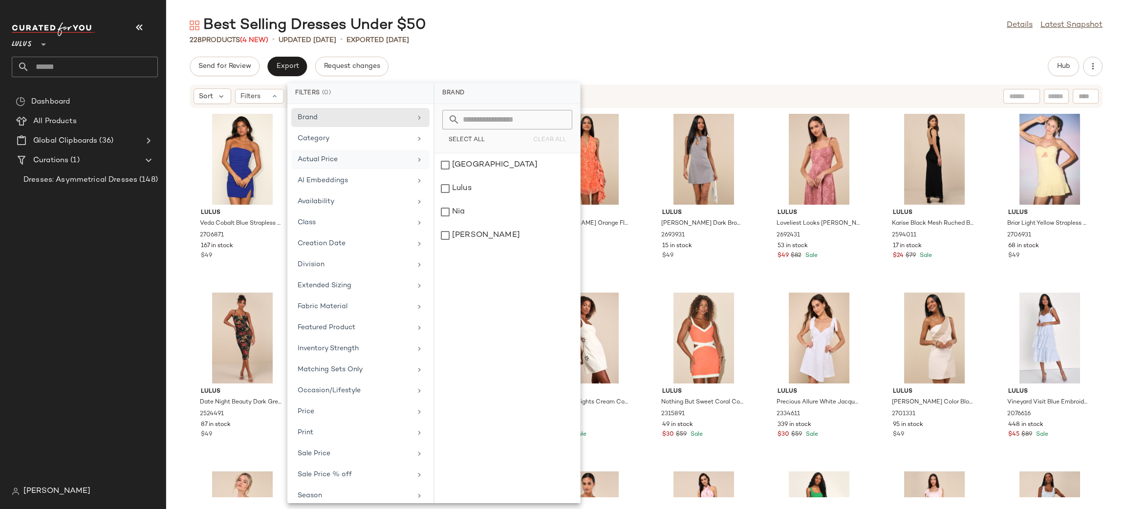
click at [352, 162] on div "Actual Price" at bounding box center [355, 159] width 114 height 10
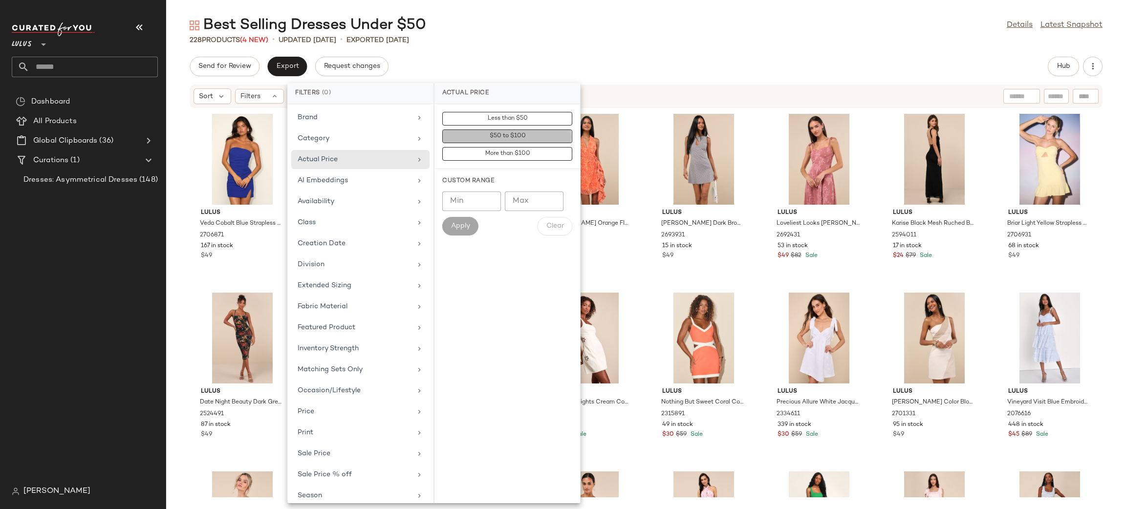
click at [525, 139] on span "$50 to $100" at bounding box center [507, 136] width 37 height 7
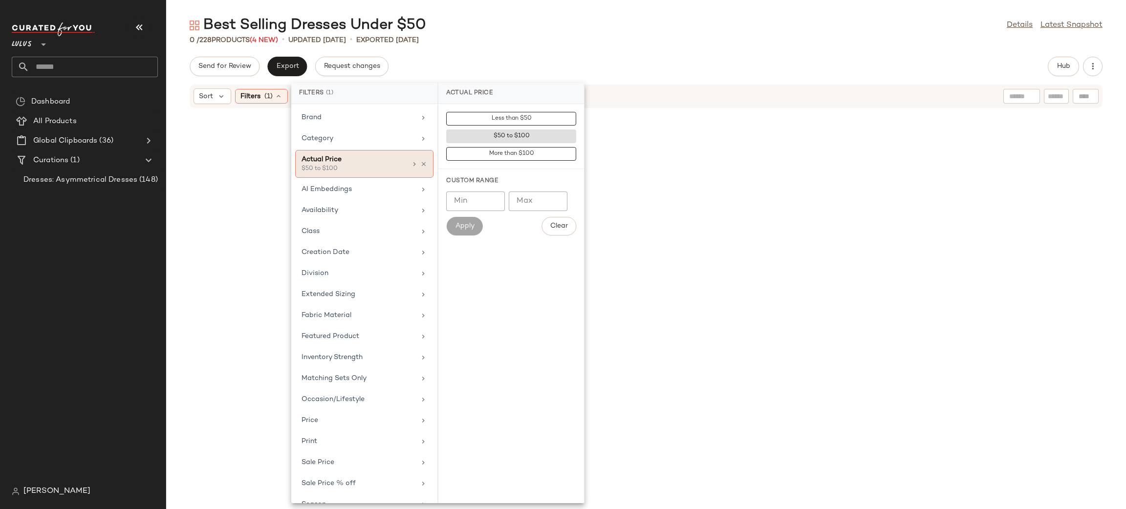
click at [422, 169] on div "Actual Price $50 to $100" at bounding box center [364, 164] width 138 height 28
type input "**"
type input "***"
click at [424, 162] on div "Actual Price $50 to $100" at bounding box center [364, 164] width 138 height 28
click at [422, 168] on icon at bounding box center [423, 164] width 7 height 7
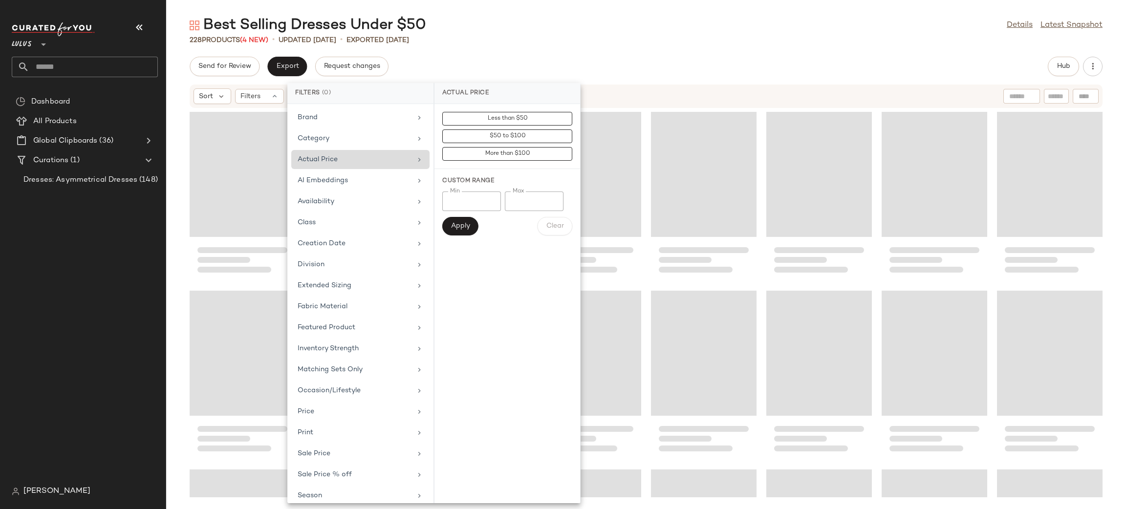
click at [626, 44] on div "228 Products (4 New) • updated [DATE] • Exported [DATE]" at bounding box center [646, 40] width 960 height 10
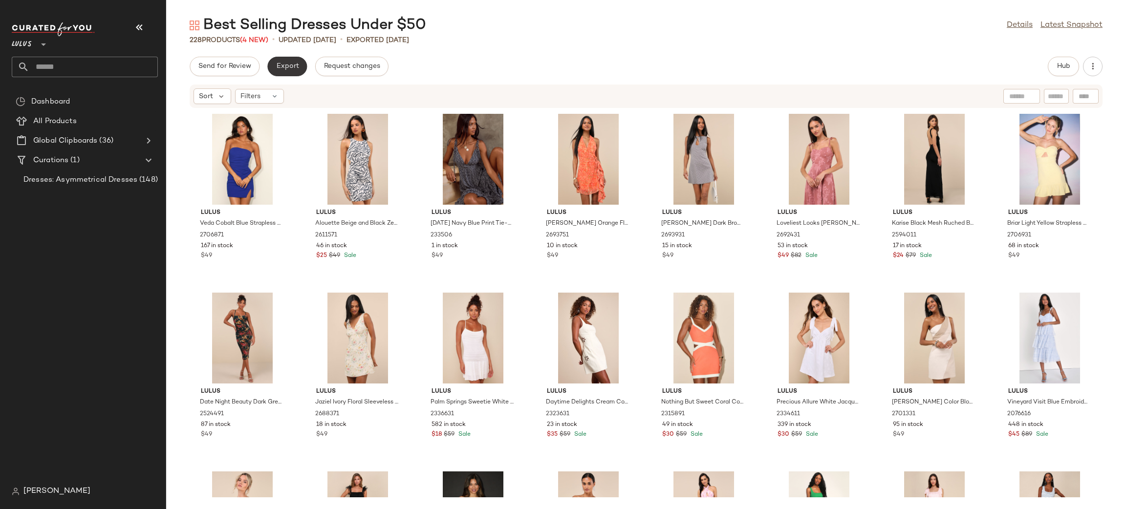
click at [291, 65] on span "Export" at bounding box center [287, 67] width 23 height 8
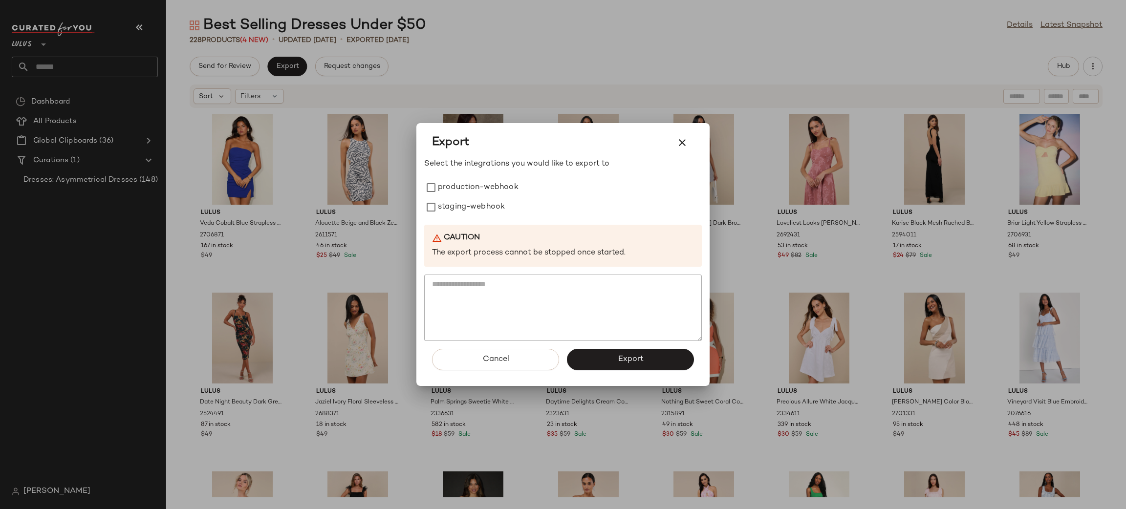
drag, startPoint x: 477, startPoint y: 182, endPoint x: 484, endPoint y: 223, distance: 42.1
click at [478, 186] on label "production-webhook" at bounding box center [478, 188] width 81 height 20
click at [483, 203] on label "staging-webhook" at bounding box center [471, 208] width 67 height 20
click at [605, 367] on button "Export" at bounding box center [630, 360] width 127 height 22
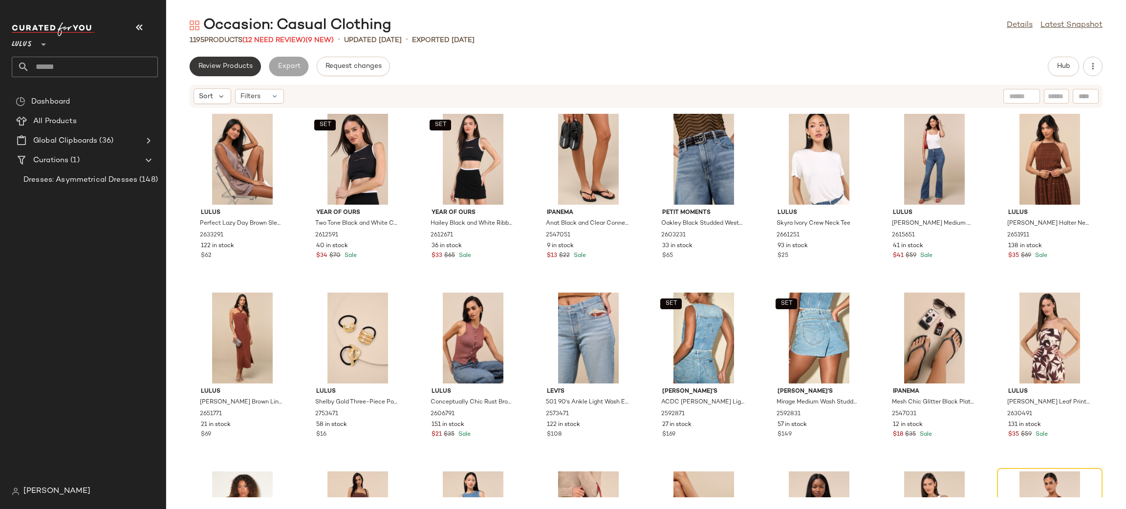
click at [253, 69] on button "Review Products" at bounding box center [225, 67] width 71 height 20
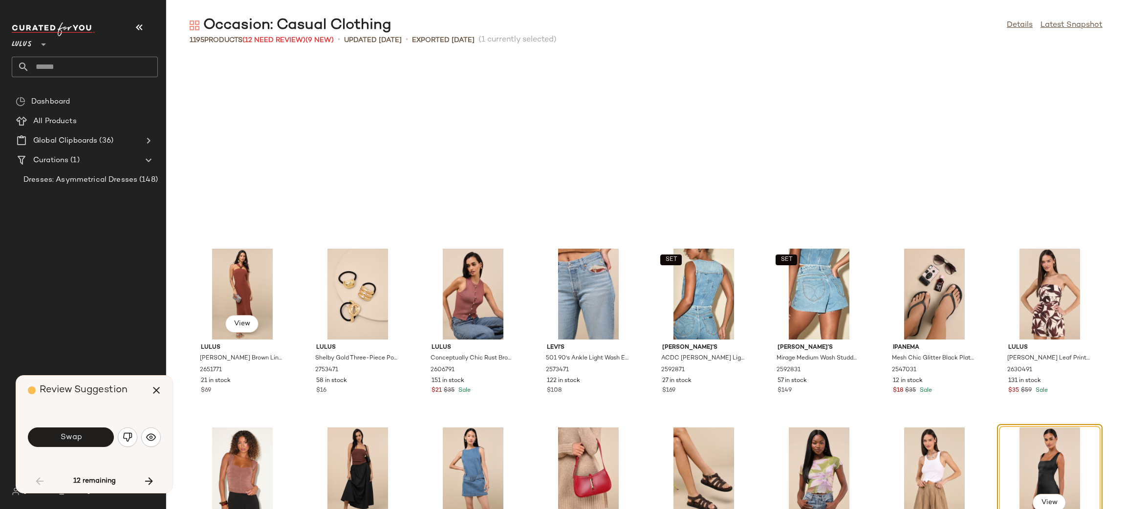
scroll to position [187, 0]
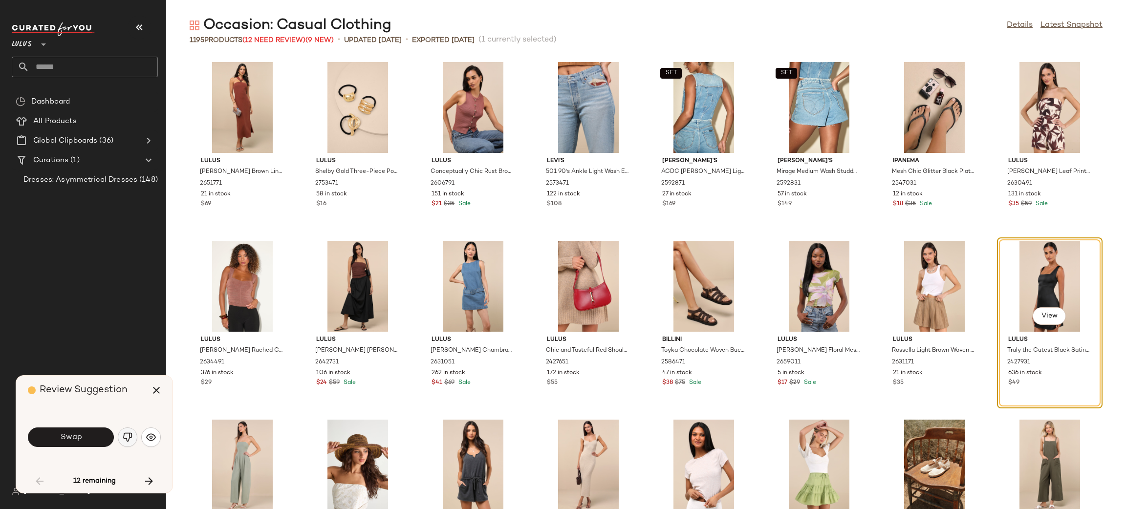
click at [118, 439] on button "button" at bounding box center [128, 438] width 20 height 20
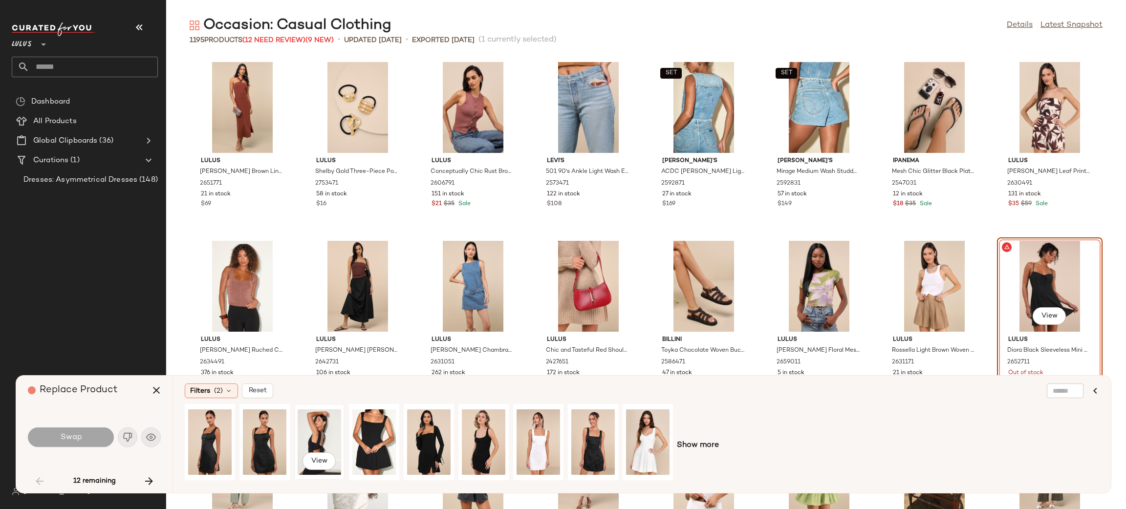
click at [331, 430] on div "View" at bounding box center [320, 442] width 44 height 69
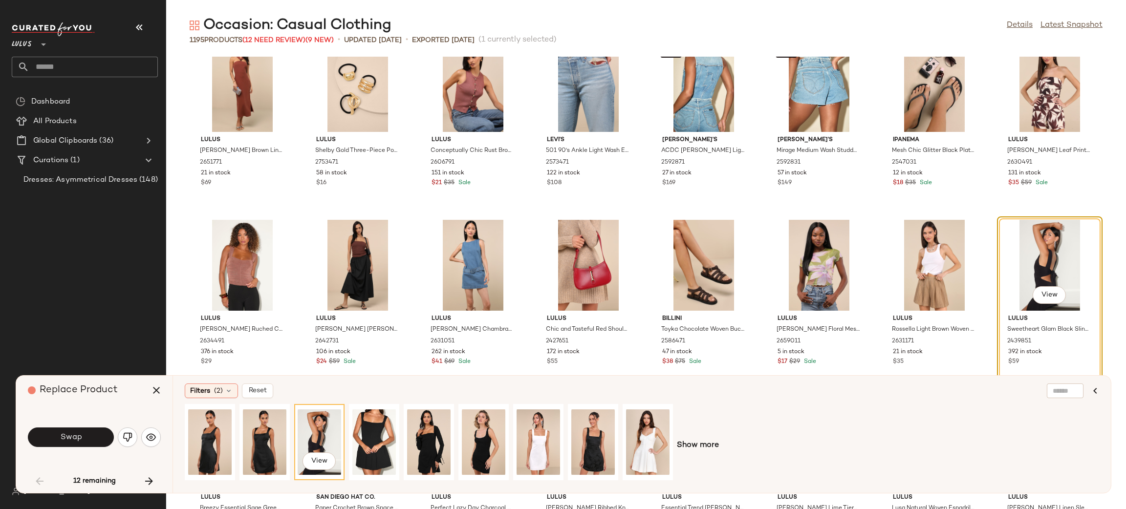
scroll to position [210, 0]
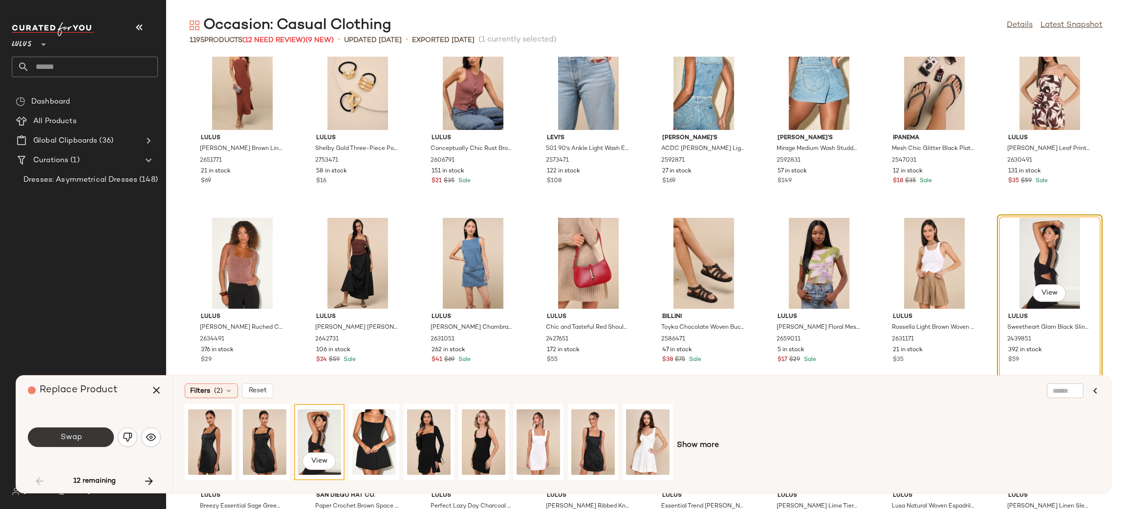
click at [68, 436] on span "Swap" at bounding box center [71, 437] width 22 height 9
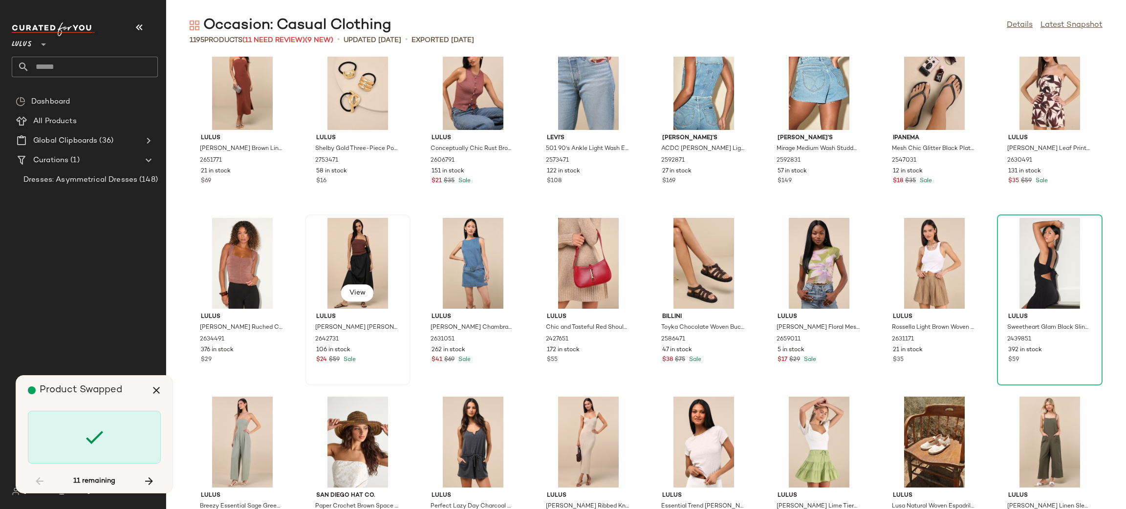
scroll to position [537, 0]
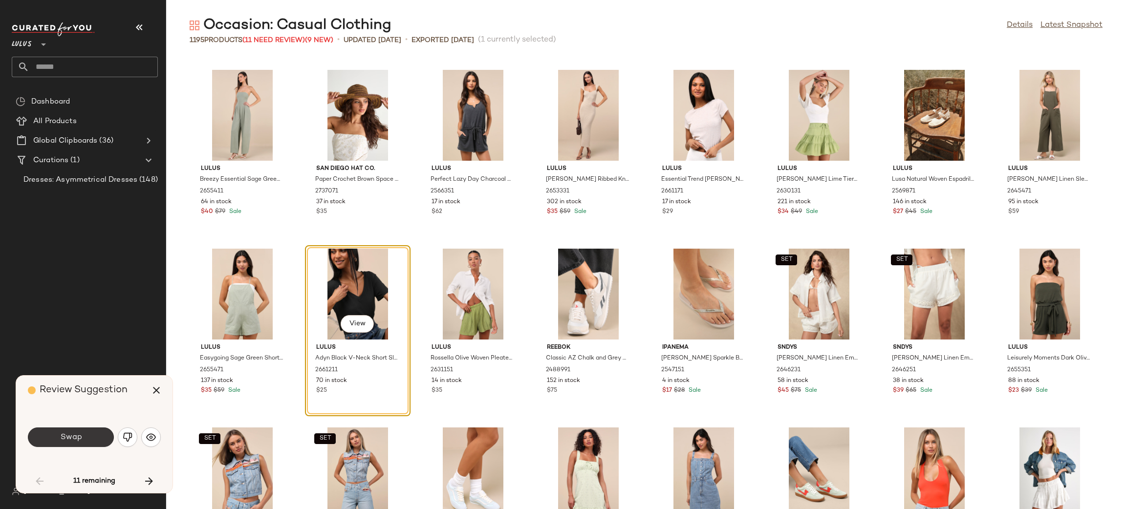
click at [103, 437] on button "Swap" at bounding box center [71, 438] width 86 height 20
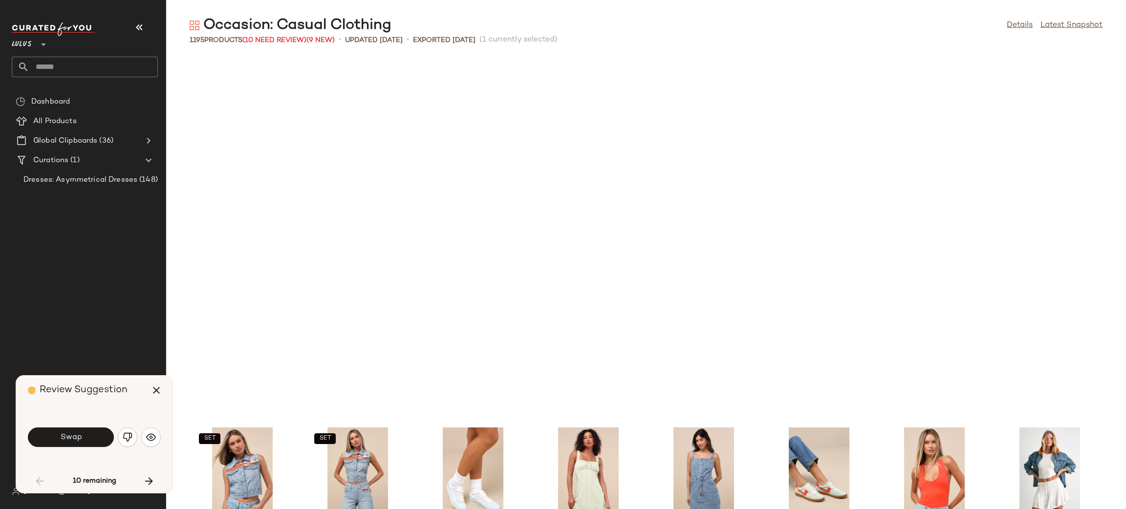
scroll to position [894, 0]
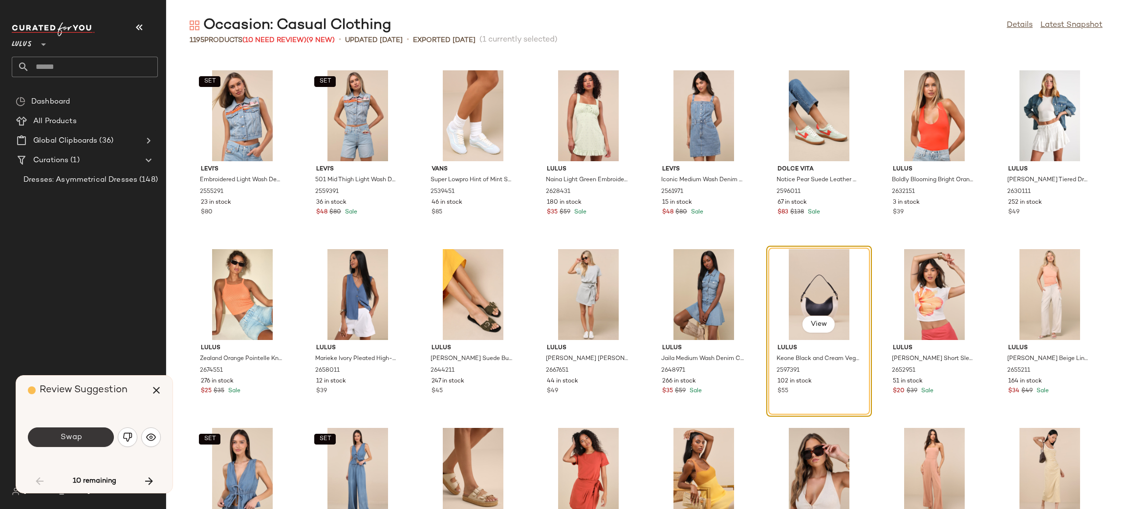
click at [102, 437] on button "Swap" at bounding box center [71, 438] width 86 height 20
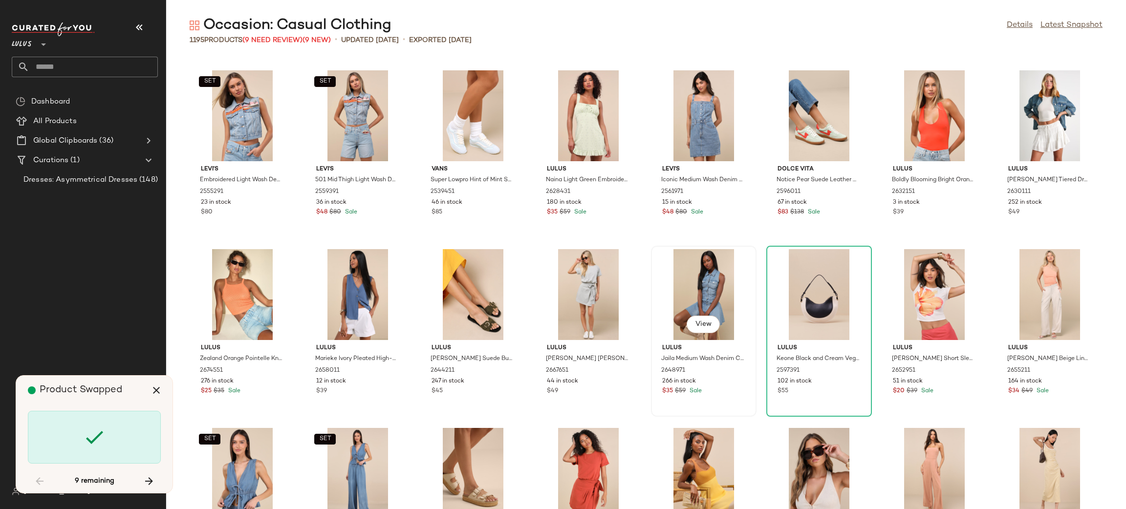
scroll to position [3041, 0]
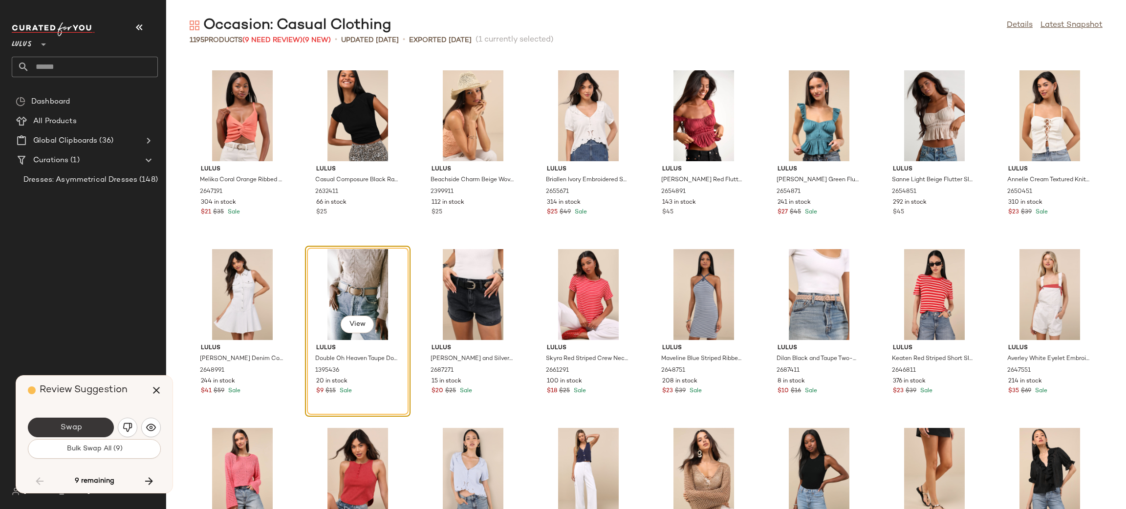
click at [93, 431] on button "Swap" at bounding box center [71, 428] width 86 height 20
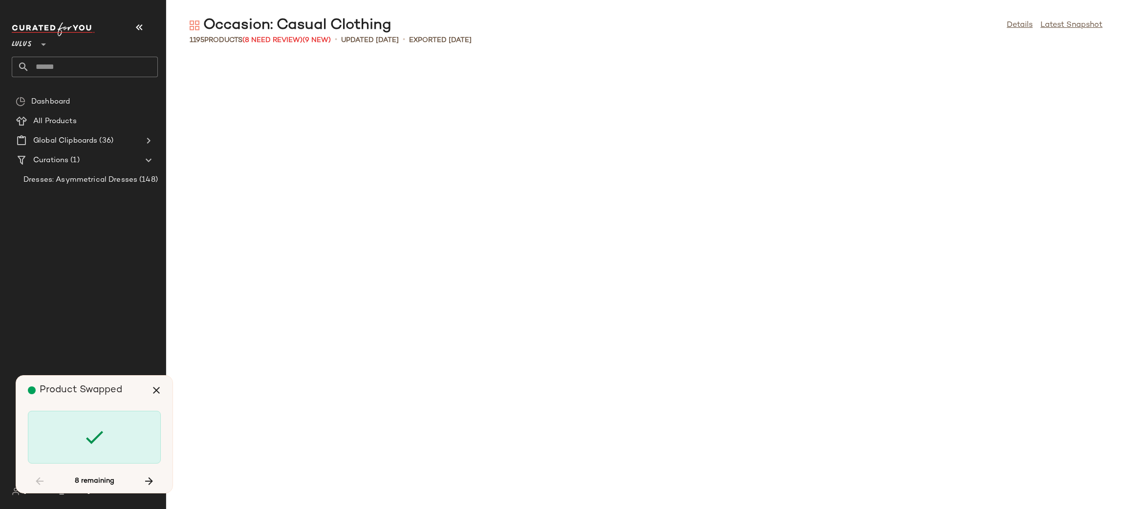
scroll to position [7336, 0]
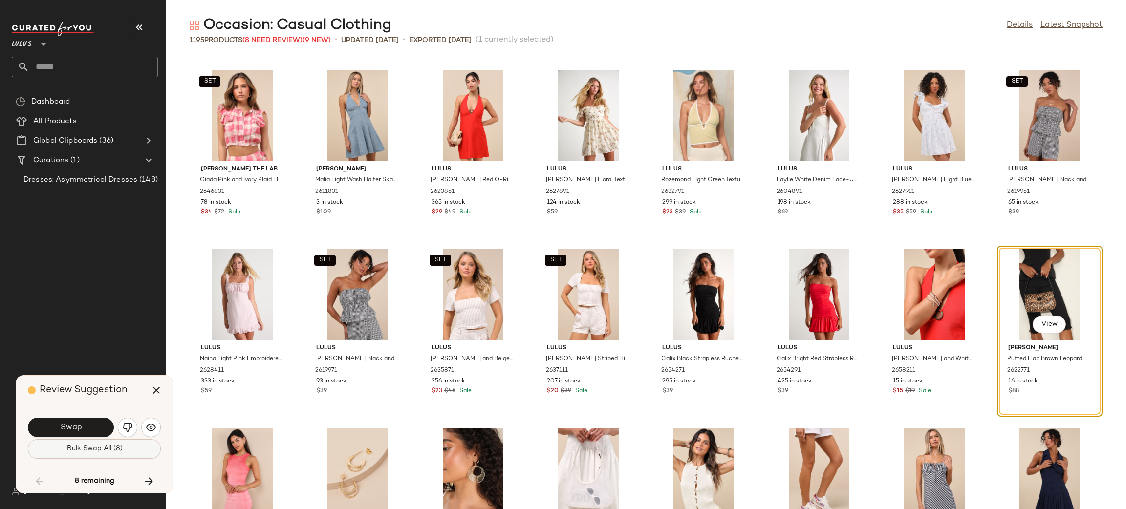
click at [111, 450] on span "Bulk Swap All (8)" at bounding box center [94, 449] width 56 height 8
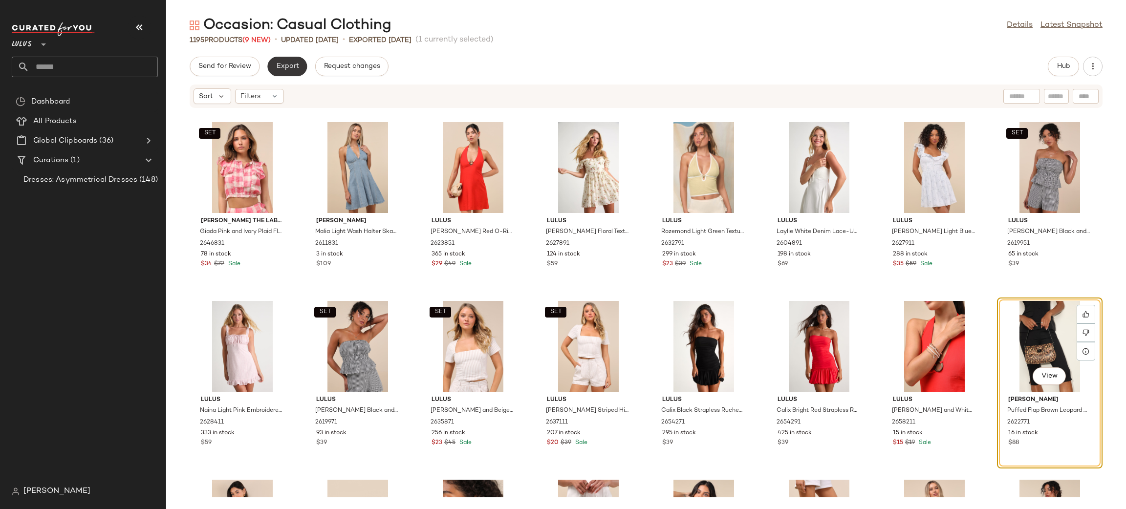
click at [284, 65] on span "Export" at bounding box center [287, 67] width 23 height 8
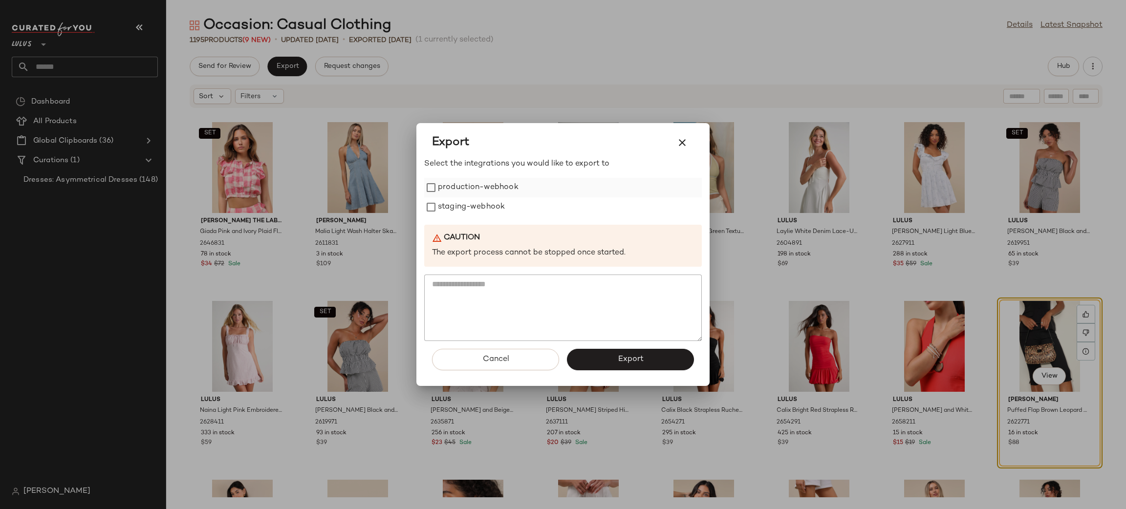
click at [470, 194] on label "production-webhook" at bounding box center [478, 188] width 81 height 20
click at [480, 214] on label "staging-webhook" at bounding box center [471, 208] width 67 height 20
click at [482, 209] on label "staging-webhook" at bounding box center [471, 208] width 67 height 20
drag, startPoint x: 456, startPoint y: 198, endPoint x: 555, endPoint y: 271, distance: 123.4
click at [456, 198] on label "staging-webhook" at bounding box center [471, 208] width 67 height 20
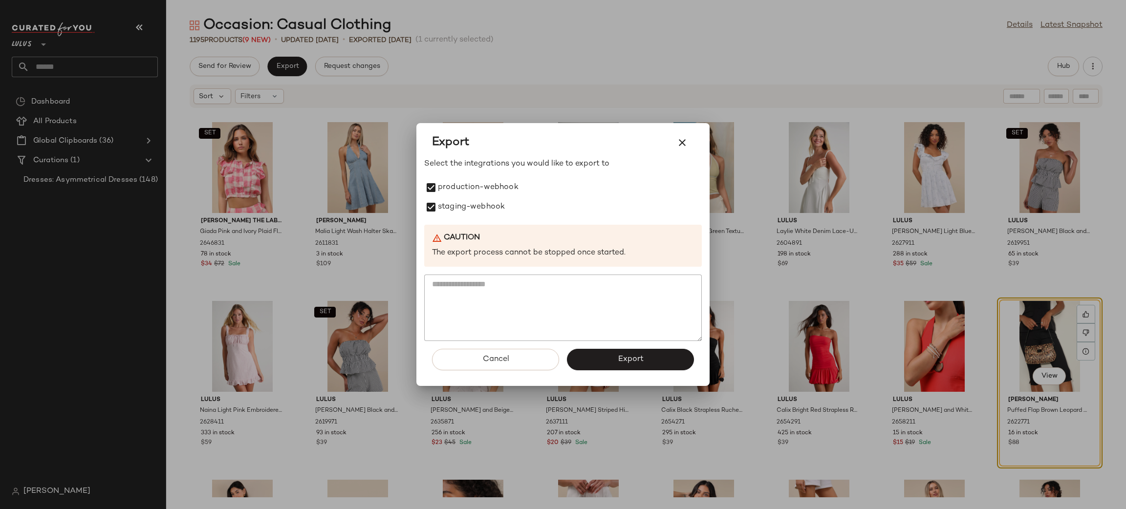
drag, startPoint x: 618, startPoint y: 353, endPoint x: 644, endPoint y: 379, distance: 36.6
click at [618, 353] on button "Export" at bounding box center [630, 360] width 127 height 22
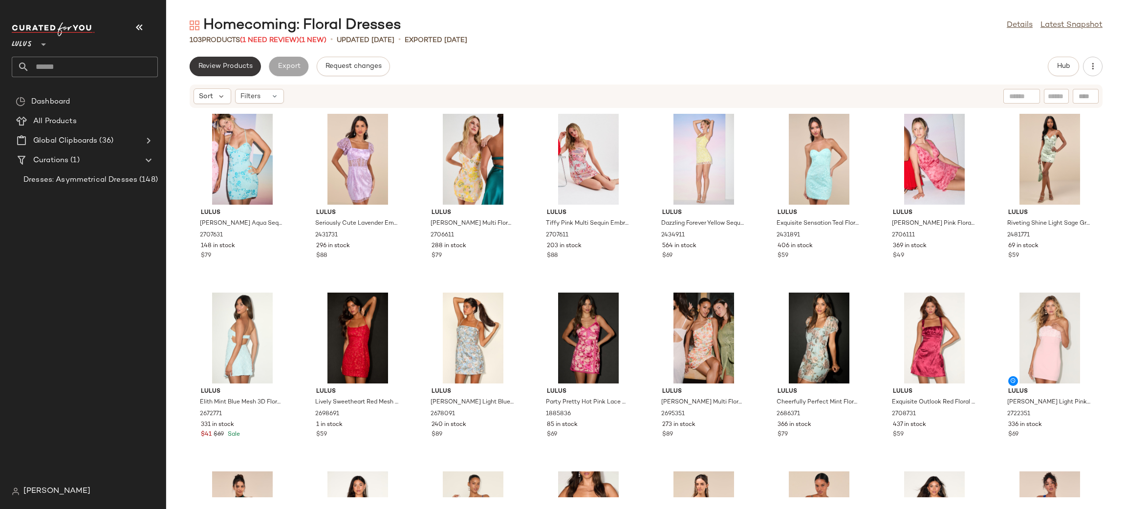
click at [206, 67] on span "Review Products" at bounding box center [225, 67] width 55 height 8
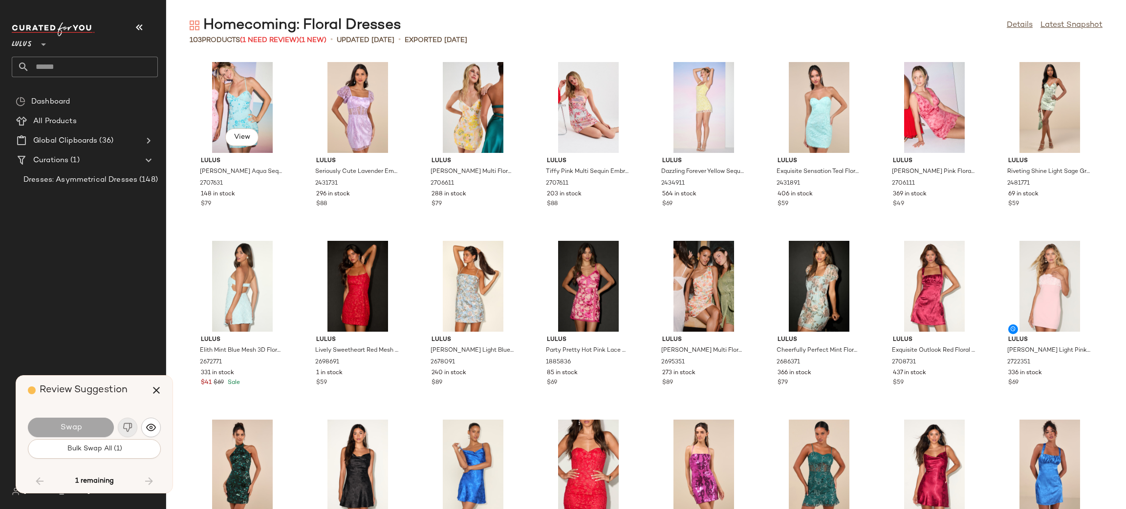
scroll to position [1875, 0]
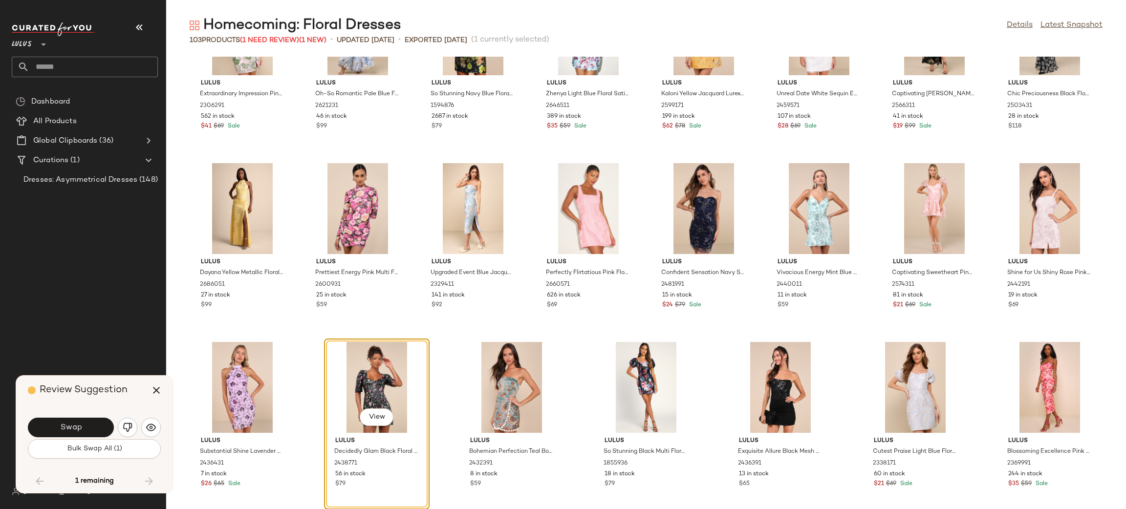
click at [71, 432] on button "Swap" at bounding box center [71, 428] width 86 height 20
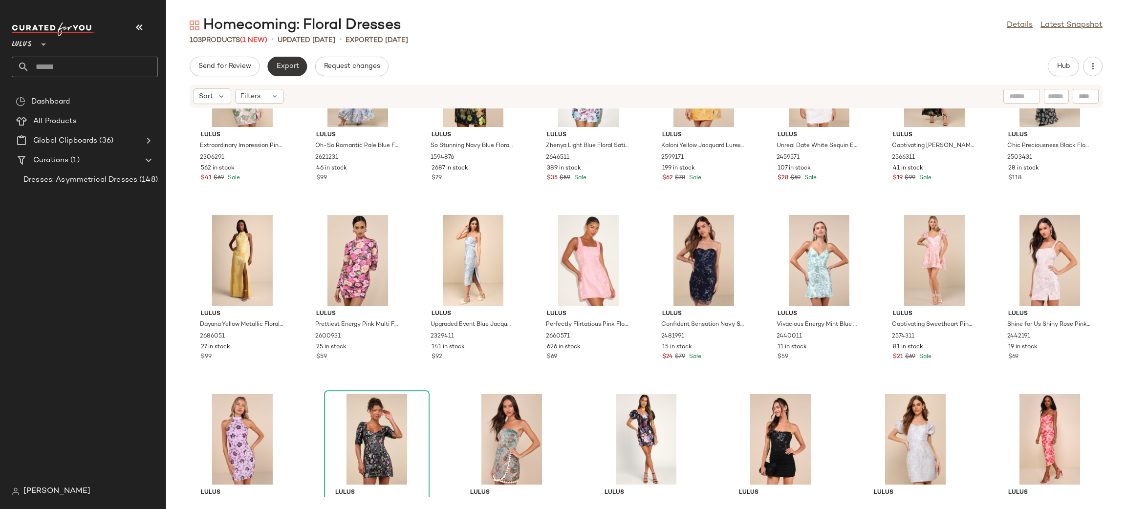
click at [288, 69] on button "Export" at bounding box center [287, 67] width 40 height 20
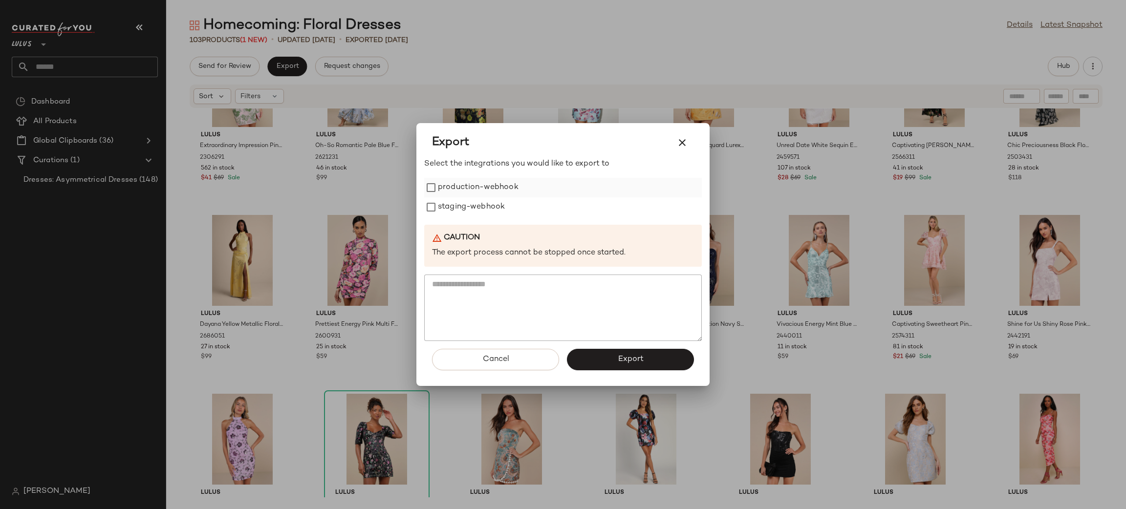
click at [490, 185] on label "production-webhook" at bounding box center [478, 188] width 81 height 20
drag, startPoint x: 495, startPoint y: 200, endPoint x: 516, endPoint y: 221, distance: 29.7
click at [495, 200] on label "staging-webhook" at bounding box center [471, 208] width 67 height 20
click at [672, 357] on button "Export" at bounding box center [630, 360] width 127 height 22
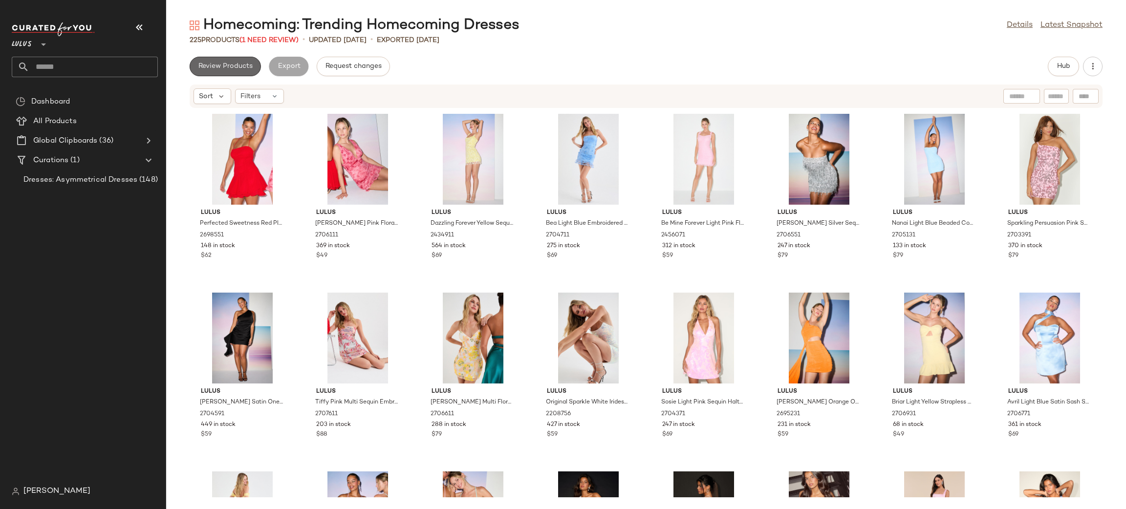
click at [225, 61] on button "Review Products" at bounding box center [225, 67] width 71 height 20
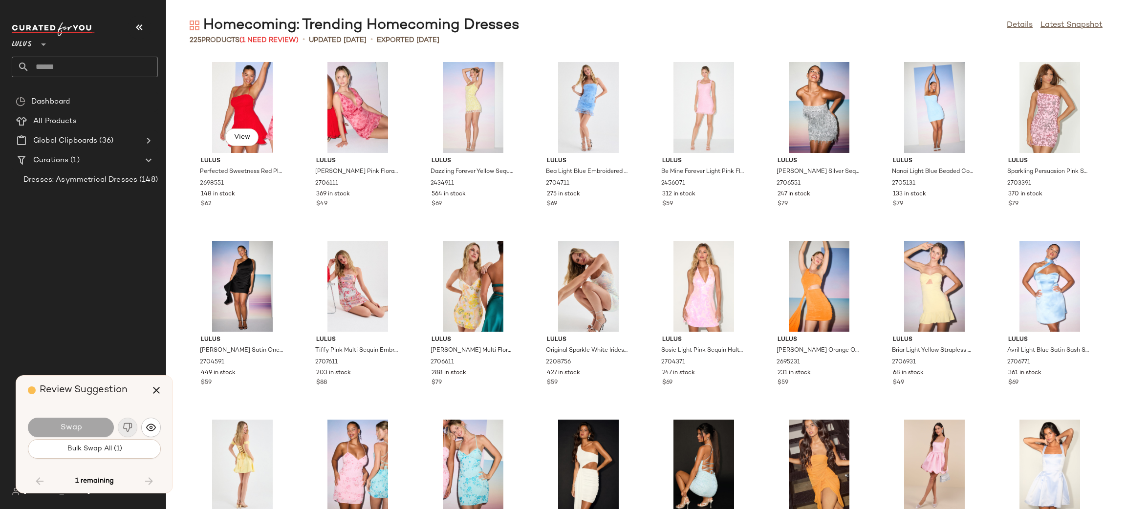
scroll to position [4652, 0]
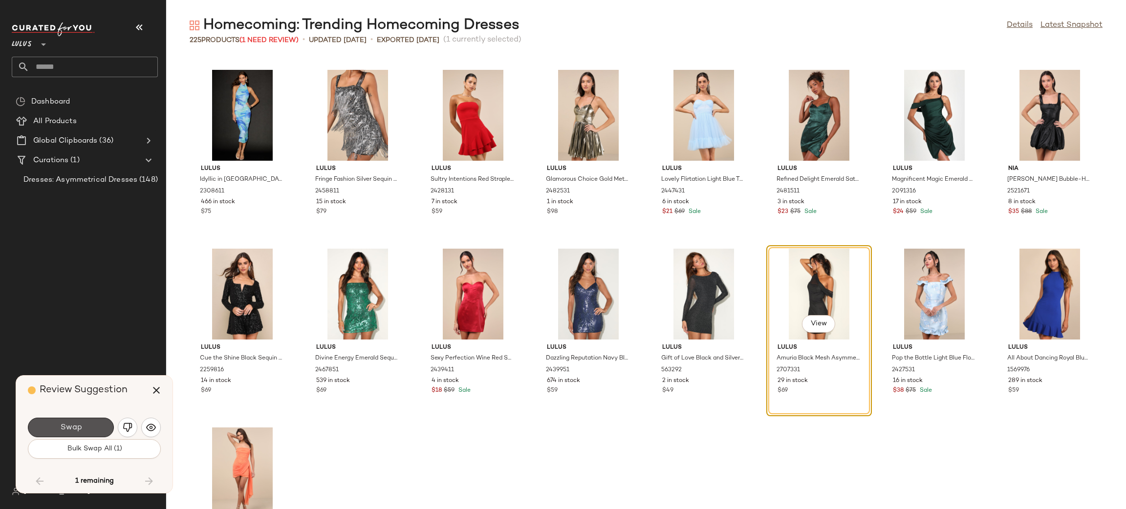
click at [92, 435] on button "Swap" at bounding box center [71, 428] width 86 height 20
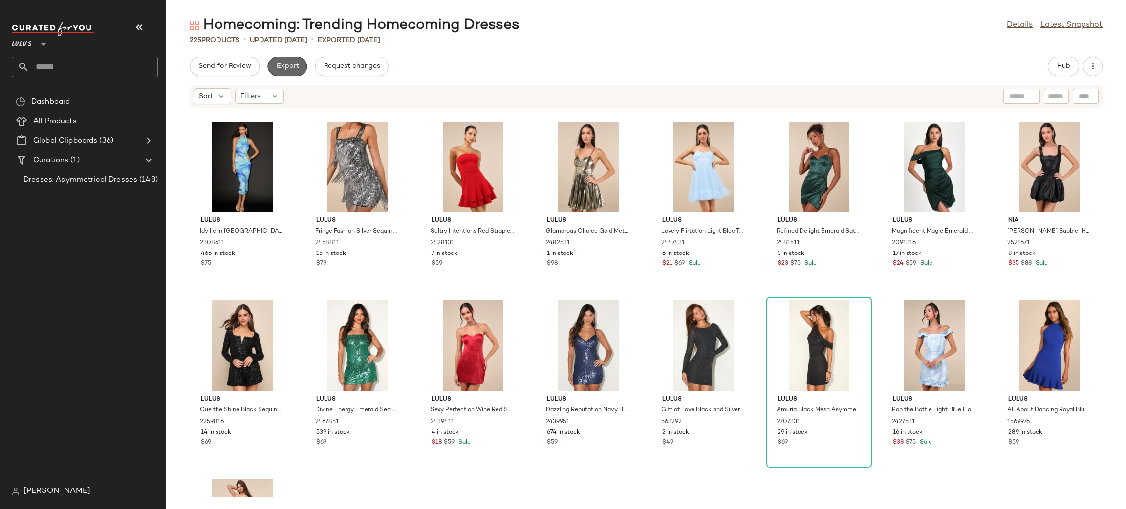
click at [286, 65] on span "Export" at bounding box center [287, 67] width 23 height 8
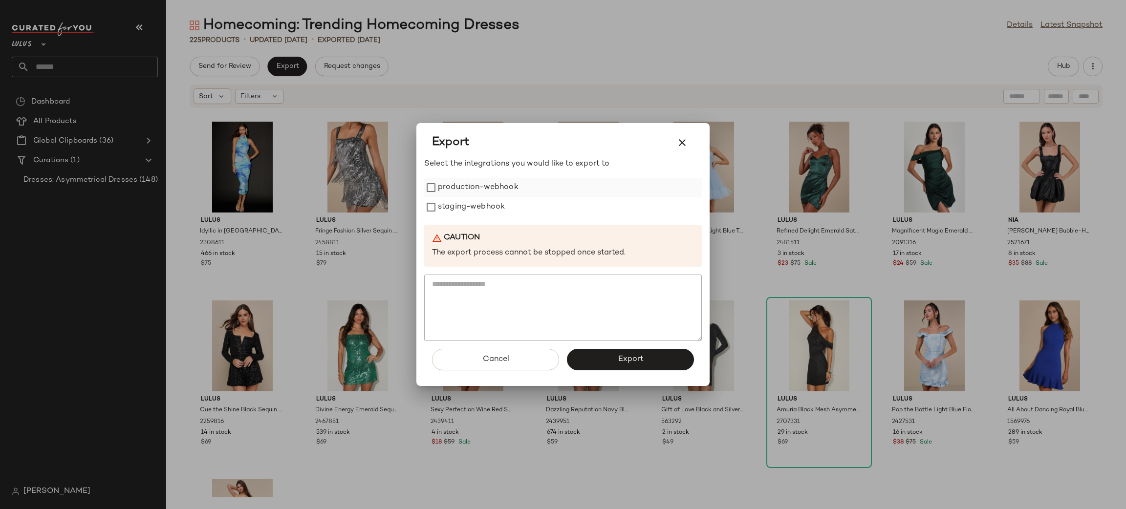
drag, startPoint x: 468, startPoint y: 174, endPoint x: 468, endPoint y: 183, distance: 9.3
click at [468, 175] on div "Select the integrations you would like to export to production-webhook staging-…" at bounding box center [563, 249] width 278 height 183
click at [468, 196] on label "production-webhook" at bounding box center [478, 188] width 81 height 20
click at [475, 213] on label "staging-webhook" at bounding box center [471, 208] width 67 height 20
click at [650, 357] on button "Export" at bounding box center [630, 360] width 127 height 22
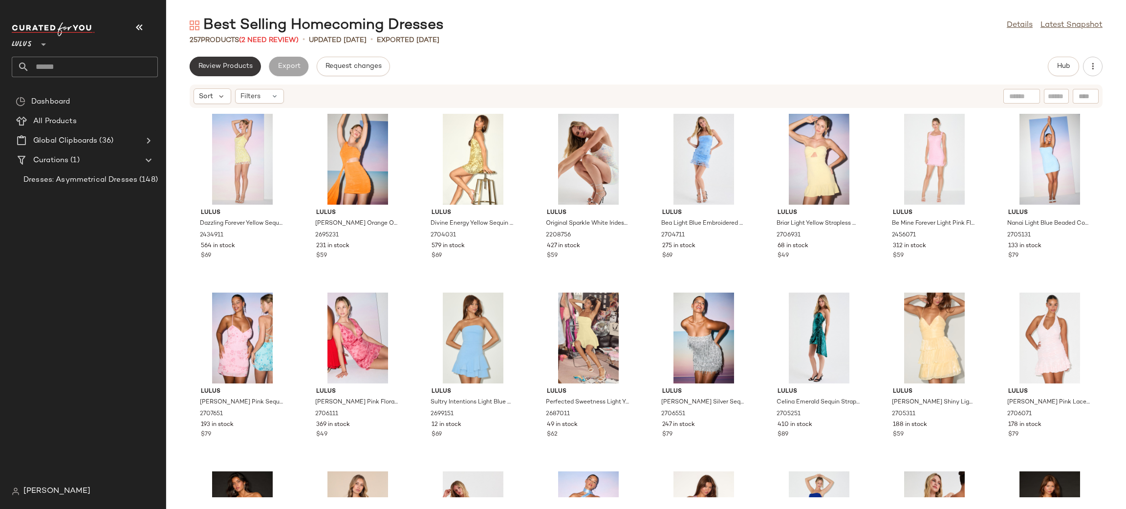
click at [240, 66] on span "Review Products" at bounding box center [225, 67] width 55 height 8
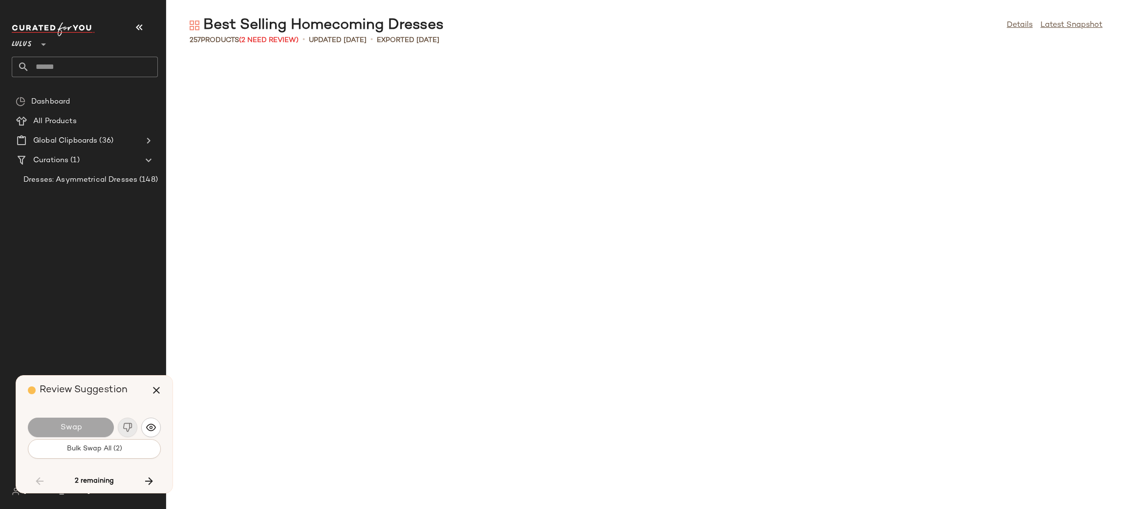
scroll to position [1968, 0]
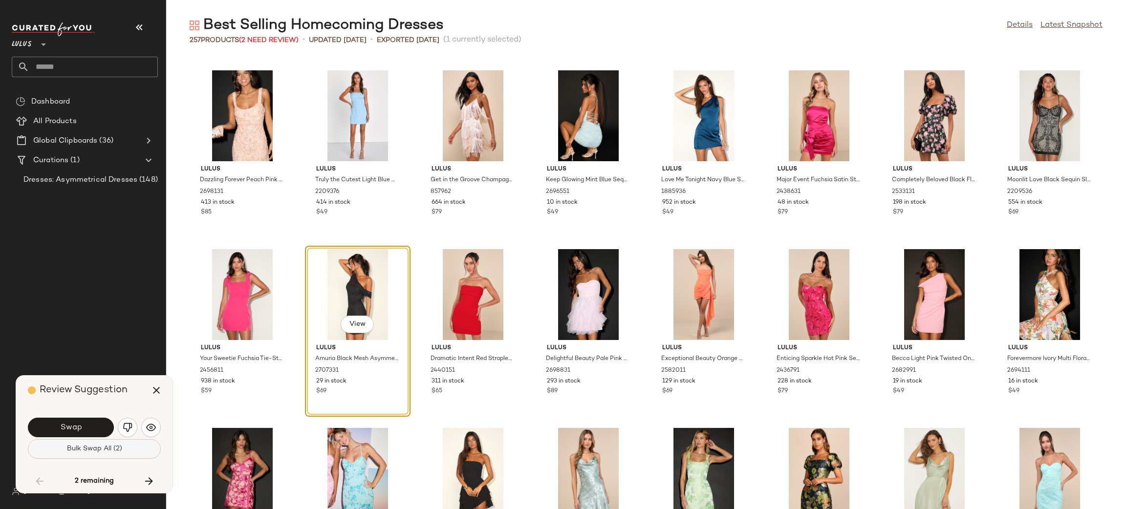
click at [73, 452] on span "Bulk Swap All (2)" at bounding box center [94, 449] width 56 height 8
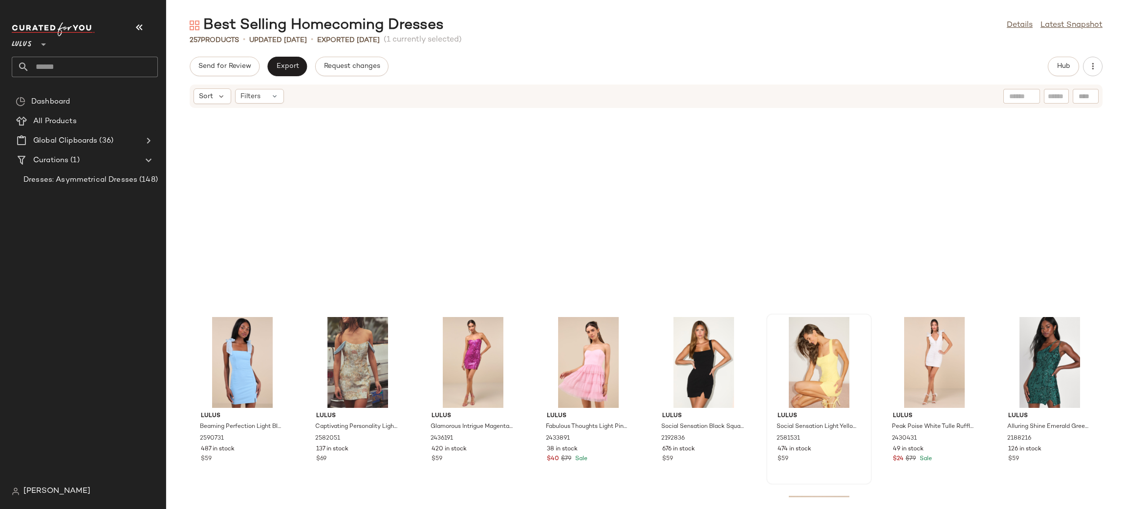
scroll to position [3474, 0]
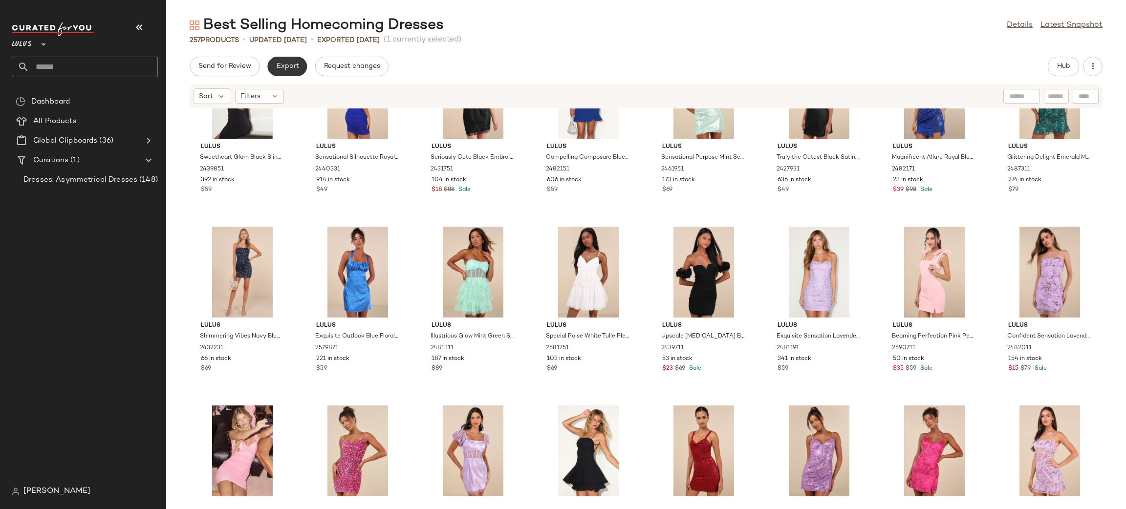
click at [273, 61] on button "Export" at bounding box center [287, 67] width 40 height 20
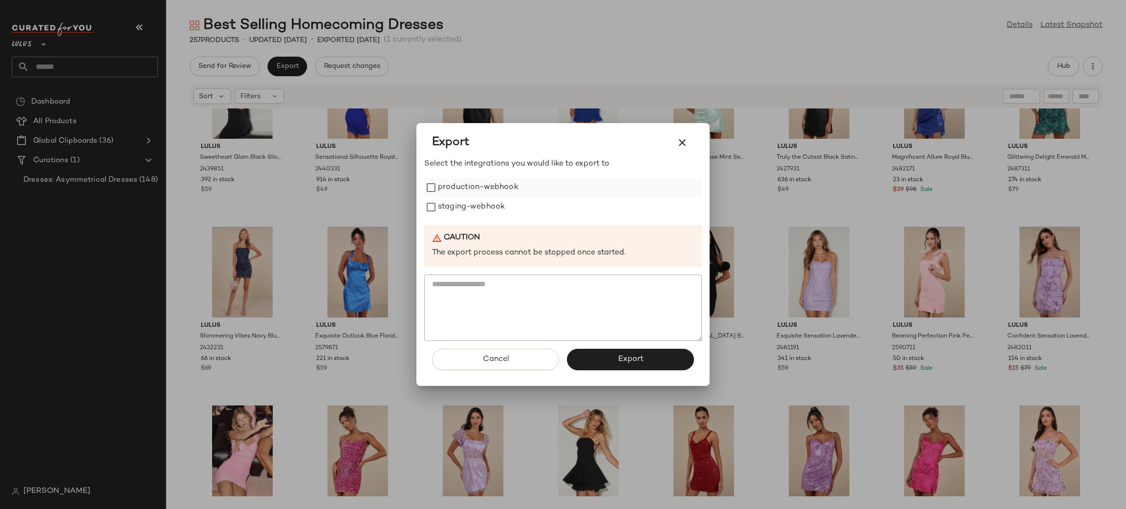
click at [469, 194] on label "production-webhook" at bounding box center [478, 188] width 81 height 20
drag, startPoint x: 469, startPoint y: 202, endPoint x: 480, endPoint y: 224, distance: 24.1
click at [469, 204] on label "staging-webhook" at bounding box center [471, 208] width 67 height 20
click at [667, 367] on button "Export" at bounding box center [630, 360] width 127 height 22
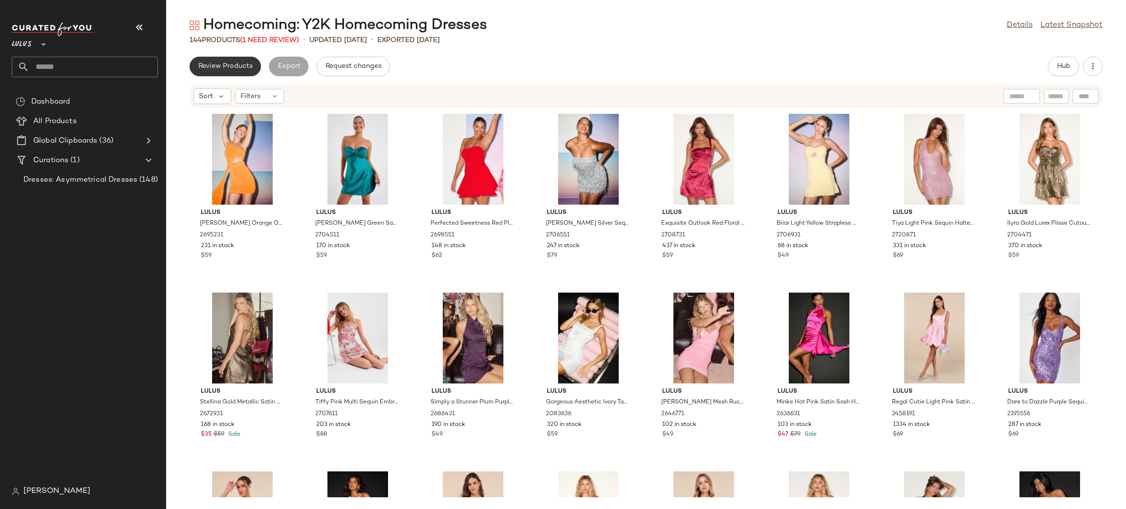
click at [226, 70] on button "Review Products" at bounding box center [225, 67] width 71 height 20
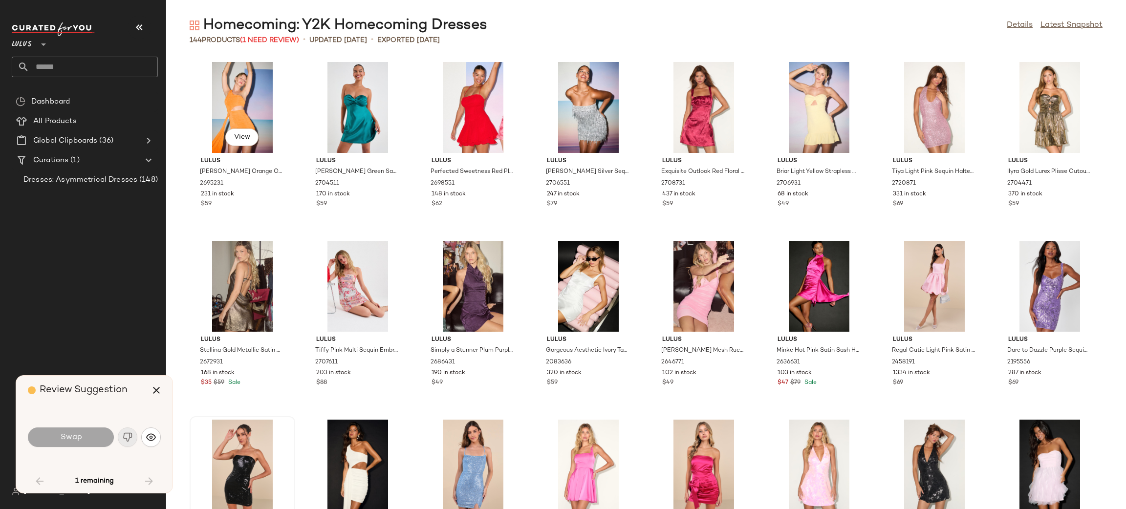
scroll to position [366, 0]
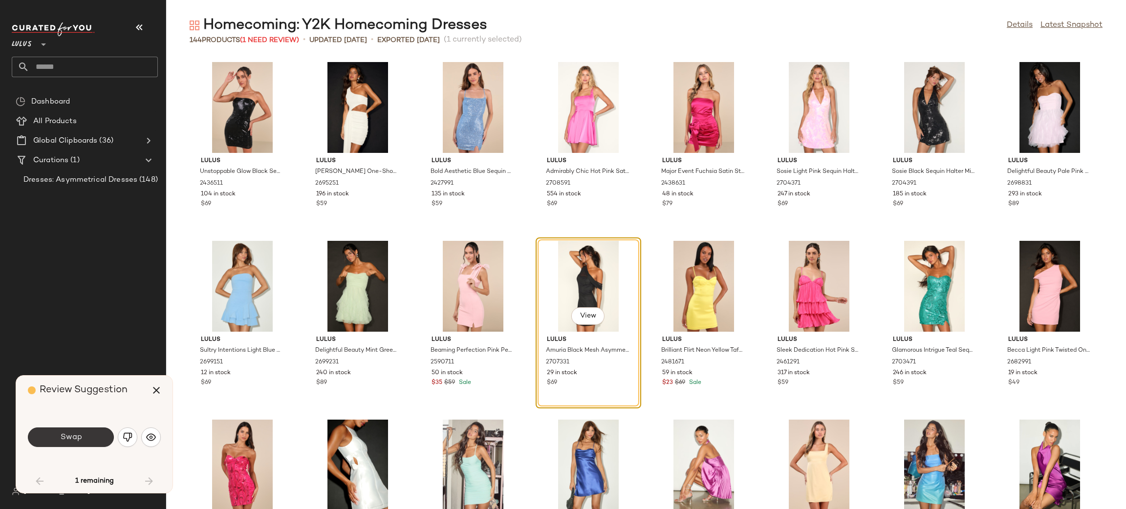
click at [81, 435] on span "Swap" at bounding box center [71, 437] width 22 height 9
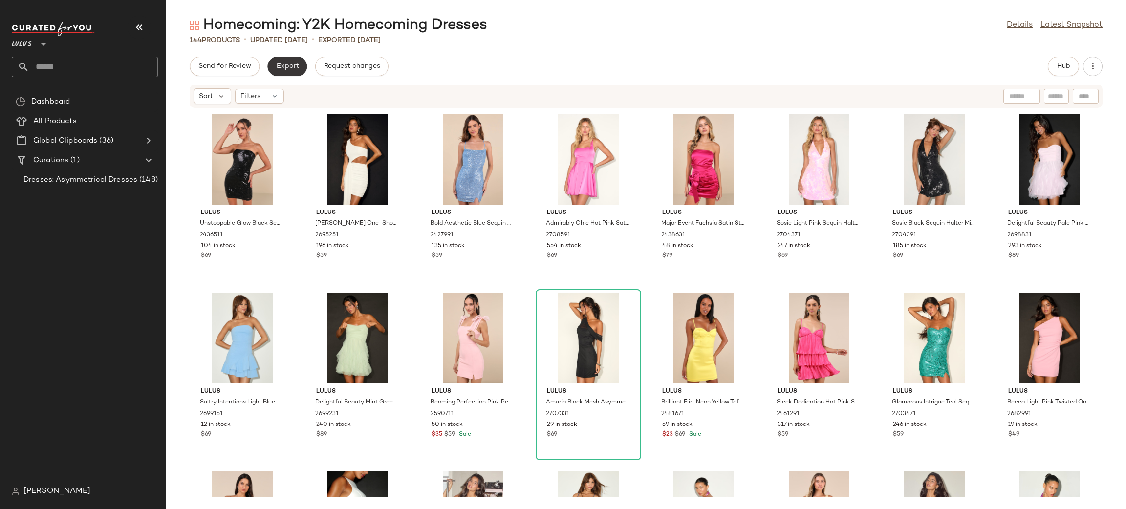
click at [295, 73] on button "Export" at bounding box center [287, 67] width 40 height 20
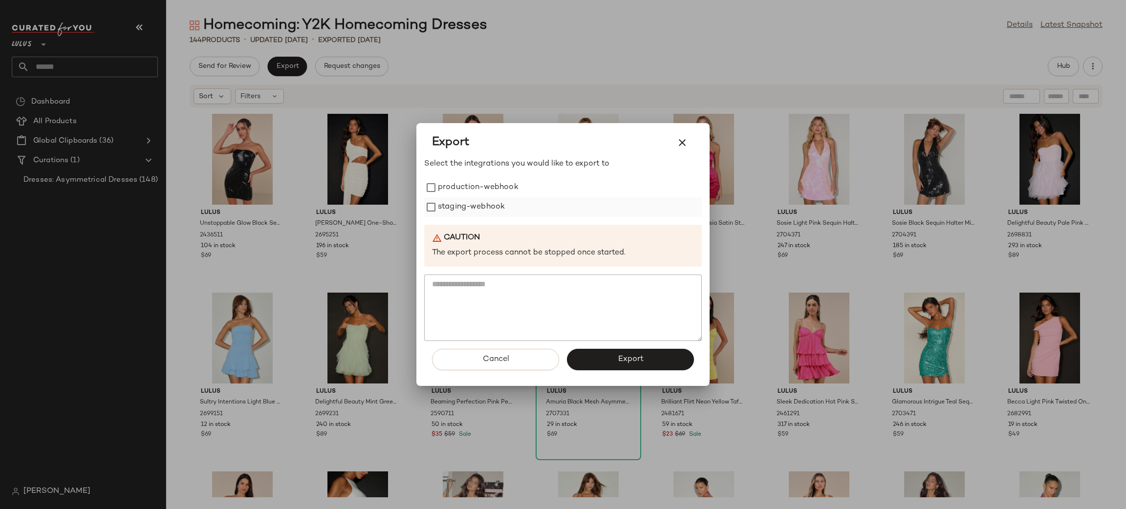
drag, startPoint x: 481, startPoint y: 188, endPoint x: 483, endPoint y: 207, distance: 19.2
click at [481, 189] on label "production-webhook" at bounding box center [478, 188] width 81 height 20
click at [484, 207] on label "staging-webhook" at bounding box center [471, 208] width 67 height 20
click at [642, 358] on span "Export" at bounding box center [630, 359] width 26 height 9
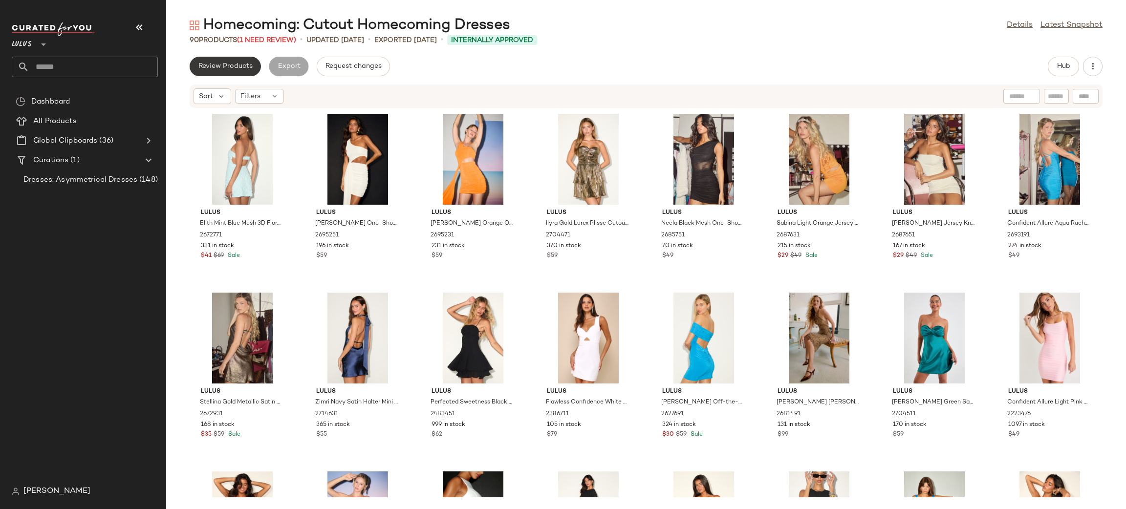
click at [222, 65] on span "Review Products" at bounding box center [225, 67] width 55 height 8
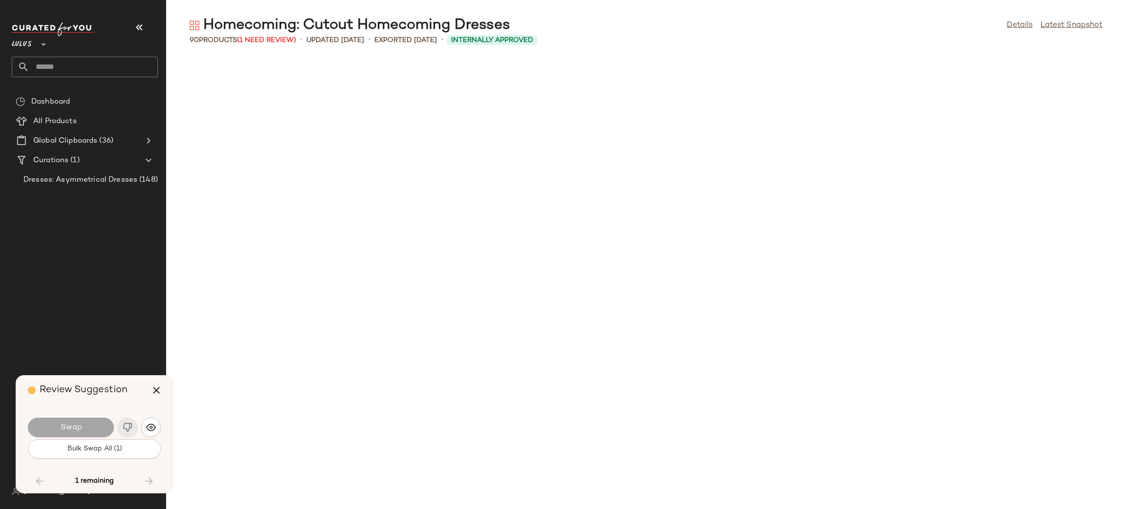
scroll to position [1431, 0]
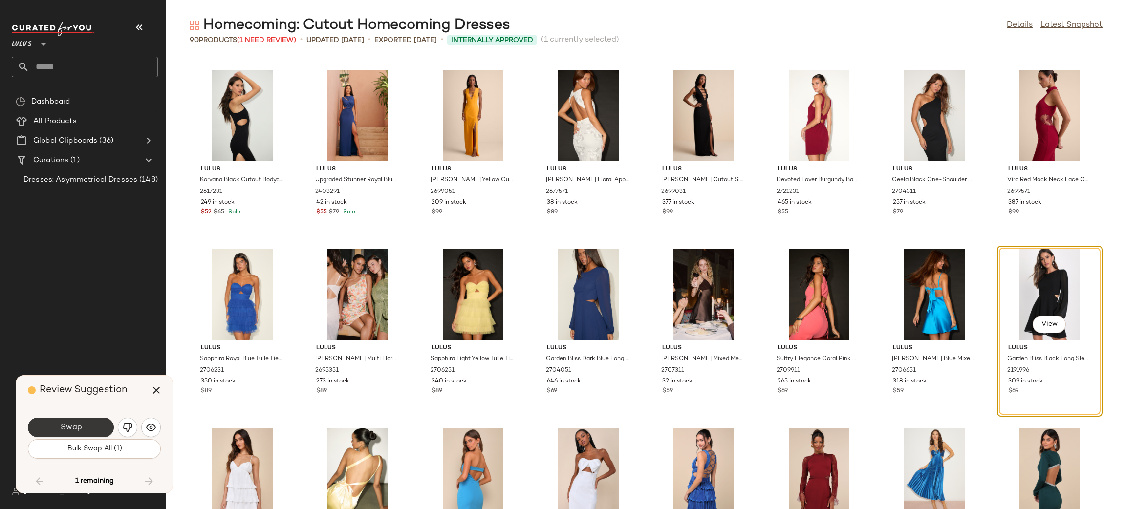
click at [78, 427] on span "Swap" at bounding box center [71, 427] width 22 height 9
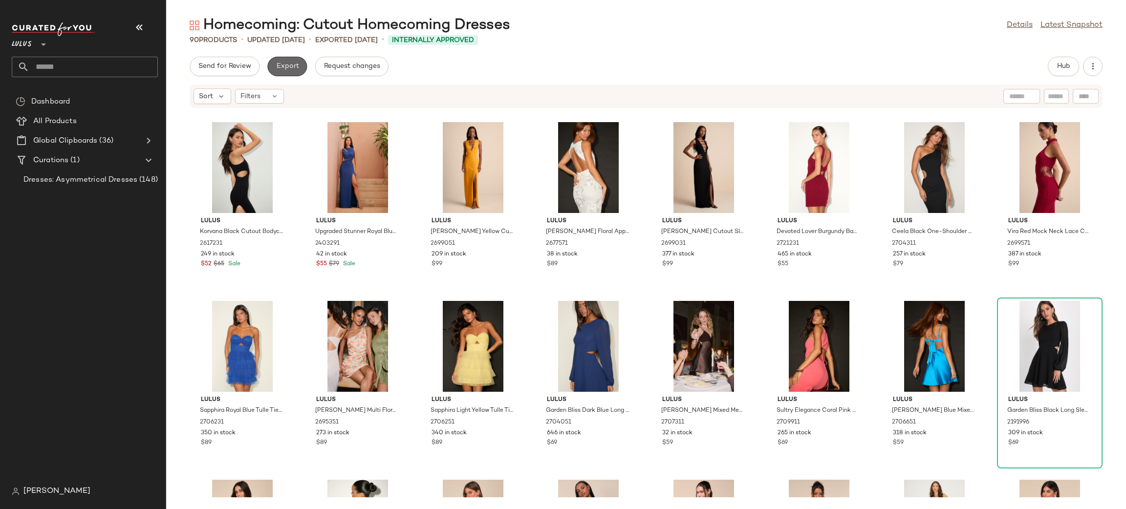
click at [284, 64] on span "Export" at bounding box center [287, 67] width 23 height 8
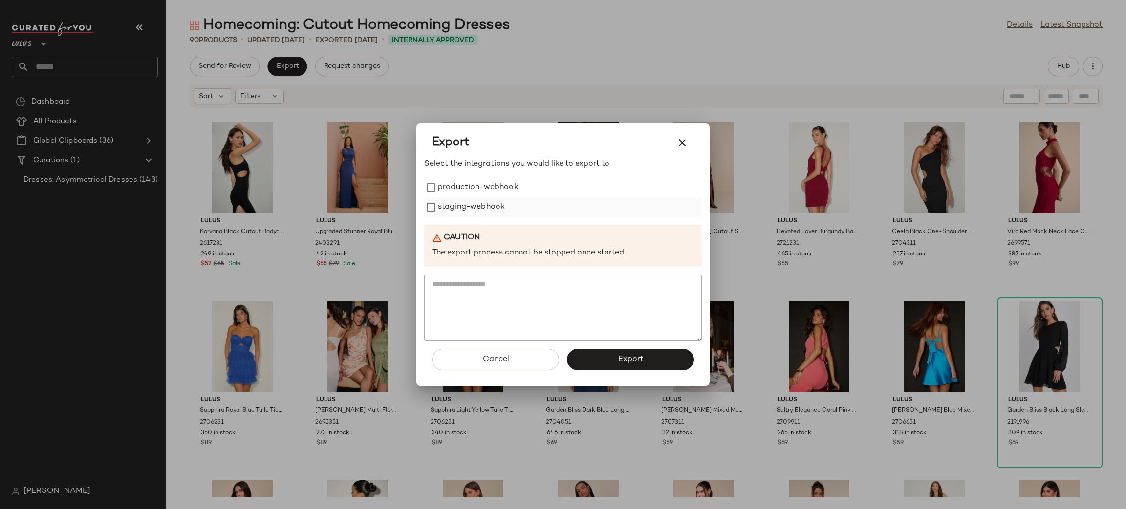
drag, startPoint x: 488, startPoint y: 193, endPoint x: 488, endPoint y: 214, distance: 21.5
click at [488, 200] on div "production-webhook staging-webhook" at bounding box center [563, 197] width 278 height 39
click at [488, 214] on label "staging-webhook" at bounding box center [471, 208] width 67 height 20
click at [628, 364] on button "Export" at bounding box center [630, 360] width 127 height 22
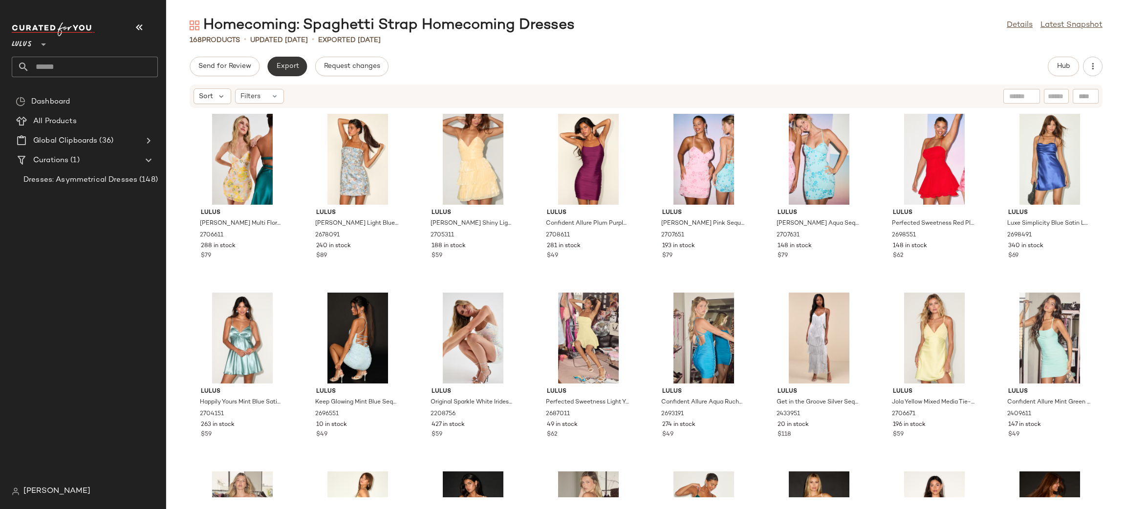
click at [294, 68] on span "Export" at bounding box center [287, 67] width 23 height 8
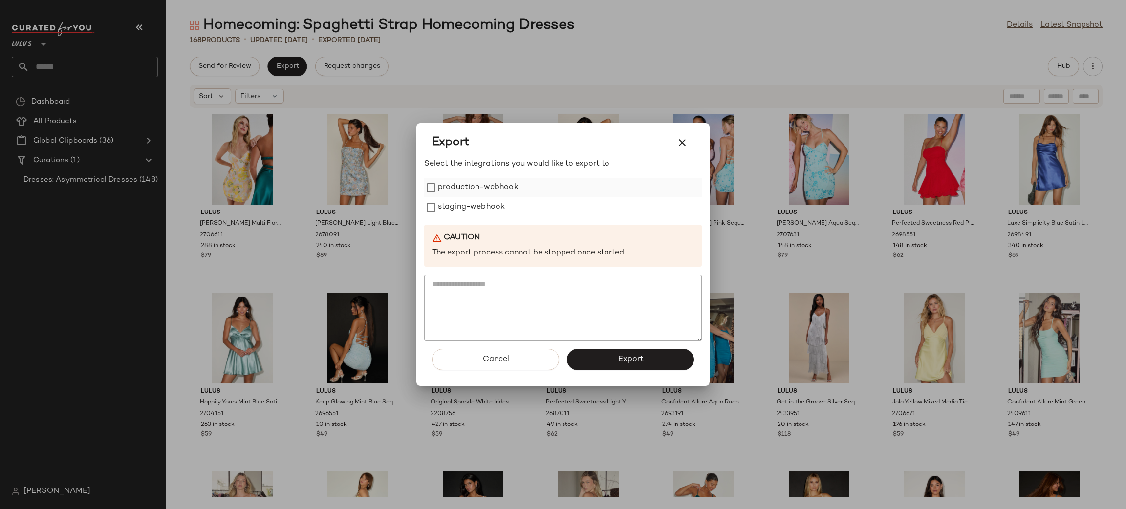
click at [459, 185] on label "production-webhook" at bounding box center [478, 188] width 81 height 20
click at [468, 209] on label "staging-webhook" at bounding box center [471, 208] width 67 height 20
click at [637, 366] on button "Export" at bounding box center [630, 360] width 127 height 22
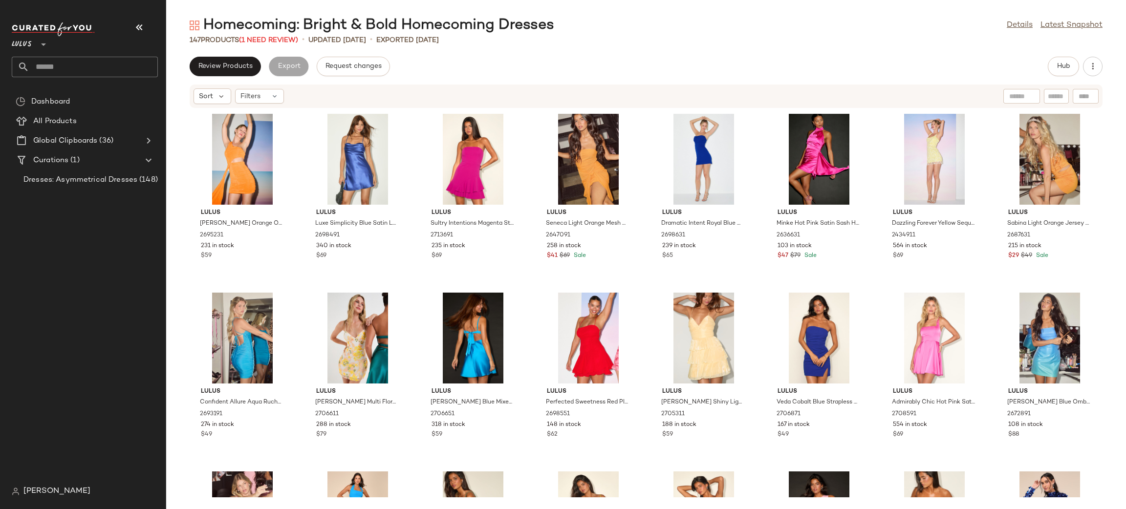
click at [221, 77] on div "Review Products Export Request changes Hub Sort Filters Lulus [PERSON_NAME] Ora…" at bounding box center [646, 283] width 960 height 453
click at [220, 66] on span "Review Products" at bounding box center [225, 67] width 55 height 8
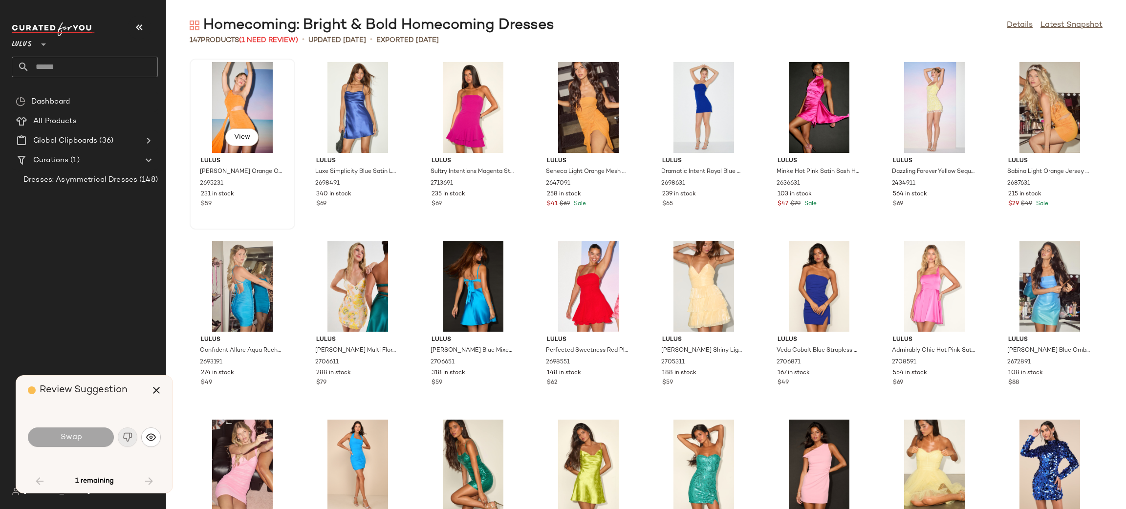
scroll to position [1074, 0]
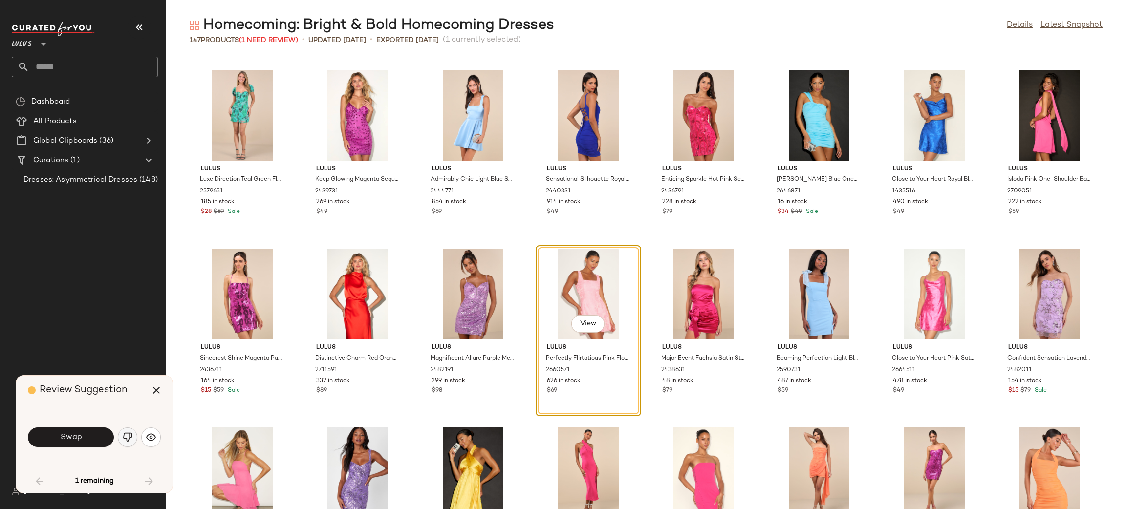
click at [131, 441] on img "button" at bounding box center [128, 438] width 10 height 10
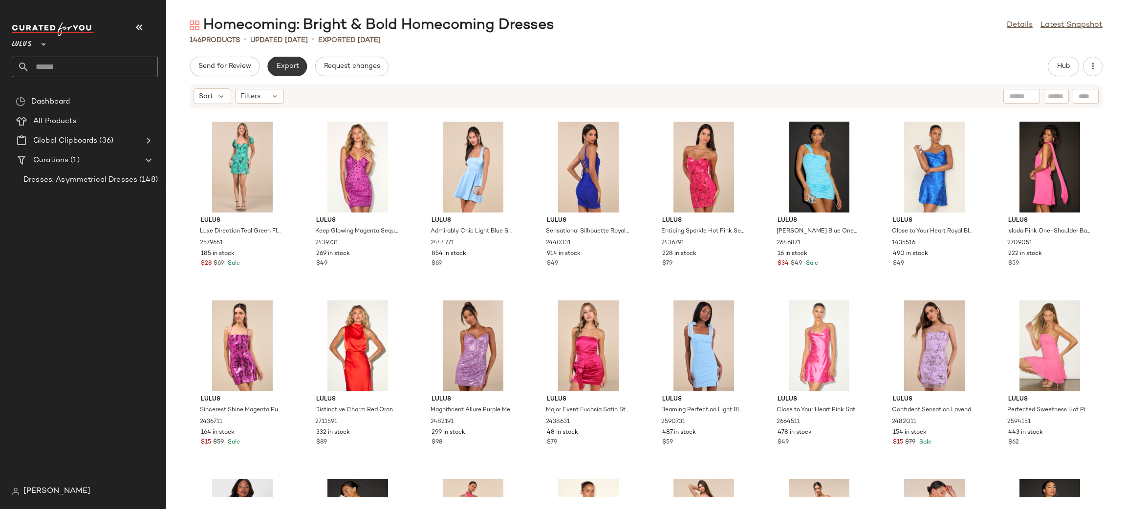
click at [280, 66] on span "Export" at bounding box center [287, 67] width 23 height 8
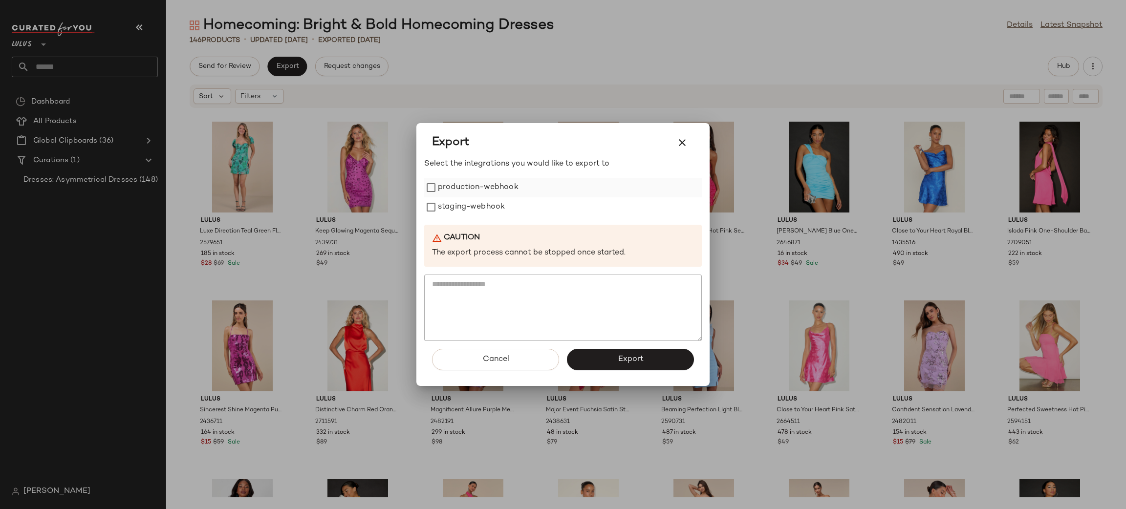
click at [495, 184] on label "production-webhook" at bounding box center [478, 188] width 81 height 20
click at [490, 206] on label "staging-webhook" at bounding box center [471, 208] width 67 height 20
click at [599, 364] on button "Export" at bounding box center [630, 360] width 127 height 22
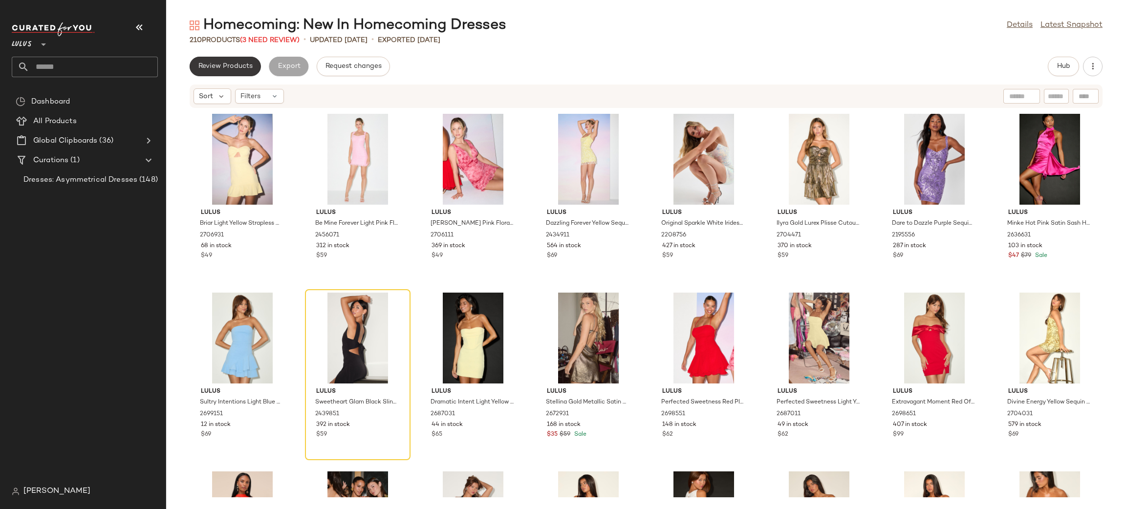
click at [225, 69] on span "Review Products" at bounding box center [225, 67] width 55 height 8
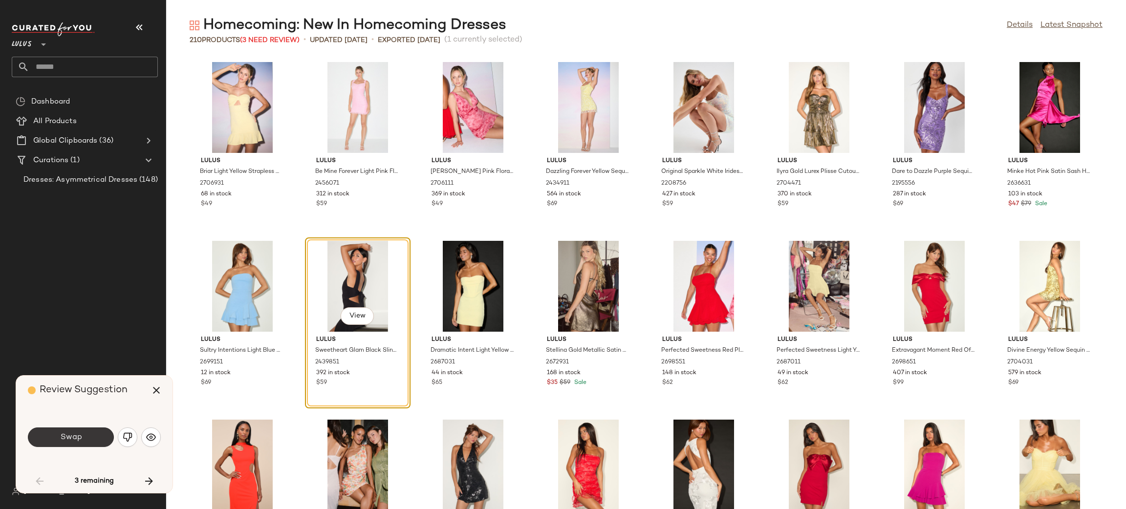
click at [77, 444] on button "Swap" at bounding box center [71, 438] width 86 height 20
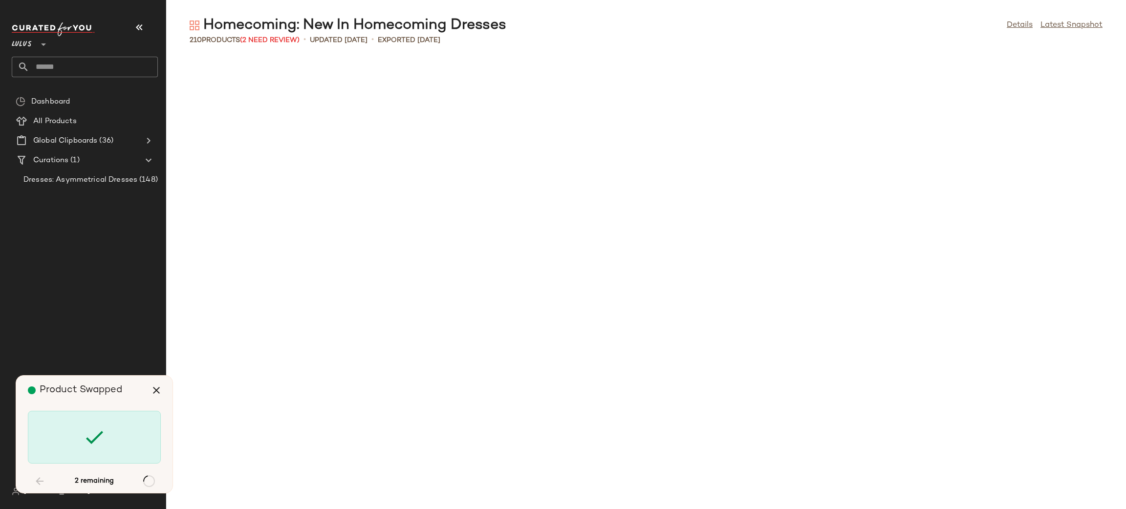
scroll to position [4115, 0]
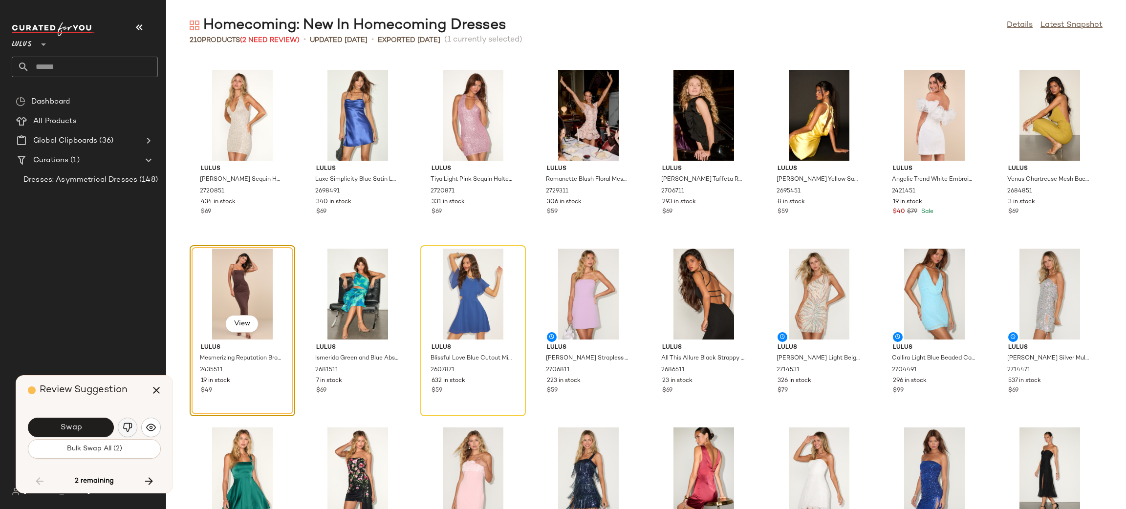
click at [124, 424] on img "button" at bounding box center [128, 428] width 10 height 10
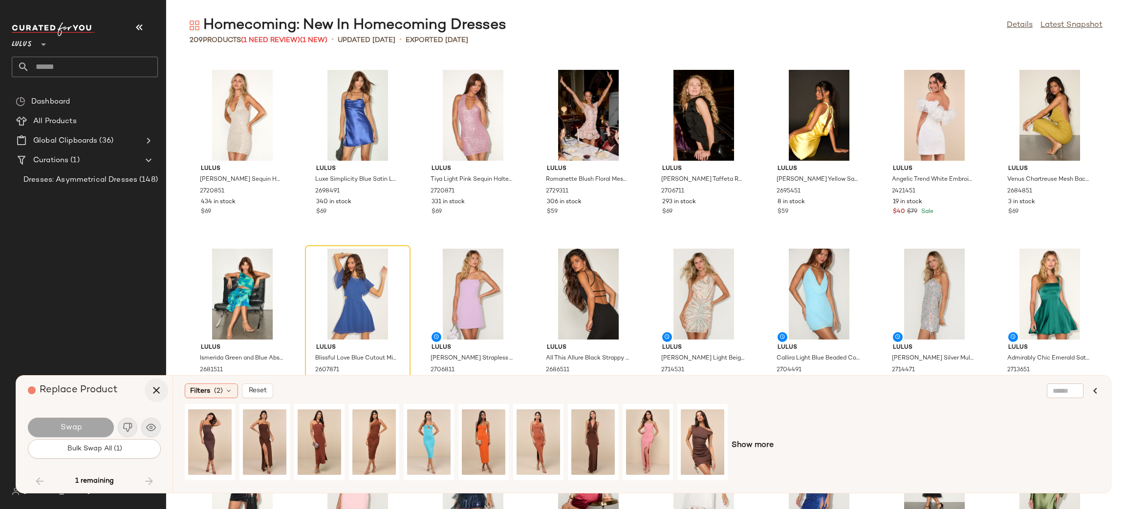
click at [152, 392] on icon "button" at bounding box center [157, 391] width 12 height 12
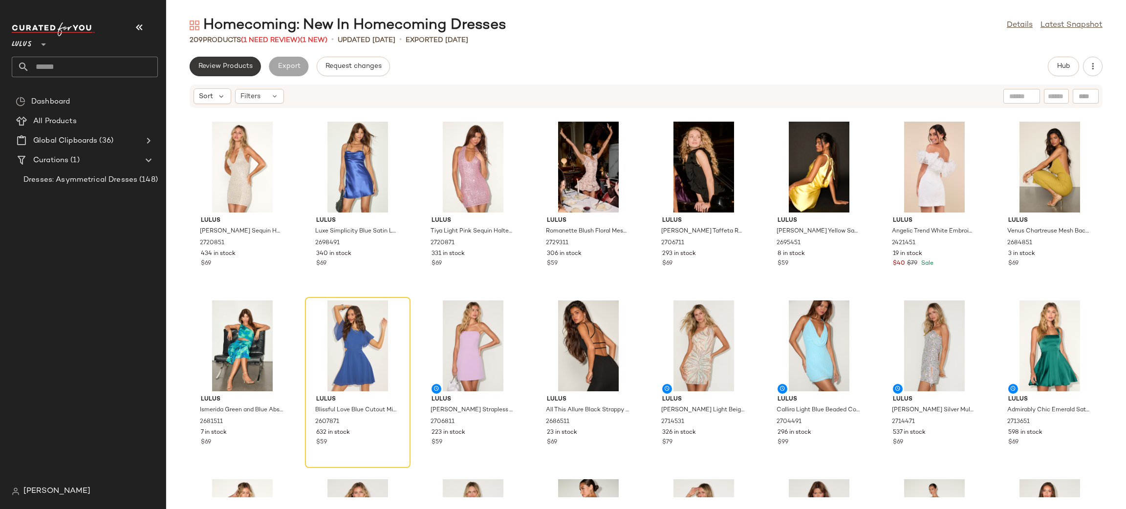
click at [242, 67] on span "Review Products" at bounding box center [225, 67] width 55 height 8
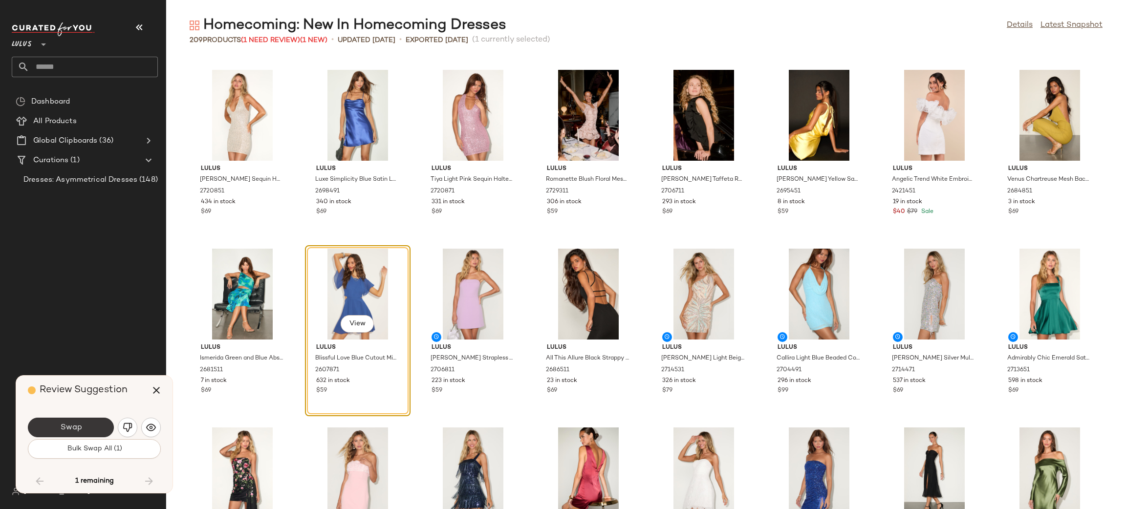
click at [91, 431] on button "Swap" at bounding box center [71, 428] width 86 height 20
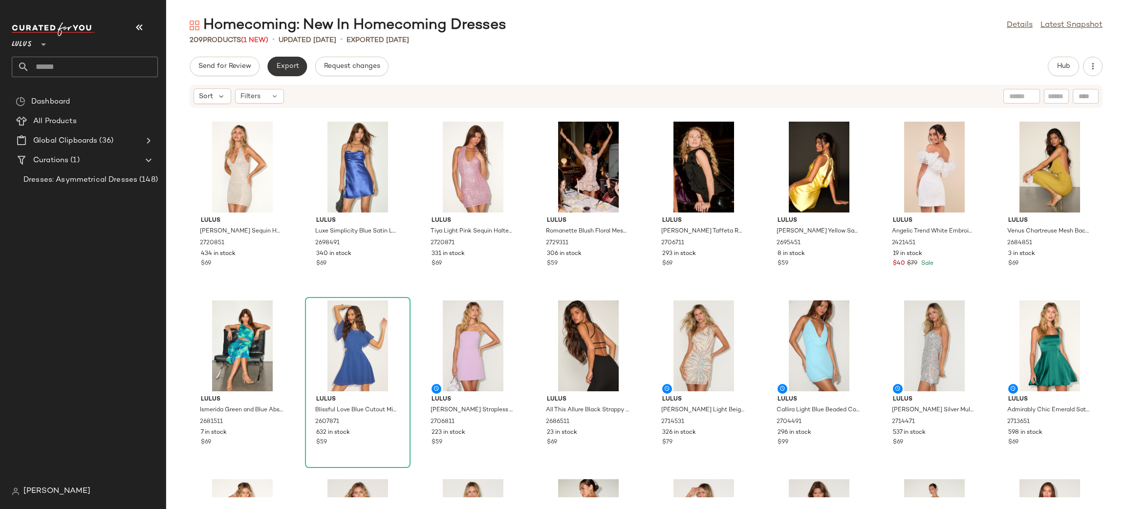
click at [287, 57] on button "Export" at bounding box center [287, 67] width 40 height 20
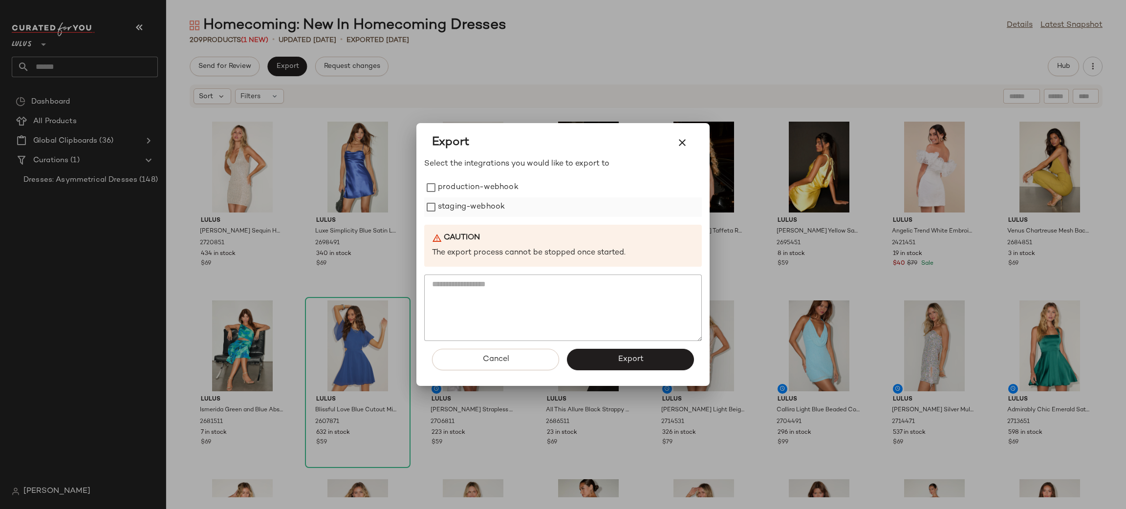
drag, startPoint x: 463, startPoint y: 173, endPoint x: 468, endPoint y: 198, distance: 24.9
click at [464, 179] on div "Select the integrations you would like to export to production-webhook staging-…" at bounding box center [563, 249] width 278 height 183
click at [460, 188] on label "production-webhook" at bounding box center [478, 188] width 81 height 20
click at [460, 203] on label "staging-webhook" at bounding box center [471, 208] width 67 height 20
click at [630, 350] on button "Export" at bounding box center [630, 360] width 127 height 22
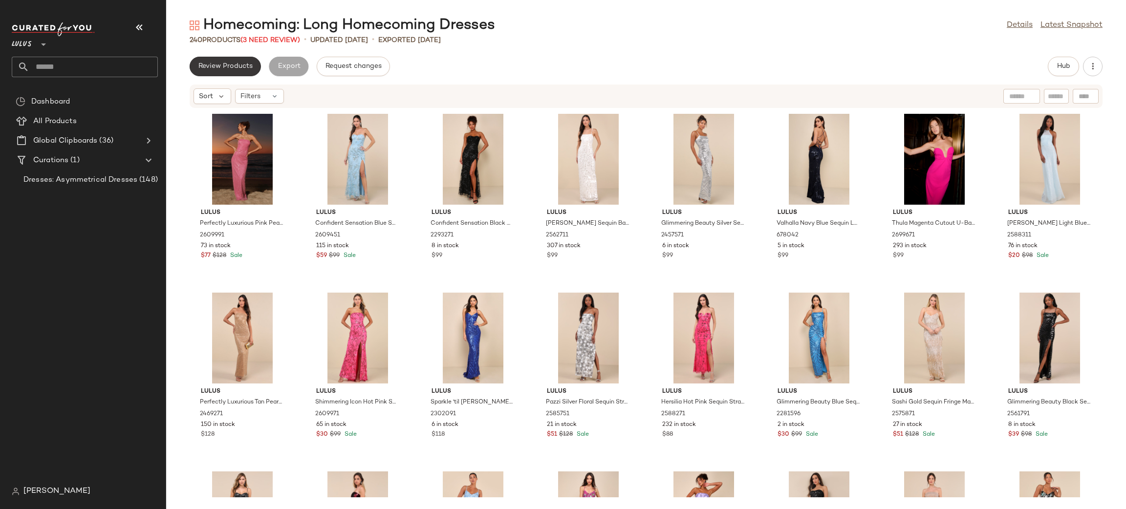
click at [226, 63] on span "Review Products" at bounding box center [225, 67] width 55 height 8
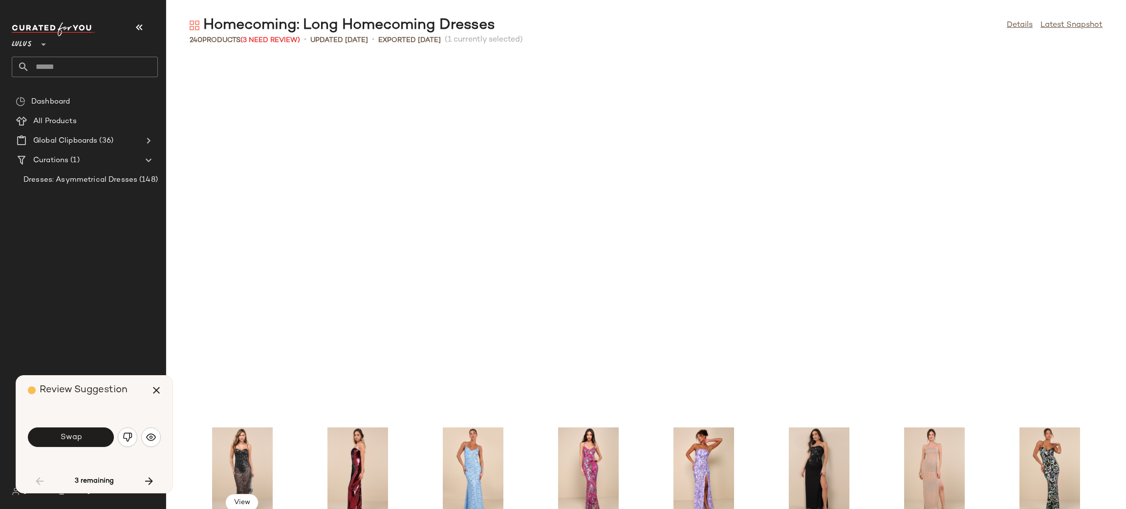
scroll to position [366, 0]
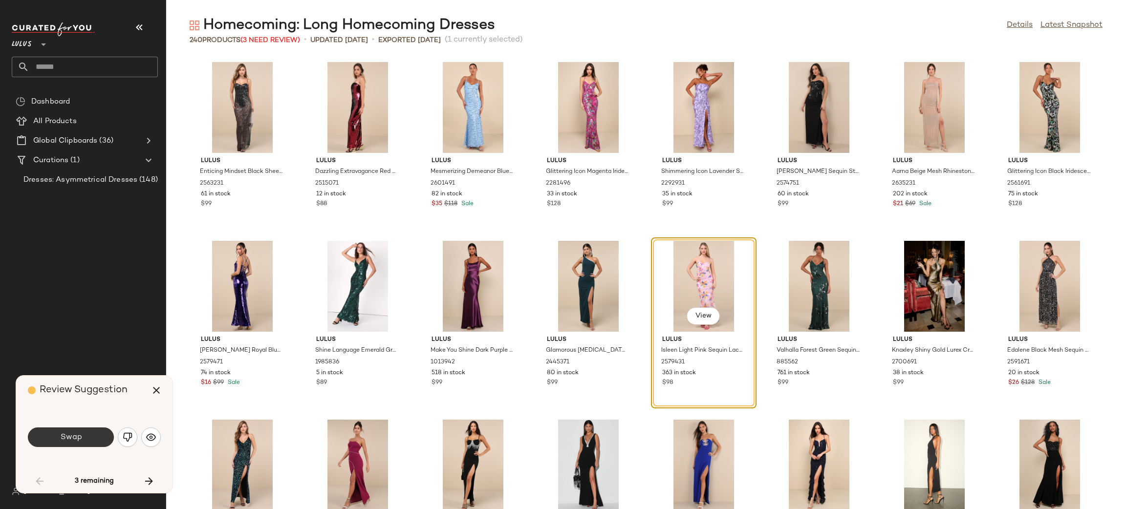
click at [98, 442] on button "Swap" at bounding box center [71, 438] width 86 height 20
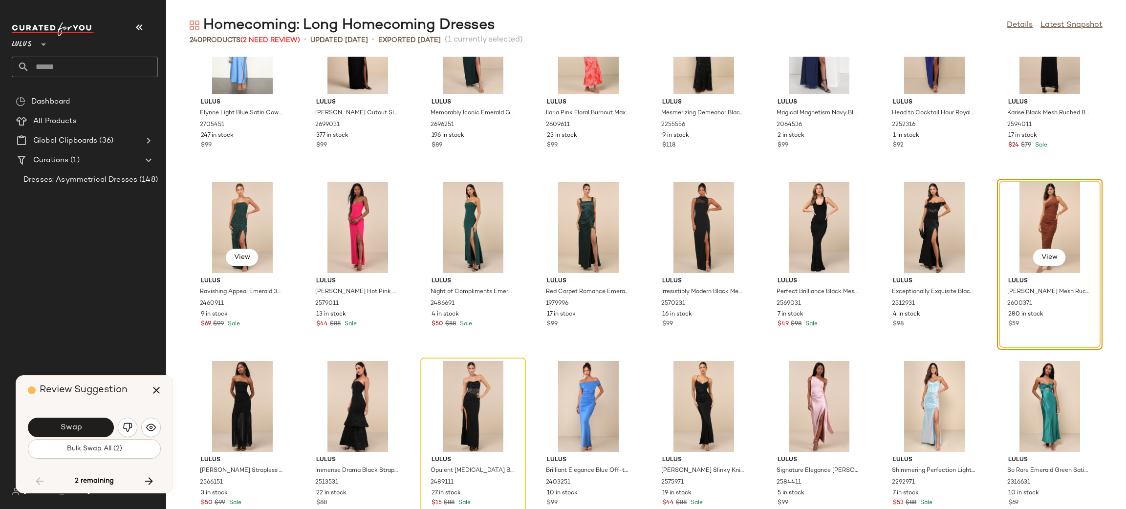
scroll to position [4917, 0]
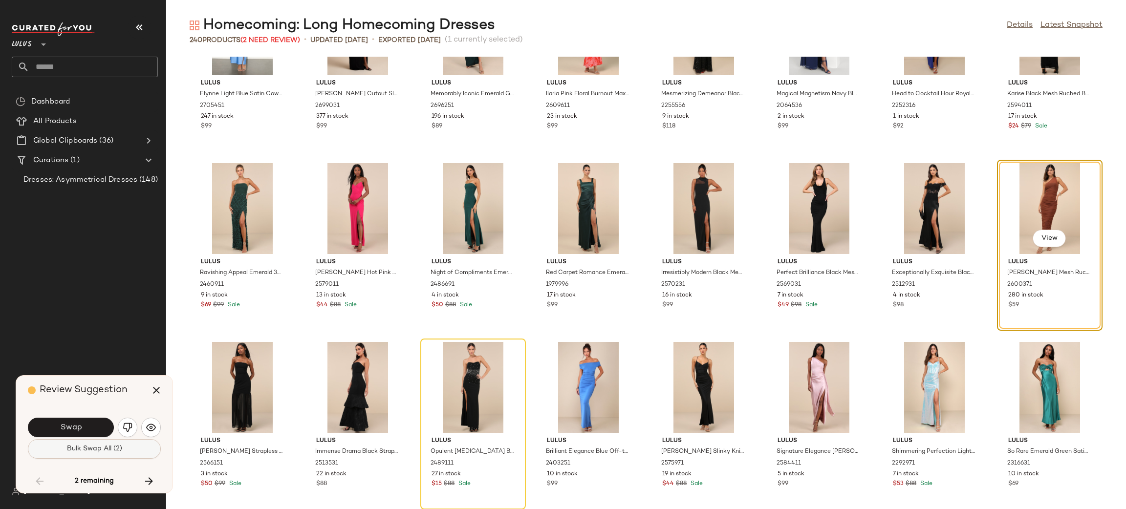
click at [87, 450] on span "Bulk Swap All (2)" at bounding box center [94, 449] width 56 height 8
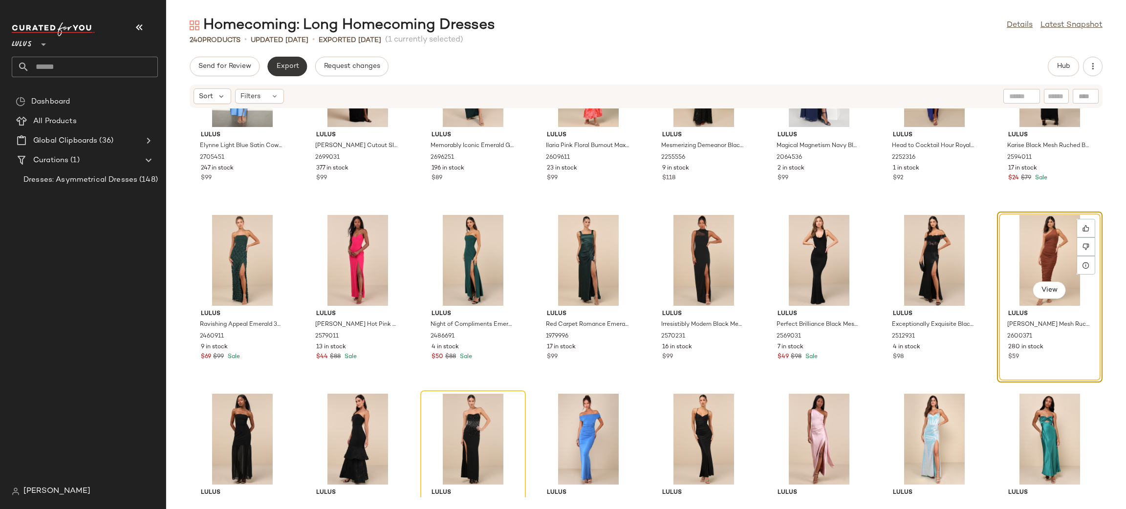
click at [292, 68] on span "Export" at bounding box center [287, 67] width 23 height 8
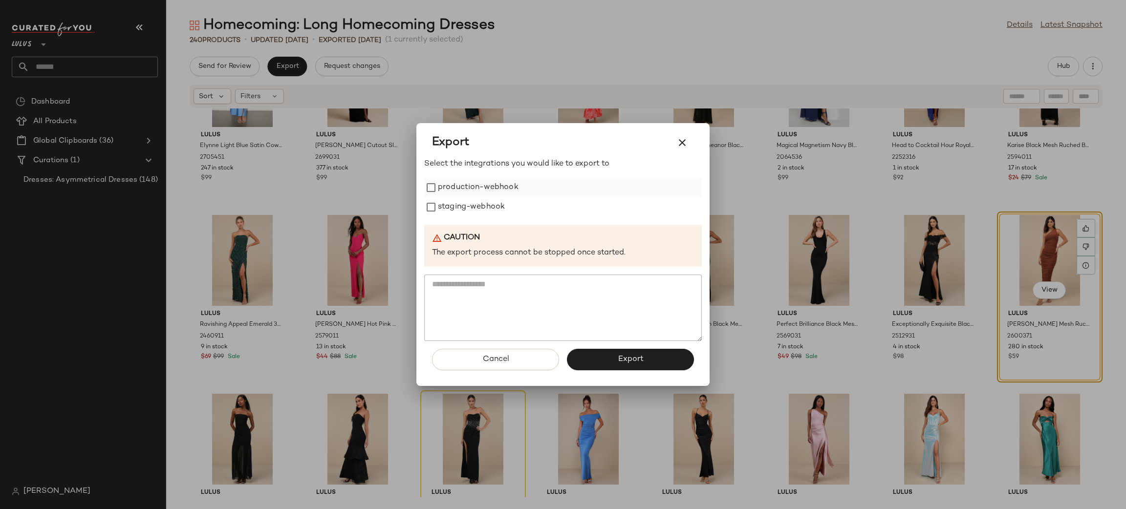
click at [474, 185] on label "production-webhook" at bounding box center [478, 188] width 81 height 20
click at [476, 210] on label "staging-webhook" at bounding box center [471, 208] width 67 height 20
click at [642, 350] on button "Export" at bounding box center [630, 360] width 127 height 22
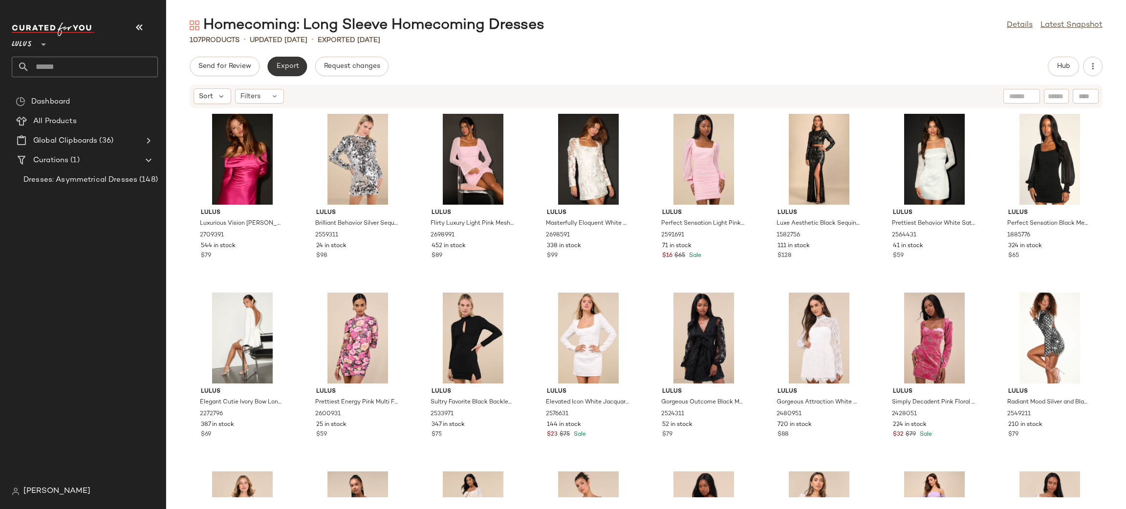
click at [288, 63] on span "Export" at bounding box center [287, 67] width 23 height 8
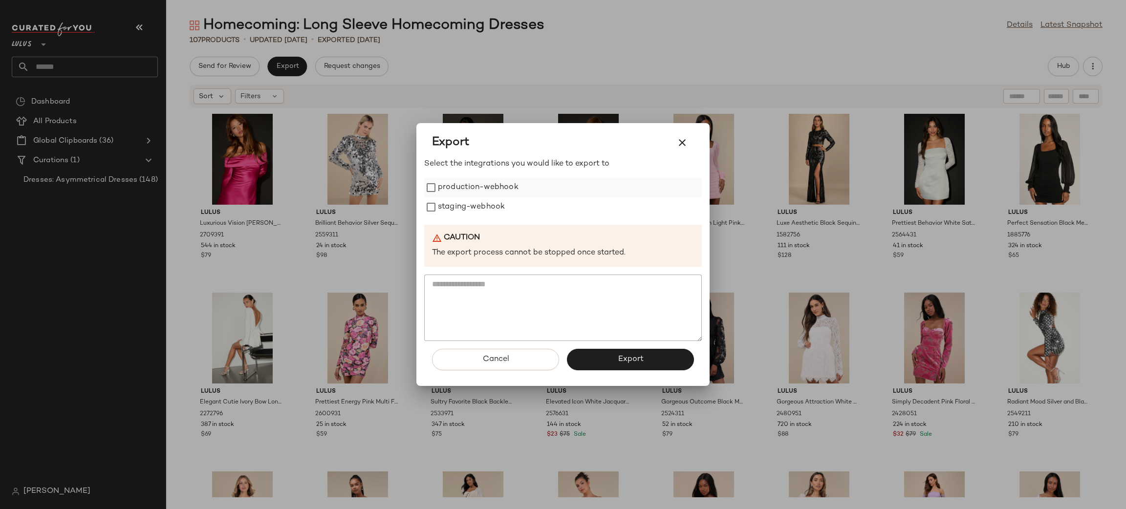
click at [461, 182] on label "production-webhook" at bounding box center [478, 188] width 81 height 20
click at [475, 205] on label "staging-webhook" at bounding box center [471, 208] width 67 height 20
click at [631, 359] on span "Export" at bounding box center [630, 359] width 26 height 9
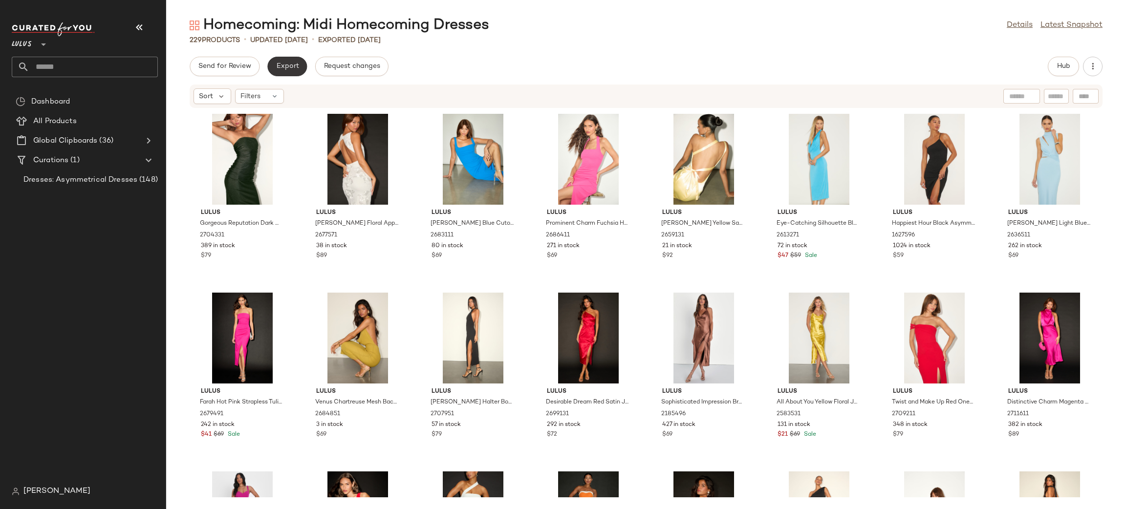
click at [289, 70] on button "Export" at bounding box center [287, 67] width 40 height 20
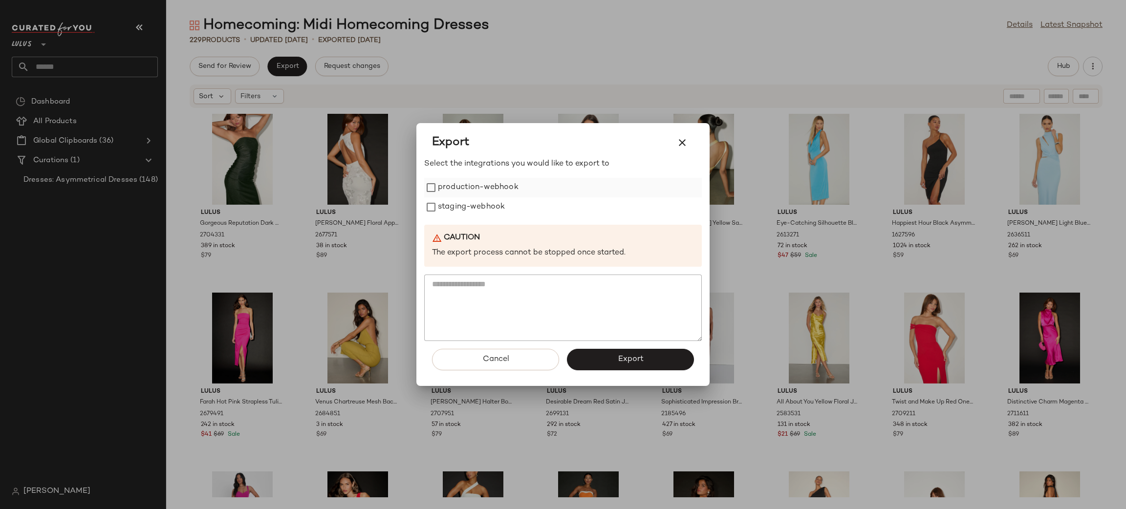
click at [446, 191] on label "production-webhook" at bounding box center [478, 188] width 81 height 20
click at [458, 206] on label "staging-webhook" at bounding box center [471, 208] width 67 height 20
click at [663, 357] on button "Export" at bounding box center [630, 360] width 127 height 22
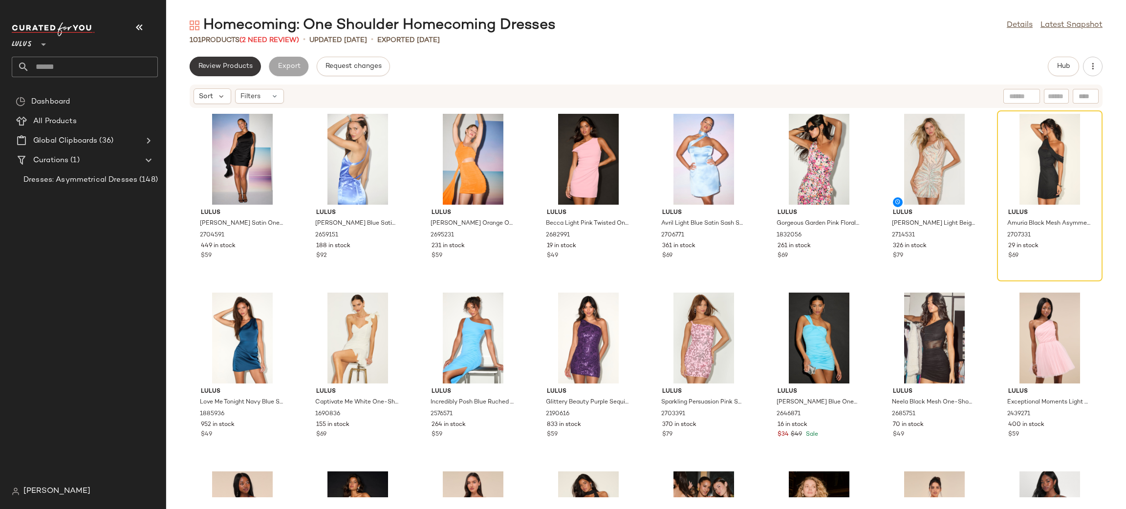
click at [233, 64] on span "Review Products" at bounding box center [225, 67] width 55 height 8
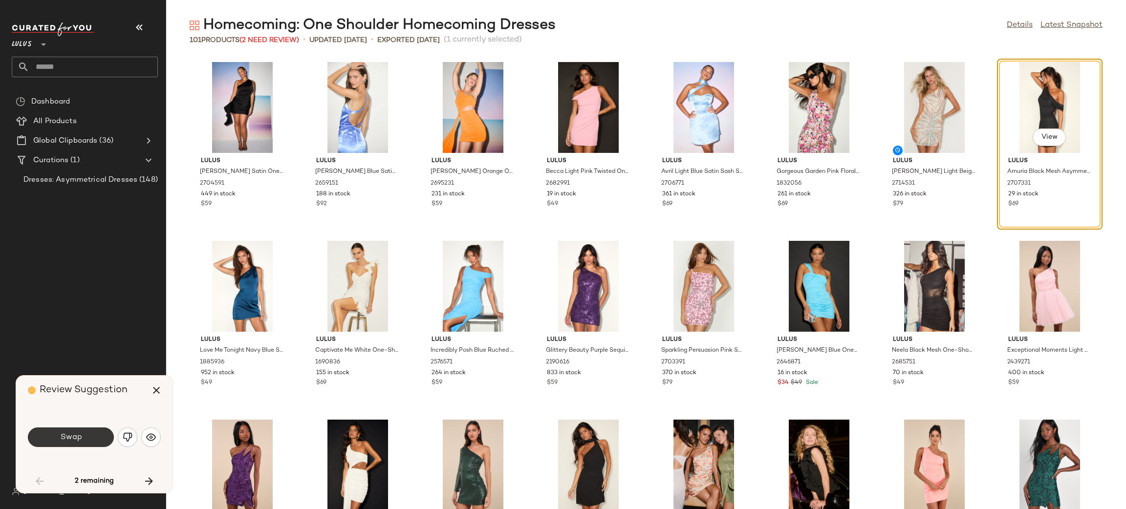
click at [81, 438] on button "Swap" at bounding box center [71, 438] width 86 height 20
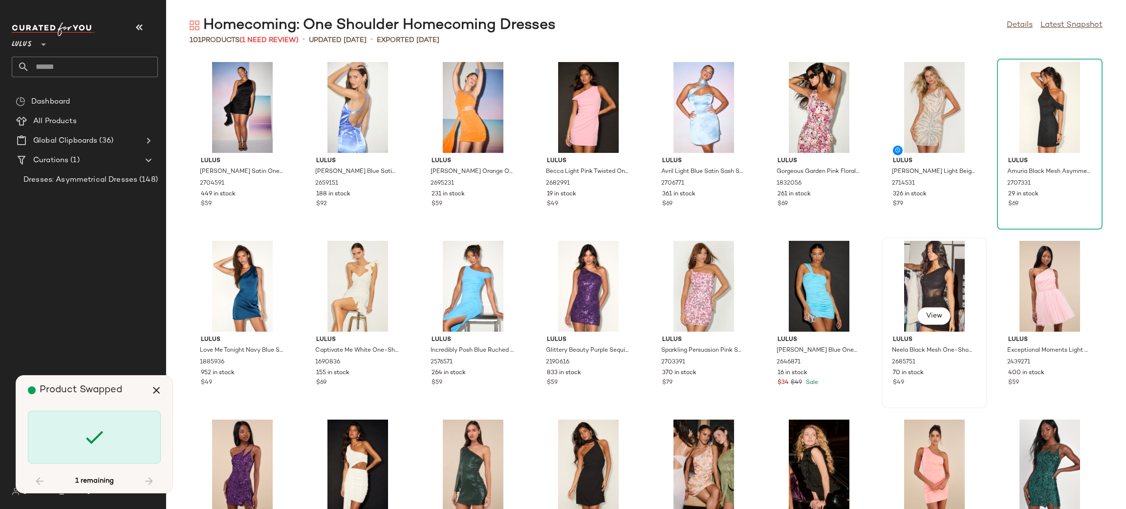
scroll to position [1789, 0]
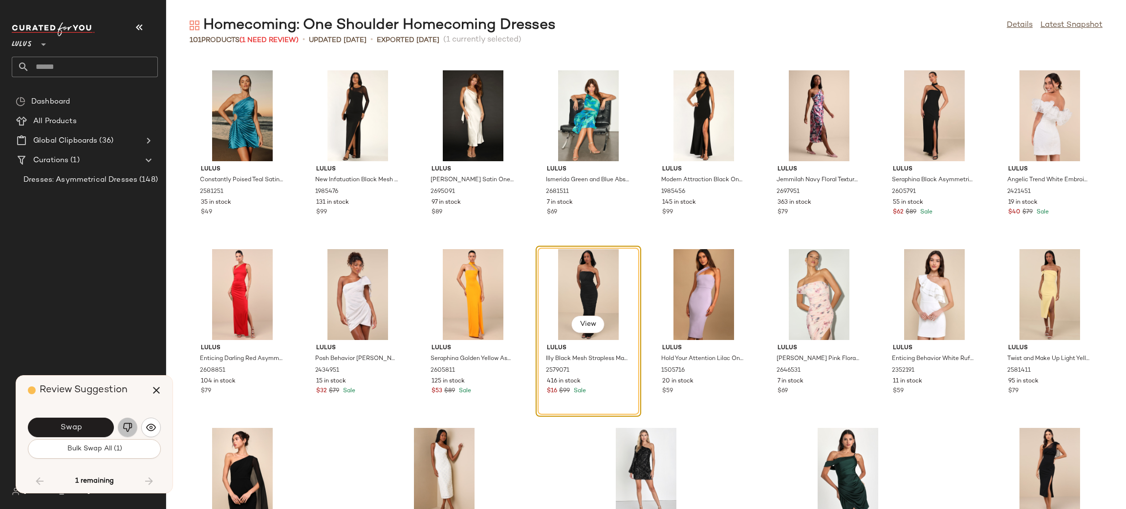
click at [132, 432] on img "button" at bounding box center [128, 428] width 10 height 10
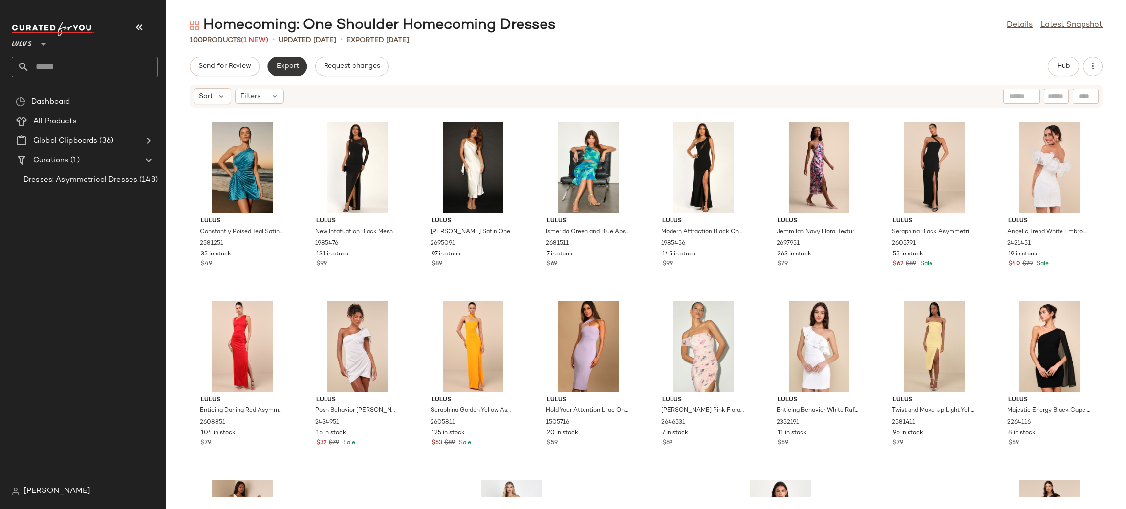
click at [289, 66] on span "Export" at bounding box center [287, 67] width 23 height 8
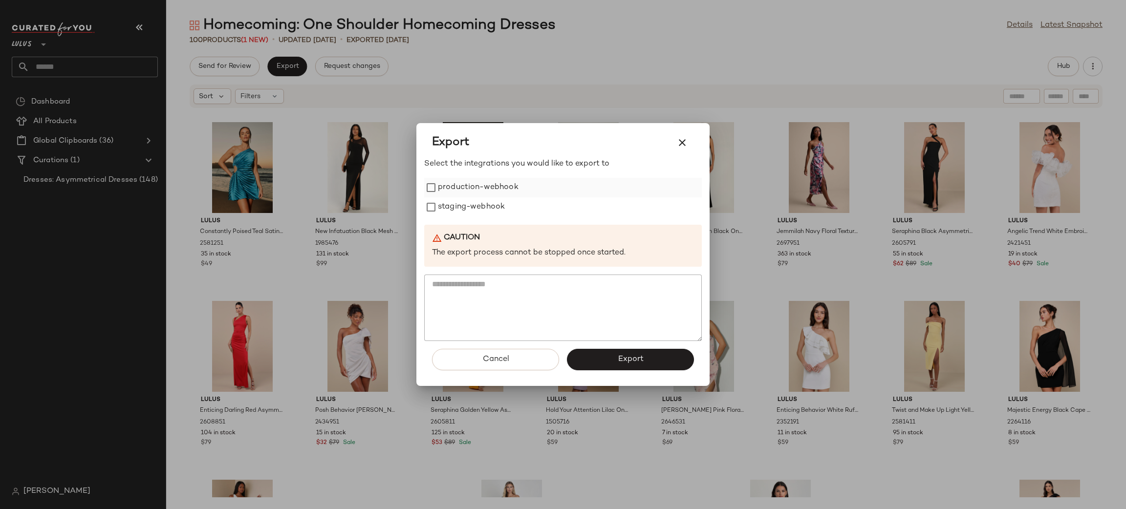
click at [475, 185] on label "production-webhook" at bounding box center [478, 188] width 81 height 20
click at [481, 204] on label "staging-webhook" at bounding box center [471, 208] width 67 height 20
click at [624, 357] on span "Export" at bounding box center [630, 359] width 26 height 9
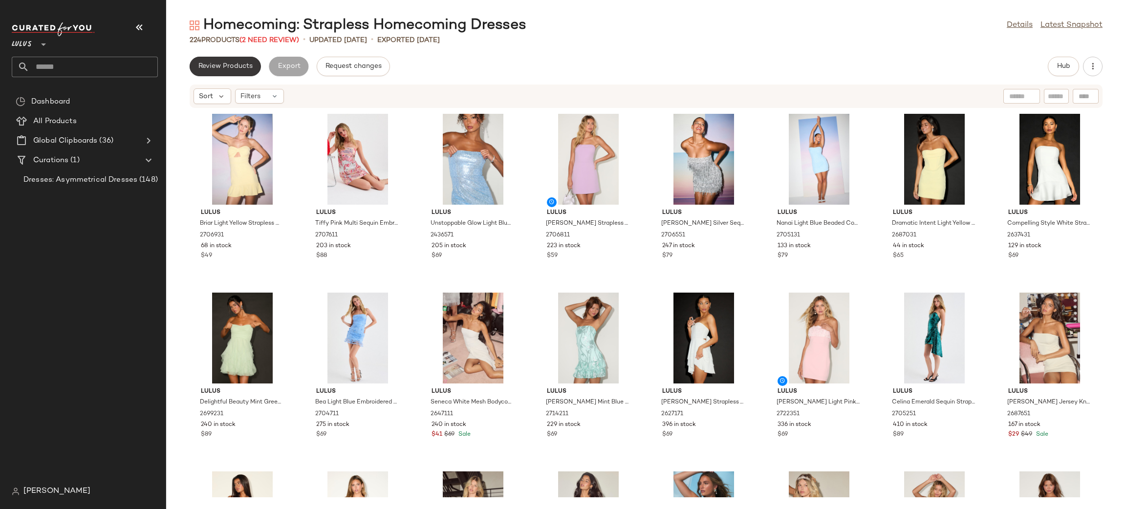
click at [207, 63] on span "Review Products" at bounding box center [225, 67] width 55 height 8
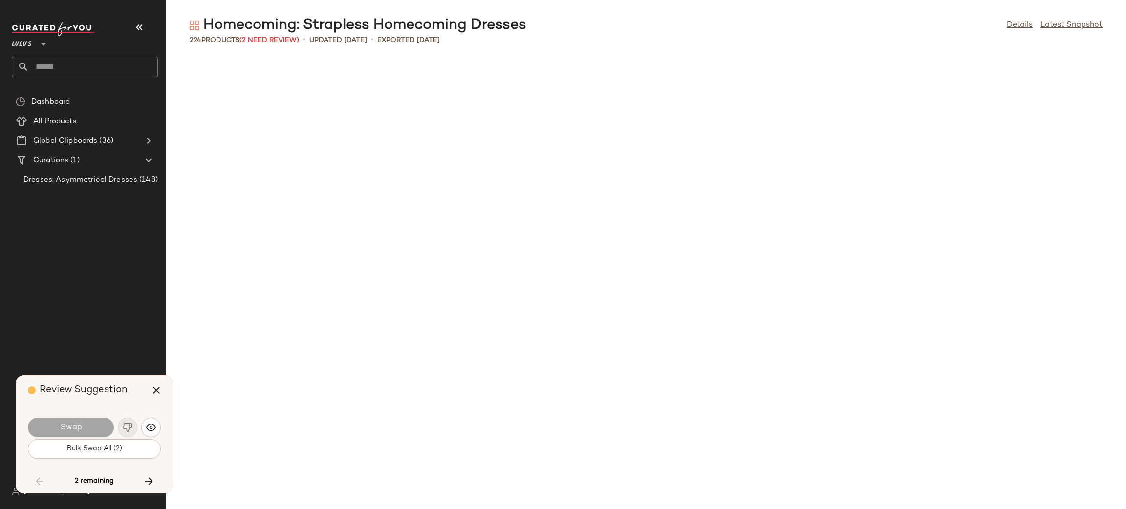
scroll to position [4294, 0]
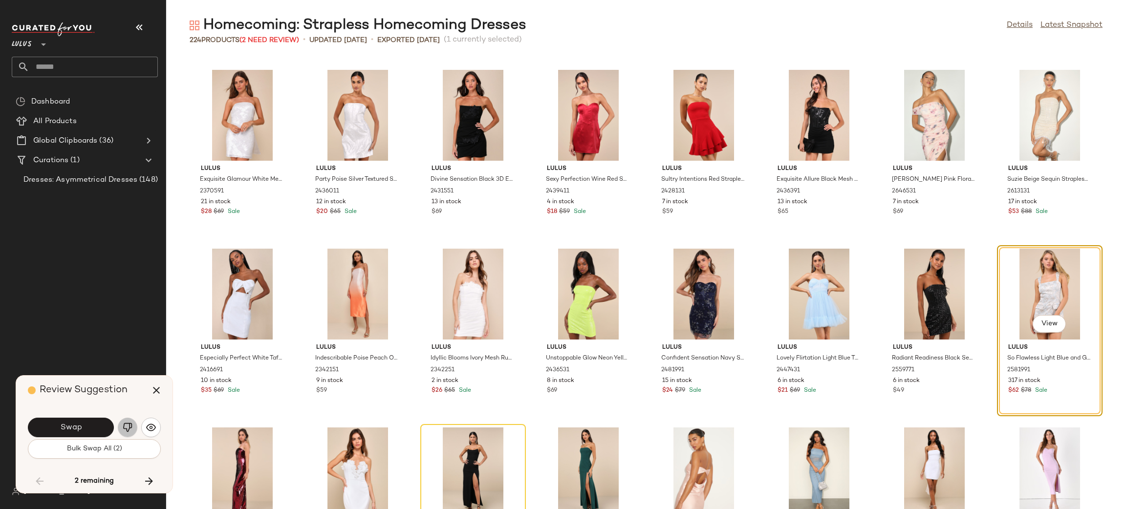
click at [122, 420] on button "button" at bounding box center [128, 428] width 20 height 20
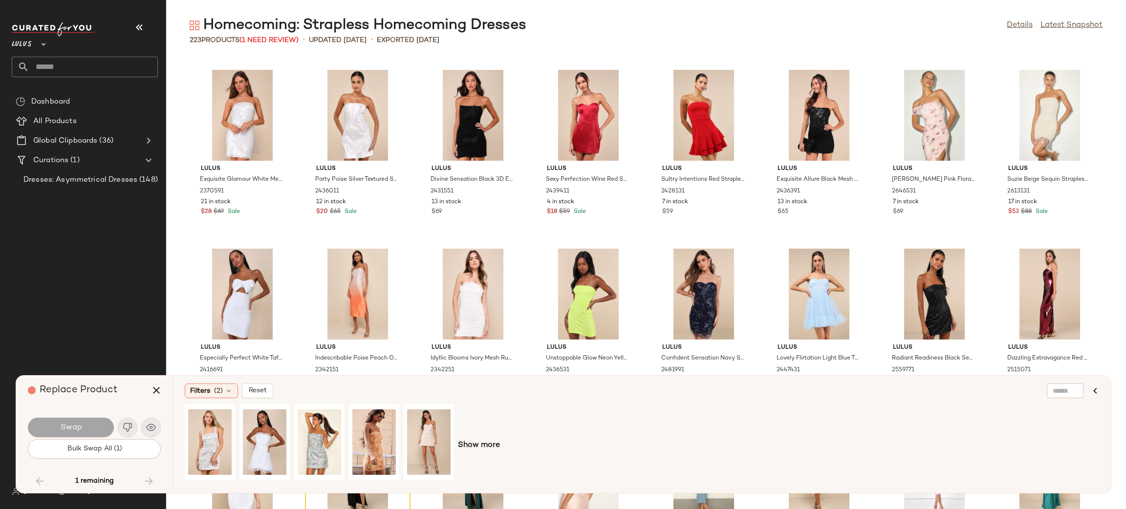
click at [71, 483] on div "1 remaining" at bounding box center [94, 481] width 133 height 23
click at [120, 479] on div "1 remaining" at bounding box center [94, 481] width 133 height 23
click at [160, 387] on icon "button" at bounding box center [157, 391] width 12 height 12
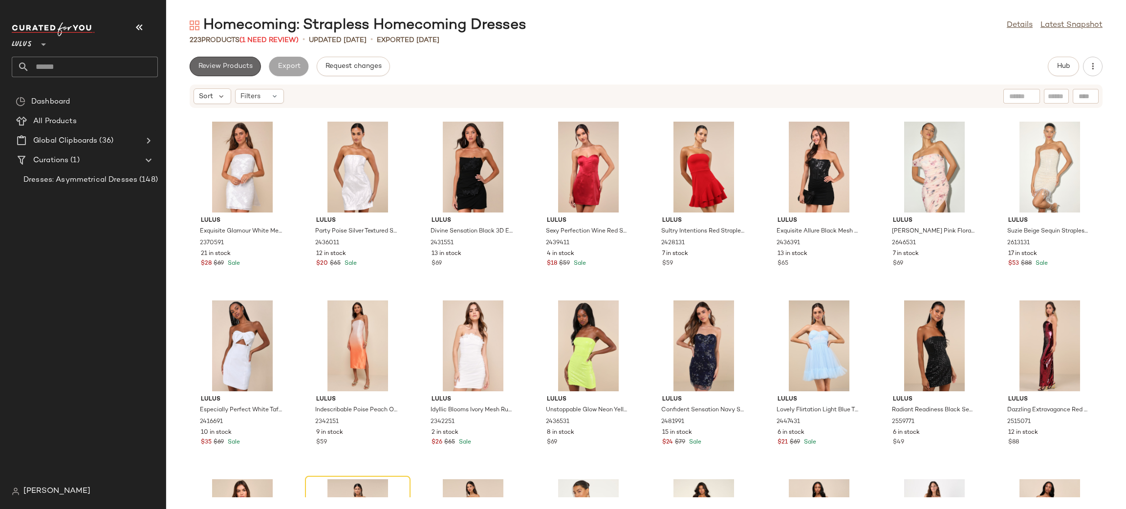
click at [238, 63] on span "Review Products" at bounding box center [225, 67] width 55 height 8
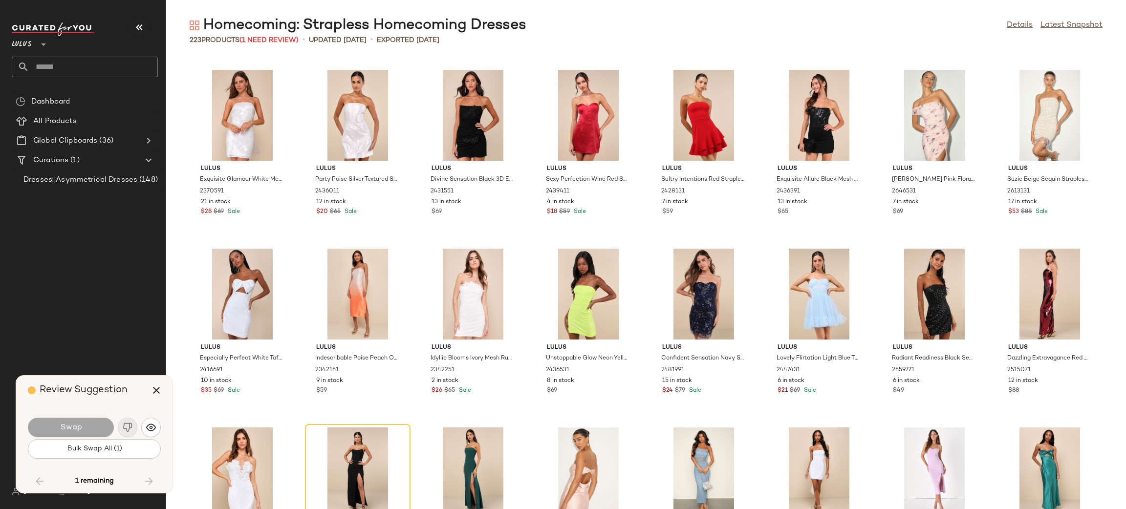
scroll to position [4473, 0]
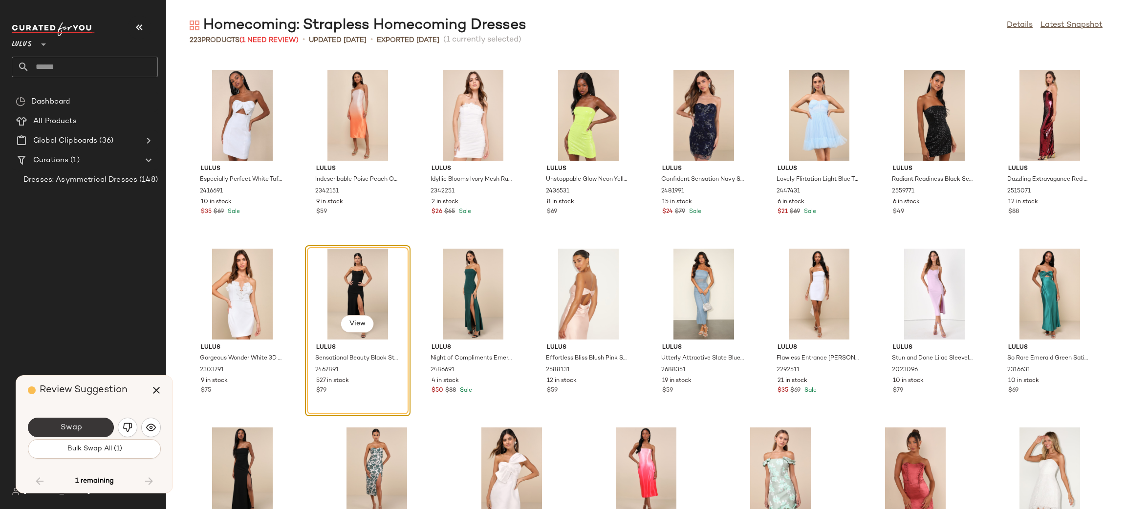
click at [47, 428] on button "Swap" at bounding box center [71, 428] width 86 height 20
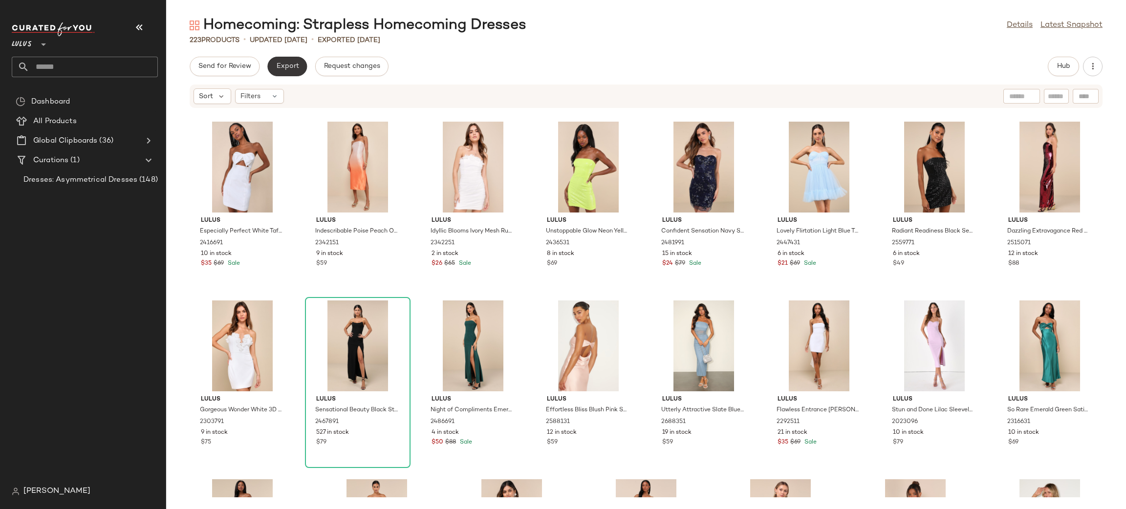
click at [290, 65] on span "Export" at bounding box center [287, 67] width 23 height 8
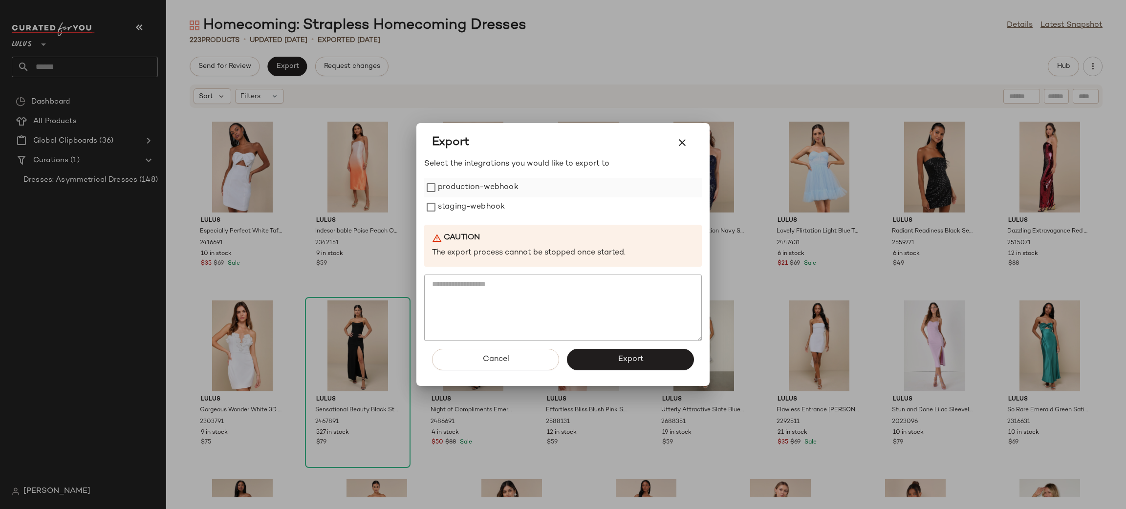
click at [482, 193] on label "production-webhook" at bounding box center [478, 188] width 81 height 20
click at [483, 202] on label "staging-webhook" at bounding box center [471, 208] width 67 height 20
click at [669, 359] on button "Export" at bounding box center [630, 360] width 127 height 22
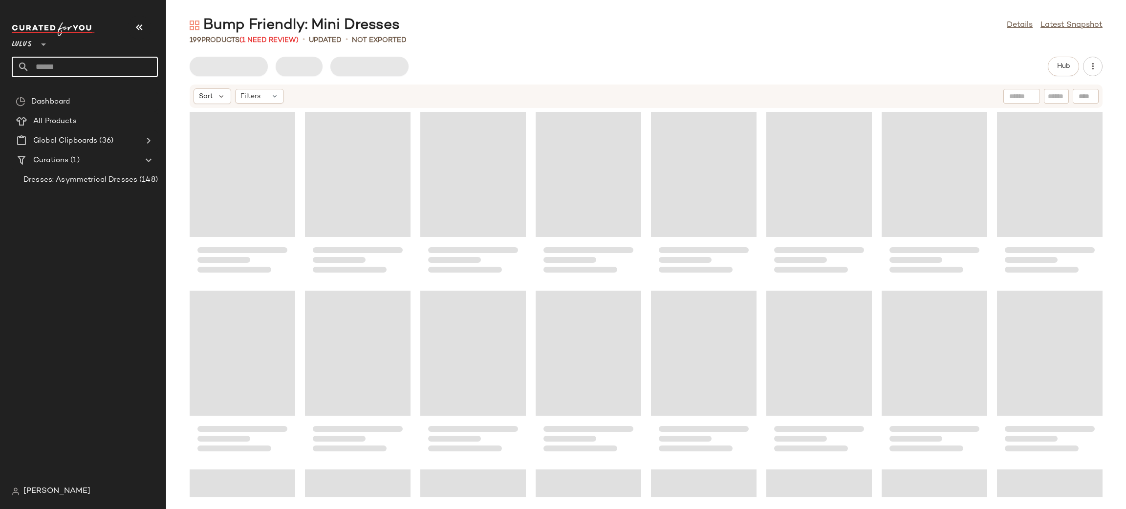
click at [75, 59] on input "text" at bounding box center [93, 67] width 129 height 21
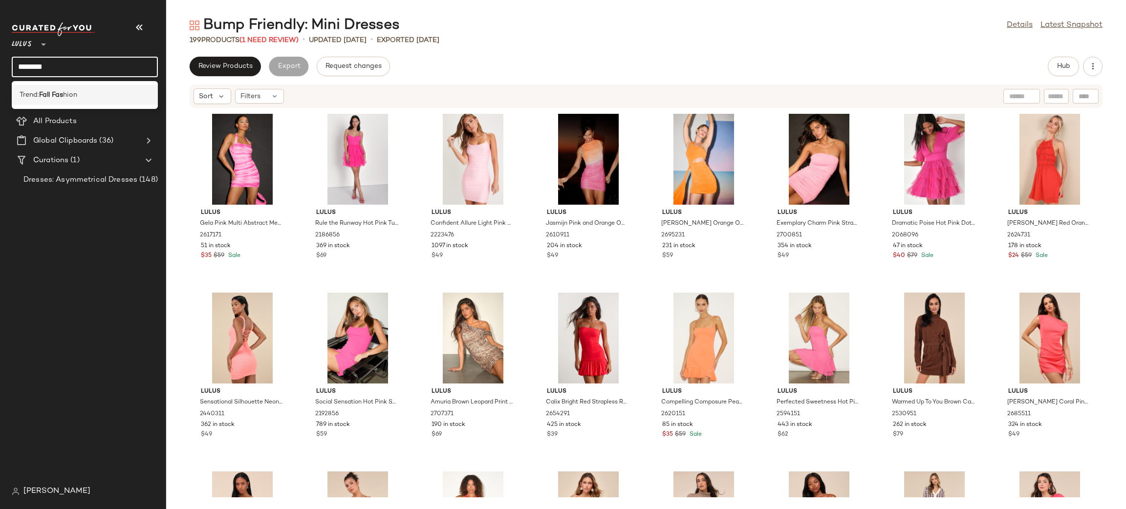
type input "********"
click at [88, 98] on div "Trend: Fall Fas hion" at bounding box center [85, 95] width 131 height 10
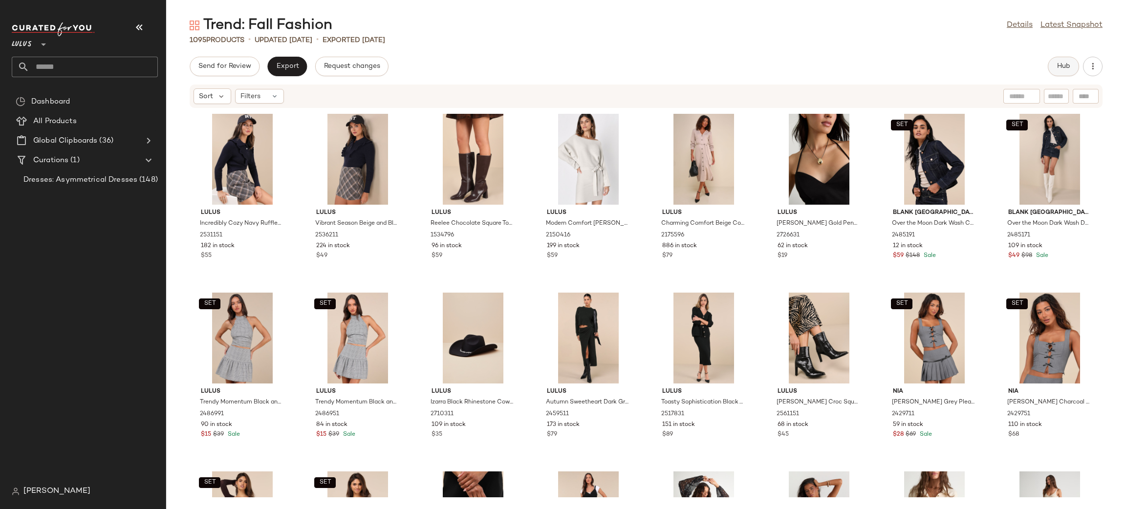
click at [1055, 71] on button "Hub" at bounding box center [1063, 67] width 31 height 20
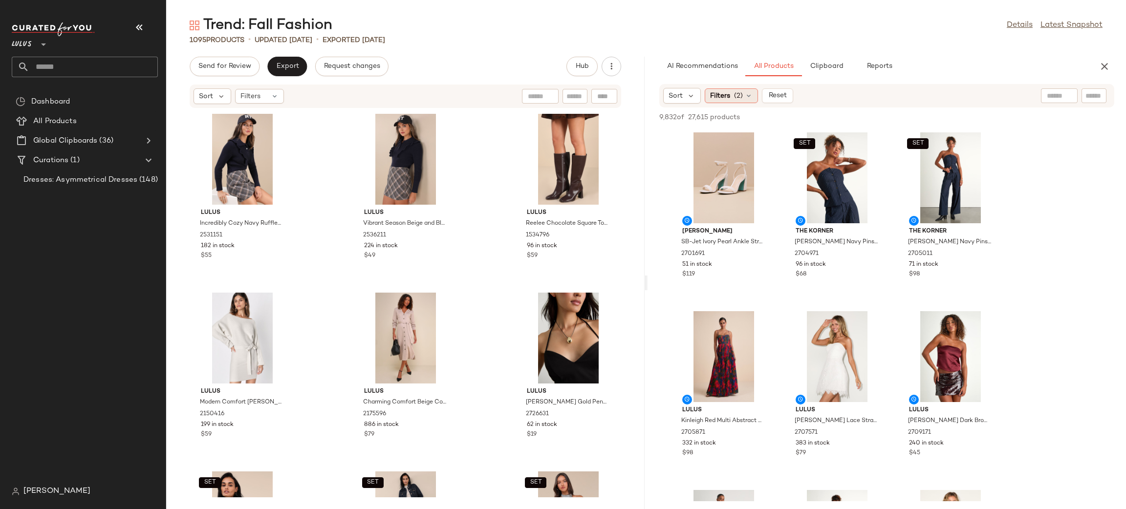
click at [734, 98] on span "(2)" at bounding box center [738, 96] width 9 height 10
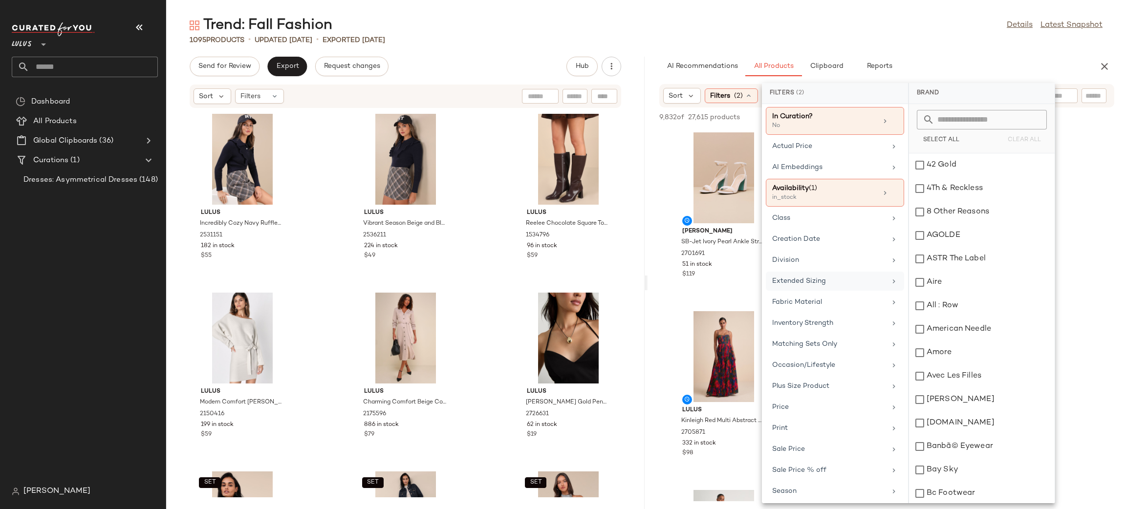
scroll to position [52, 0]
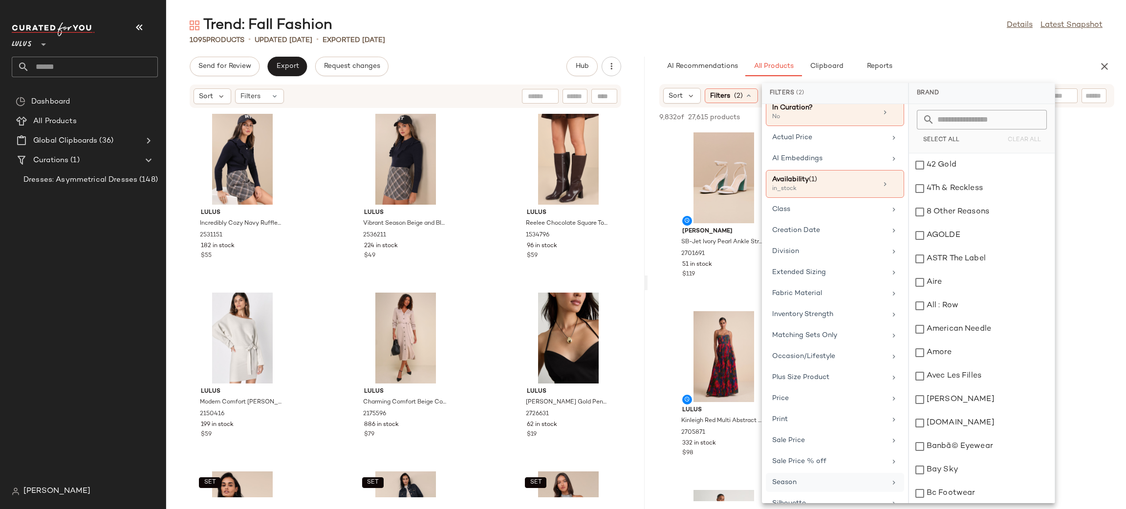
click at [815, 483] on div "Season" at bounding box center [829, 483] width 114 height 10
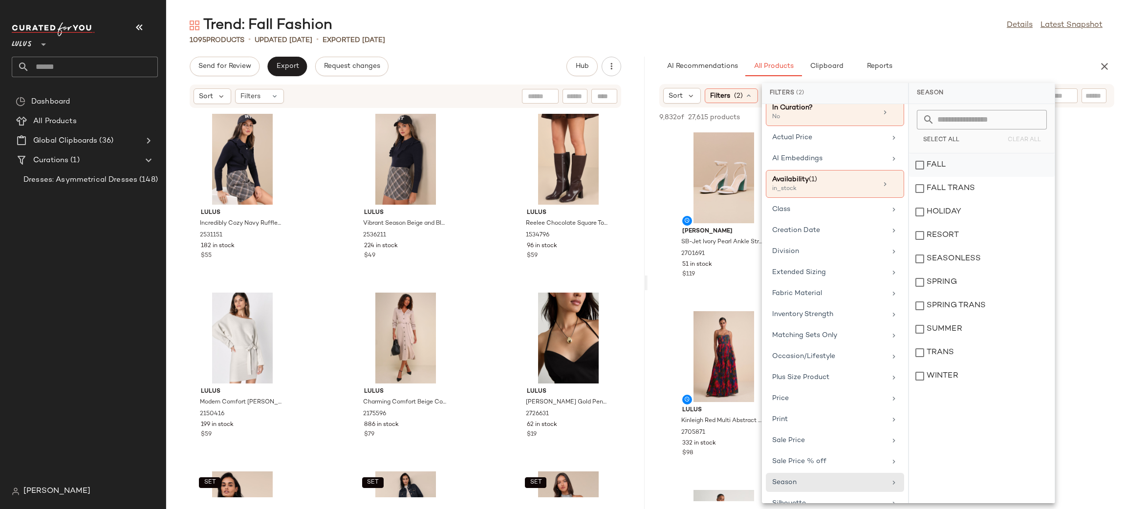
click at [983, 167] on div "FALL" at bounding box center [982, 165] width 146 height 23
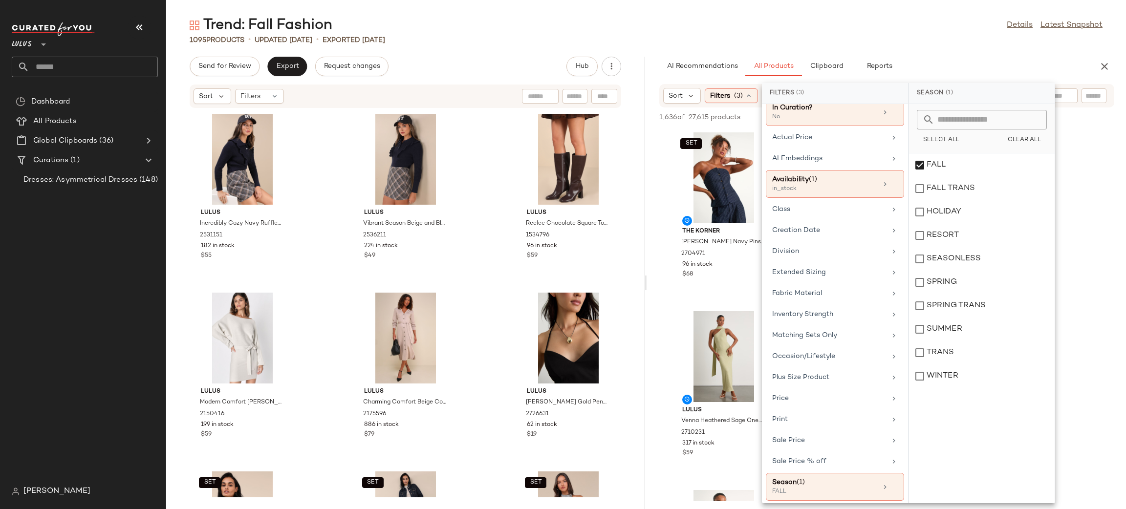
click at [941, 27] on div "Trend: Fall Fashion Details Latest Snapshot" at bounding box center [646, 26] width 960 height 20
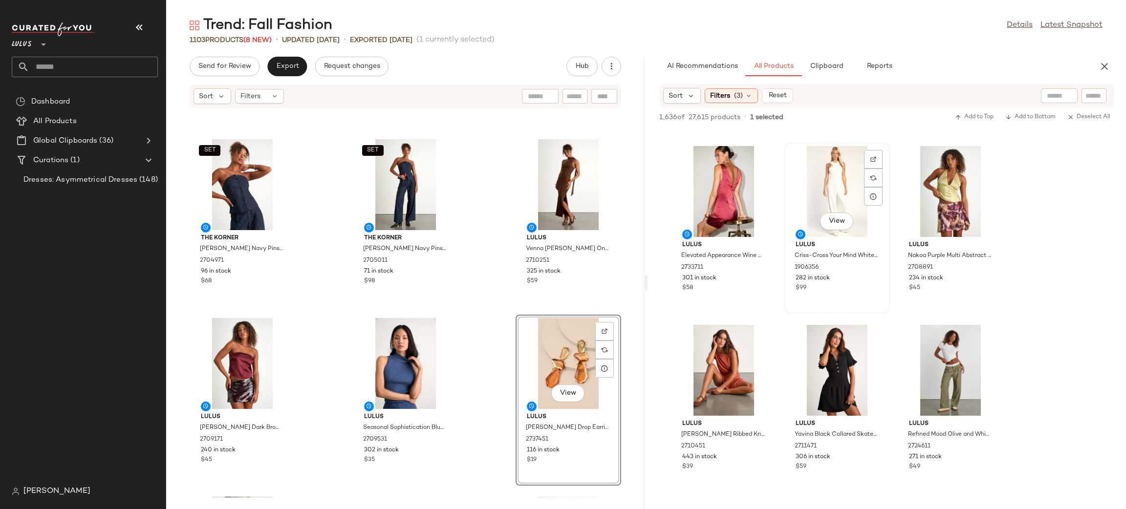
scroll to position [1633, 0]
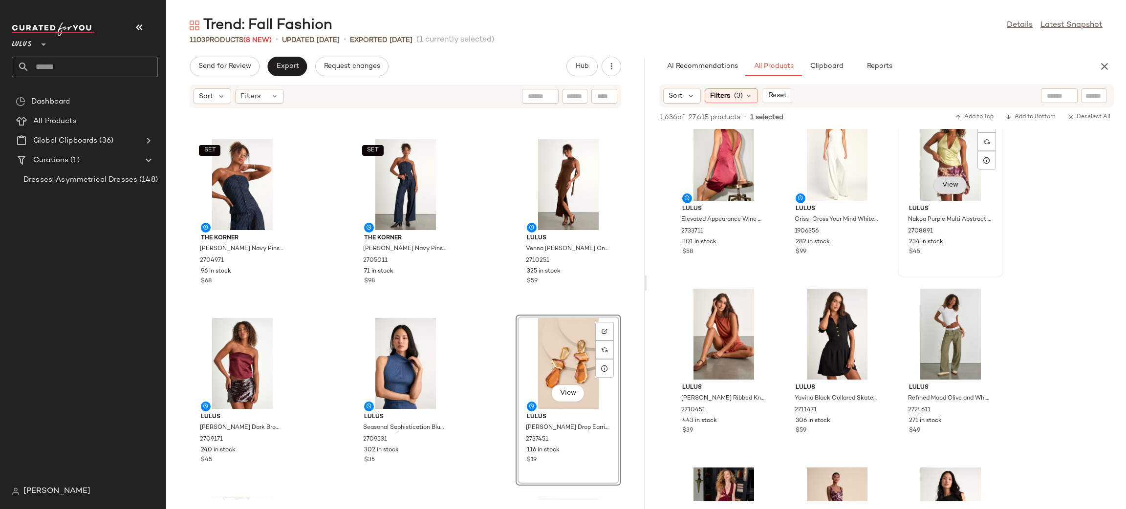
click at [956, 185] on span "View" at bounding box center [950, 185] width 17 height 8
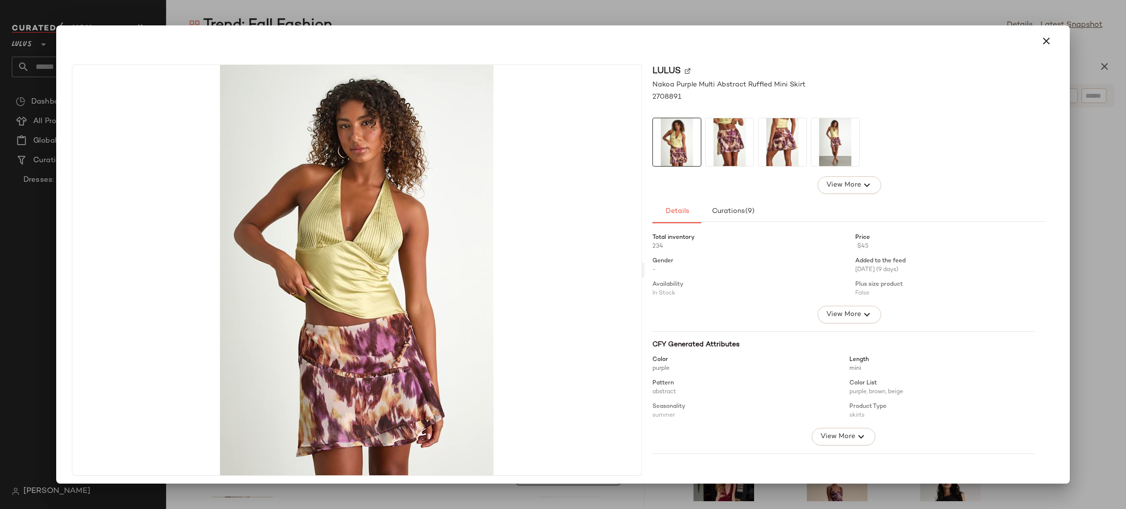
click at [740, 131] on img at bounding box center [730, 142] width 48 height 48
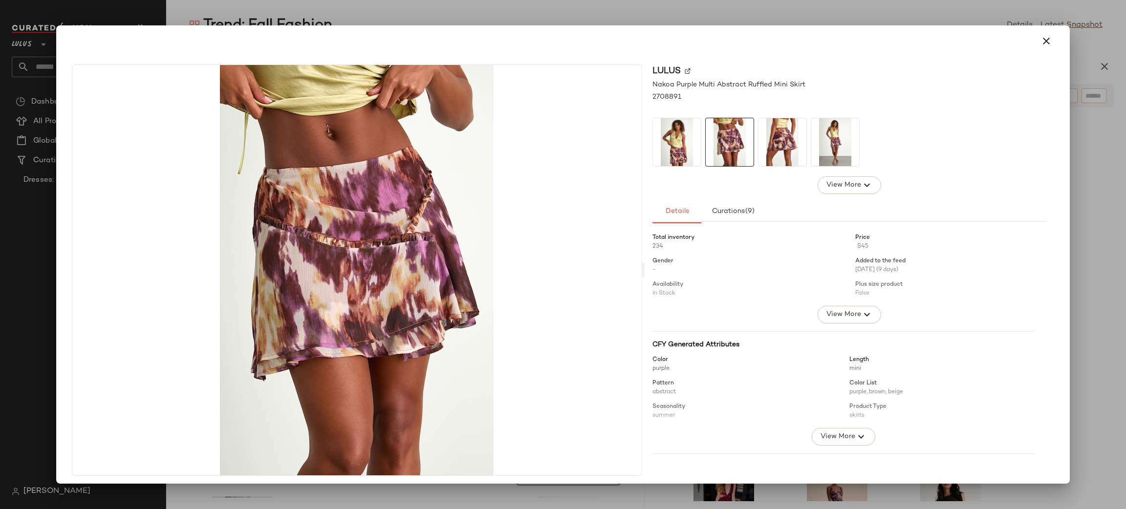
click at [777, 143] on img at bounding box center [783, 142] width 48 height 48
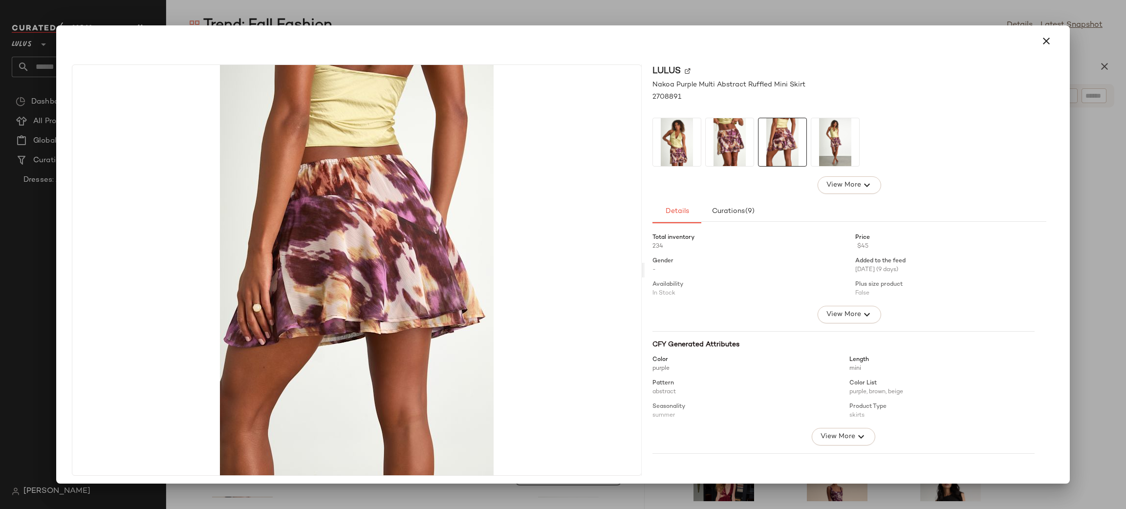
click at [778, 141] on img at bounding box center [783, 142] width 48 height 48
click at [1041, 43] on icon "button" at bounding box center [1047, 41] width 12 height 12
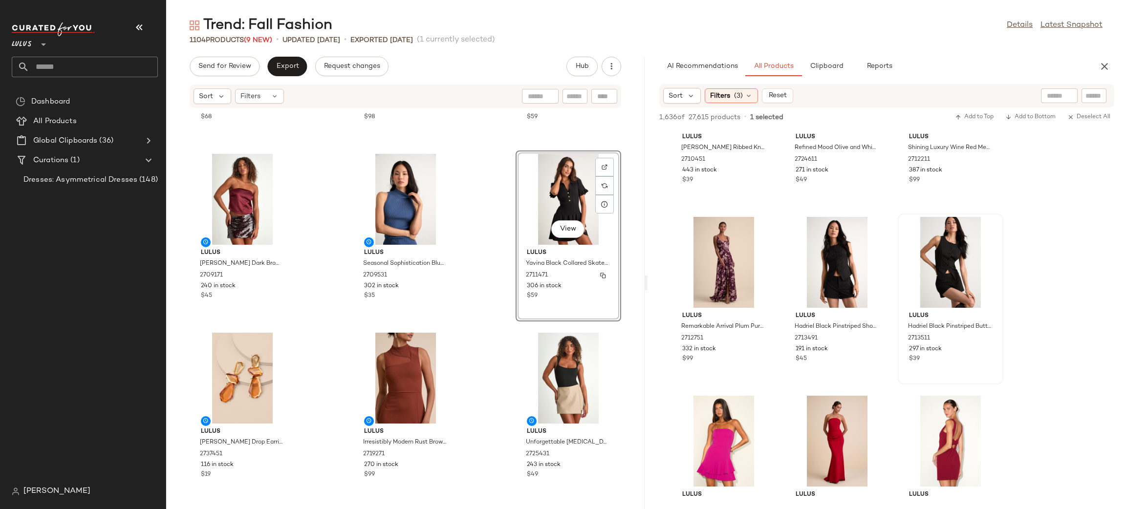
scroll to position [65459, 0]
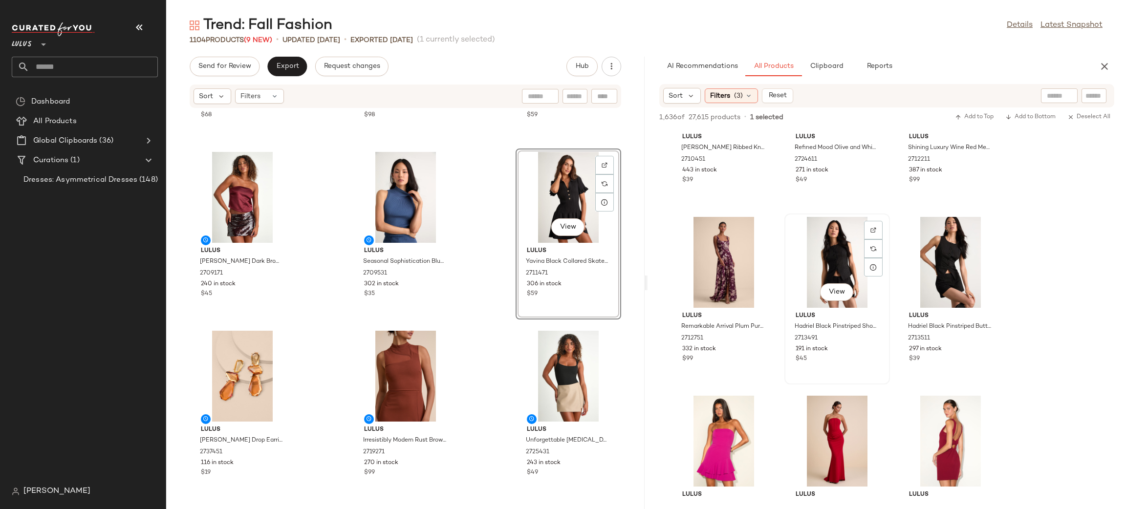
click at [795, 264] on div "View" at bounding box center [837, 262] width 99 height 91
click at [930, 260] on div "View" at bounding box center [951, 262] width 99 height 91
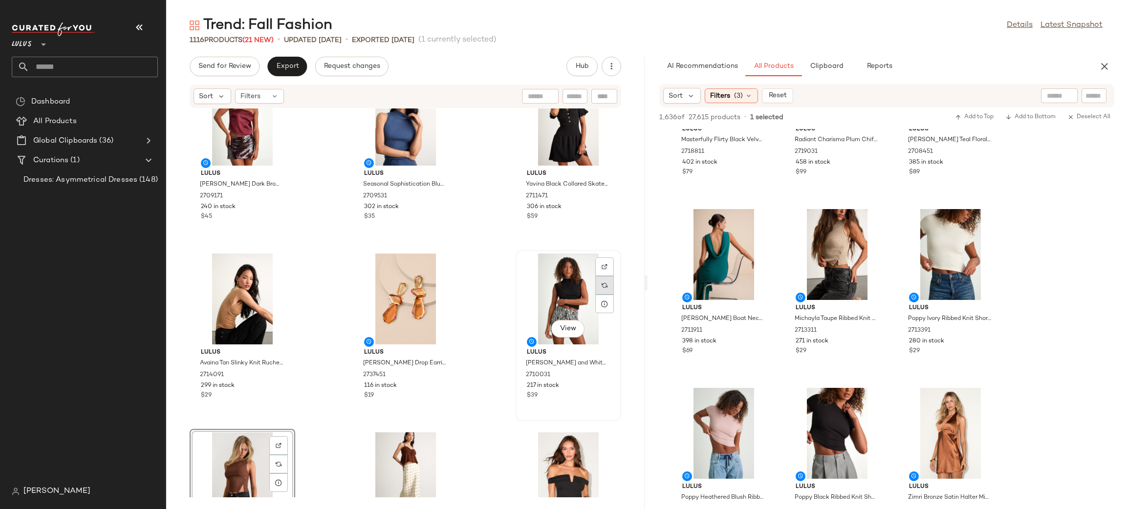
scroll to position [65821, 0]
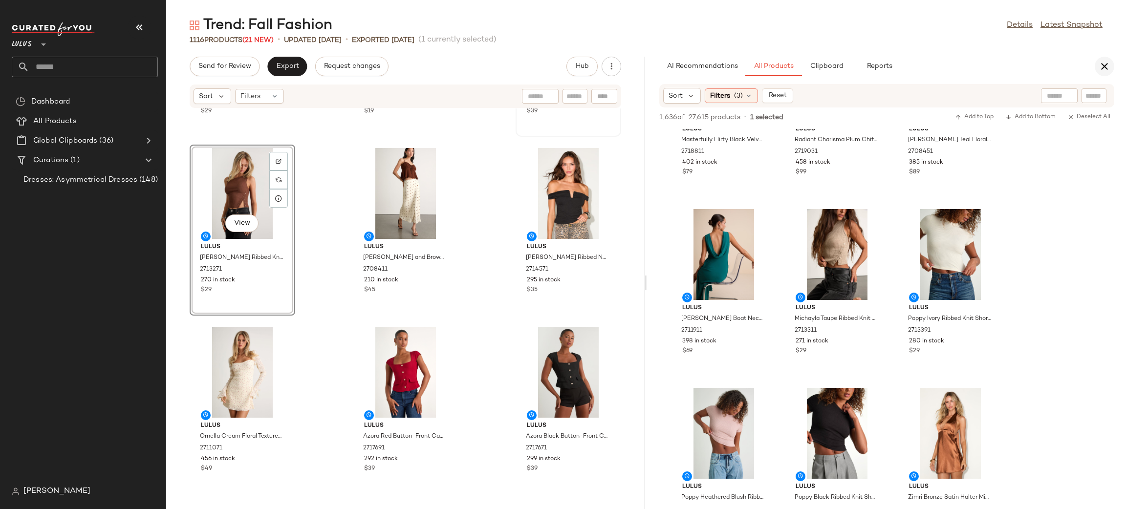
click at [1105, 63] on icon "button" at bounding box center [1105, 67] width 12 height 12
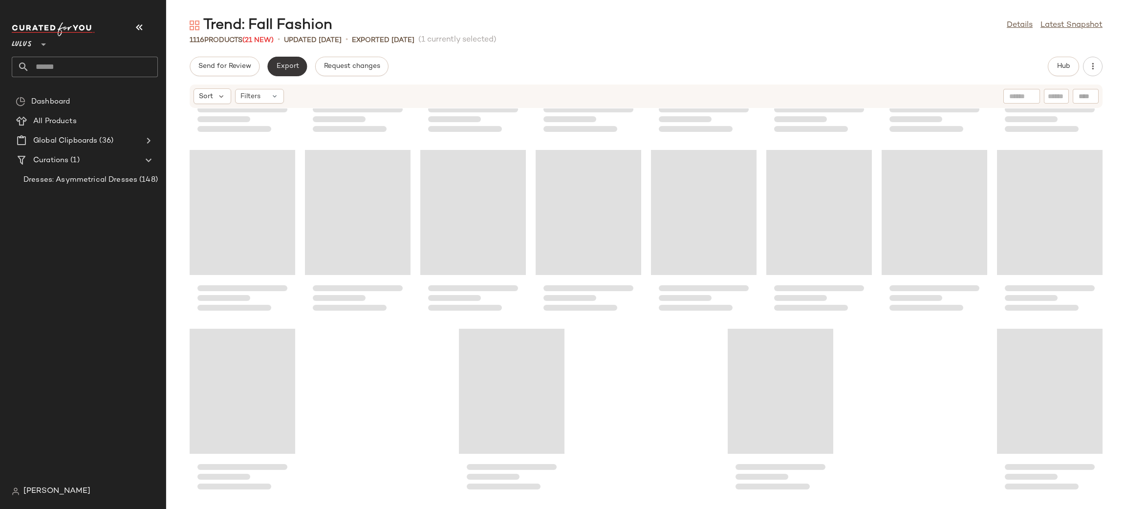
click at [276, 74] on button "Export" at bounding box center [287, 67] width 40 height 20
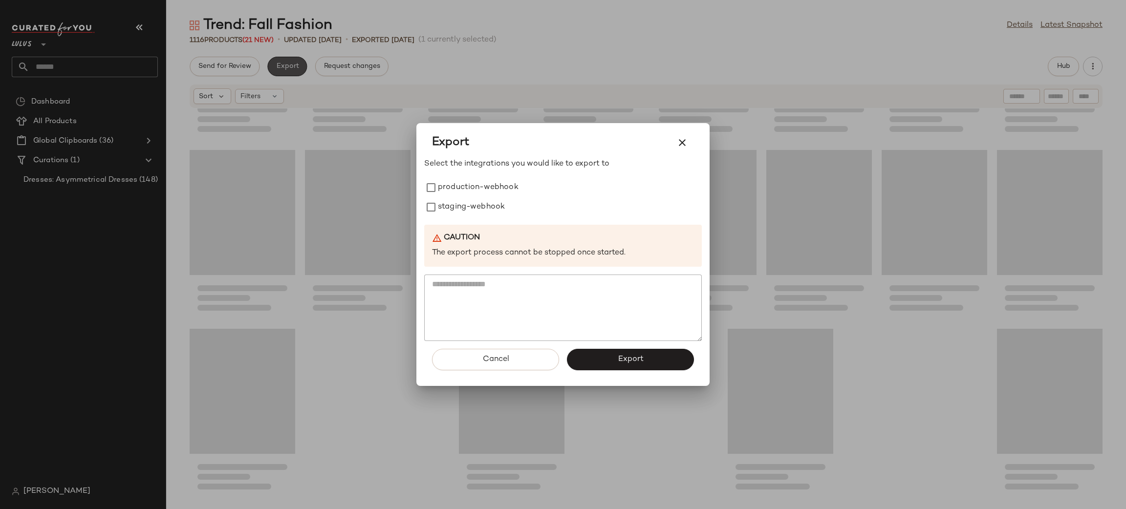
scroll to position [24513, 0]
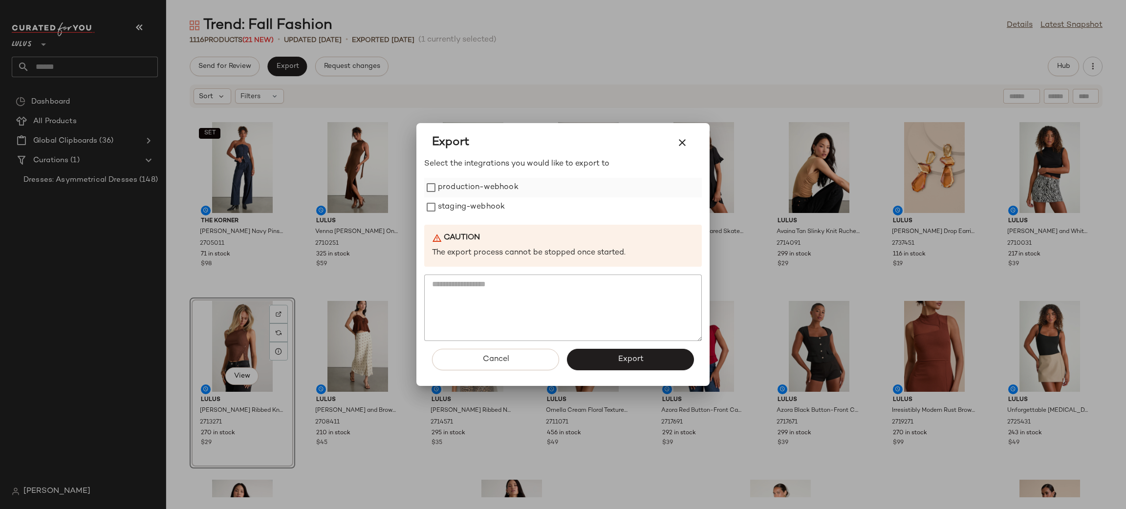
click at [474, 189] on label "production-webhook" at bounding box center [478, 188] width 81 height 20
click at [487, 207] on label "staging-webhook" at bounding box center [471, 208] width 67 height 20
click at [654, 369] on button "Export" at bounding box center [630, 360] width 127 height 22
